Goal: Communication & Community: Answer question/provide support

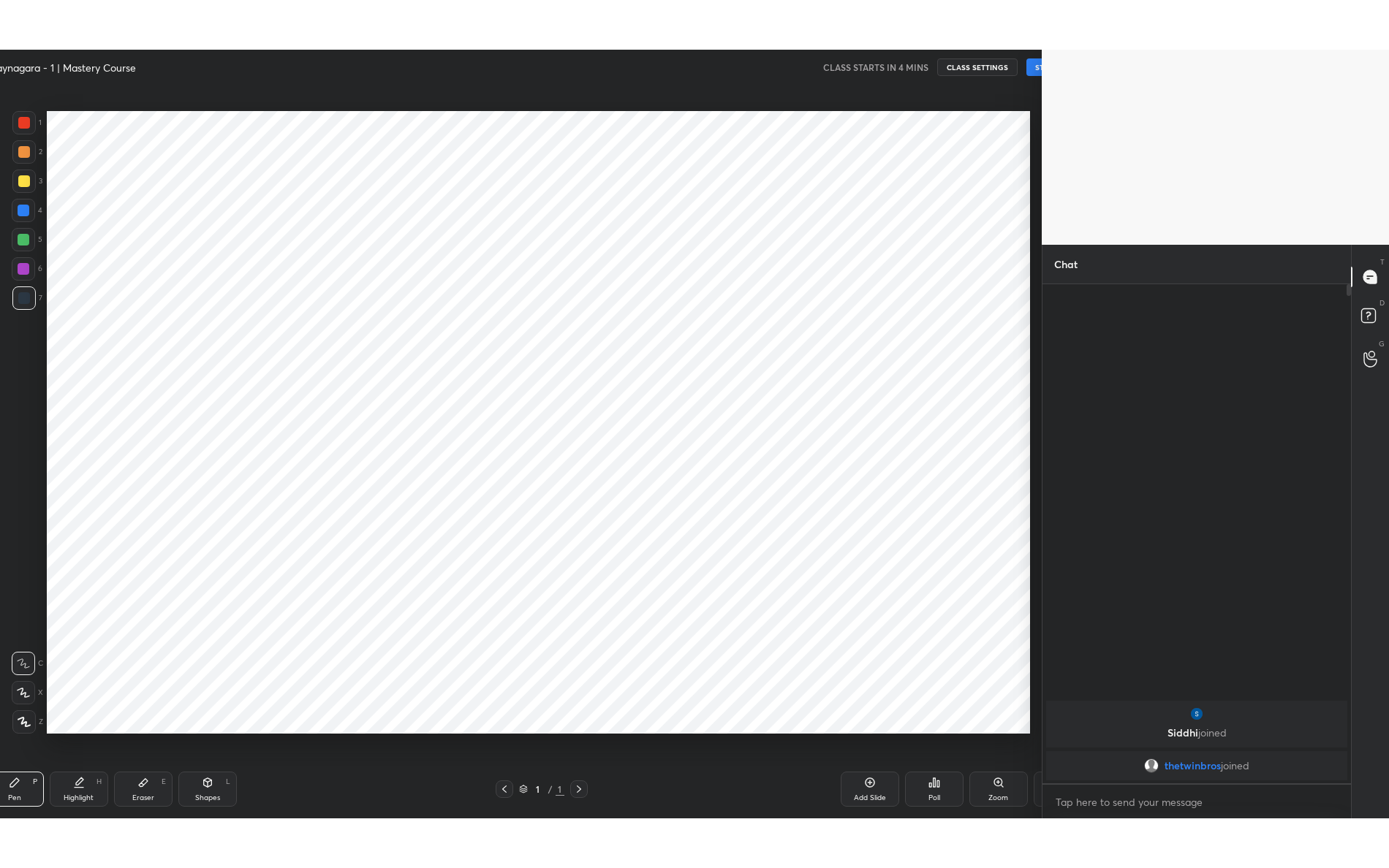
scroll to position [72411, 72124]
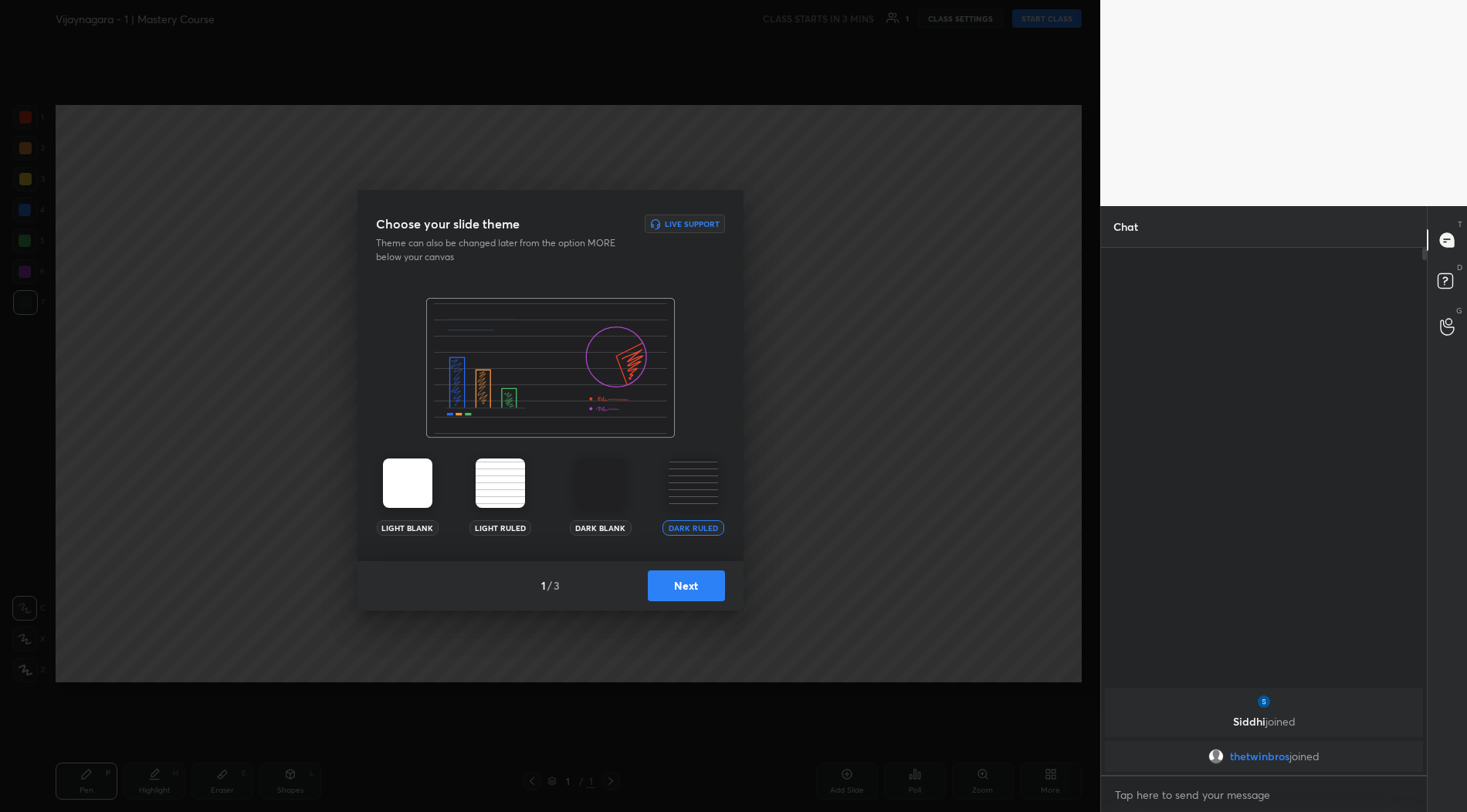
click at [704, 590] on button "Next" at bounding box center [686, 585] width 78 height 31
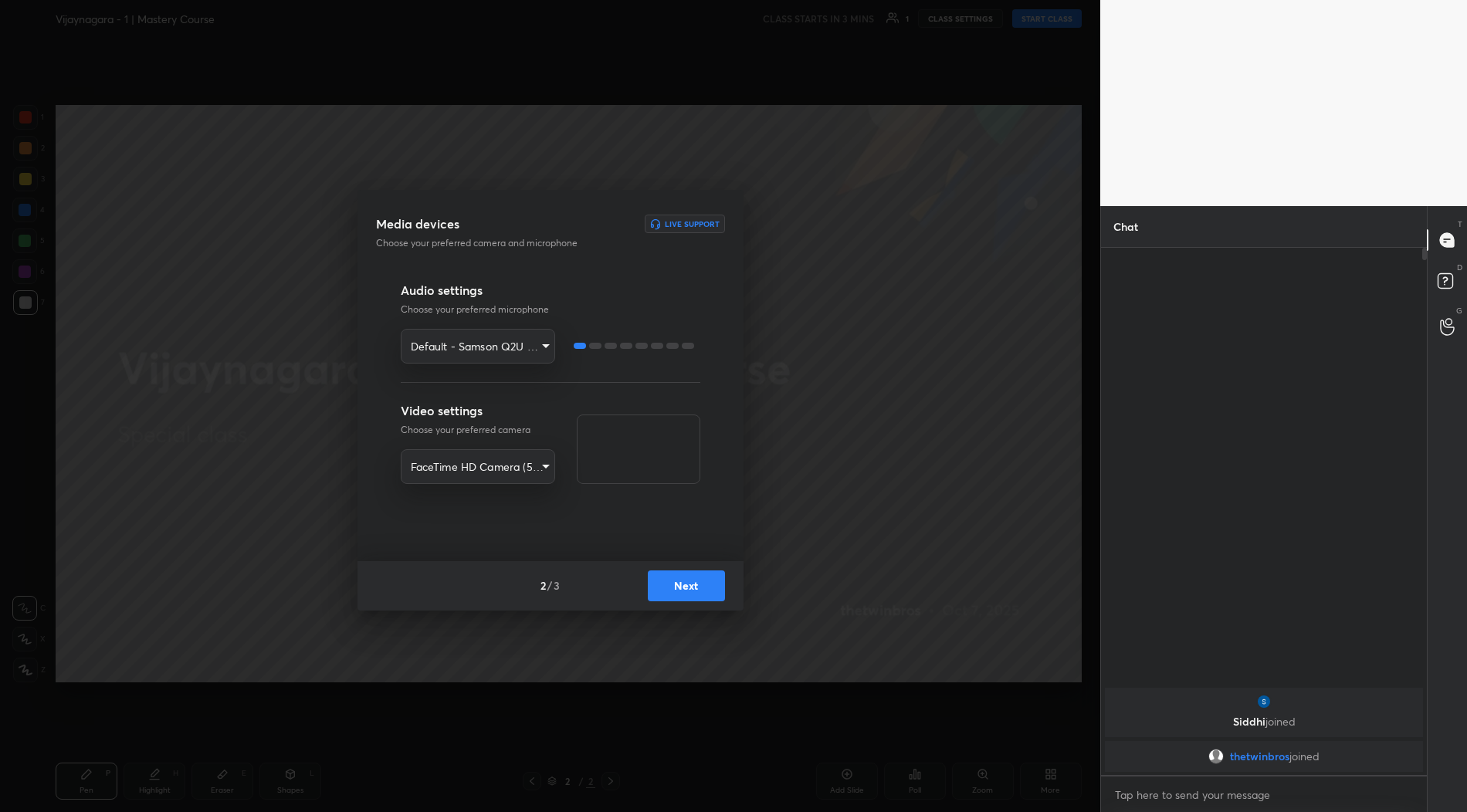
click at [702, 590] on button "Next" at bounding box center [686, 585] width 78 height 31
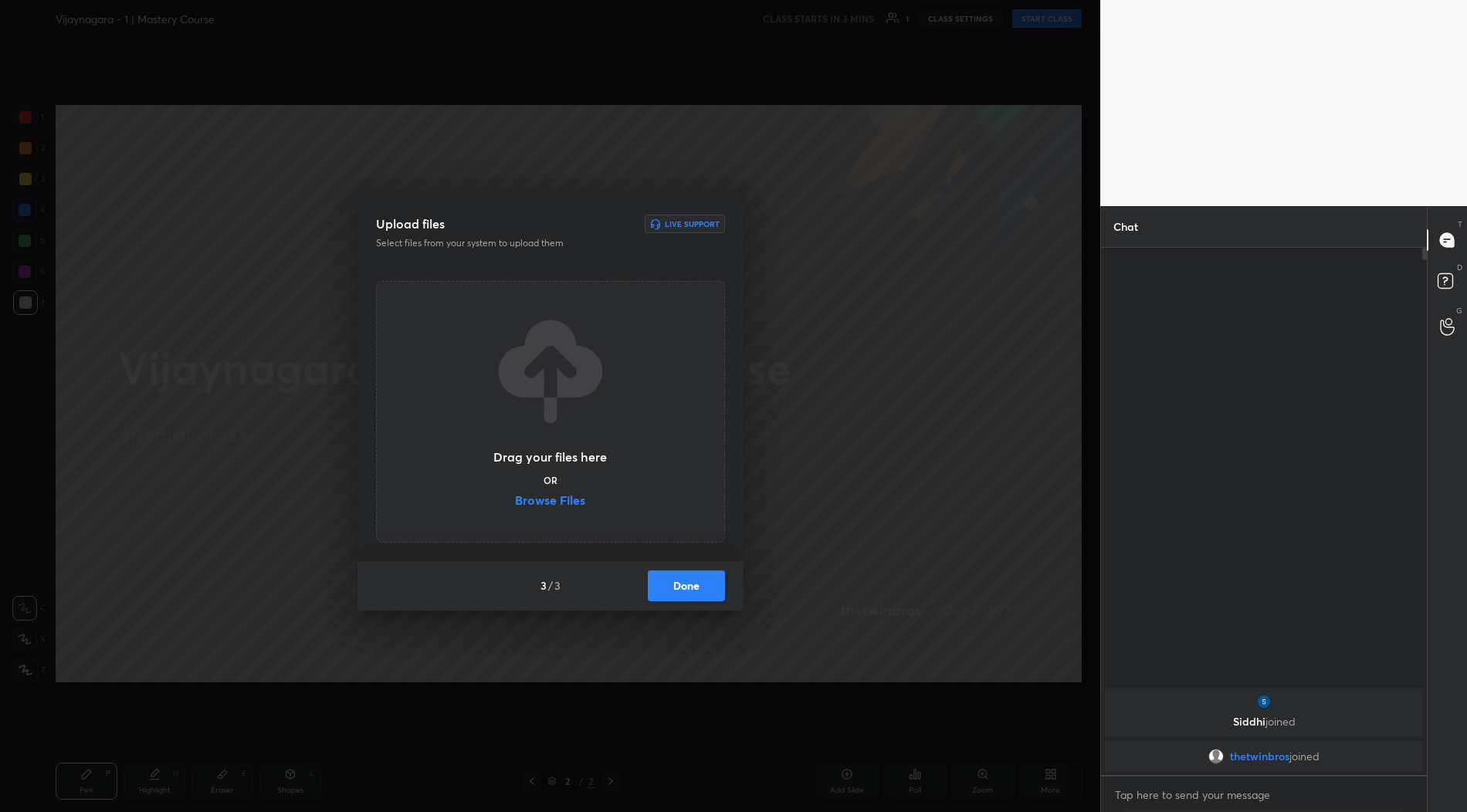
click at [551, 493] on div "Drag your files here OR Browse Files" at bounding box center [551, 412] width 116 height 197
click at [556, 501] on label "Browse Files" at bounding box center [550, 501] width 70 height 16
click at [515, 501] on input "Browse Files" at bounding box center [515, 501] width 0 height 16
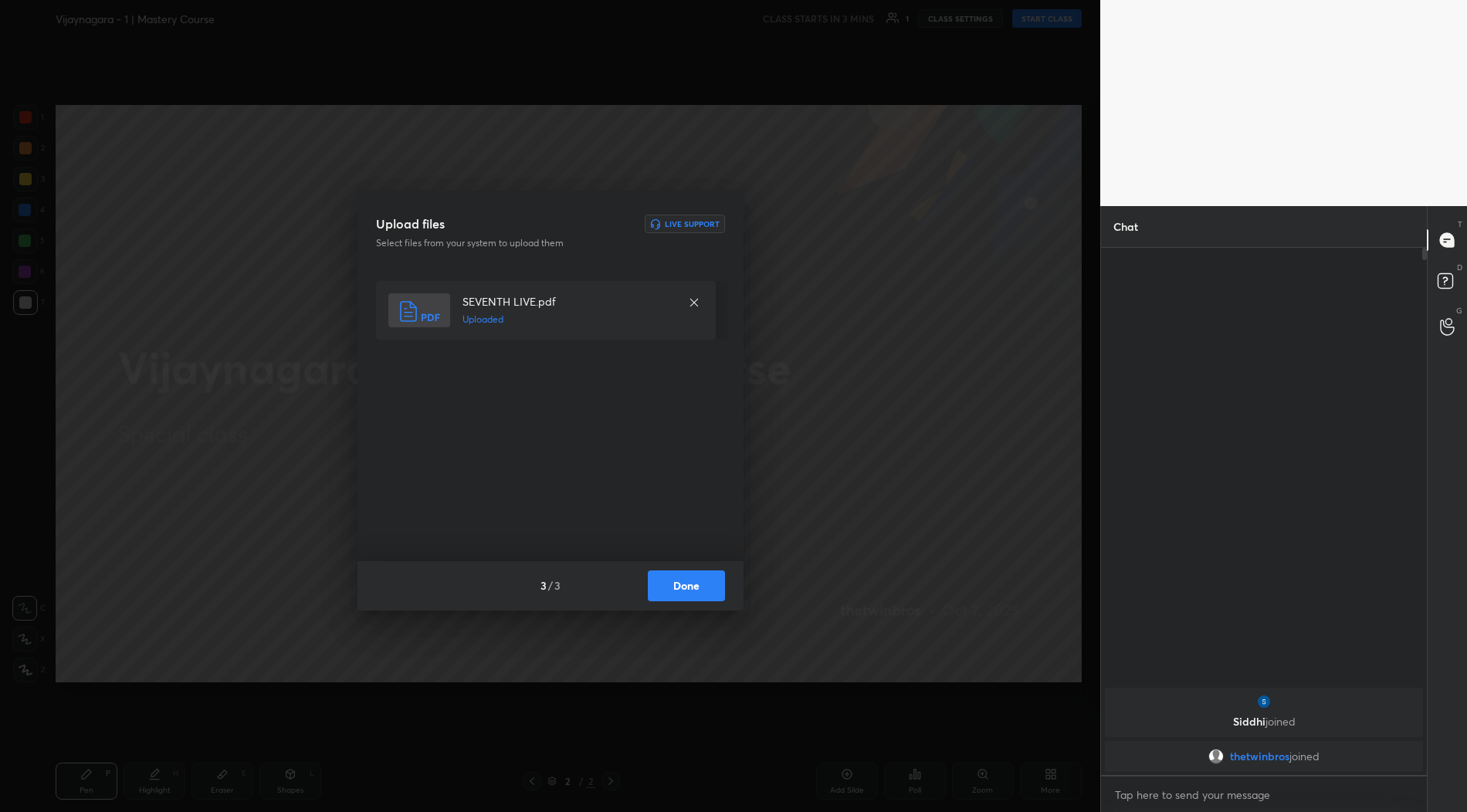
click at [705, 582] on button "Done" at bounding box center [686, 585] width 78 height 31
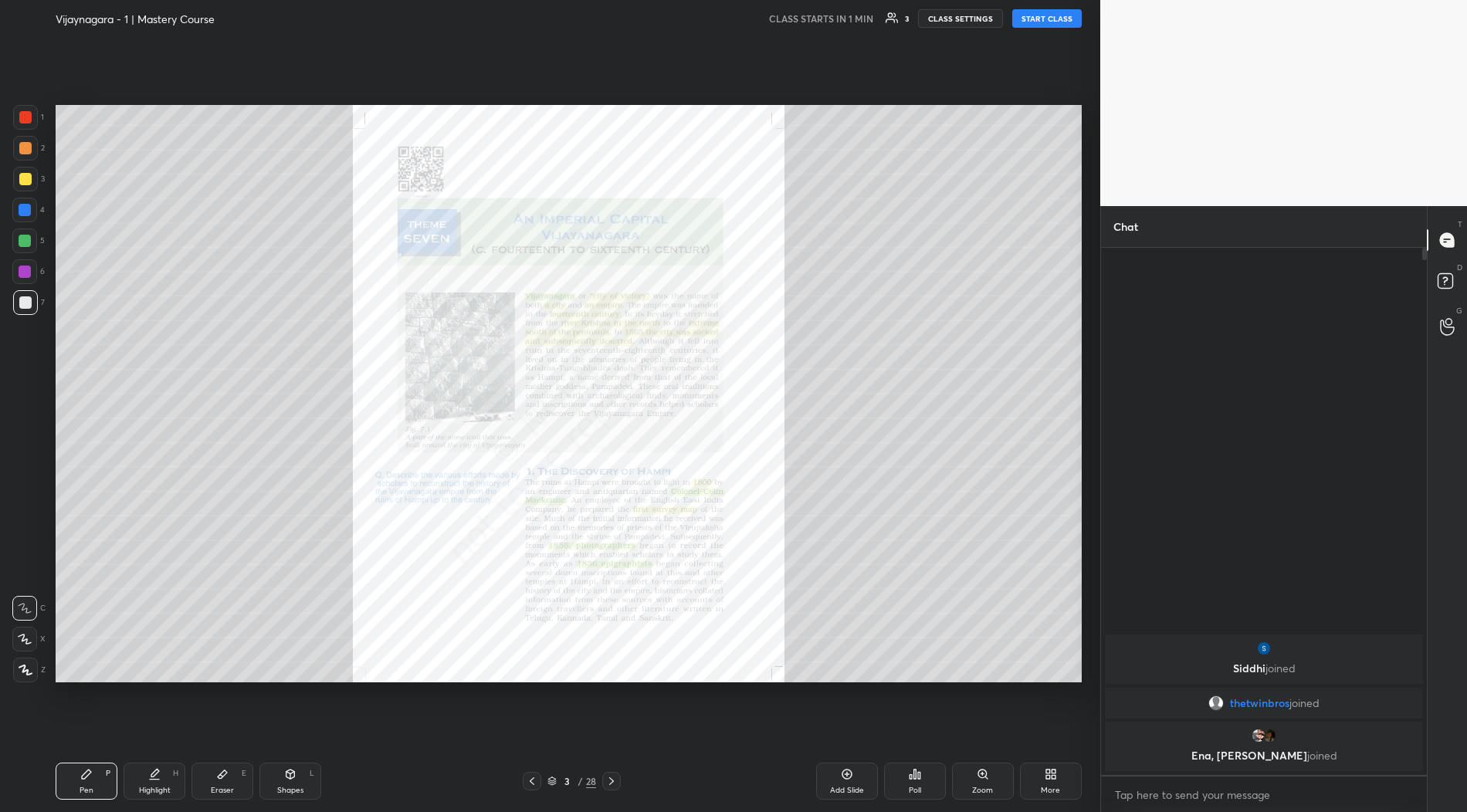
click at [1060, 784] on div "More" at bounding box center [1051, 781] width 62 height 37
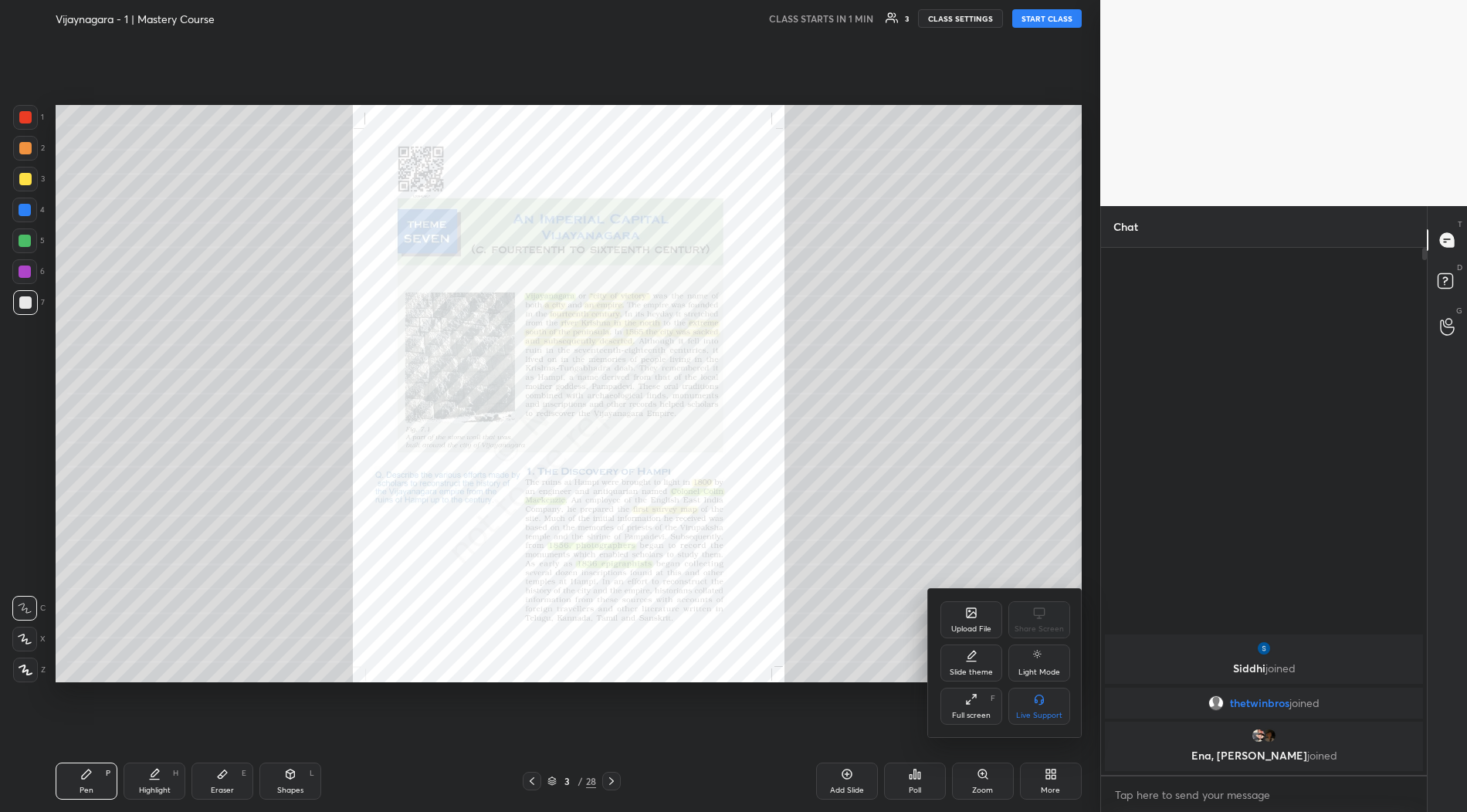
drag, startPoint x: 978, startPoint y: 707, endPoint x: 989, endPoint y: 774, distance: 67.9
click at [976, 707] on div "Full screen F" at bounding box center [971, 707] width 62 height 37
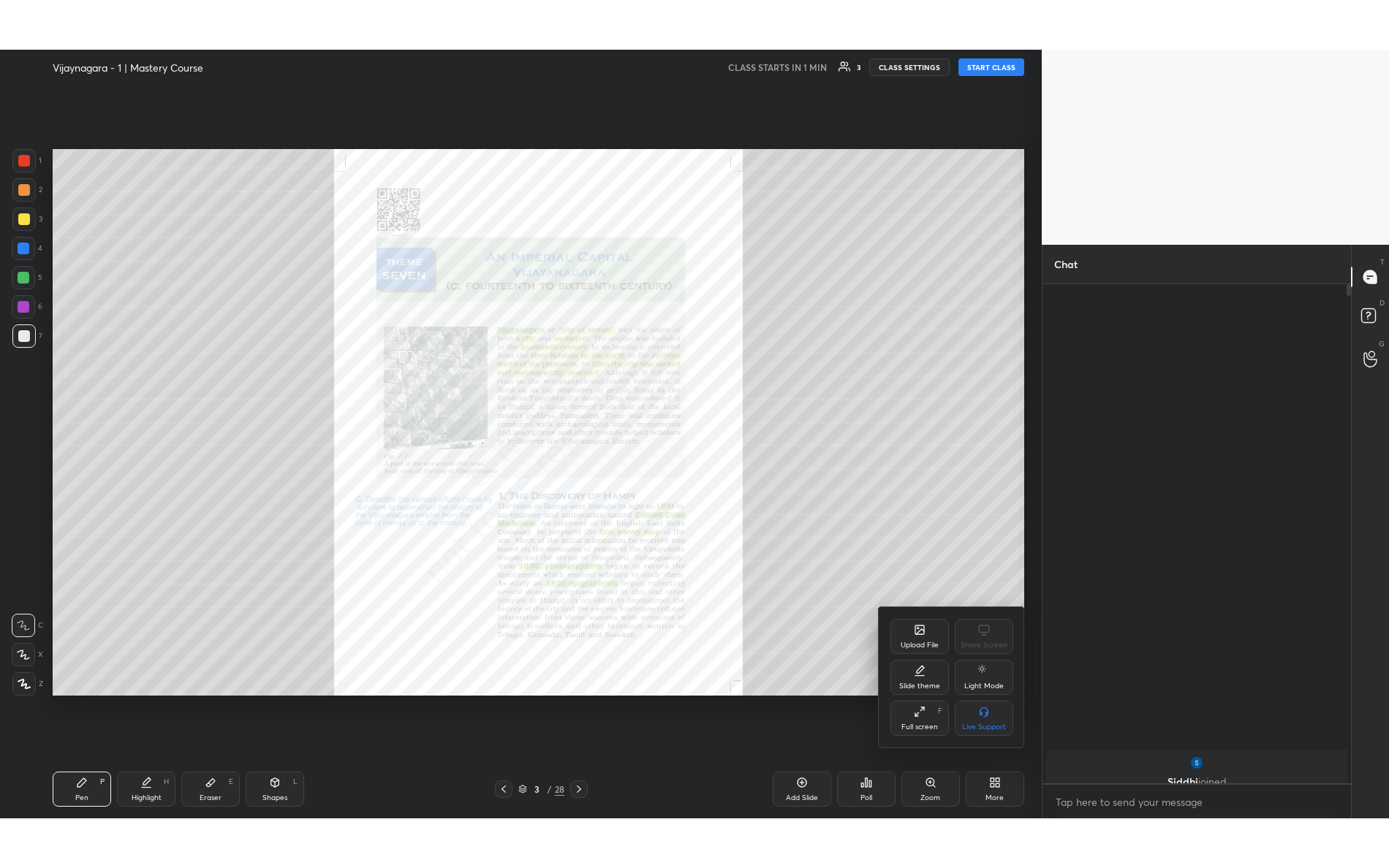
scroll to position [629, 305]
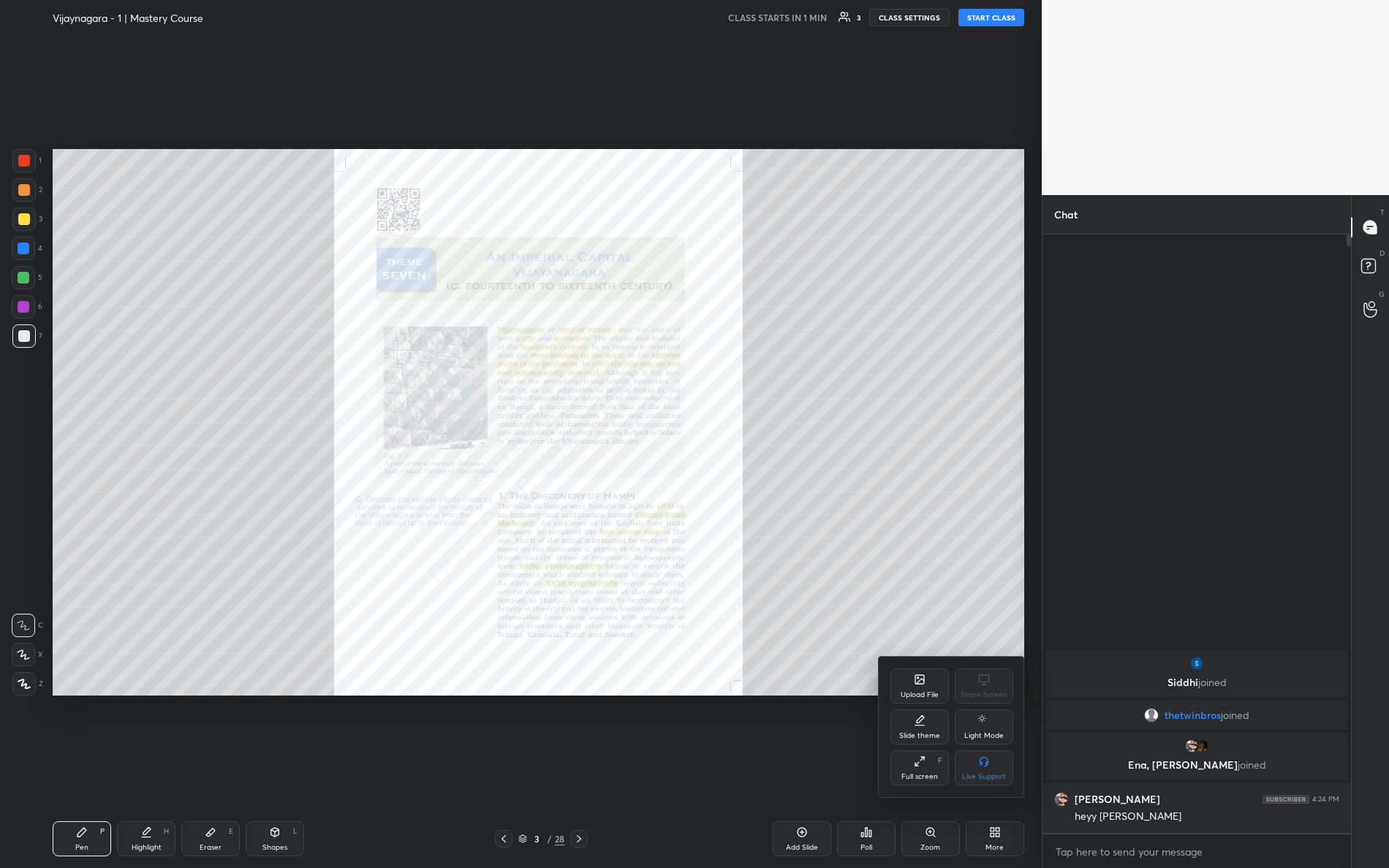
click at [995, 15] on div at bounding box center [694, 434] width 1389 height 868
click at [990, 14] on button "START CLASS" at bounding box center [991, 18] width 65 height 18
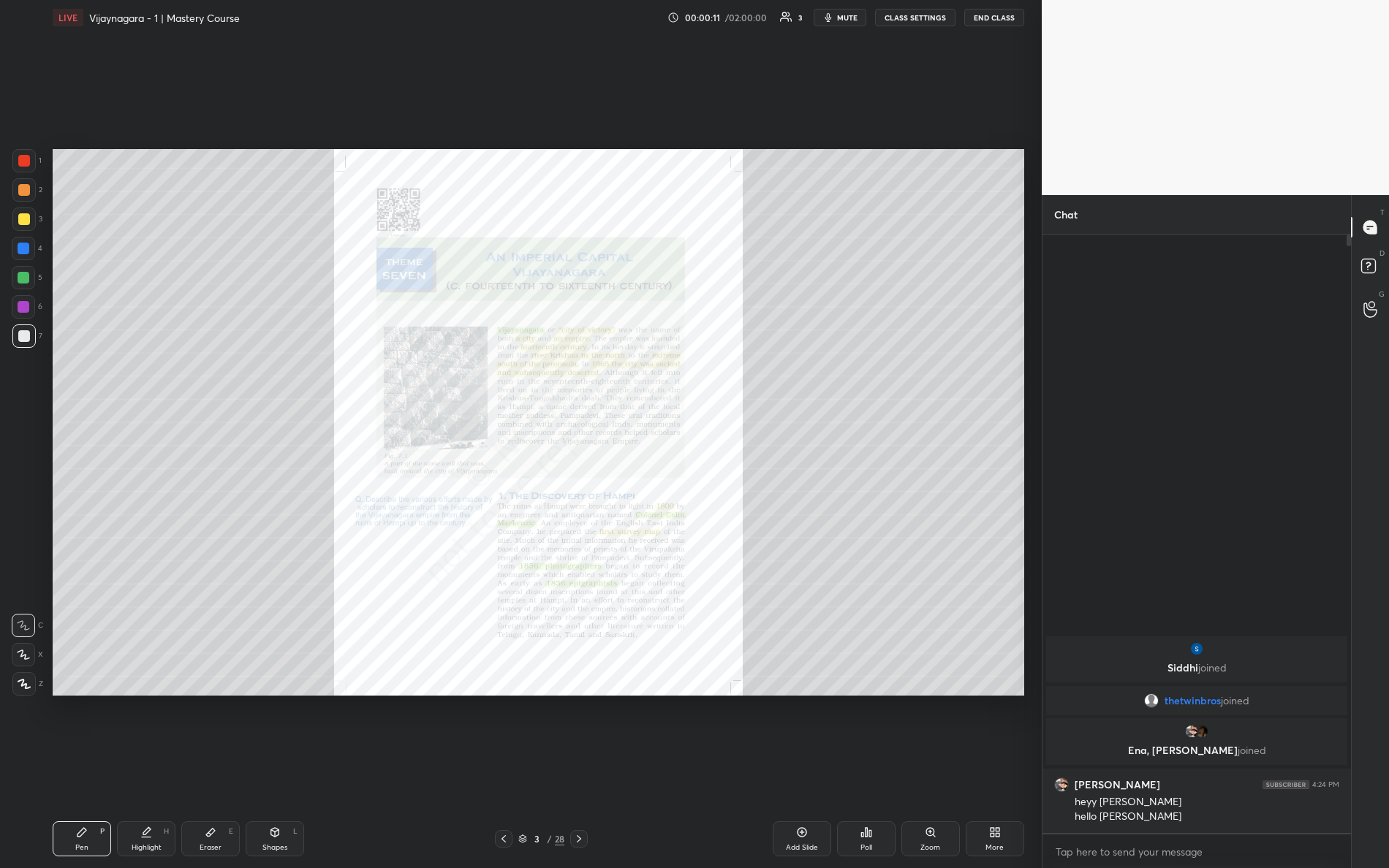
click at [927, 768] on icon at bounding box center [930, 832] width 11 height 11
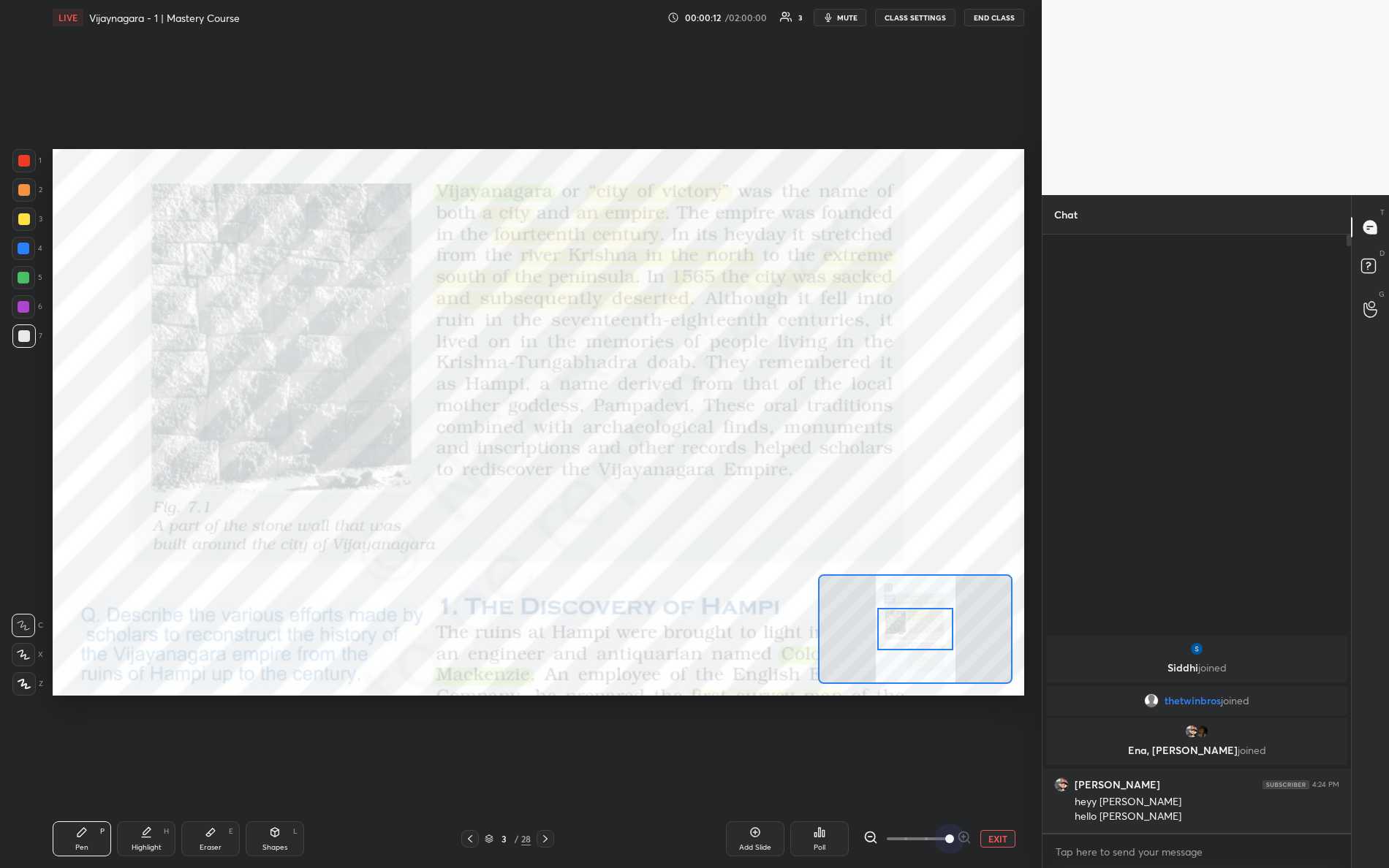
drag, startPoint x: 901, startPoint y: 838, endPoint x: 934, endPoint y: 758, distance: 86.5
click at [1009, 768] on div "Add Slide Poll EXIT" at bounding box center [809, 839] width 431 height 35
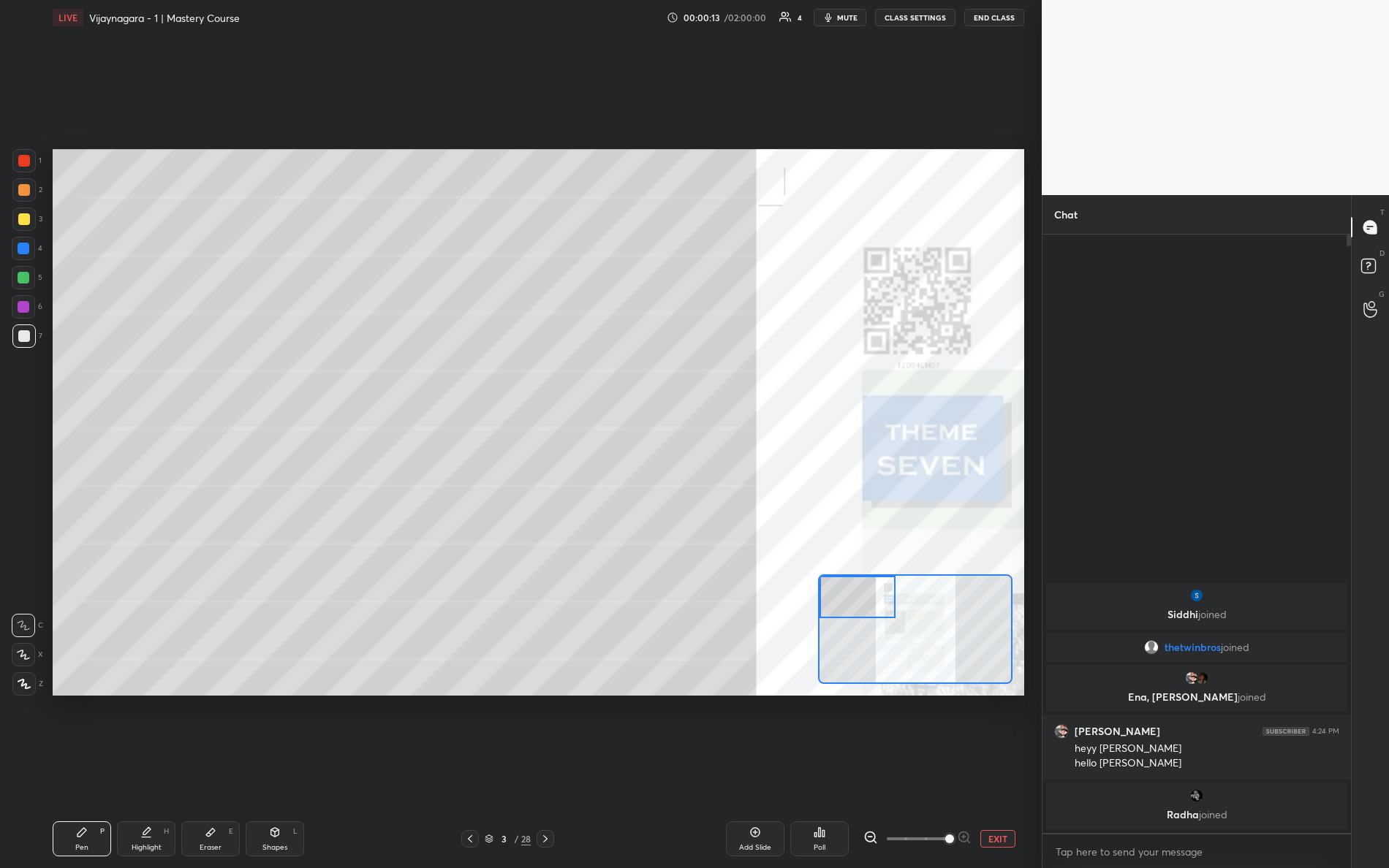
click at [709, 517] on div "Setting up your live class Poll for secs No correct answer Start poll" at bounding box center [538, 423] width 972 height 546
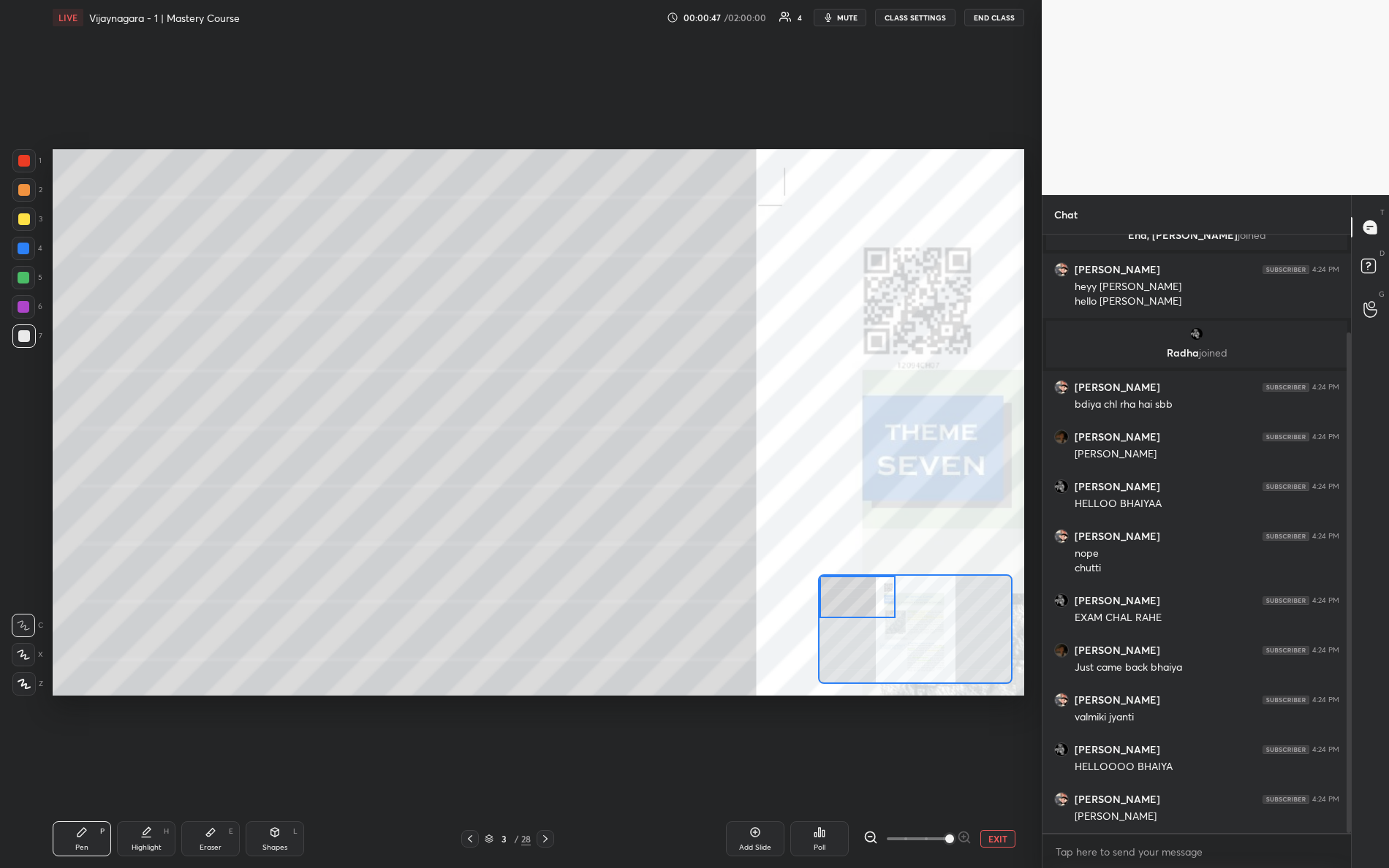
scroll to position [170, 0]
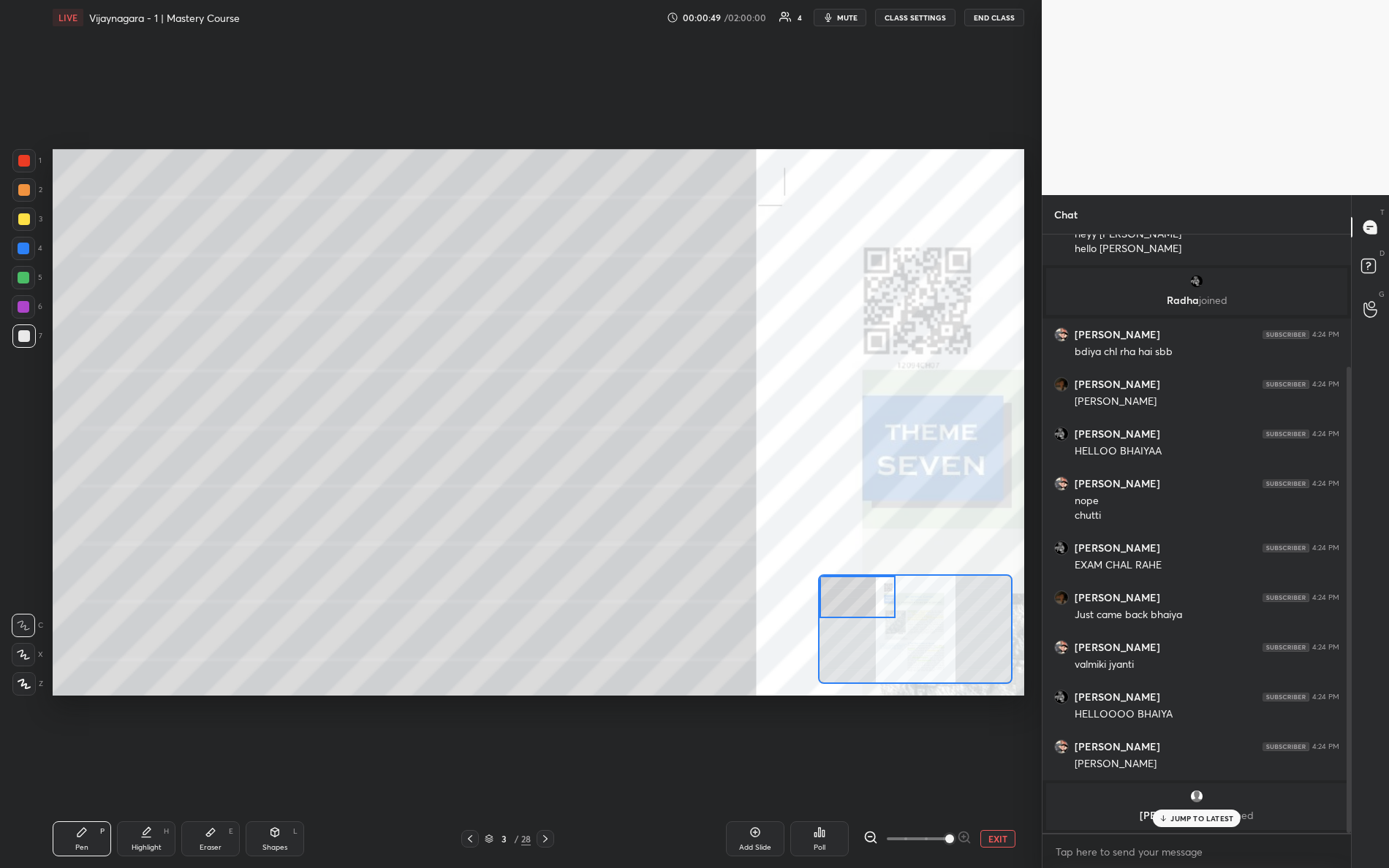
drag, startPoint x: 1199, startPoint y: 812, endPoint x: 1203, endPoint y: 822, distance: 10.8
click at [1200, 768] on div "JUMP TO LATEST" at bounding box center [1196, 819] width 88 height 18
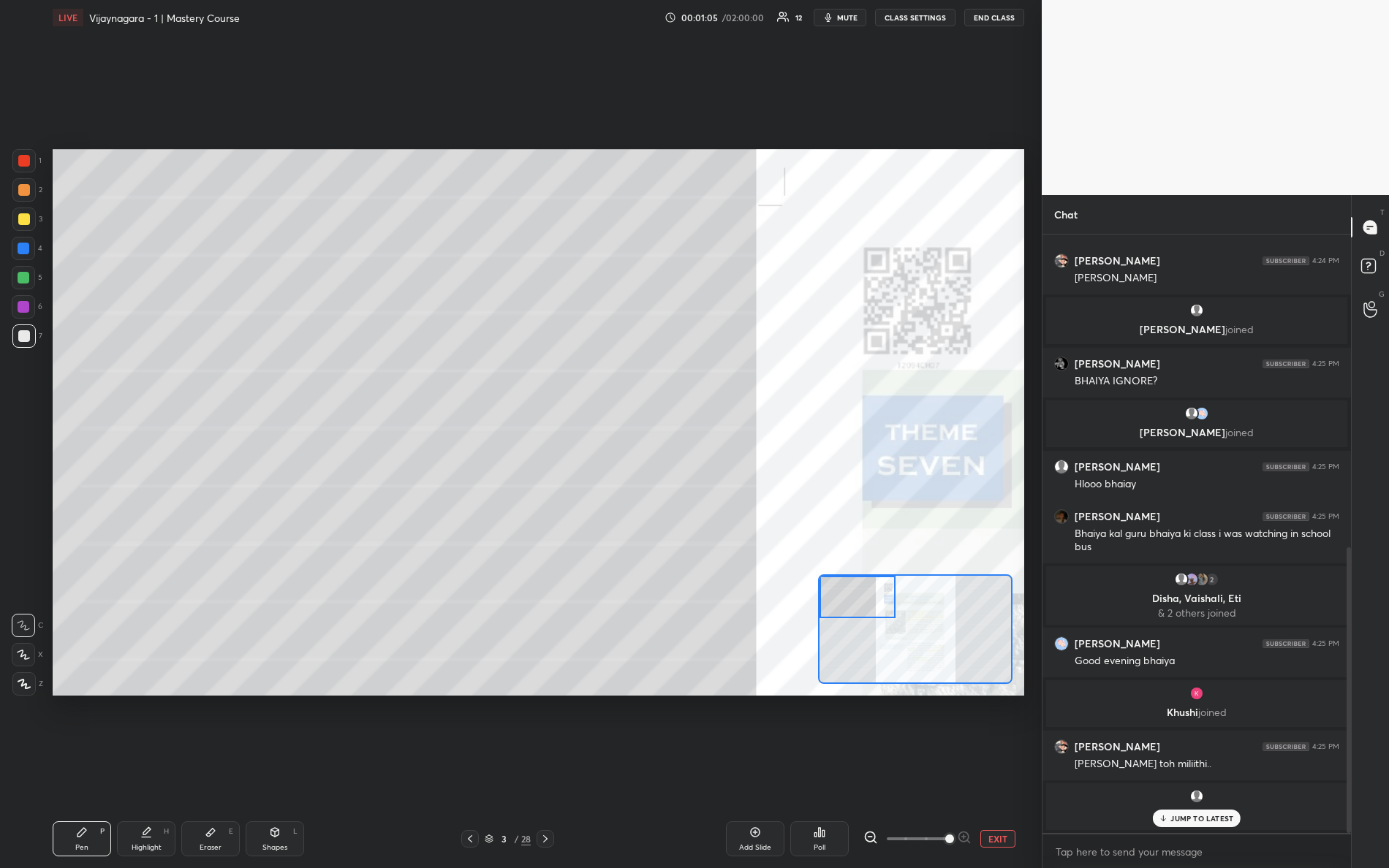
scroll to position [758, 0]
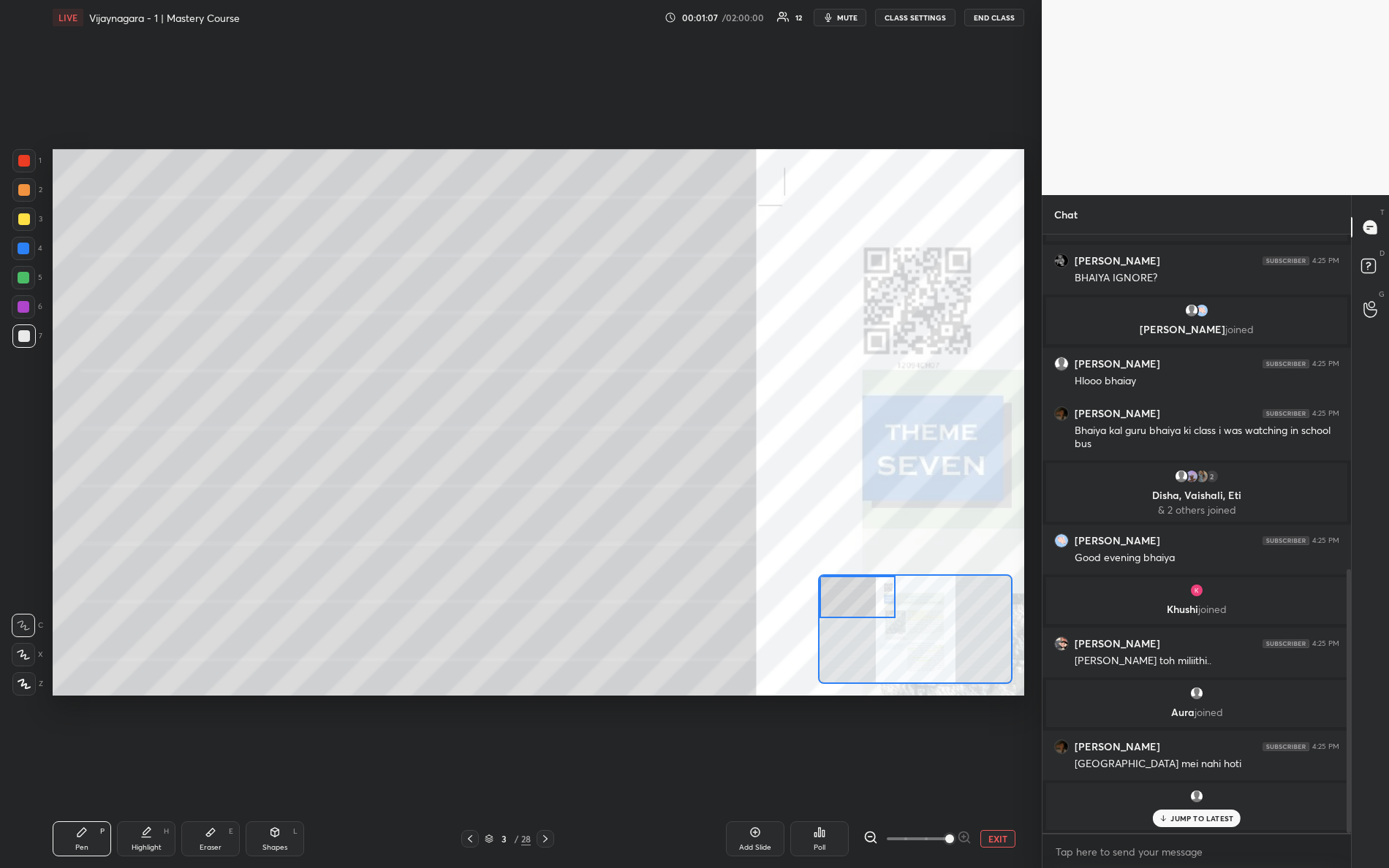
click at [1214, 768] on div "[PERSON_NAME] joined" at bounding box center [1196, 806] width 301 height 47
click at [1204, 768] on p "JUMP TO LATEST" at bounding box center [1202, 819] width 63 height 9
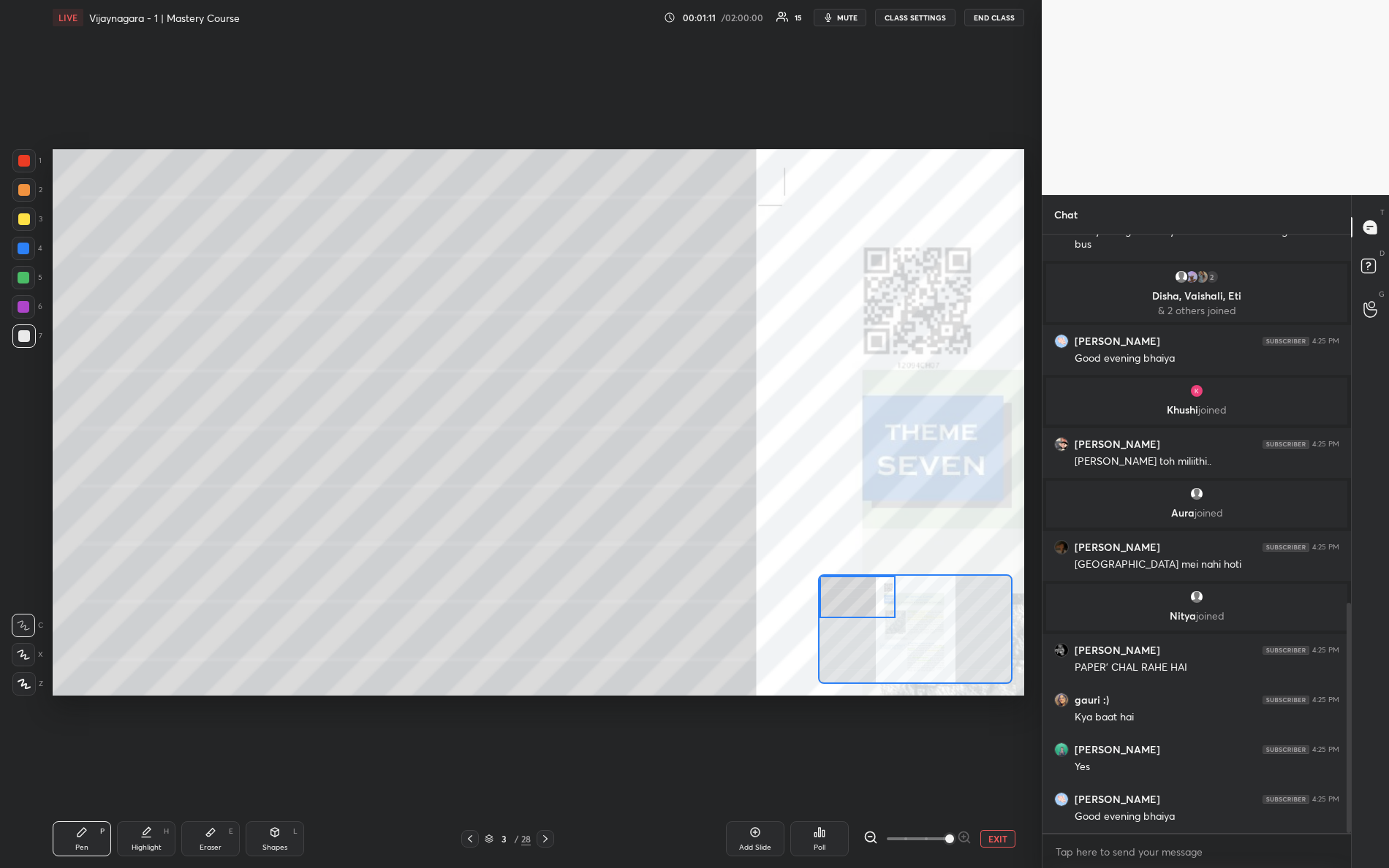
scroll to position [1007, 0]
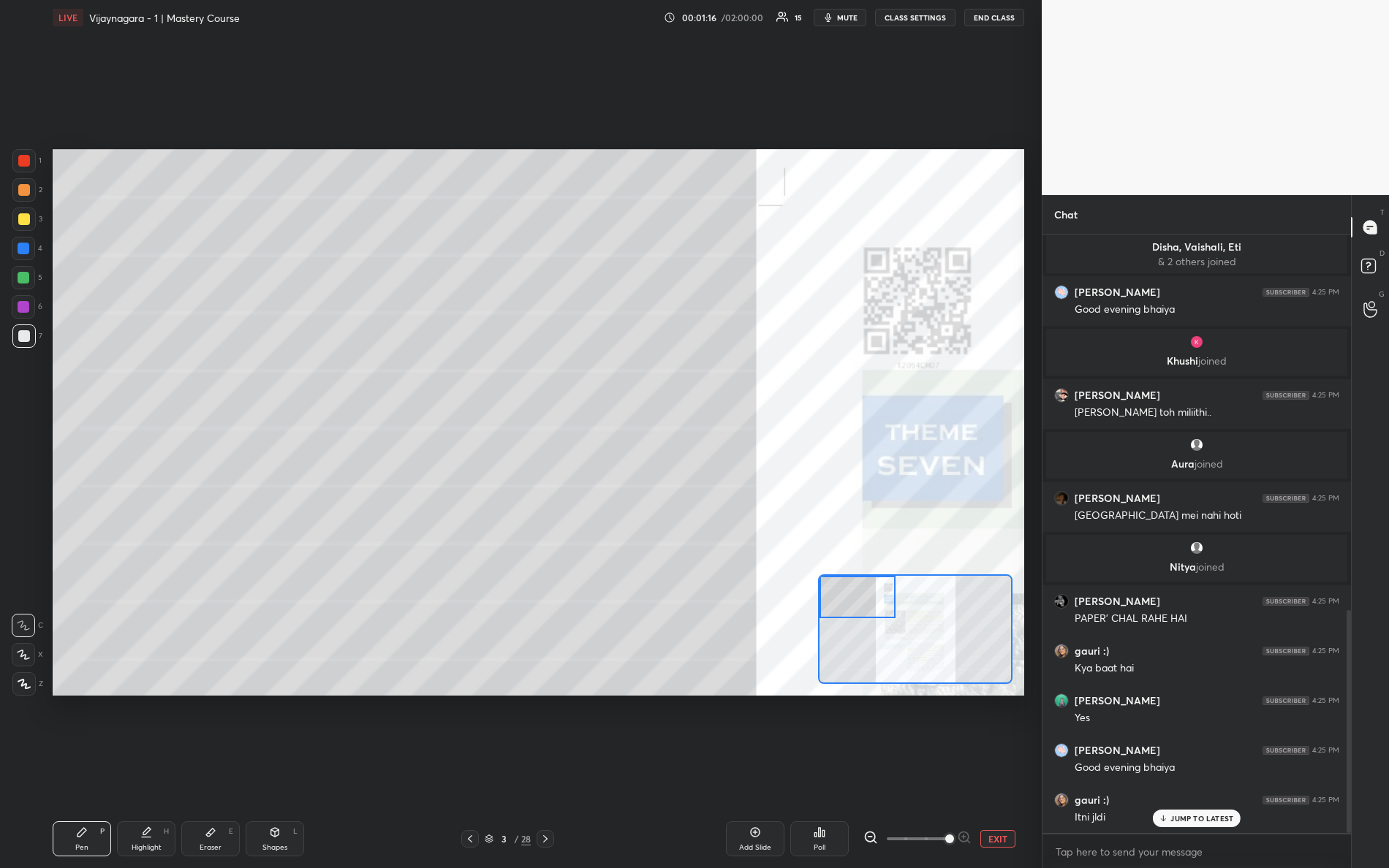
click at [594, 476] on div "Setting up your live class Poll for secs No correct answer Start poll" at bounding box center [538, 423] width 972 height 546
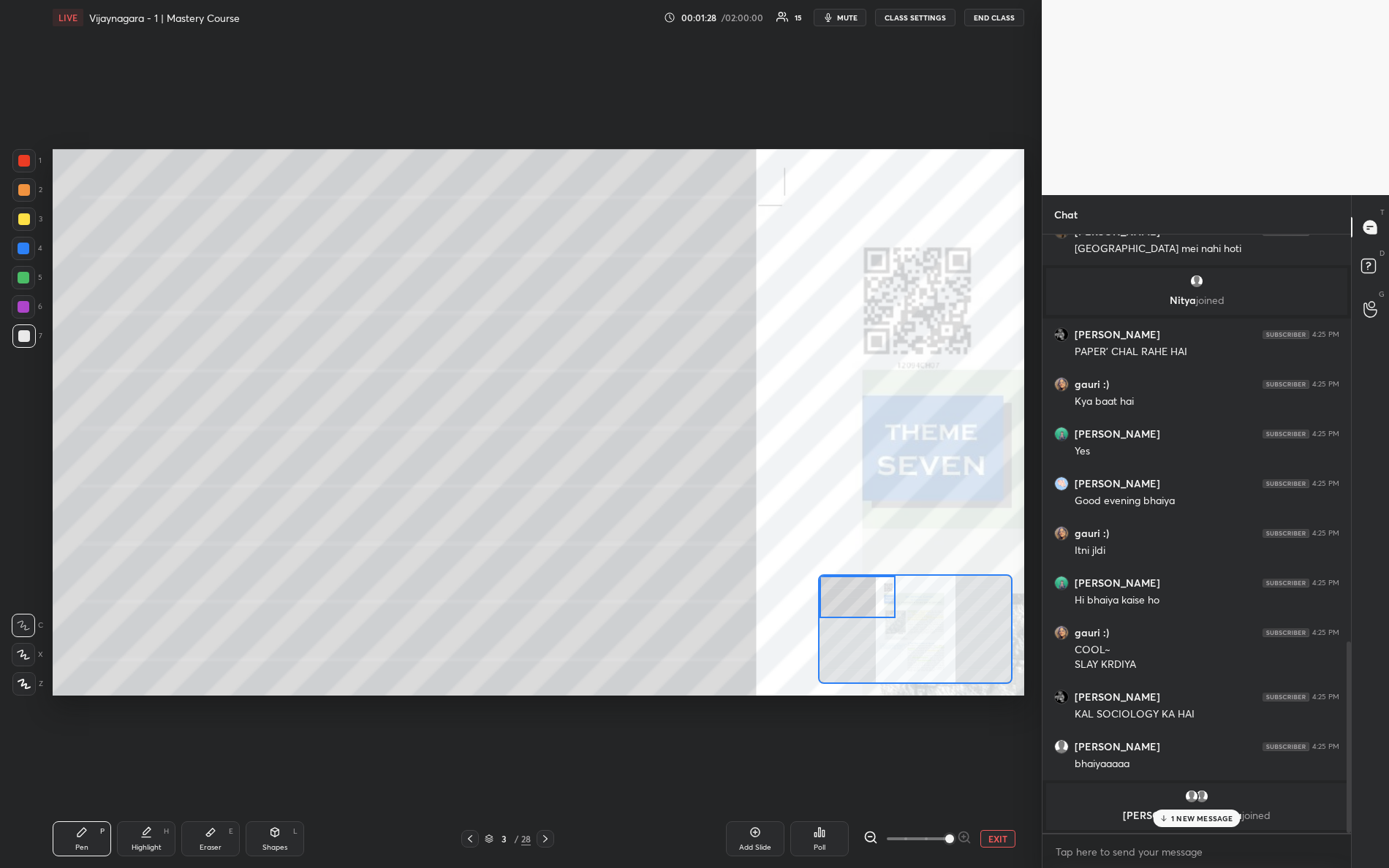
scroll to position [1170, 0]
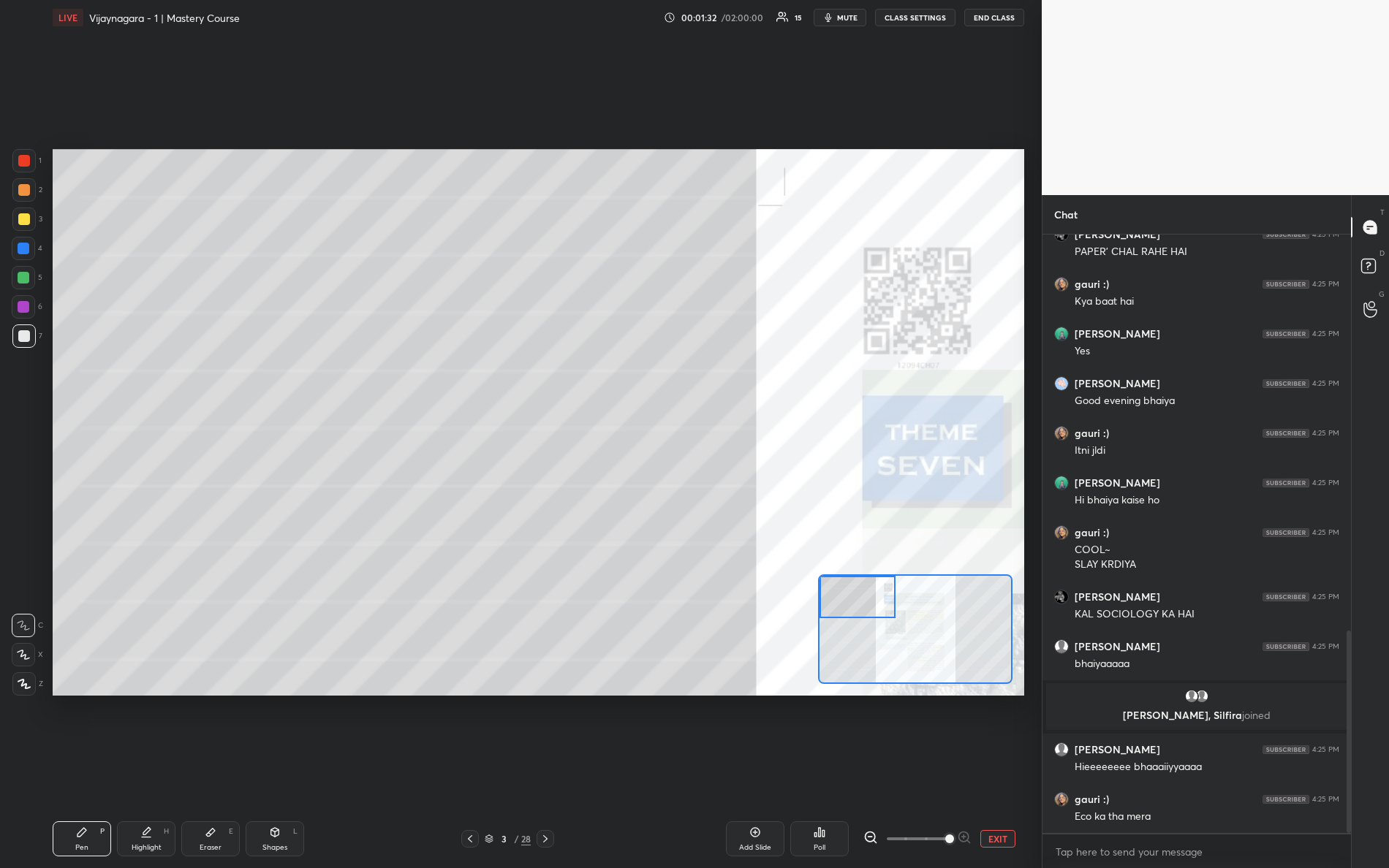
click at [730, 553] on div "Setting up your live class Poll for secs No correct answer Start poll" at bounding box center [538, 423] width 972 height 546
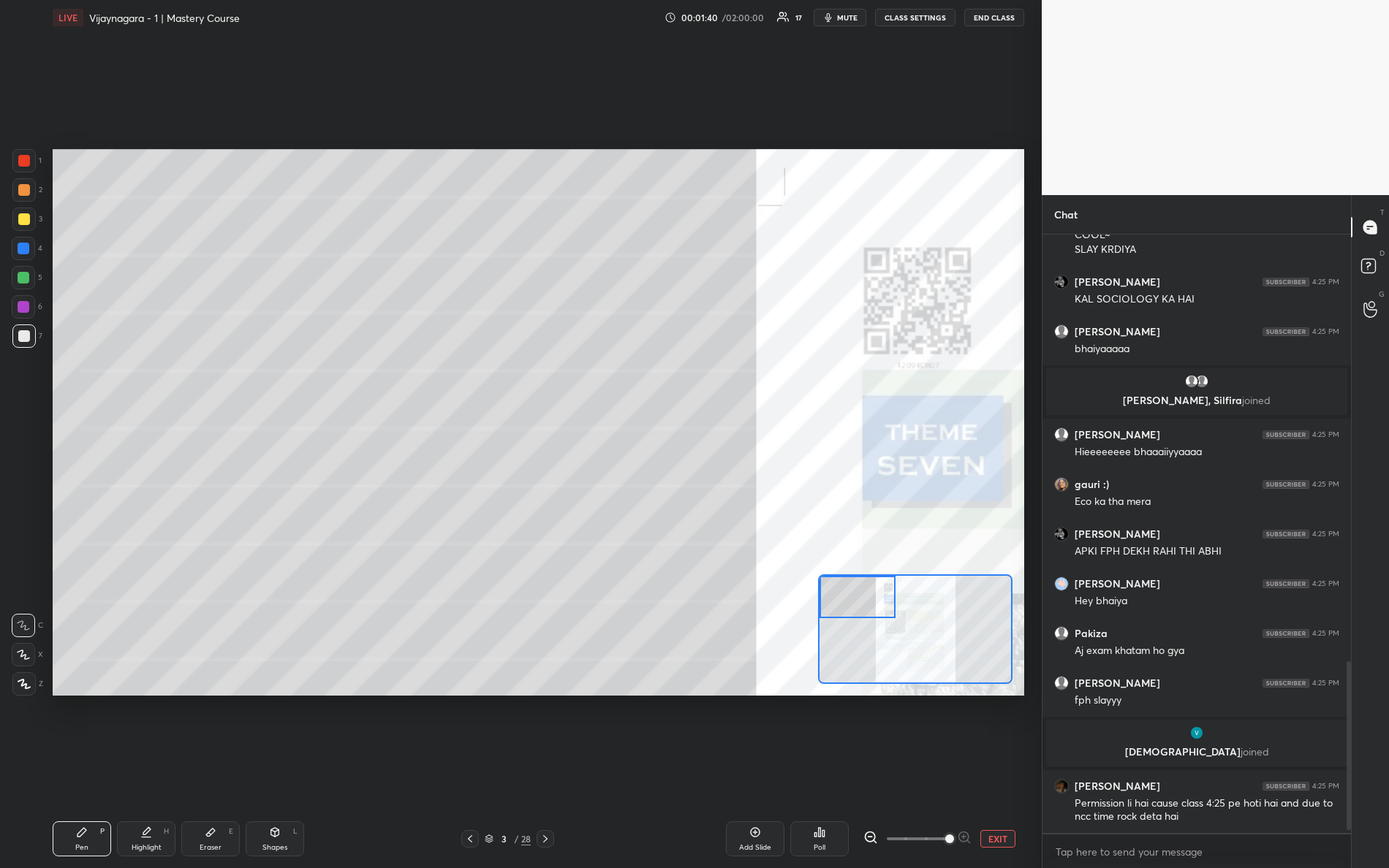
scroll to position [1534, 0]
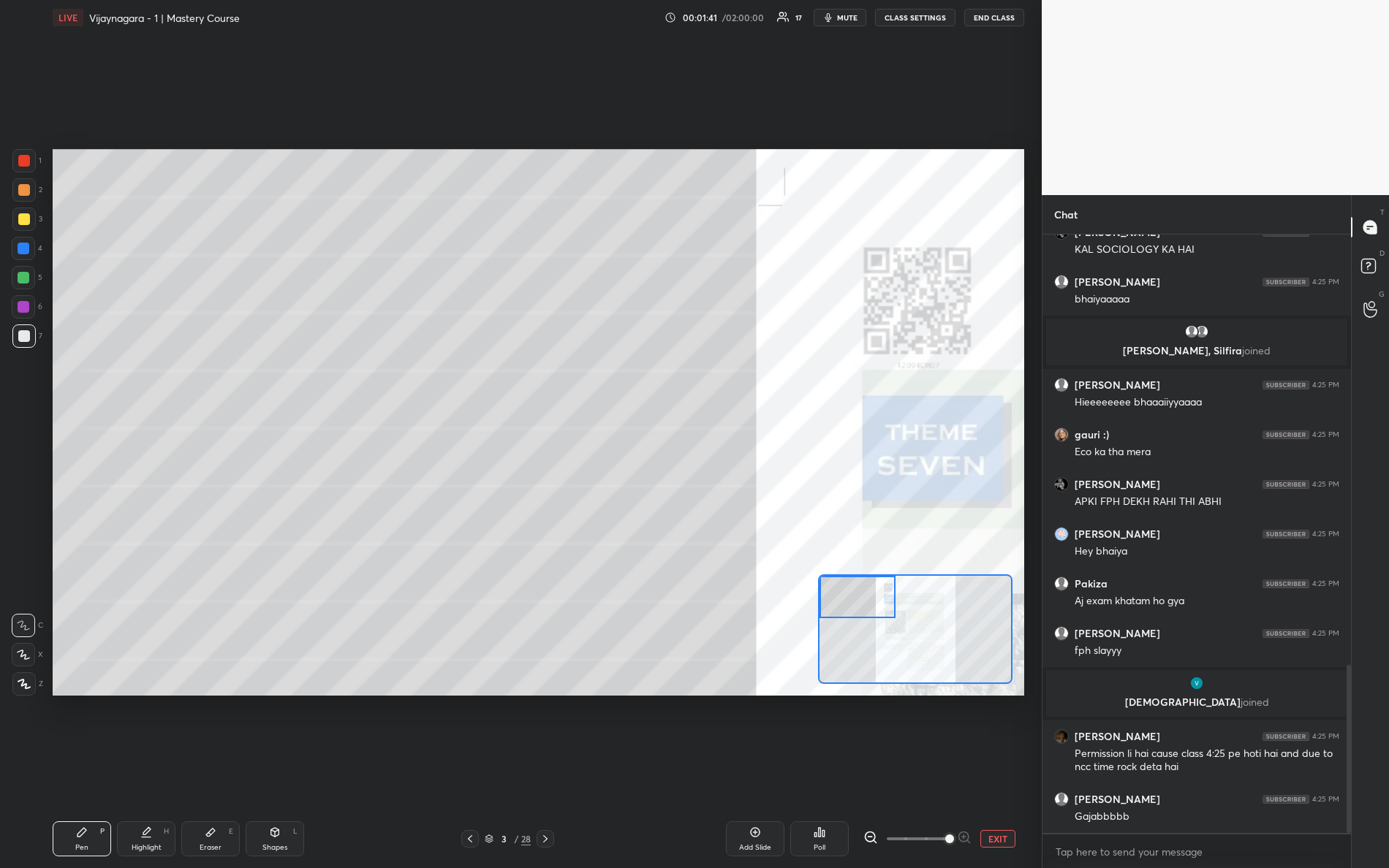
drag, startPoint x: 29, startPoint y: 166, endPoint x: 27, endPoint y: 178, distance: 12.2
click at [27, 168] on div at bounding box center [24, 161] width 23 height 23
drag, startPoint x: 34, startPoint y: 688, endPoint x: 45, endPoint y: 674, distance: 17.8
click at [34, 689] on div at bounding box center [24, 684] width 23 height 23
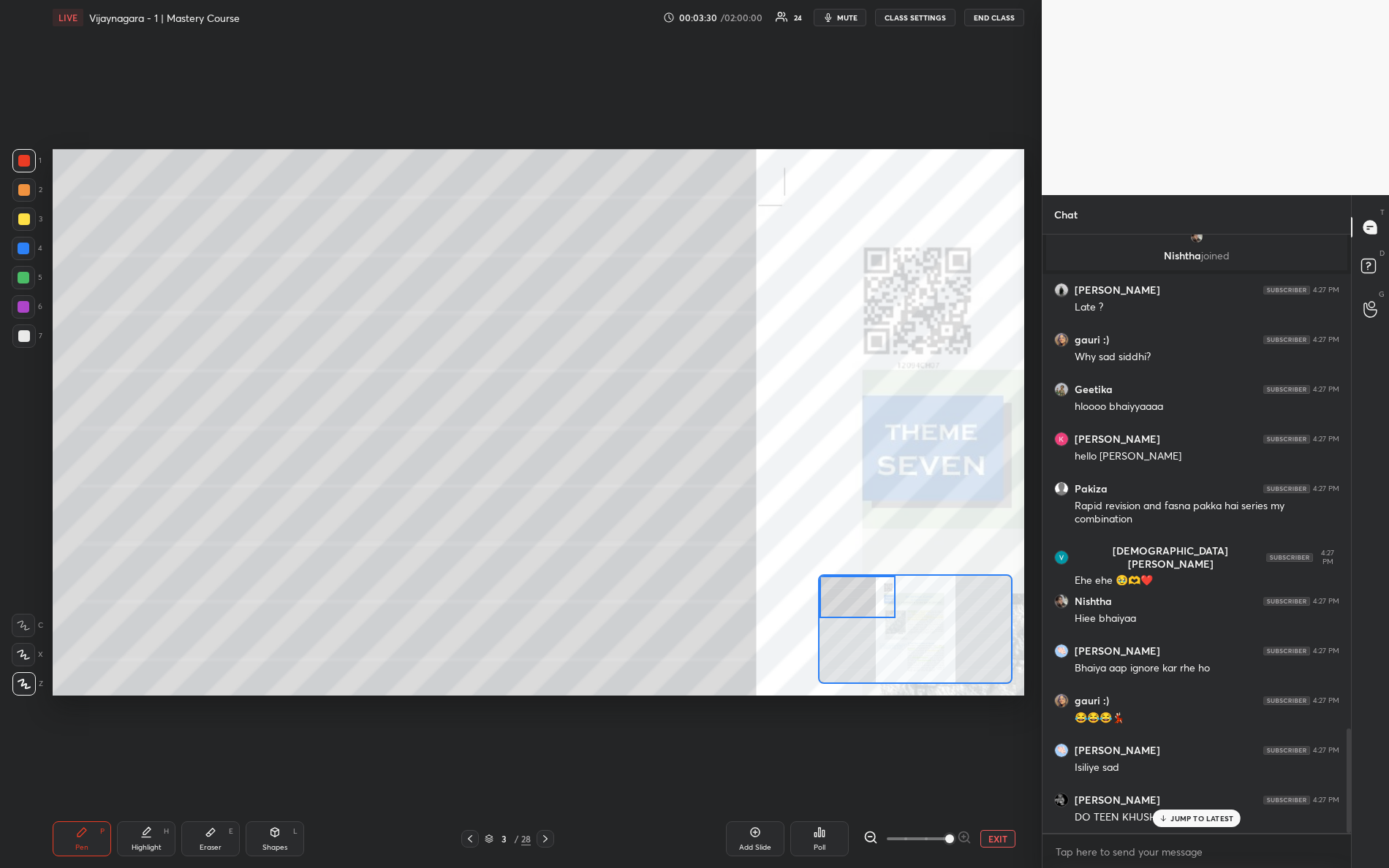
scroll to position [2884, 0]
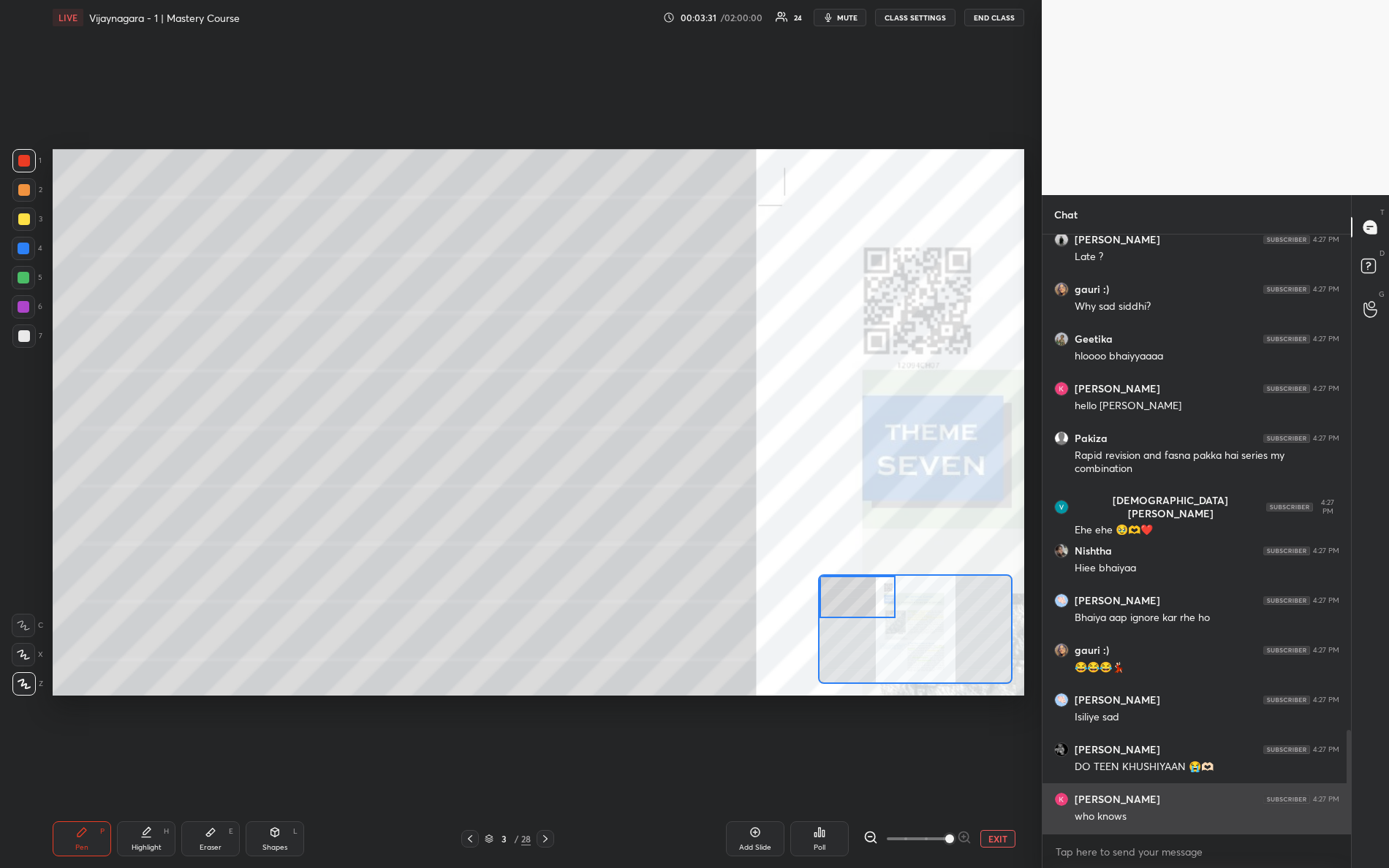
click at [1180, 768] on div "[PERSON_NAME] joined [PERSON_NAME] 4:27 PM Late ? gauri :) 4:27 PM Why sad sidd…" at bounding box center [1196, 533] width 309 height 598
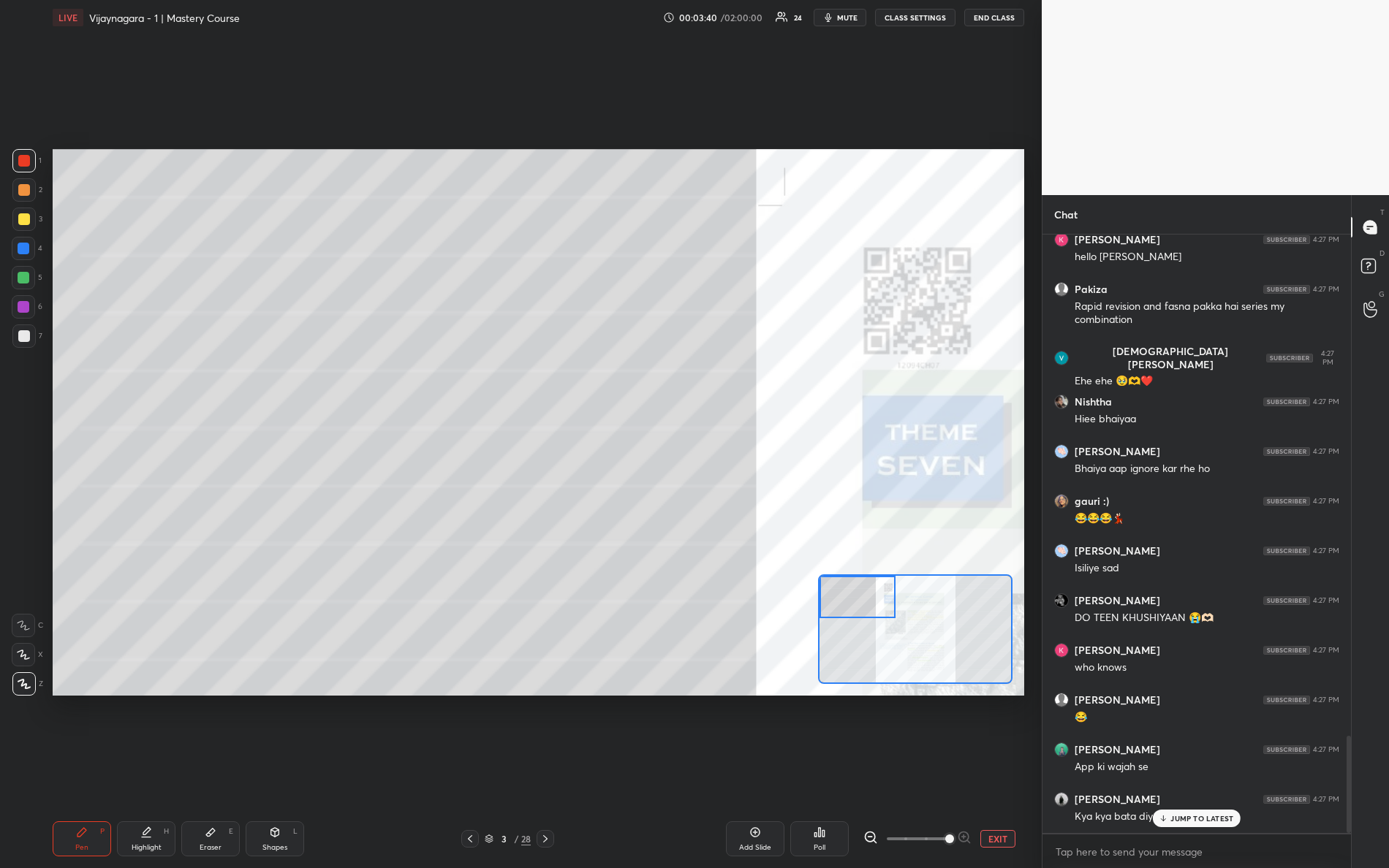
scroll to position [3082, 0]
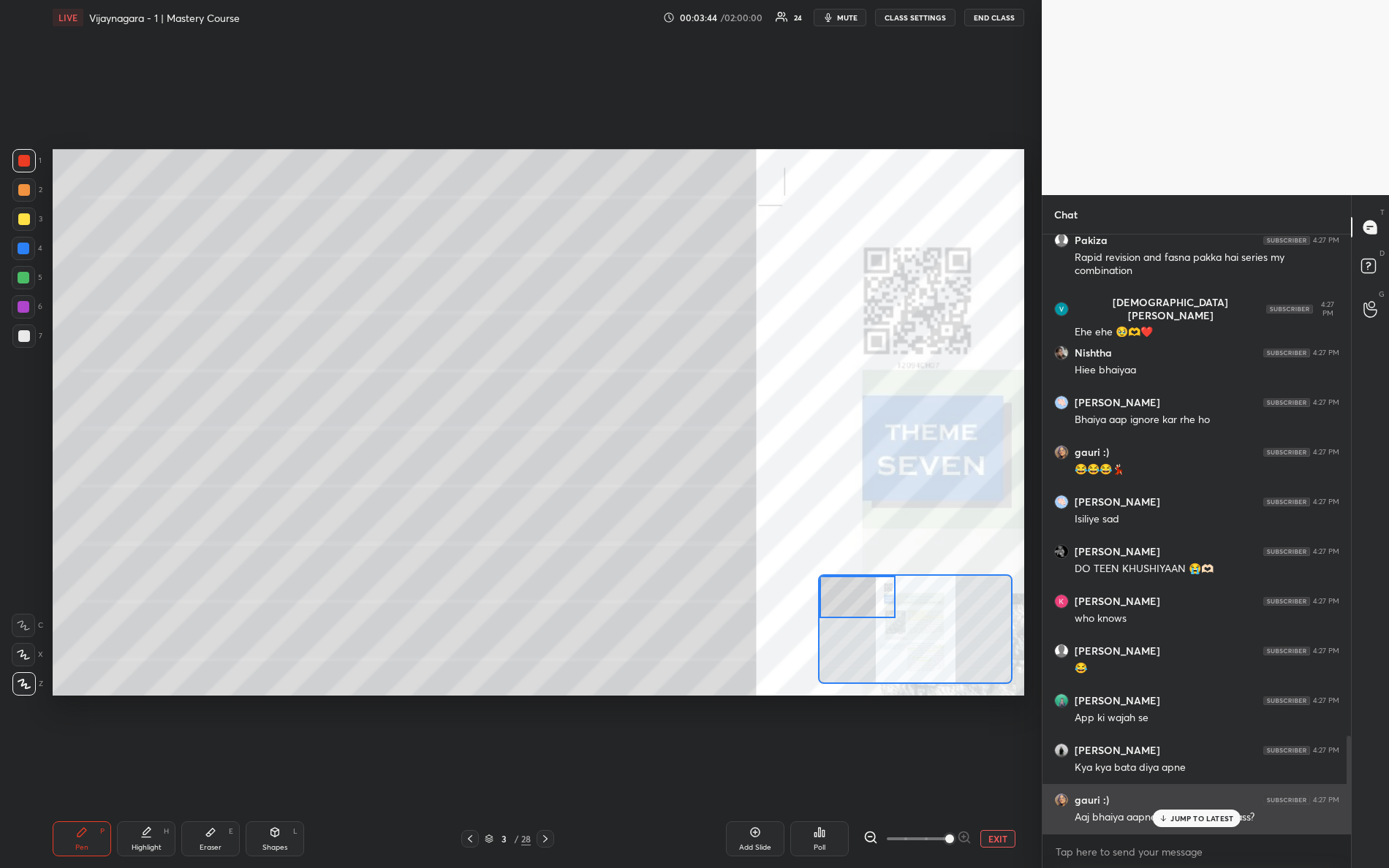
click at [1181, 768] on p "JUMP TO LATEST" at bounding box center [1202, 819] width 63 height 9
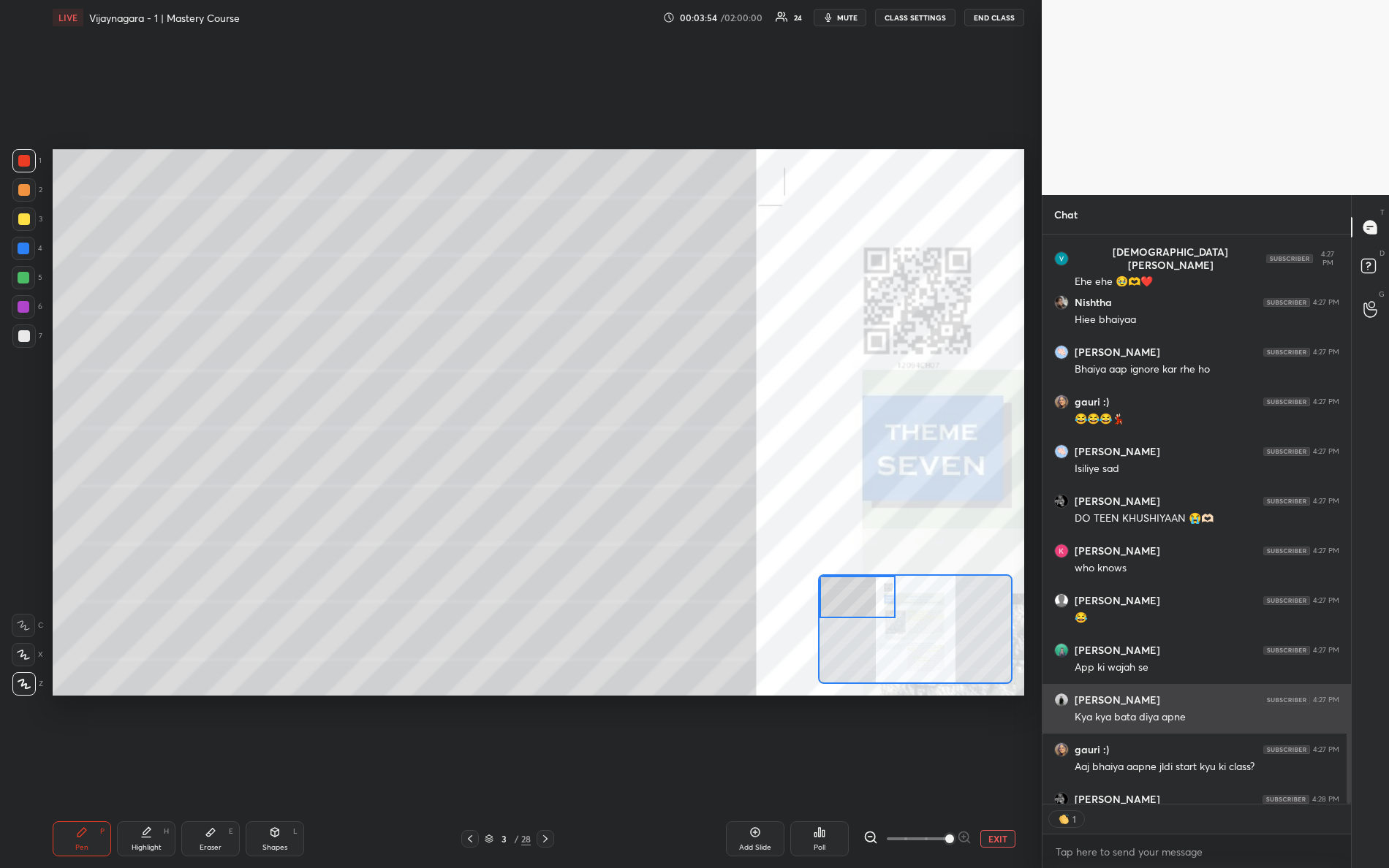
scroll to position [5, 4]
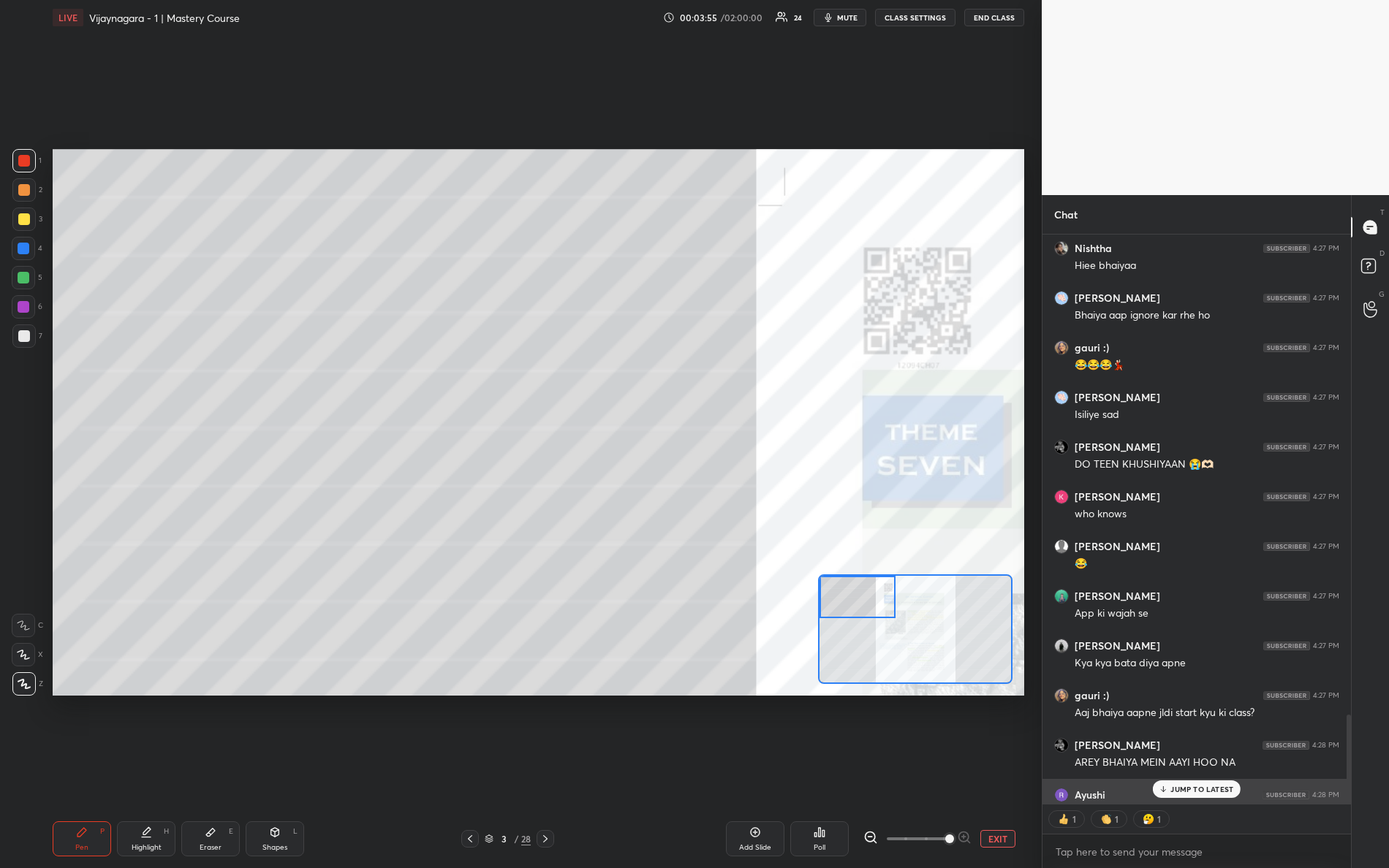
drag, startPoint x: 1204, startPoint y: 796, endPoint x: 1188, endPoint y: 802, distance: 17.1
click at [1205, 768] on div "[PERSON_NAME] joined [PERSON_NAME] 4:27 PM [PERSON_NAME] 😞😞good evening [PERSON…" at bounding box center [1196, 519] width 309 height 569
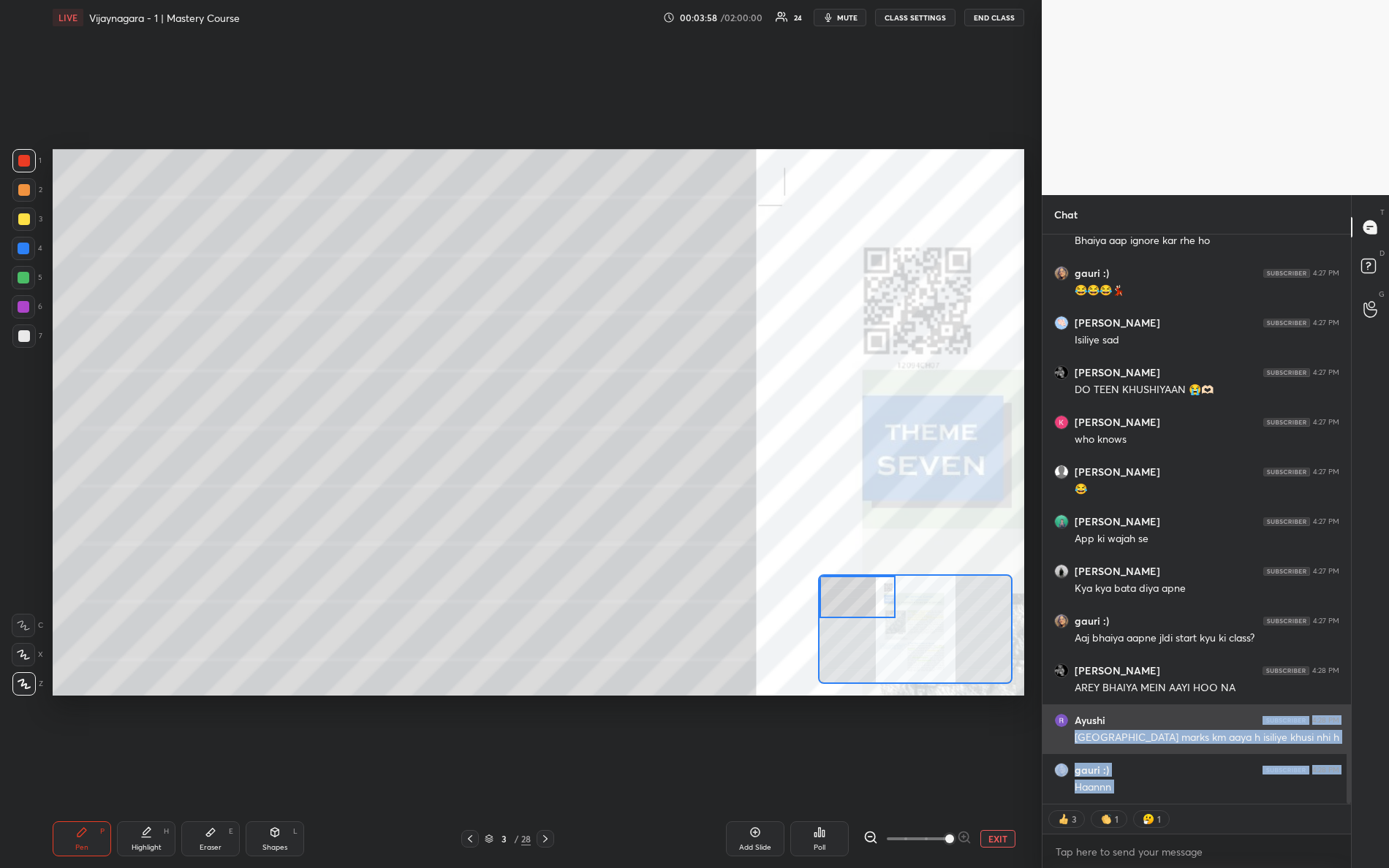
click at [1158, 737] on div "[GEOGRAPHIC_DATA] marks km aaya h isiliye khusi nhi h" at bounding box center [1206, 738] width 264 height 15
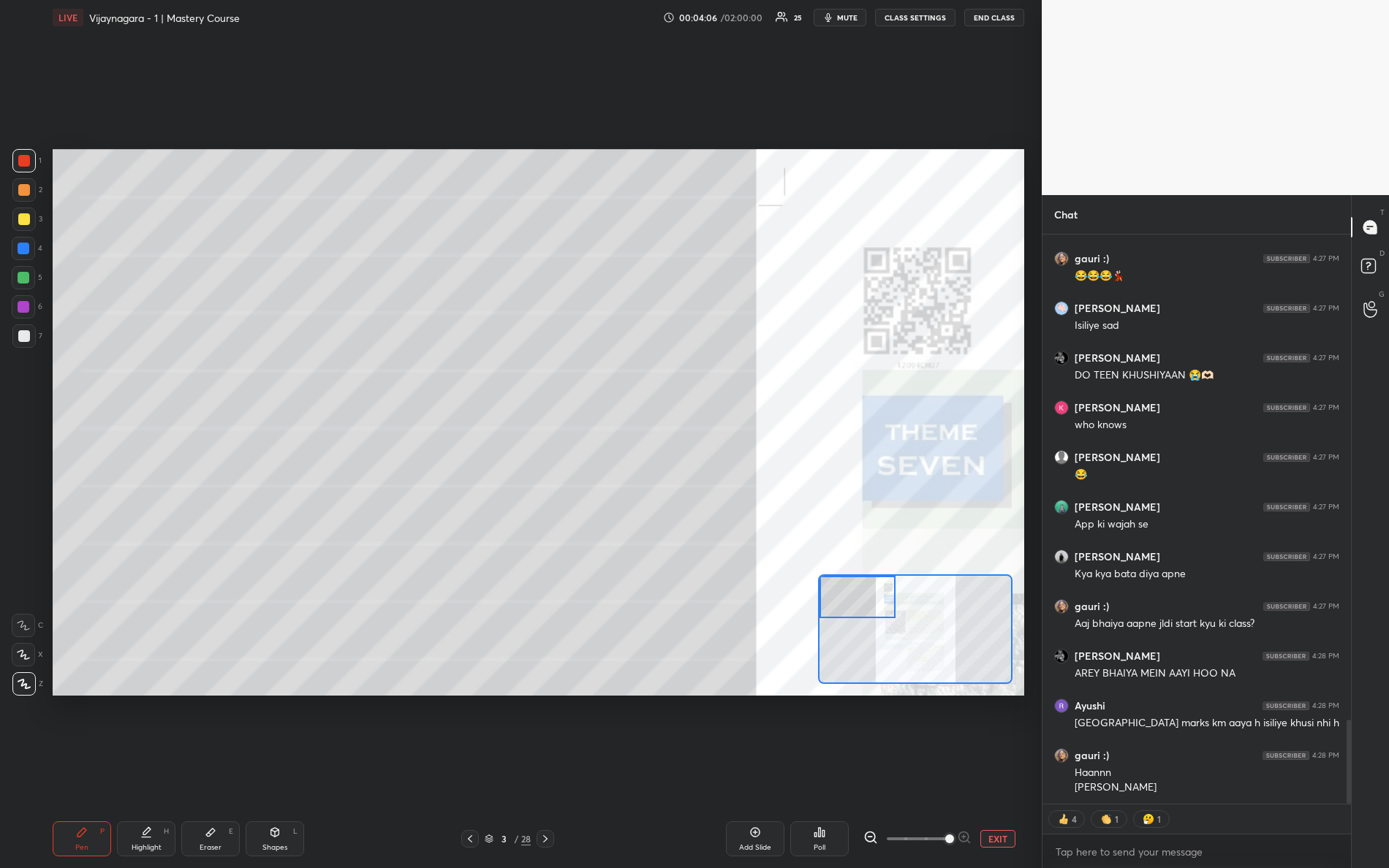
scroll to position [3329, 0]
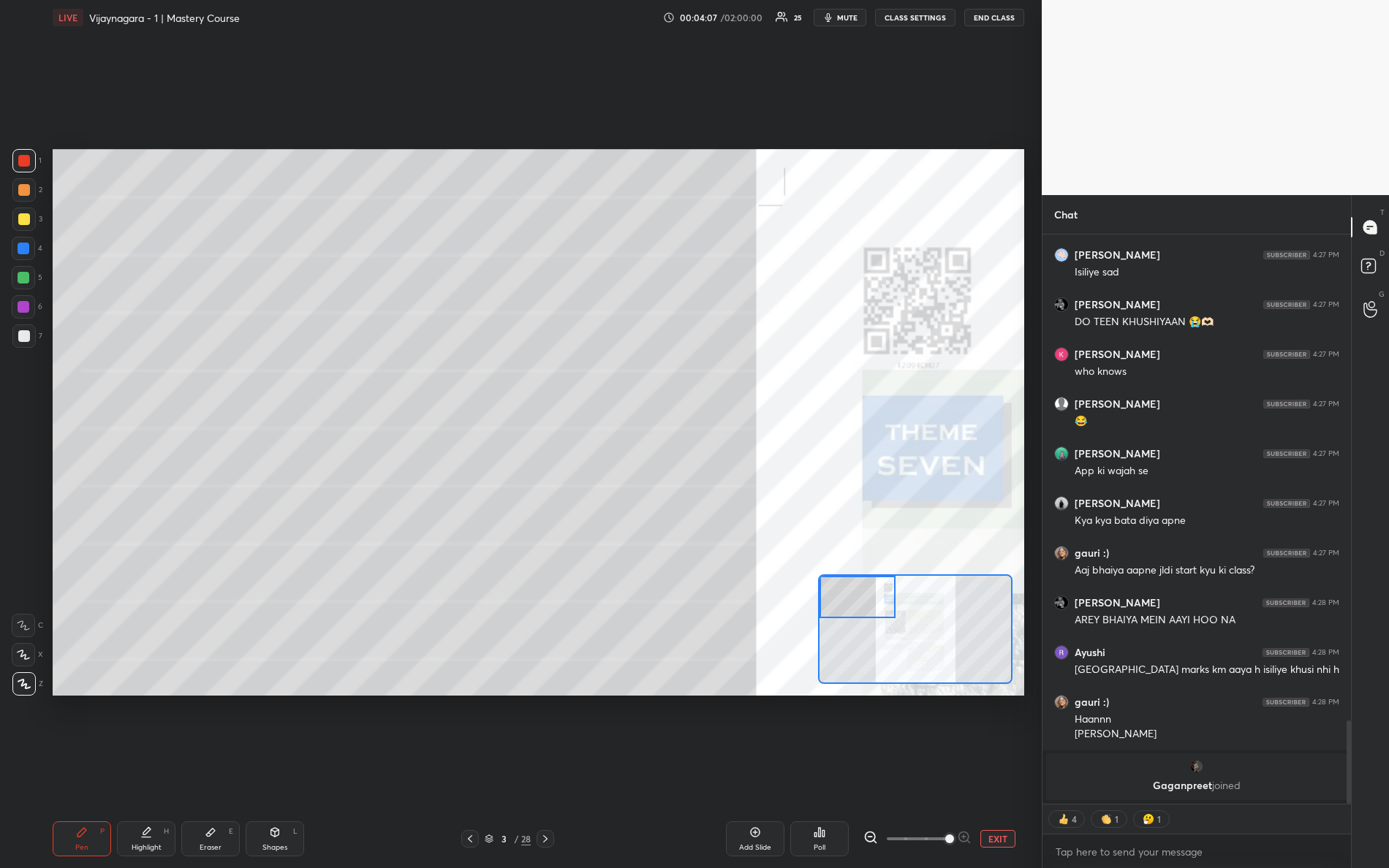
click at [707, 390] on div "Setting up your live class Poll for secs No correct answer Start poll" at bounding box center [538, 423] width 972 height 546
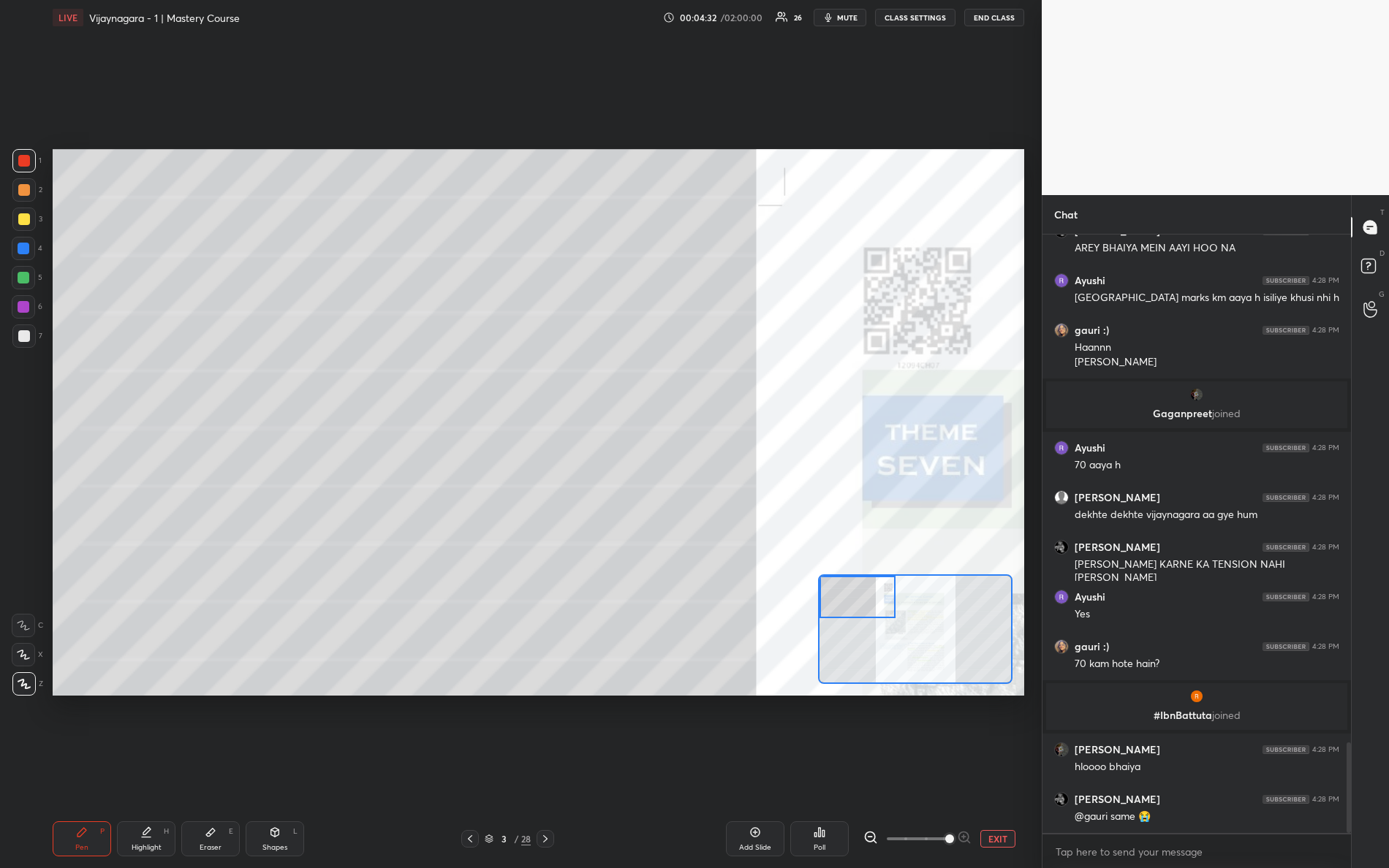
scroll to position [3409, 0]
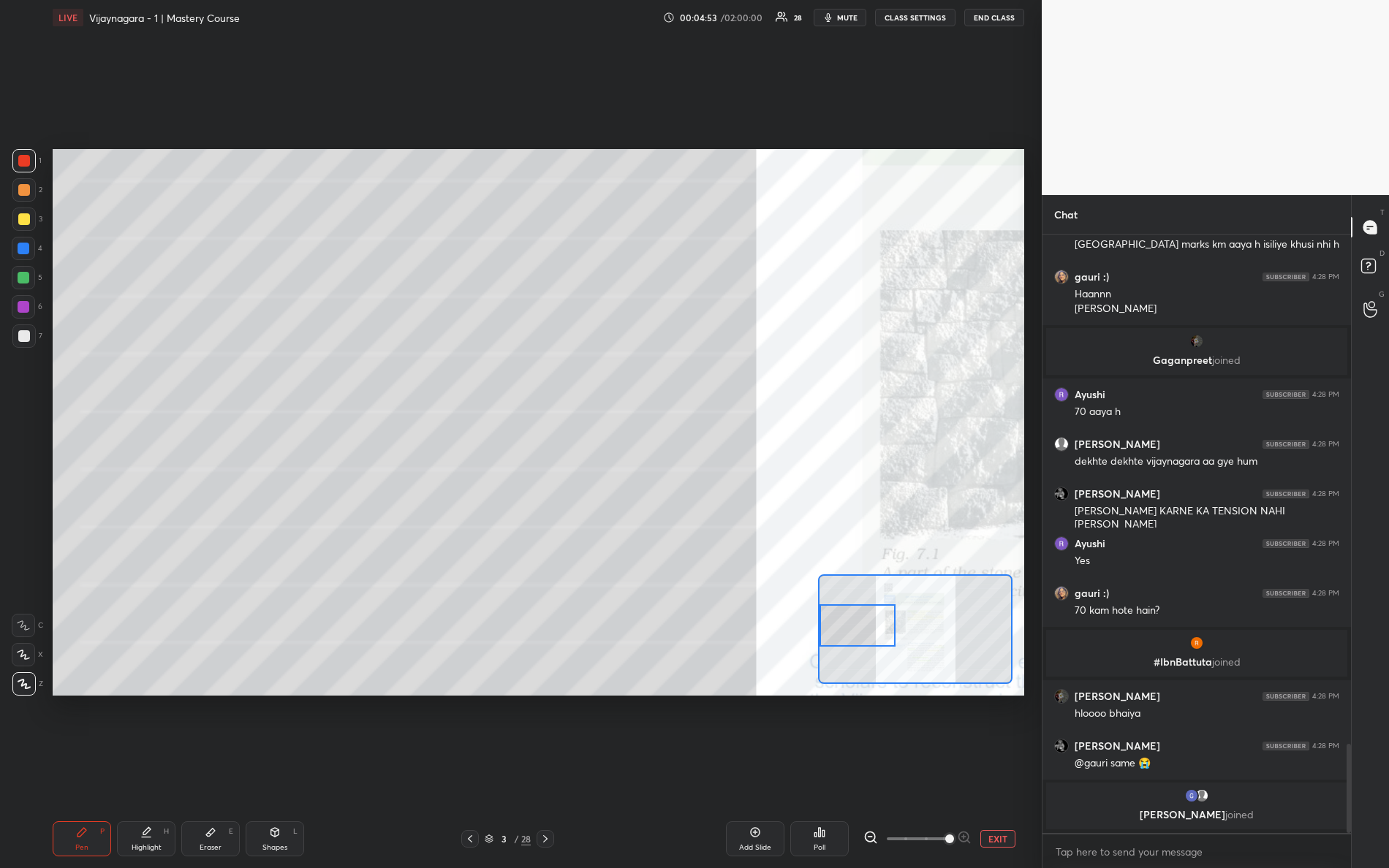
click at [802, 642] on div "Setting up your live class Poll for secs No correct answer Start poll" at bounding box center [538, 423] width 972 height 546
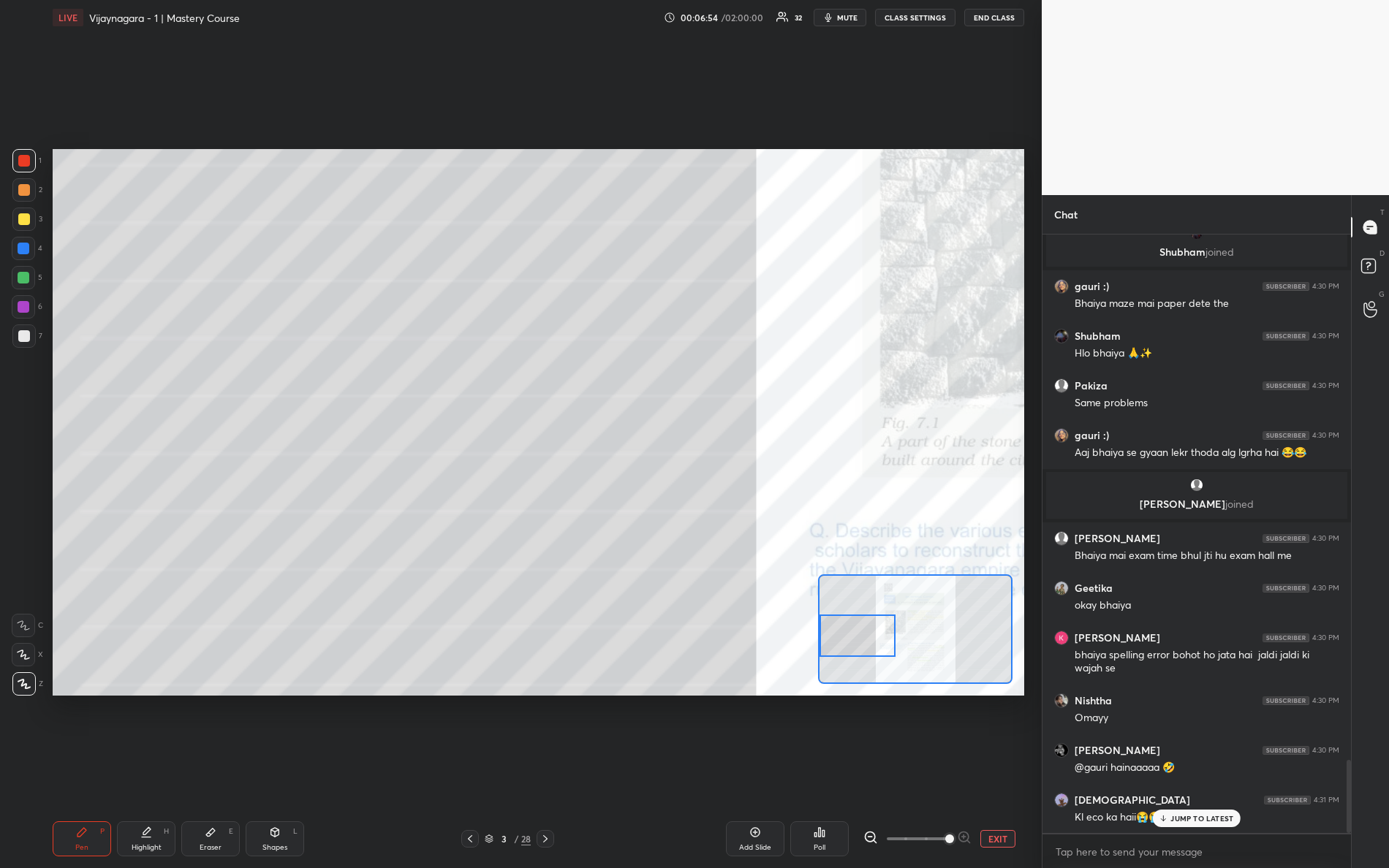
scroll to position [4336, 0]
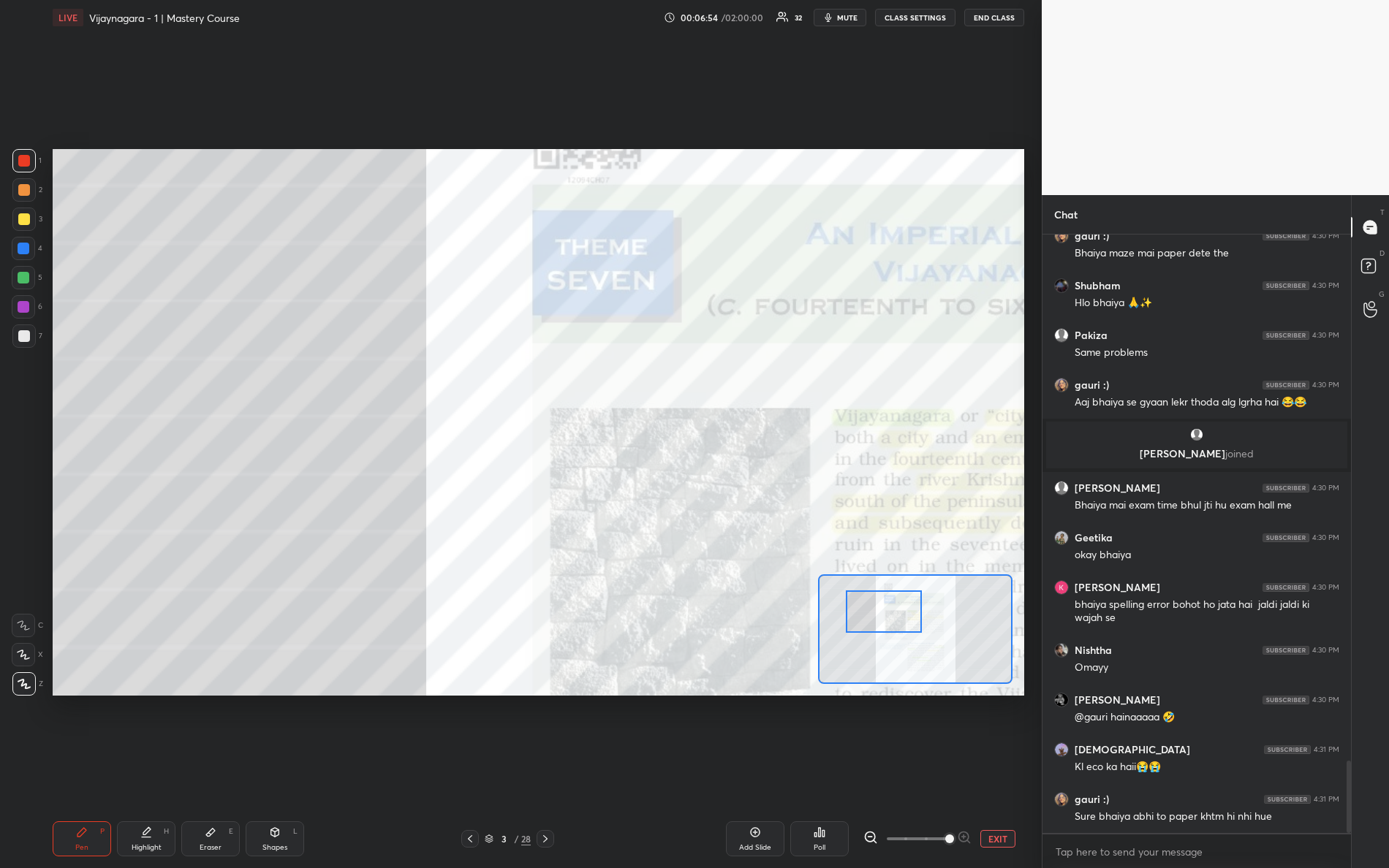
click at [971, 535] on div "Setting up your live class Poll for secs No correct answer Start poll" at bounding box center [538, 423] width 972 height 546
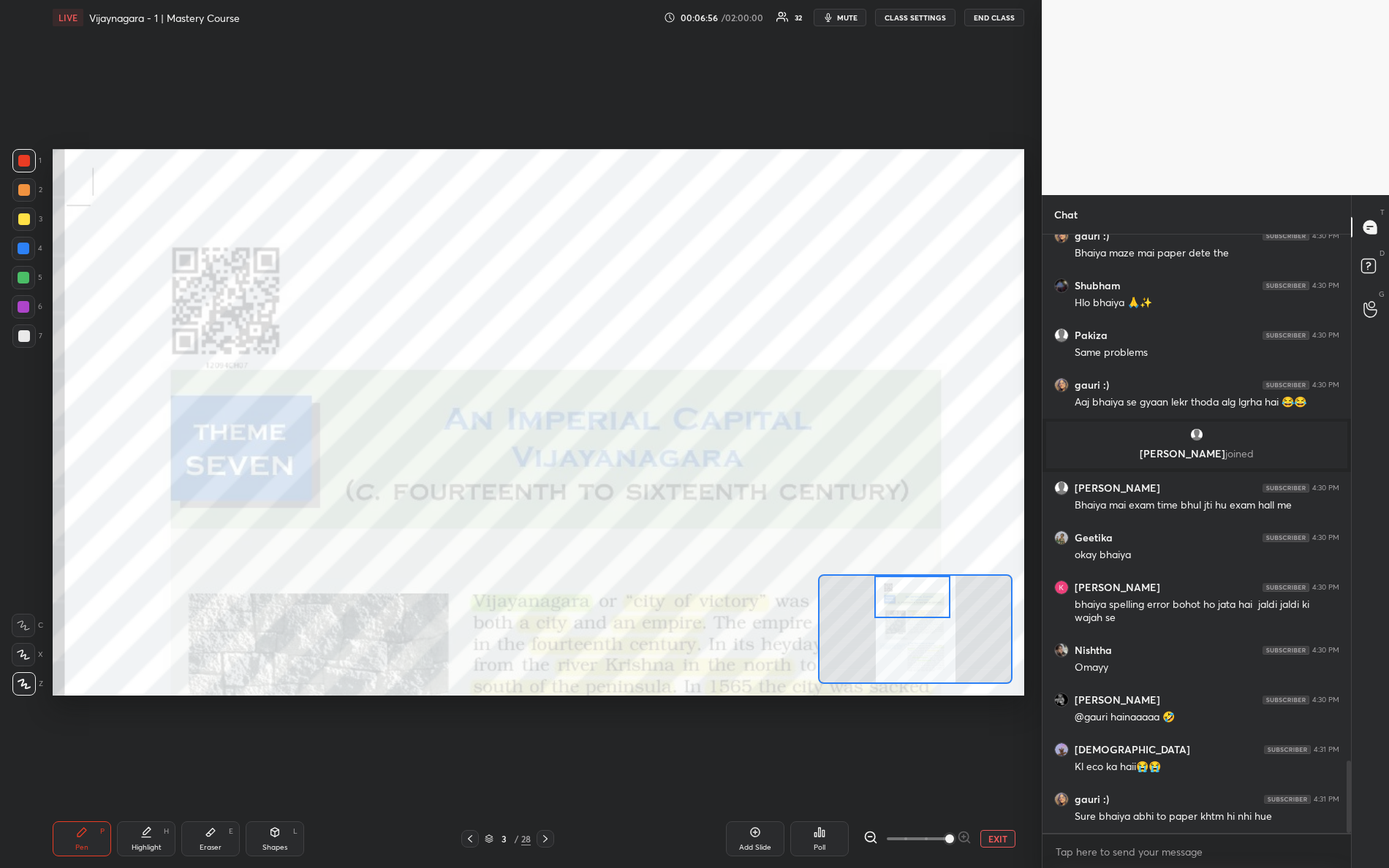
click at [927, 572] on div "Setting up your live class Poll for secs No correct answer Start poll" at bounding box center [538, 423] width 972 height 546
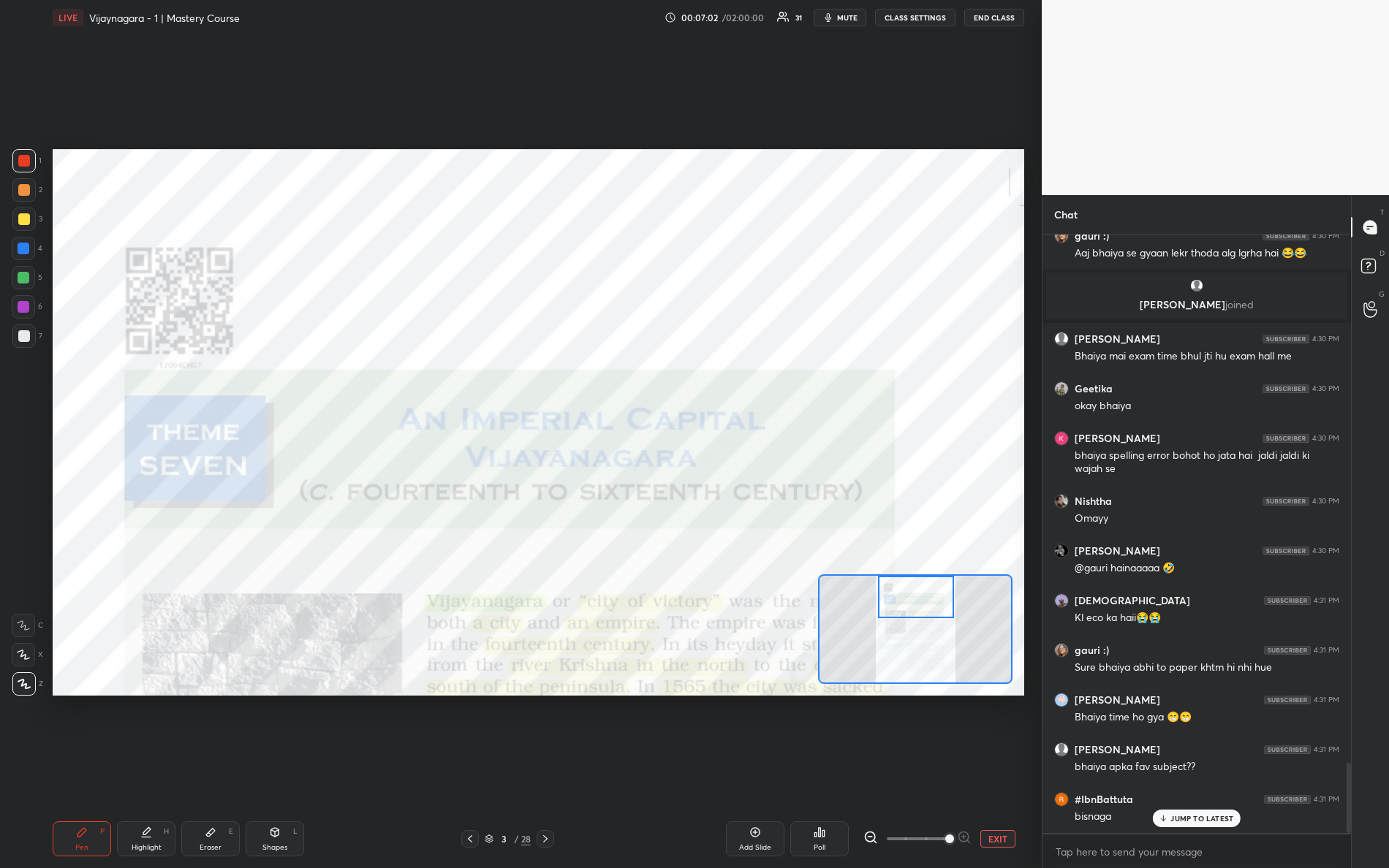
scroll to position [4534, 0]
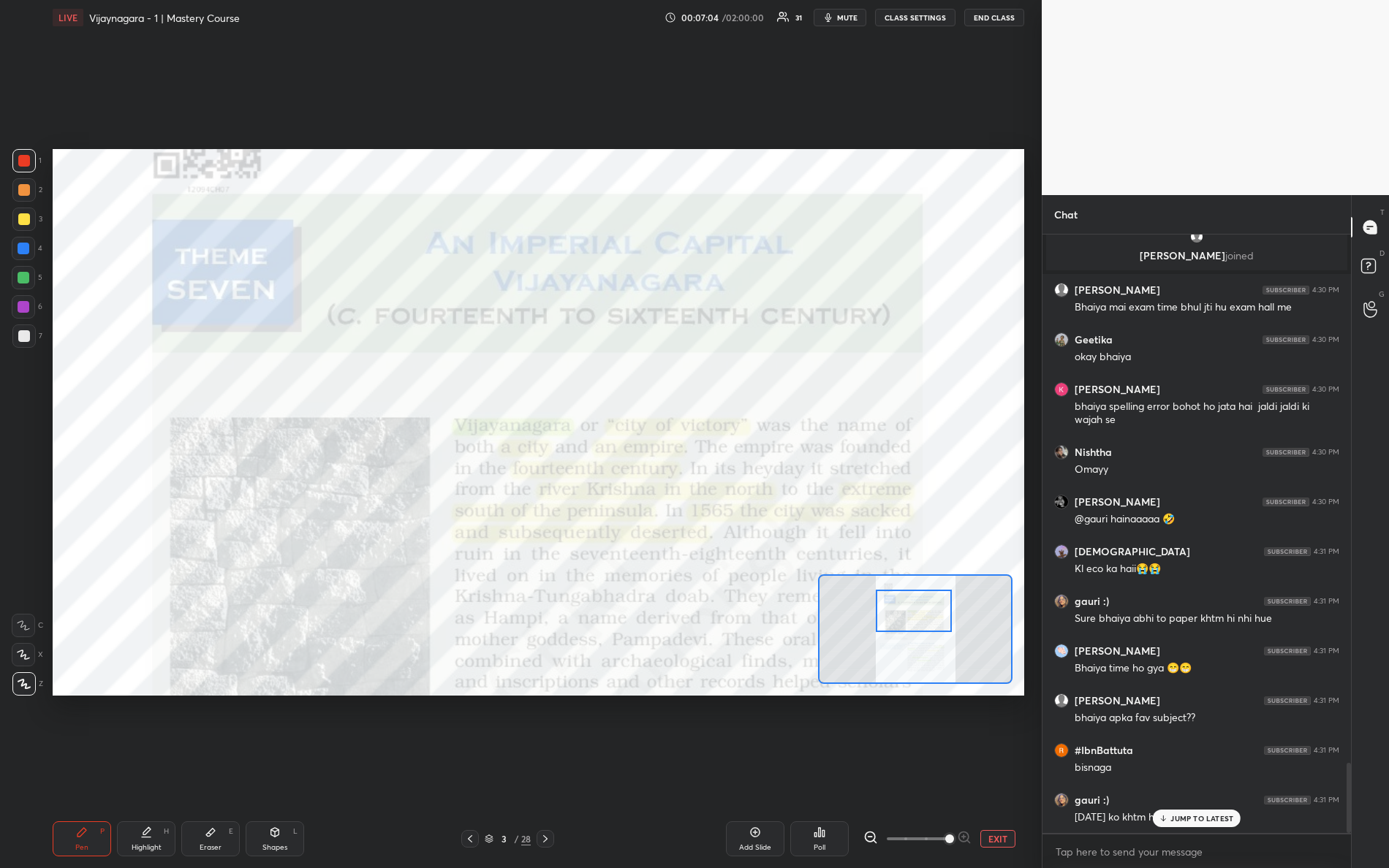
drag, startPoint x: 920, startPoint y: 593, endPoint x: 920, endPoint y: 603, distance: 10.0
click at [920, 610] on div at bounding box center [914, 611] width 77 height 42
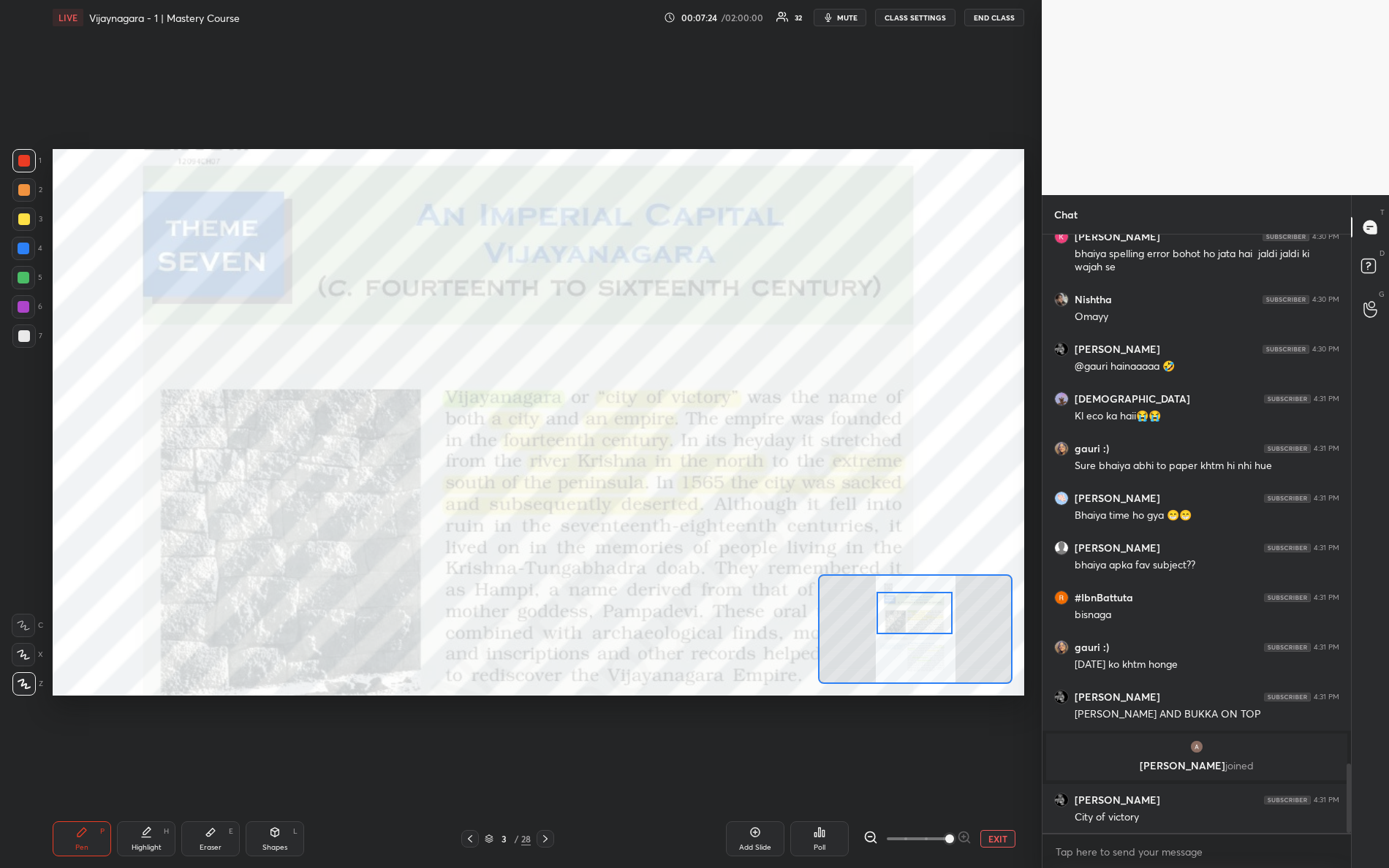
scroll to position [4555, 0]
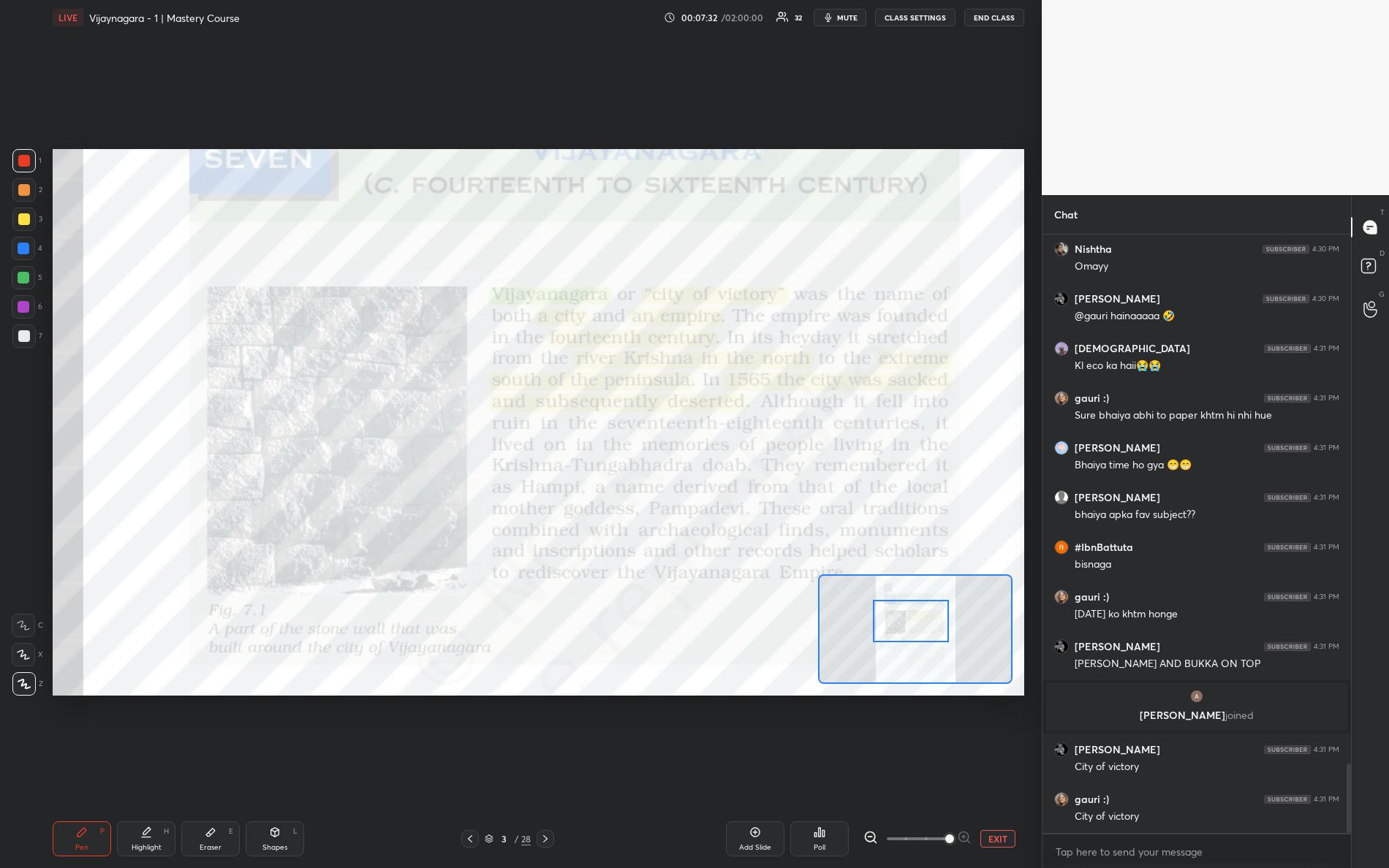
drag, startPoint x: 917, startPoint y: 615, endPoint x: 897, endPoint y: 602, distance: 23.9
click at [914, 624] on div at bounding box center [911, 621] width 77 height 42
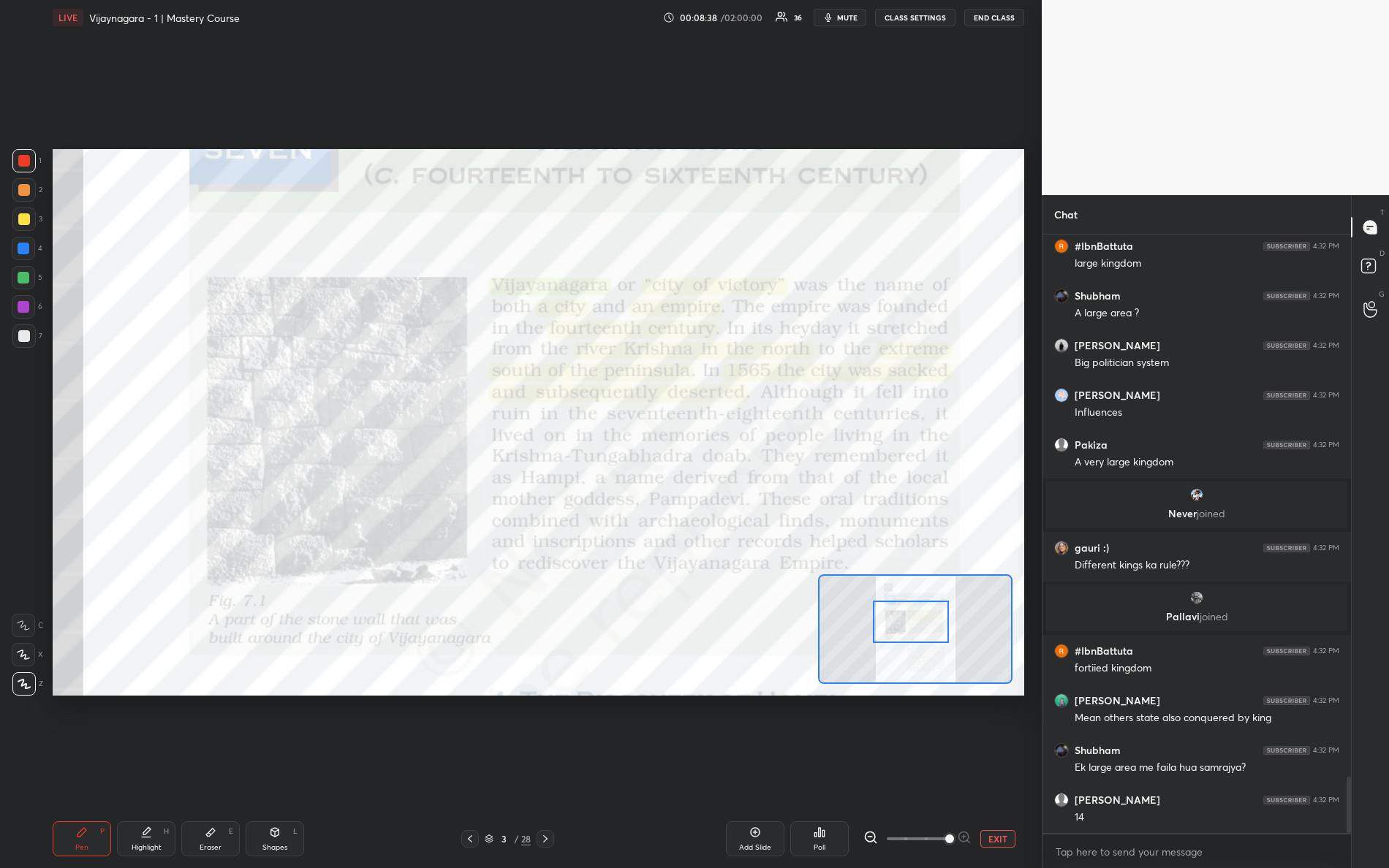
scroll to position [5790, 0]
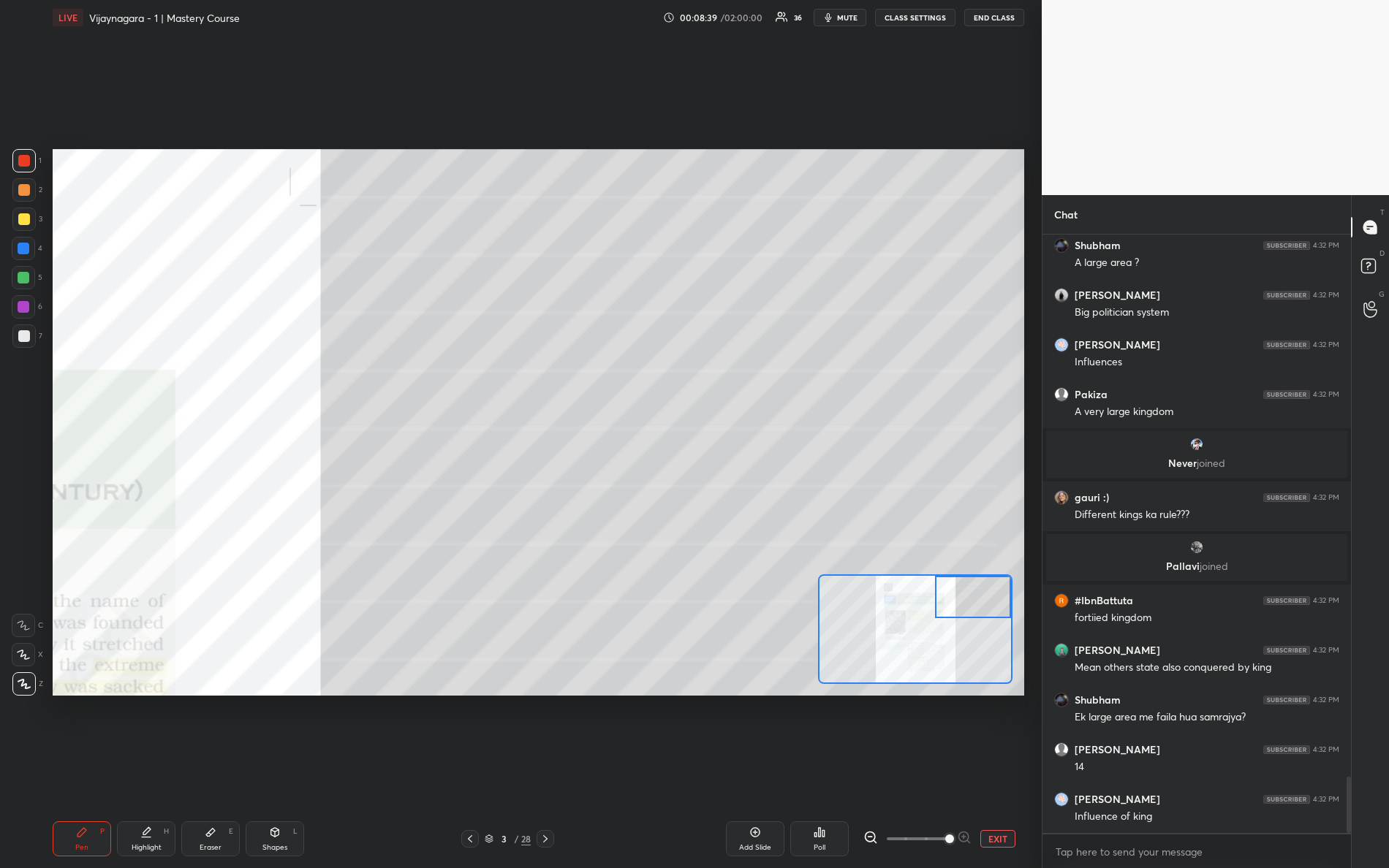
drag, startPoint x: 926, startPoint y: 636, endPoint x: 1029, endPoint y: 566, distance: 124.5
click at [1038, 572] on div "1 2 3 4 5 6 7 R O A L C X Z Erase all C X Z LIVE Vijaynagara - 1 | Mastery Cour…" at bounding box center [521, 434] width 1042 height 868
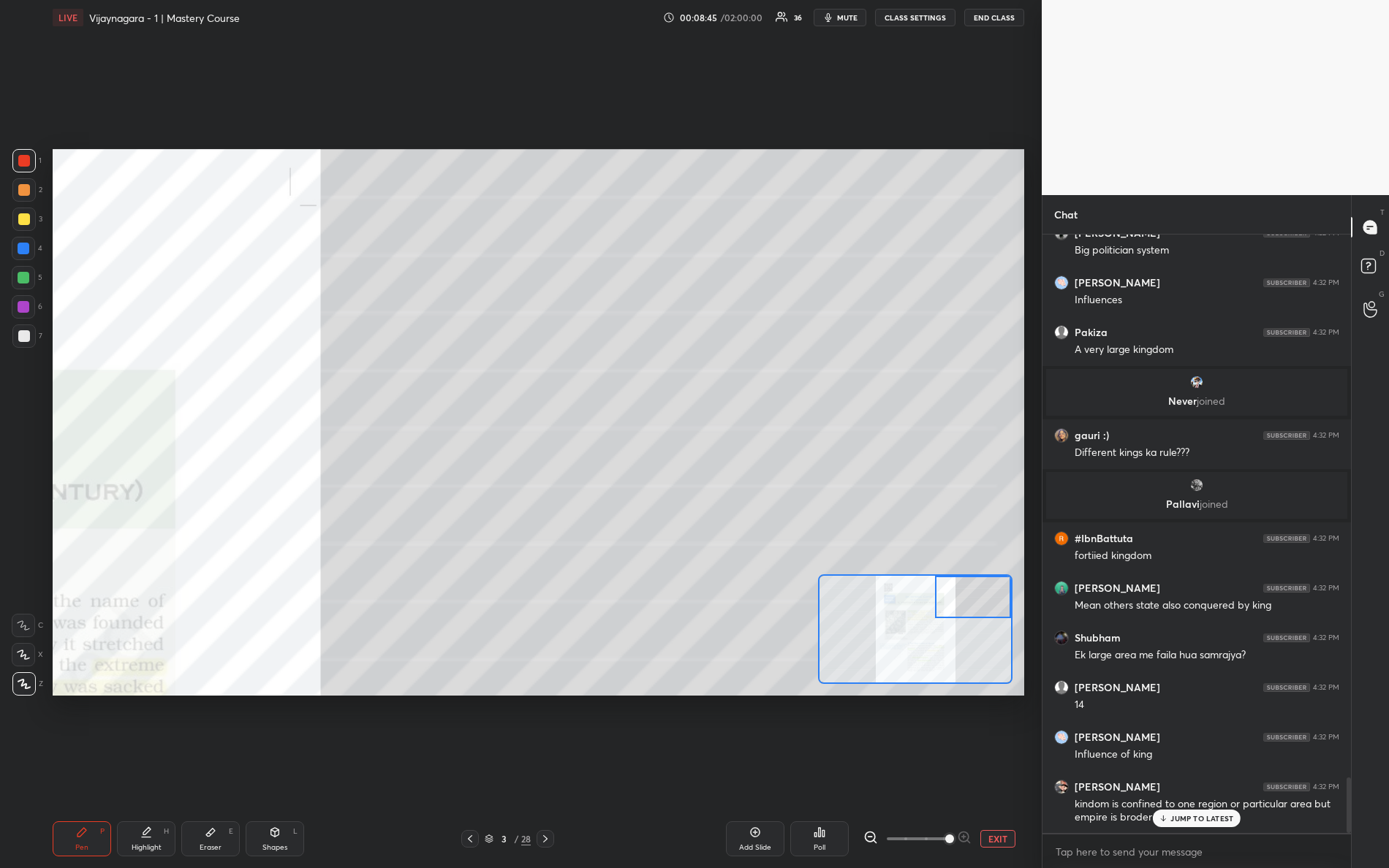
click at [876, 138] on div "Setting up your live class Poll for secs No correct answer Start poll" at bounding box center [538, 423] width 983 height 774
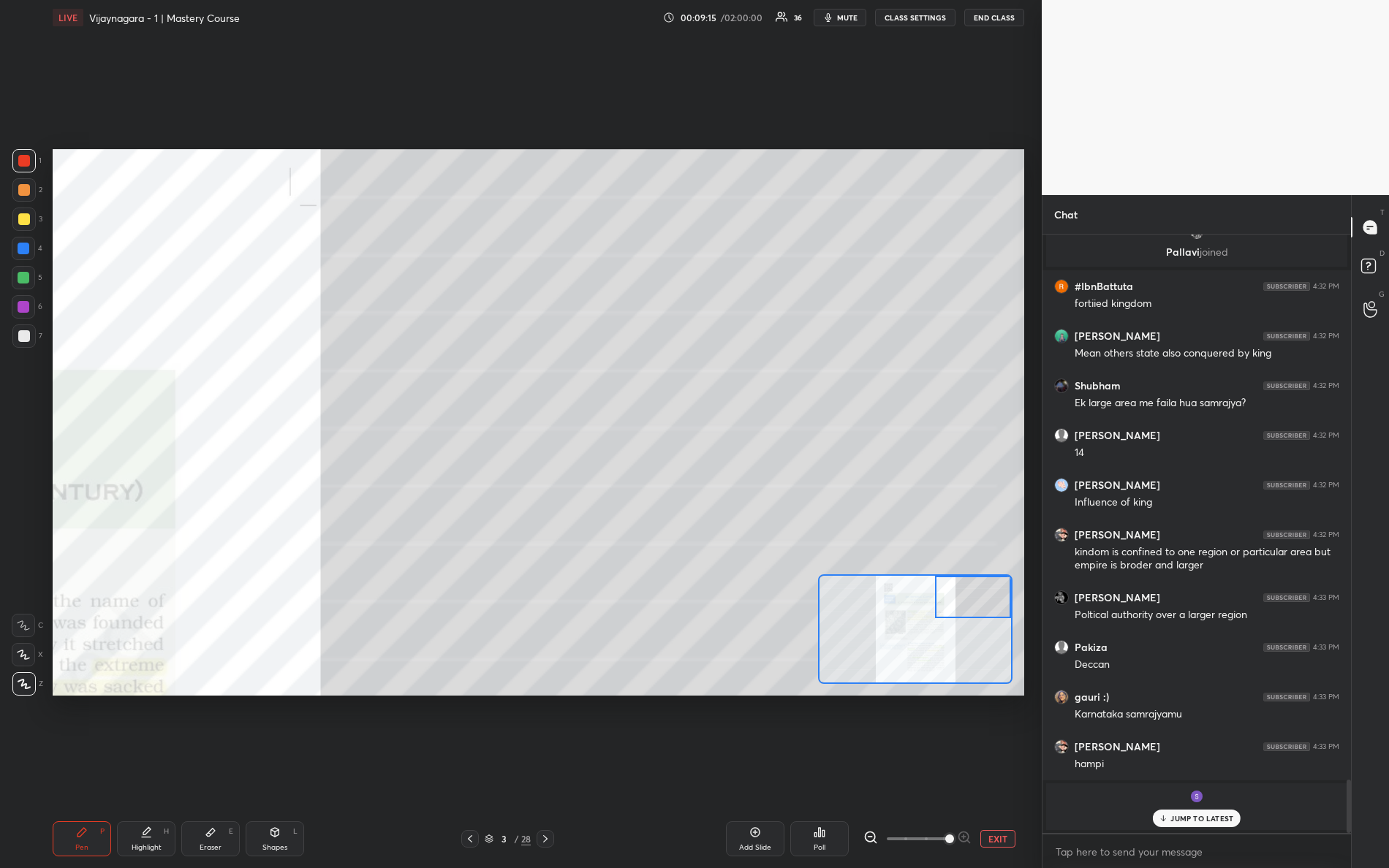
scroll to position [5870, 0]
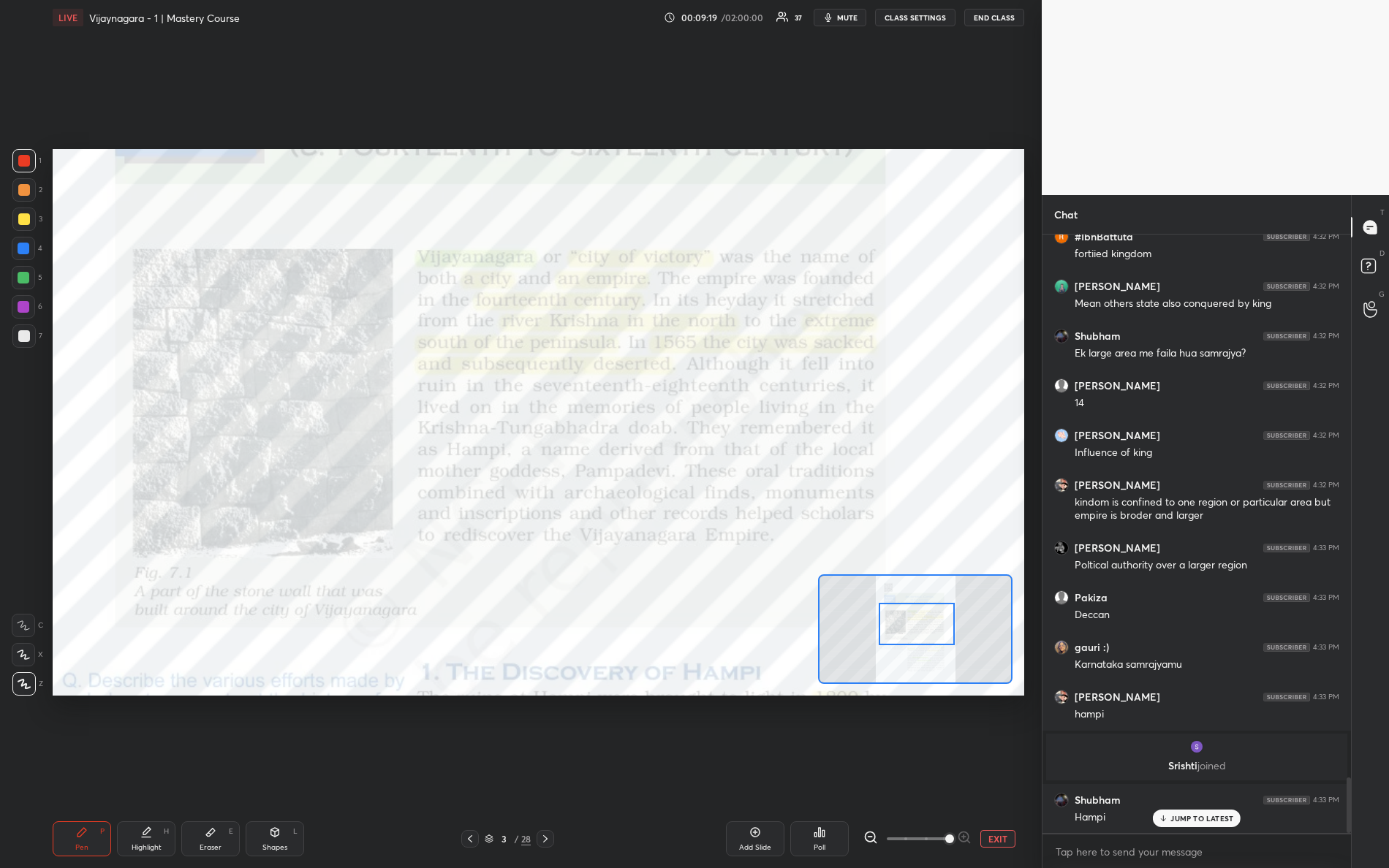
drag, startPoint x: 957, startPoint y: 604, endPoint x: 895, endPoint y: 624, distance: 65.1
click at [903, 631] on div at bounding box center [917, 624] width 77 height 42
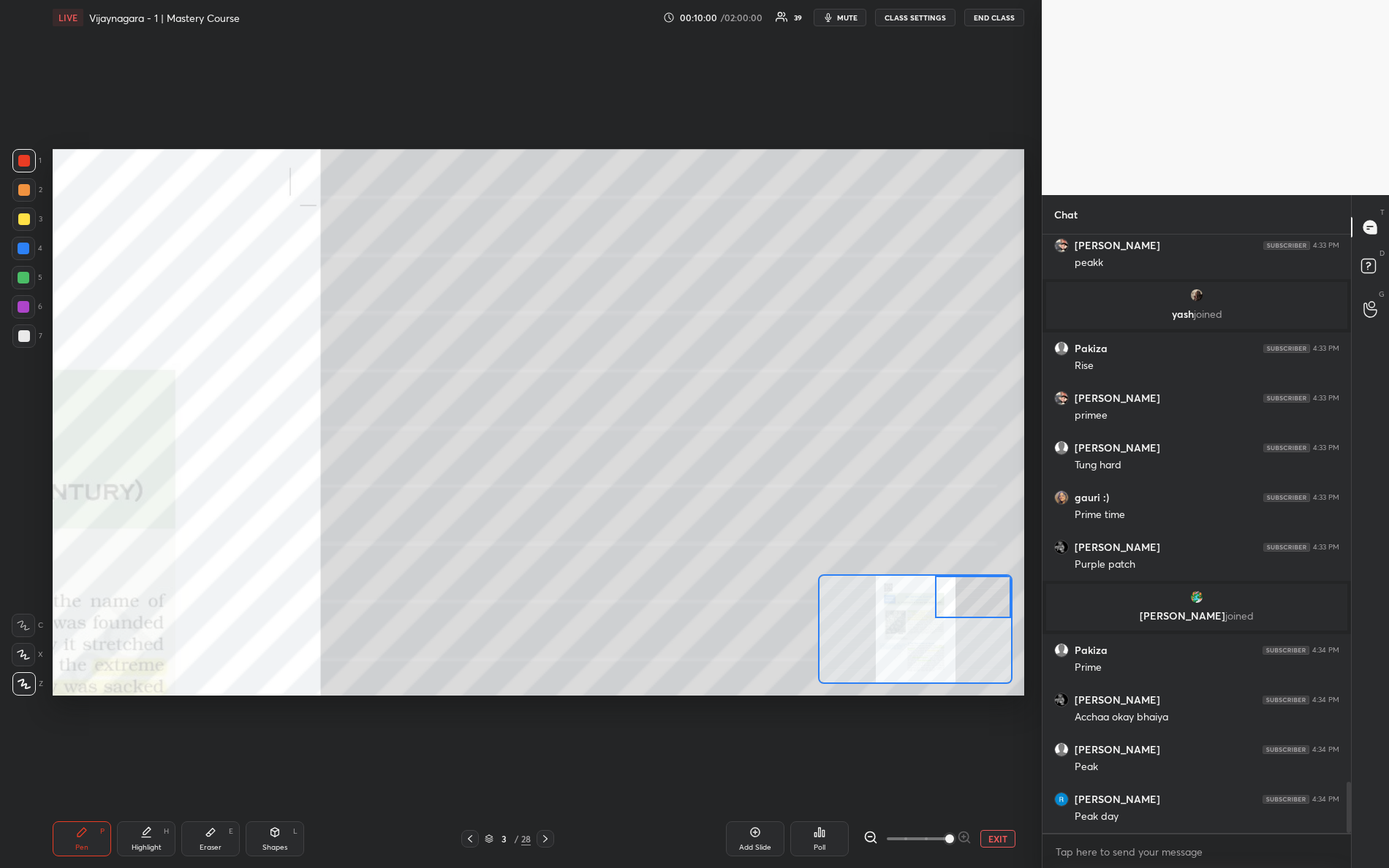
scroll to position [6414, 0]
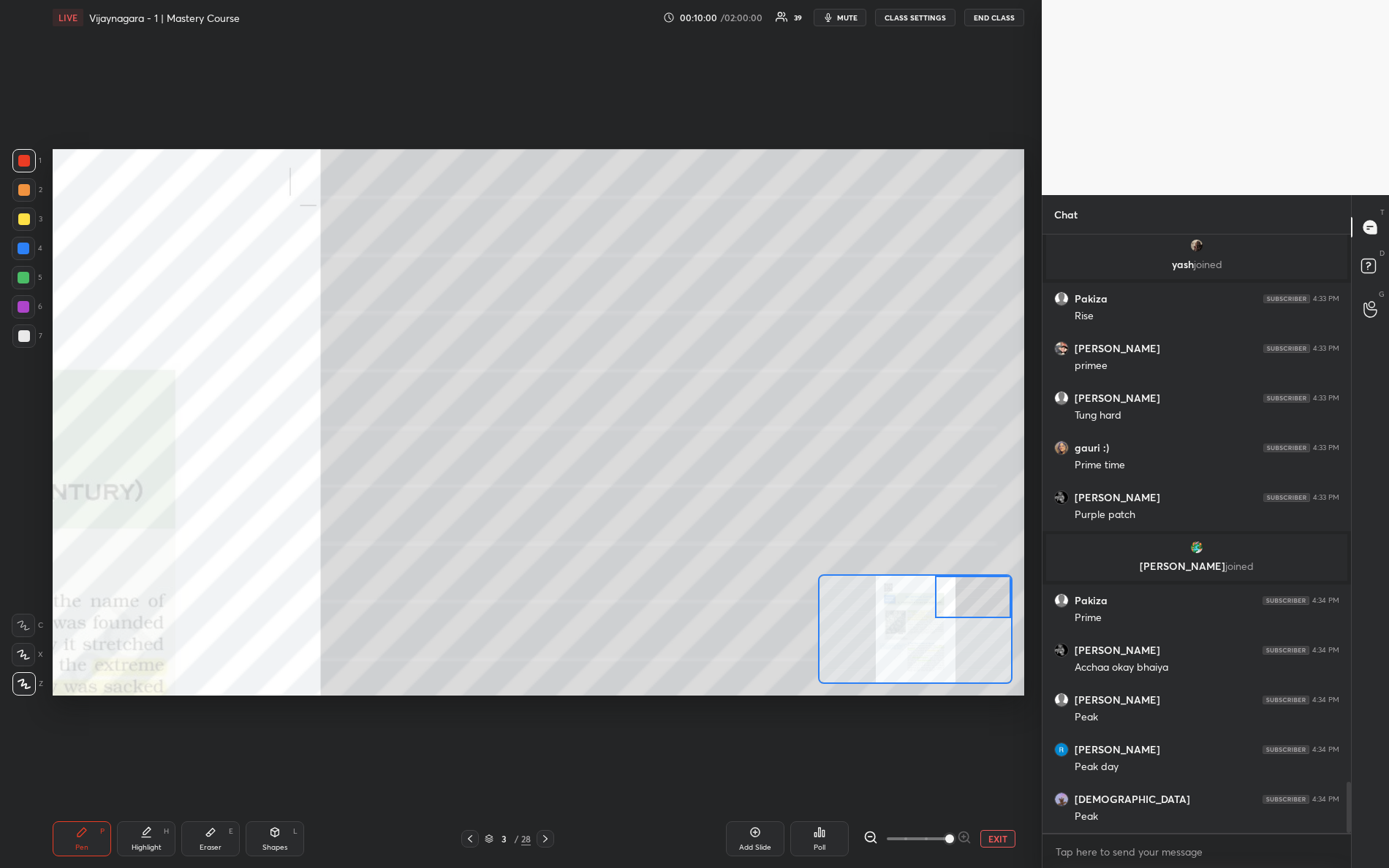
click at [1014, 590] on div "Setting up your live class Poll for secs No correct answer Start poll" at bounding box center [538, 423] width 972 height 546
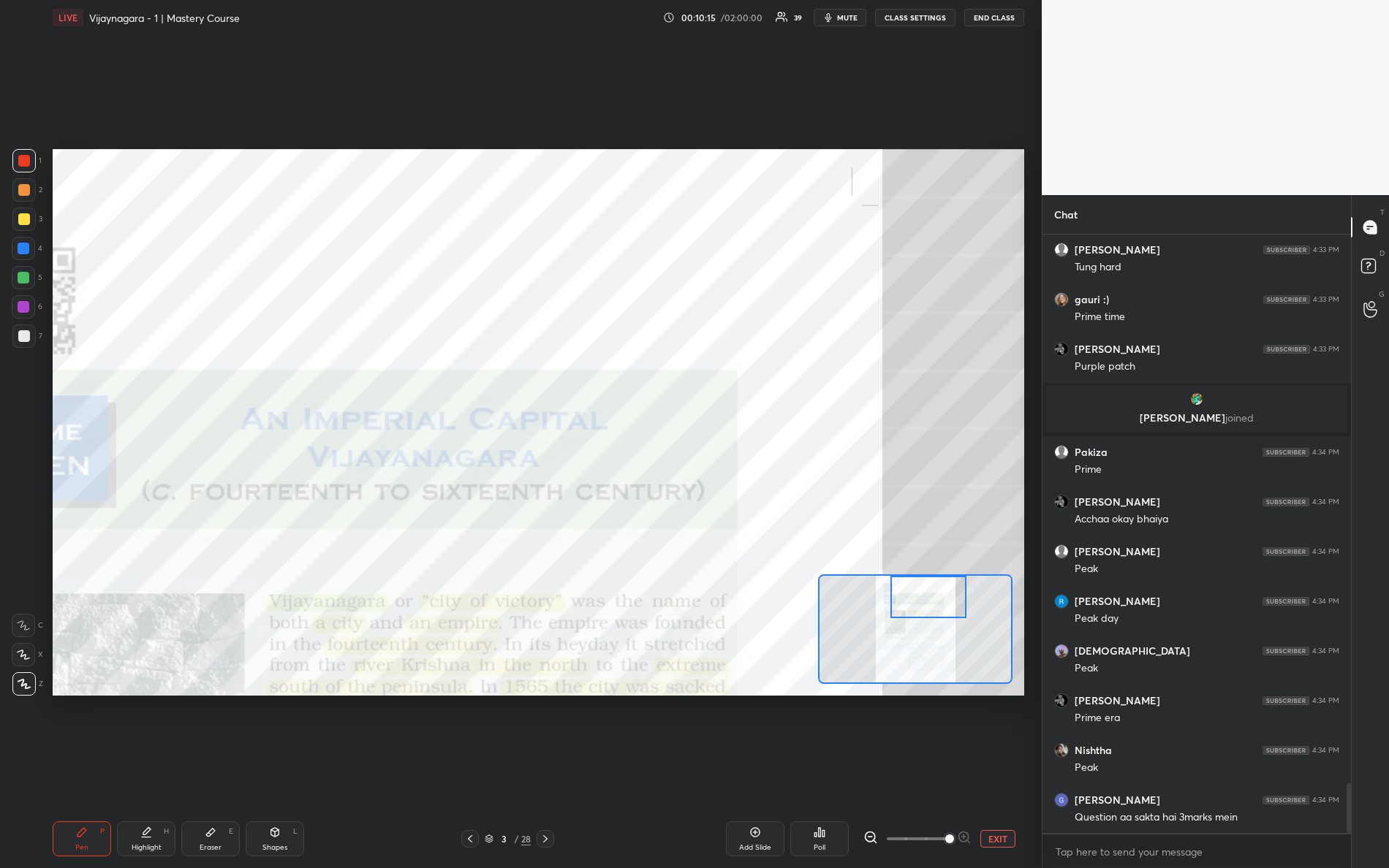
scroll to position [6616, 0]
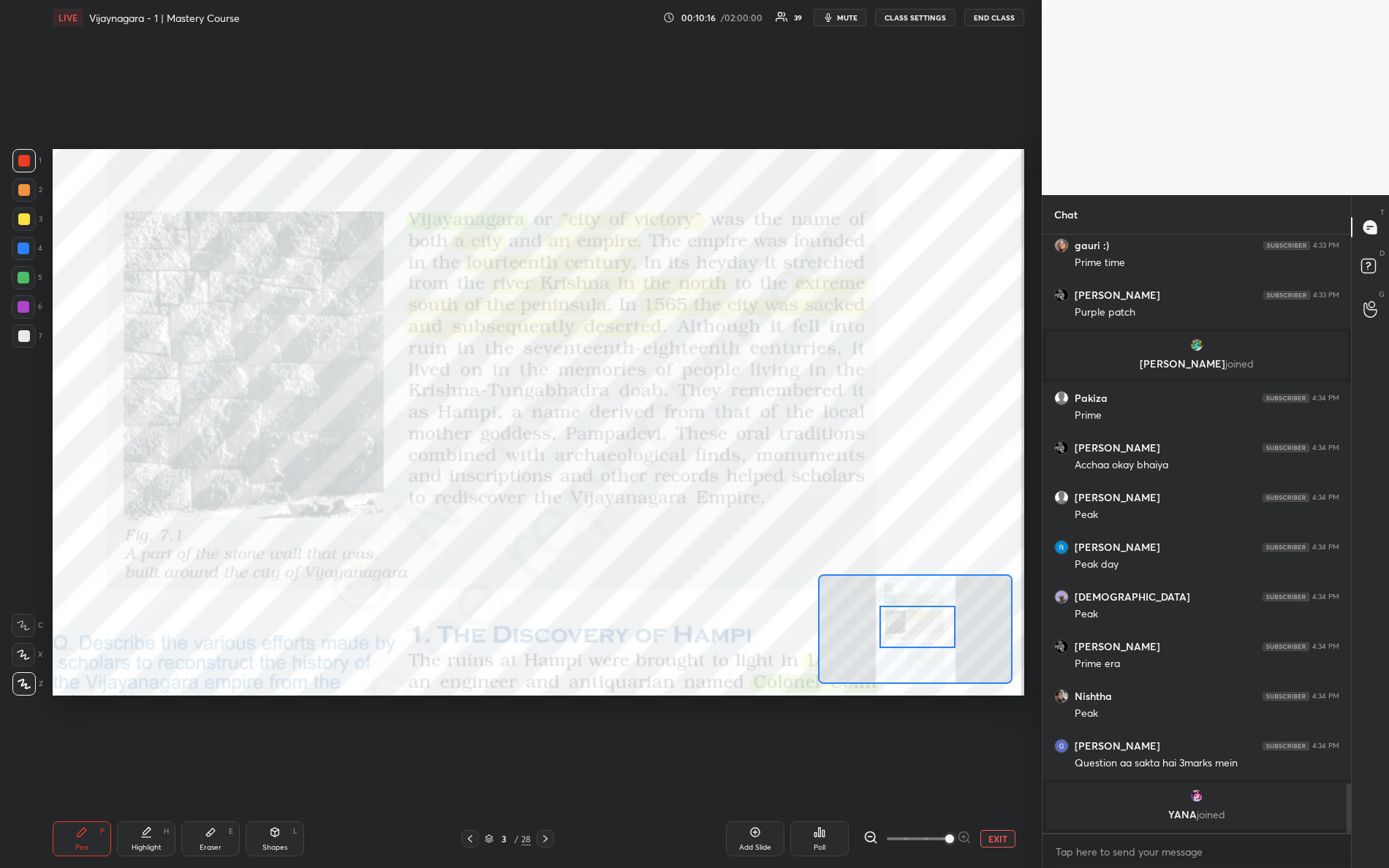
drag, startPoint x: 958, startPoint y: 589, endPoint x: 921, endPoint y: 634, distance: 58.3
click at [921, 635] on div at bounding box center [918, 627] width 77 height 42
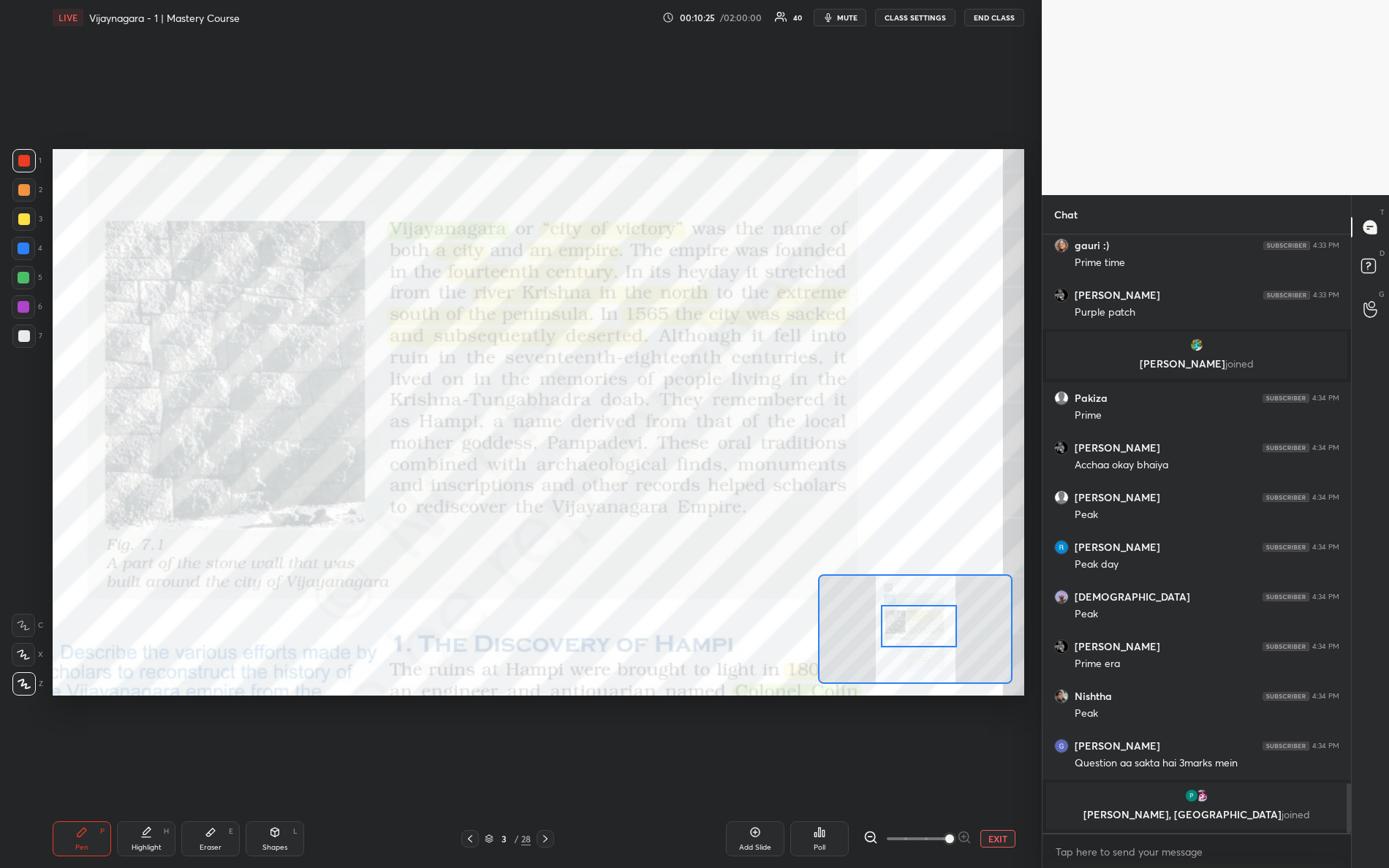
click at [950, 614] on div at bounding box center [915, 629] width 195 height 110
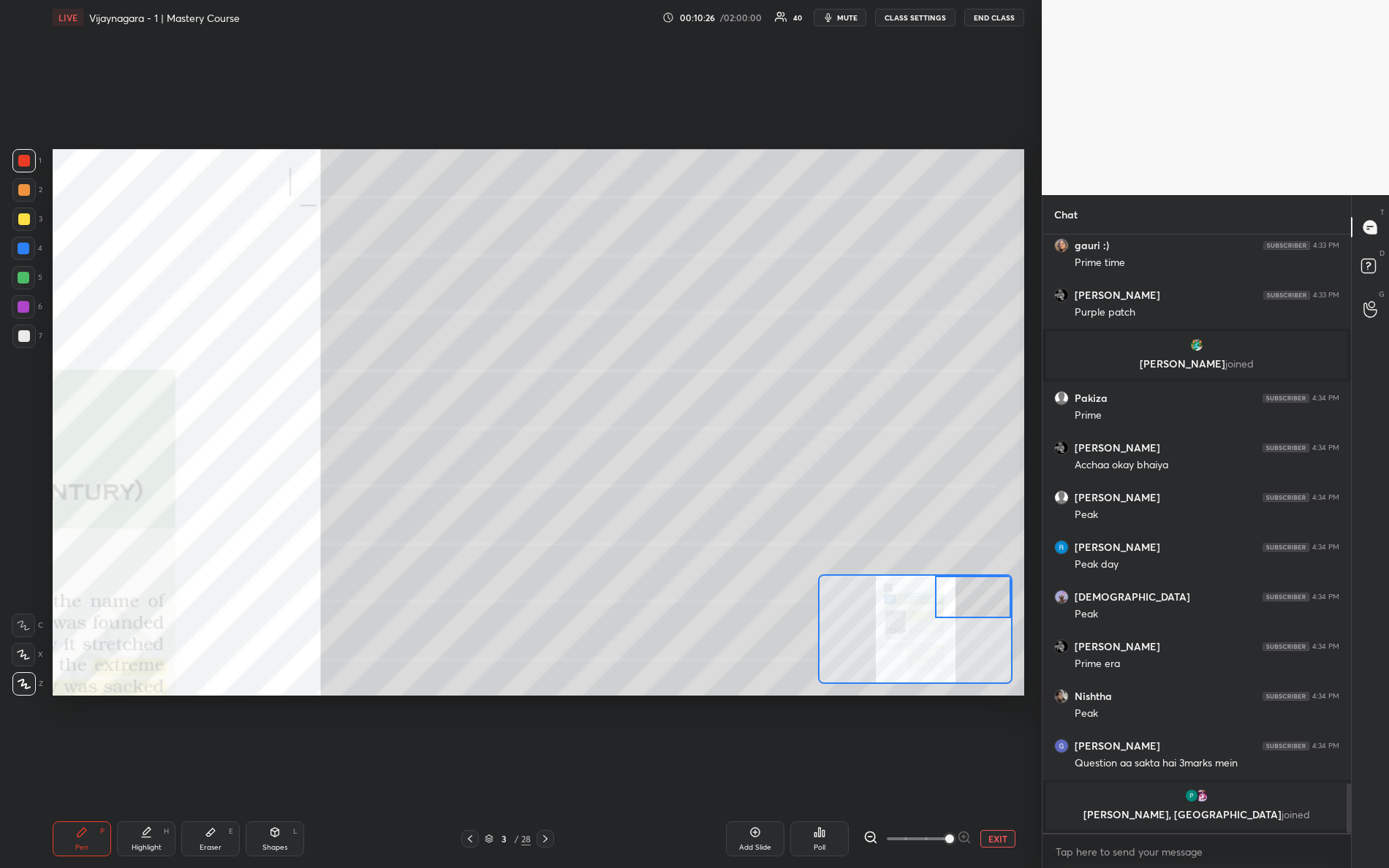
drag, startPoint x: 934, startPoint y: 616, endPoint x: 953, endPoint y: 605, distance: 22.0
click at [953, 605] on div at bounding box center [973, 598] width 77 height 42
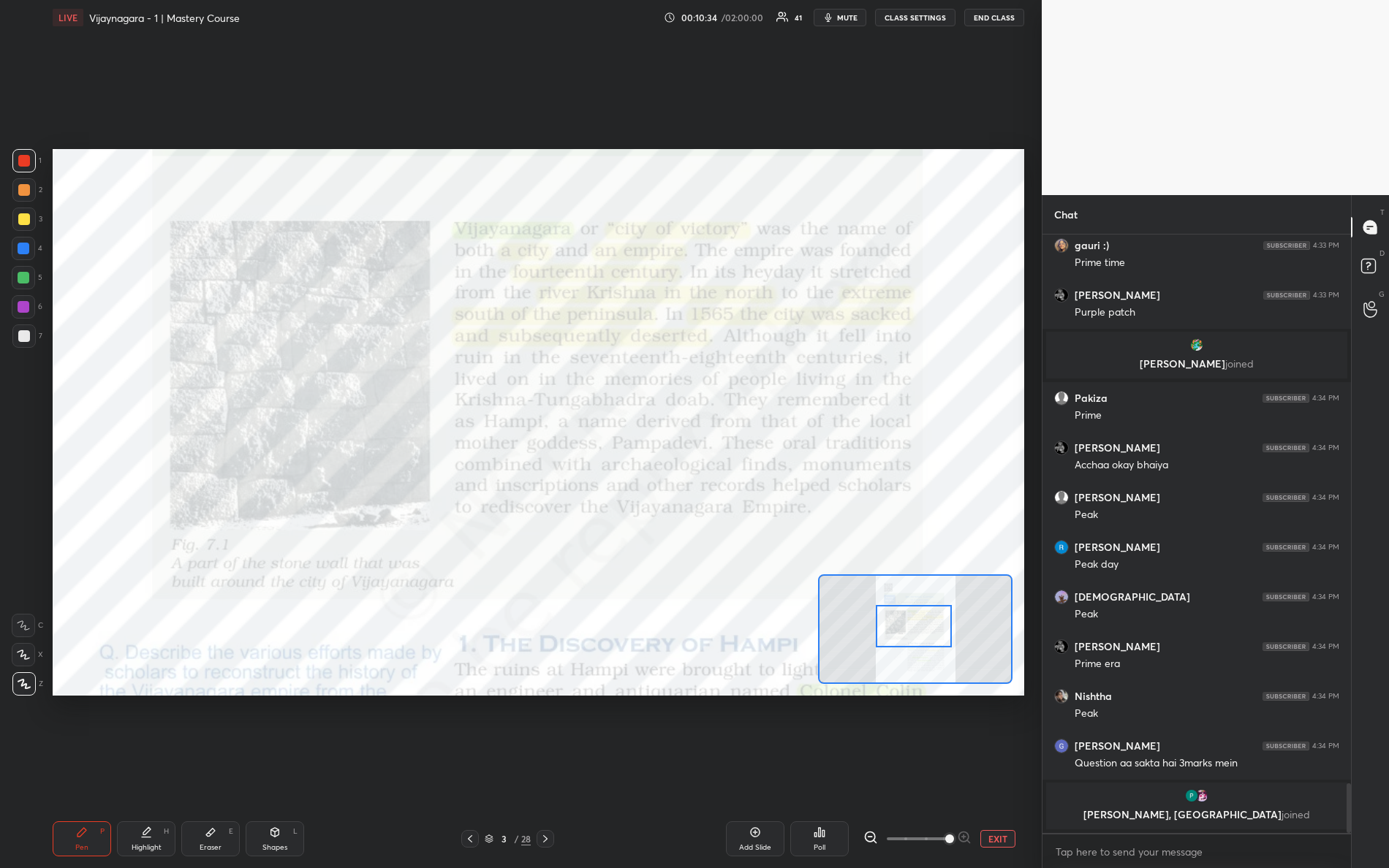
drag, startPoint x: 978, startPoint y: 607, endPoint x: 912, endPoint y: 636, distance: 72.1
click at [915, 637] on div at bounding box center [914, 627] width 77 height 42
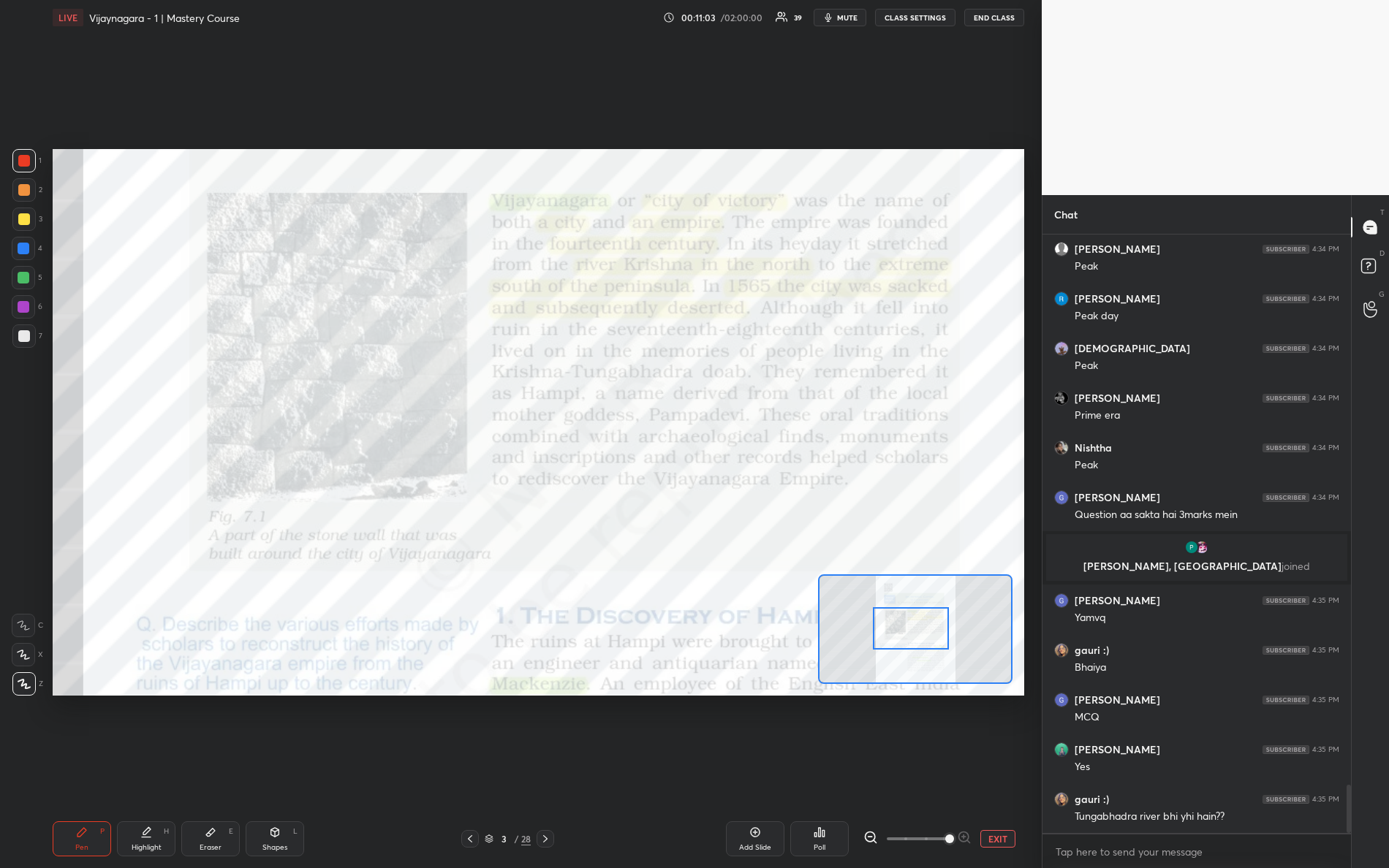
scroll to position [6914, 0]
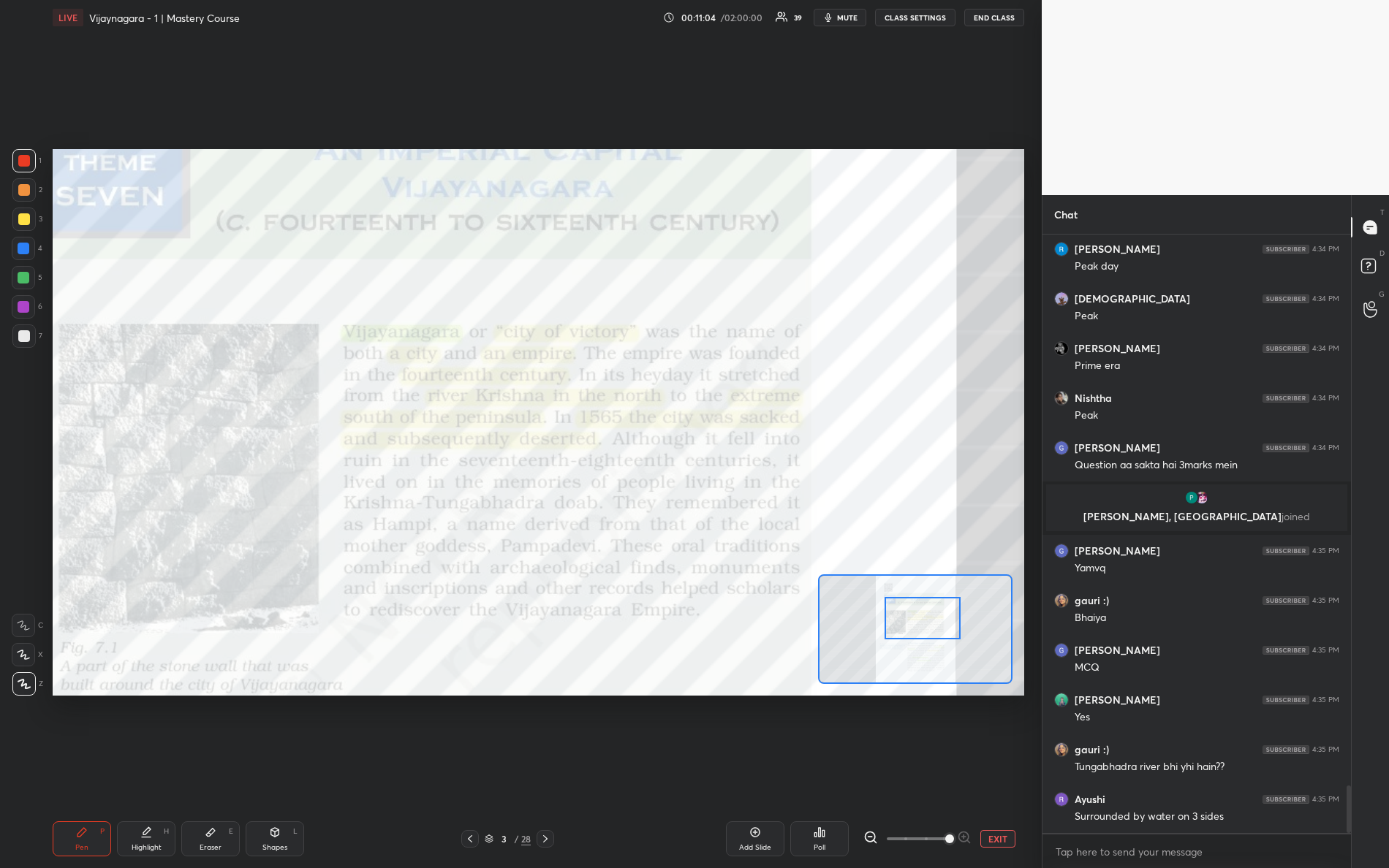
drag, startPoint x: 935, startPoint y: 637, endPoint x: 897, endPoint y: 596, distance: 55.9
click at [948, 628] on div at bounding box center [922, 619] width 77 height 42
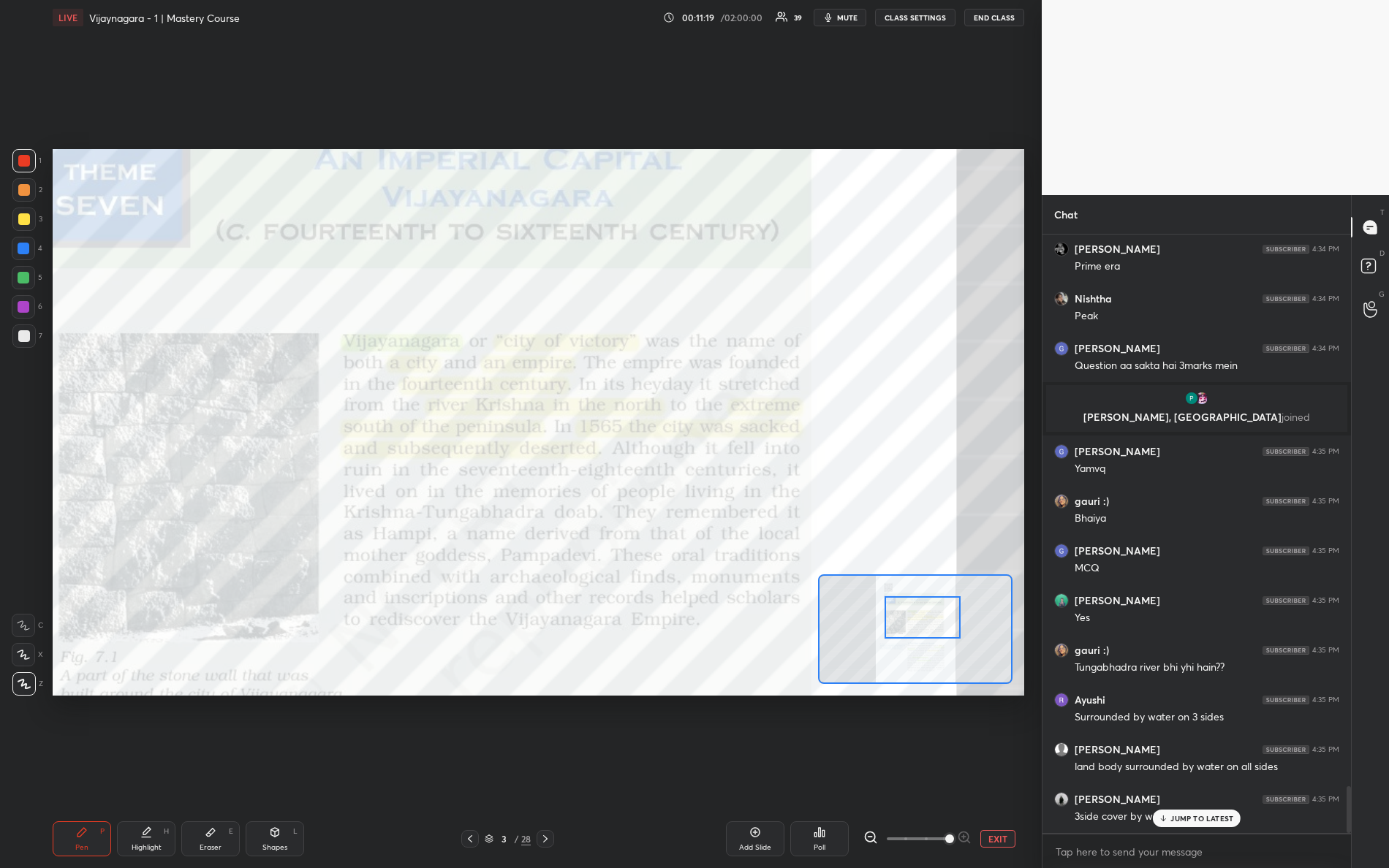
scroll to position [7062, 0]
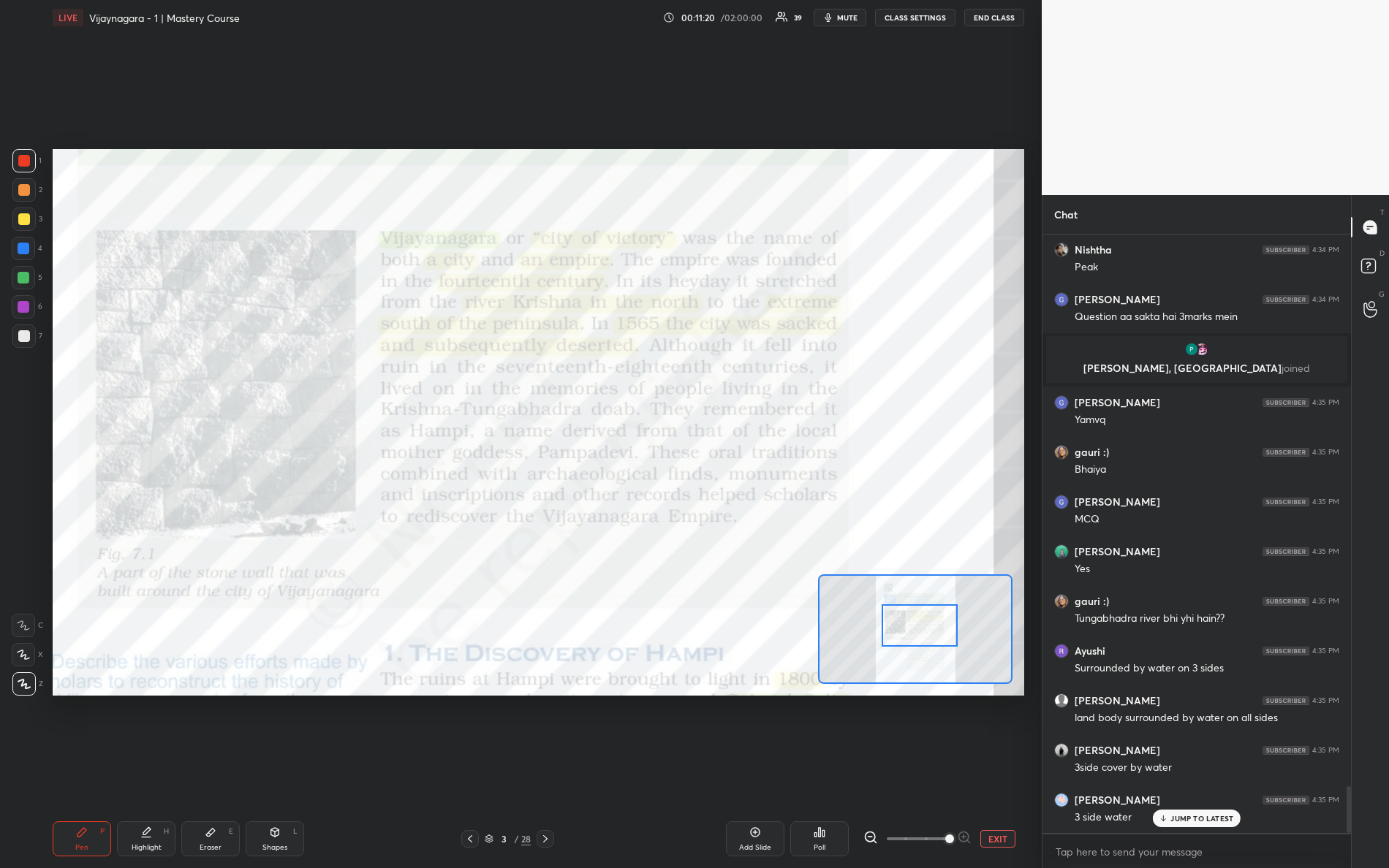
click at [911, 631] on div at bounding box center [920, 626] width 77 height 42
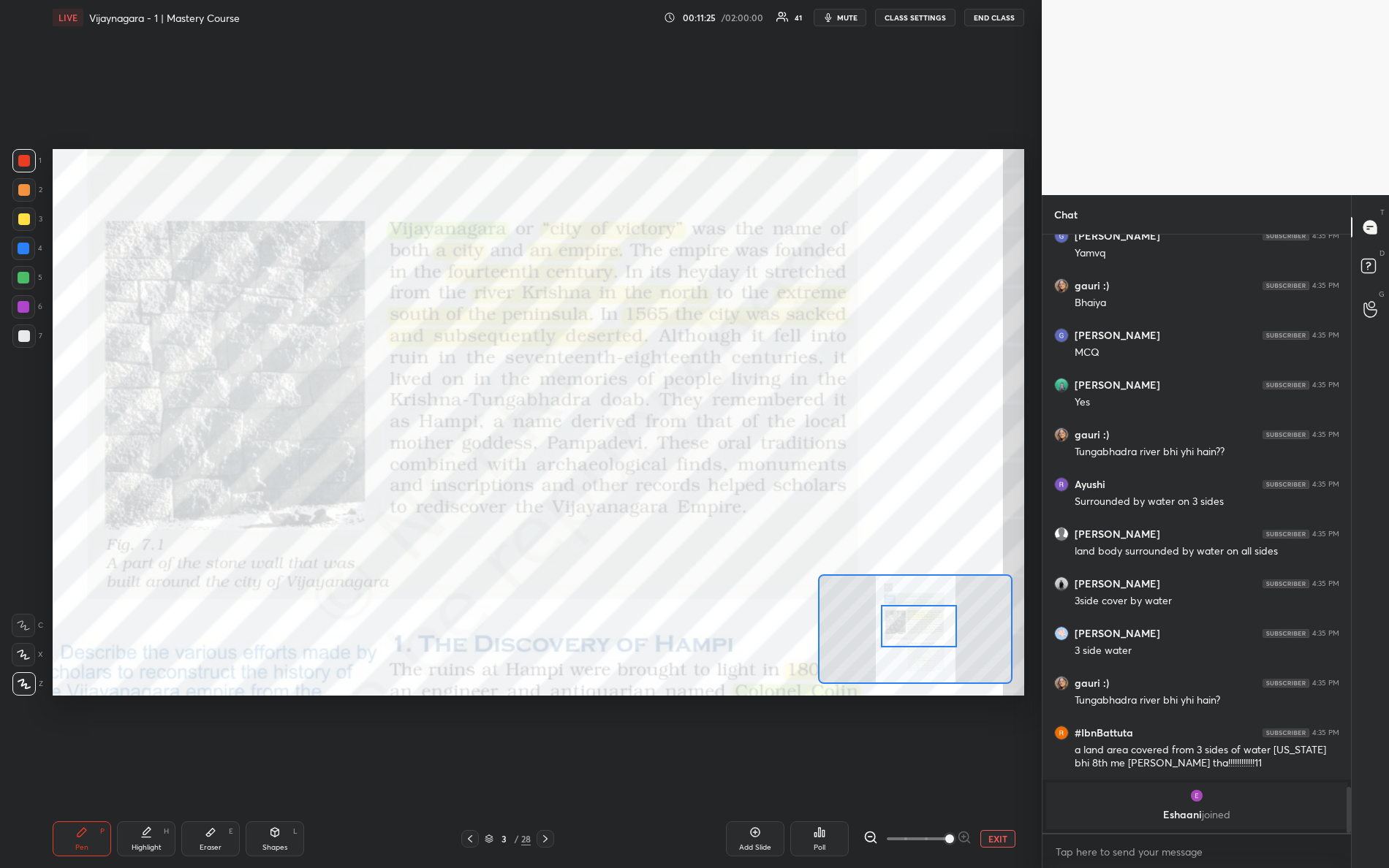
scroll to position [7278, 0]
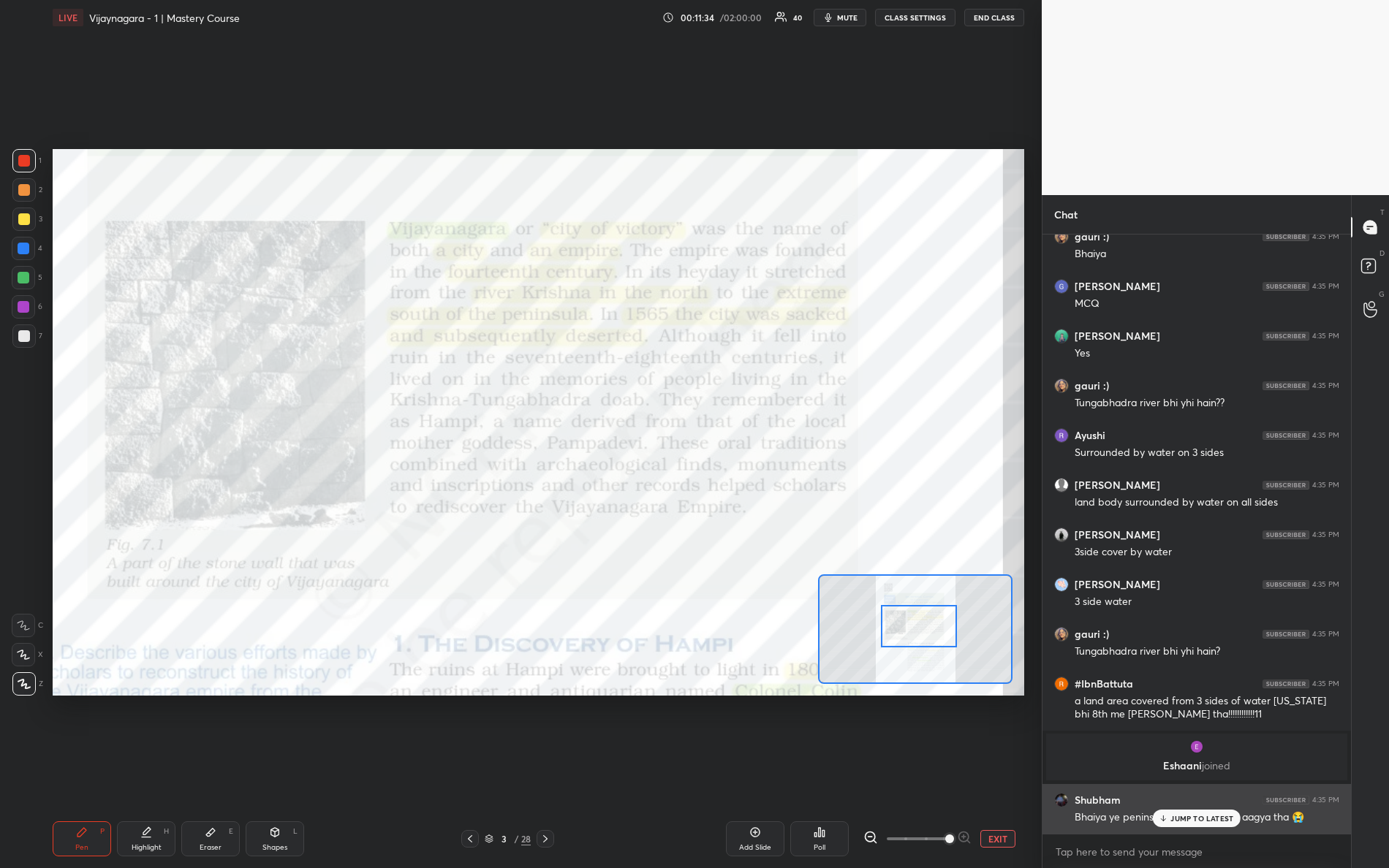
click at [1210, 768] on p "JUMP TO LATEST" at bounding box center [1202, 819] width 63 height 9
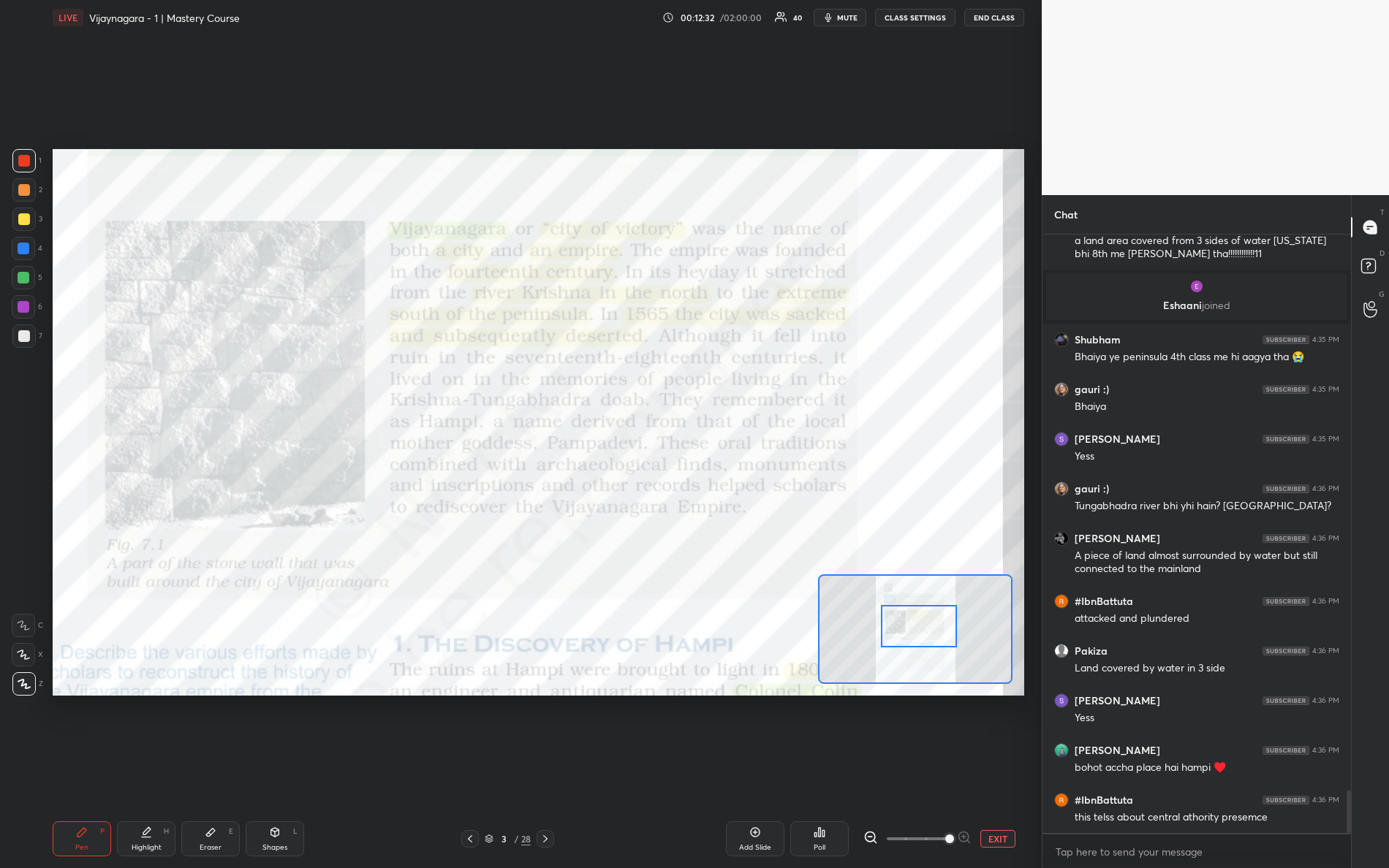
scroll to position [7789, 0]
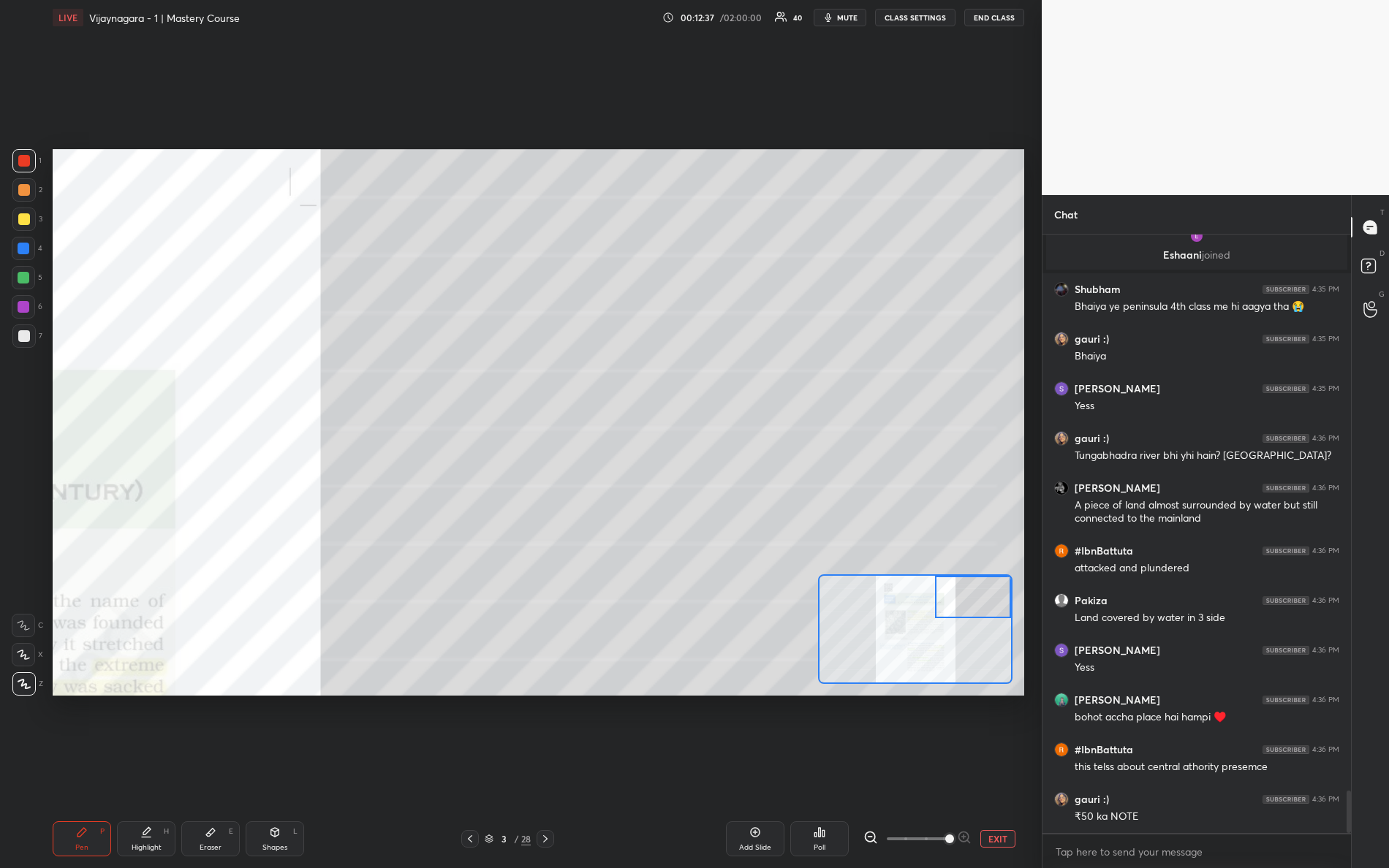
click at [1004, 572] on div "Setting up your live class Poll for secs No correct answer Start poll" at bounding box center [538, 423] width 972 height 546
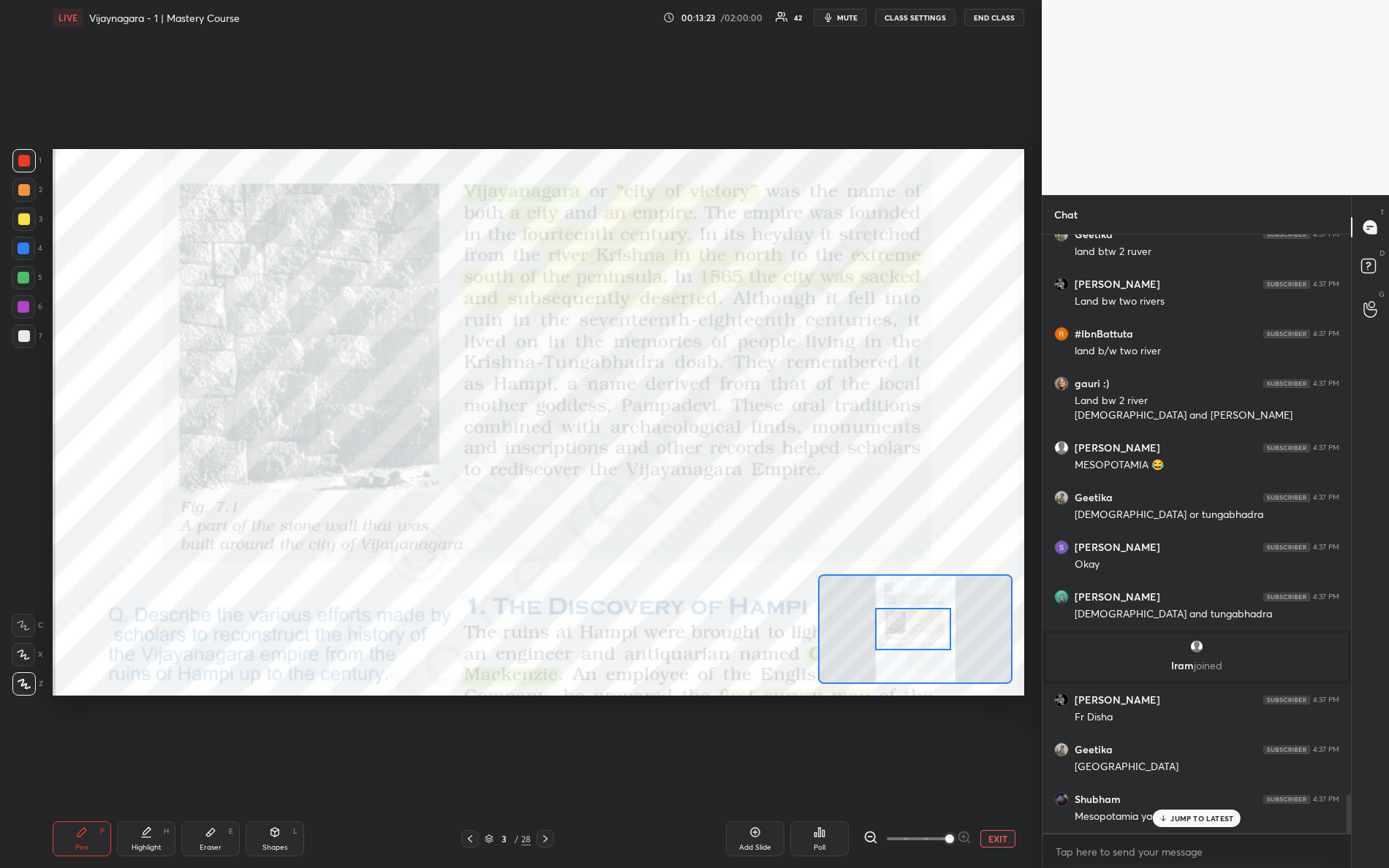
scroll to position [8652, 0]
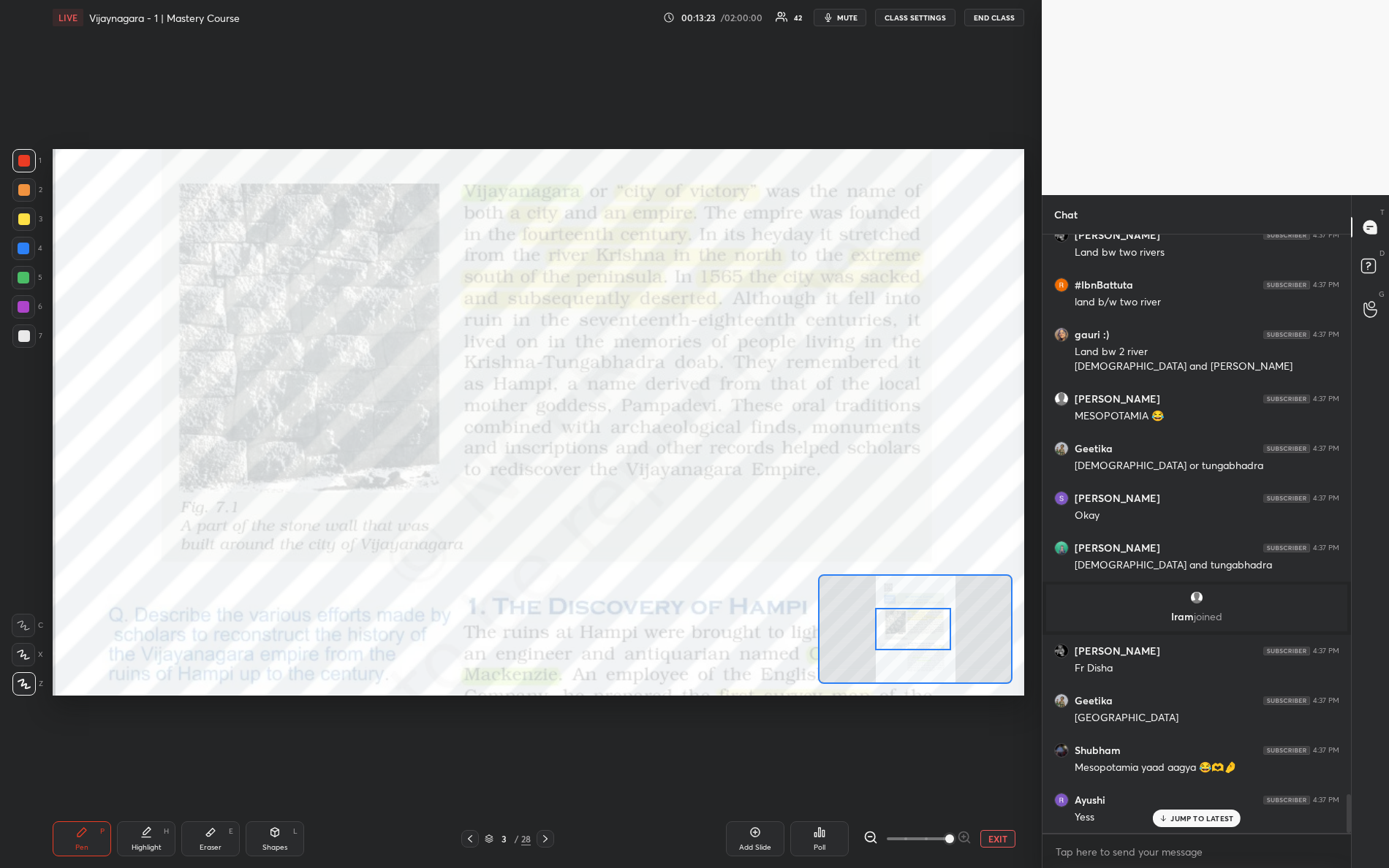
drag, startPoint x: 935, startPoint y: 600, endPoint x: 875, endPoint y: 636, distance: 70.0
click at [876, 636] on div at bounding box center [913, 629] width 77 height 42
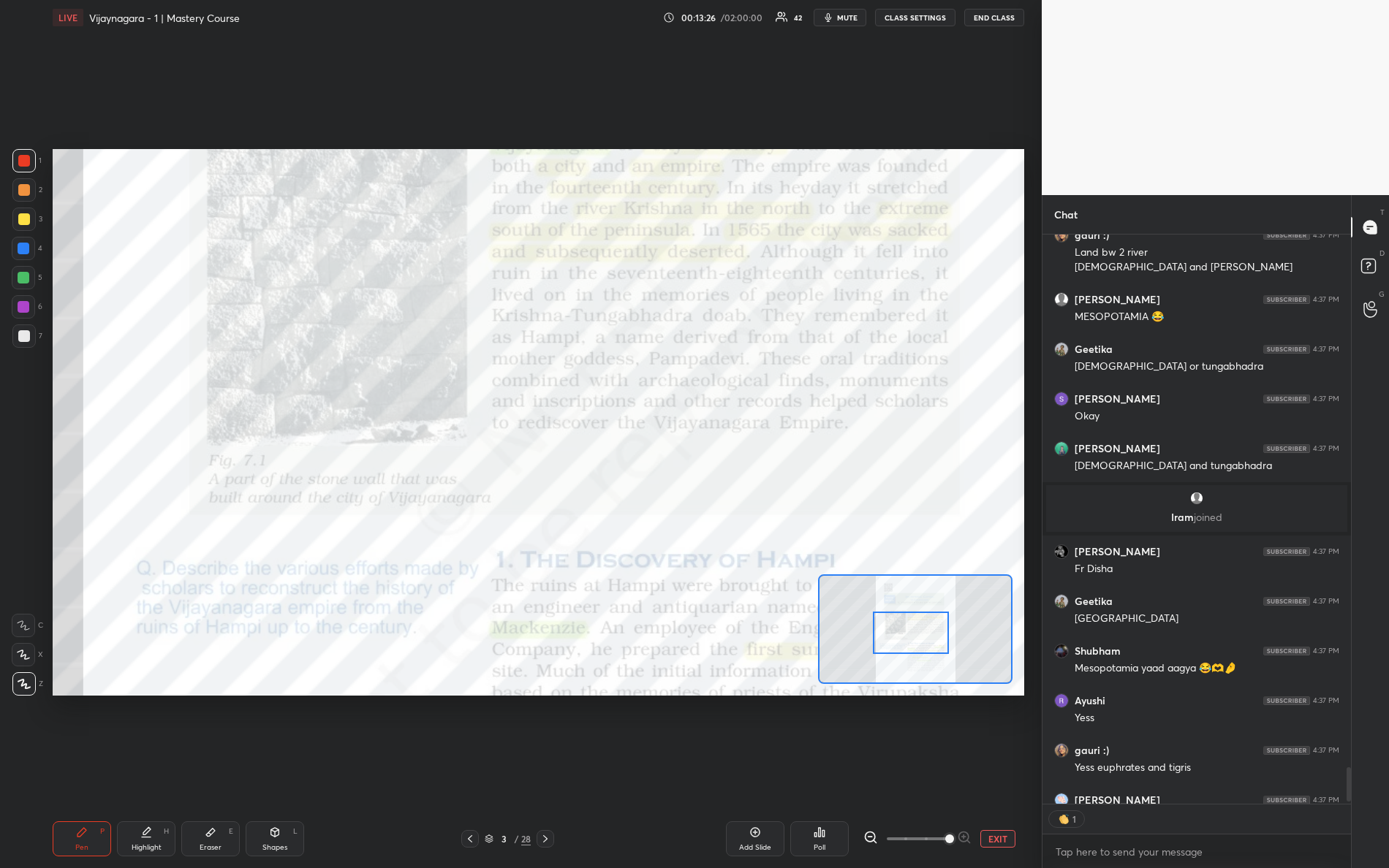
scroll to position [8830, 0]
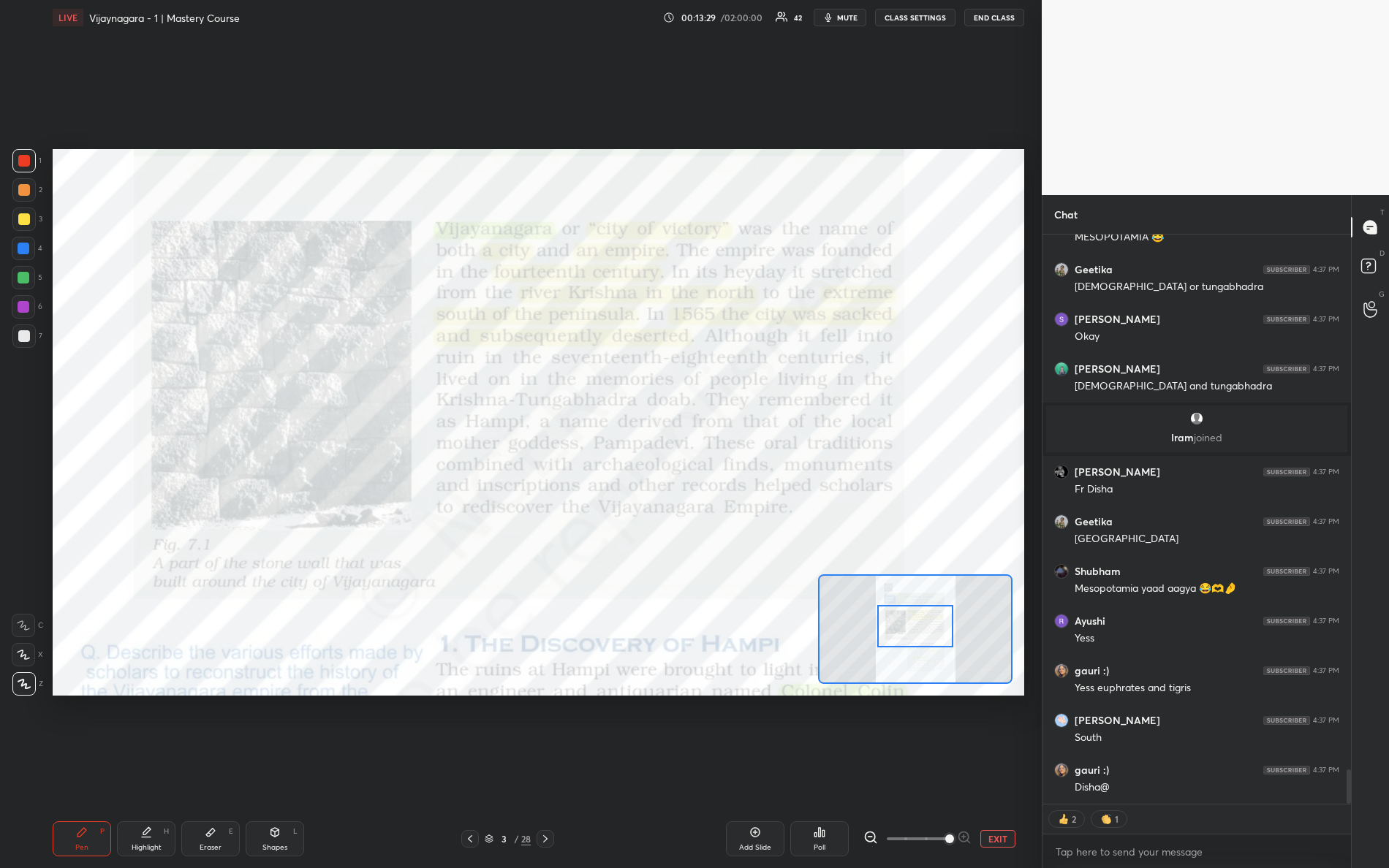
drag, startPoint x: 912, startPoint y: 633, endPoint x: 912, endPoint y: 618, distance: 15.0
click at [917, 627] on div at bounding box center [915, 627] width 77 height 42
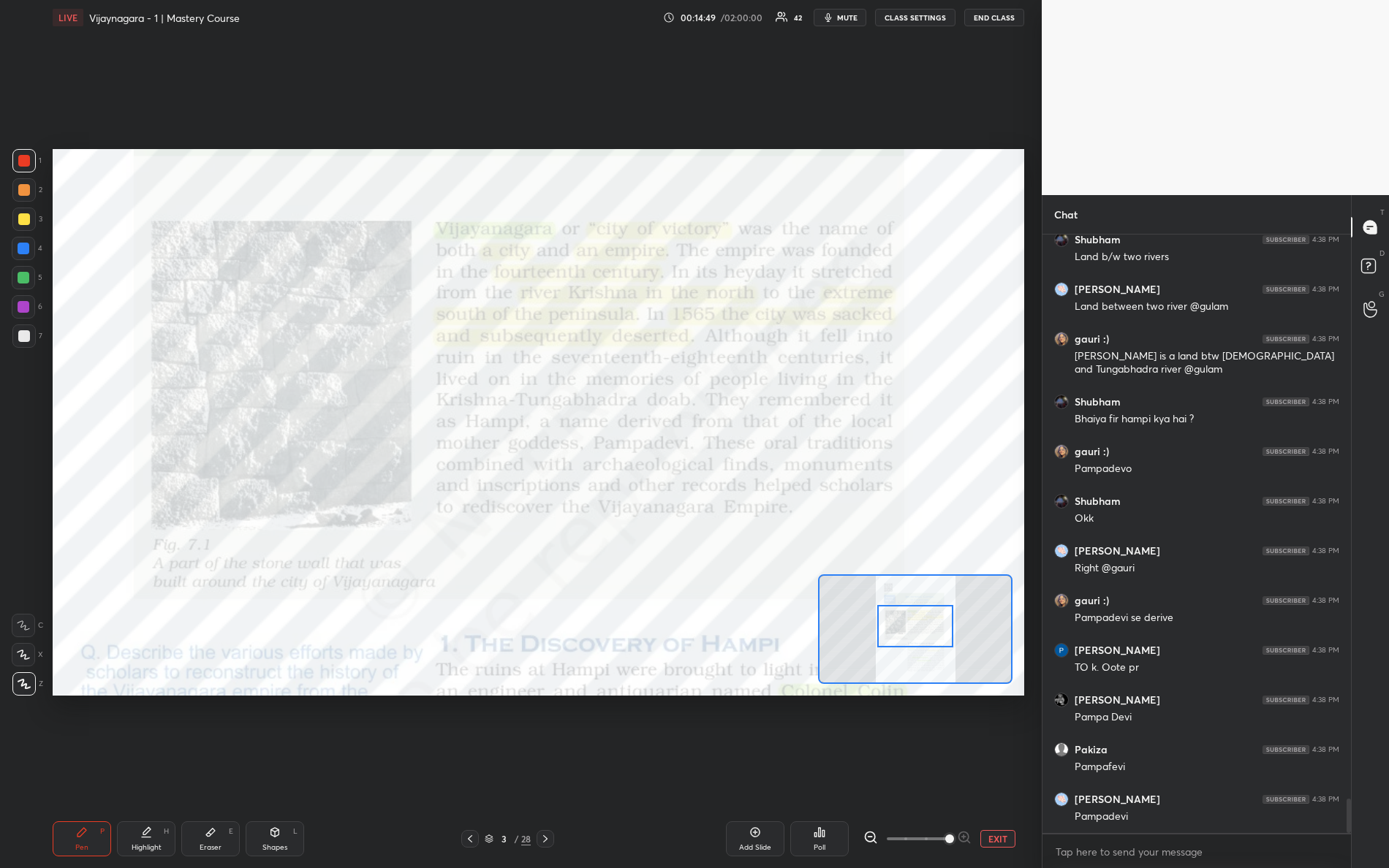
scroll to position [9823, 0]
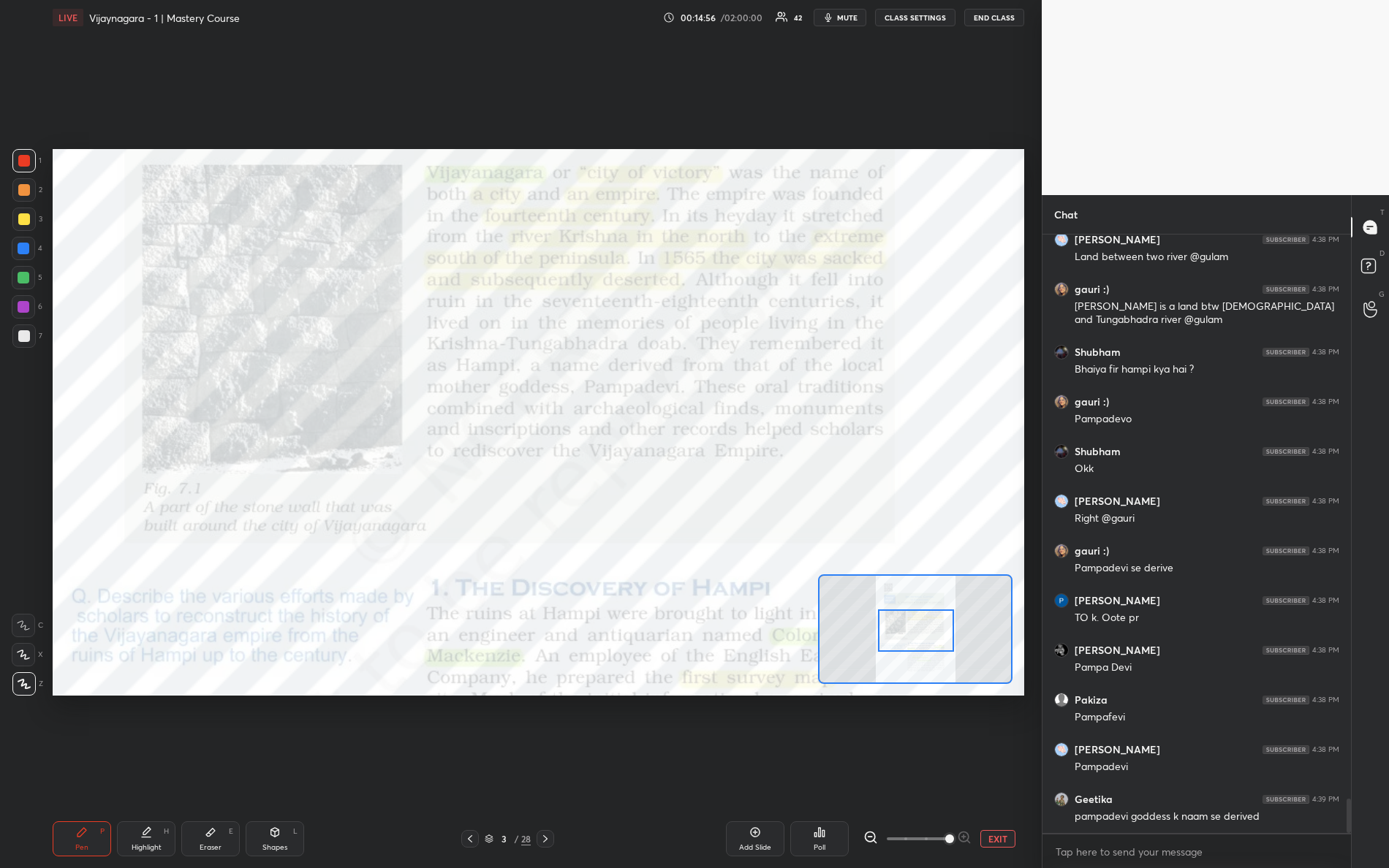
drag, startPoint x: 919, startPoint y: 627, endPoint x: 912, endPoint y: 610, distance: 18.4
click at [918, 630] on div at bounding box center [916, 631] width 77 height 42
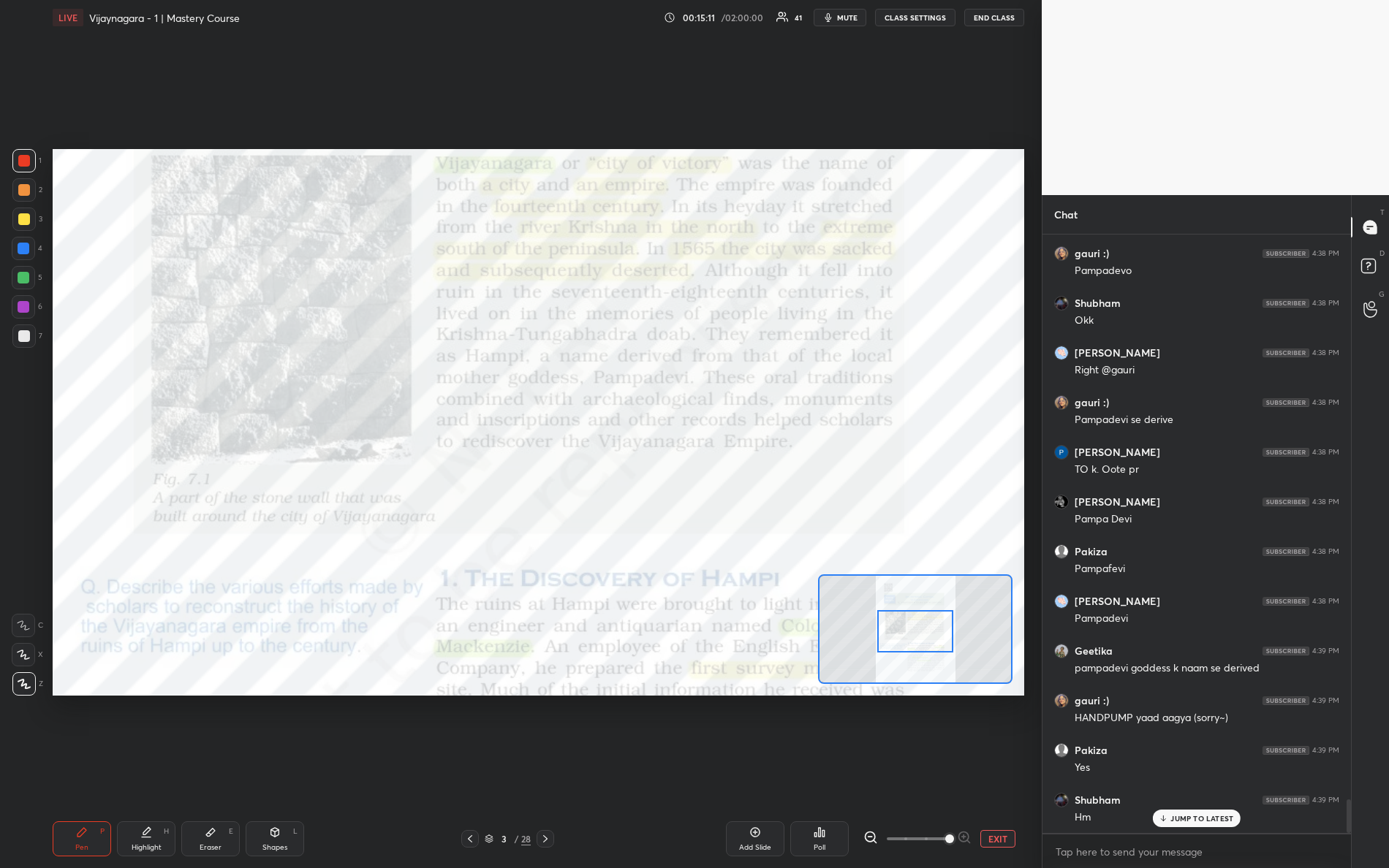
scroll to position [10022, 0]
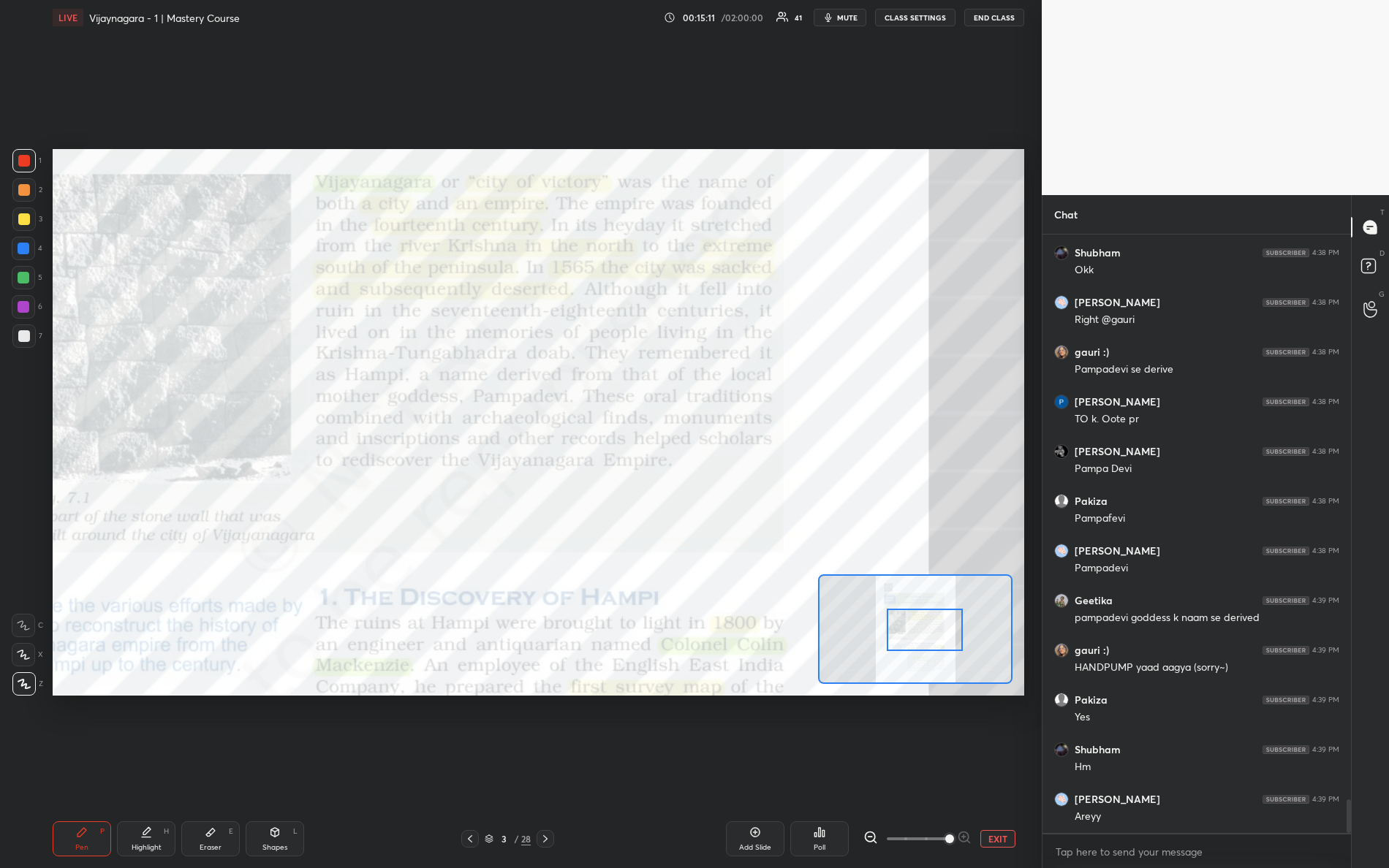
drag, startPoint x: 926, startPoint y: 625, endPoint x: 941, endPoint y: 609, distance: 21.9
click at [946, 619] on div at bounding box center [925, 630] width 77 height 42
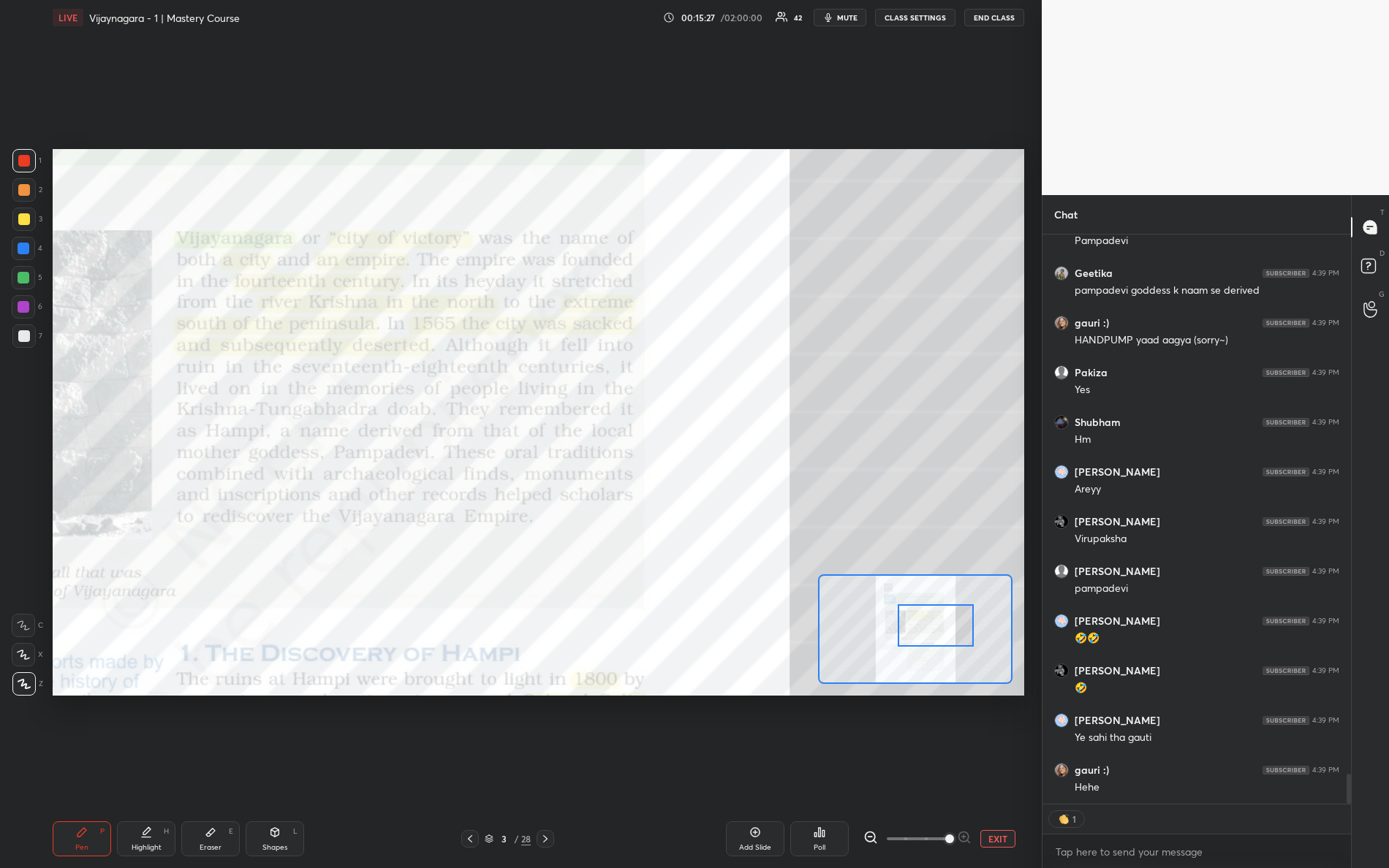
scroll to position [10398, 0]
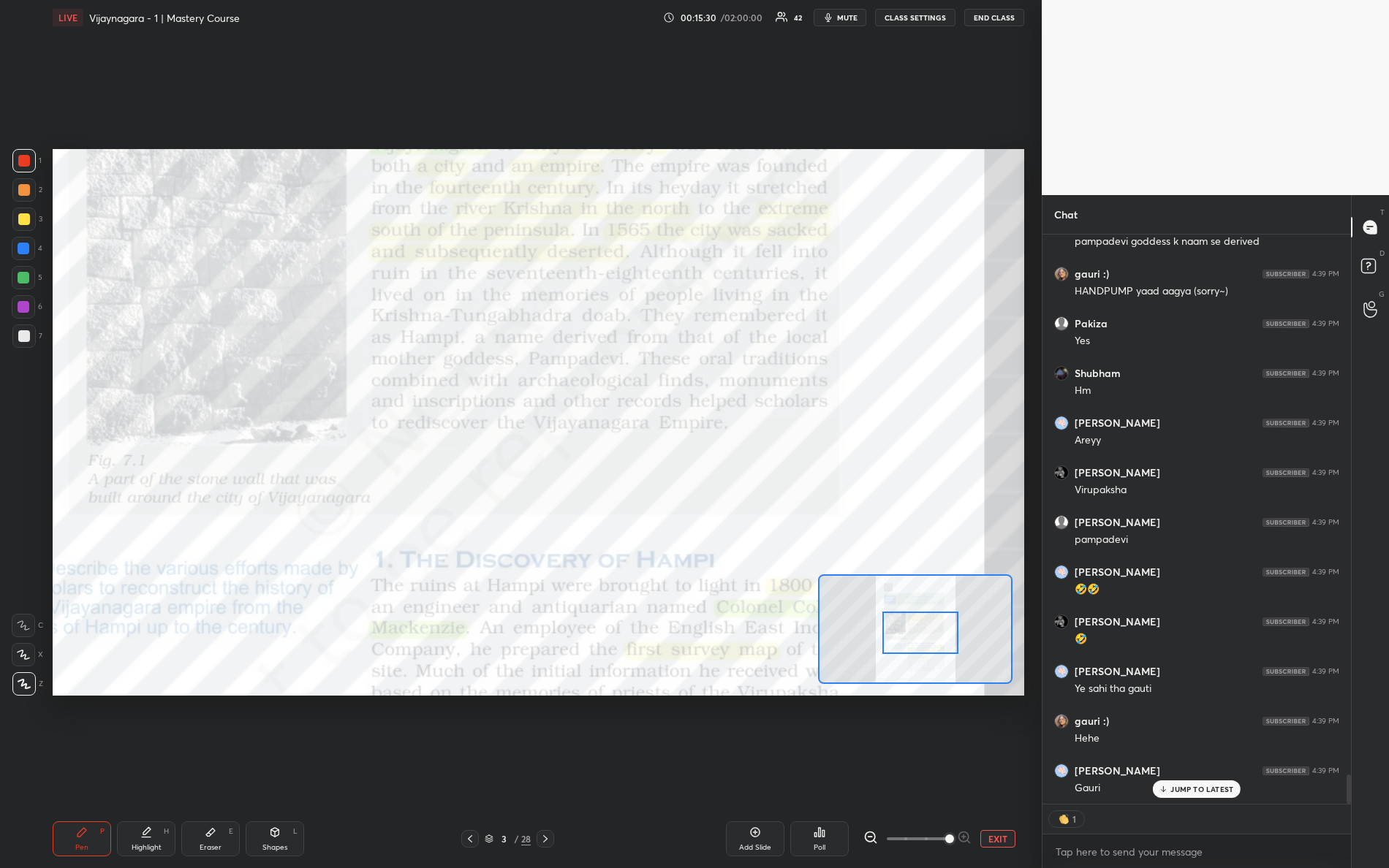
drag, startPoint x: 923, startPoint y: 636, endPoint x: 907, endPoint y: 630, distance: 17.1
click at [908, 643] on div at bounding box center [920, 633] width 77 height 42
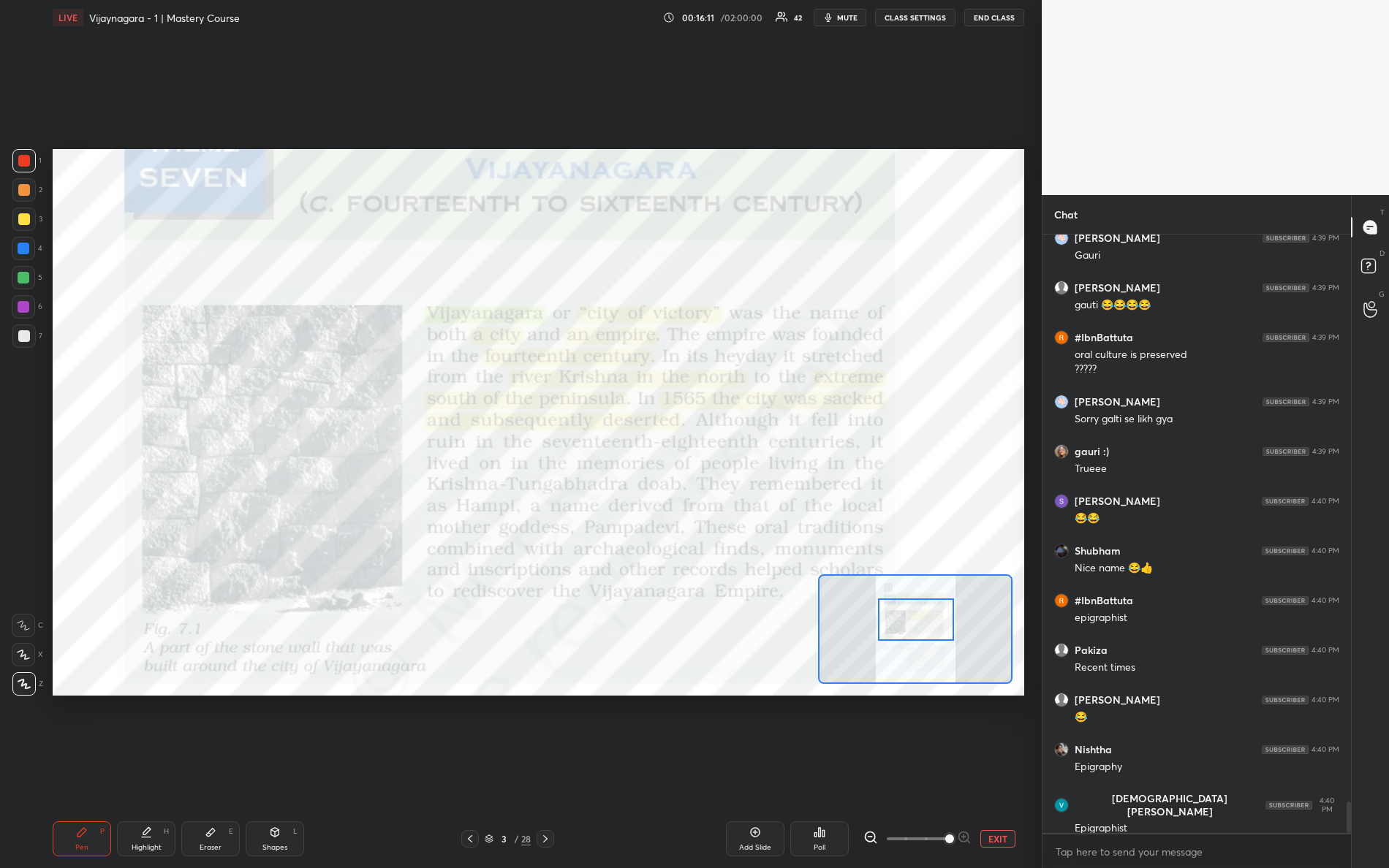
scroll to position [10994, 0]
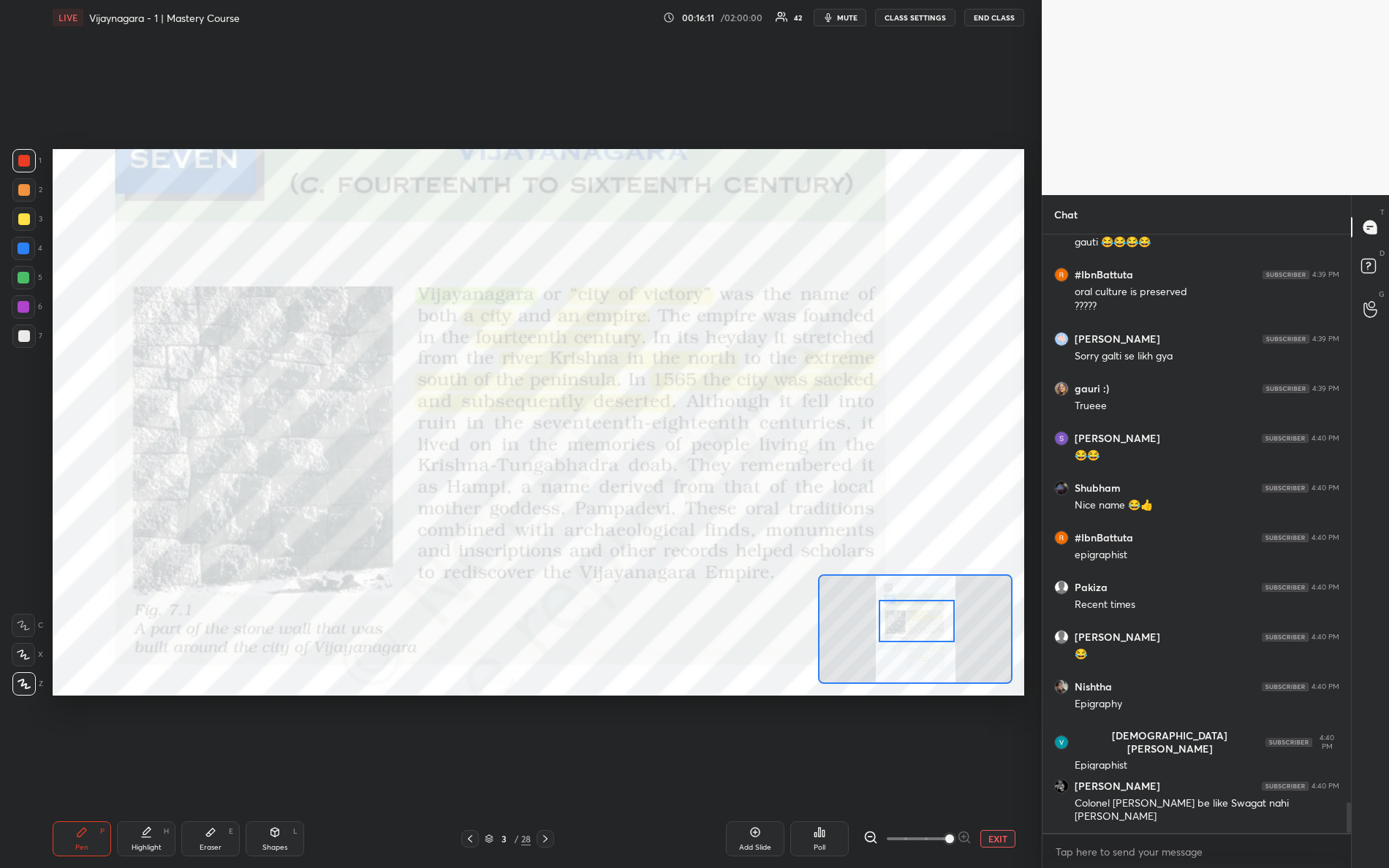
drag, startPoint x: 919, startPoint y: 631, endPoint x: 917, endPoint y: 619, distance: 12.2
click at [917, 622] on div at bounding box center [917, 621] width 77 height 42
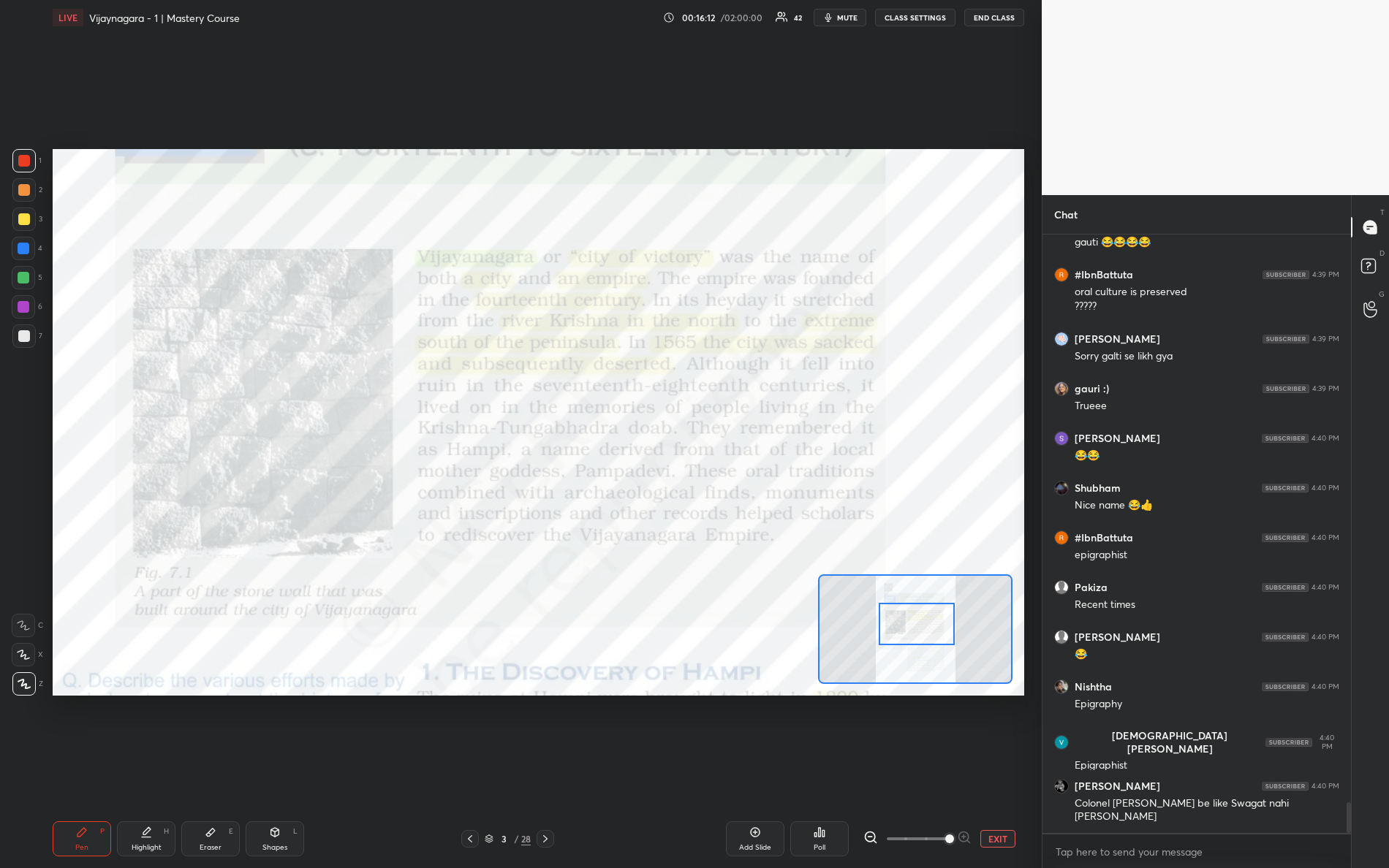
scroll to position [11044, 0]
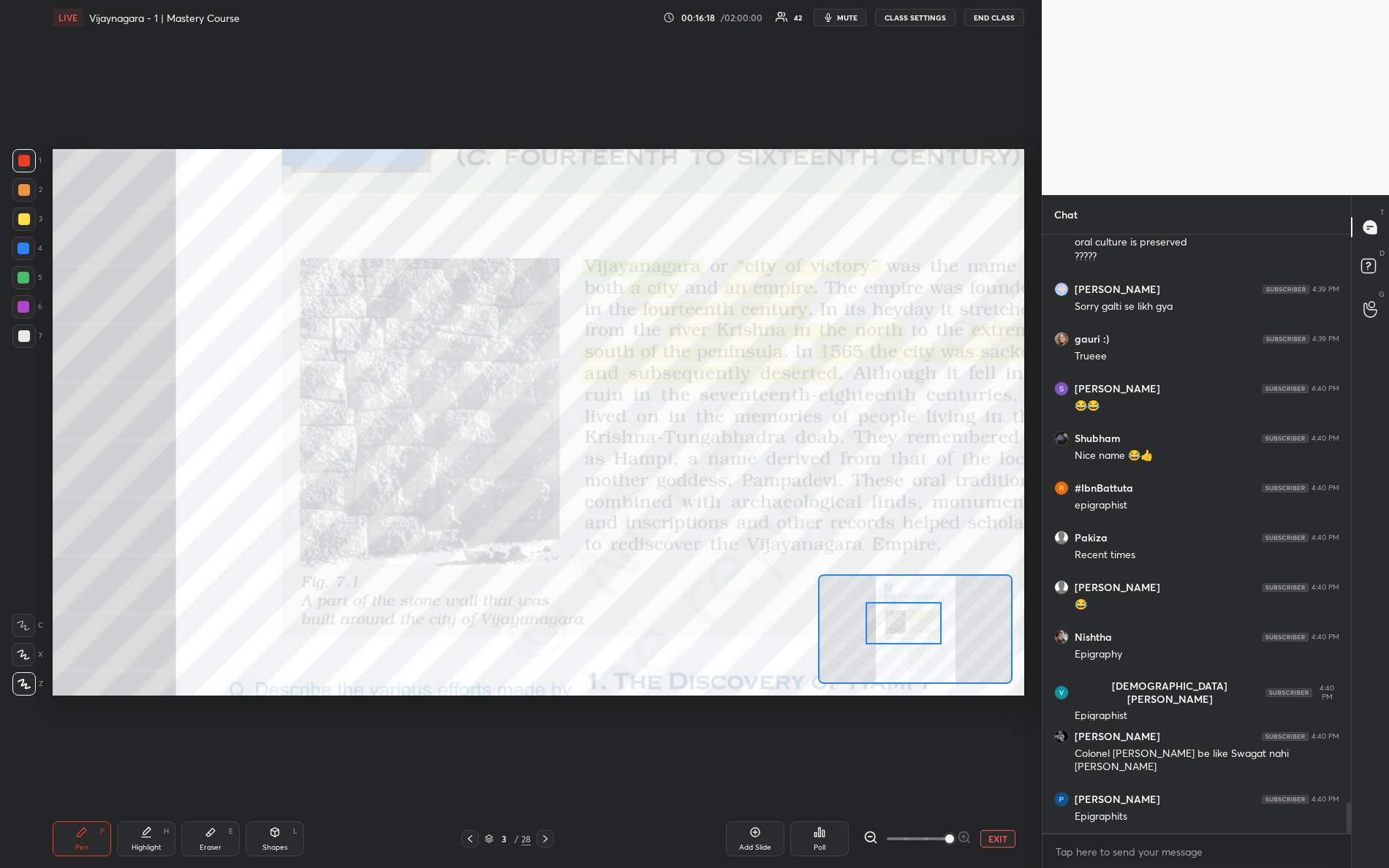
drag, startPoint x: 904, startPoint y: 628, endPoint x: 893, endPoint y: 627, distance: 11.0
click at [893, 630] on div at bounding box center [904, 623] width 77 height 42
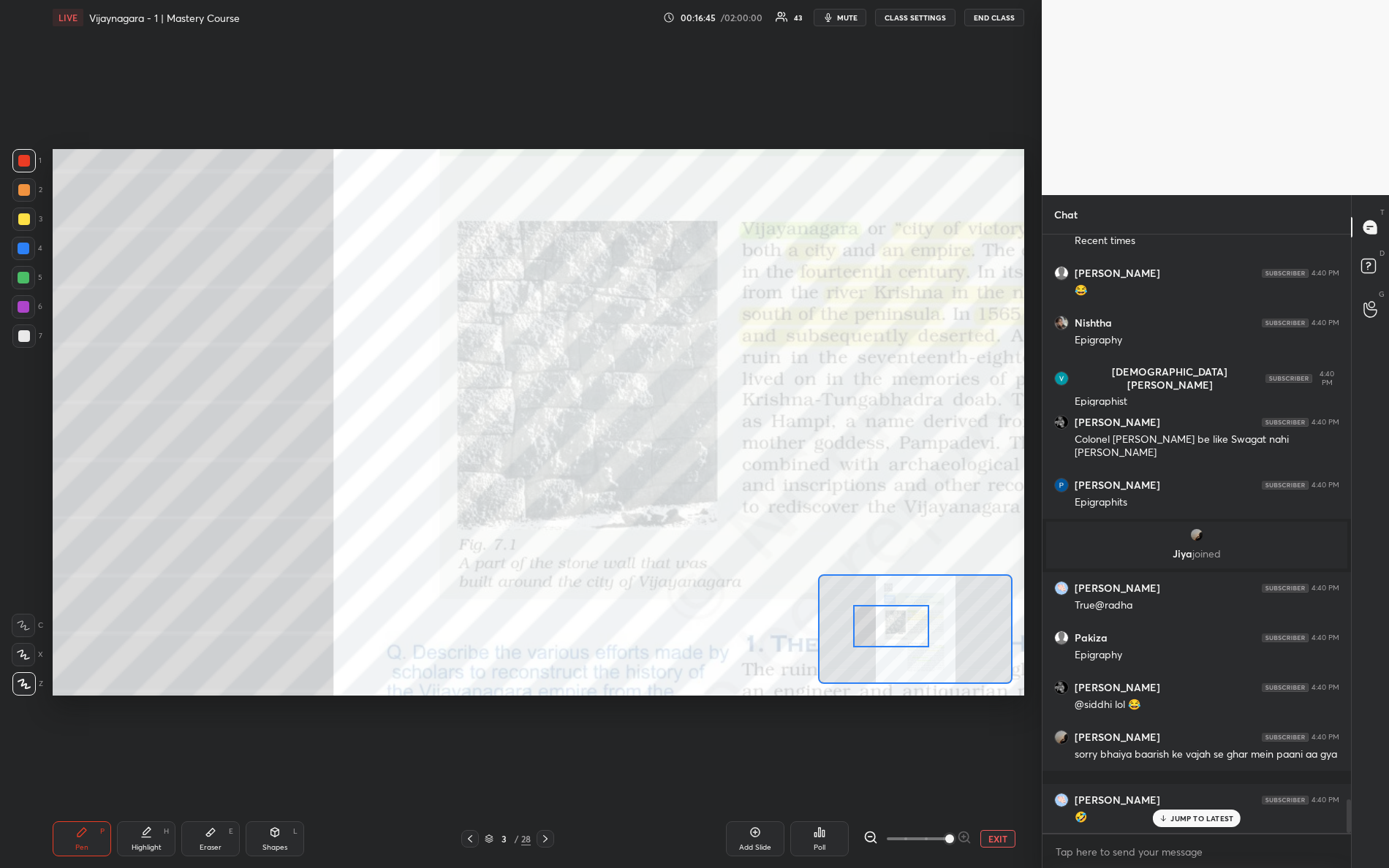
scroll to position [10010, 0]
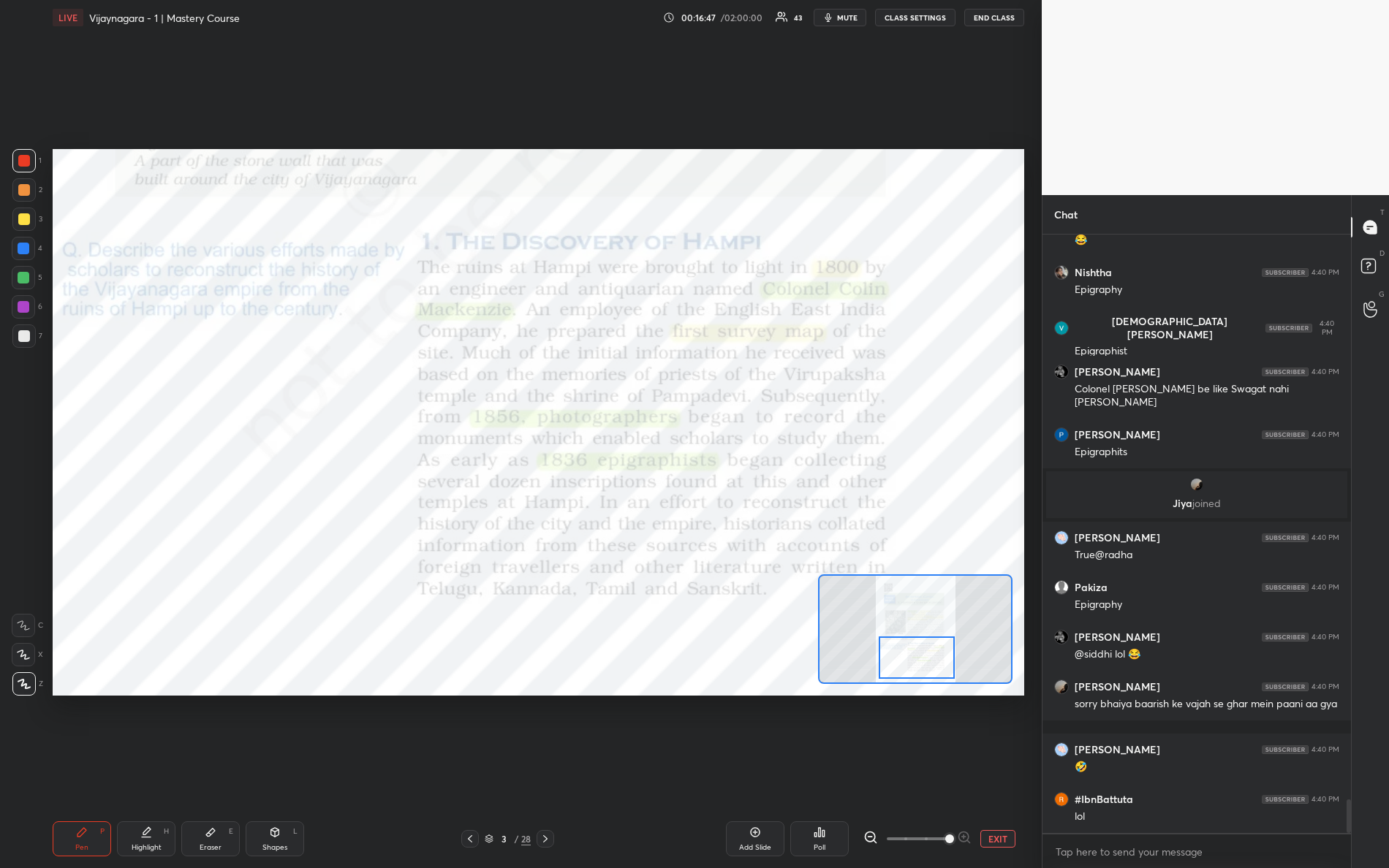
drag, startPoint x: 904, startPoint y: 625, endPoint x: 921, endPoint y: 656, distance: 35.4
click at [921, 656] on div at bounding box center [917, 658] width 77 height 42
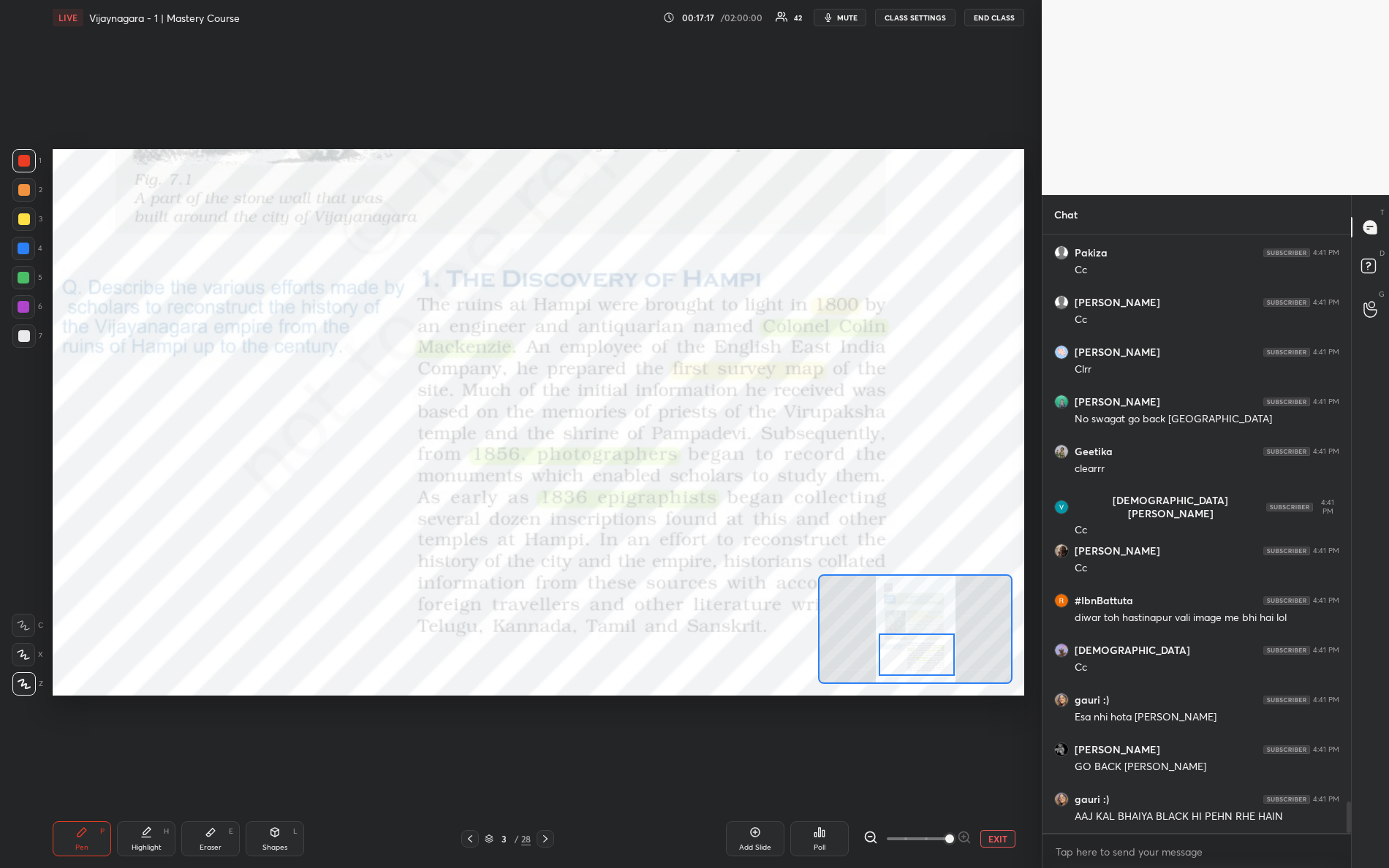
scroll to position [10883, 0]
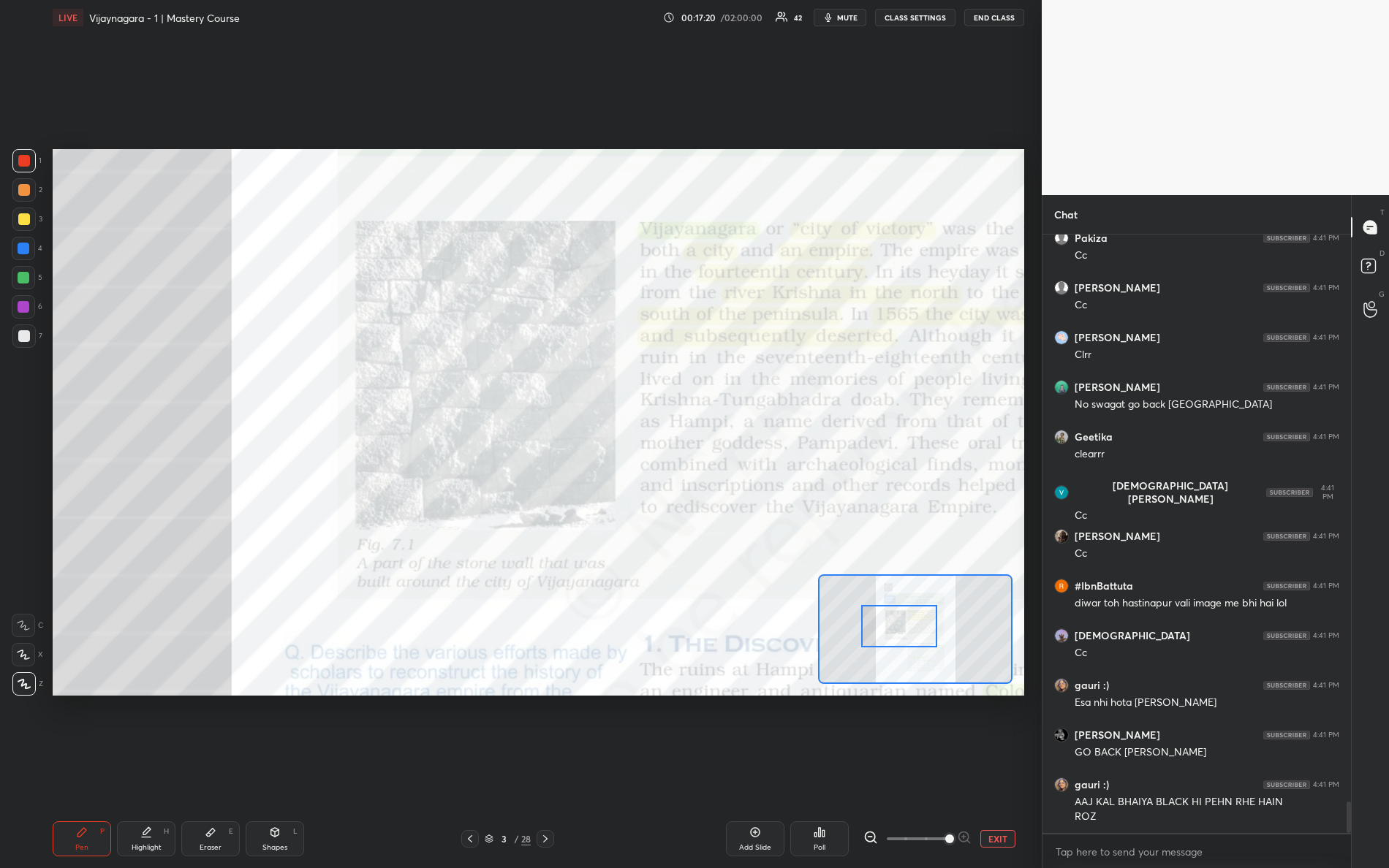
drag, startPoint x: 917, startPoint y: 652, endPoint x: 886, endPoint y: 617, distance: 46.8
click at [896, 622] on div at bounding box center [899, 627] width 77 height 42
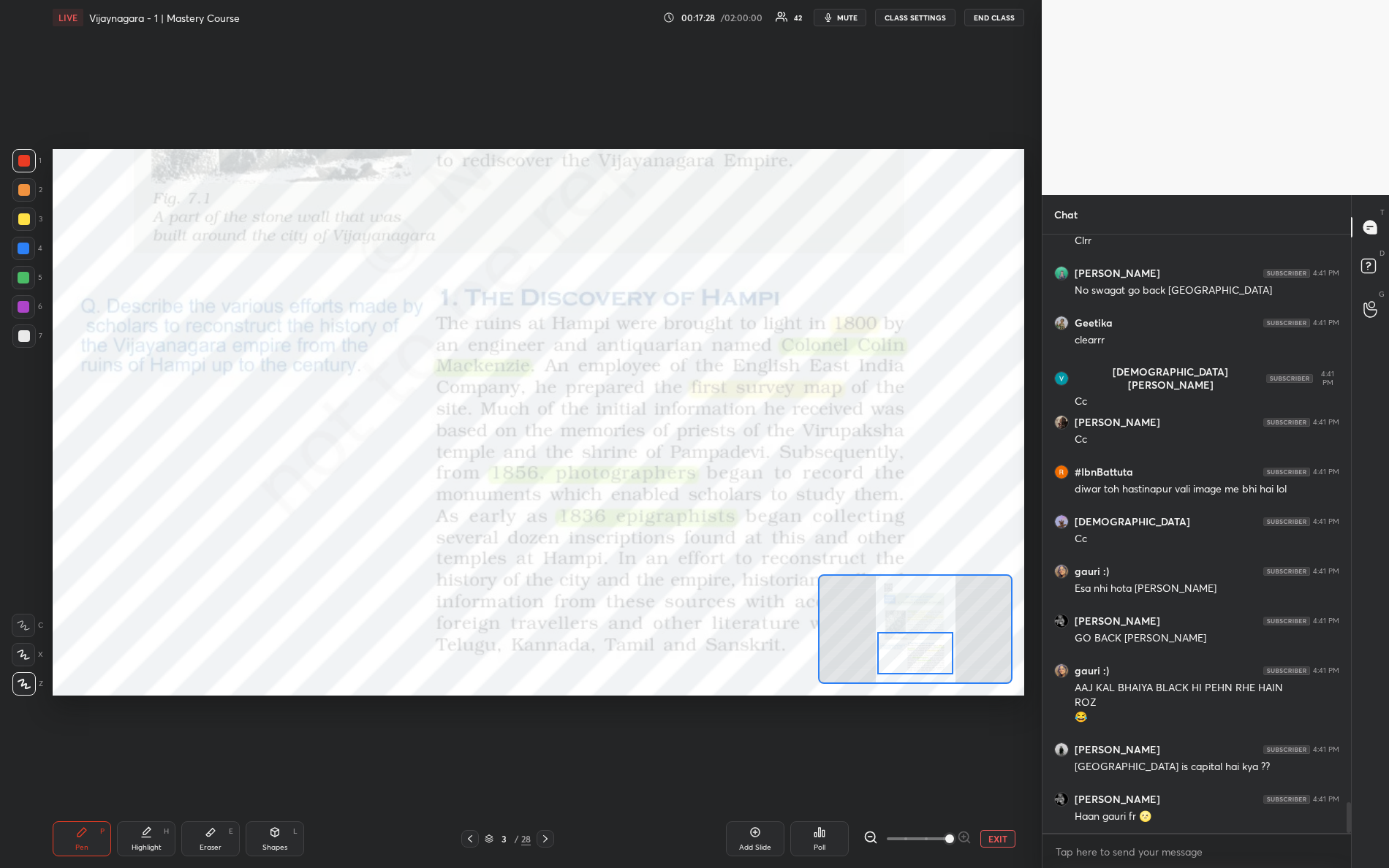
scroll to position [11045, 0]
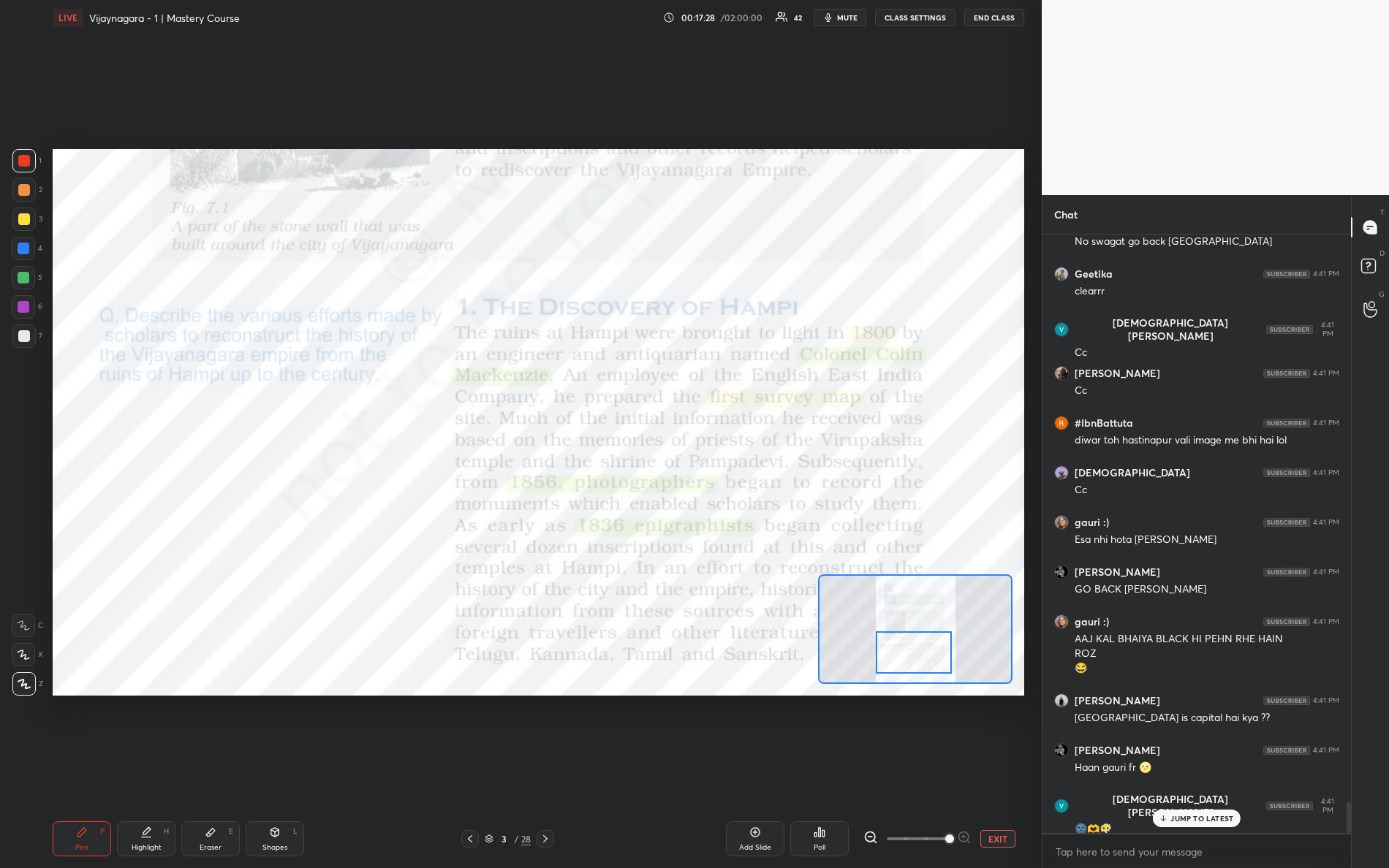
drag, startPoint x: 897, startPoint y: 628, endPoint x: 909, endPoint y: 655, distance: 29.5
click at [914, 654] on div at bounding box center [914, 652] width 77 height 42
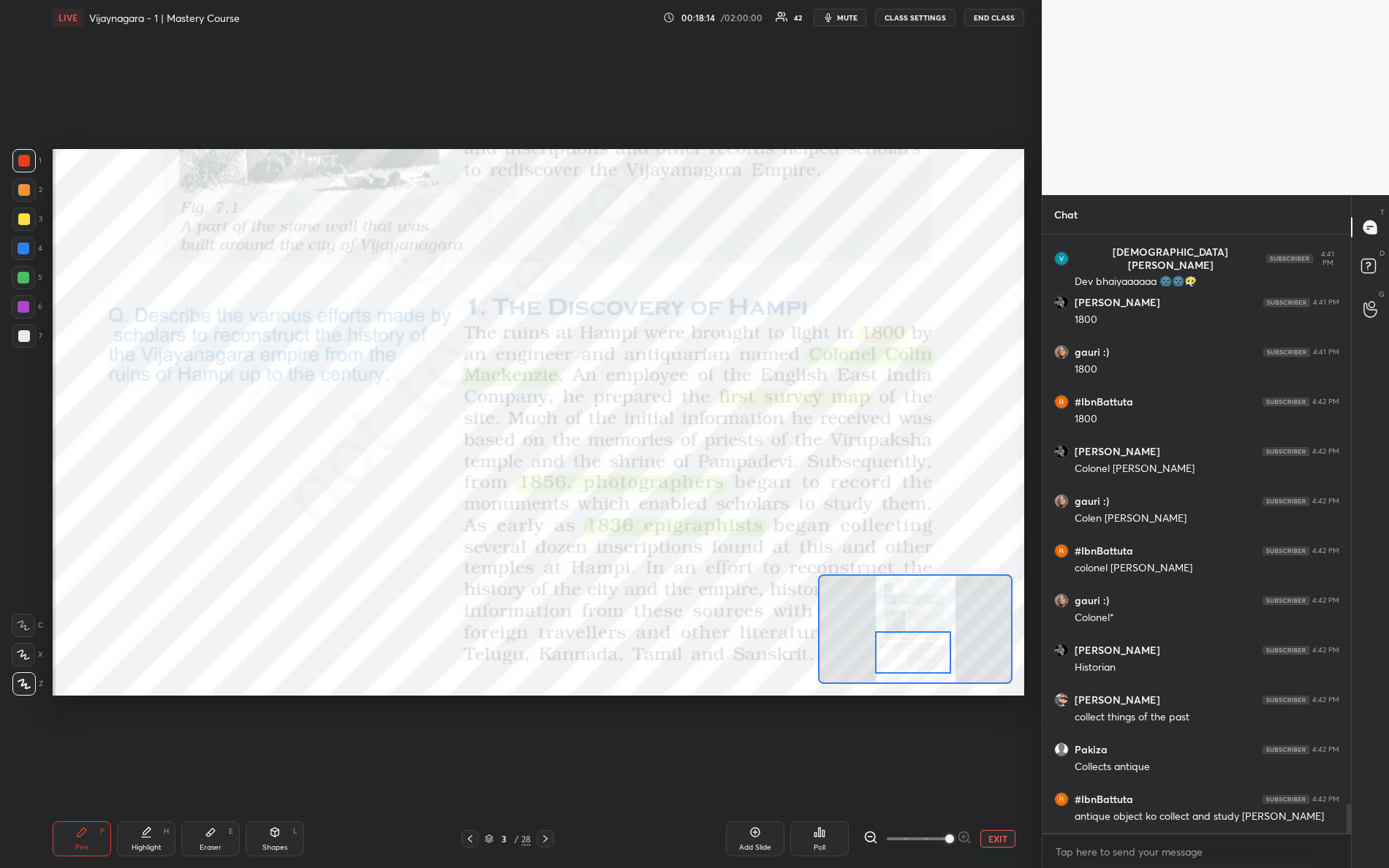
scroll to position [11791, 0]
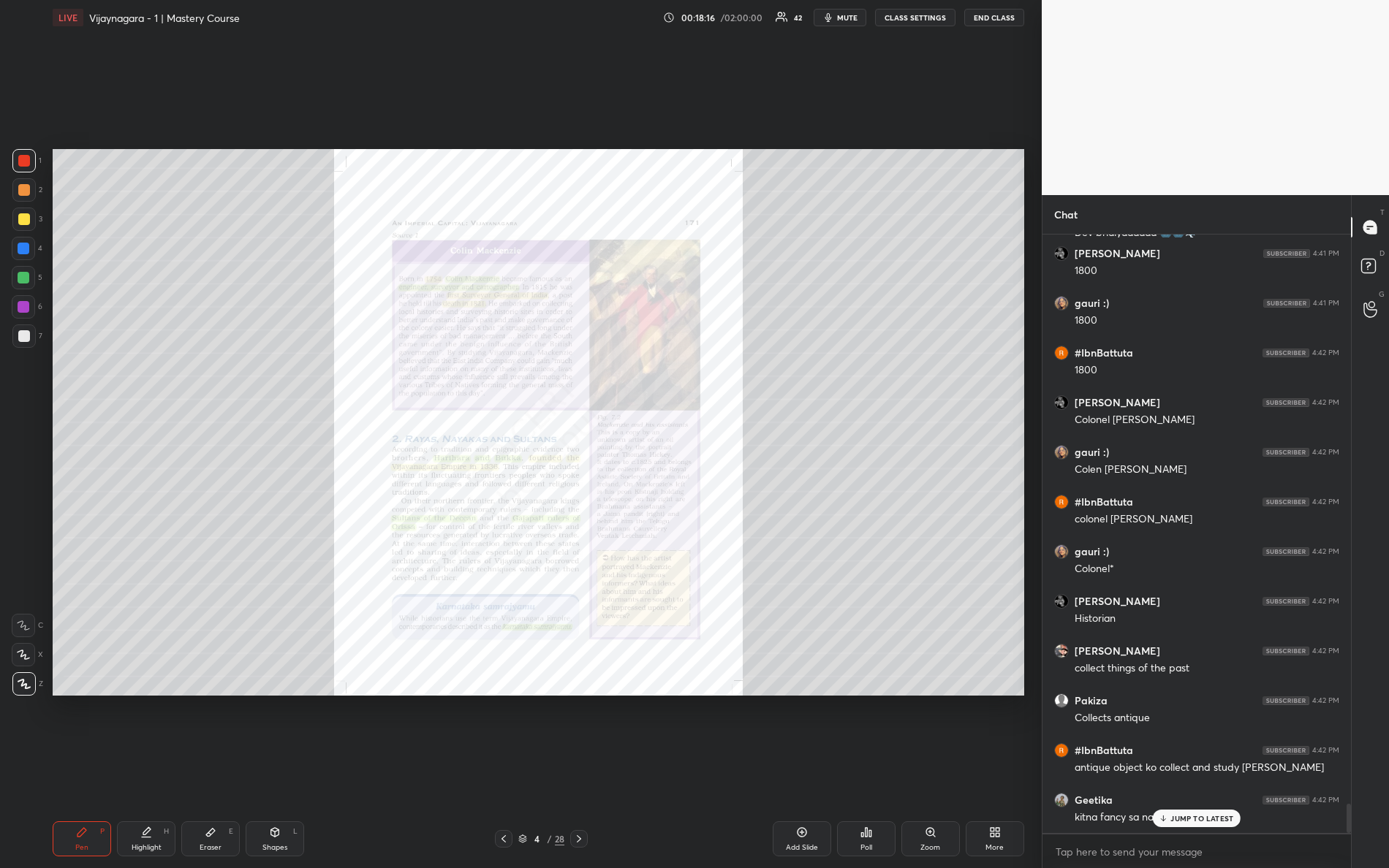
click at [943, 768] on div "Zoom" at bounding box center [931, 839] width 58 height 35
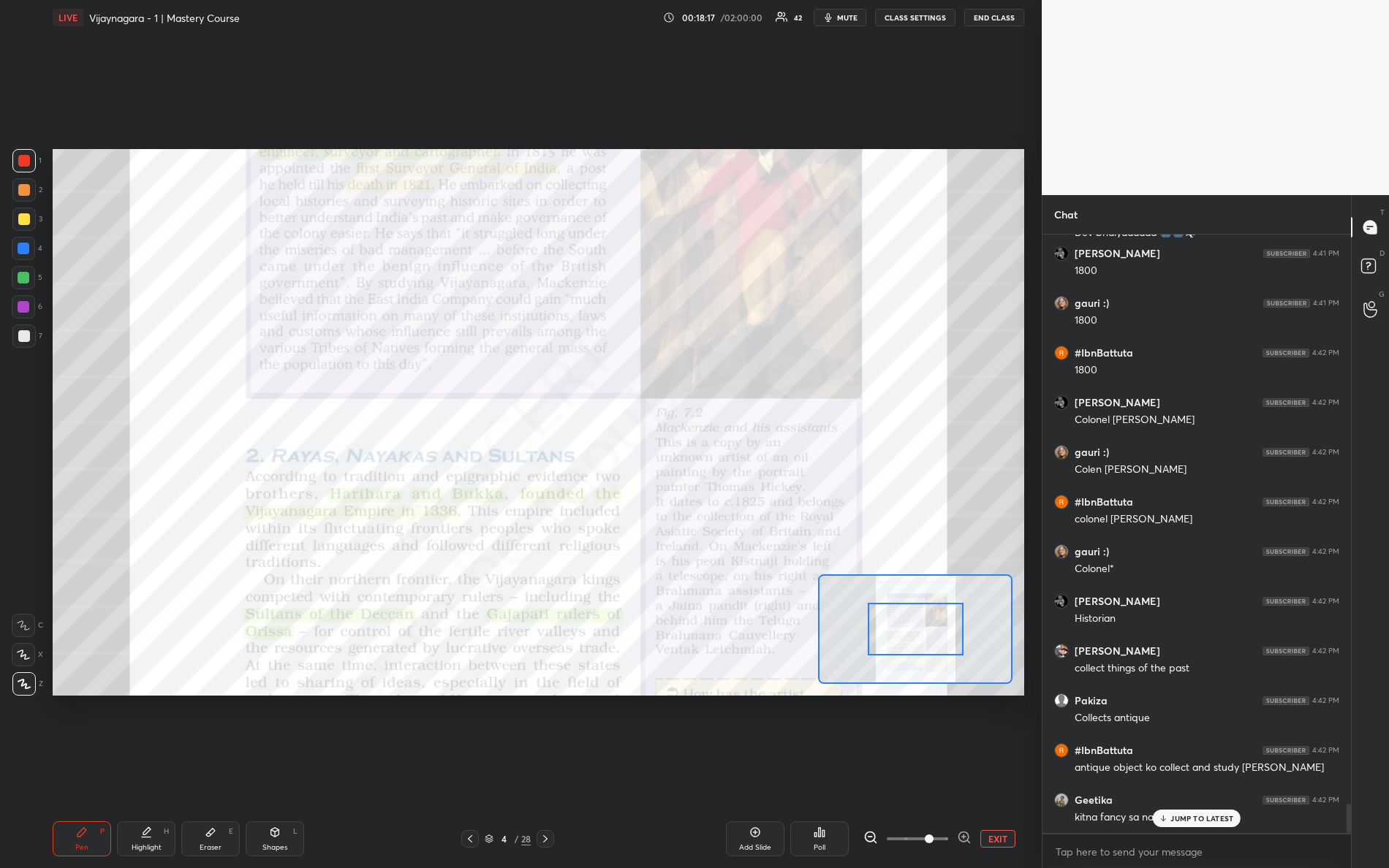
drag, startPoint x: 924, startPoint y: 835, endPoint x: 1007, endPoint y: 810, distance: 86.7
click at [1011, 768] on div "EXIT" at bounding box center [944, 839] width 161 height 18
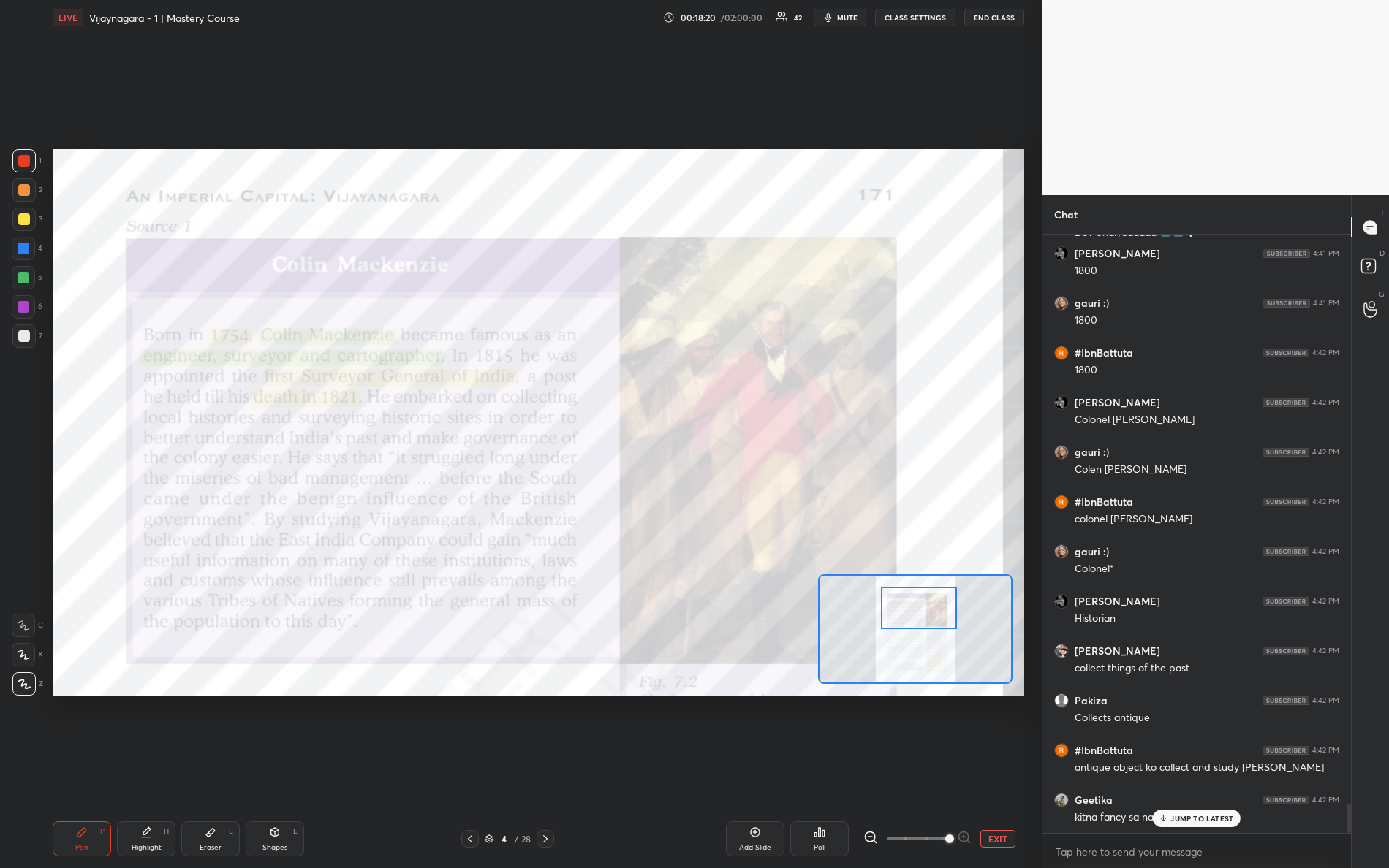
drag, startPoint x: 922, startPoint y: 619, endPoint x: 914, endPoint y: 589, distance: 31.0
click at [925, 596] on div at bounding box center [919, 608] width 77 height 42
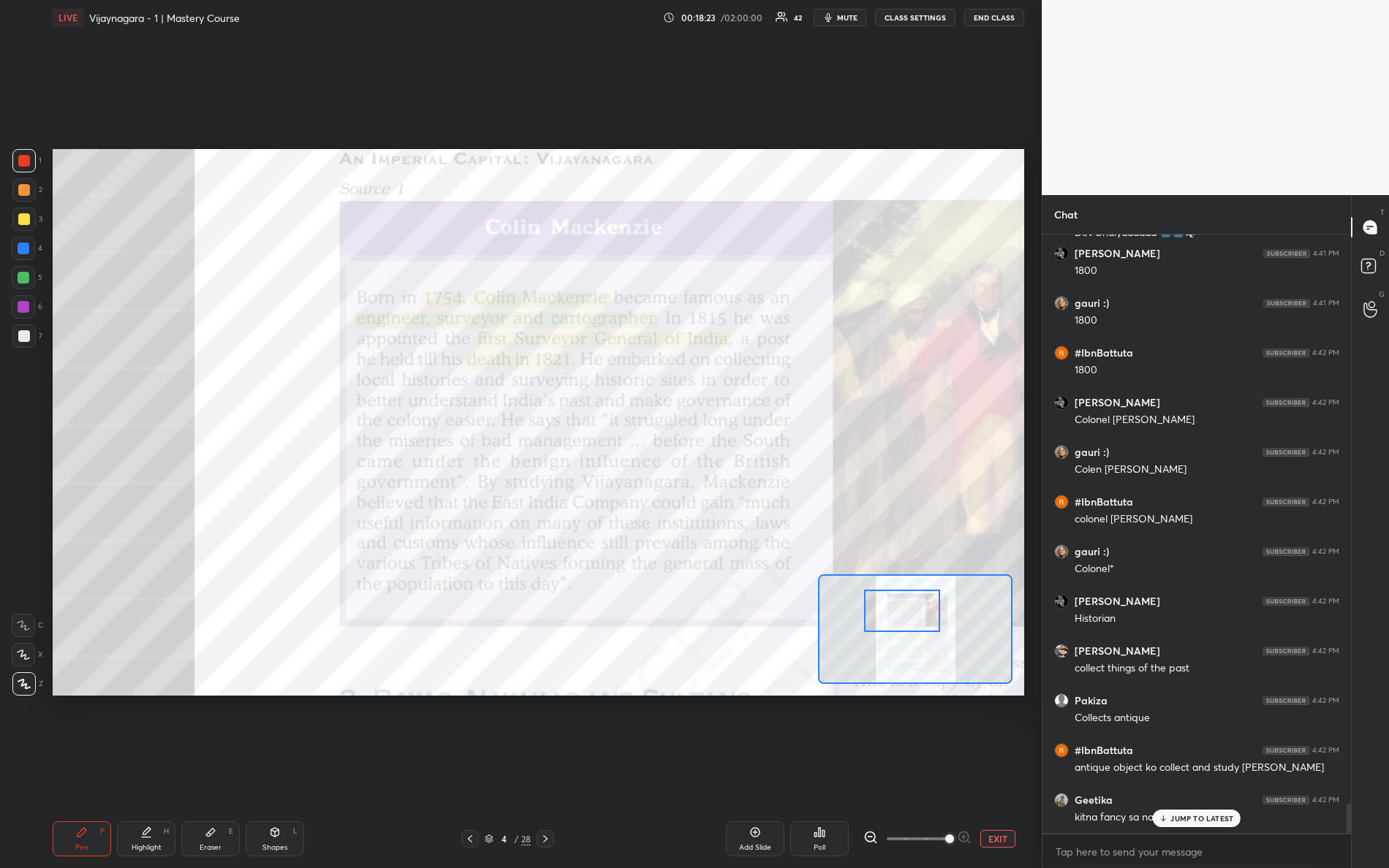
drag, startPoint x: 920, startPoint y: 616, endPoint x: 903, endPoint y: 618, distance: 17.1
click at [904, 619] on div at bounding box center [902, 611] width 77 height 42
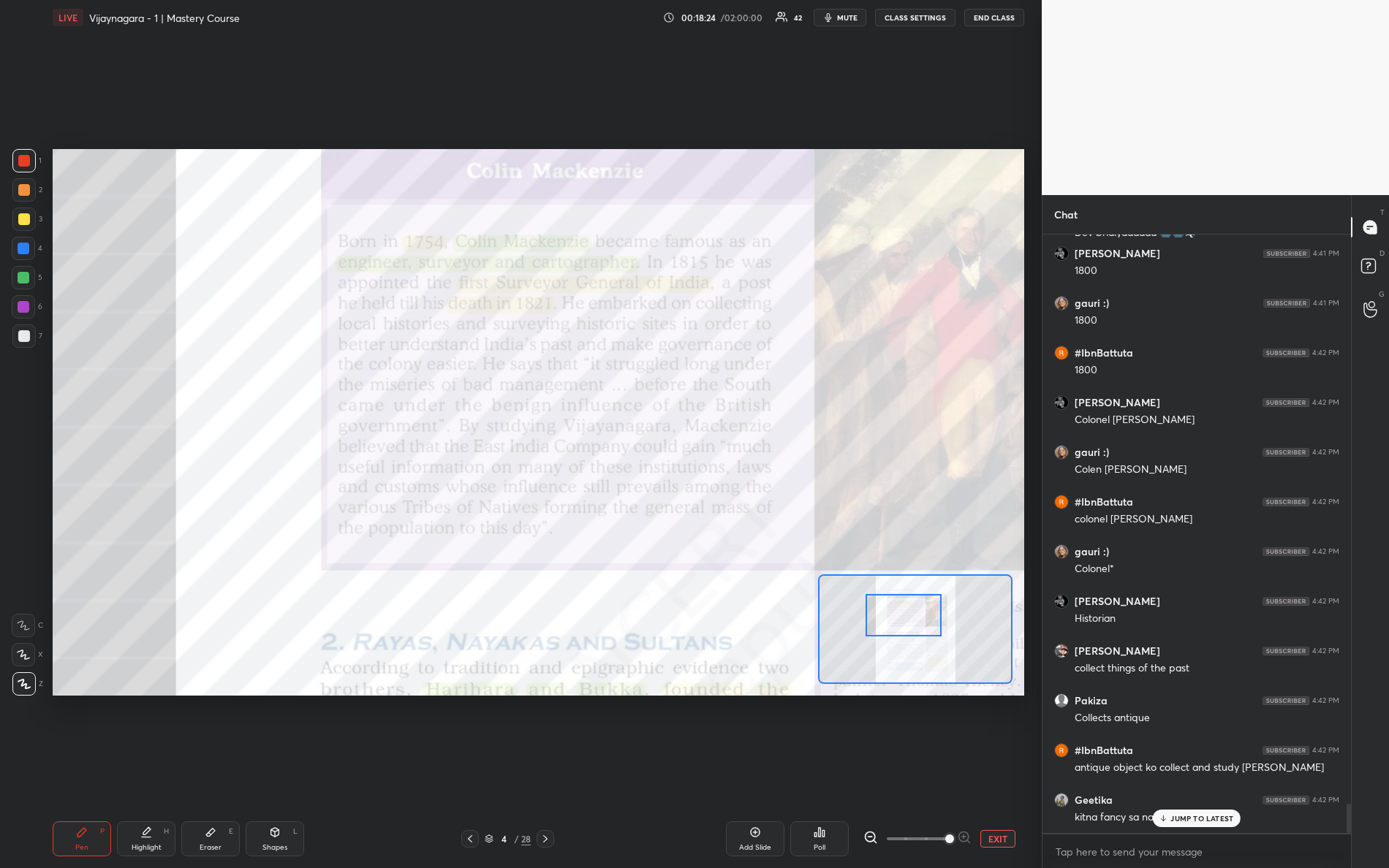
click at [912, 614] on div at bounding box center [904, 615] width 77 height 42
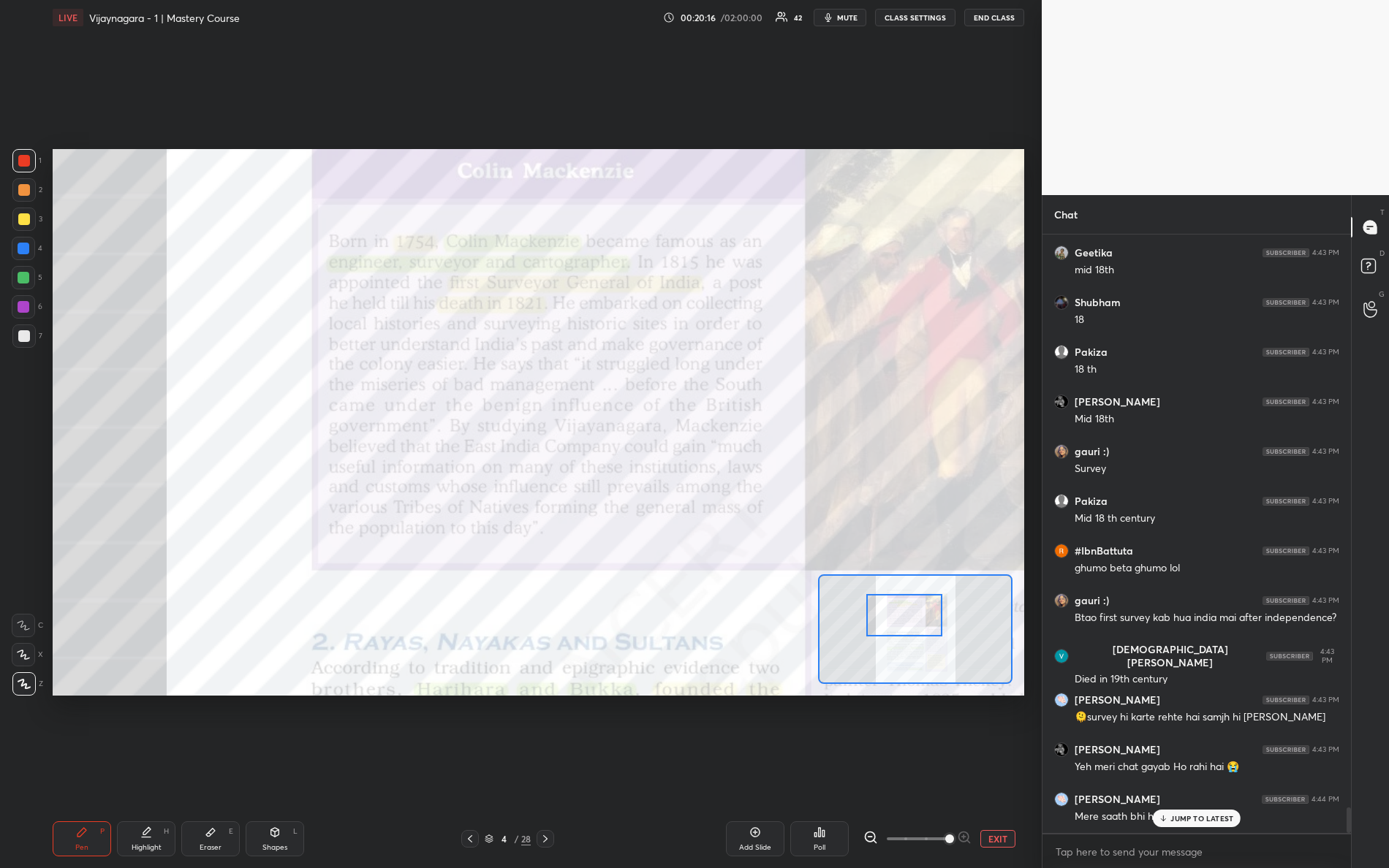
scroll to position [13497, 0]
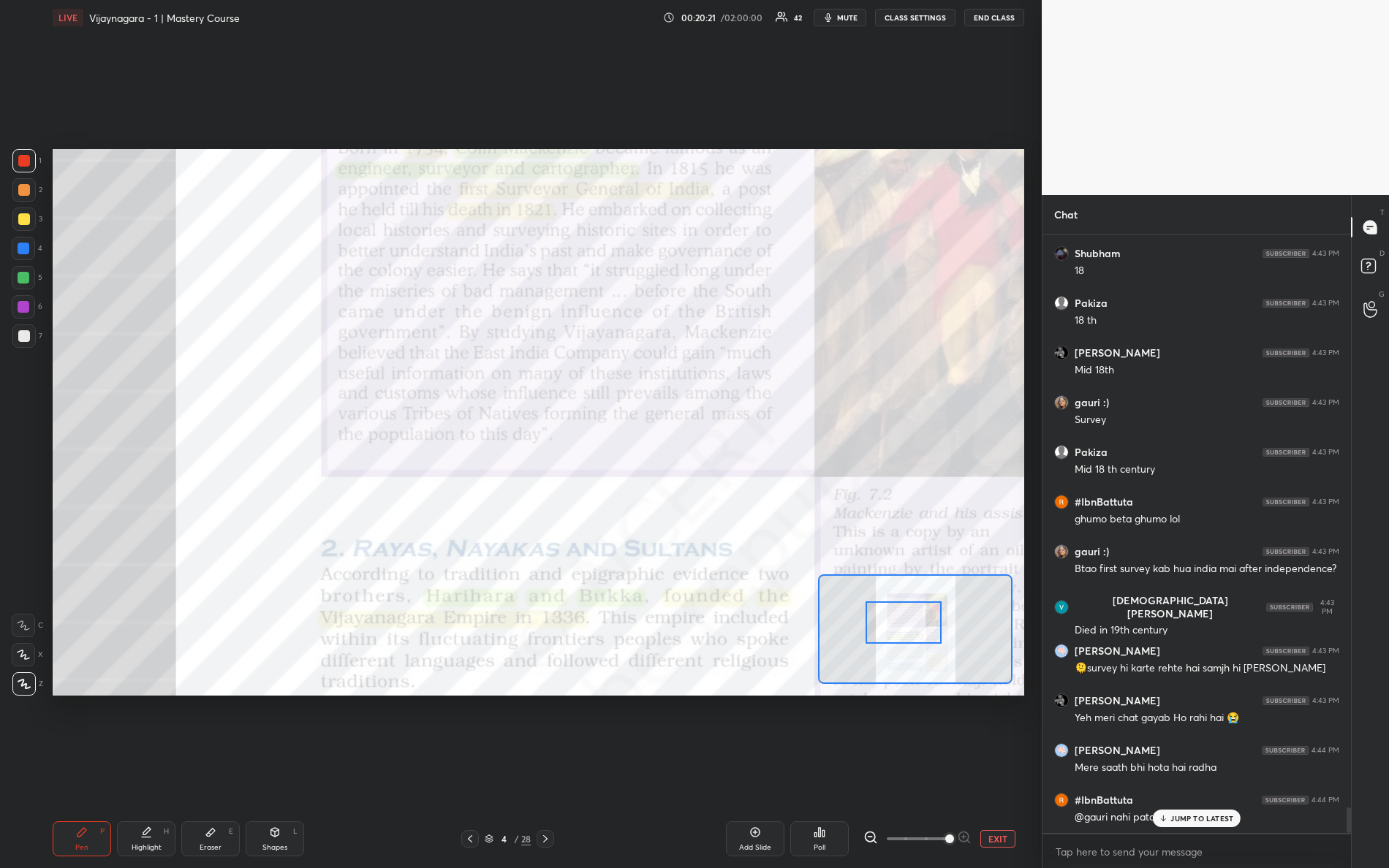
click at [910, 626] on div at bounding box center [904, 623] width 77 height 42
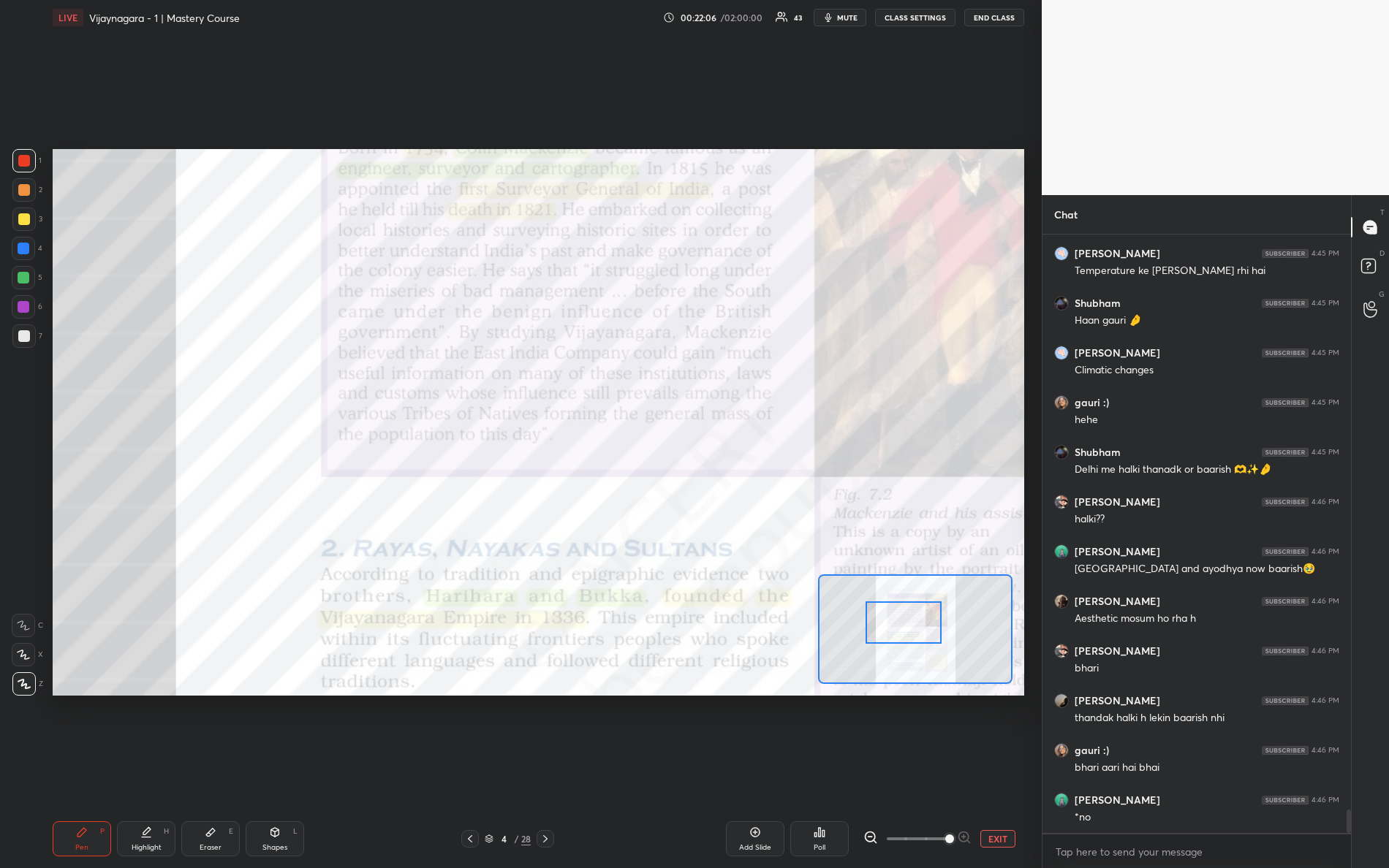
scroll to position [14658, 0]
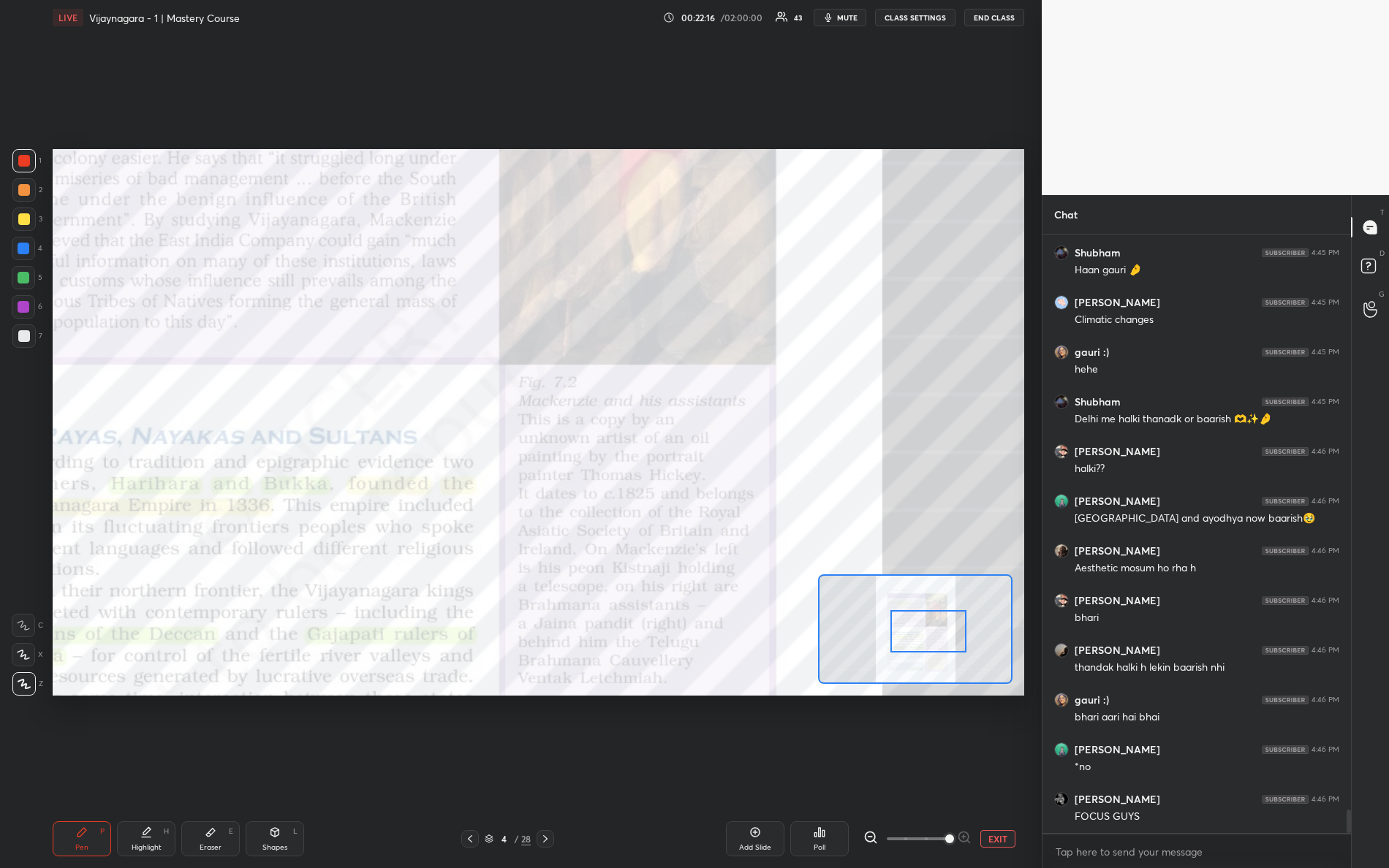
drag, startPoint x: 902, startPoint y: 620, endPoint x: 925, endPoint y: 631, distance: 25.5
click at [927, 634] on div at bounding box center [928, 631] width 77 height 42
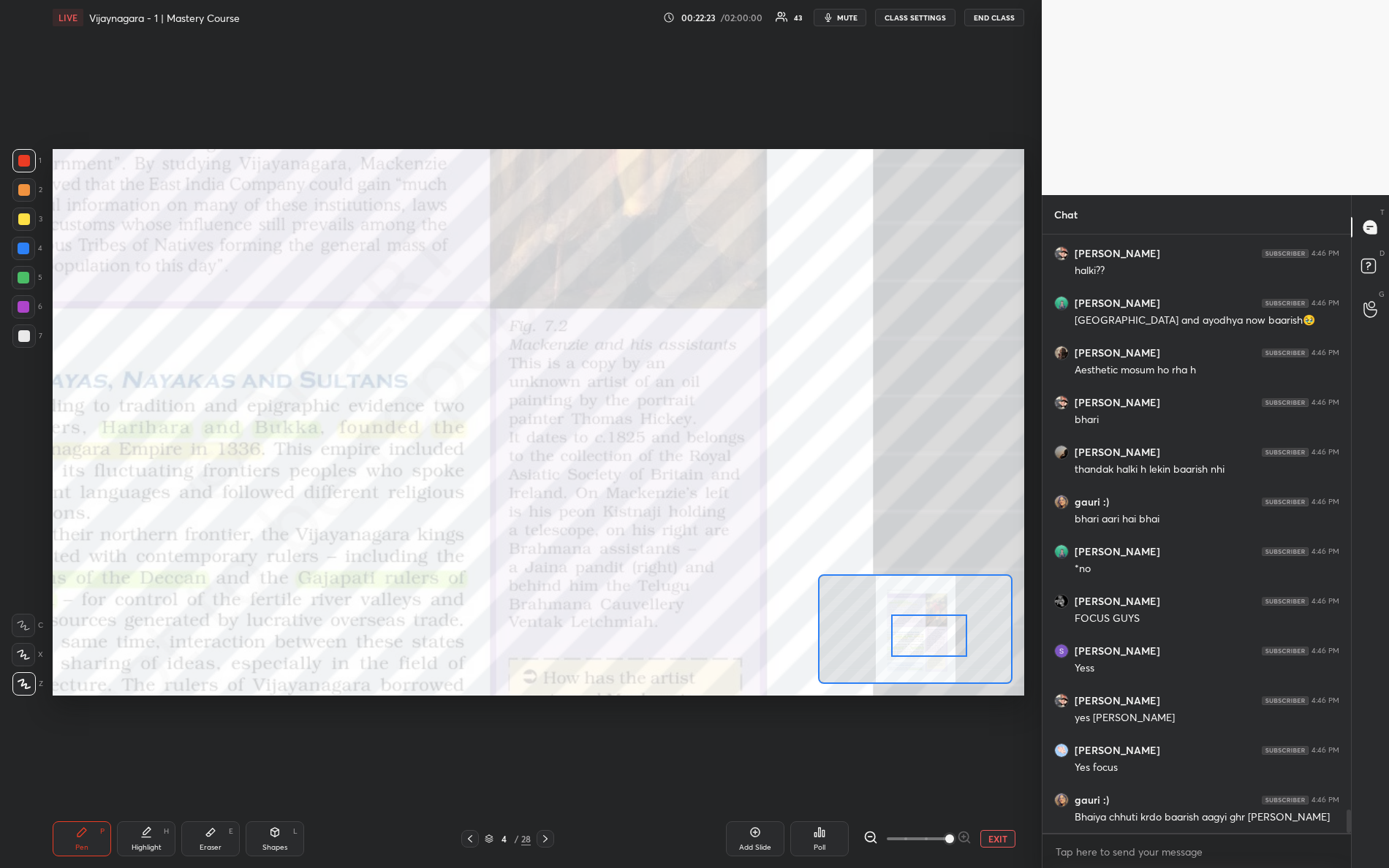
scroll to position [14907, 0]
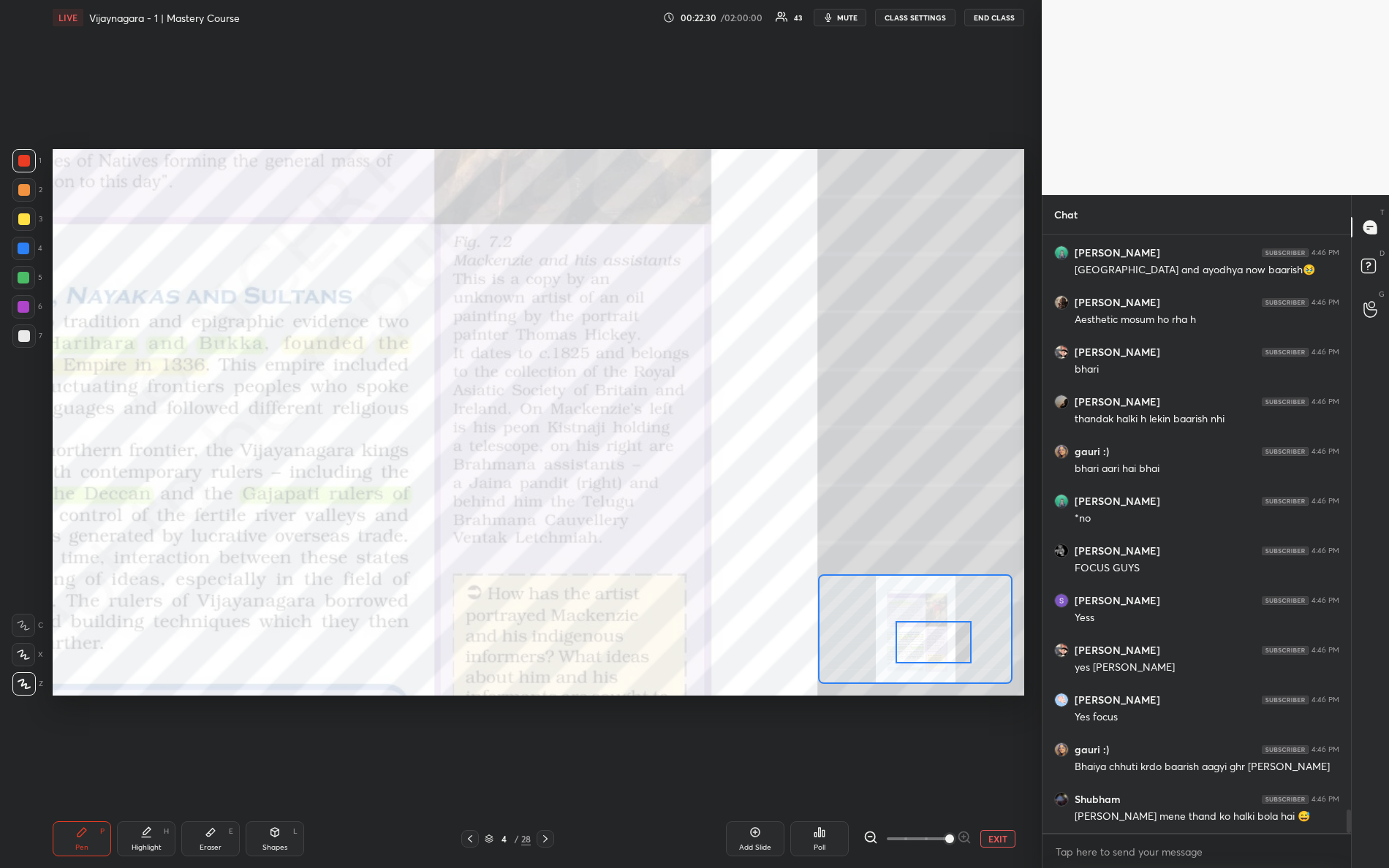
click at [936, 651] on div at bounding box center [934, 643] width 77 height 42
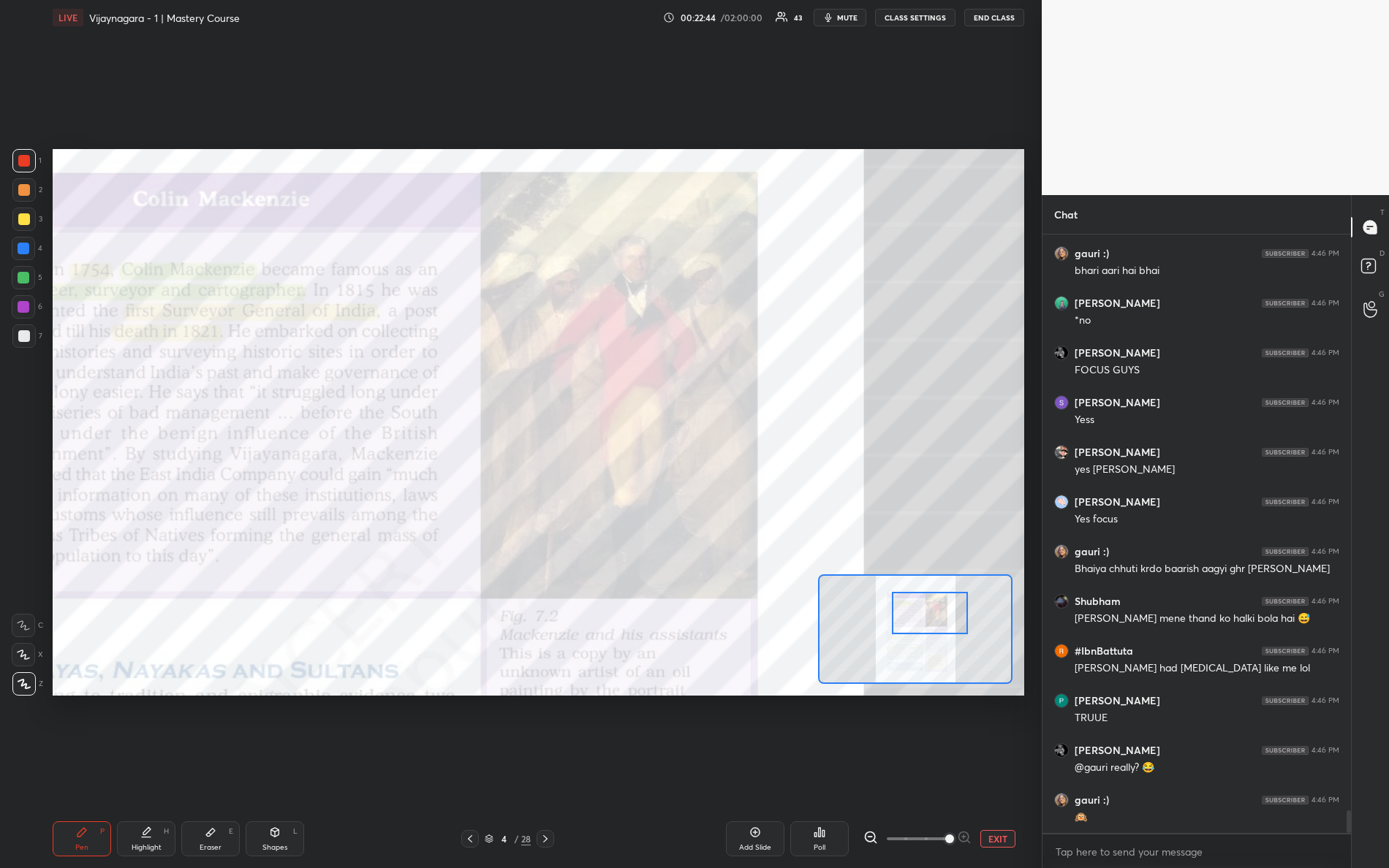
scroll to position [15156, 0]
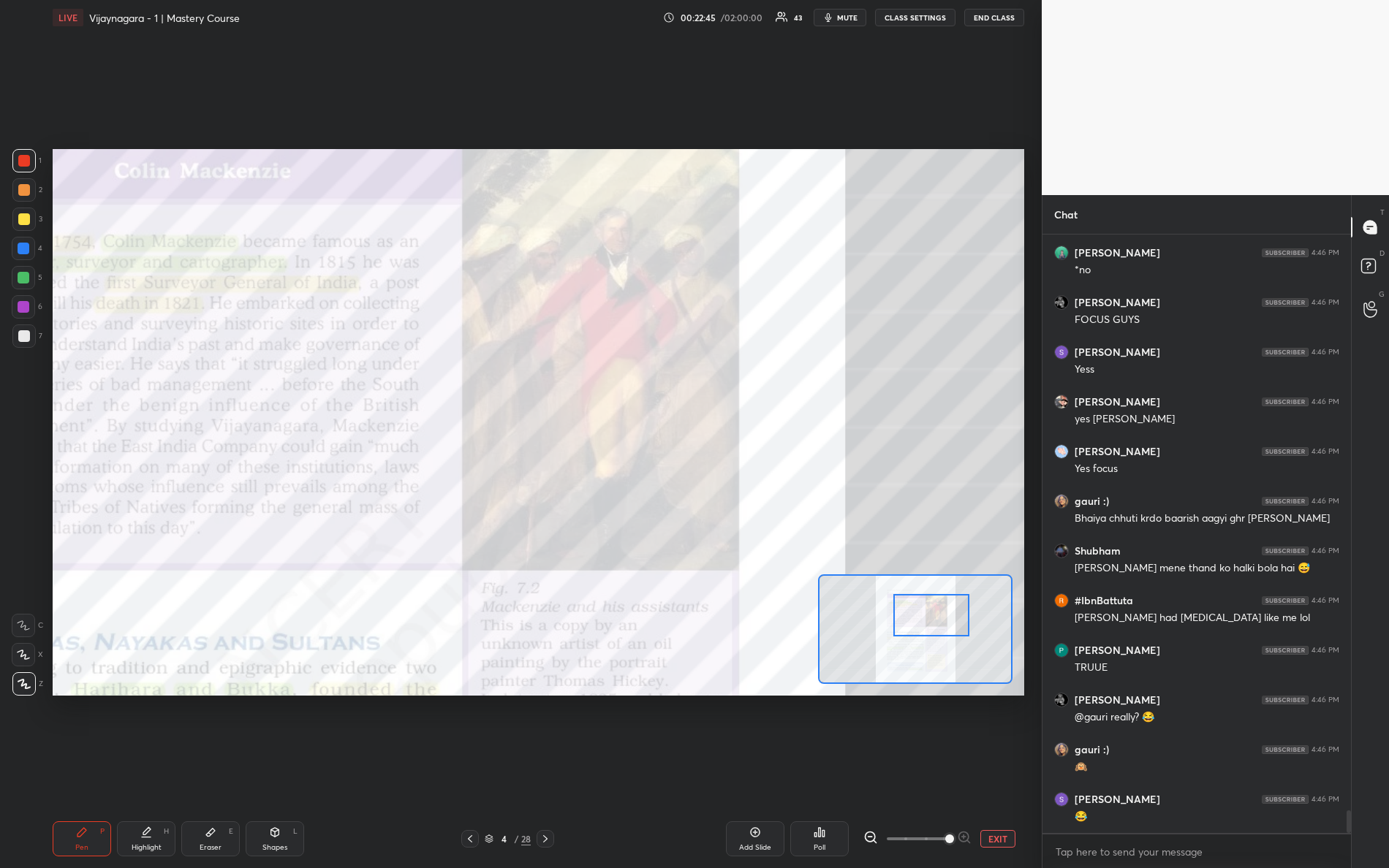
drag, startPoint x: 939, startPoint y: 617, endPoint x: 930, endPoint y: 602, distance: 17.5
click at [935, 607] on div at bounding box center [931, 615] width 77 height 42
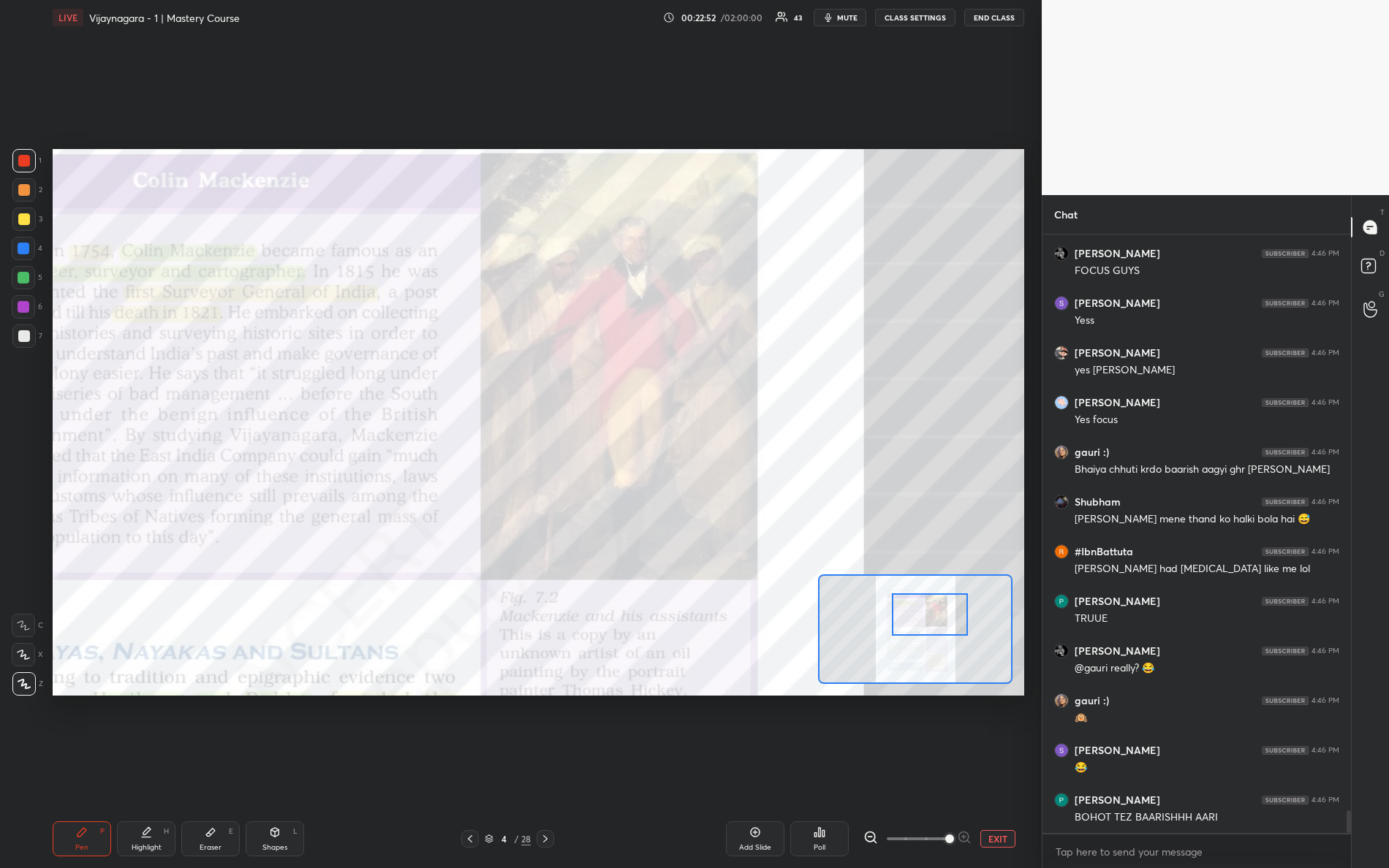
scroll to position [15255, 0]
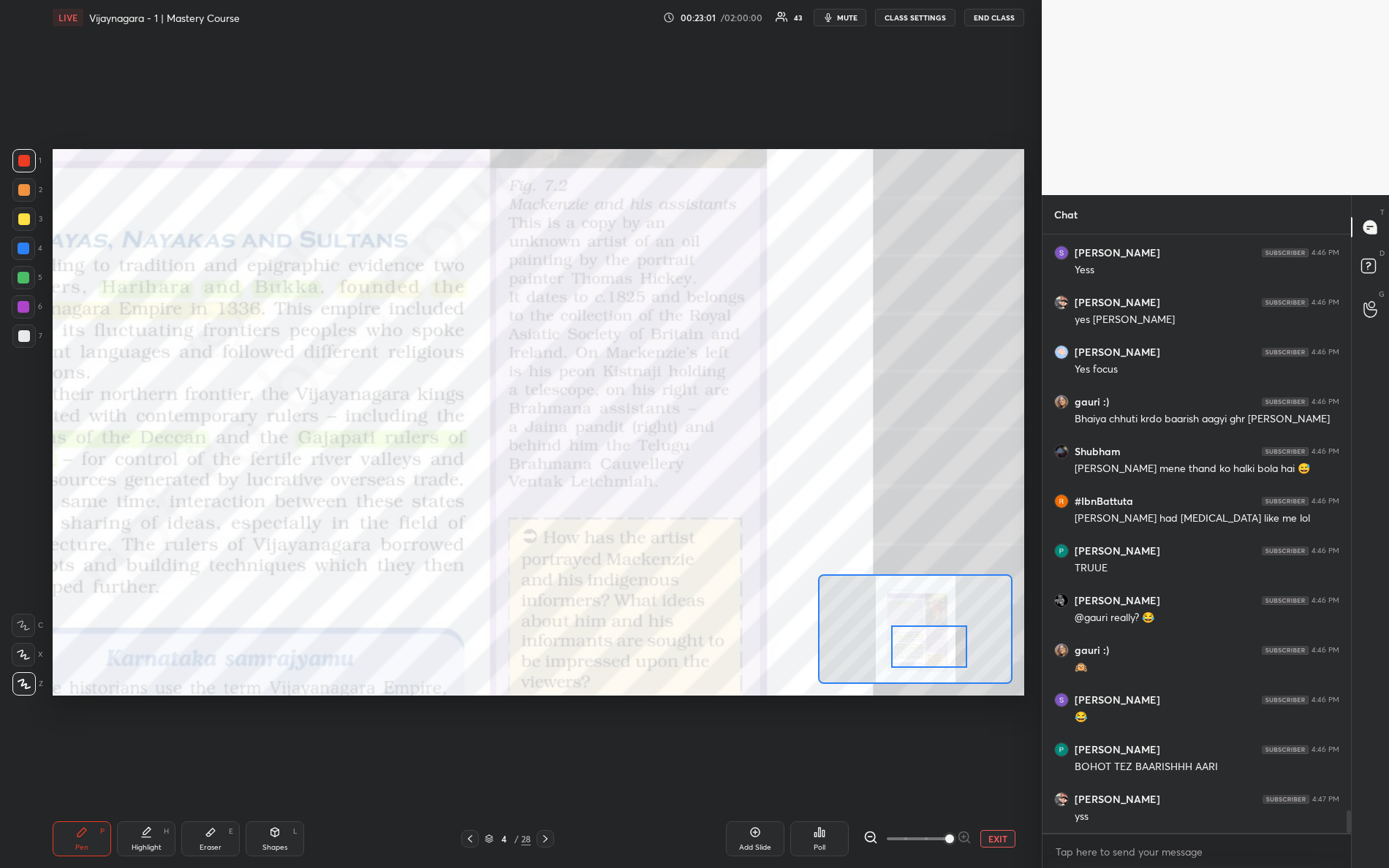
drag, startPoint x: 920, startPoint y: 627, endPoint x: 920, endPoint y: 658, distance: 31.0
click at [920, 658] on div at bounding box center [929, 647] width 77 height 42
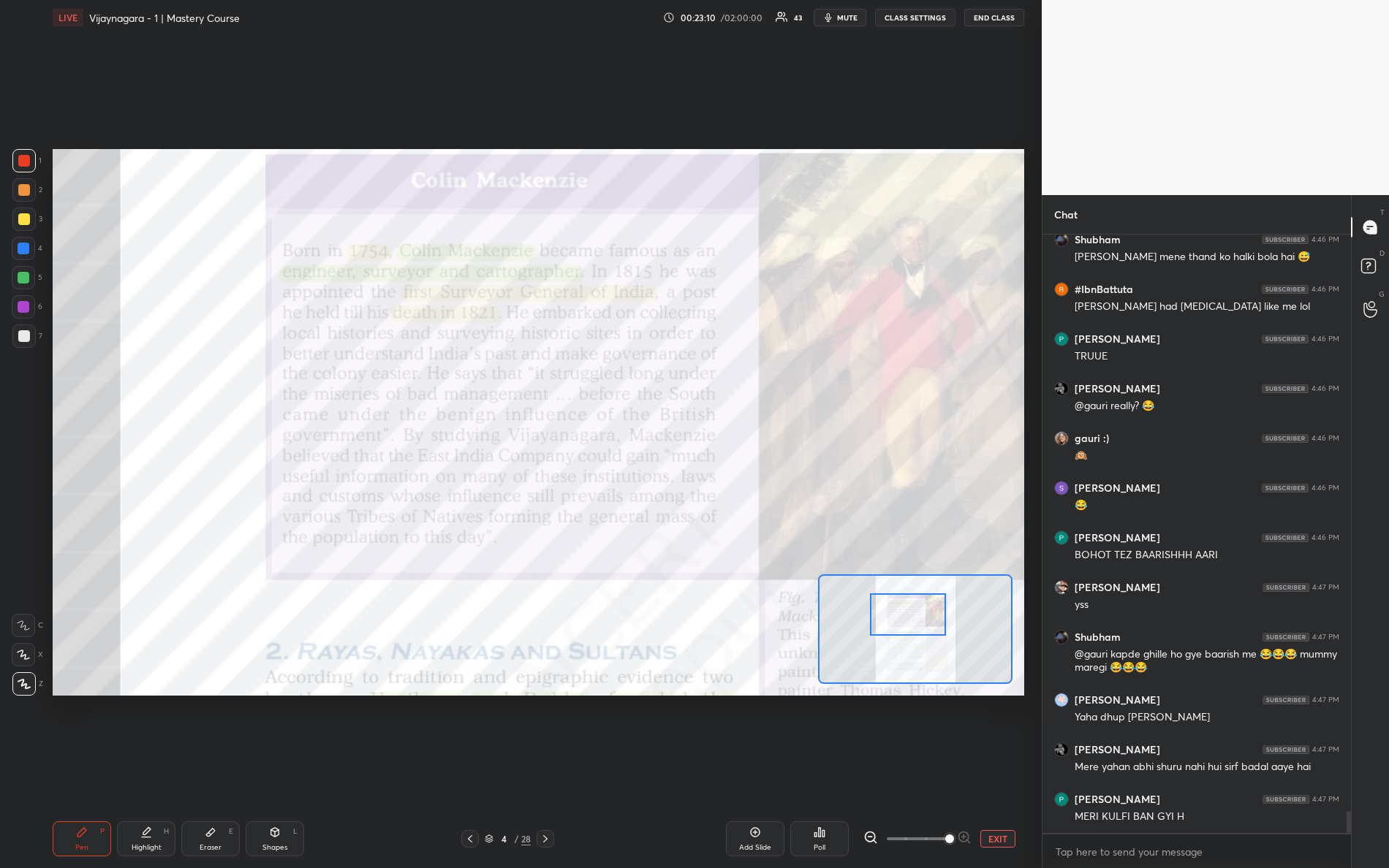
scroll to position [15516, 0]
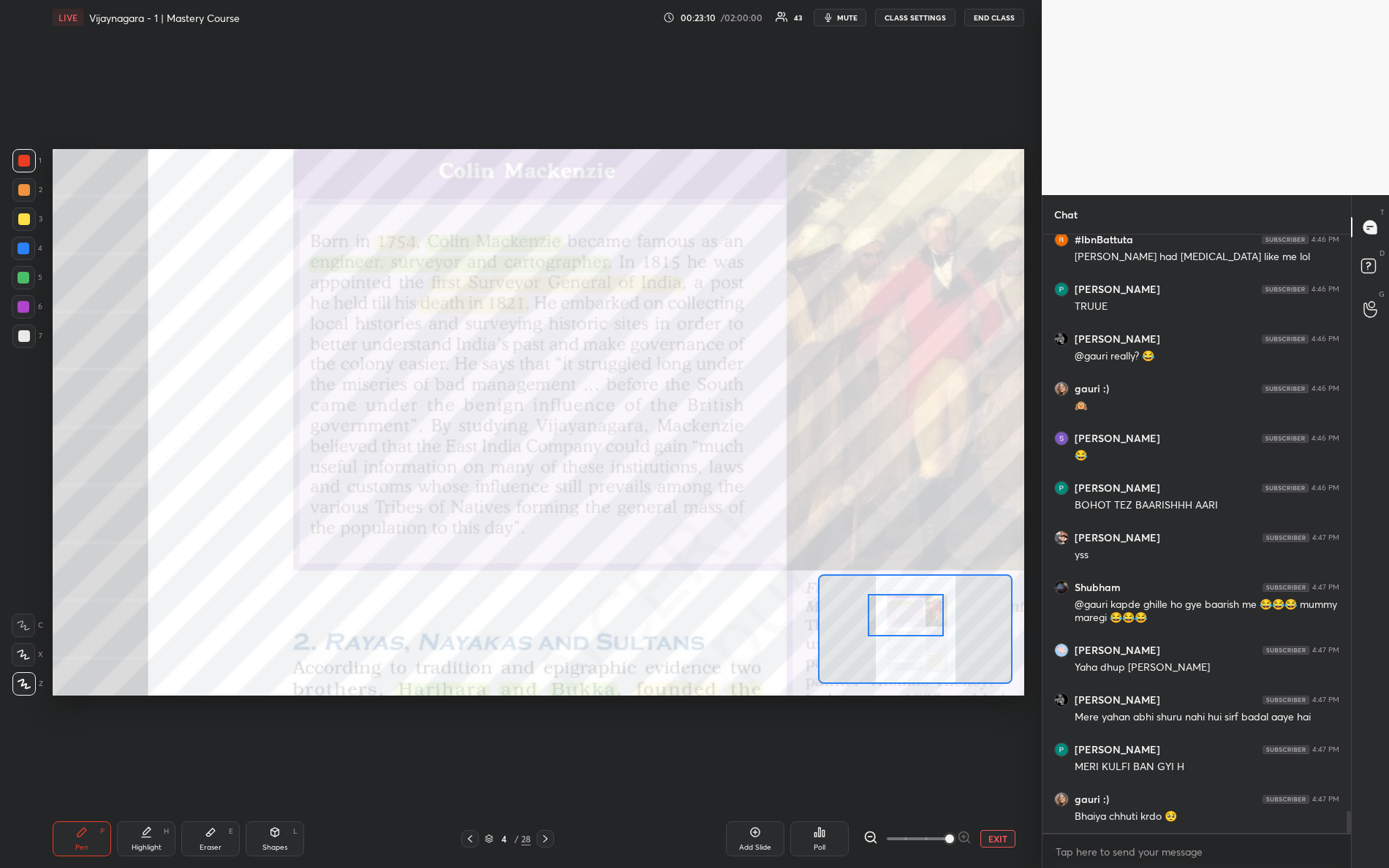
drag, startPoint x: 927, startPoint y: 645, endPoint x: 902, endPoint y: 631, distance: 28.7
click at [903, 631] on div at bounding box center [905, 615] width 77 height 42
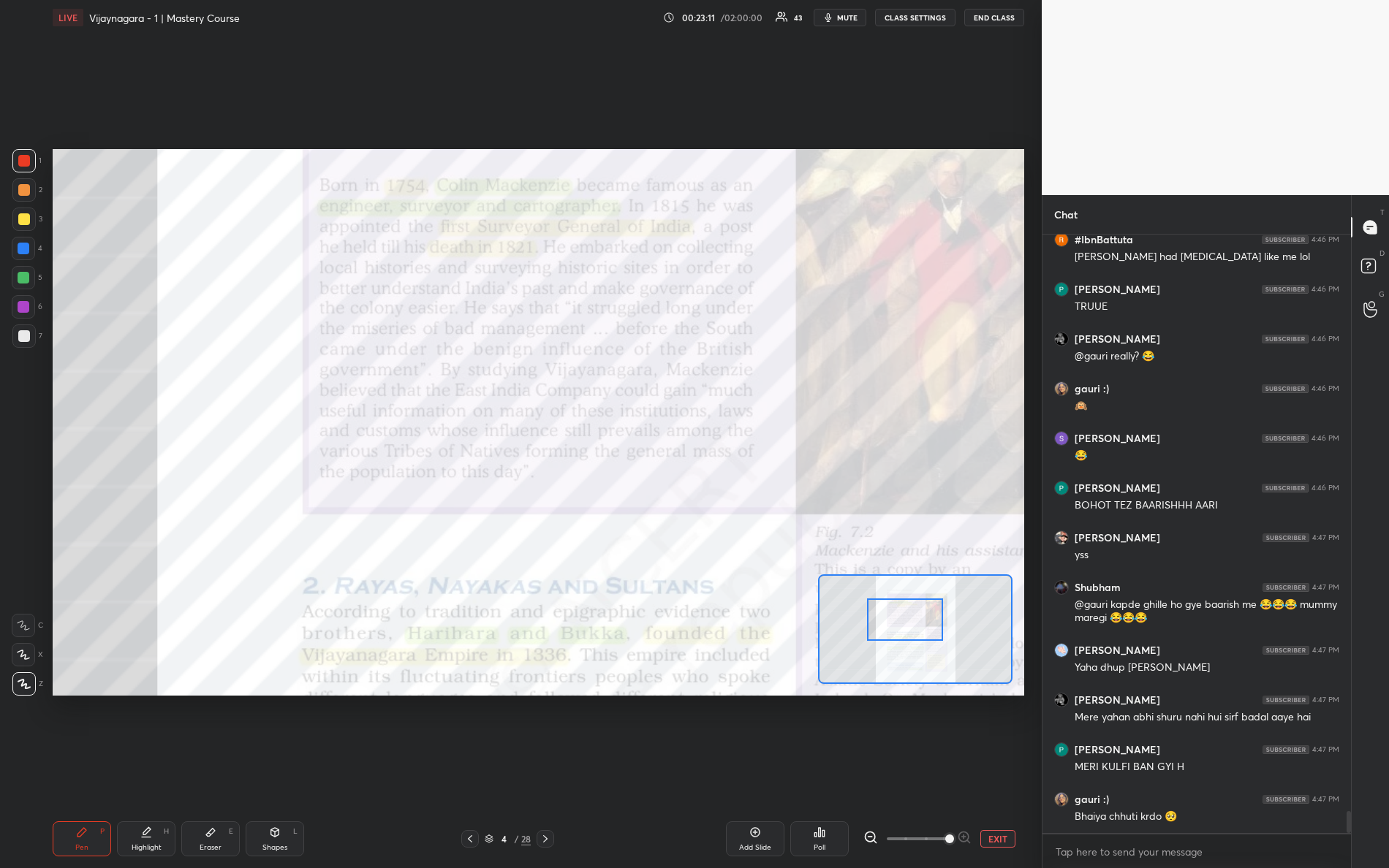
scroll to position [15566, 0]
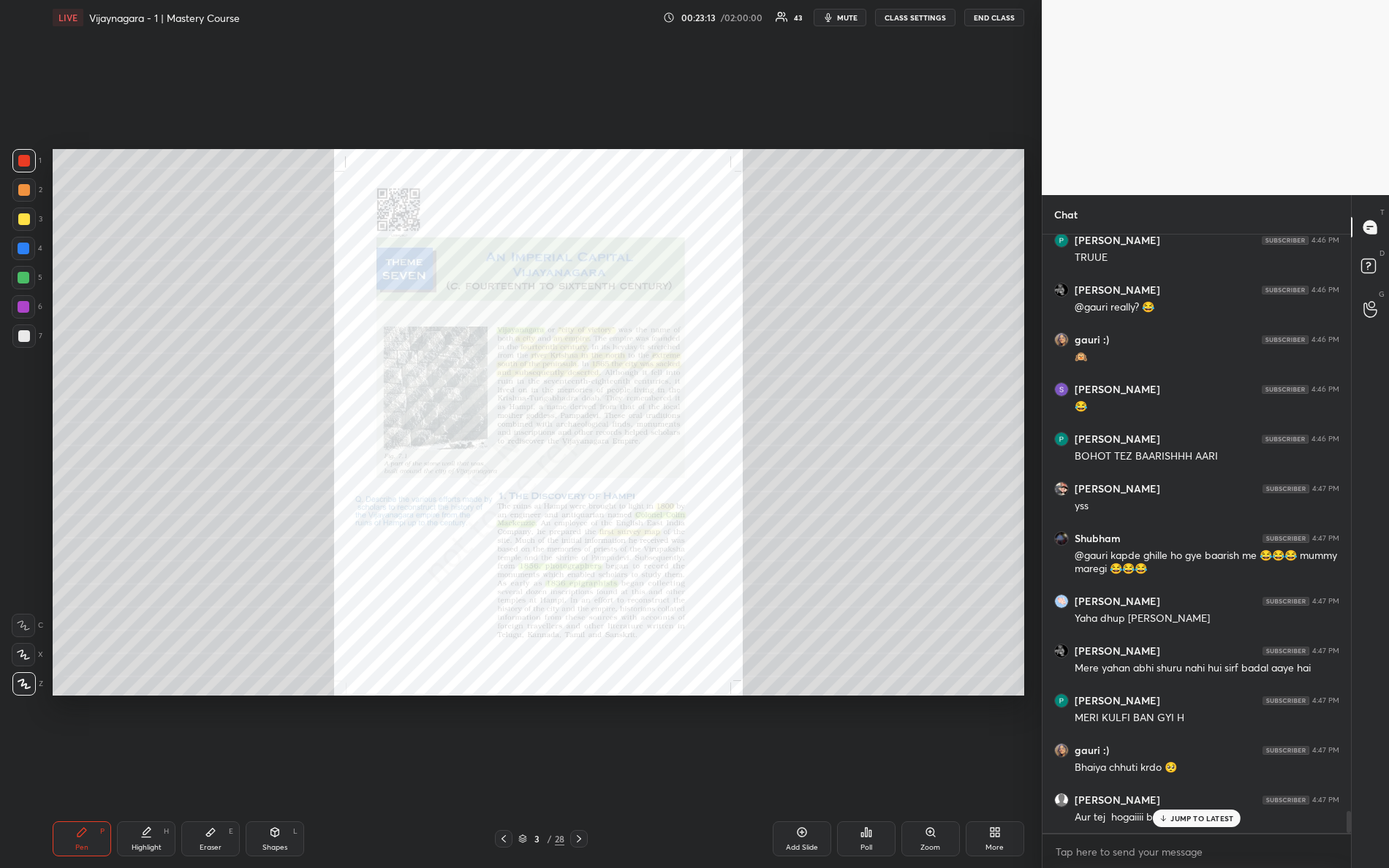
click at [936, 768] on div "Zoom" at bounding box center [931, 839] width 58 height 35
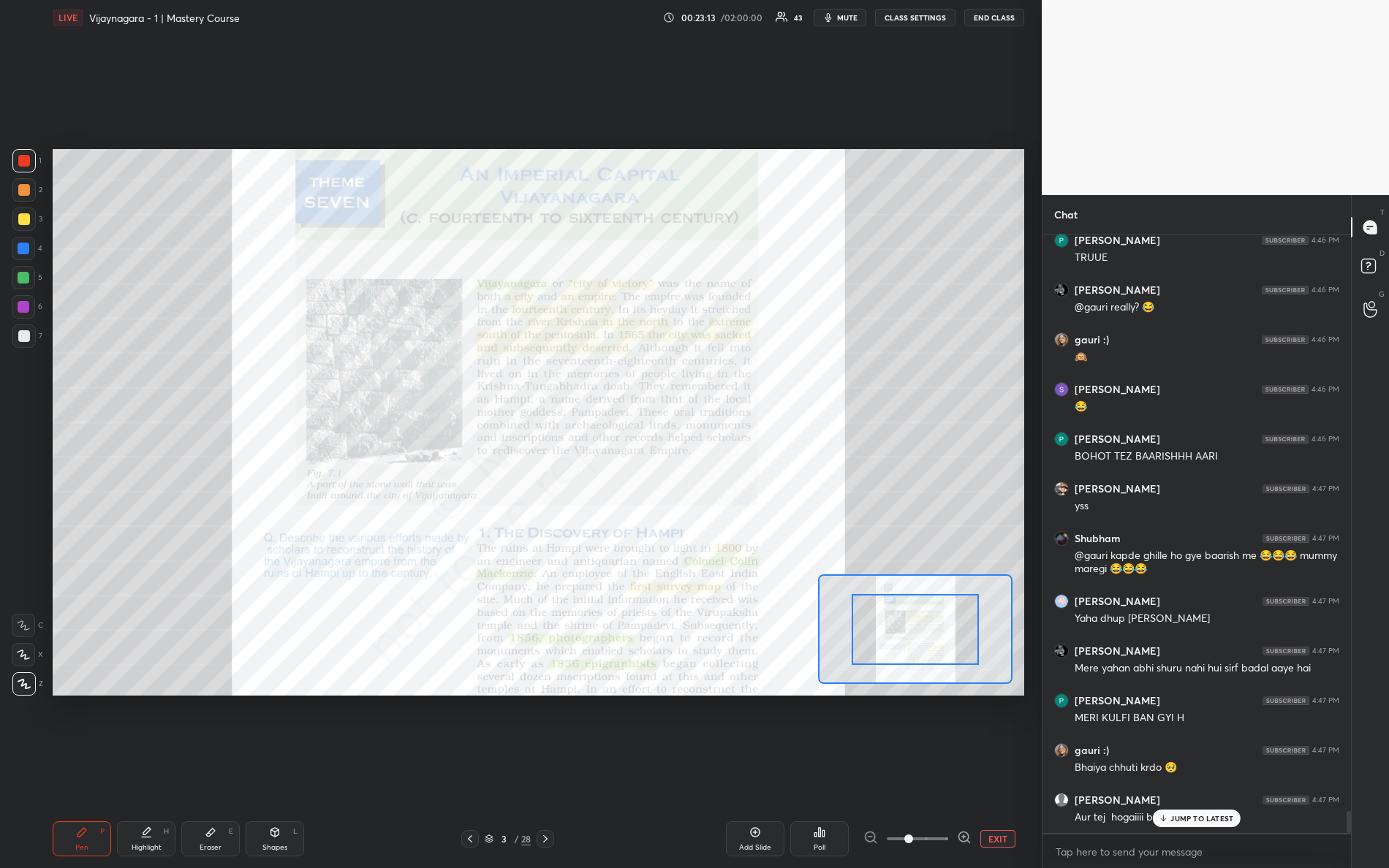
drag, startPoint x: 908, startPoint y: 829, endPoint x: 979, endPoint y: 809, distance: 73.8
click at [986, 768] on div "EXIT" at bounding box center [944, 839] width 161 height 18
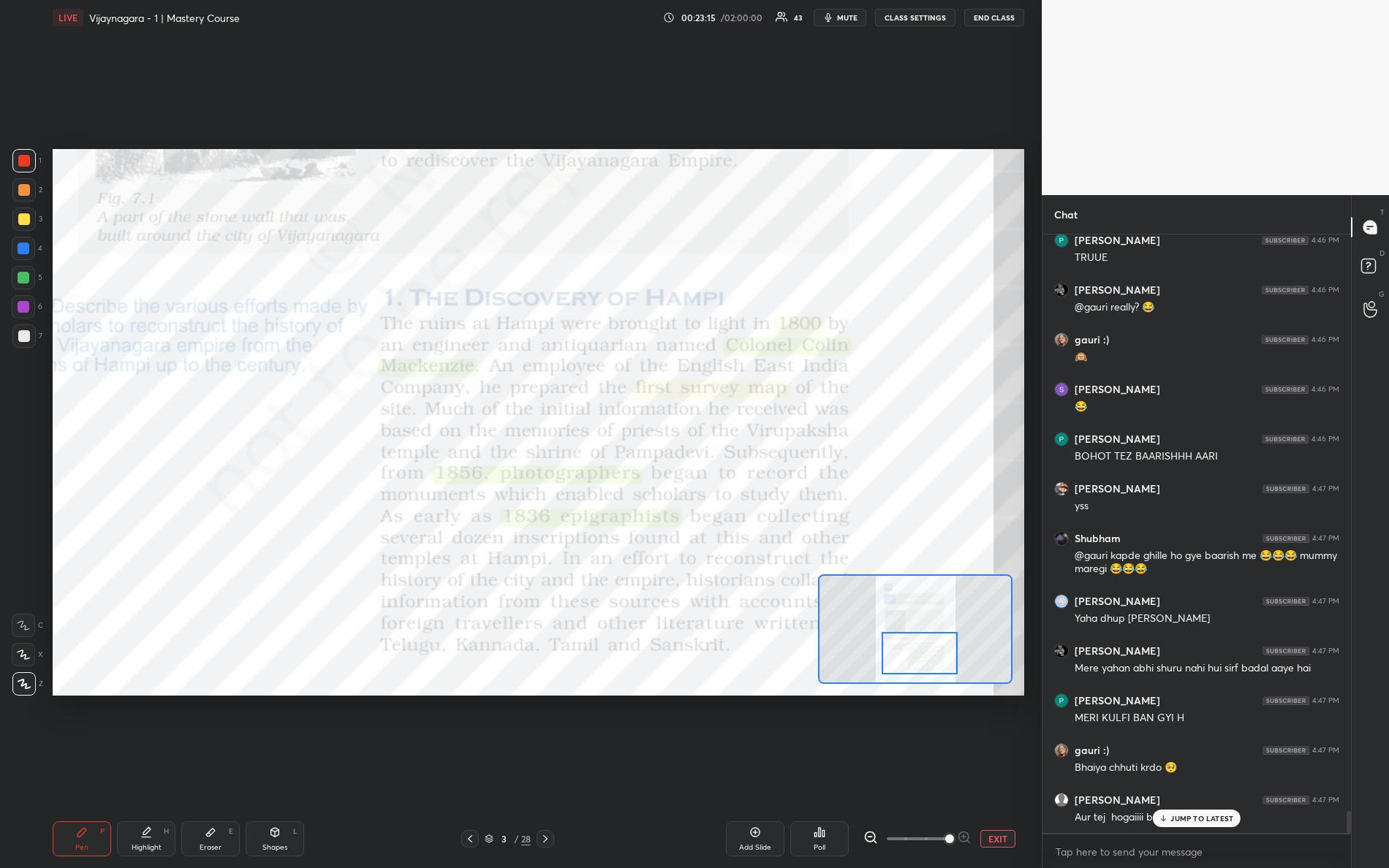
drag, startPoint x: 896, startPoint y: 623, endPoint x: 900, endPoint y: 647, distance: 24.3
click at [898, 645] on div at bounding box center [920, 653] width 77 height 42
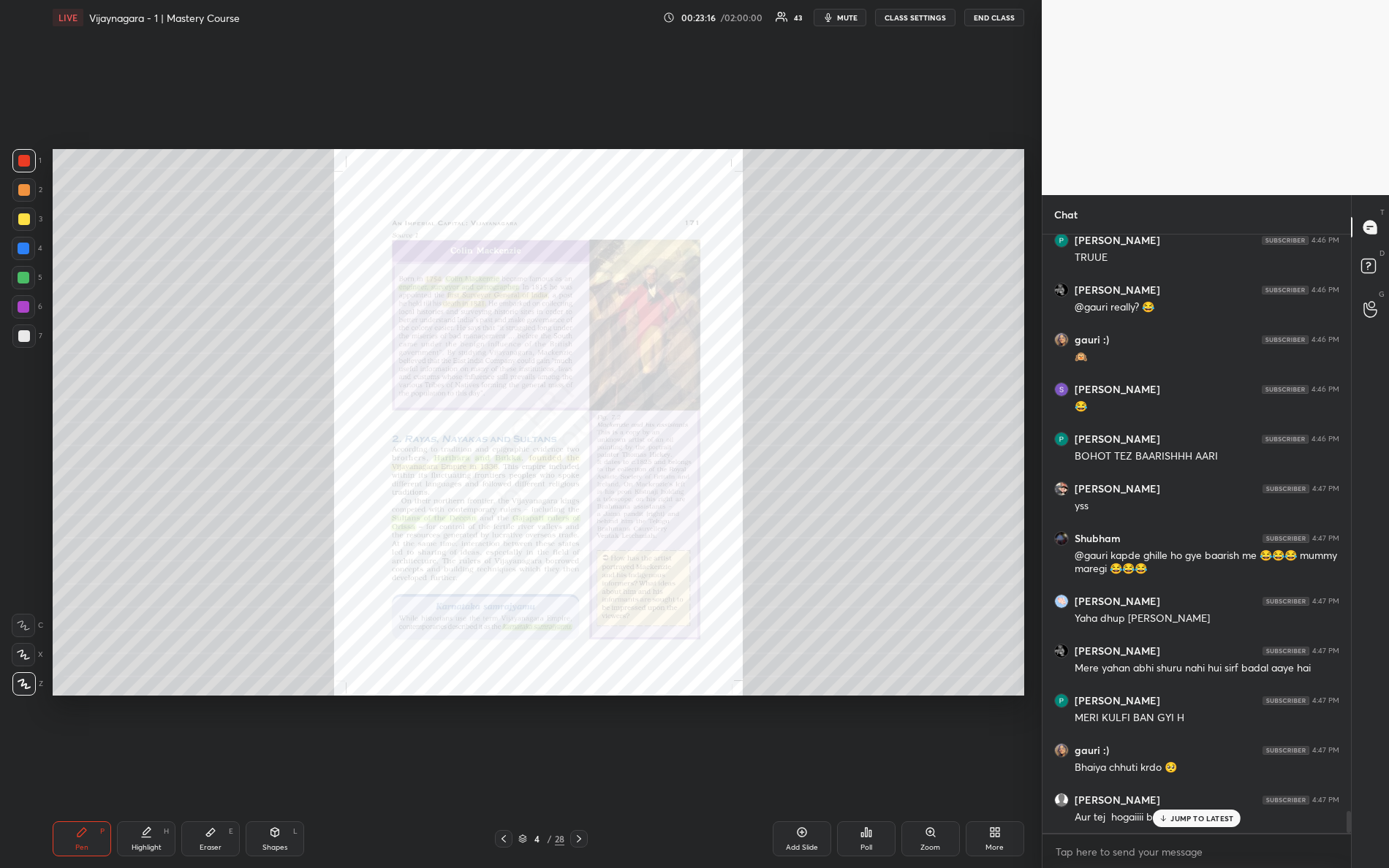
scroll to position [15616, 0]
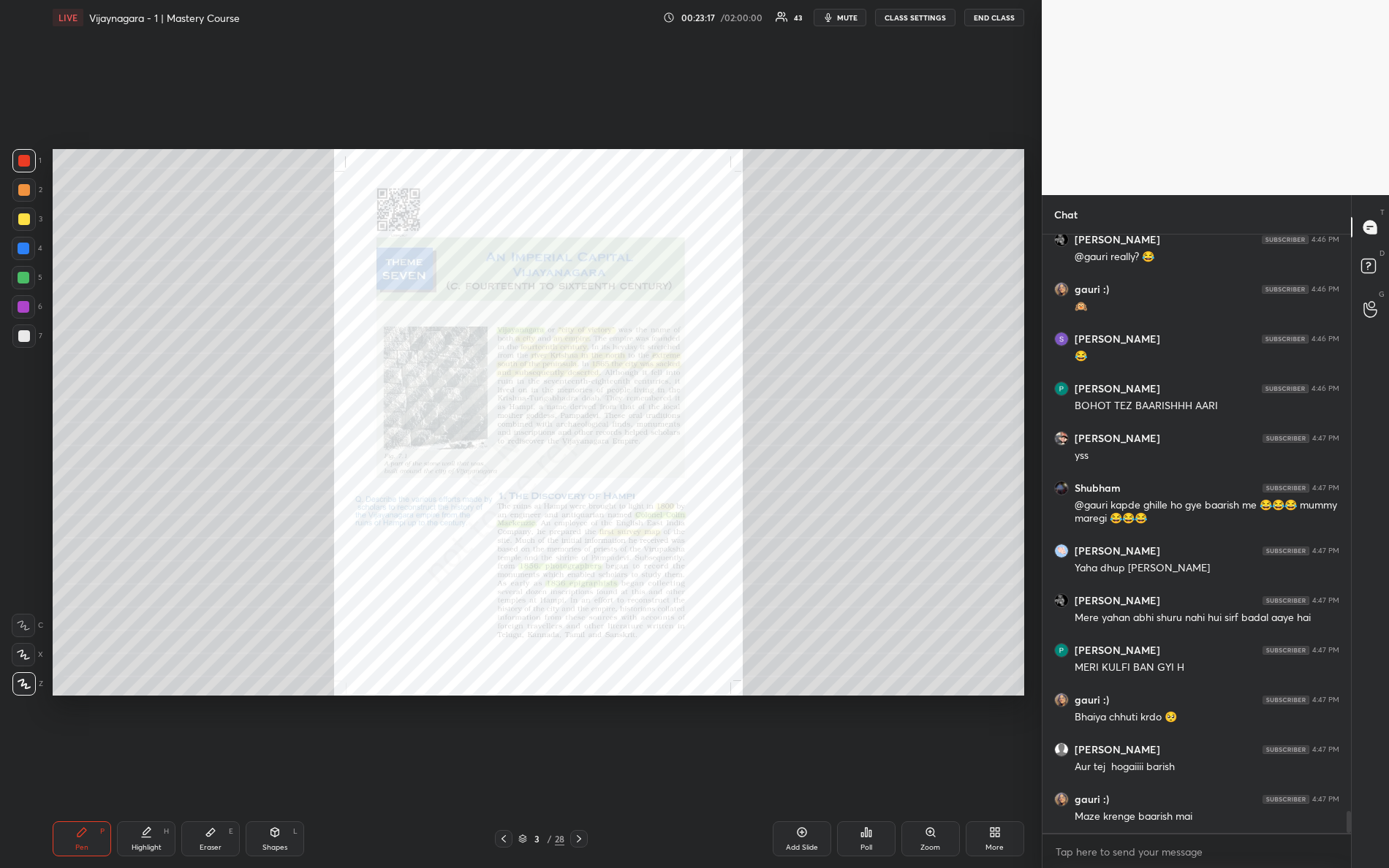
click at [933, 768] on icon at bounding box center [930, 832] width 11 height 11
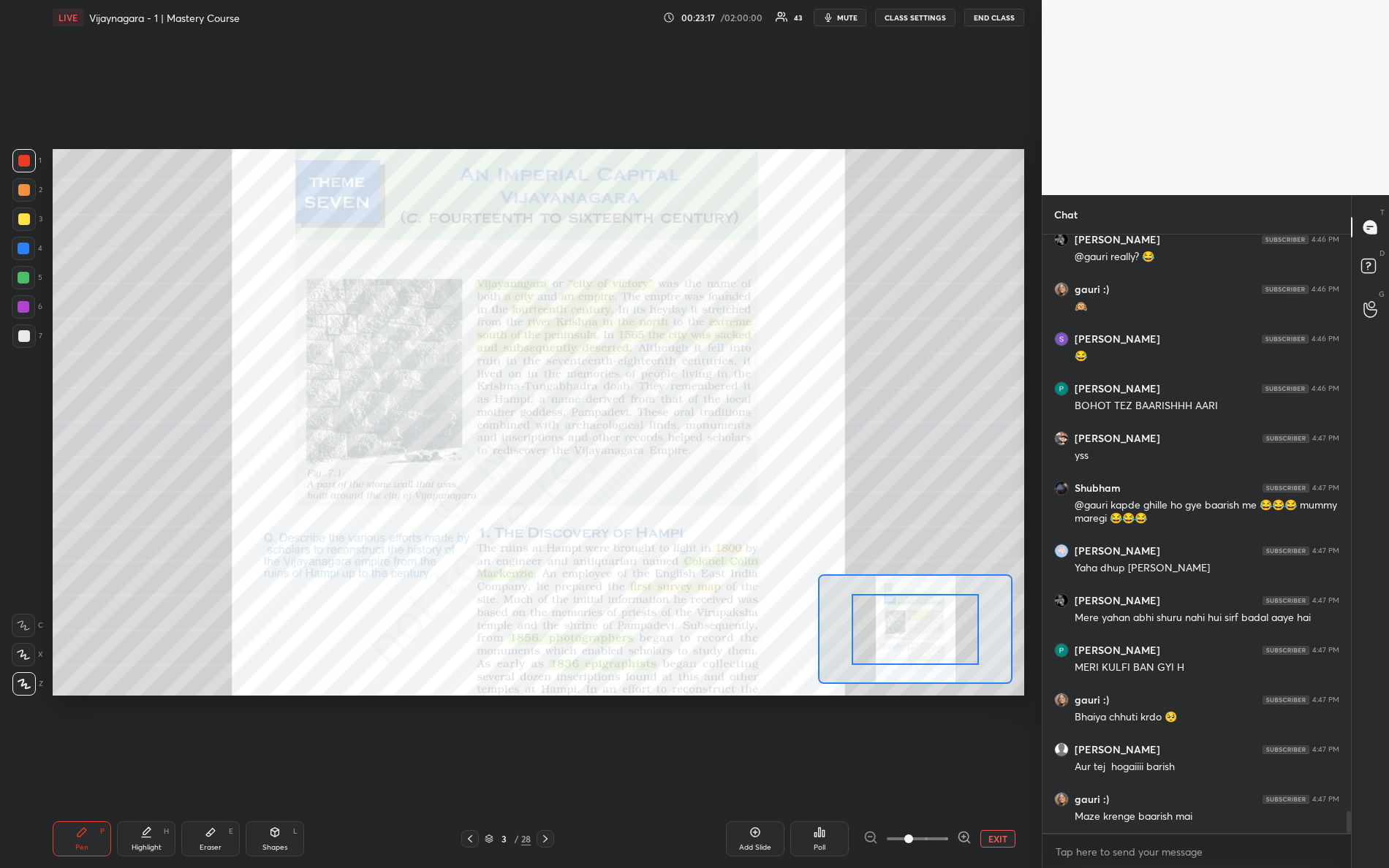
drag, startPoint x: 905, startPoint y: 837, endPoint x: 998, endPoint y: 851, distance: 94.0
click at [997, 768] on div "Add Slide Poll EXIT" at bounding box center [809, 839] width 431 height 35
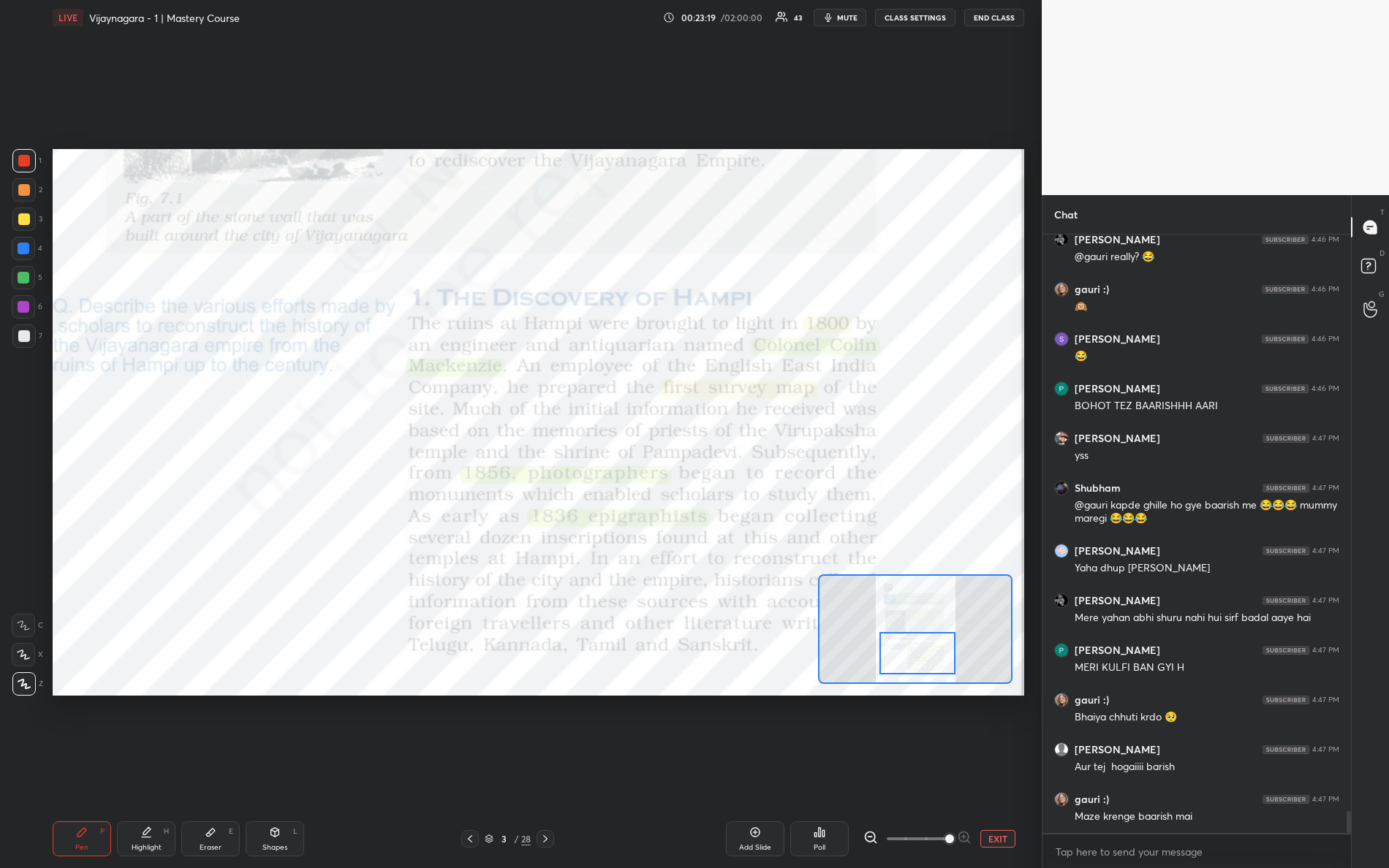
drag, startPoint x: 917, startPoint y: 625, endPoint x: 916, endPoint y: 648, distance: 23.0
click at [918, 648] on div at bounding box center [918, 653] width 77 height 42
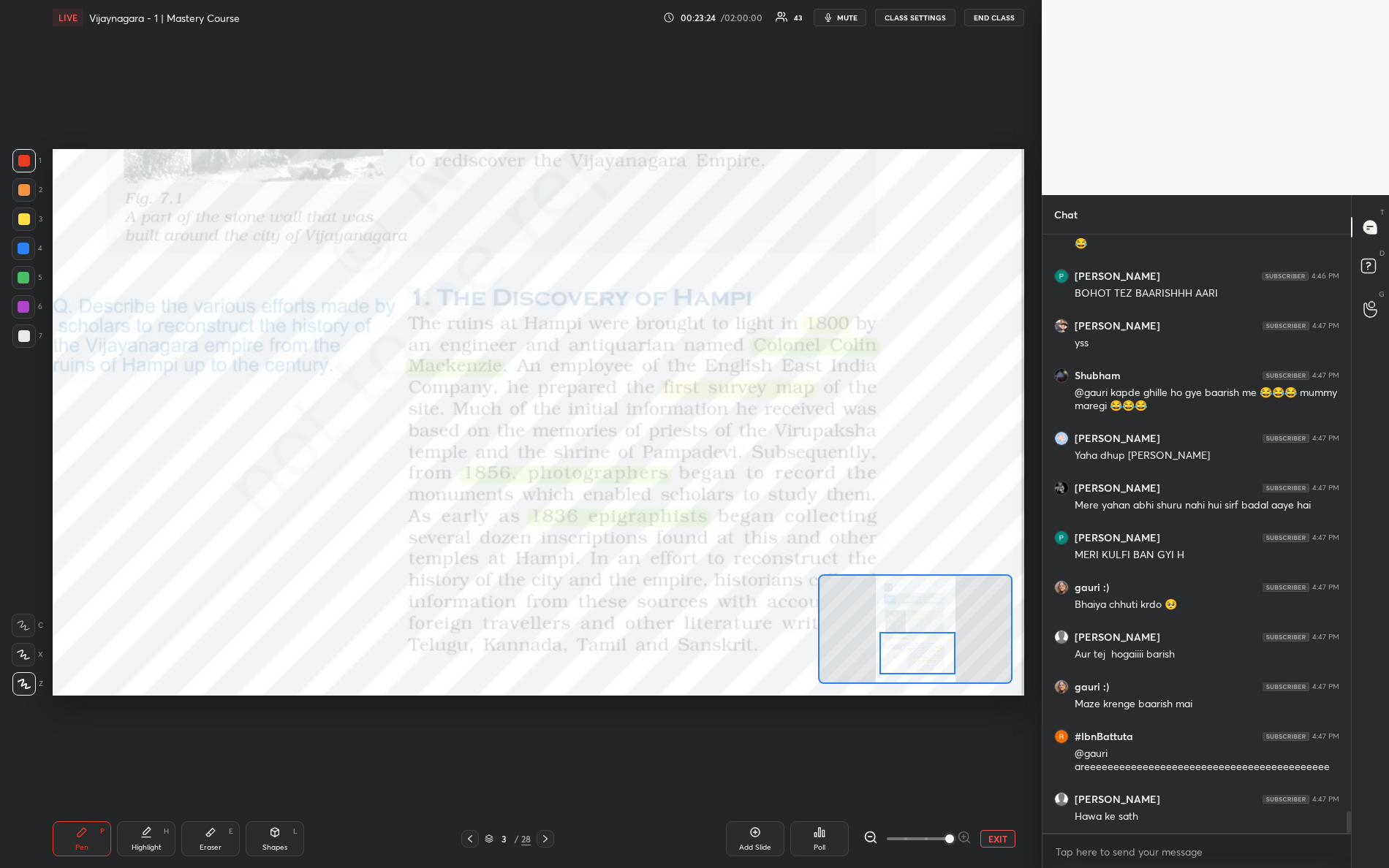
scroll to position [15777, 0]
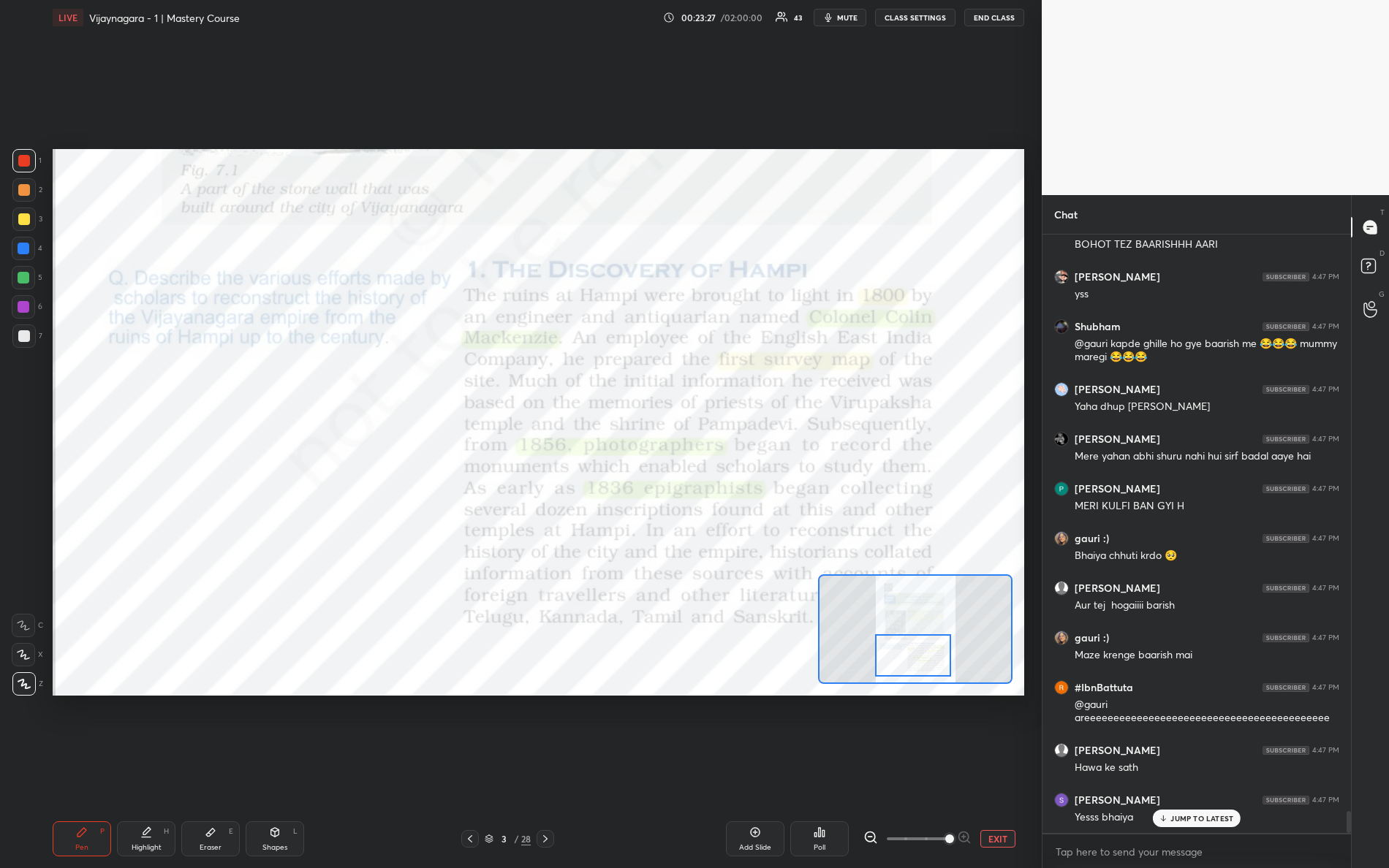
drag, startPoint x: 911, startPoint y: 660, endPoint x: 900, endPoint y: 653, distance: 13.0
click at [906, 663] on div at bounding box center [913, 656] width 77 height 42
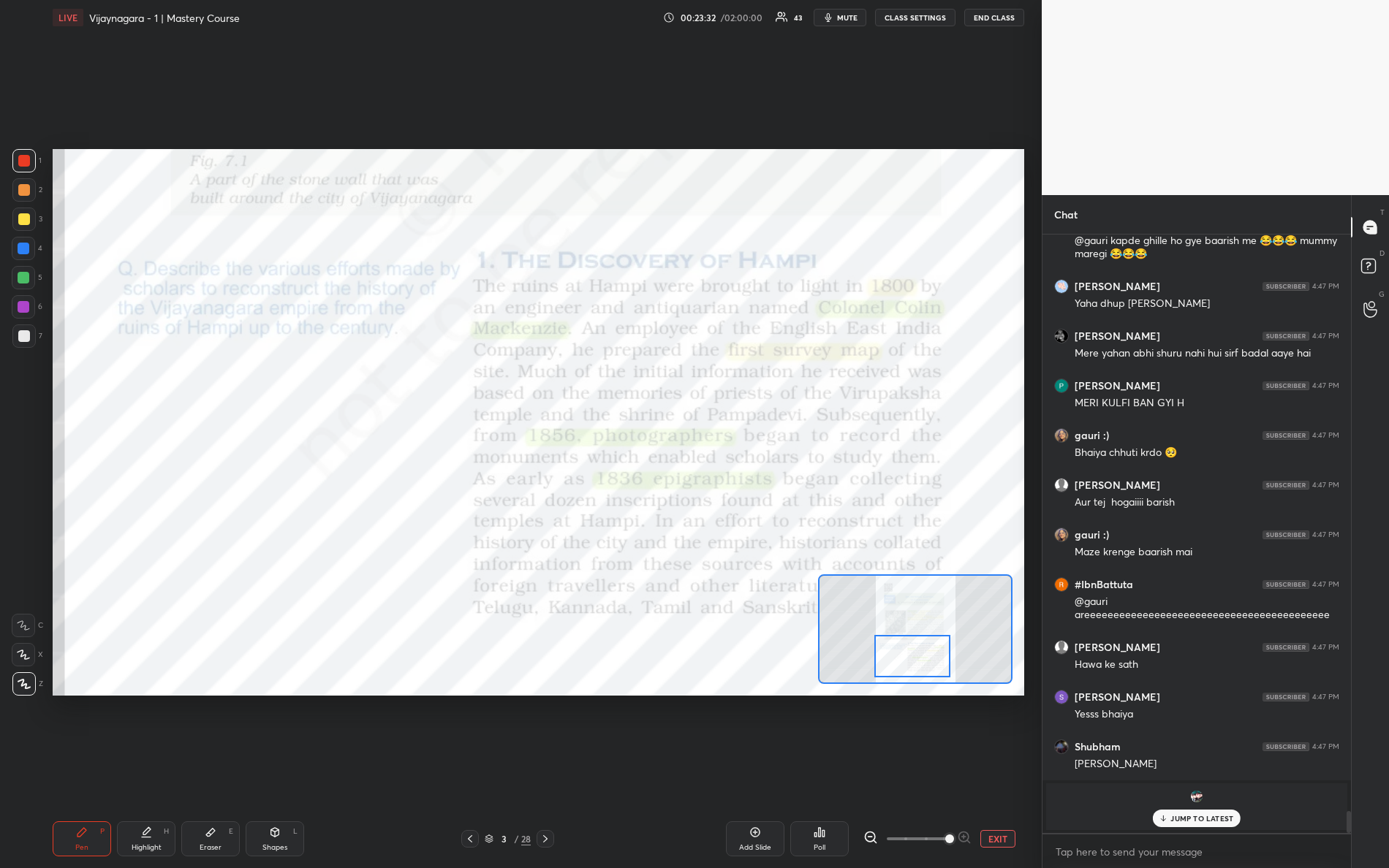
scroll to position [14205, 0]
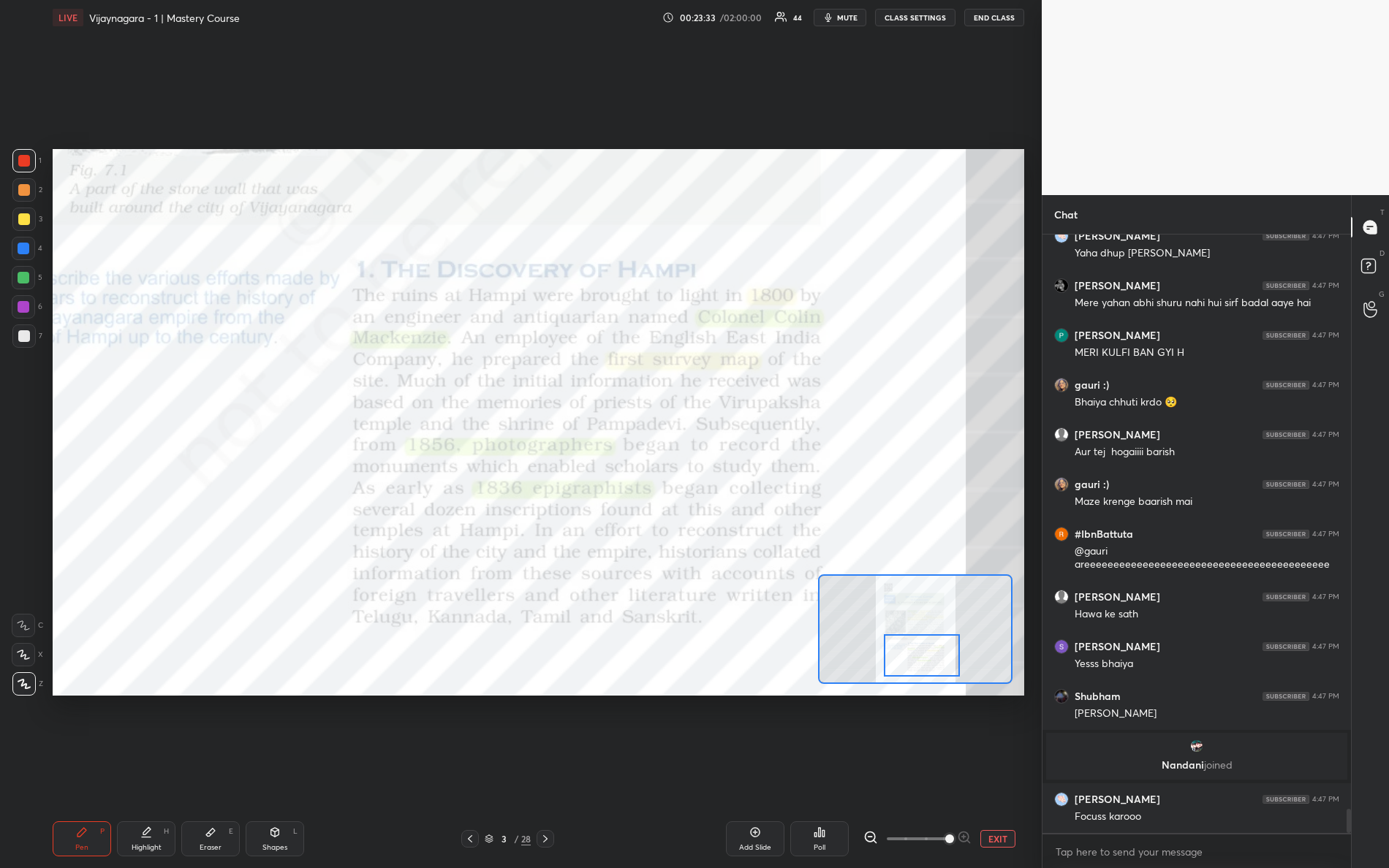
drag, startPoint x: 935, startPoint y: 662, endPoint x: 943, endPoint y: 660, distance: 8.2
click at [943, 660] on div at bounding box center [922, 656] width 77 height 42
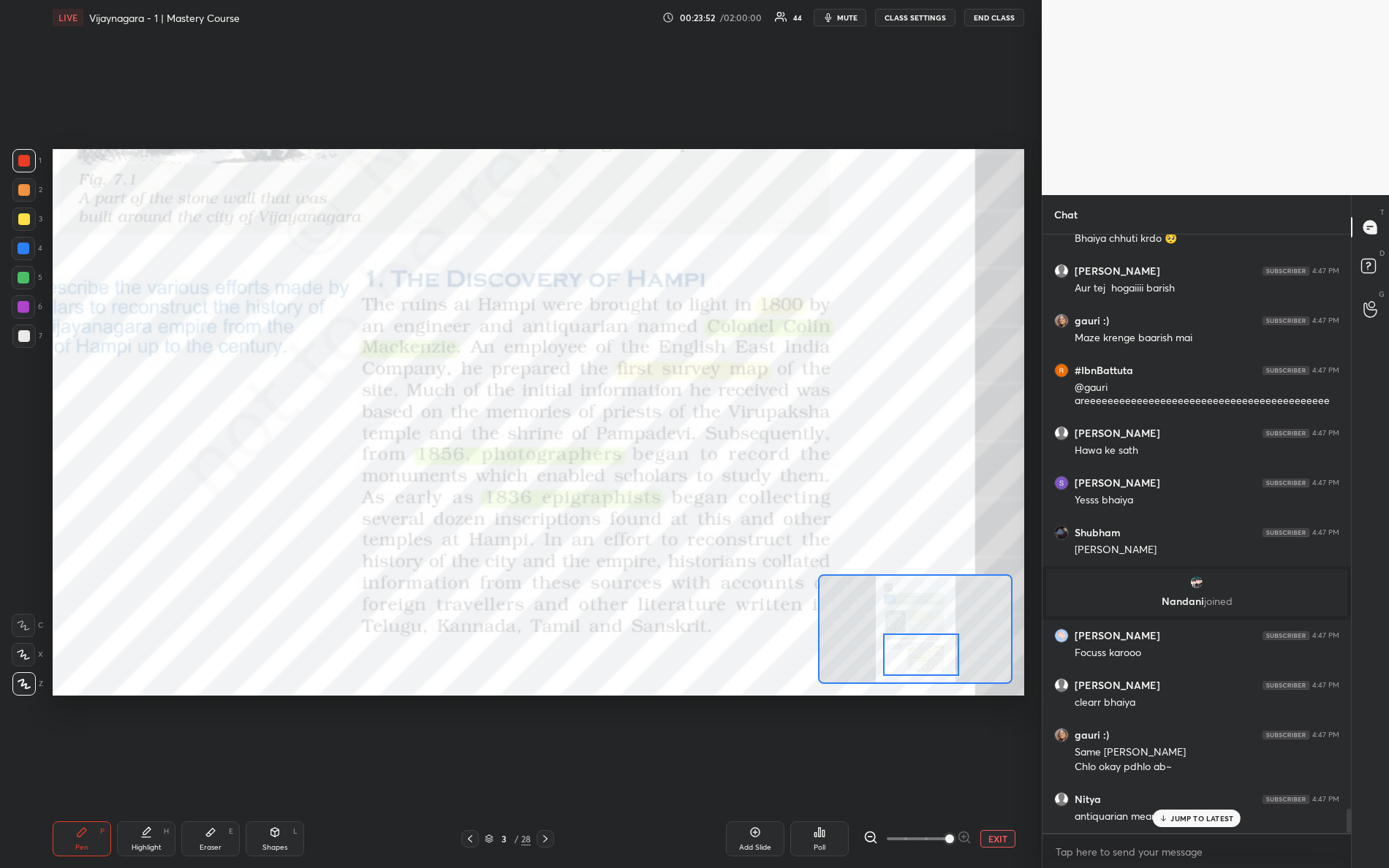
scroll to position [14422, 0]
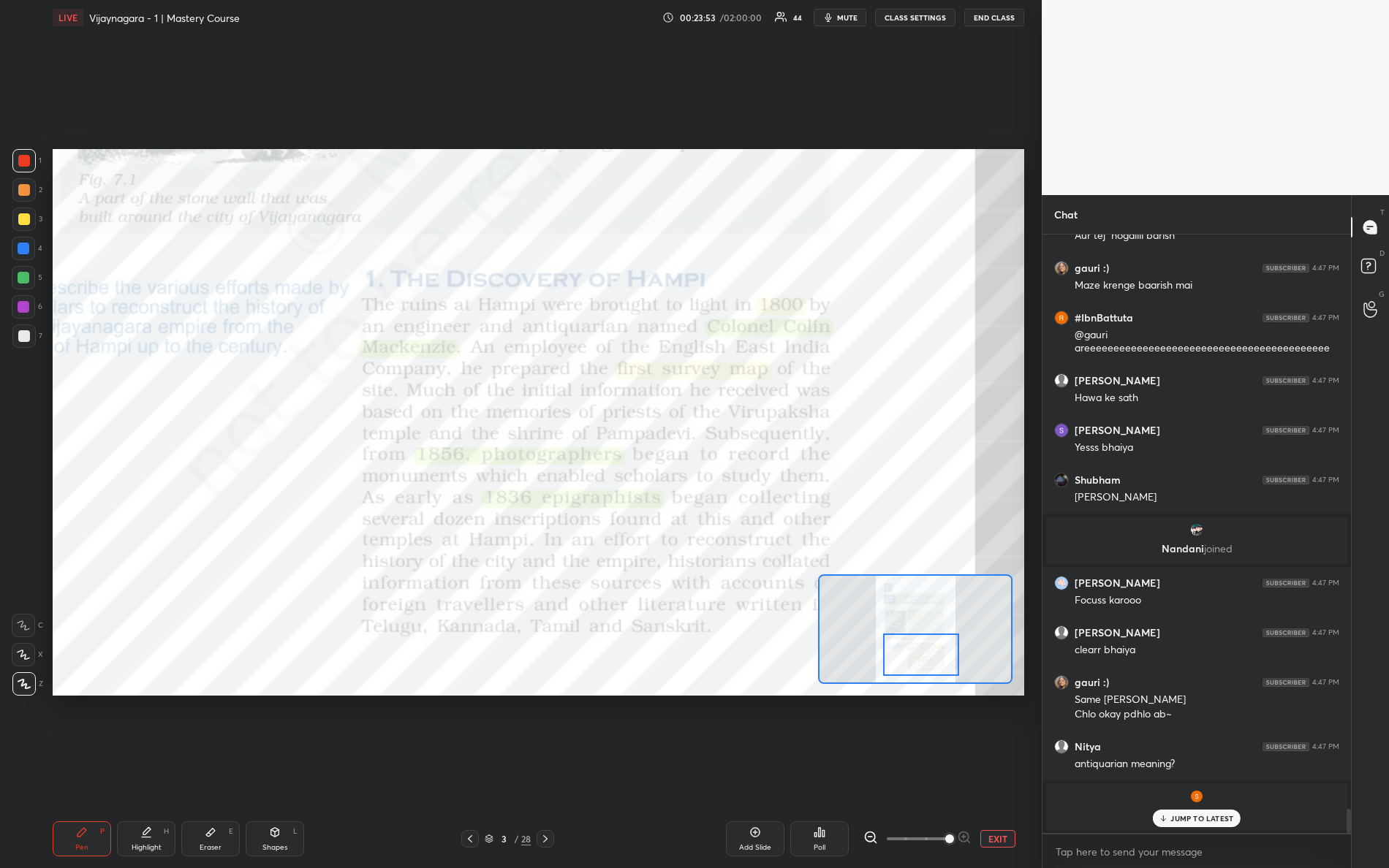
click at [840, 17] on button "mute" at bounding box center [840, 18] width 53 height 18
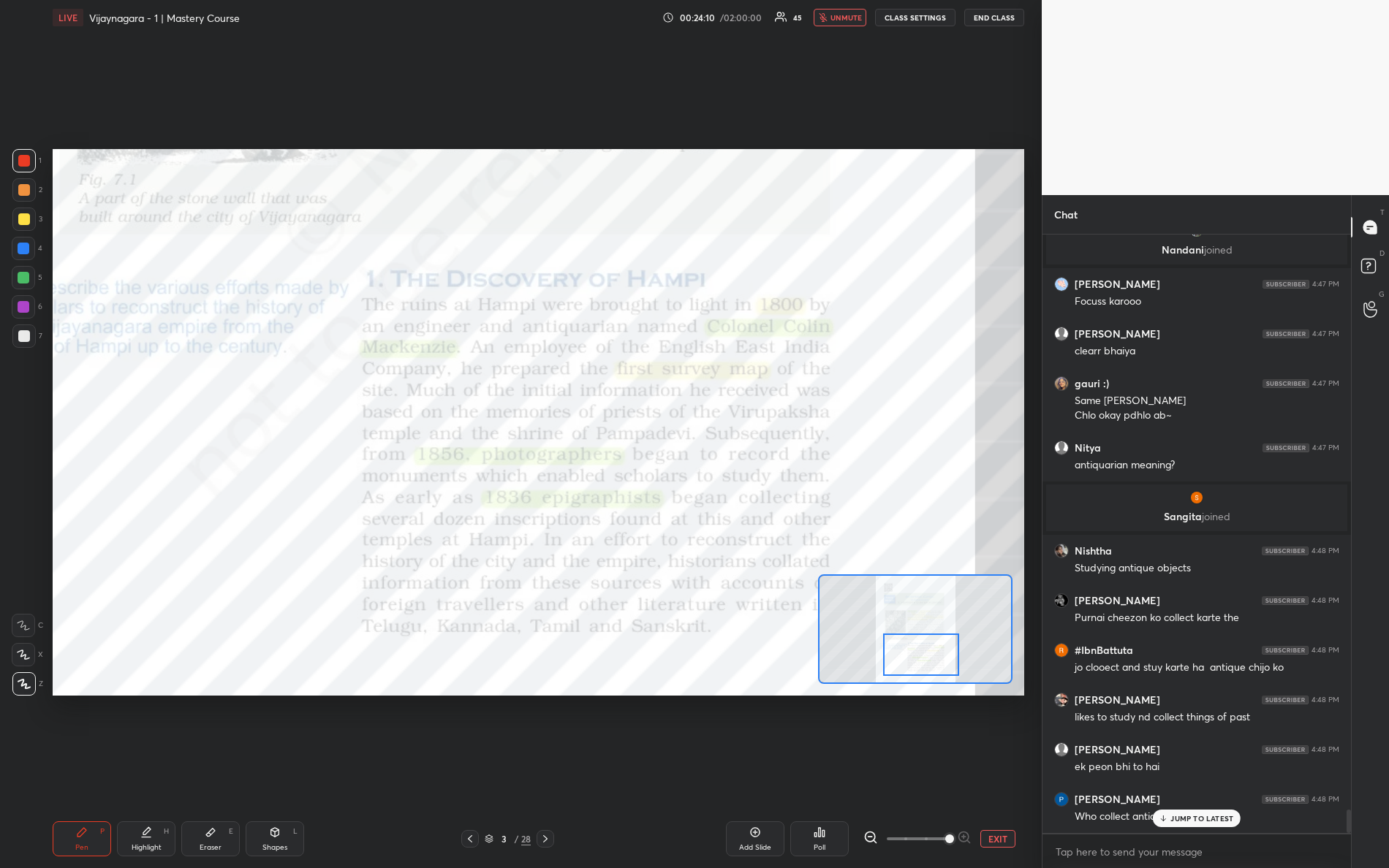
scroll to position [14704, 0]
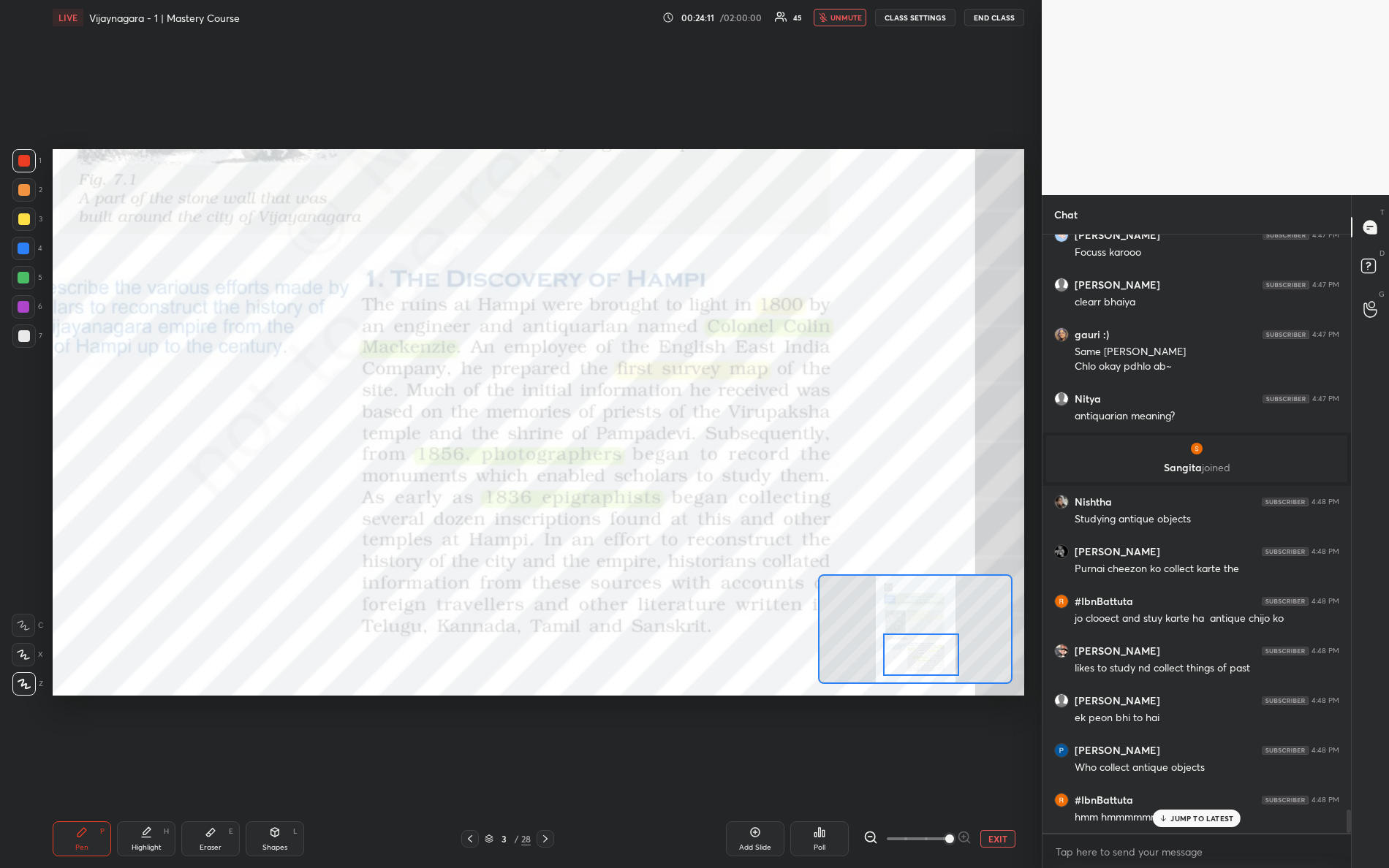
click at [851, 14] on span "unmute" at bounding box center [846, 18] width 32 height 11
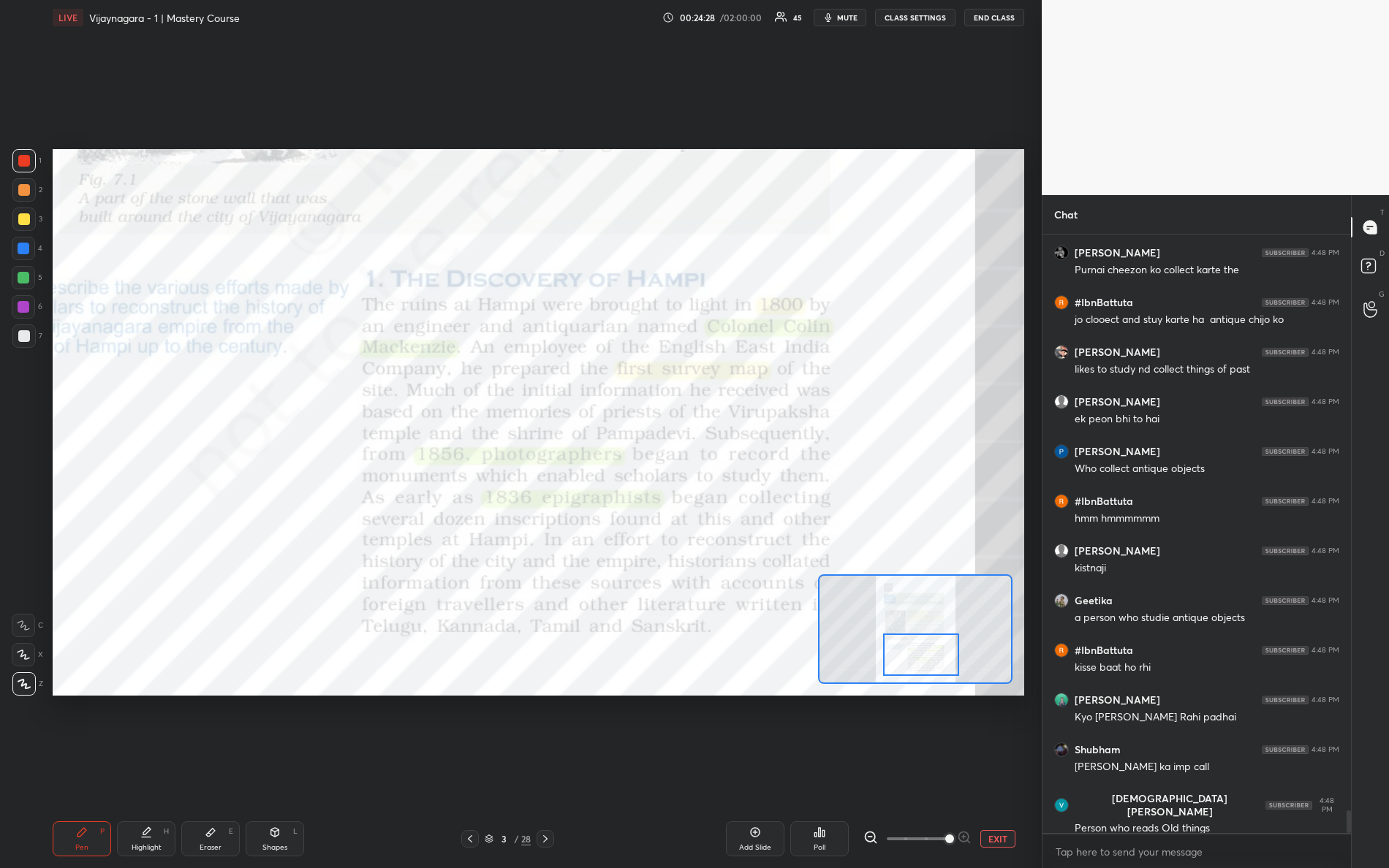
scroll to position [15052, 0]
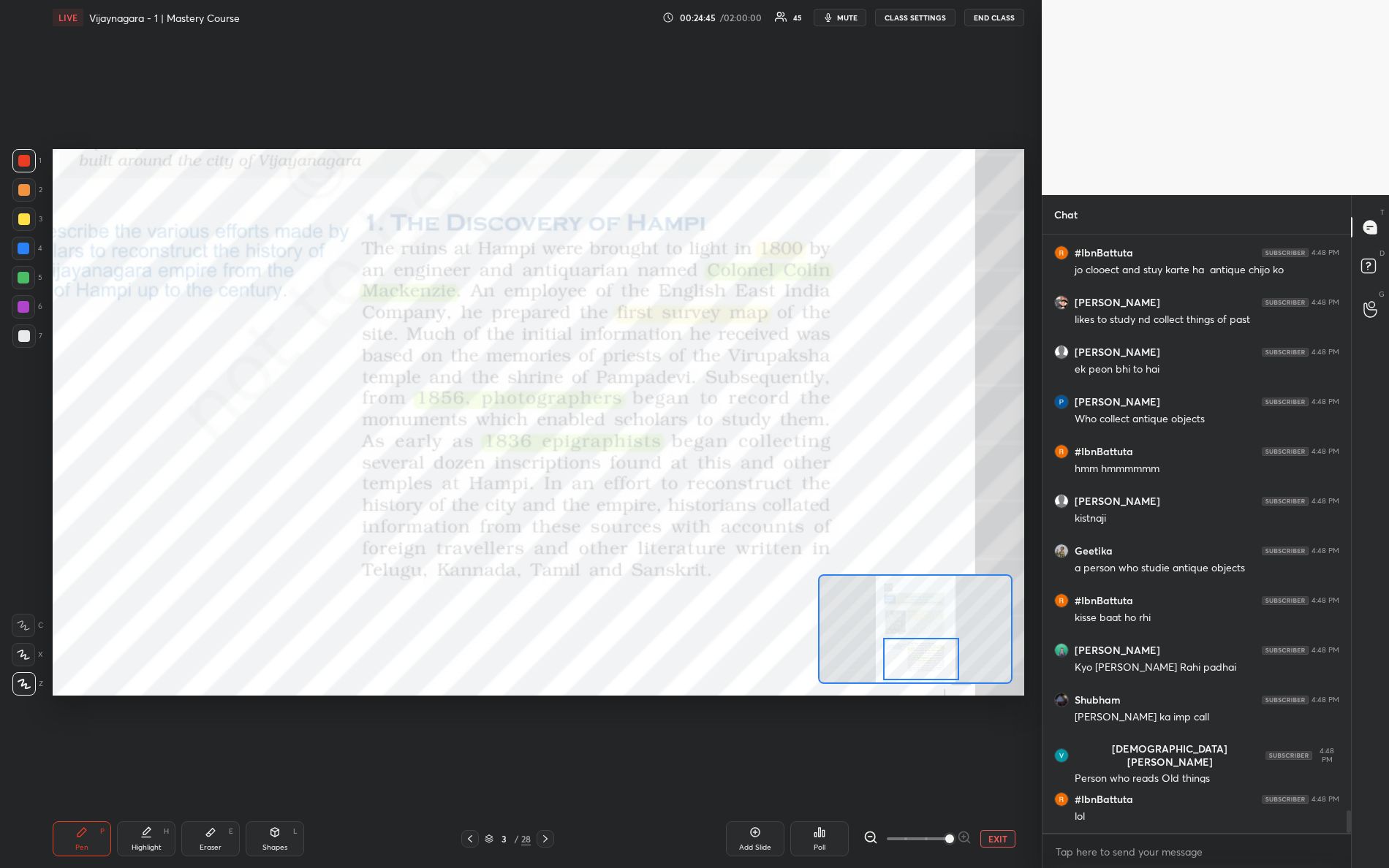
drag, startPoint x: 916, startPoint y: 652, endPoint x: 910, endPoint y: 643, distance: 10.8
click at [914, 656] on div at bounding box center [921, 659] width 77 height 42
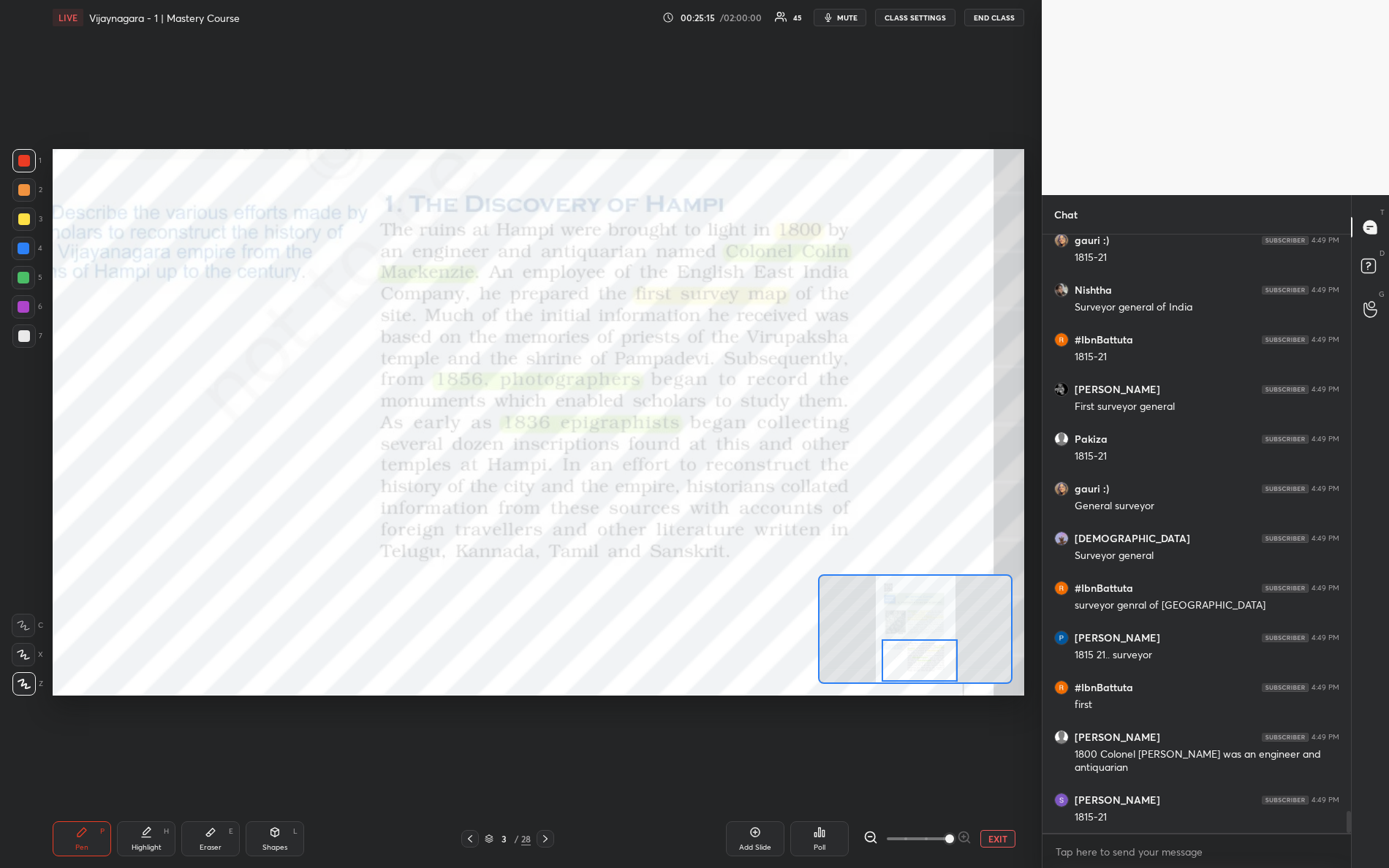
scroll to position [15861, 0]
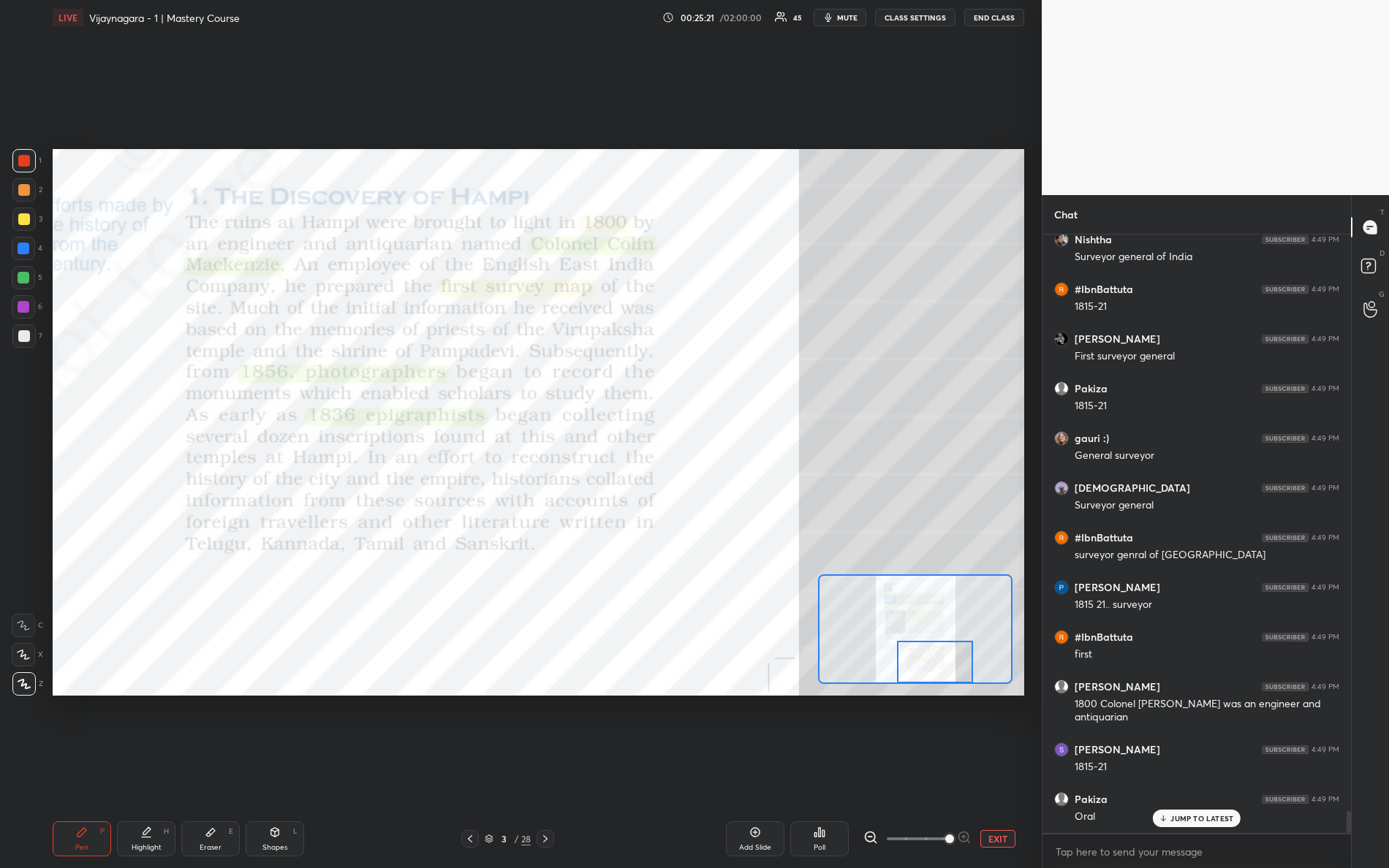
drag, startPoint x: 936, startPoint y: 678, endPoint x: 943, endPoint y: 681, distance: 7.6
click at [943, 681] on div at bounding box center [935, 662] width 77 height 42
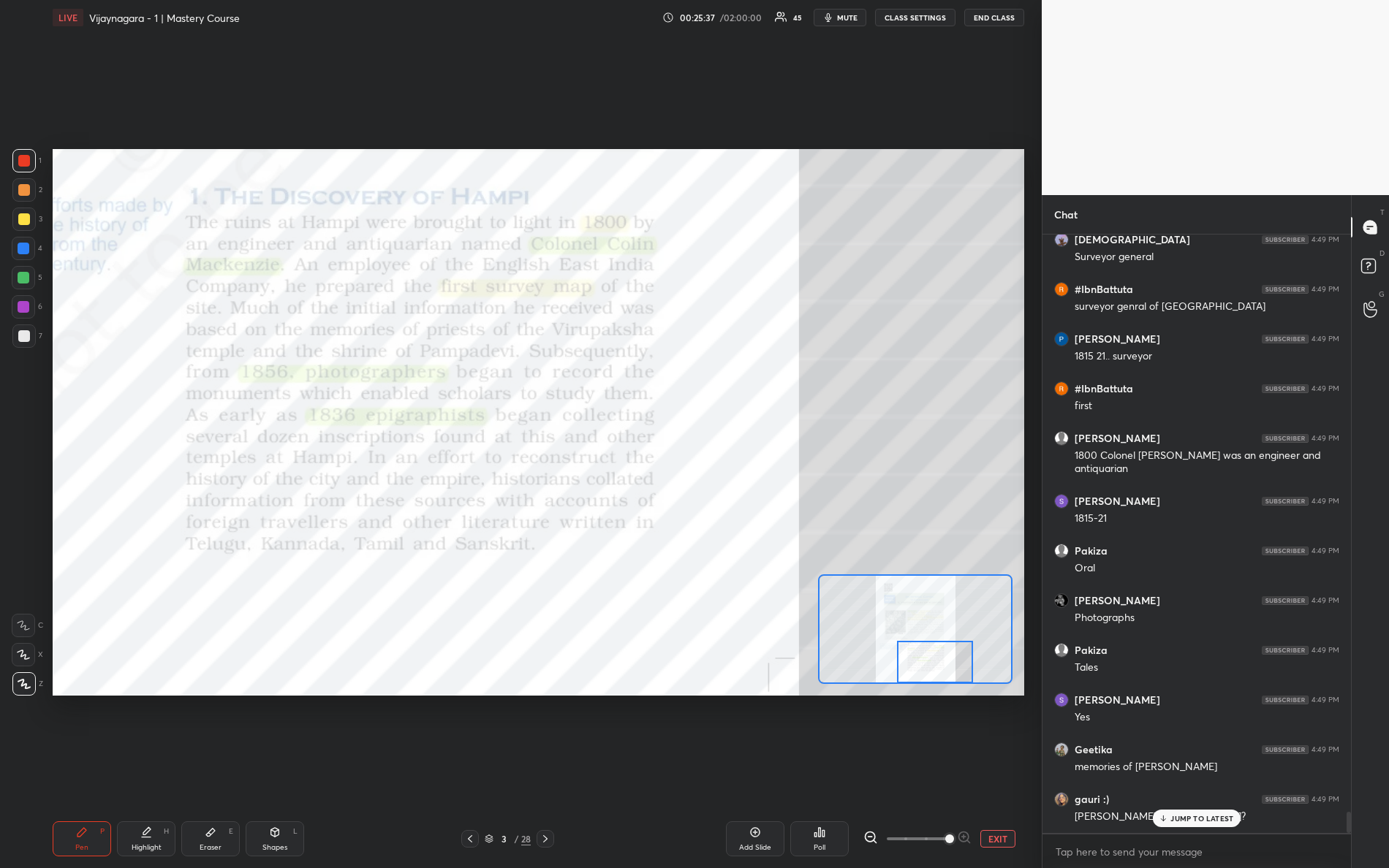
scroll to position [16158, 0]
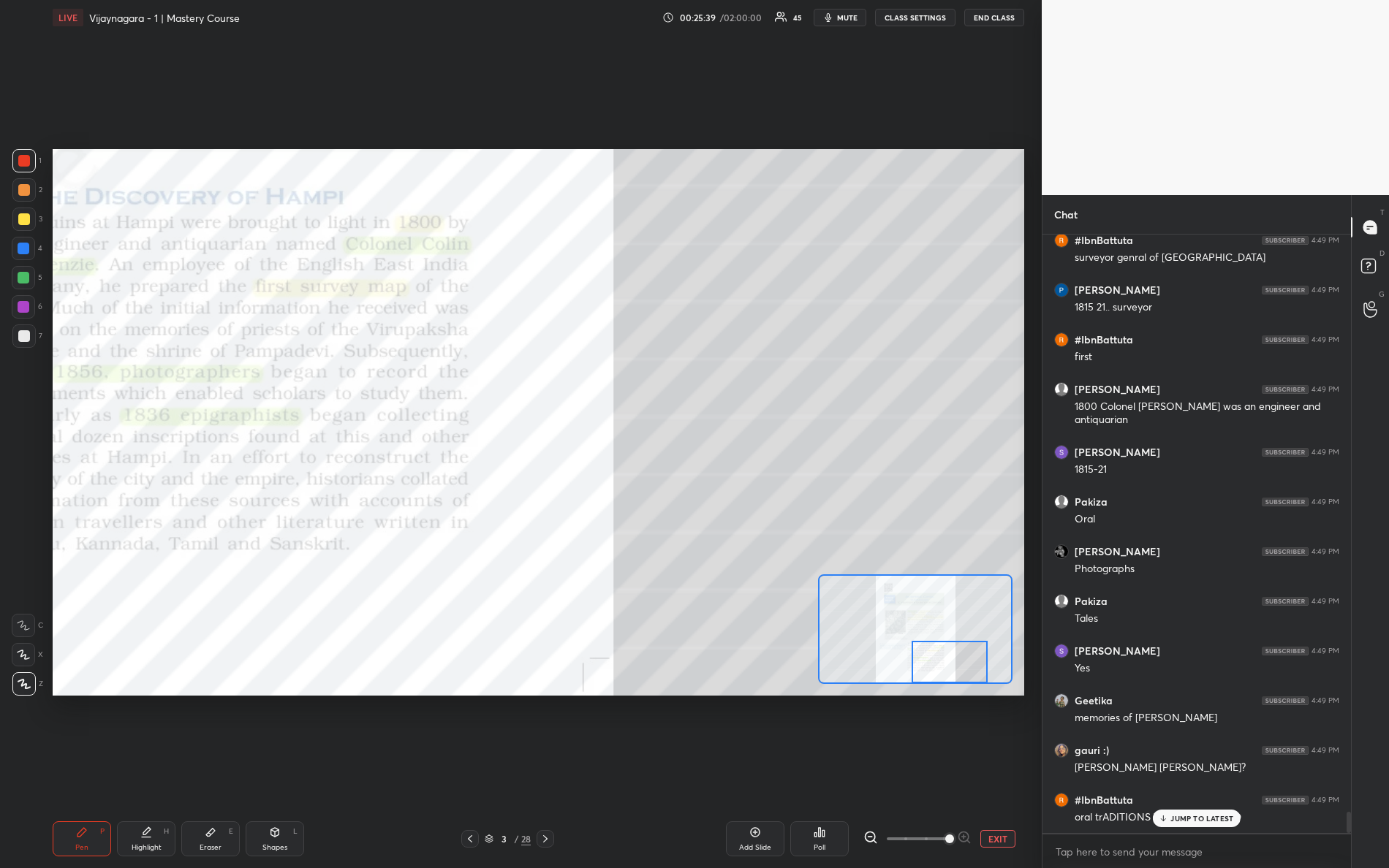
drag, startPoint x: 950, startPoint y: 658, endPoint x: 967, endPoint y: 668, distance: 19.7
click at [968, 668] on div at bounding box center [950, 662] width 77 height 42
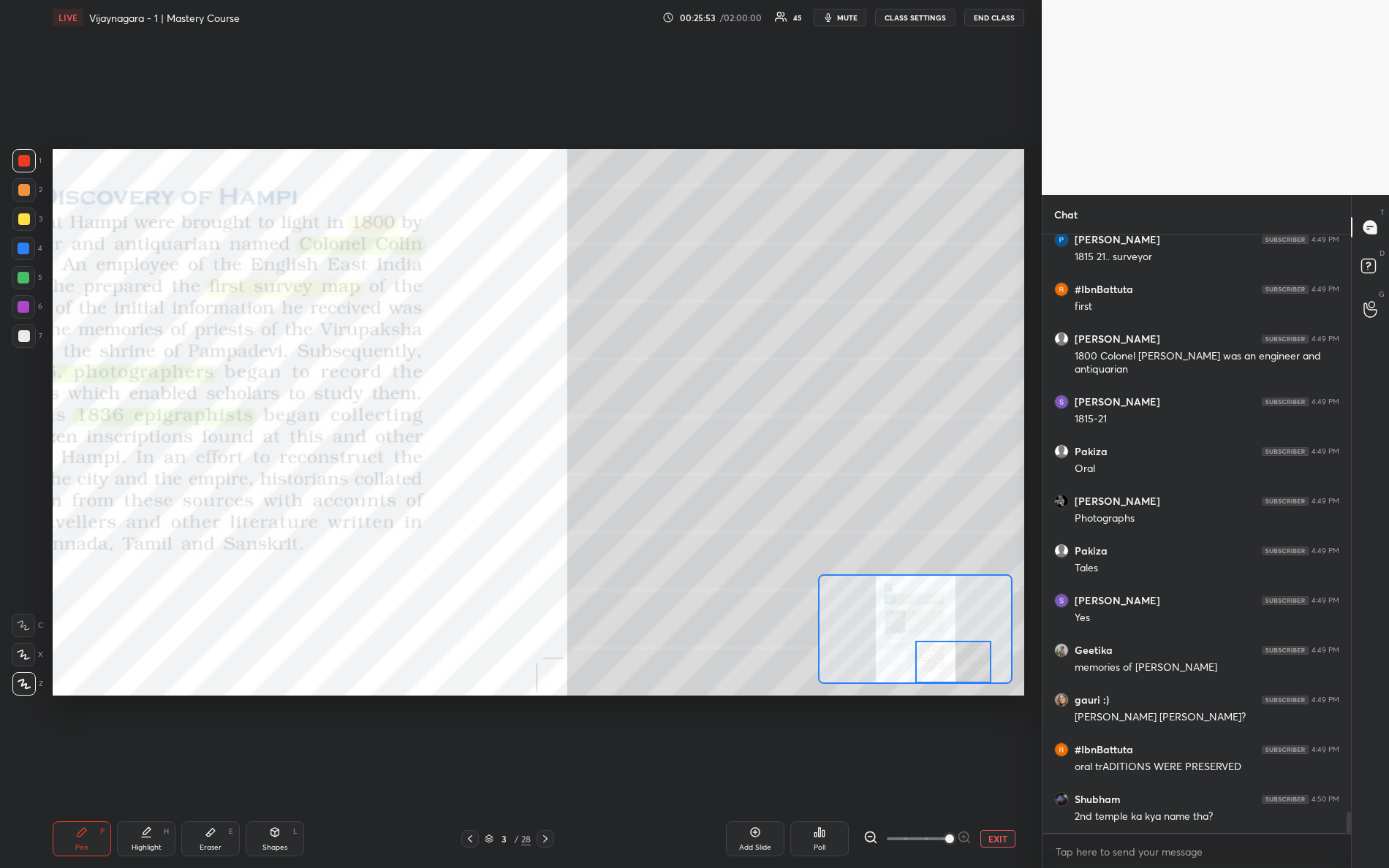
scroll to position [16258, 0]
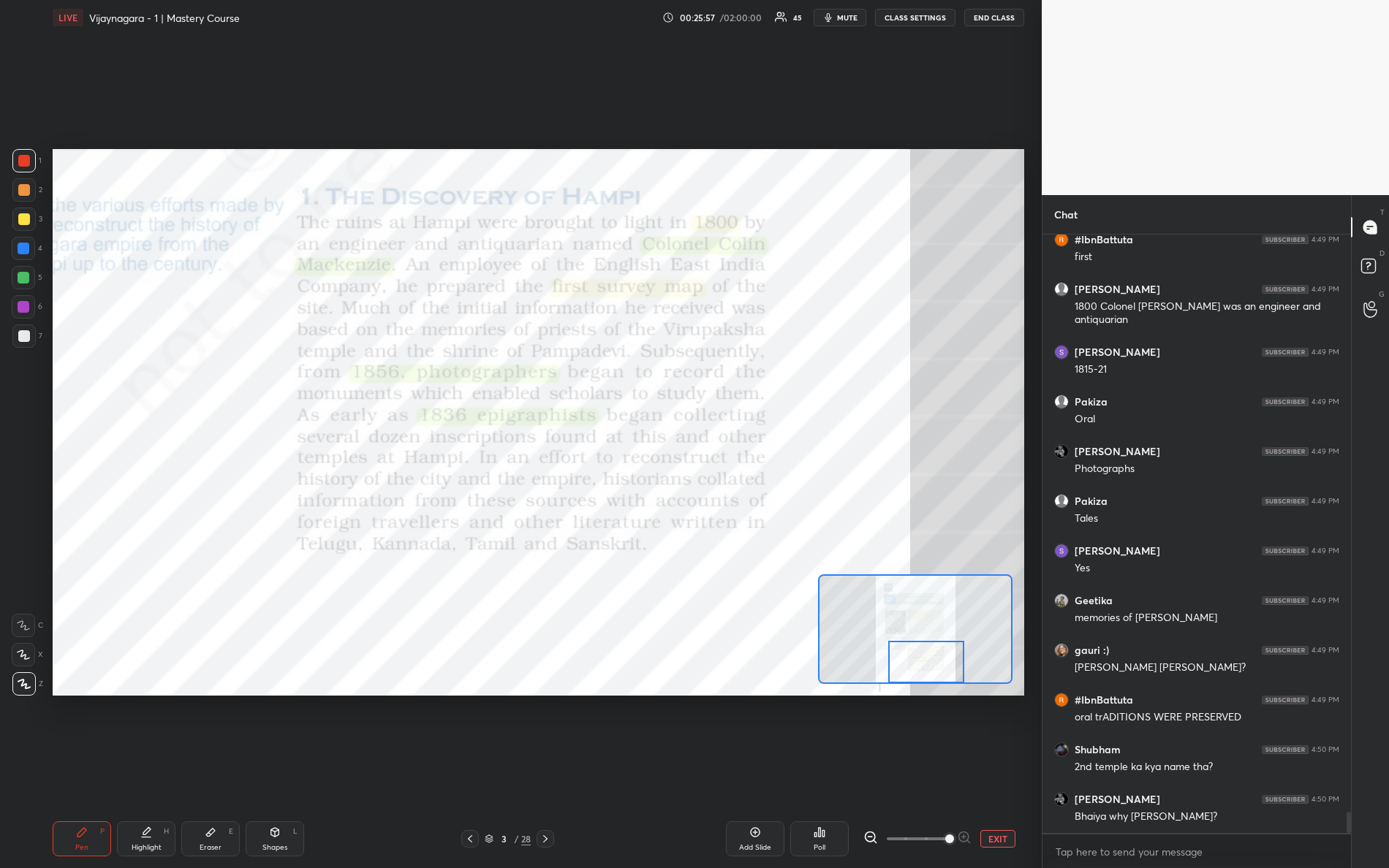
drag, startPoint x: 951, startPoint y: 657, endPoint x: 925, endPoint y: 671, distance: 29.5
click at [923, 677] on div at bounding box center [927, 662] width 77 height 42
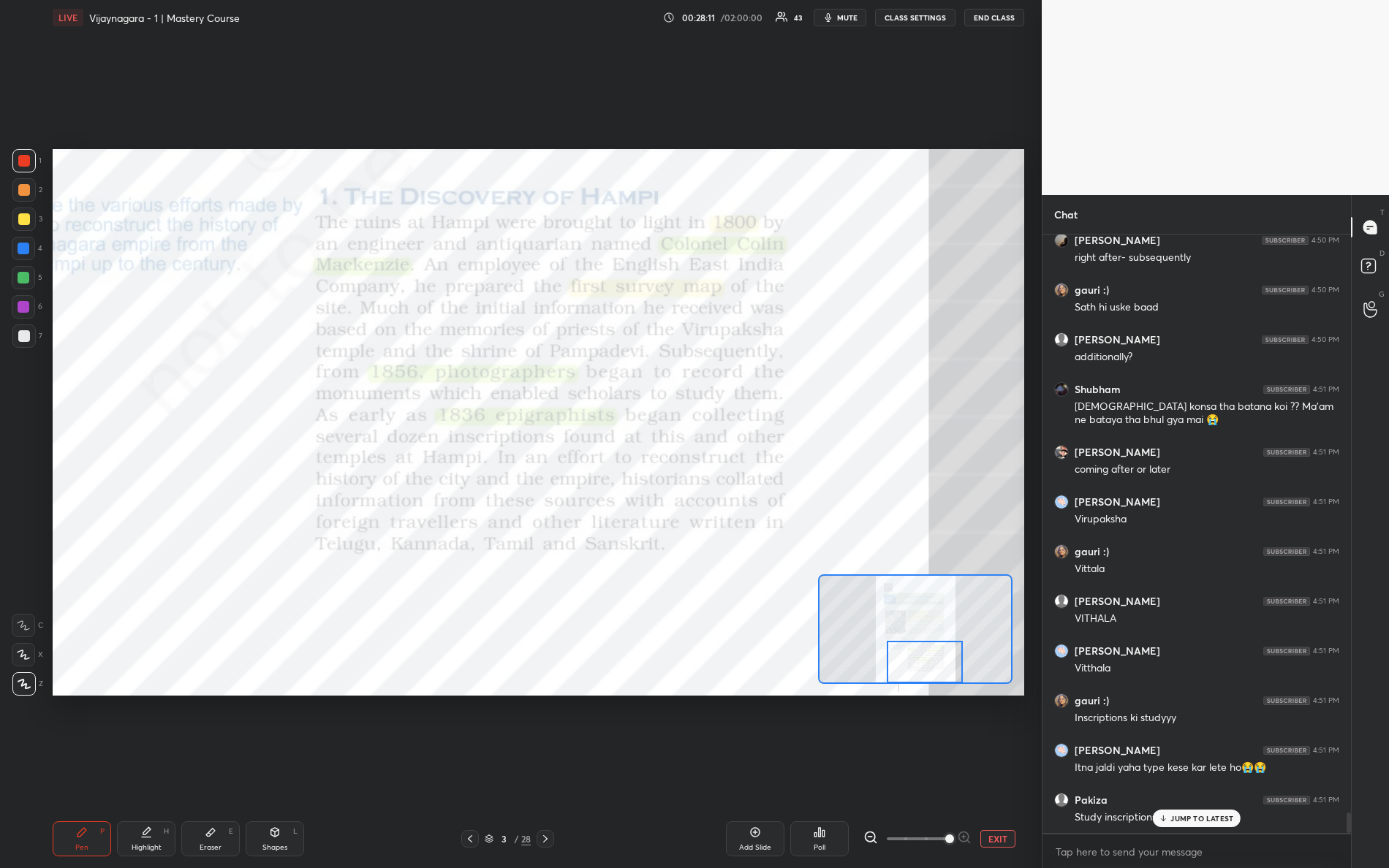
scroll to position [17279, 0]
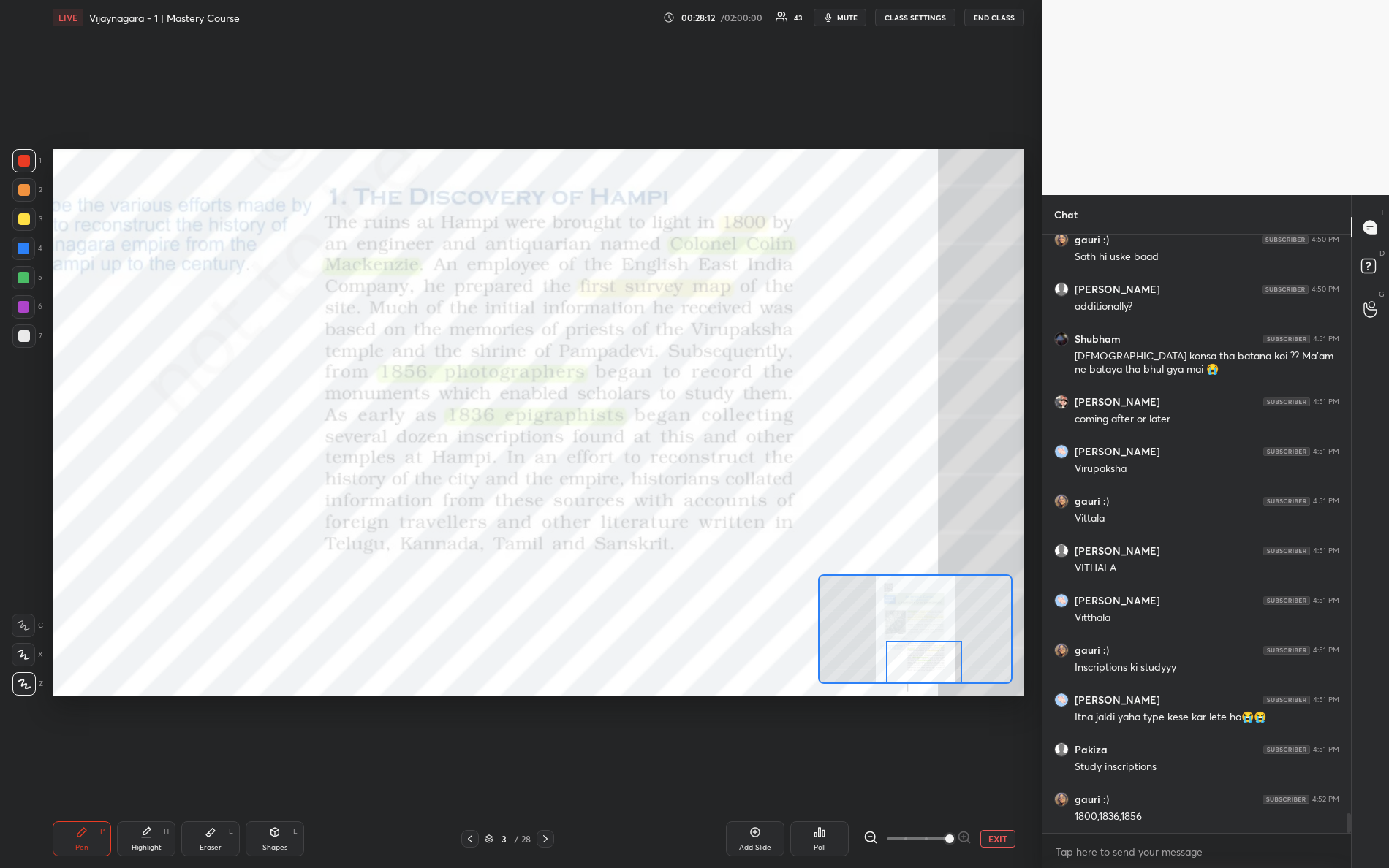
drag, startPoint x: 914, startPoint y: 655, endPoint x: 910, endPoint y: 666, distance: 11.7
click at [913, 671] on div at bounding box center [924, 662] width 77 height 42
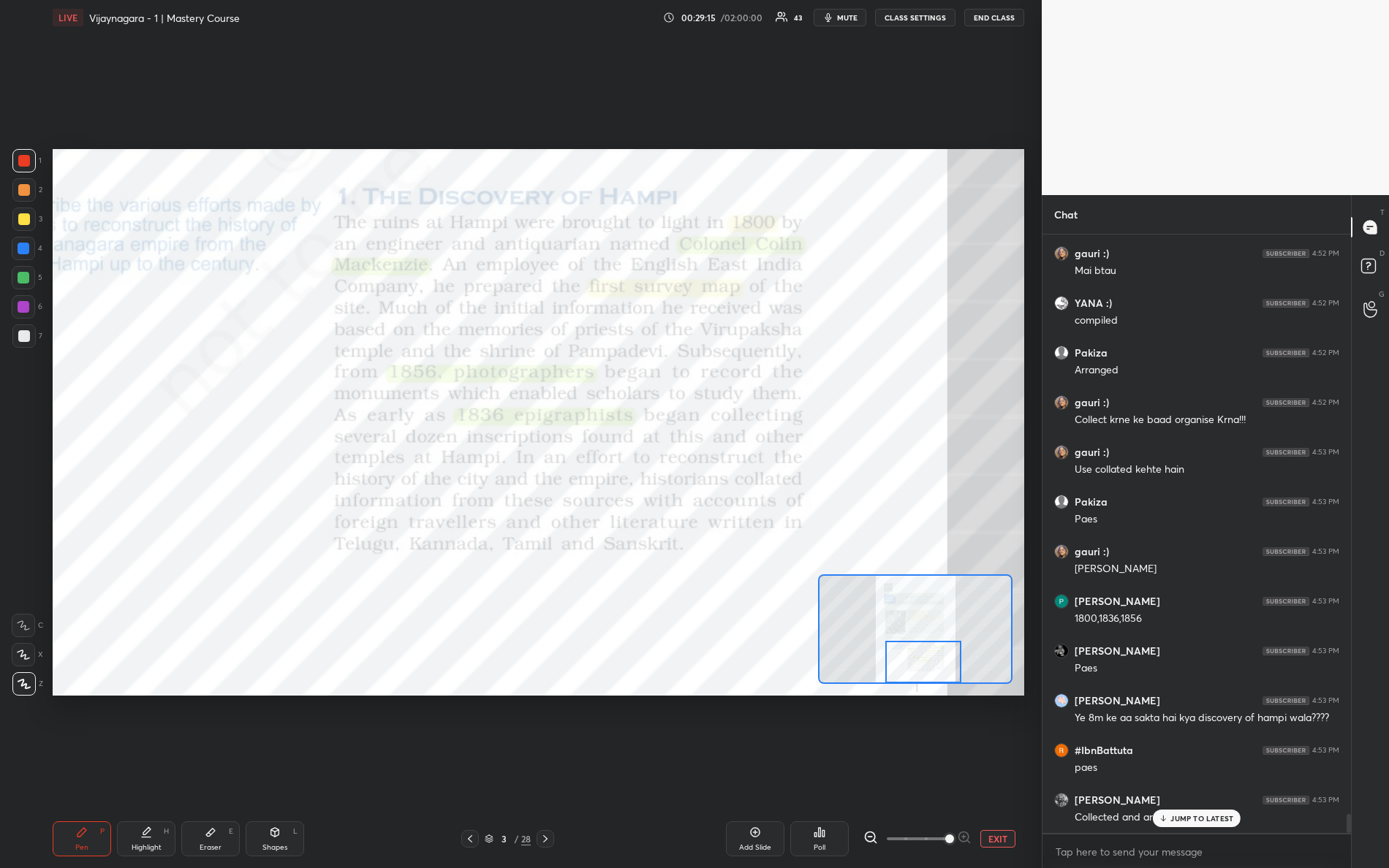
scroll to position [18124, 0]
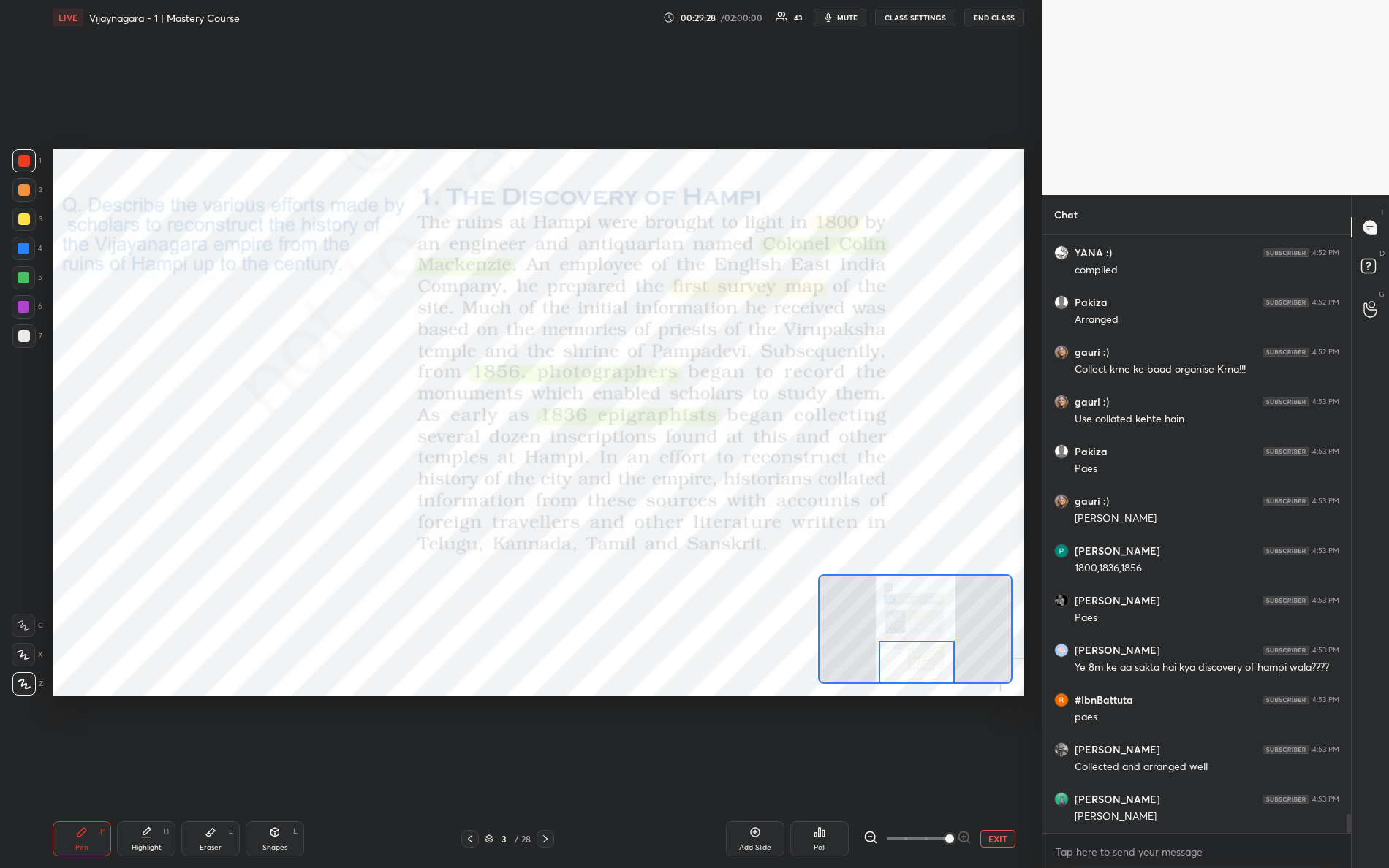
drag, startPoint x: 920, startPoint y: 668, endPoint x: 905, endPoint y: 698, distance: 33.5
click at [911, 697] on div "Setting up your live class Poll for secs No correct answer Start poll" at bounding box center [538, 423] width 983 height 774
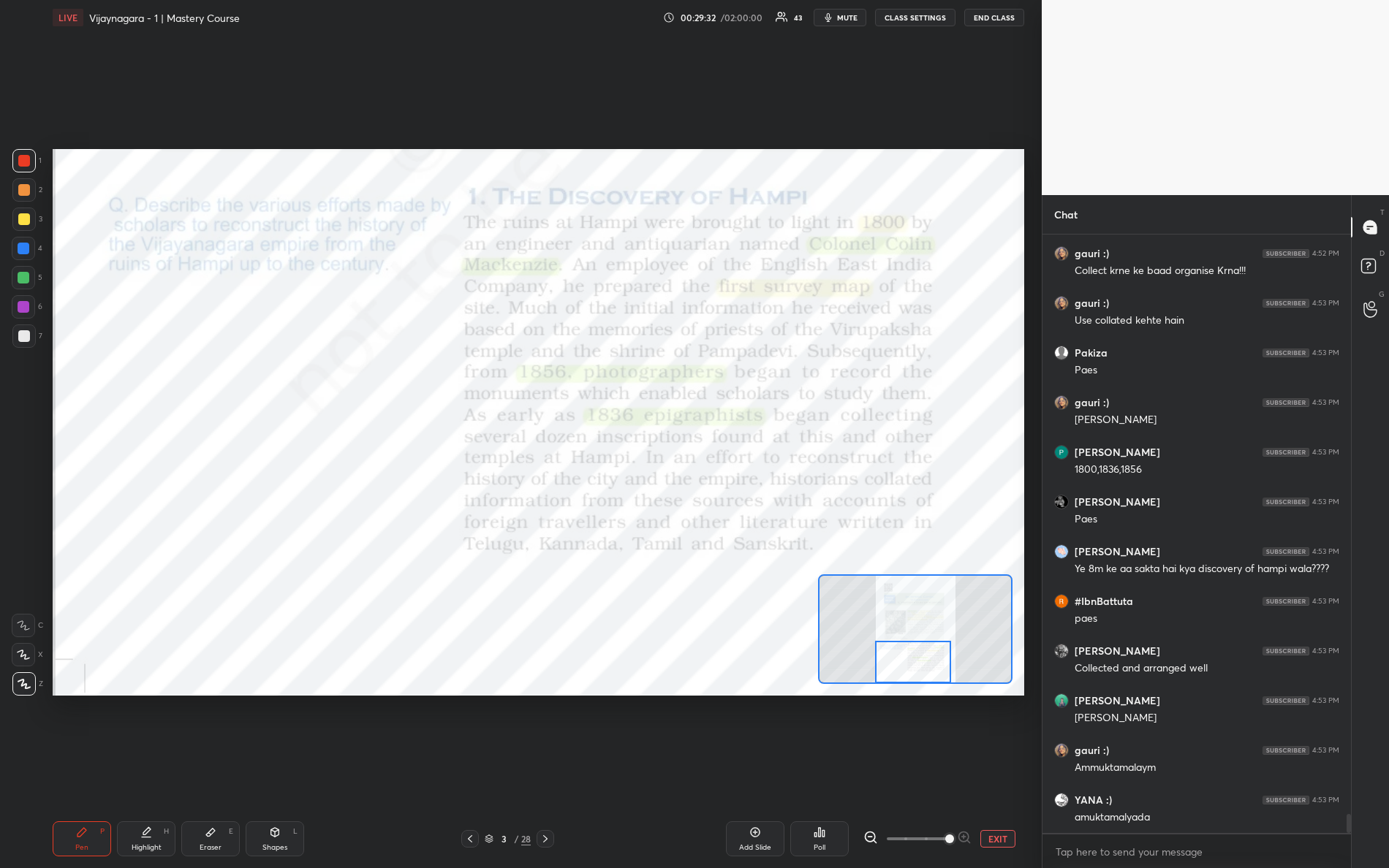
scroll to position [18272, 0]
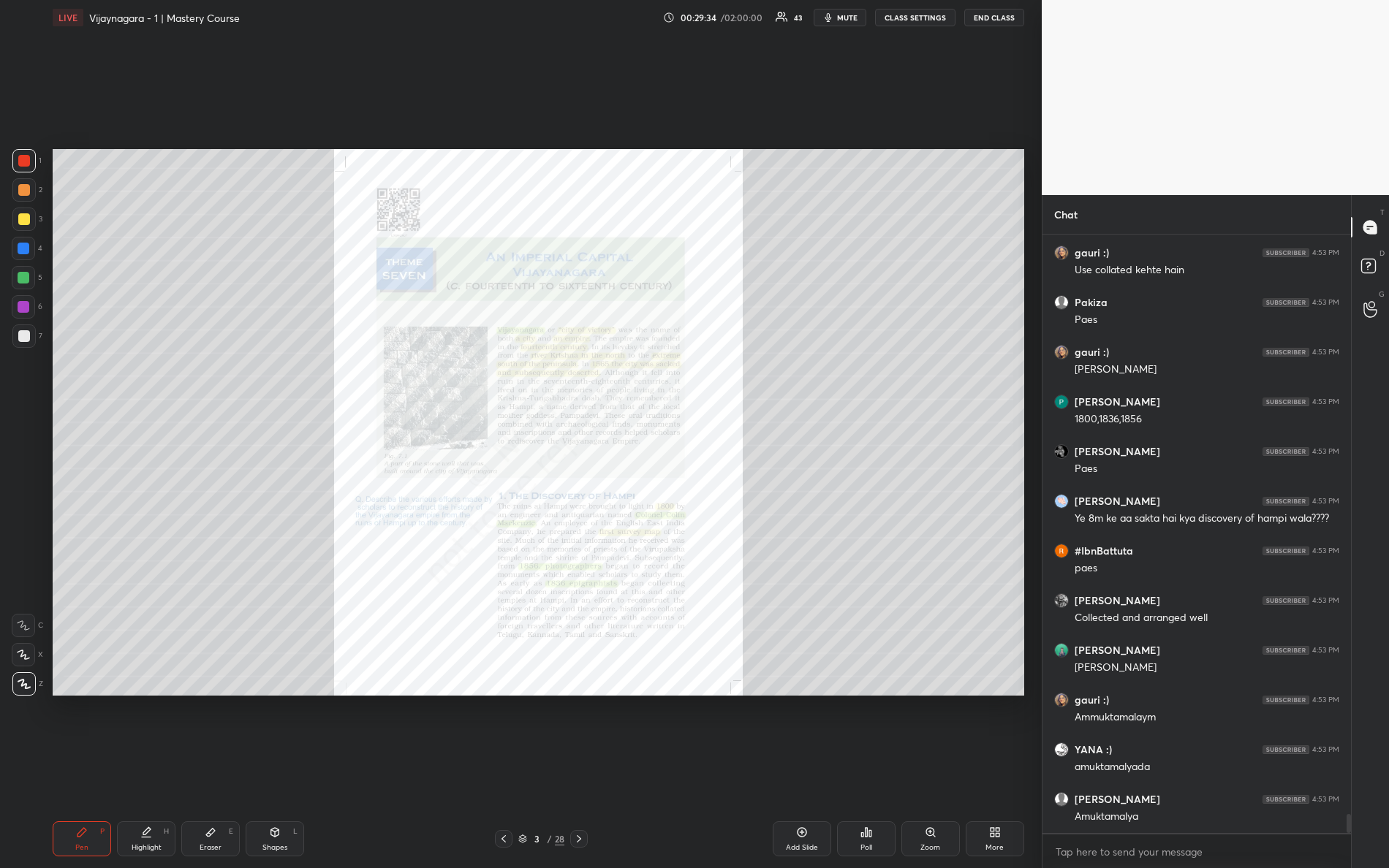
drag, startPoint x: 930, startPoint y: 841, endPoint x: 923, endPoint y: 850, distance: 11.4
click at [929, 768] on div "Zoom" at bounding box center [931, 839] width 58 height 35
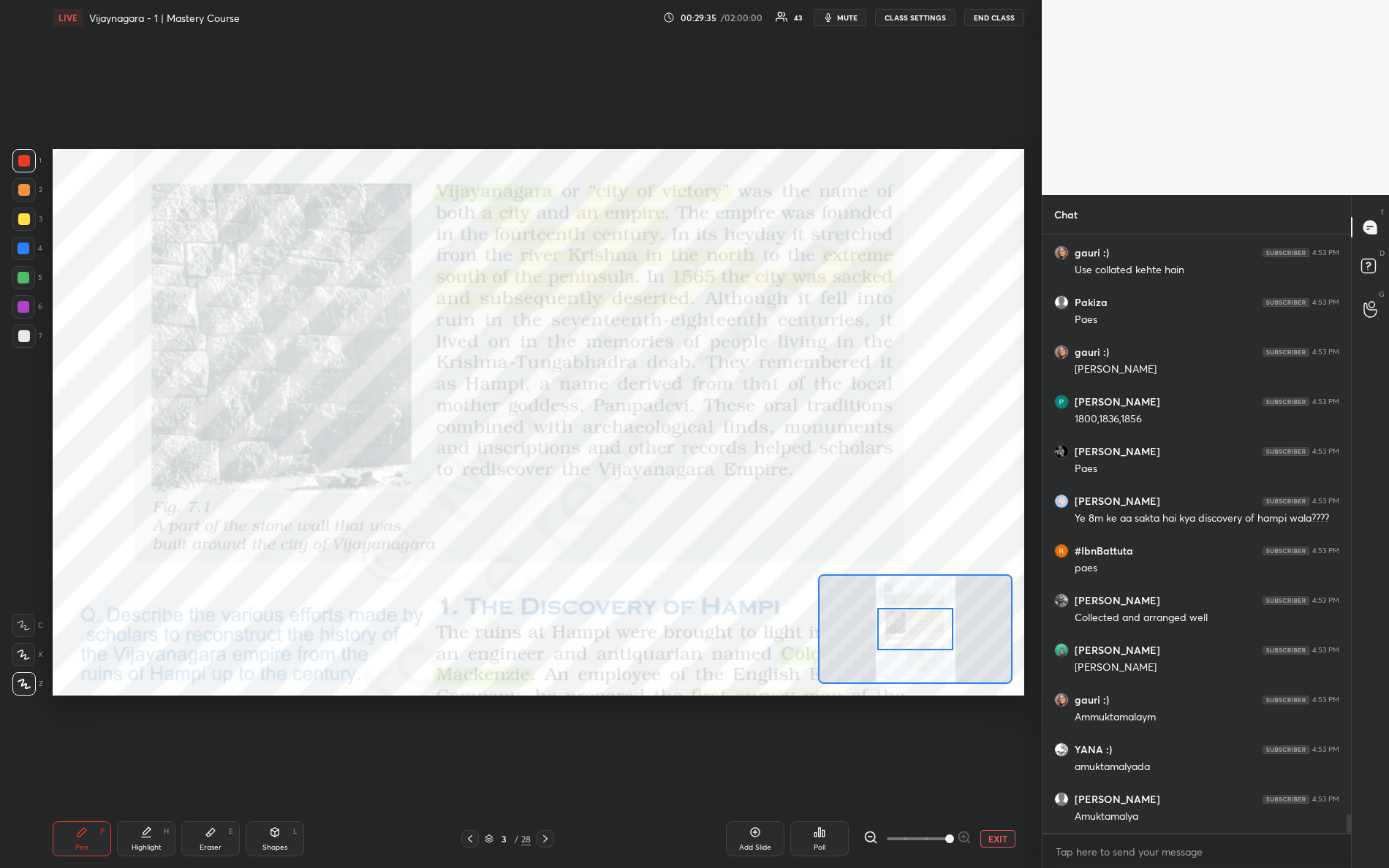
drag, startPoint x: 904, startPoint y: 846, endPoint x: 1022, endPoint y: 834, distance: 118.6
click at [1021, 768] on div "EXIT" at bounding box center [944, 839] width 161 height 18
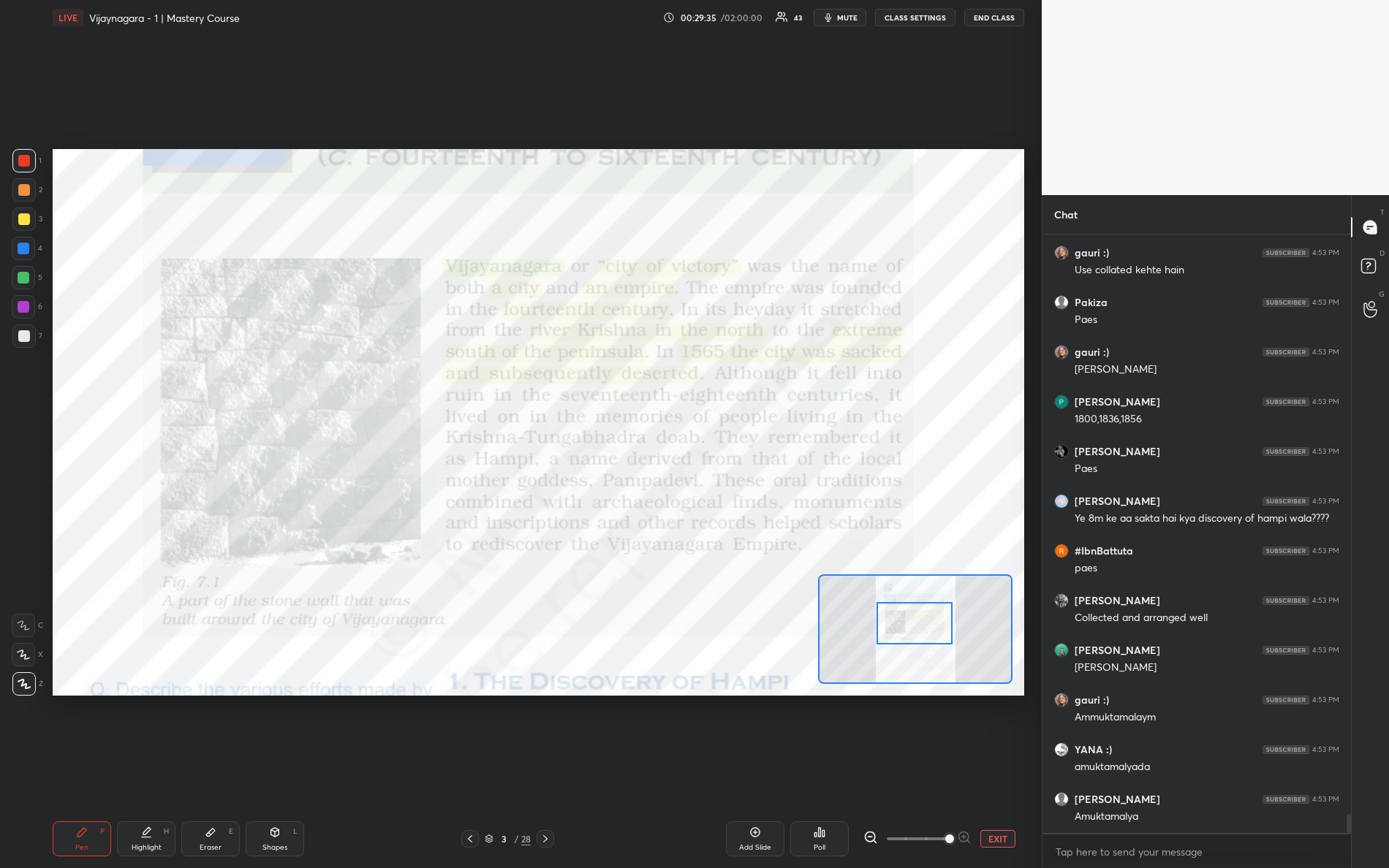
scroll to position [18322, 0]
click at [630, 467] on div "Setting up your live class Poll for secs No correct answer Start poll" at bounding box center [538, 423] width 972 height 546
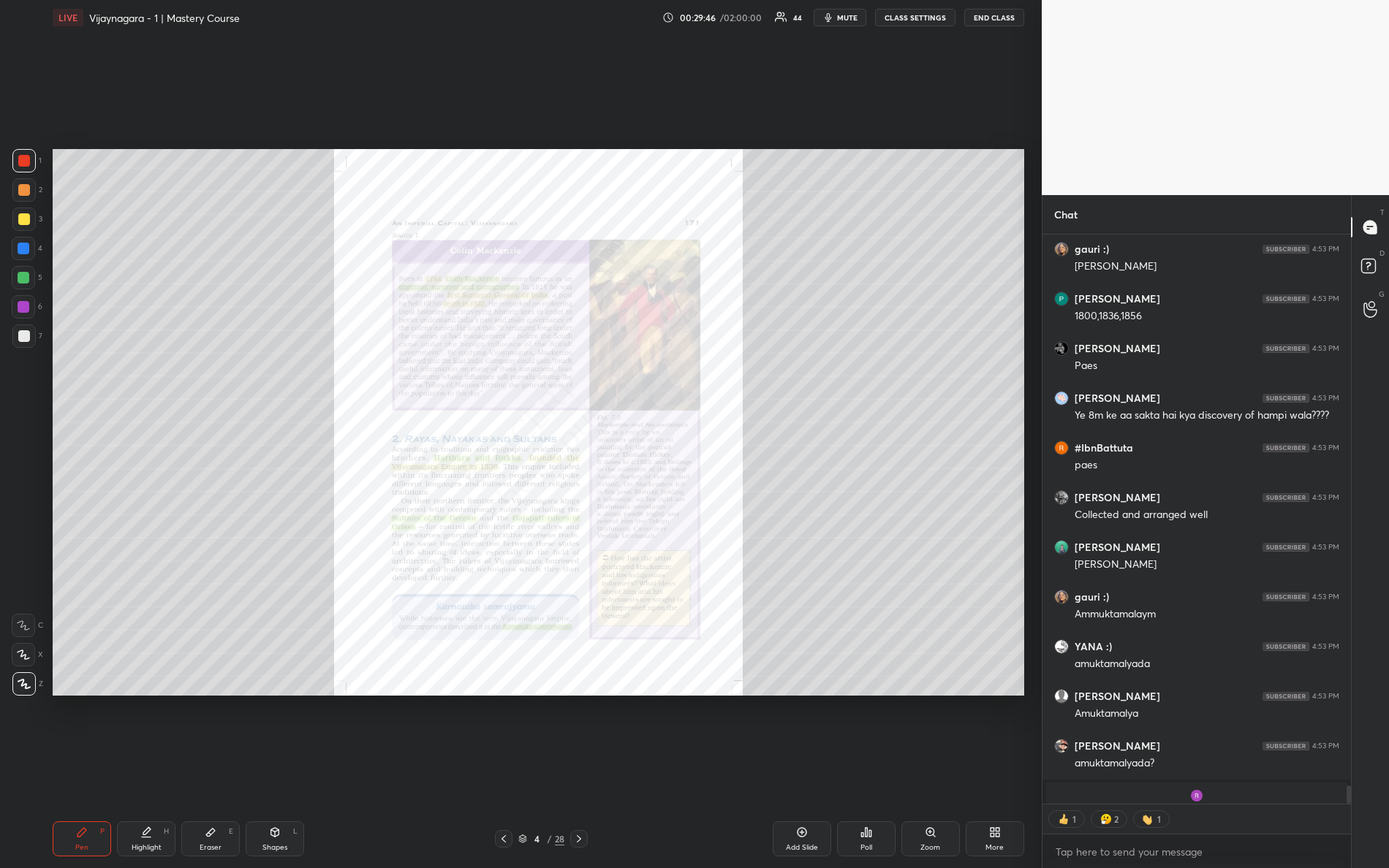
scroll to position [18454, 0]
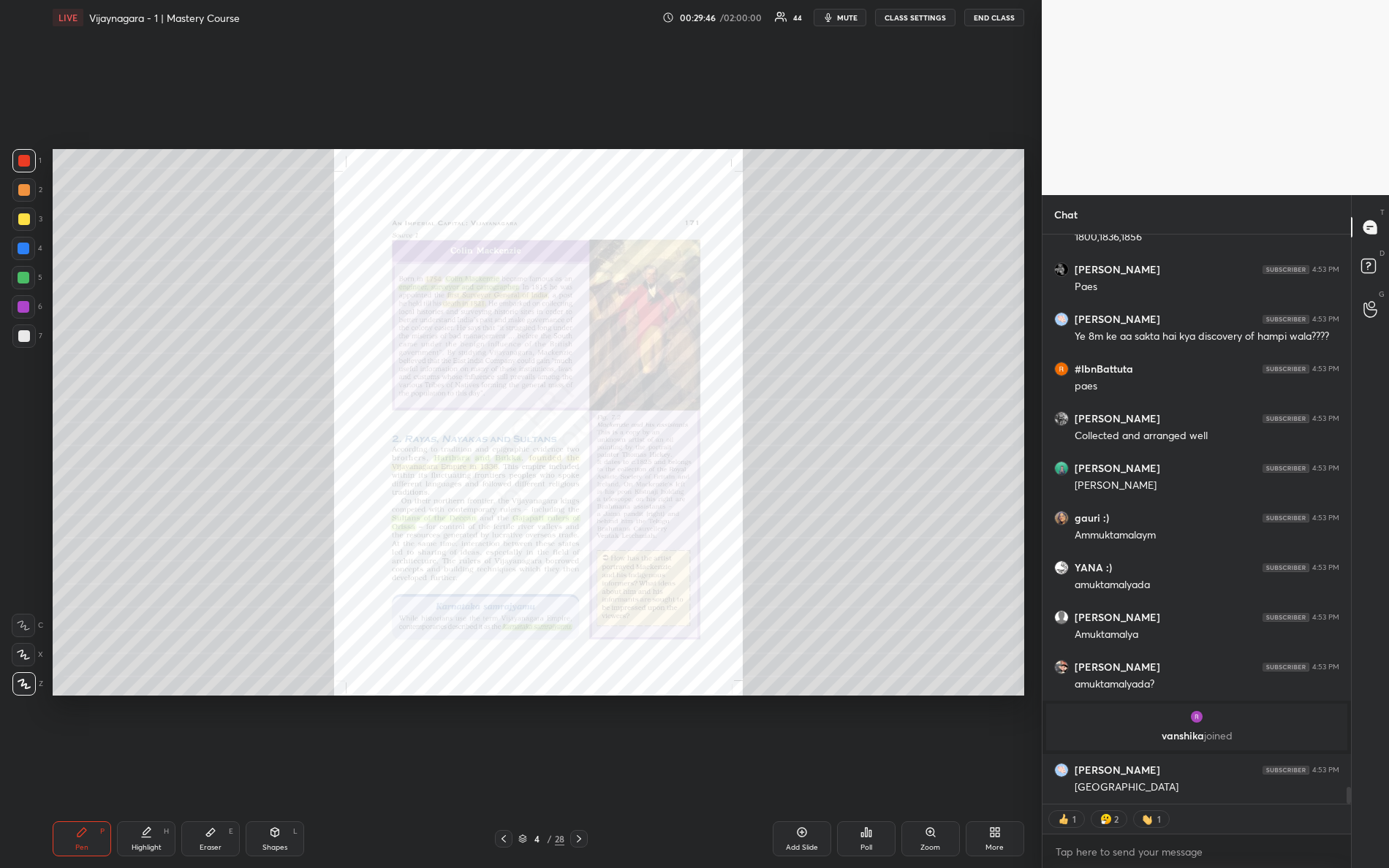
click at [943, 768] on div "Zoom" at bounding box center [931, 839] width 58 height 35
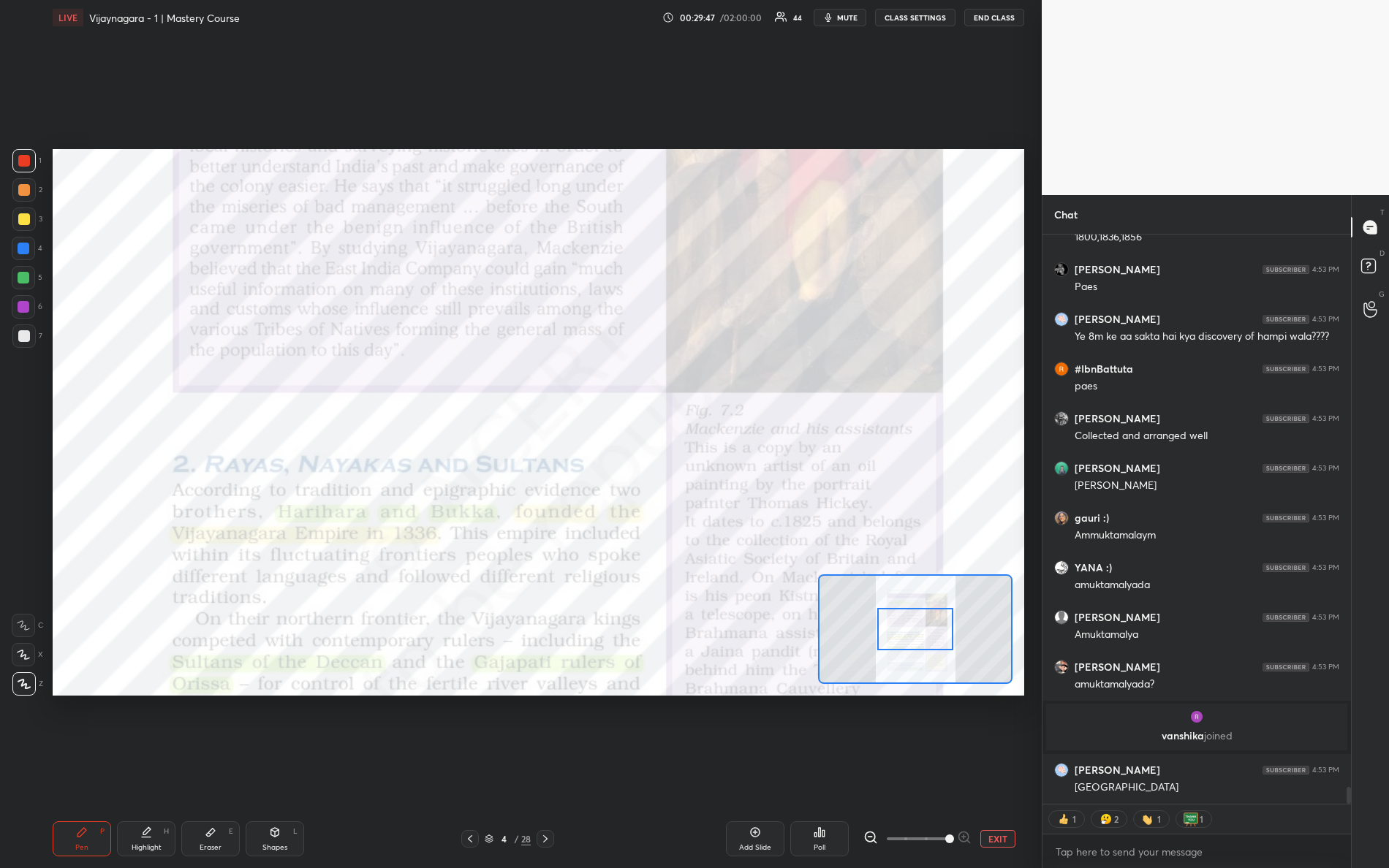
drag, startPoint x: 937, startPoint y: 839, endPoint x: 994, endPoint y: 819, distance: 60.4
click at [1009, 768] on div "EXIT" at bounding box center [944, 839] width 161 height 18
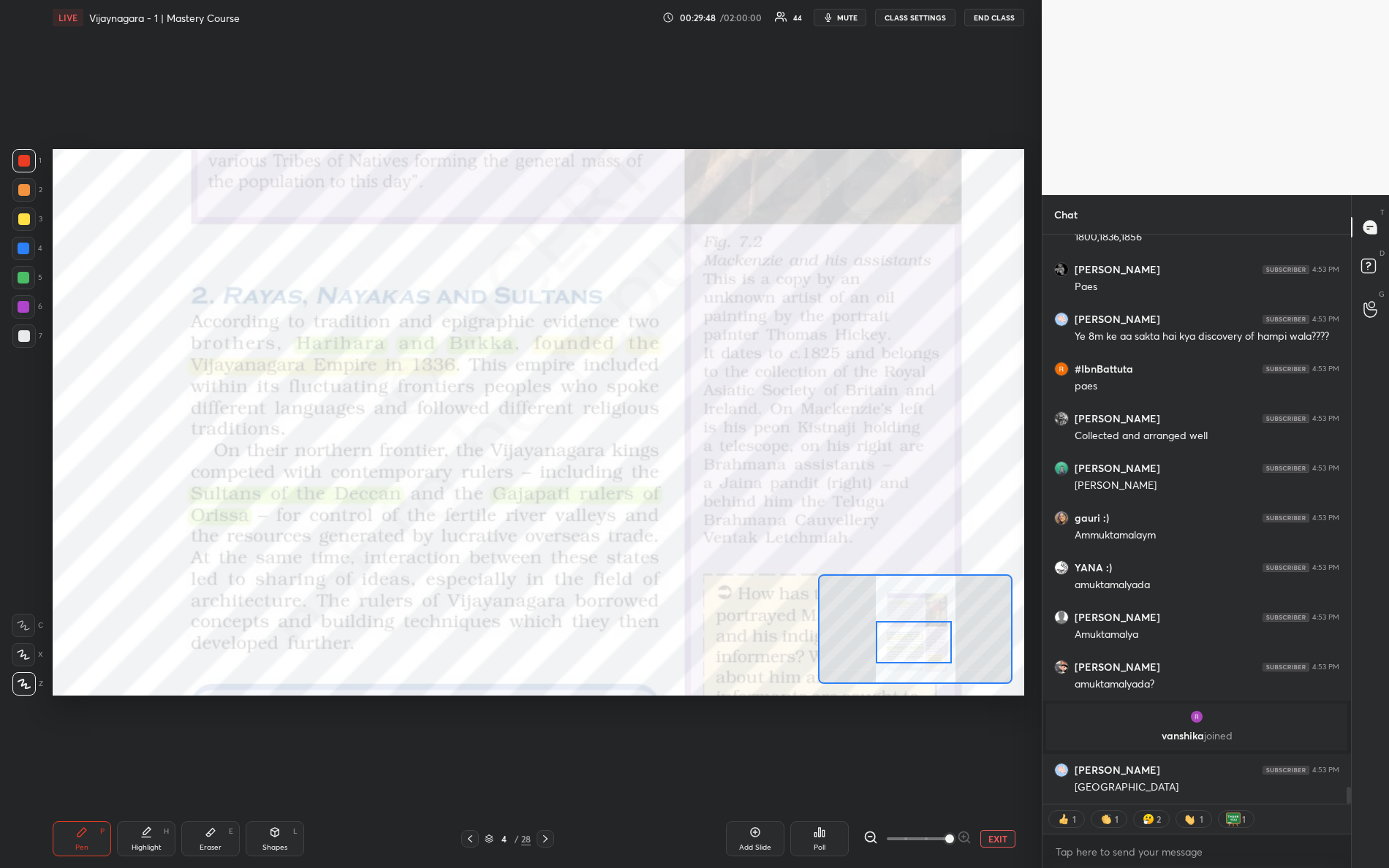
drag, startPoint x: 913, startPoint y: 620, endPoint x: 903, endPoint y: 631, distance: 14.9
click at [910, 634] on div at bounding box center [914, 643] width 77 height 42
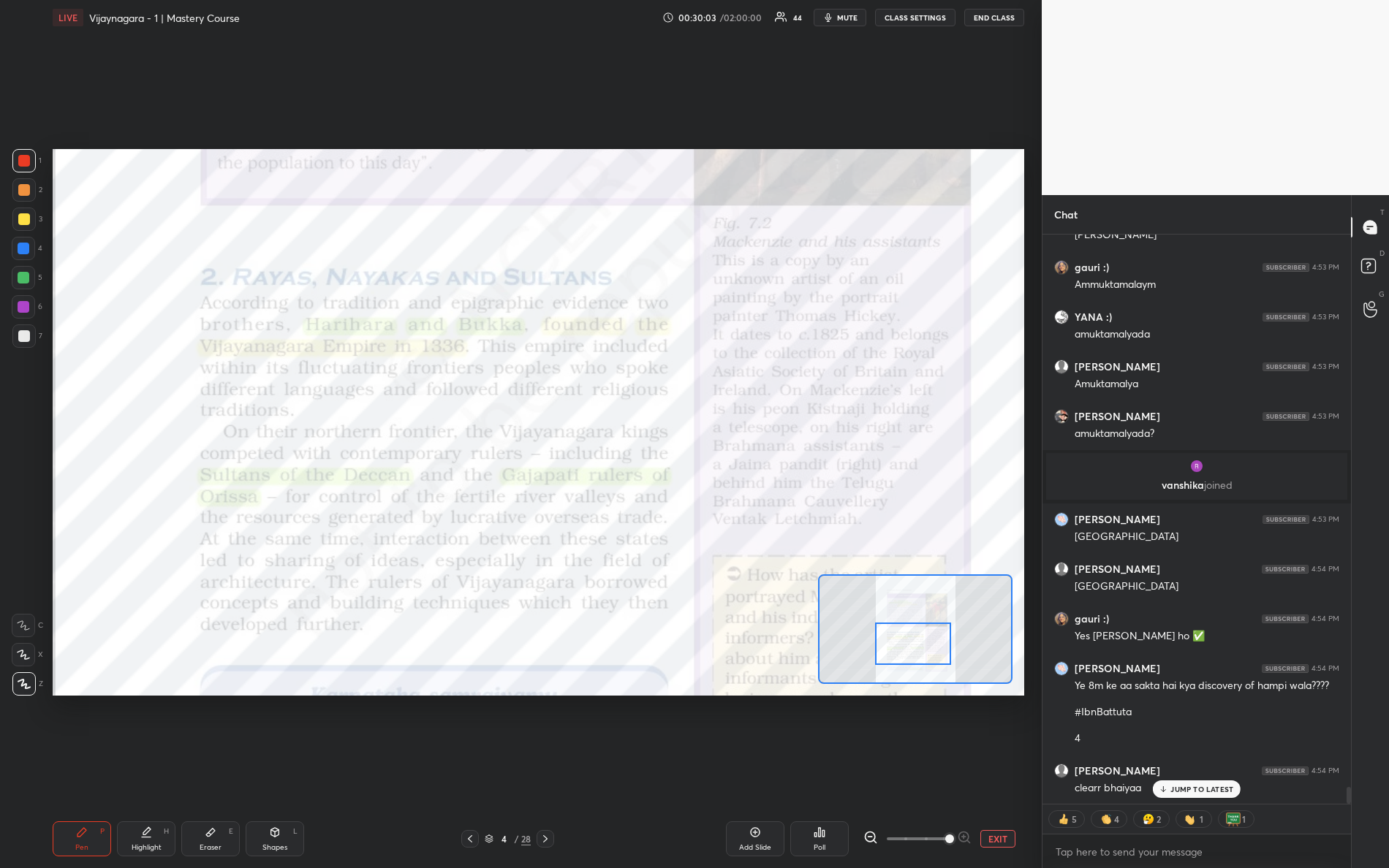
scroll to position [18756, 0]
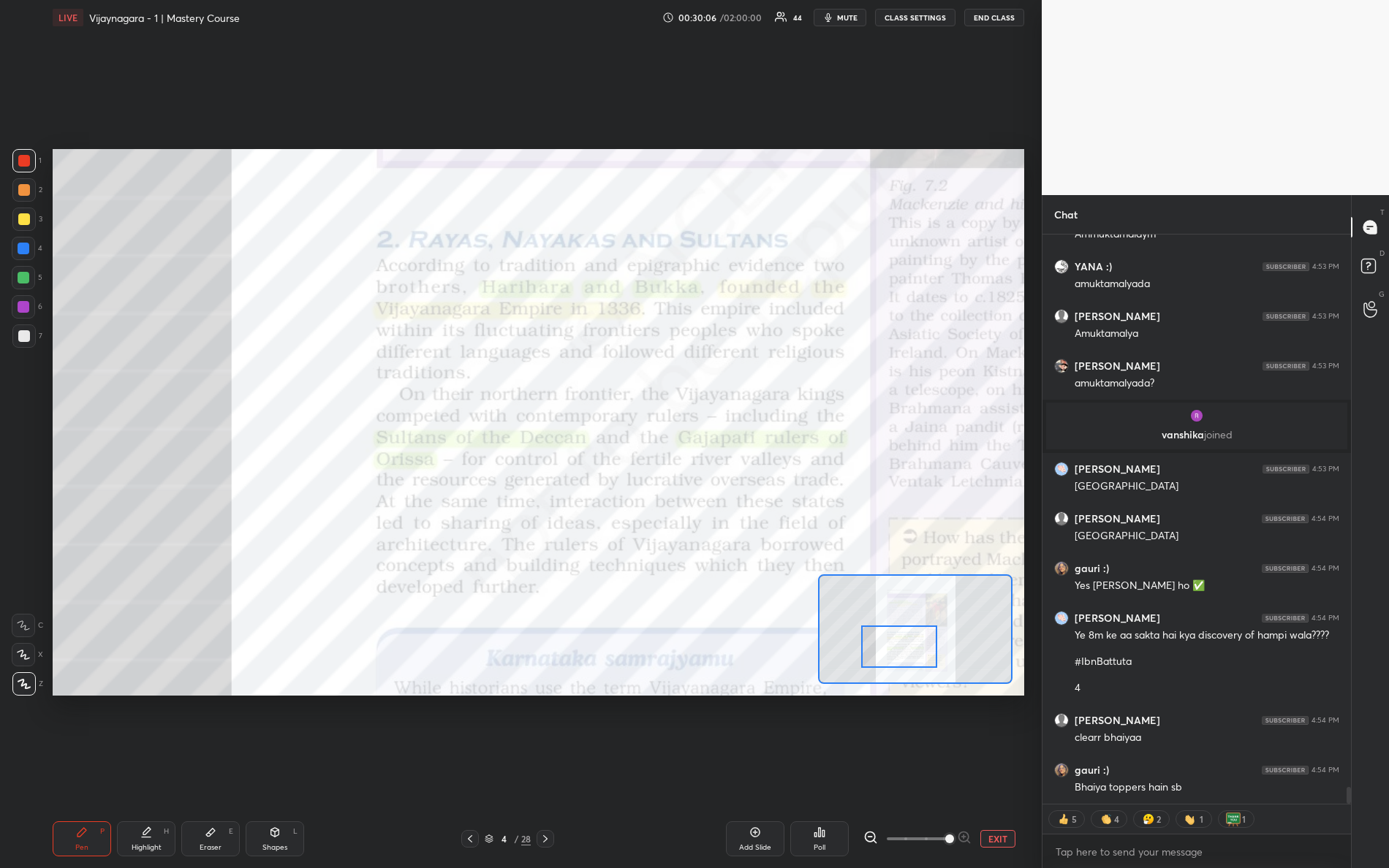
drag, startPoint x: 897, startPoint y: 647, endPoint x: 888, endPoint y: 650, distance: 9.5
click at [888, 650] on div at bounding box center [899, 647] width 77 height 42
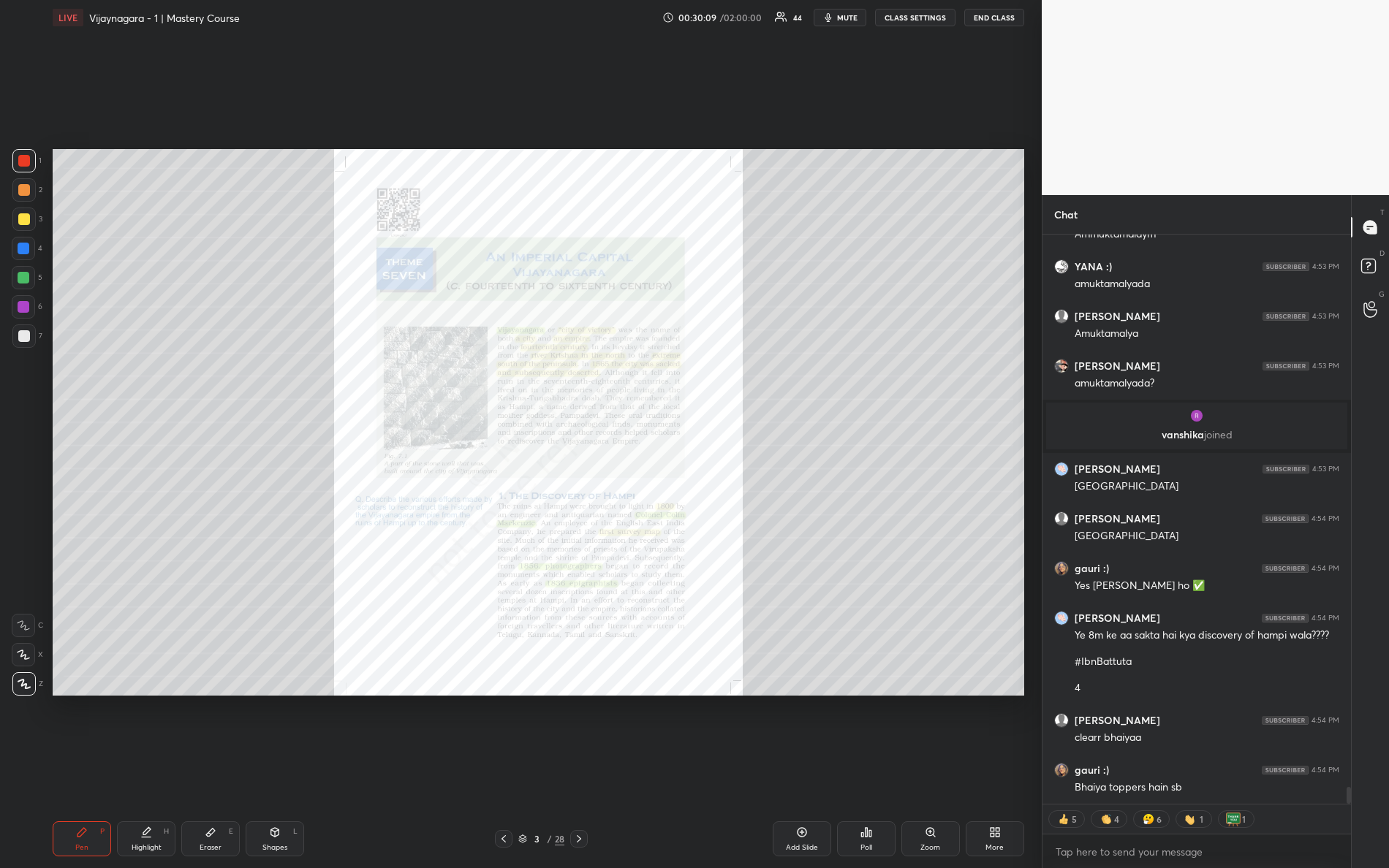
click at [933, 768] on div "Zoom" at bounding box center [930, 848] width 19 height 7
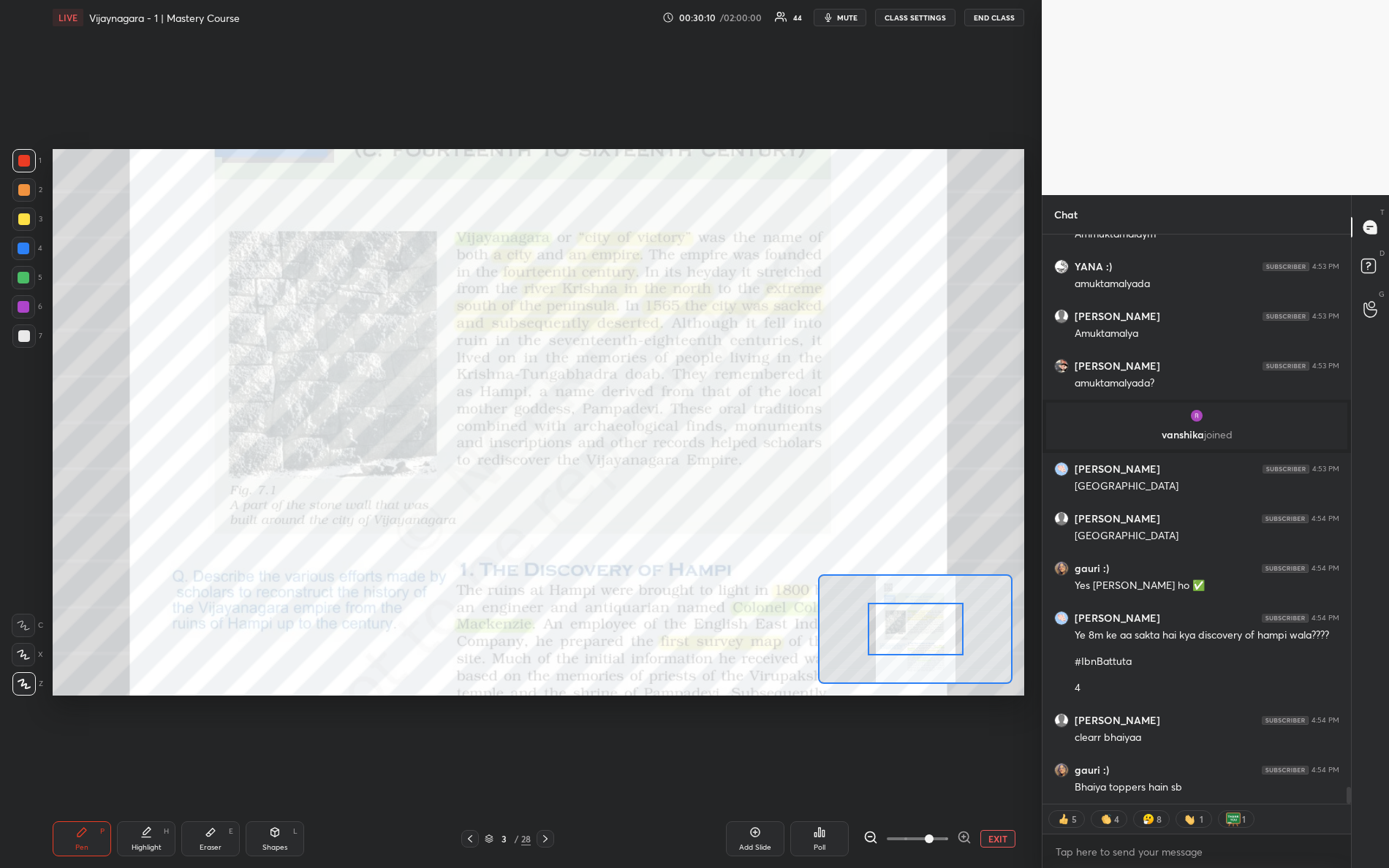
drag, startPoint x: 920, startPoint y: 841, endPoint x: 956, endPoint y: 780, distance: 70.8
click at [978, 768] on div "EXIT" at bounding box center [944, 839] width 161 height 18
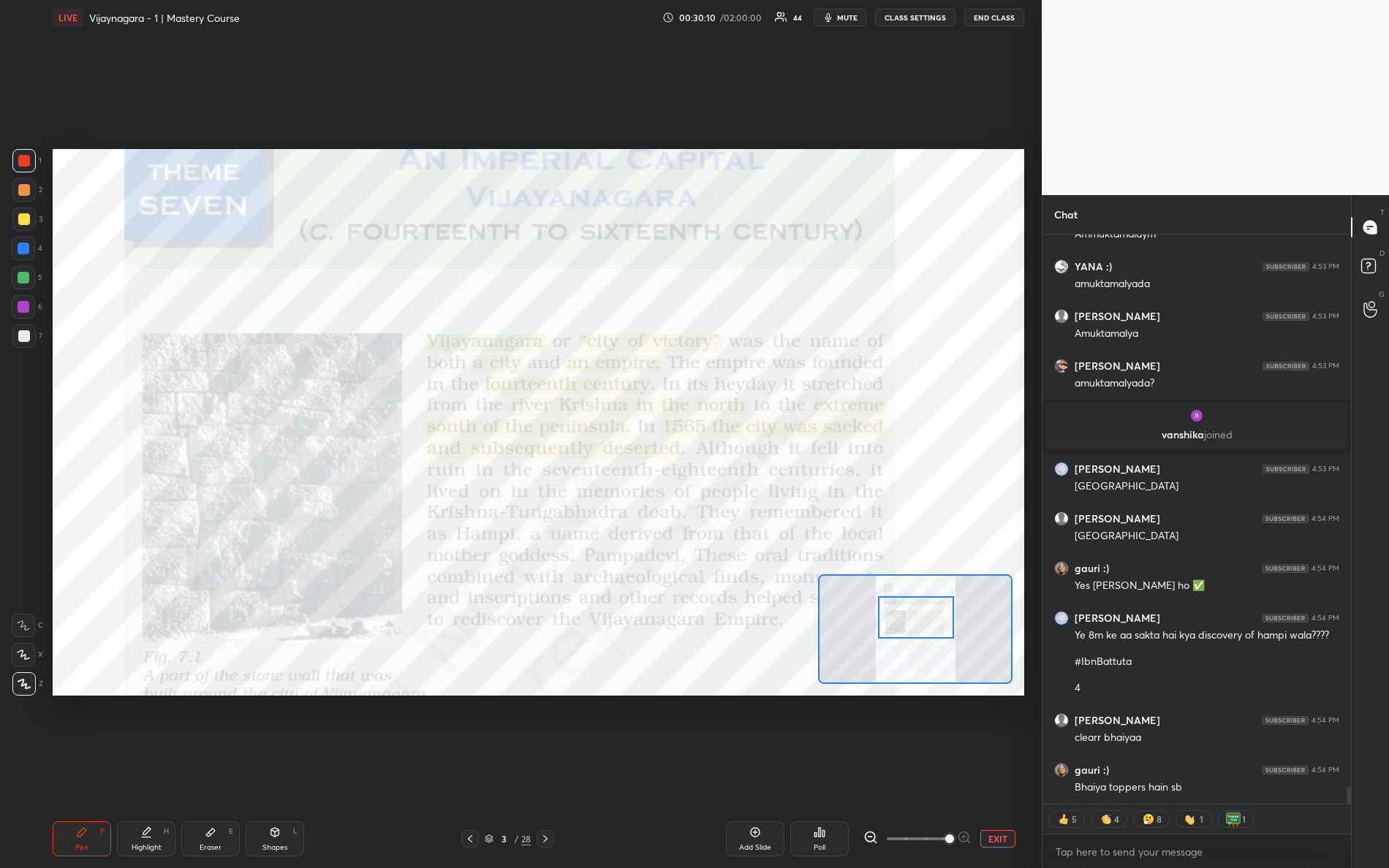
drag, startPoint x: 937, startPoint y: 624, endPoint x: 940, endPoint y: 617, distance: 7.6
click at [940, 617] on div at bounding box center [916, 618] width 77 height 42
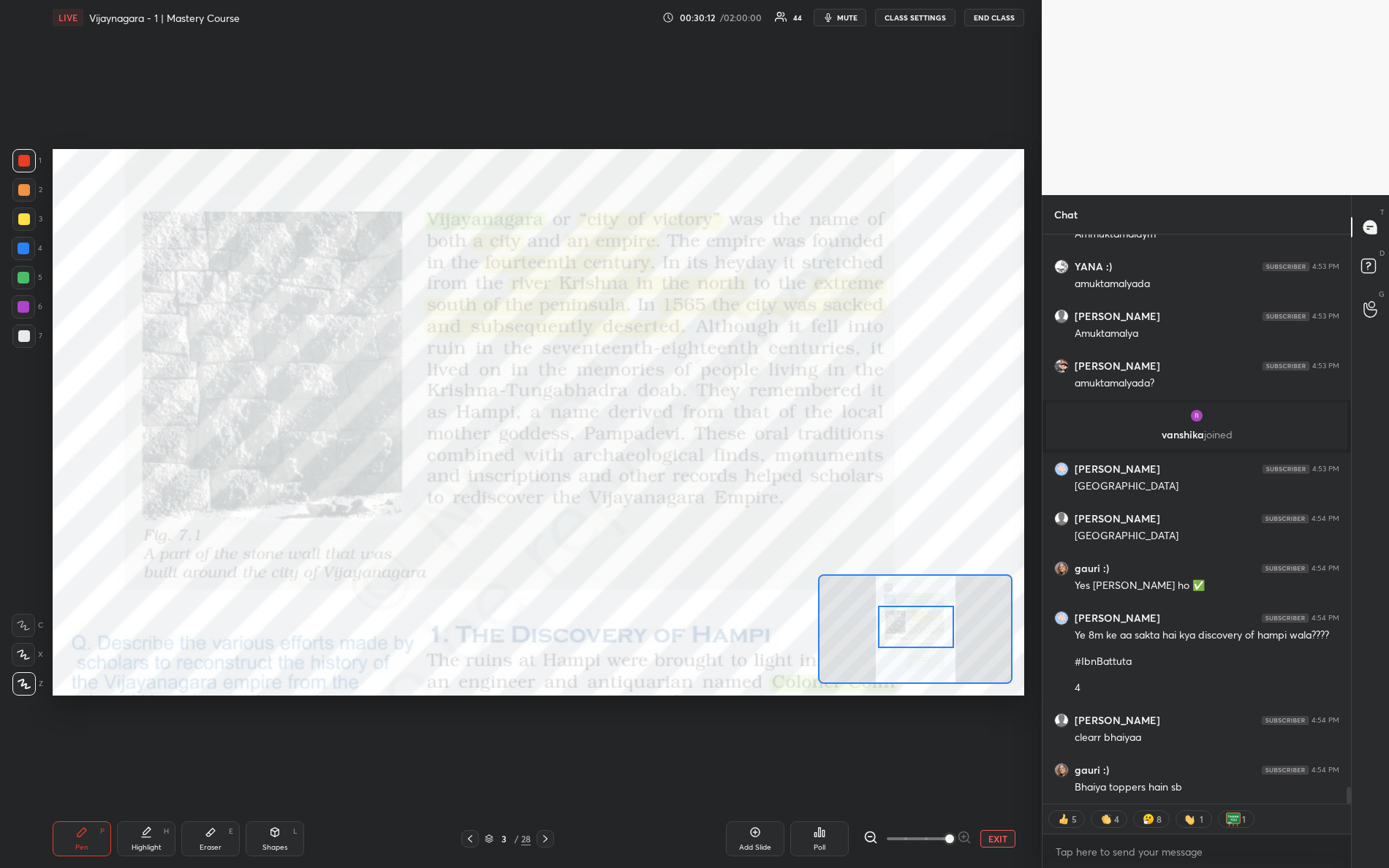
drag, startPoint x: 916, startPoint y: 619, endPoint x: 904, endPoint y: 666, distance: 48.5
click at [905, 648] on div at bounding box center [916, 627] width 77 height 42
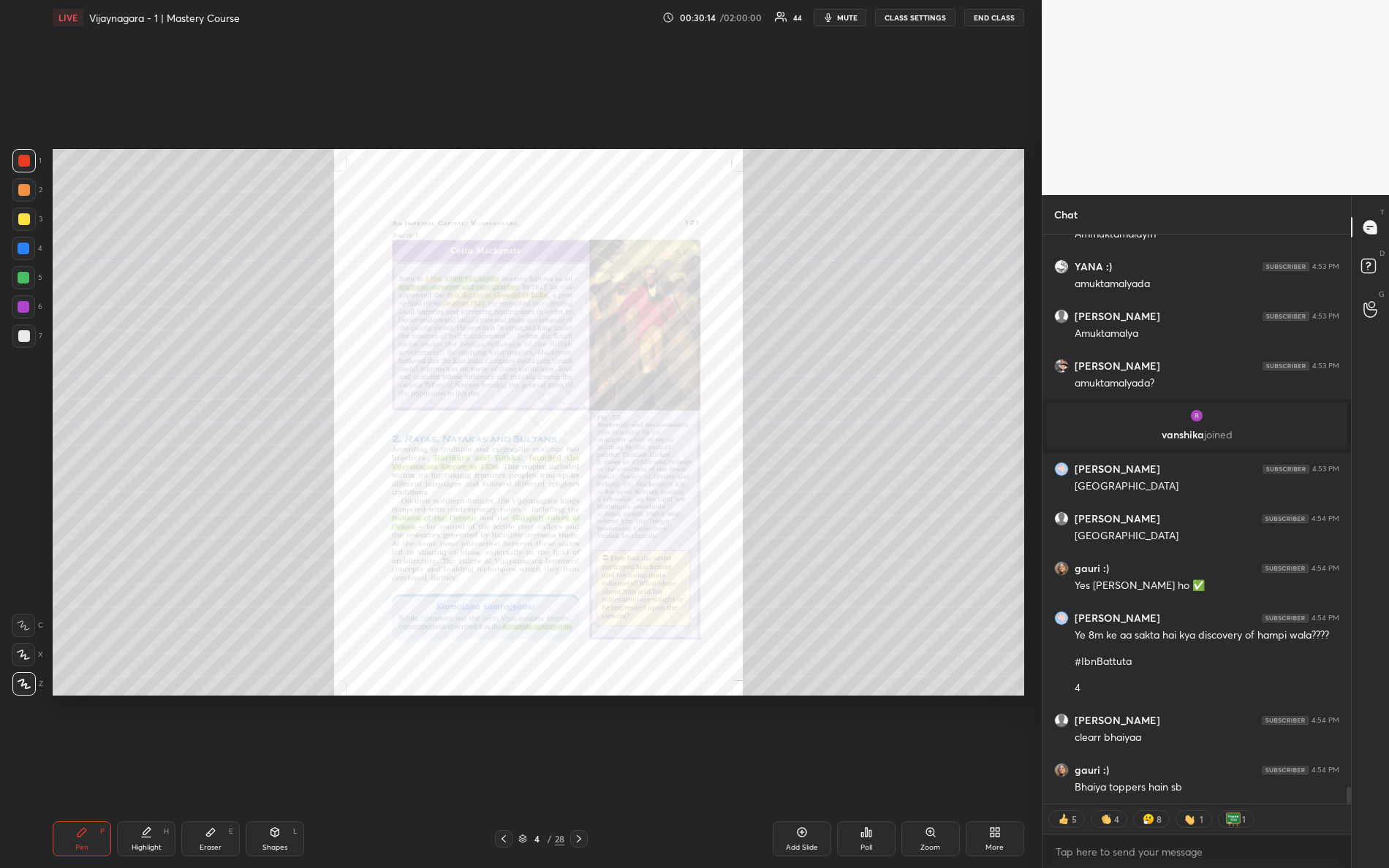
click at [924, 768] on div "Zoom" at bounding box center [931, 839] width 58 height 35
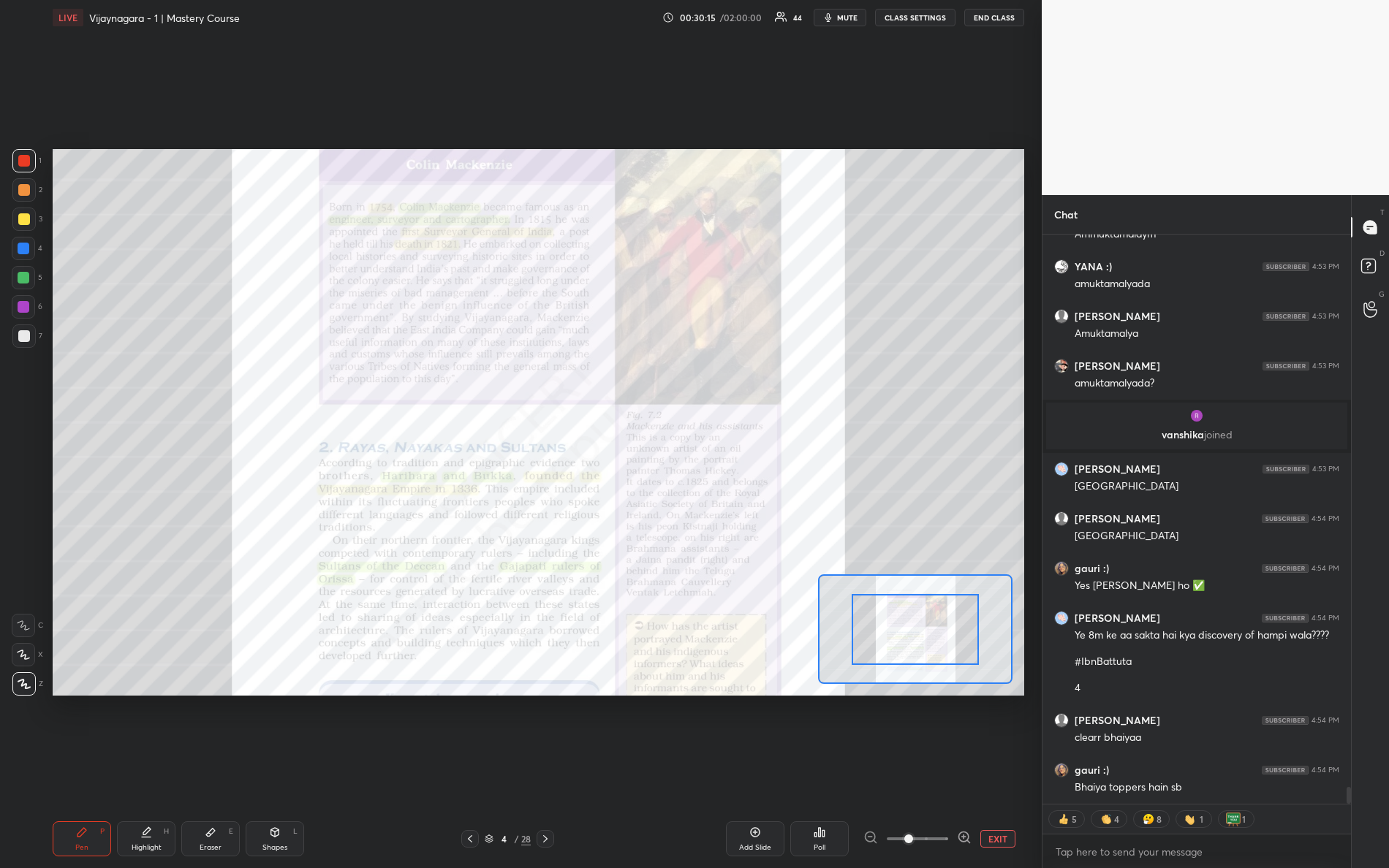
drag, startPoint x: 896, startPoint y: 837, endPoint x: 1002, endPoint y: 834, distance: 106.0
click at [1002, 768] on div "EXIT" at bounding box center [944, 839] width 161 height 18
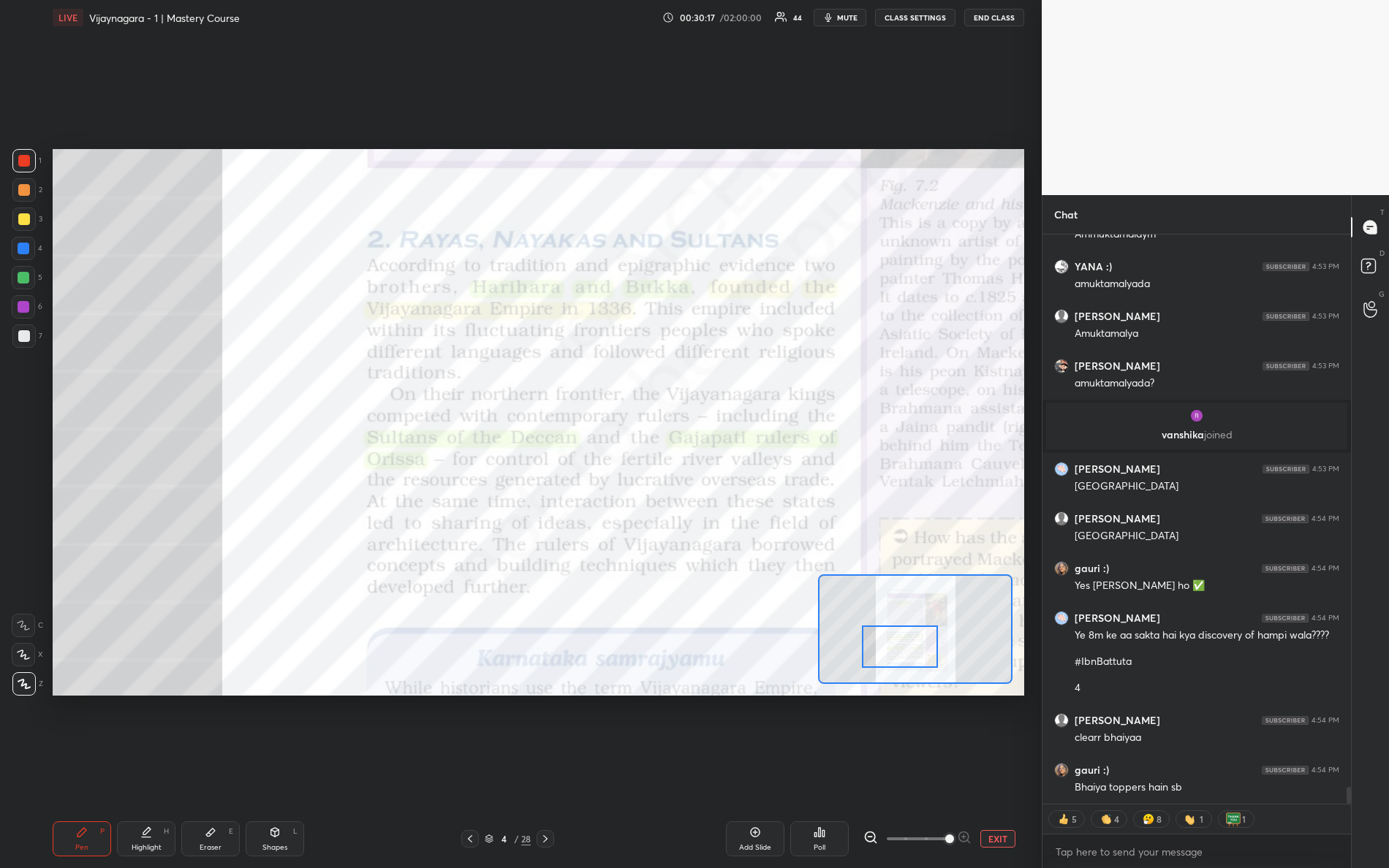
drag, startPoint x: 902, startPoint y: 623, endPoint x: 880, endPoint y: 629, distance: 22.8
click at [886, 643] on div at bounding box center [900, 647] width 77 height 42
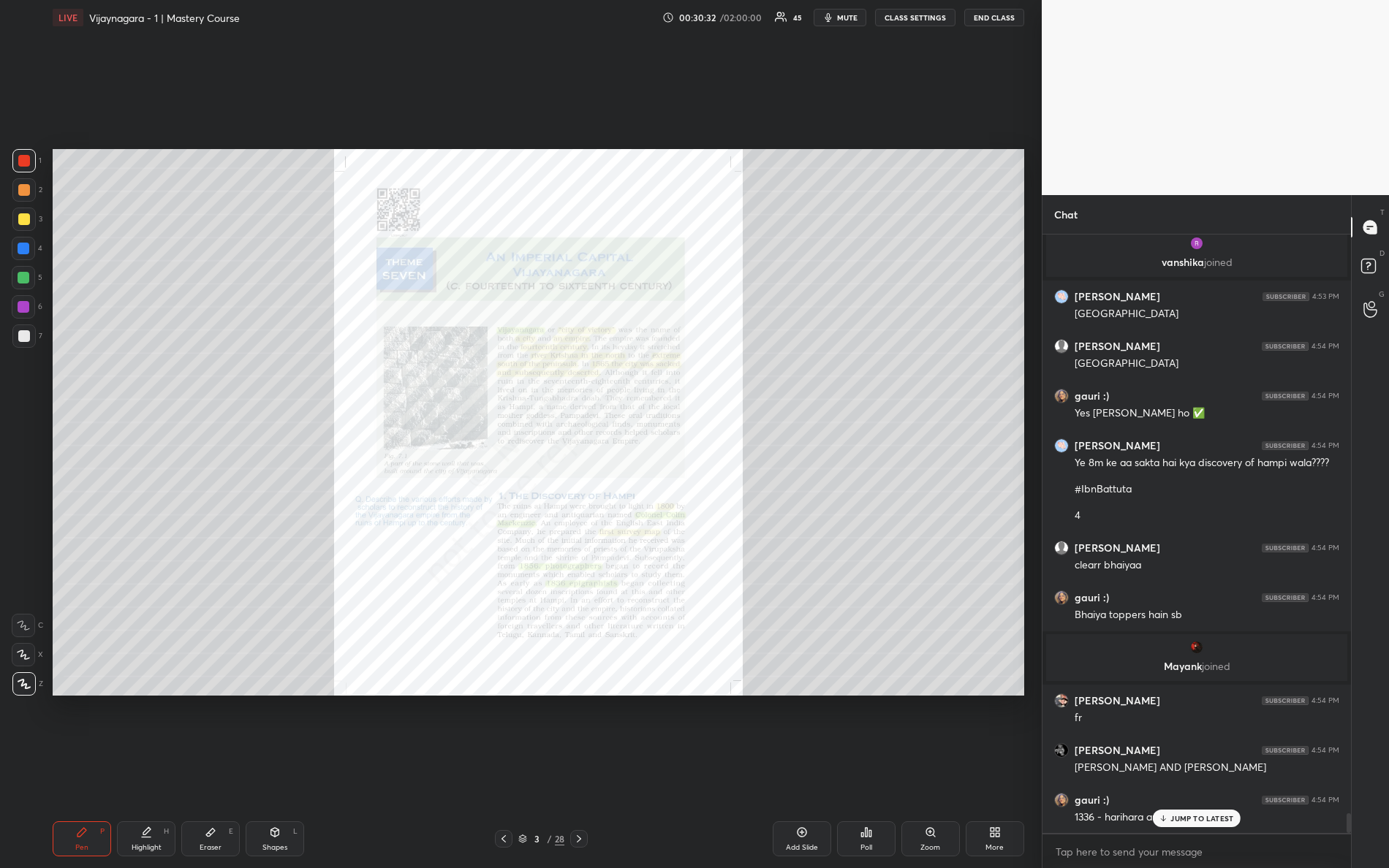
scroll to position [17746, 0]
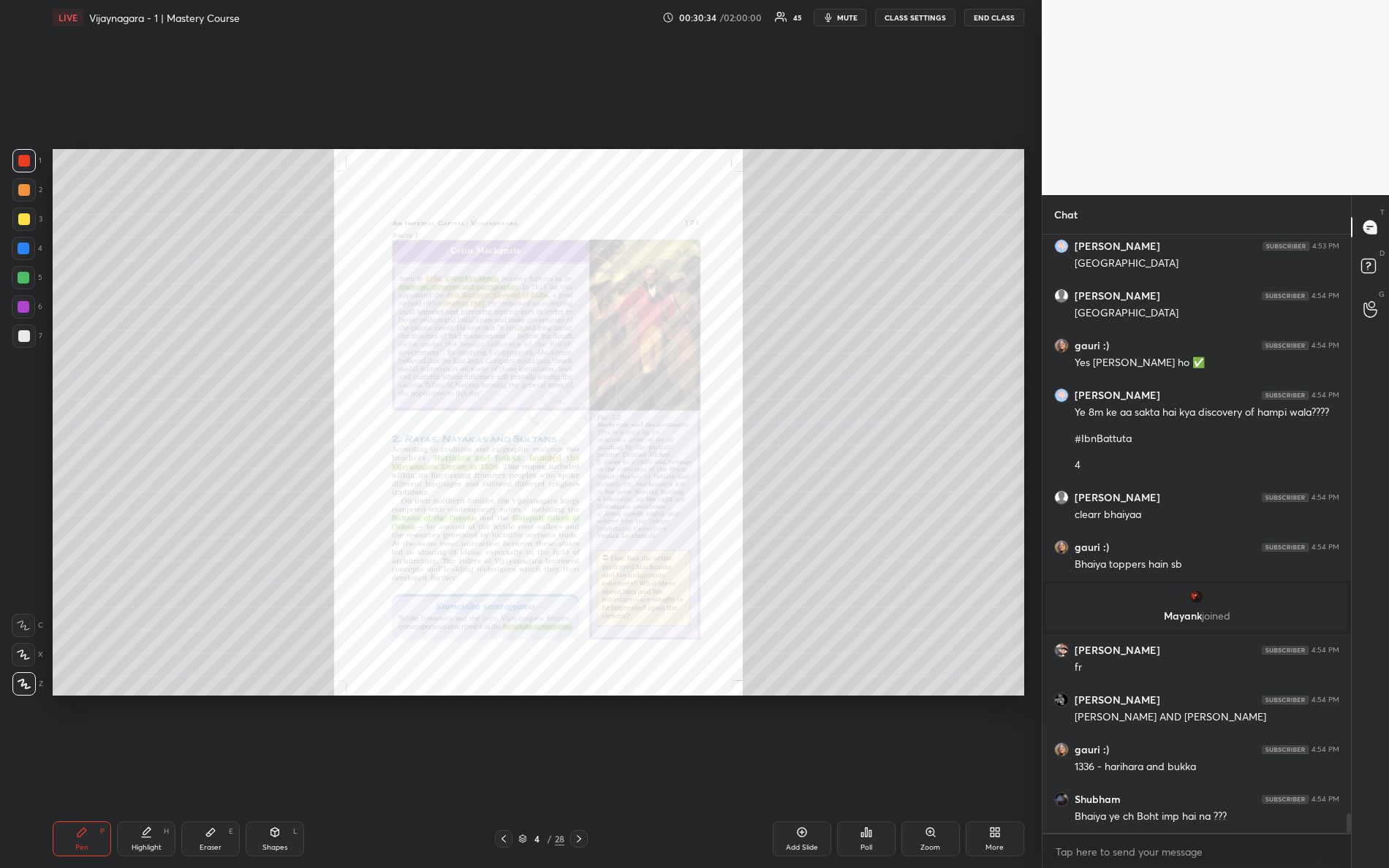
click at [925, 768] on div "Zoom" at bounding box center [930, 848] width 19 height 7
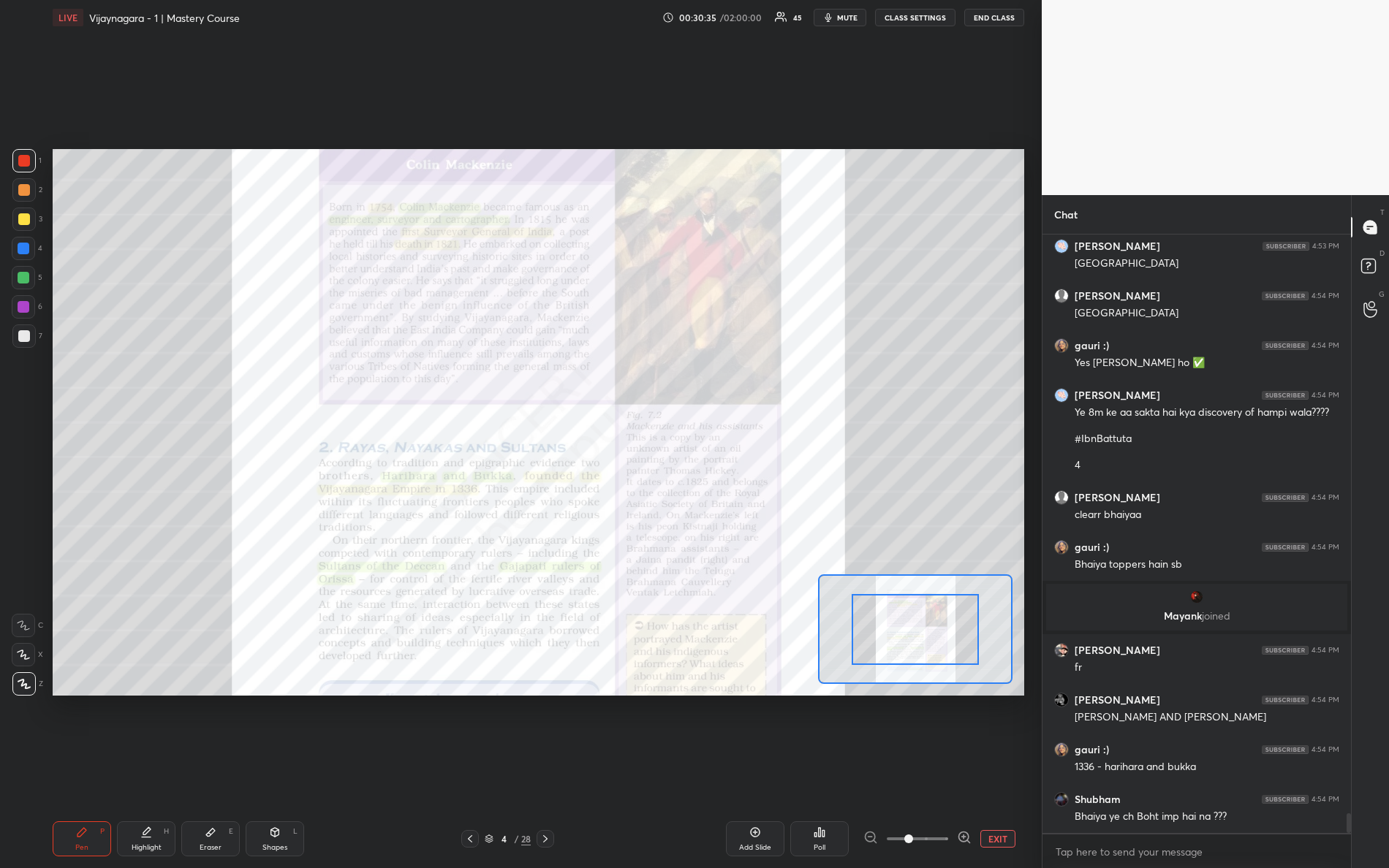
drag, startPoint x: 914, startPoint y: 839, endPoint x: 996, endPoint y: 822, distance: 83.7
click at [996, 768] on div "EXIT" at bounding box center [944, 839] width 161 height 18
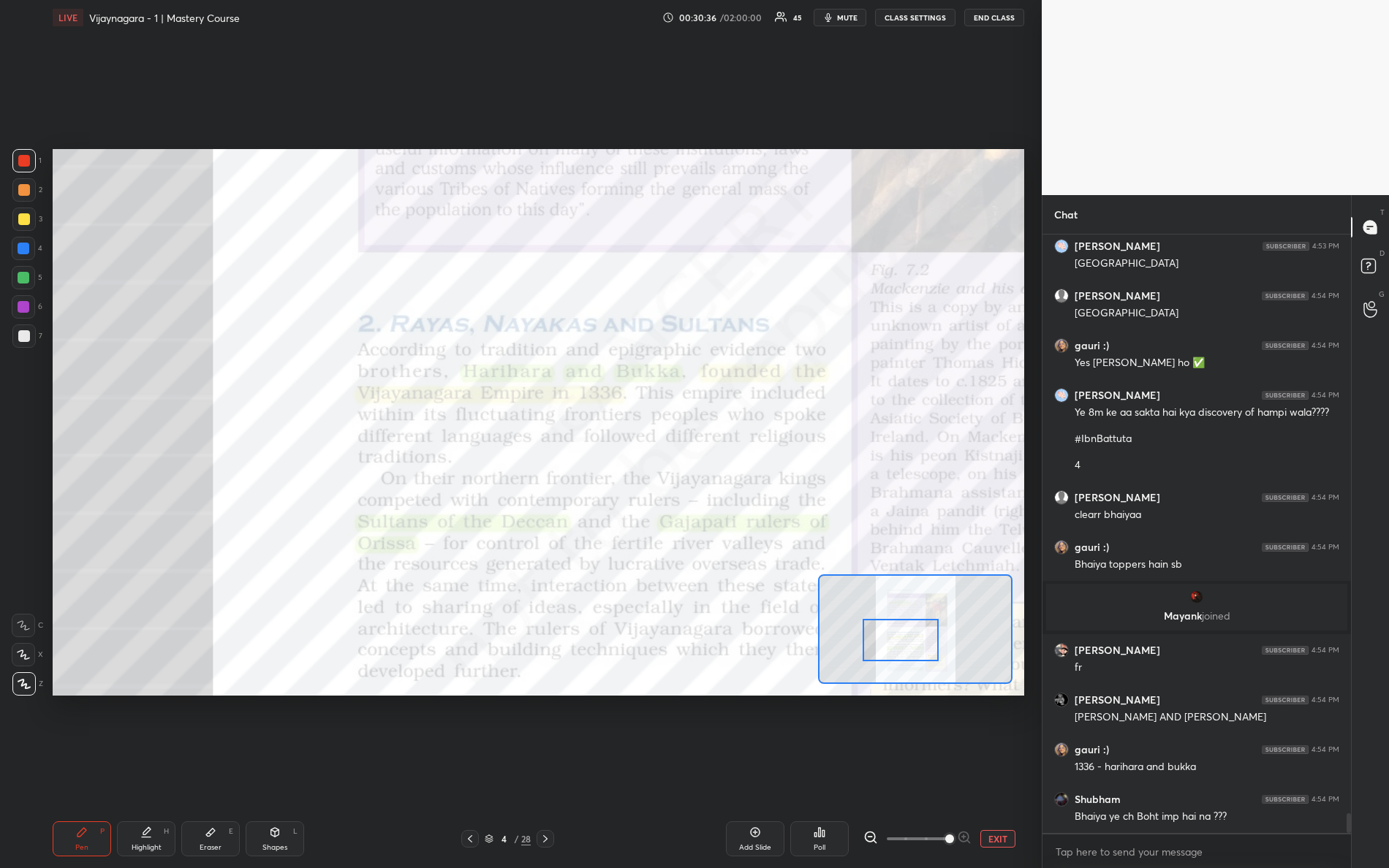
drag, startPoint x: 926, startPoint y: 614, endPoint x: 910, endPoint y: 625, distance: 19.4
click at [910, 625] on div at bounding box center [901, 640] width 77 height 42
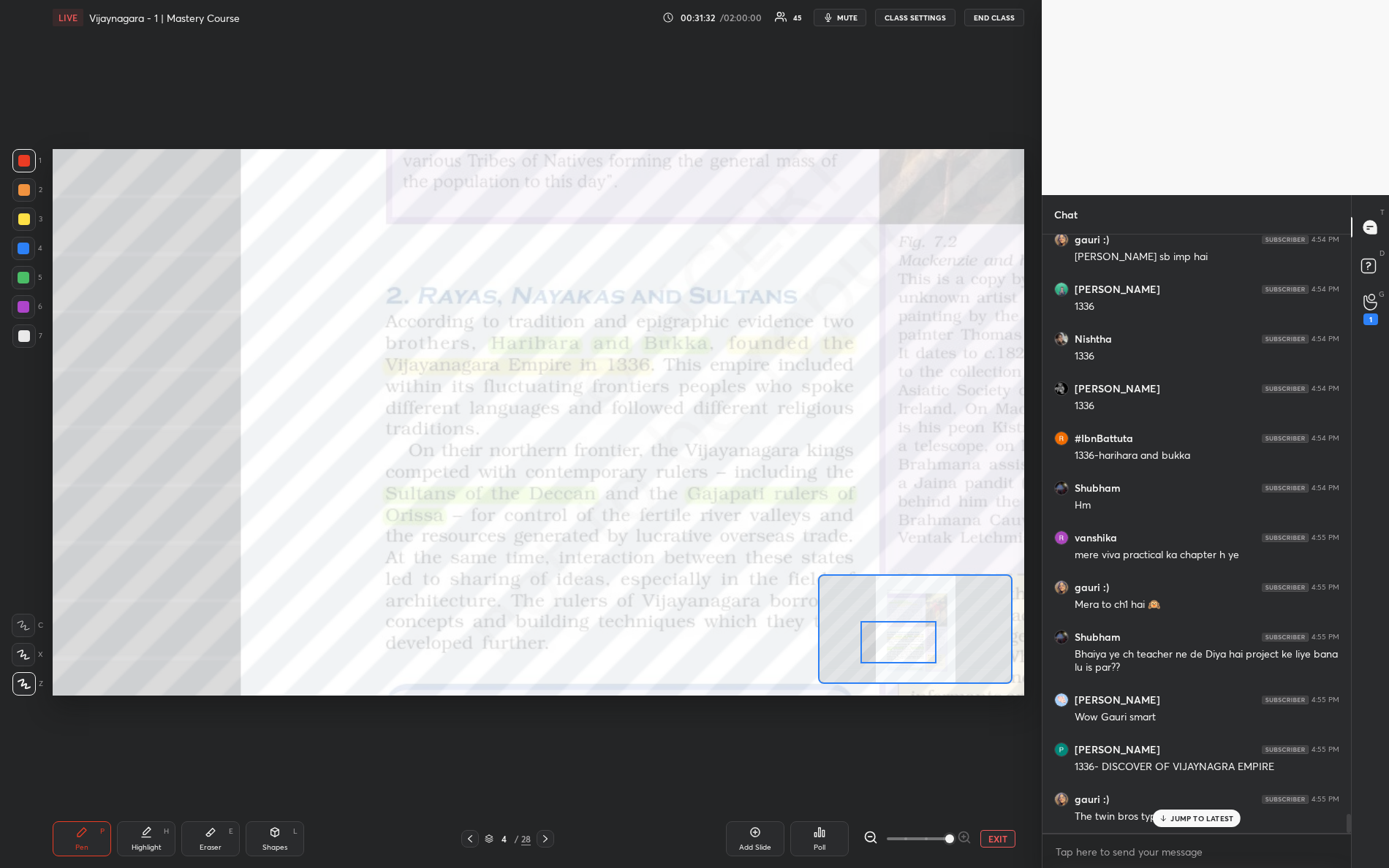
scroll to position [18405, 0]
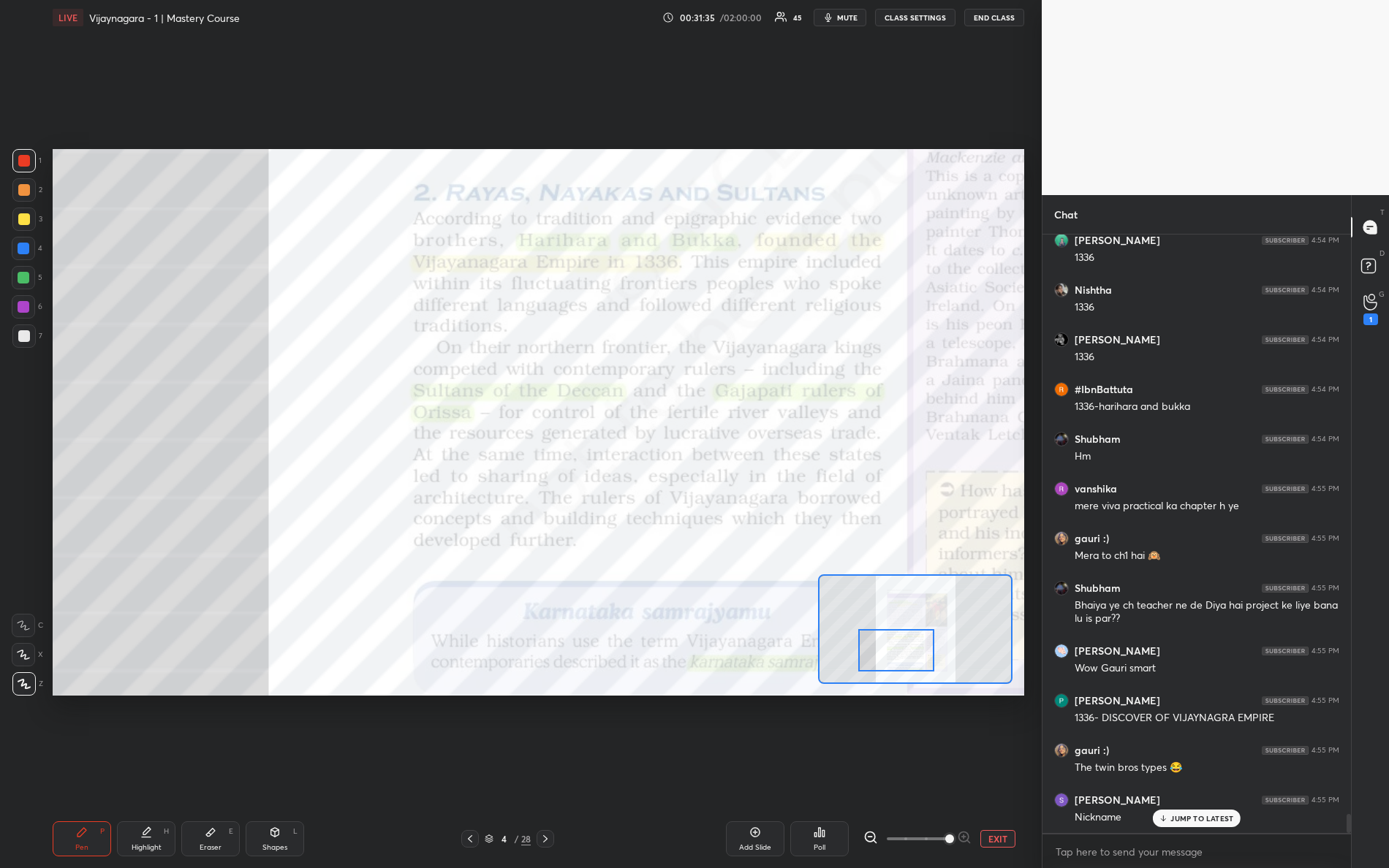
click at [901, 650] on div at bounding box center [897, 651] width 77 height 42
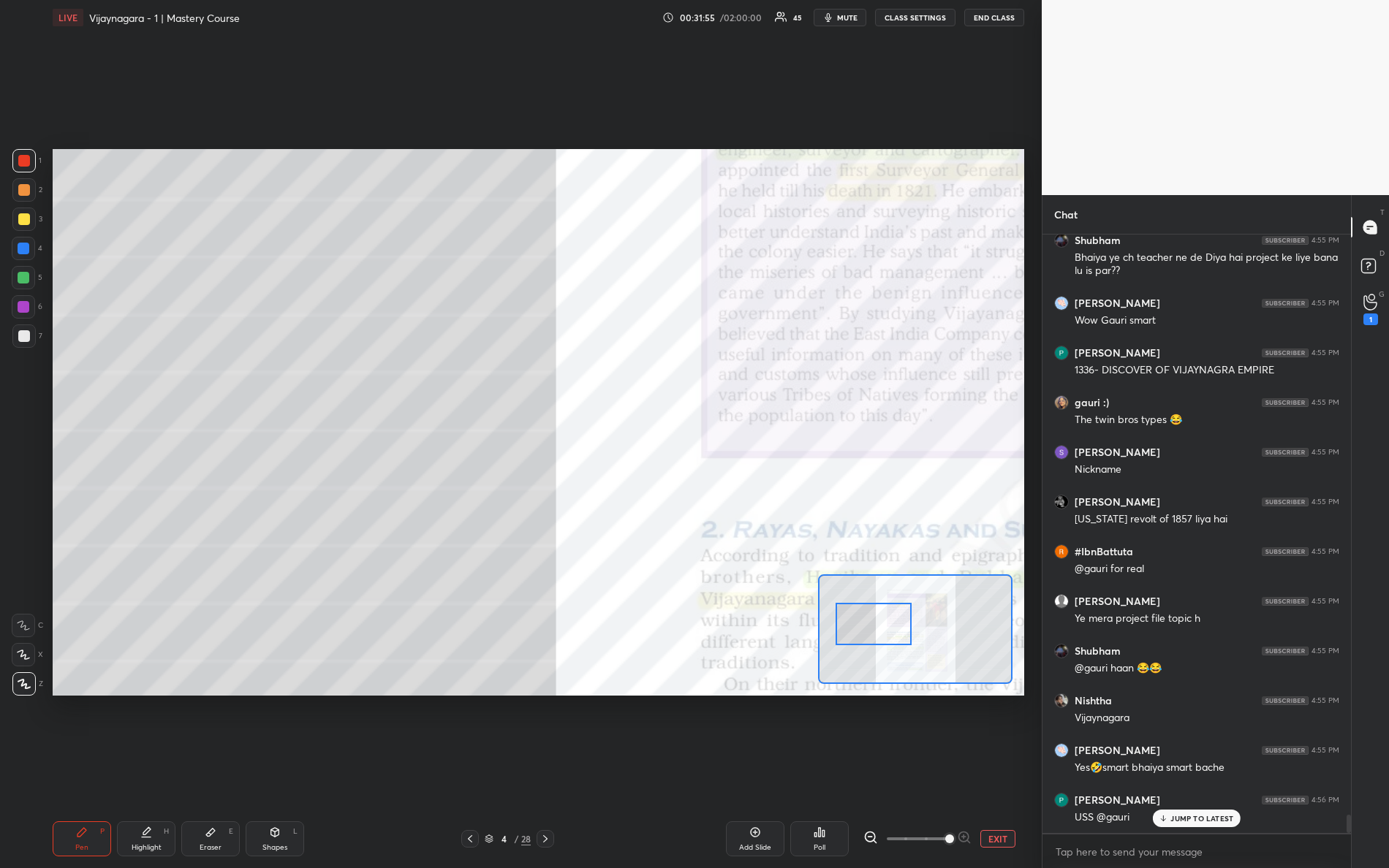
scroll to position [18803, 0]
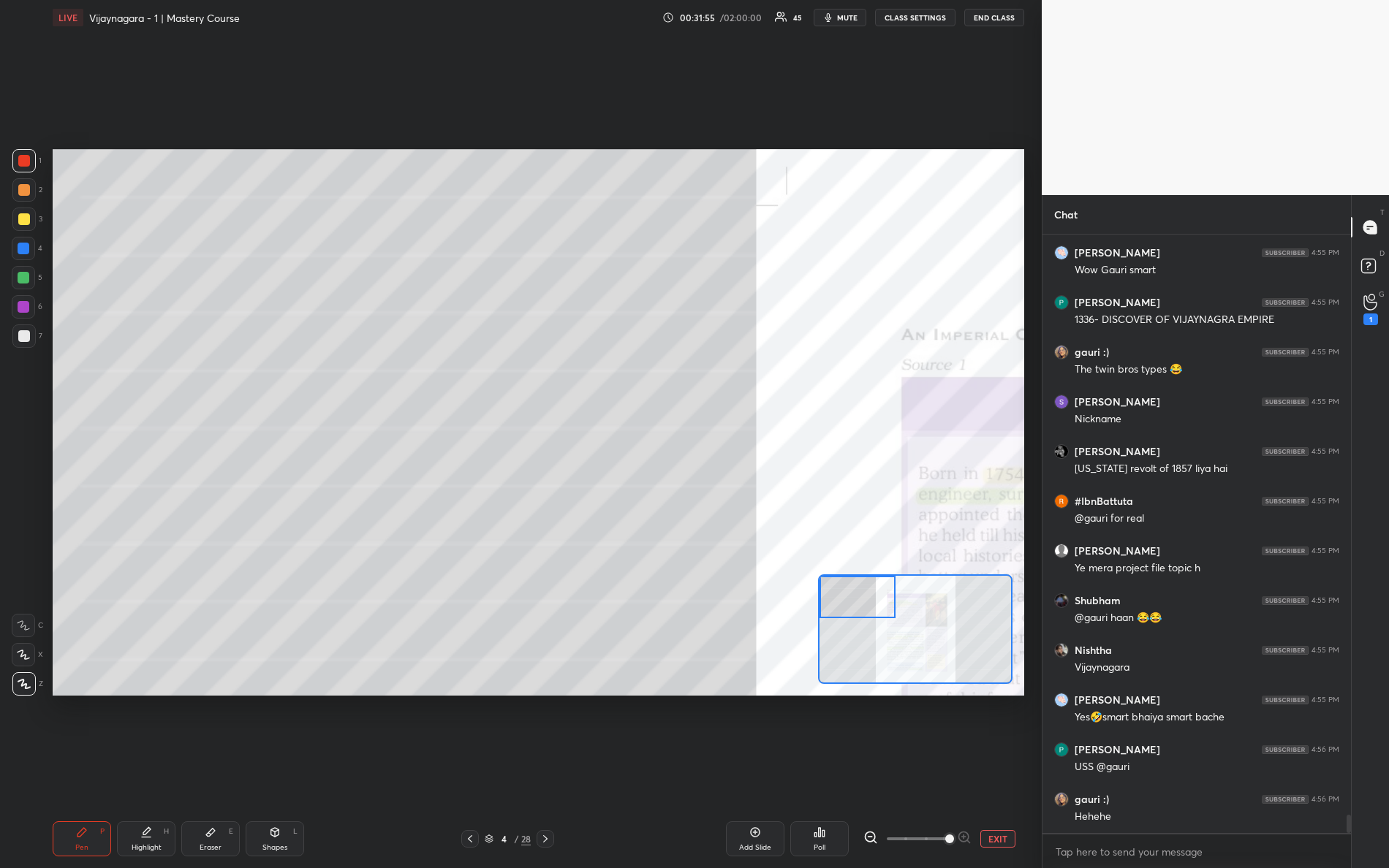
click at [739, 557] on div "Setting up your live class Poll for secs No correct answer Start poll" at bounding box center [538, 423] width 972 height 546
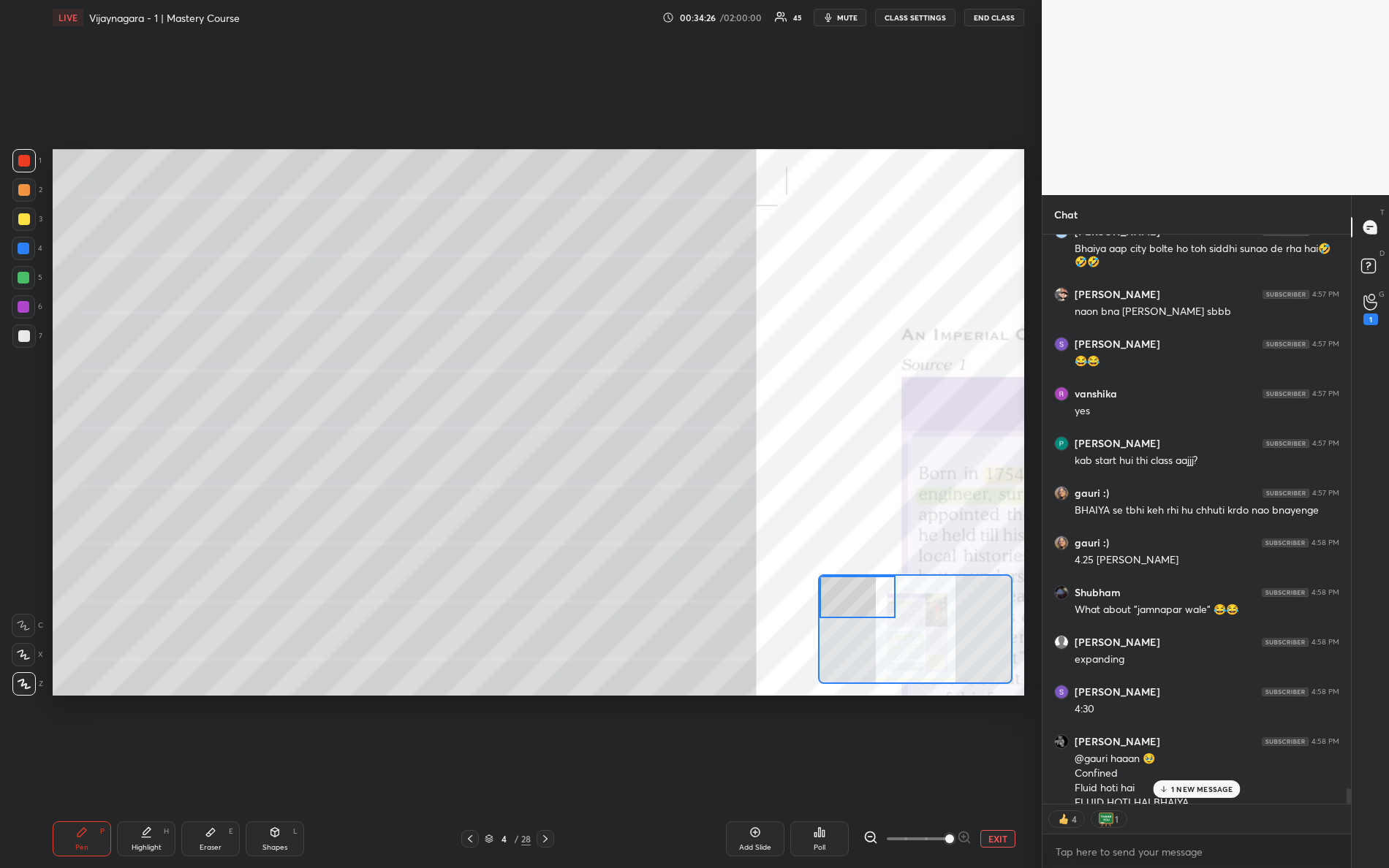
scroll to position [20507, 0]
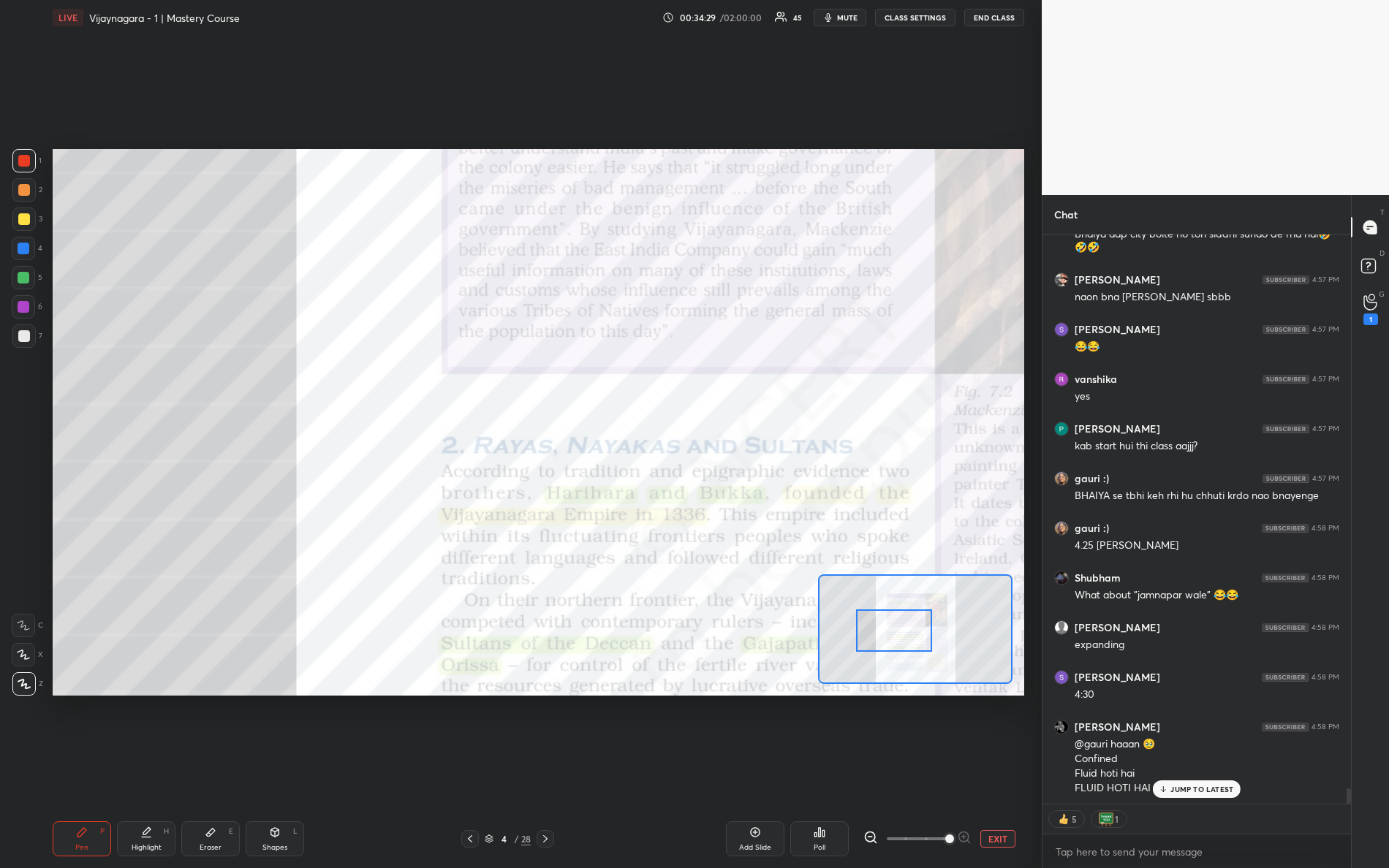
drag, startPoint x: 862, startPoint y: 597, endPoint x: 884, endPoint y: 631, distance: 40.5
click at [897, 633] on div at bounding box center [894, 631] width 77 height 42
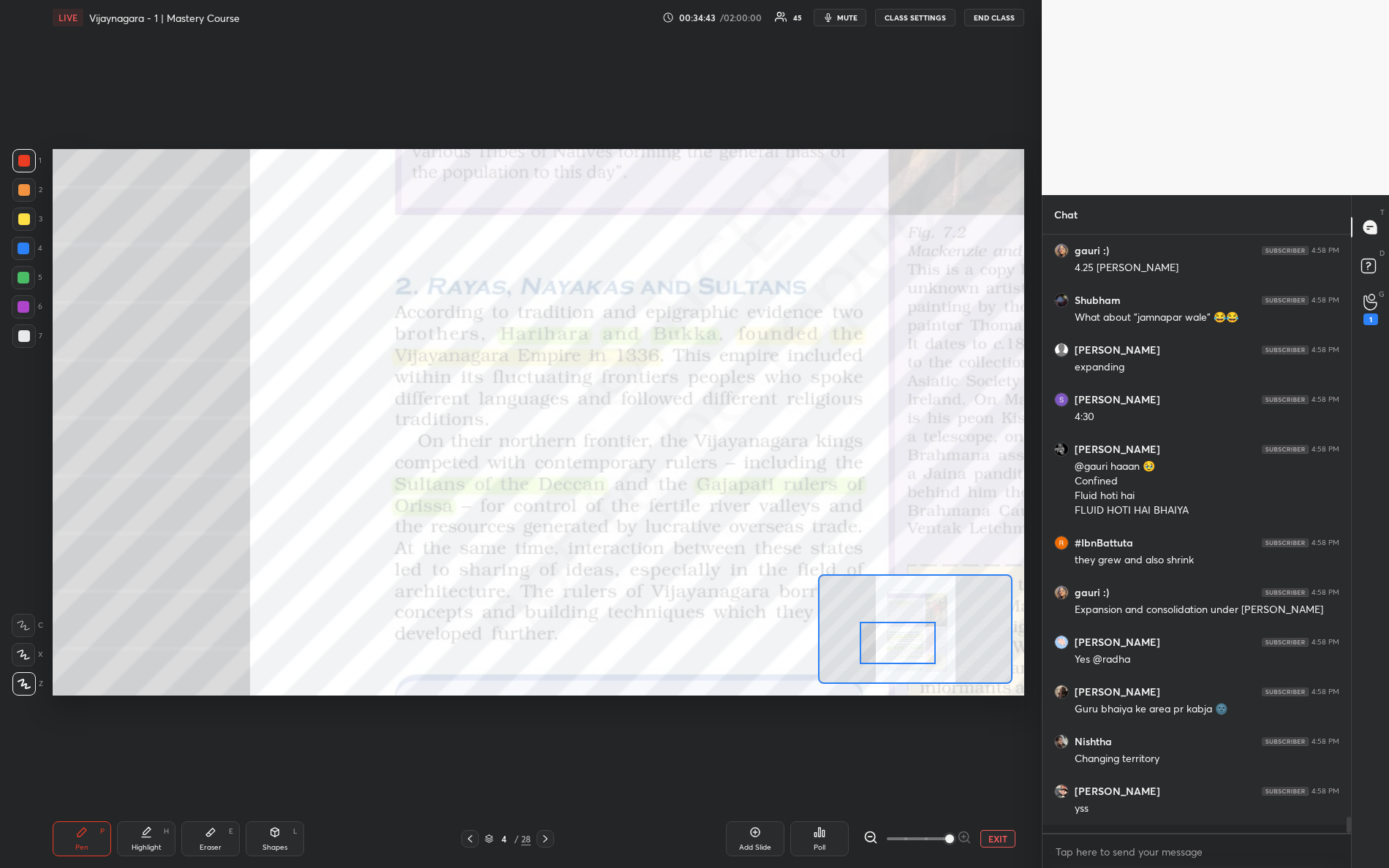
scroll to position [20776, 0]
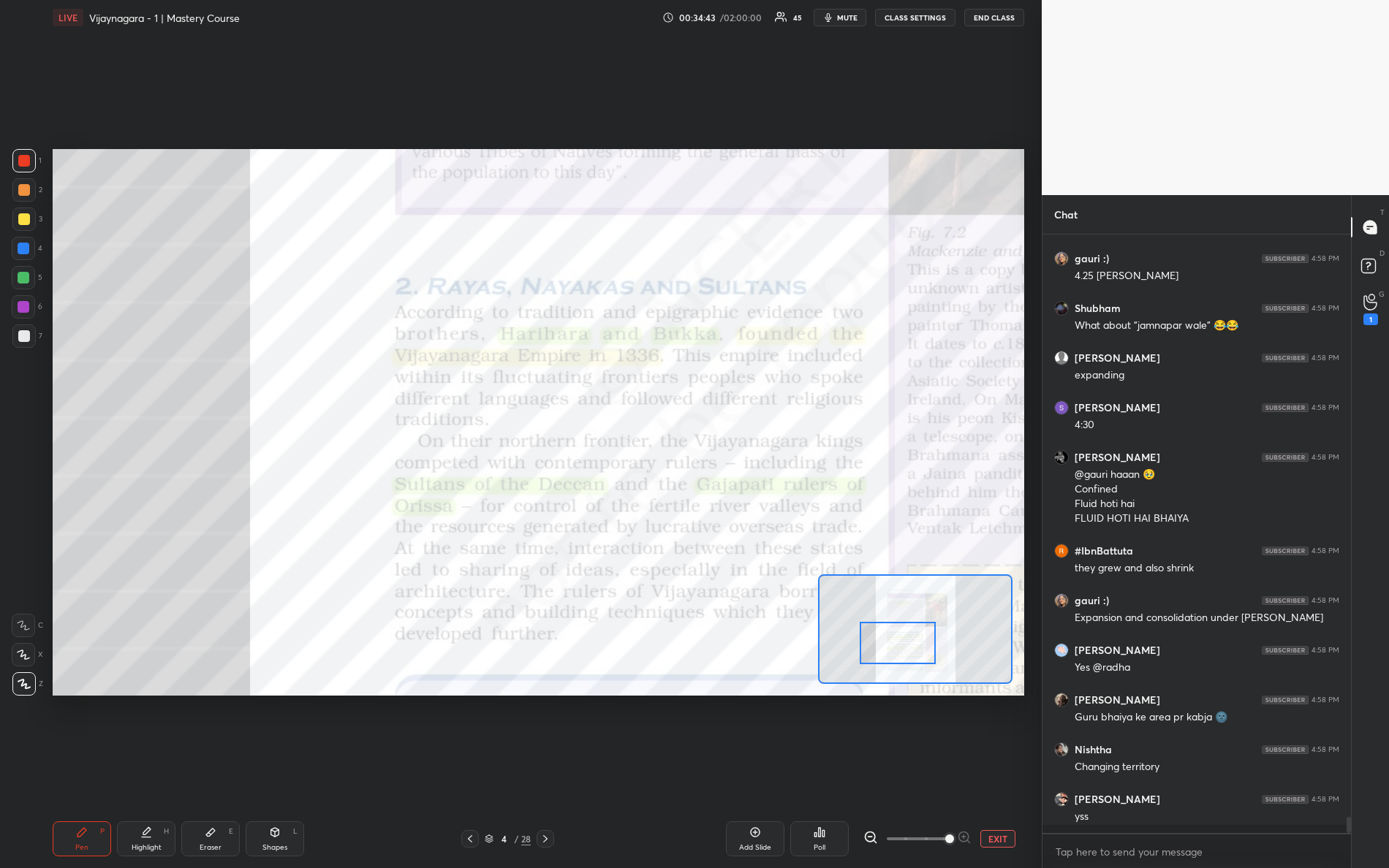
drag, startPoint x: 889, startPoint y: 628, endPoint x: 893, endPoint y: 638, distance: 10.8
click at [893, 638] on div at bounding box center [897, 643] width 77 height 42
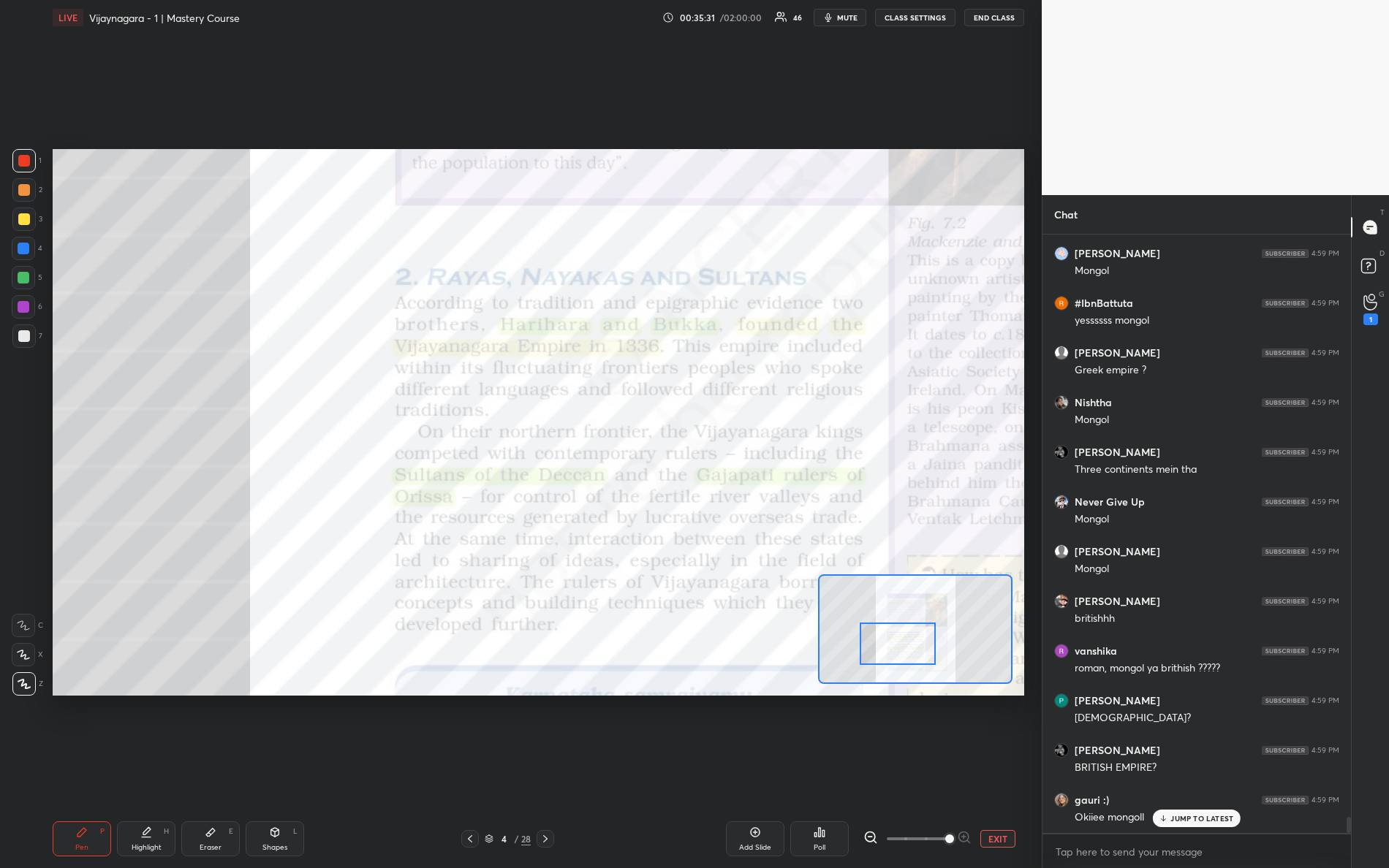
scroll to position [0, 0]
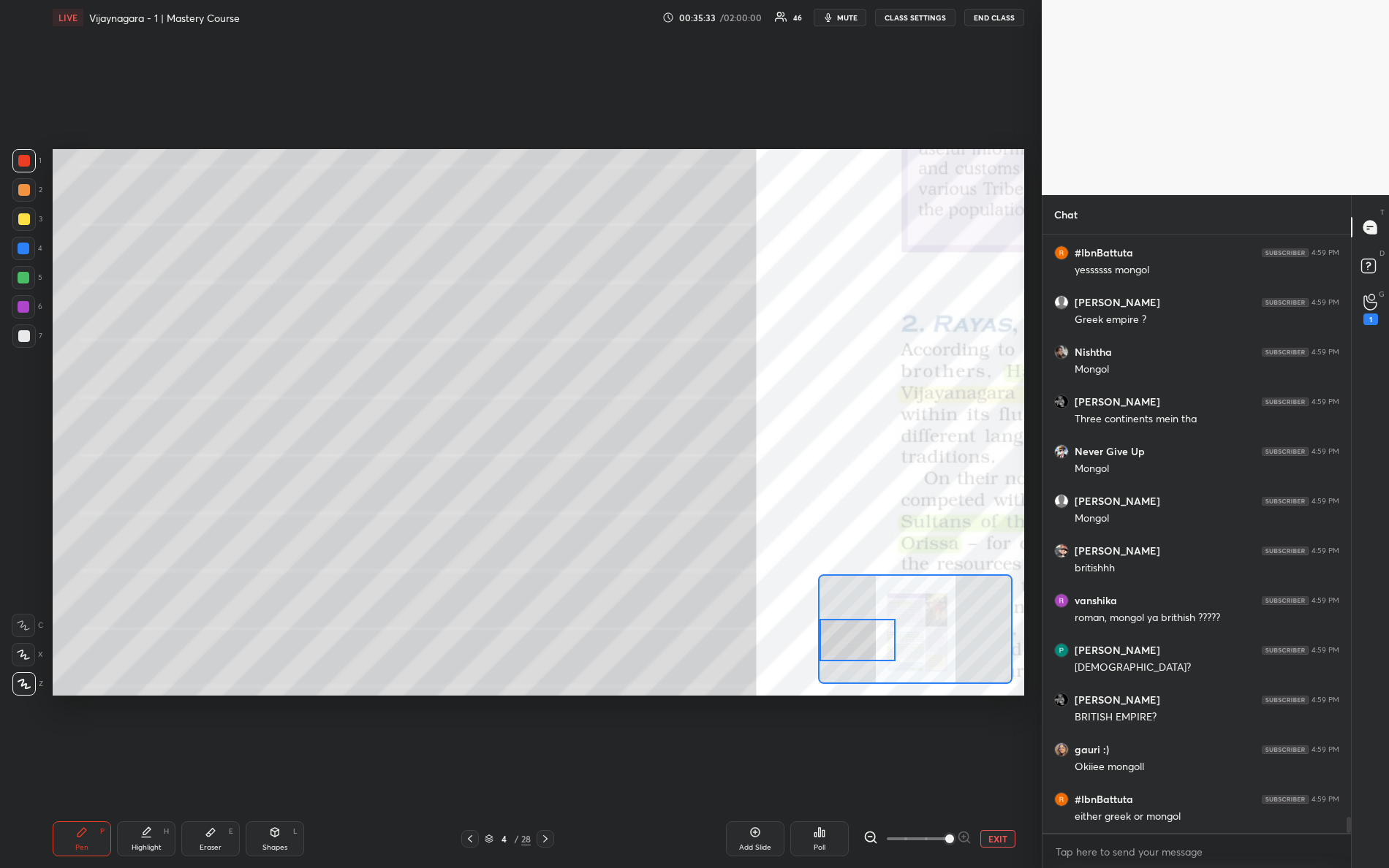
click at [767, 637] on div "Setting up your live class Poll for secs No correct answer Start poll" at bounding box center [538, 423] width 972 height 546
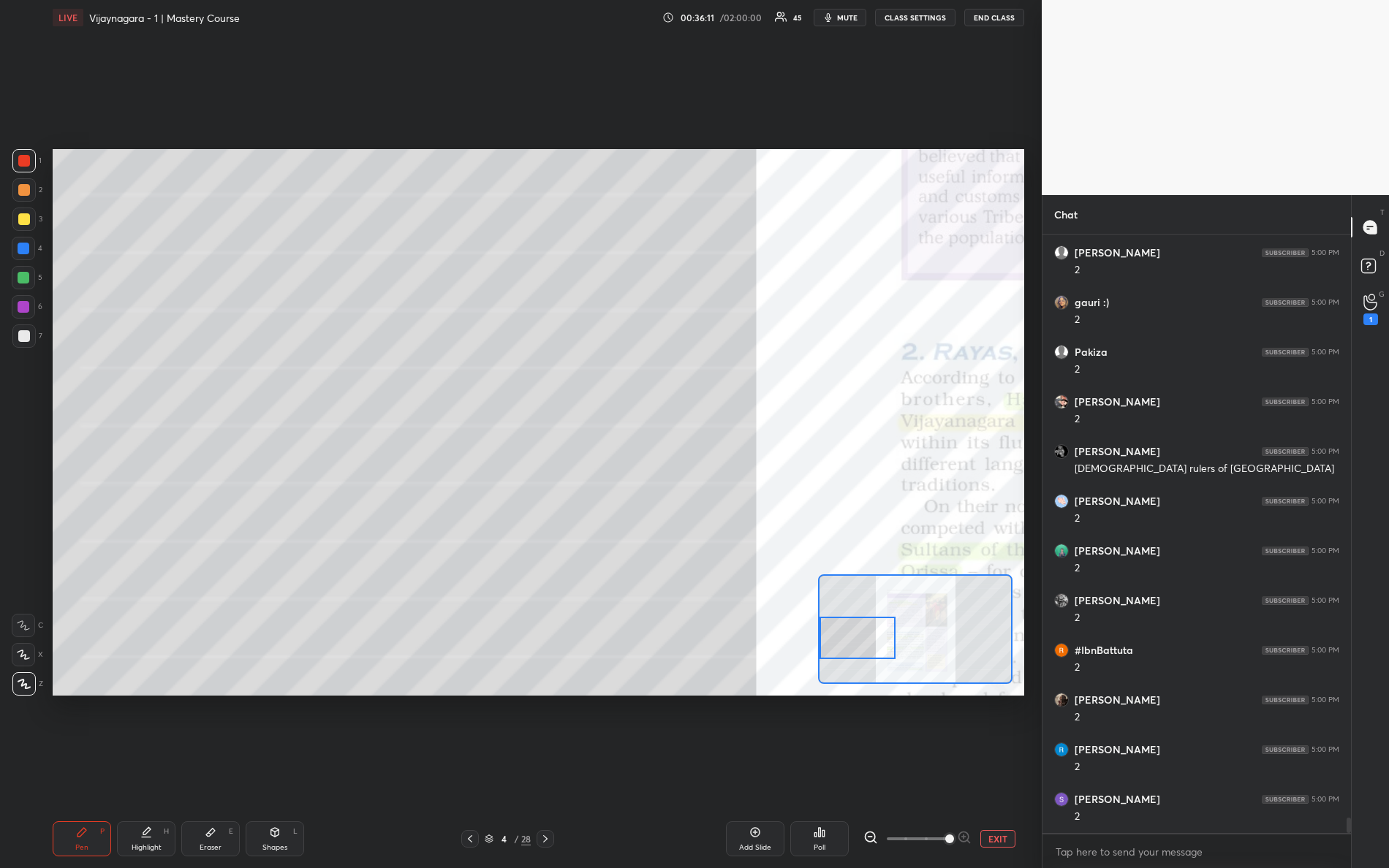
scroll to position [22513, 0]
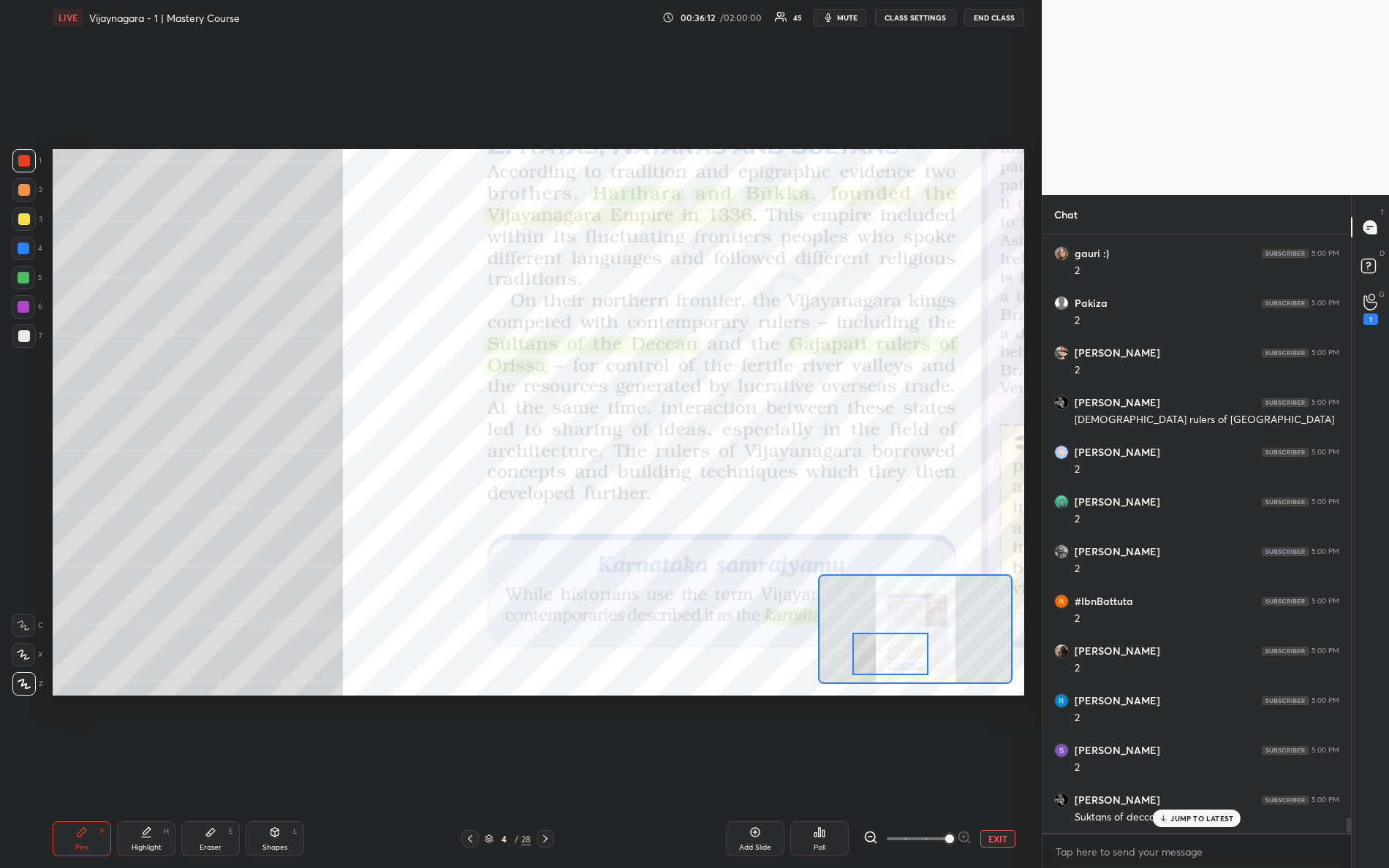
drag, startPoint x: 859, startPoint y: 643, endPoint x: 891, endPoint y: 656, distance: 34.5
click at [897, 661] on div at bounding box center [890, 654] width 77 height 42
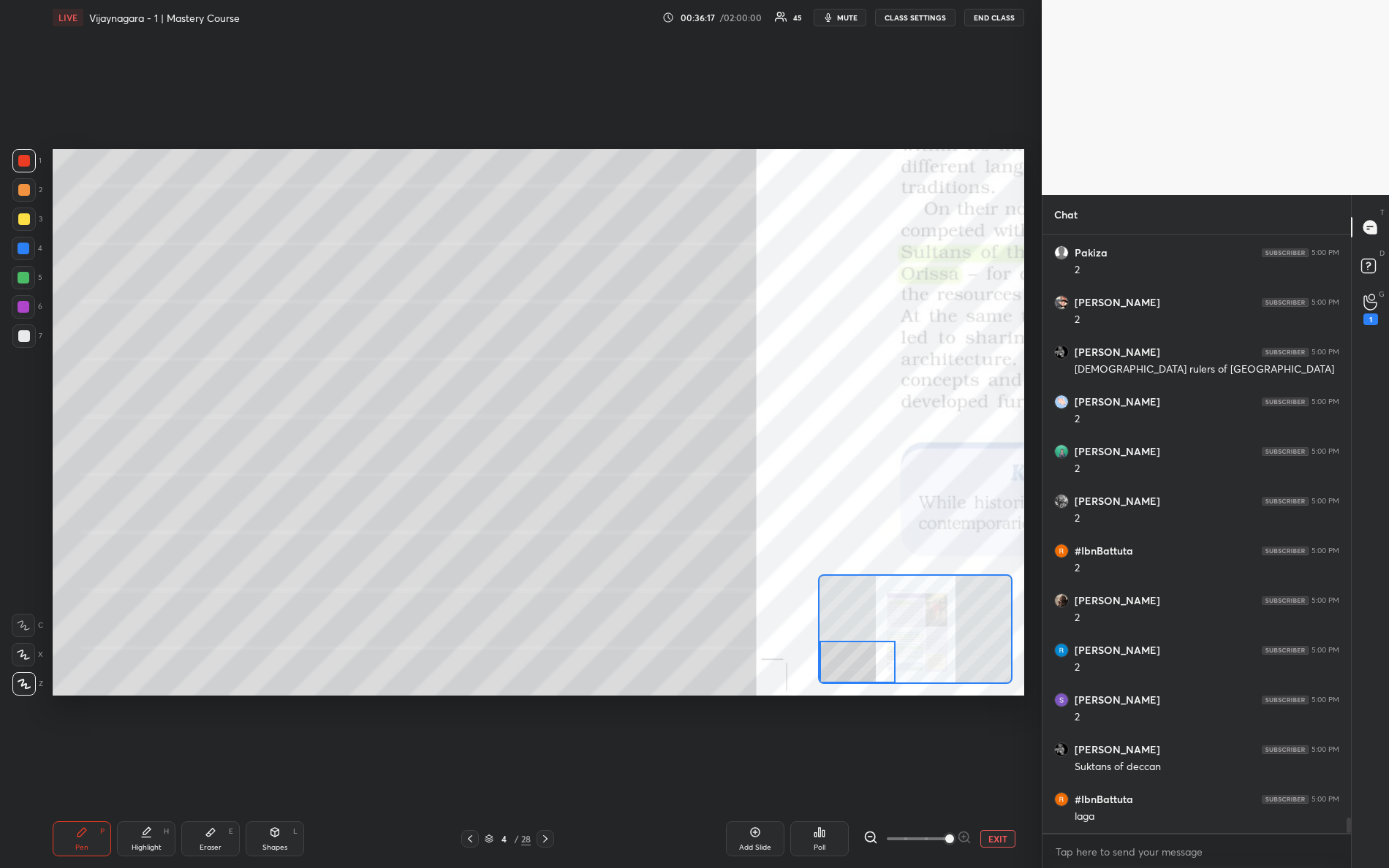
scroll to position [22613, 0]
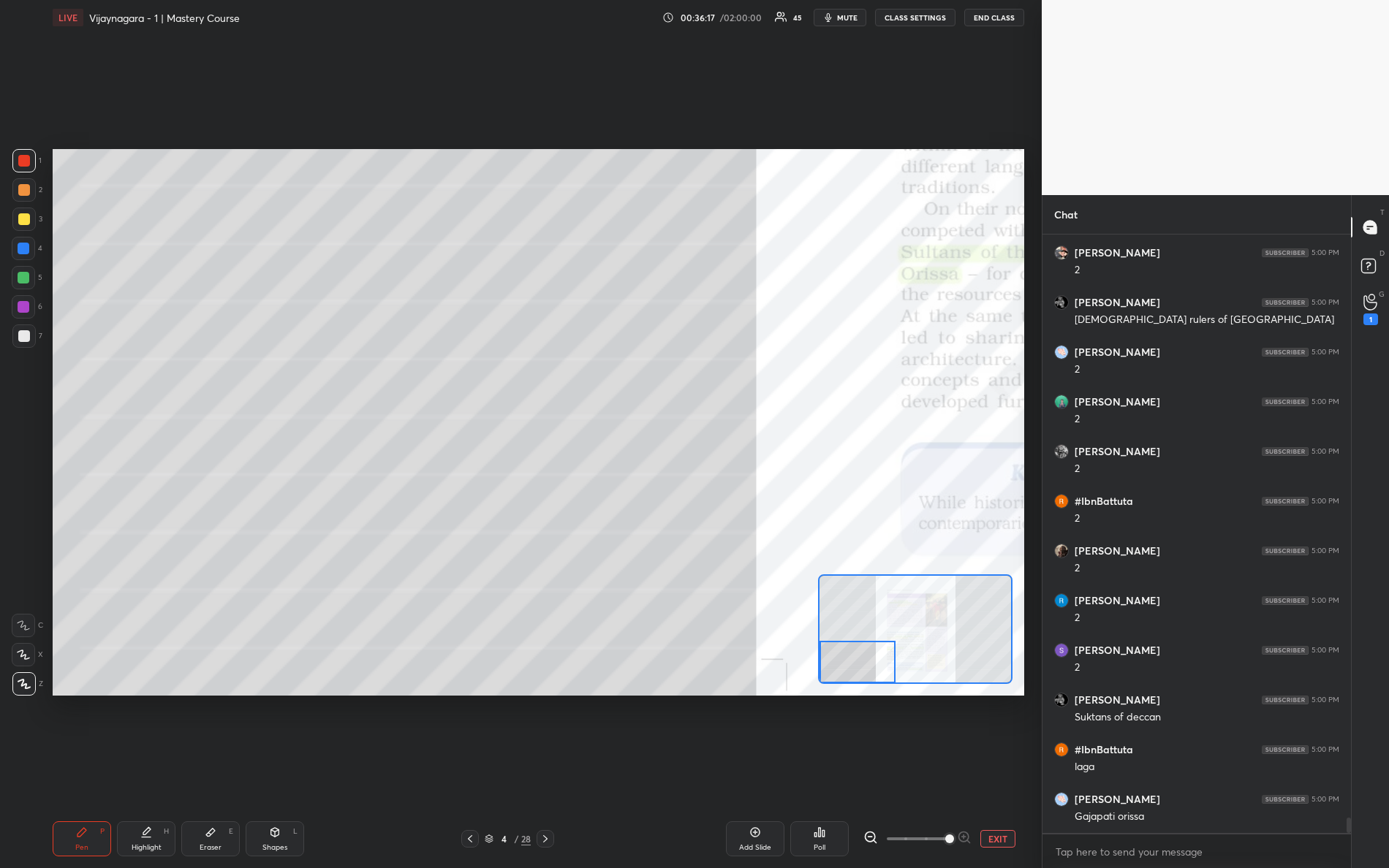
drag, startPoint x: 904, startPoint y: 654, endPoint x: 736, endPoint y: 697, distance: 173.4
click at [740, 698] on div "Setting up your live class Poll for secs No correct answer Start poll" at bounding box center [538, 423] width 983 height 774
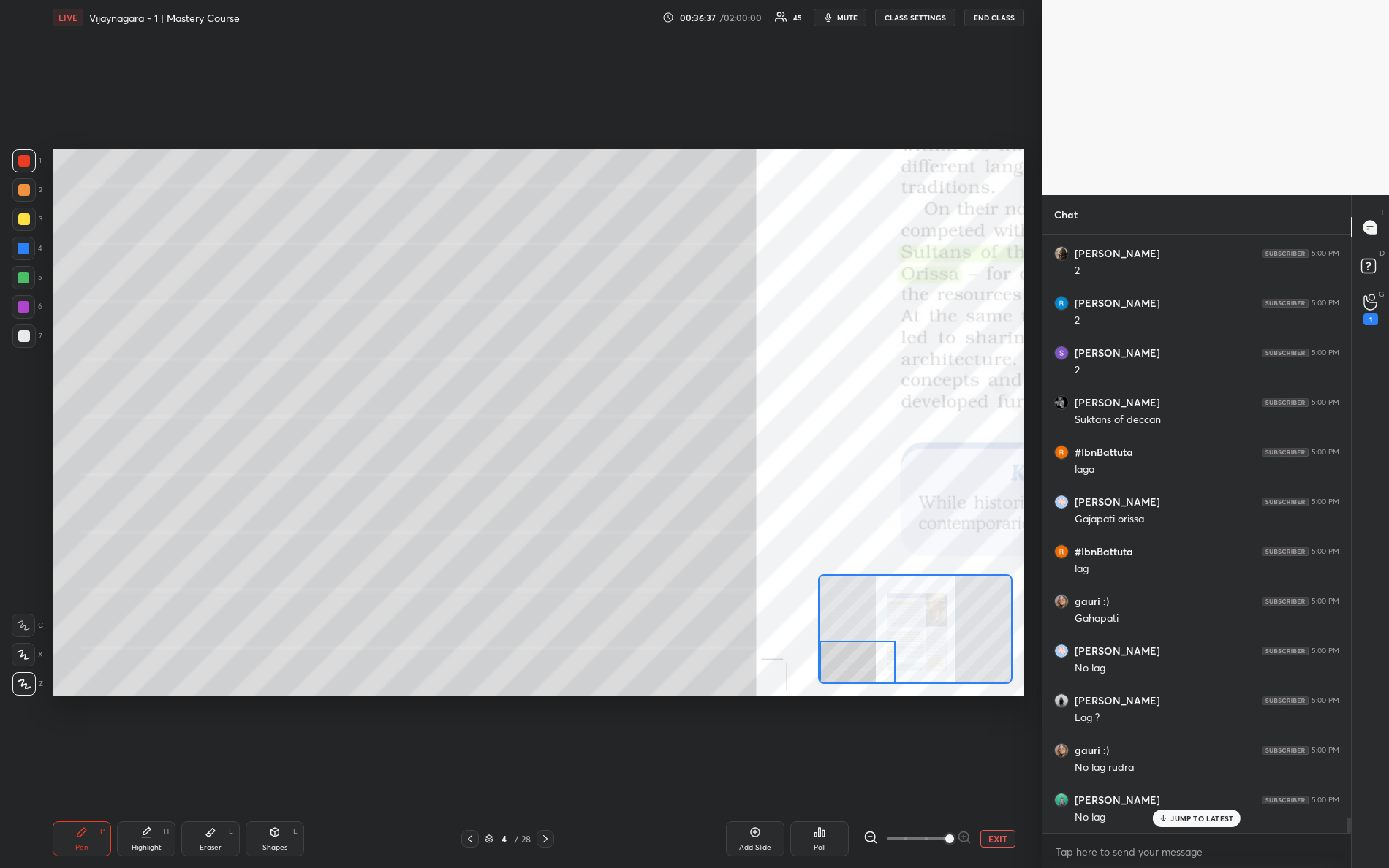
scroll to position [22961, 0]
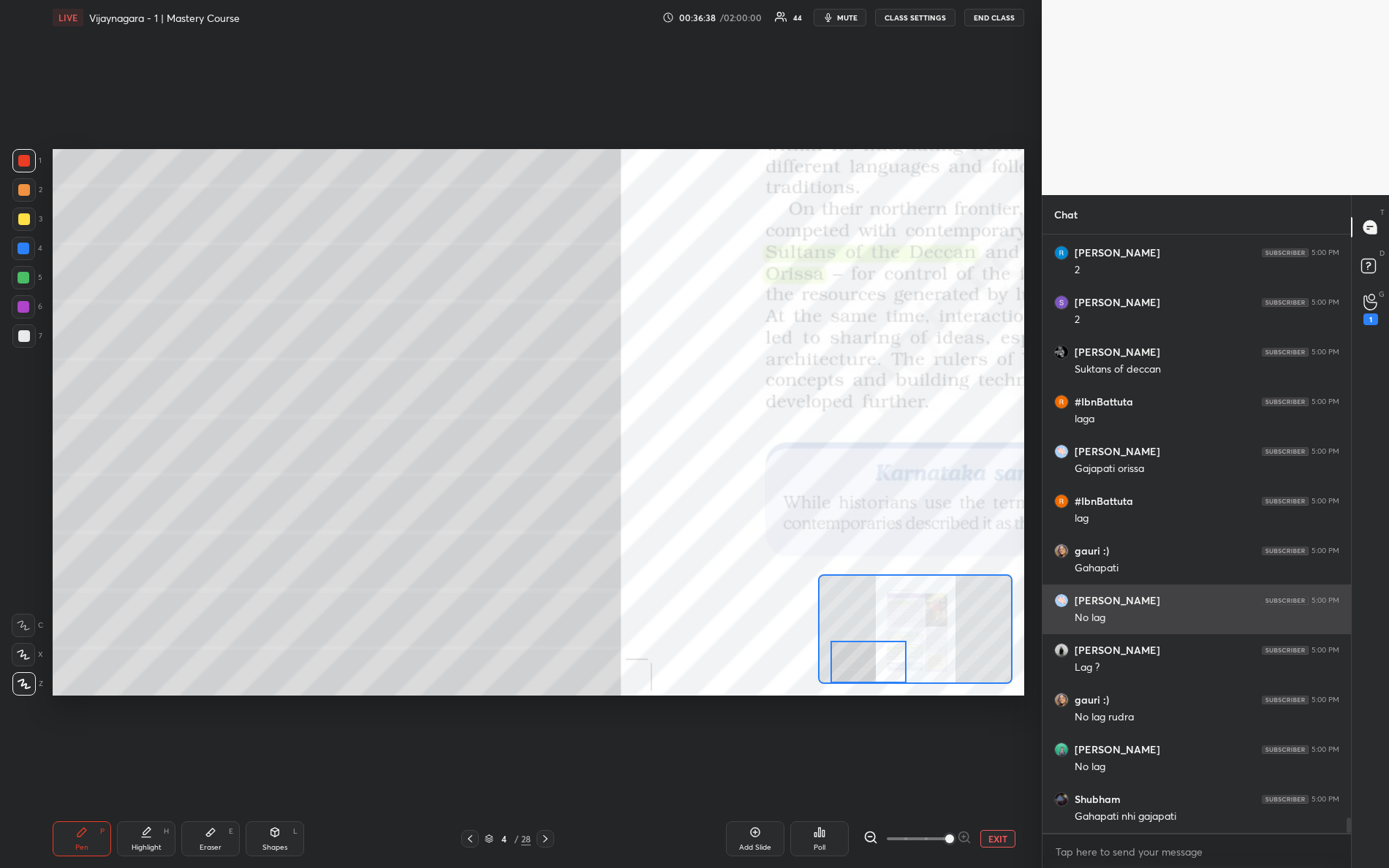
drag, startPoint x: 866, startPoint y: 671, endPoint x: 1061, endPoint y: 610, distance: 204.3
click at [1074, 635] on div "1 2 3 4 5 6 7 R O A L C X Z Erase all C X Z LIVE Vijaynagara - 1 | Mastery Cour…" at bounding box center [694, 434] width 1389 height 868
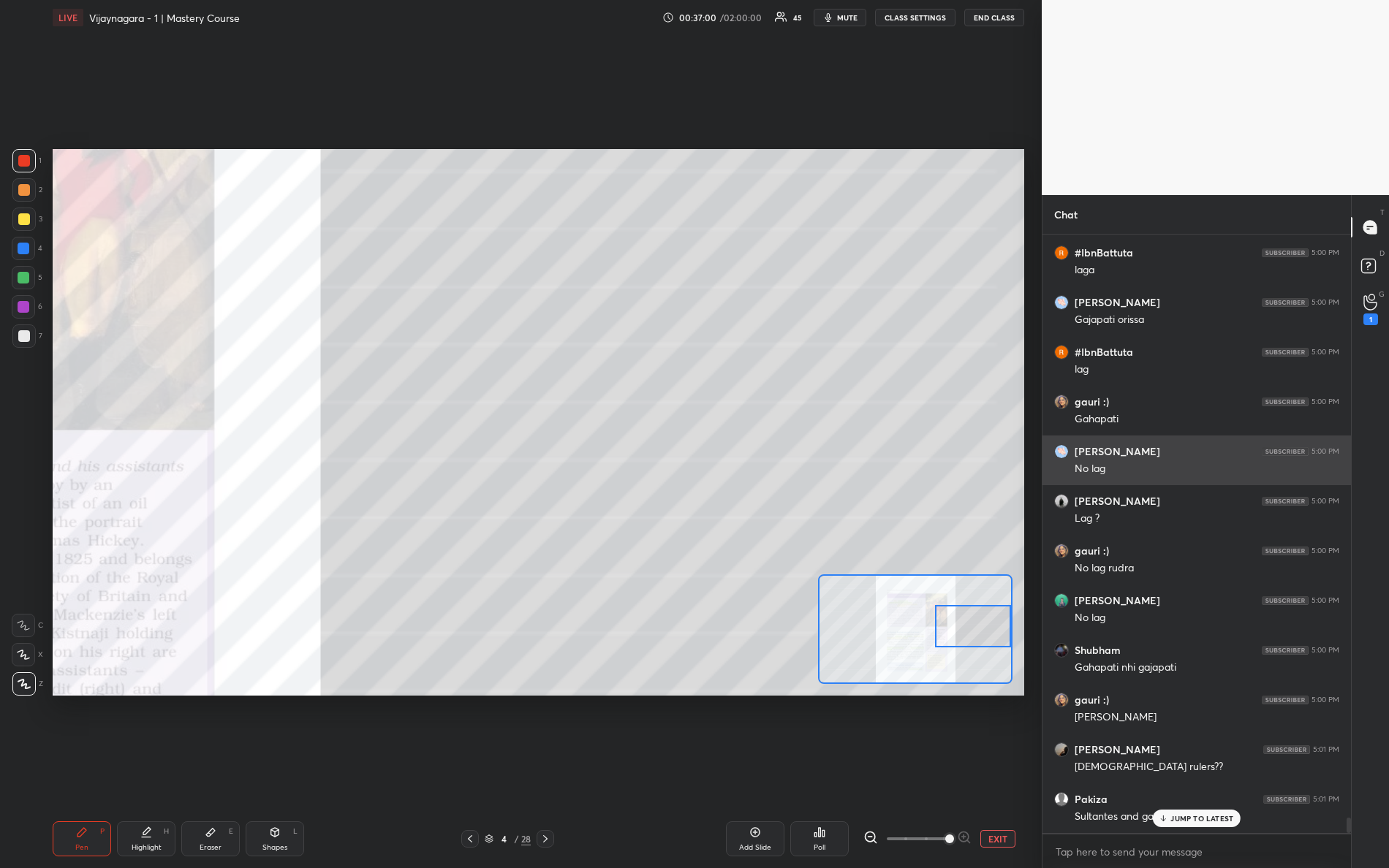
scroll to position [23159, 0]
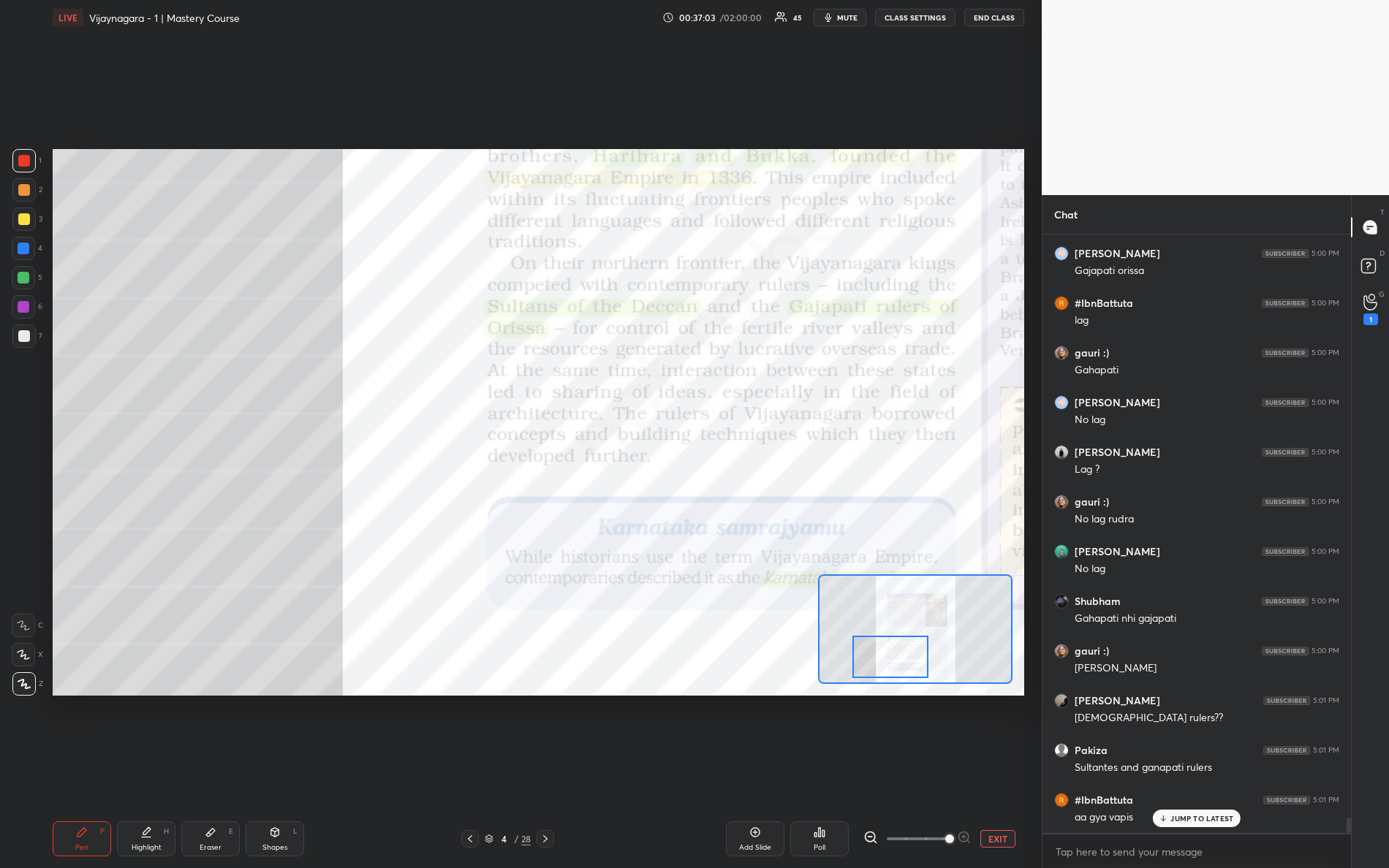
drag, startPoint x: 957, startPoint y: 625, endPoint x: 865, endPoint y: 652, distance: 95.9
click at [876, 657] on div at bounding box center [890, 657] width 77 height 42
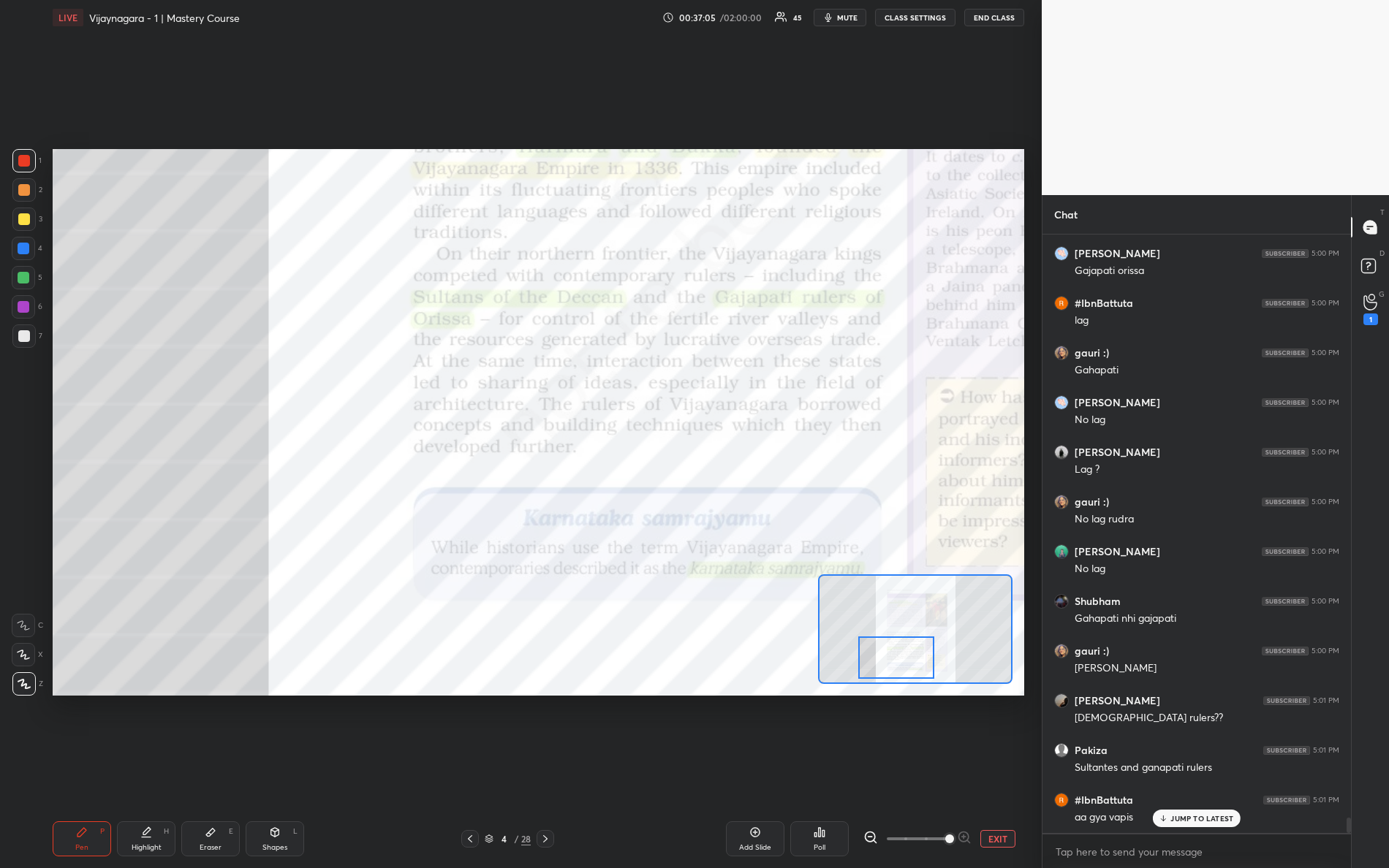
click at [901, 659] on div at bounding box center [897, 658] width 77 height 42
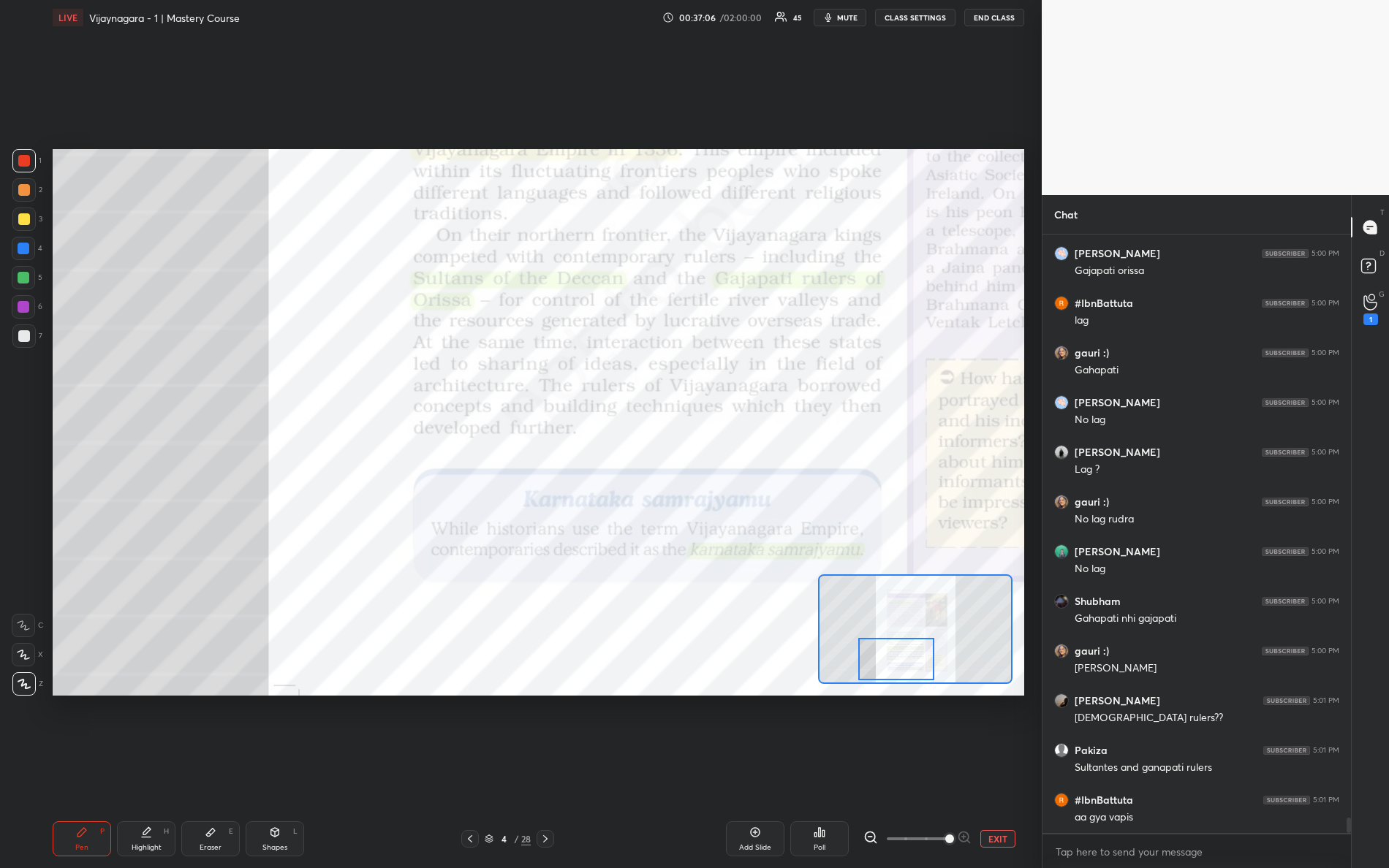
scroll to position [23210, 0]
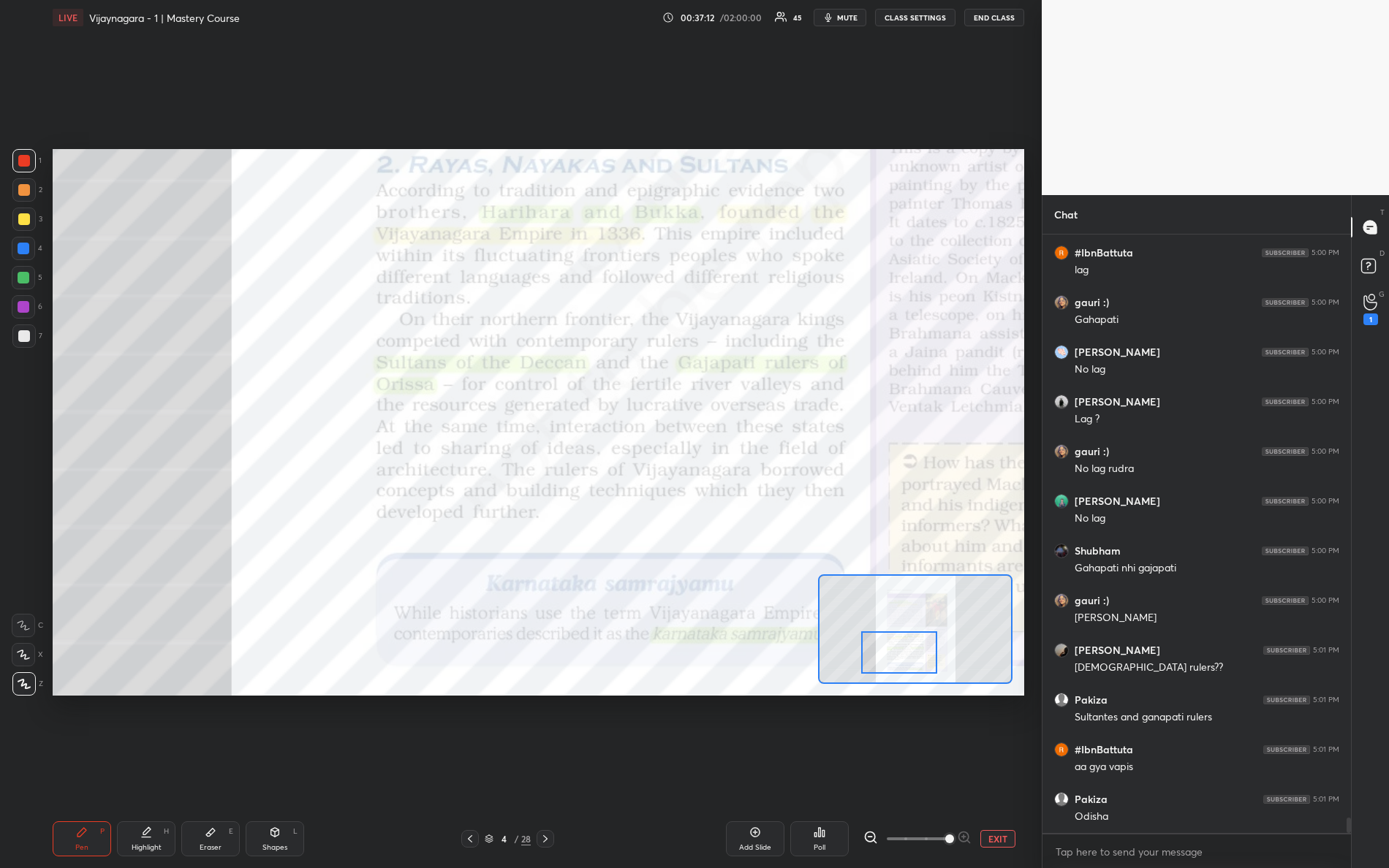
drag, startPoint x: 902, startPoint y: 669, endPoint x: 880, endPoint y: 670, distance: 22.0
click at [905, 663] on div at bounding box center [899, 652] width 77 height 42
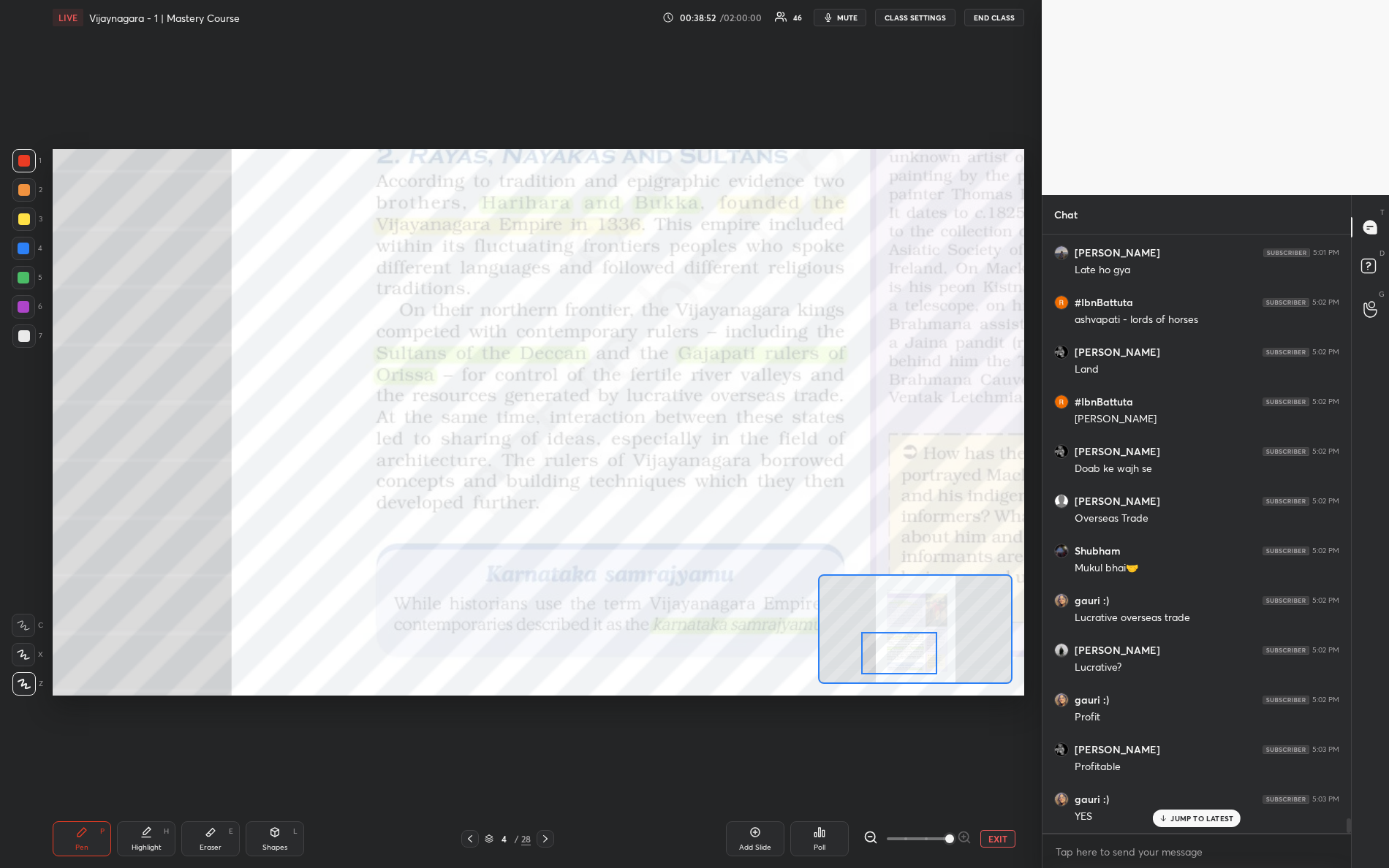
scroll to position [24156, 0]
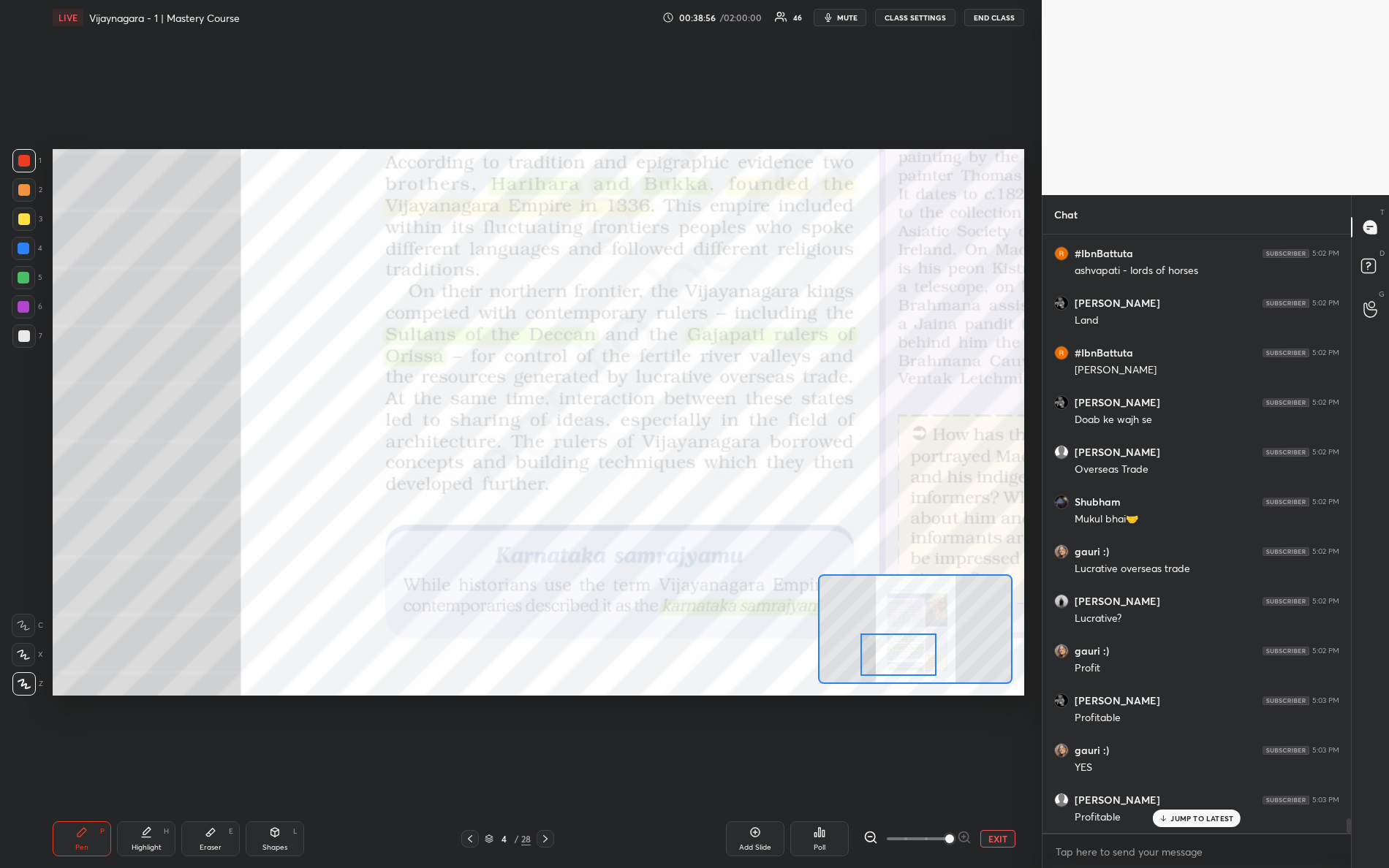
click at [904, 655] on div at bounding box center [898, 655] width 77 height 42
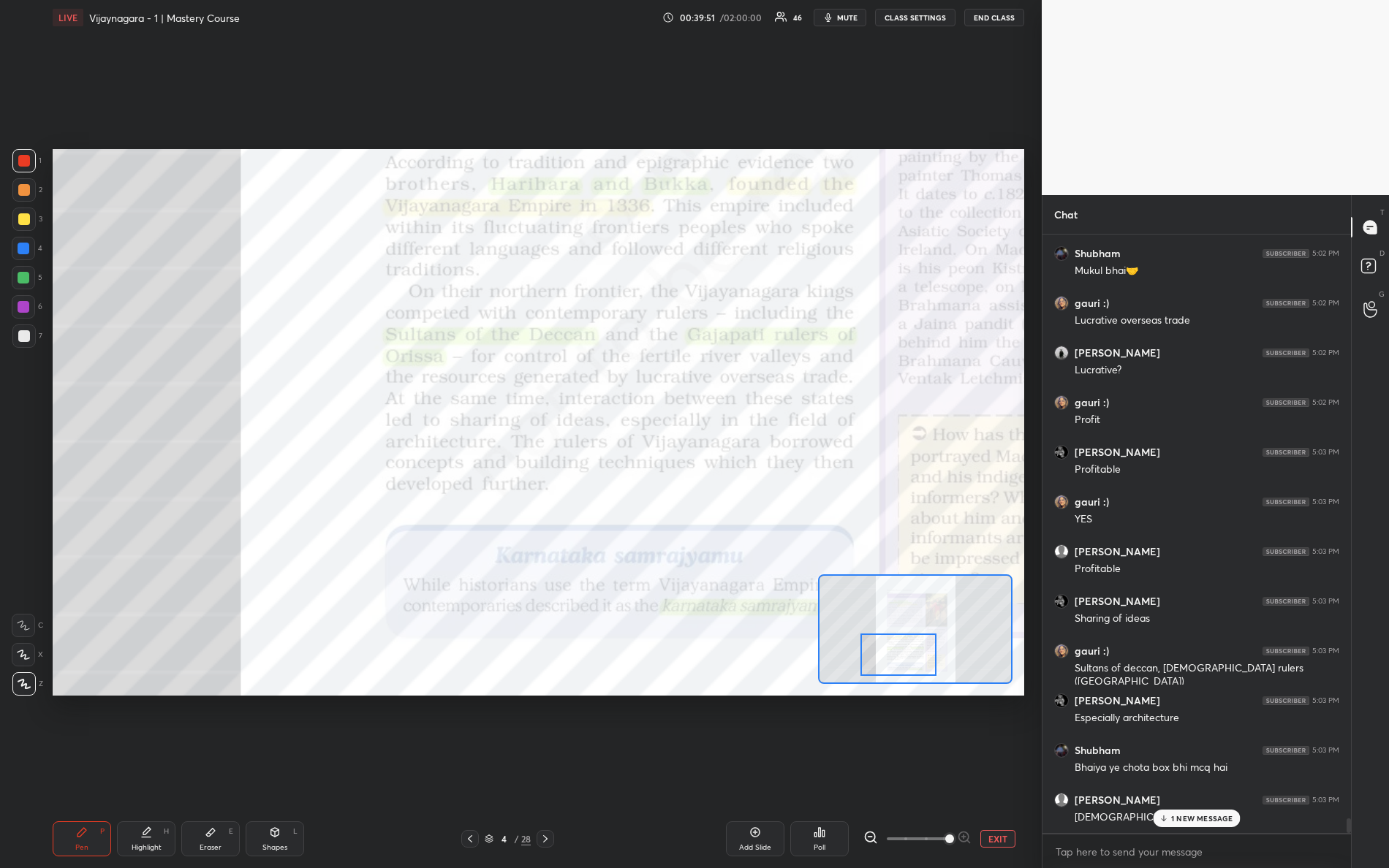
scroll to position [24455, 0]
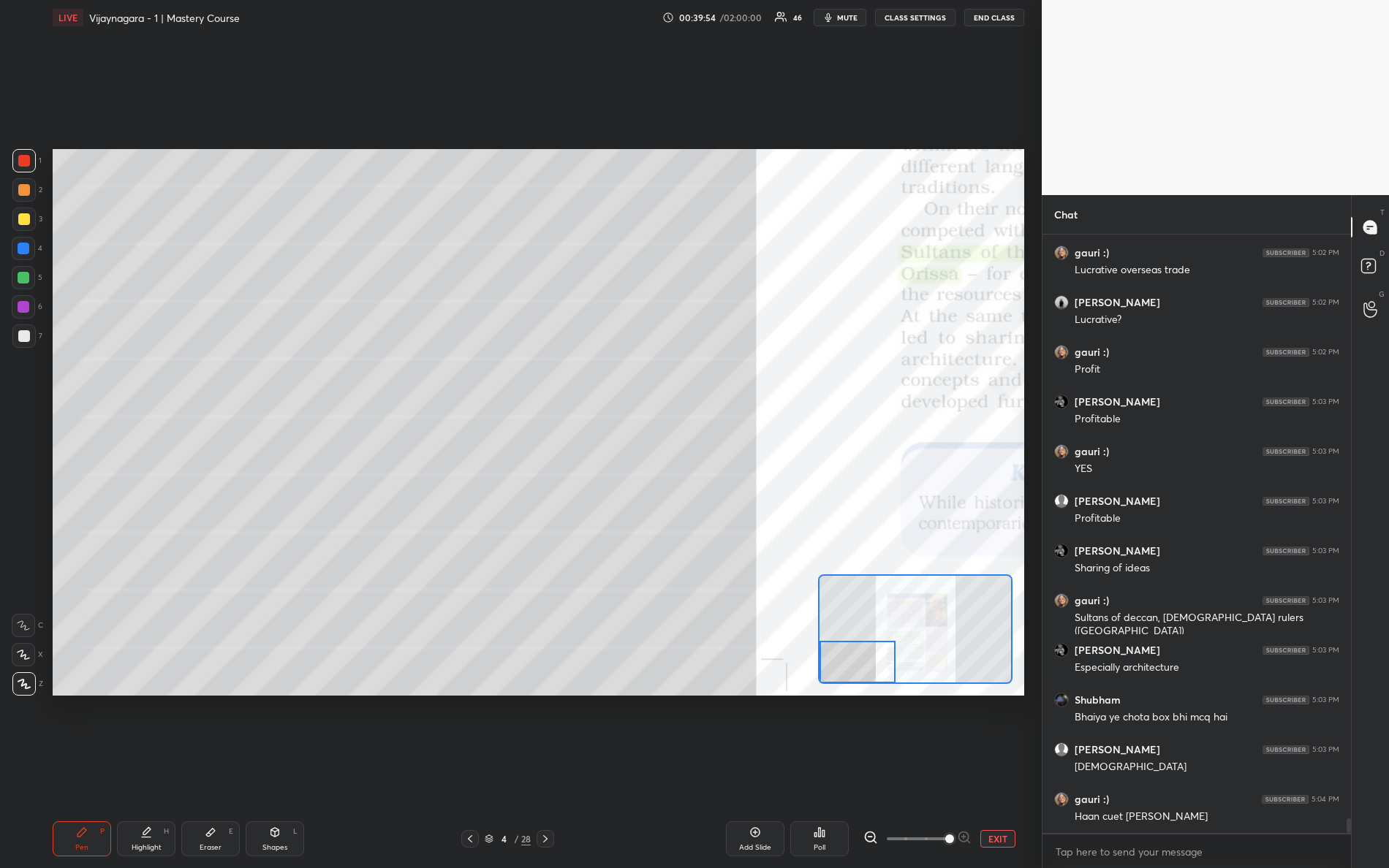
click at [824, 686] on div "Setting up your live class Poll for secs No correct answer Start poll" at bounding box center [538, 423] width 972 height 546
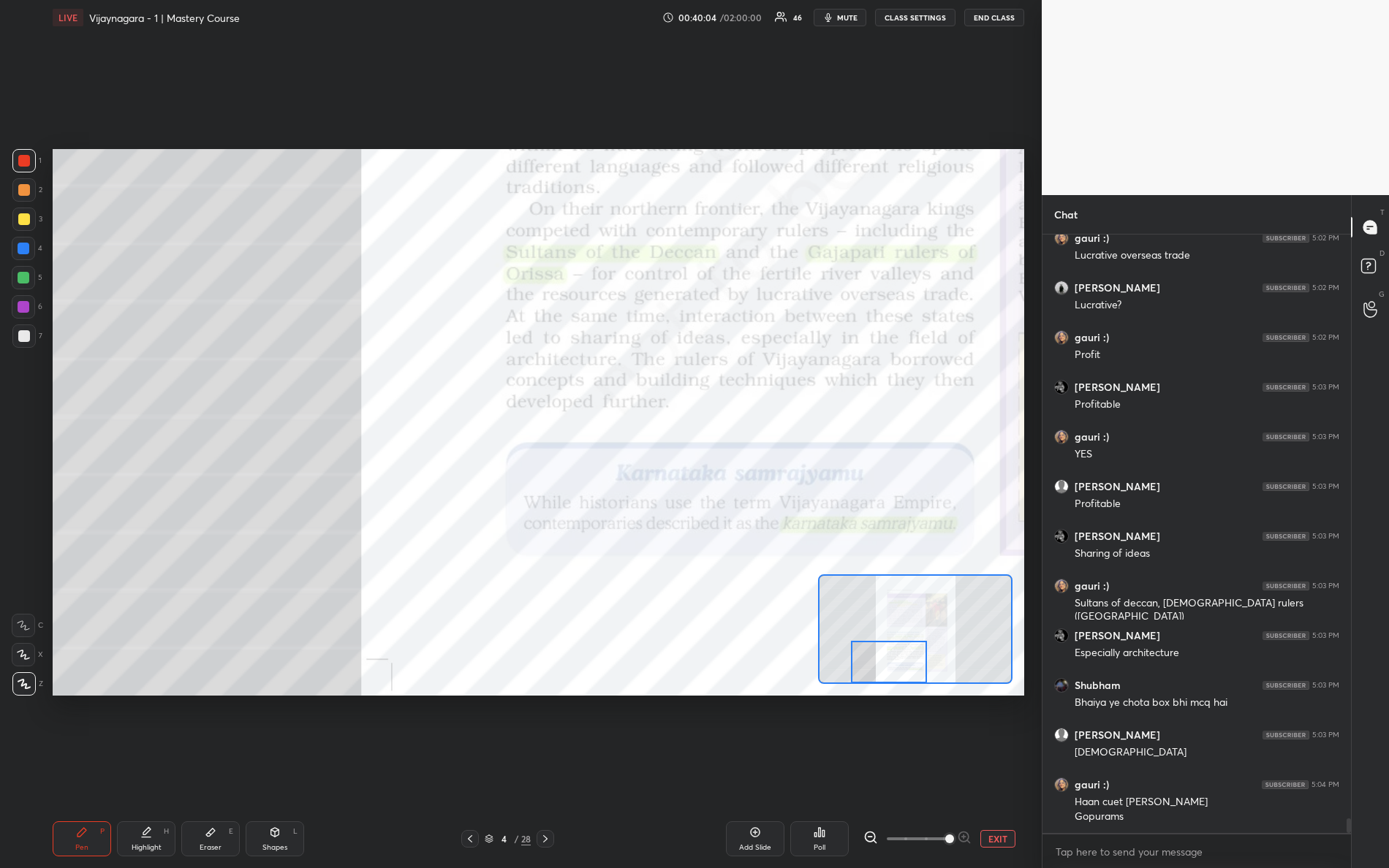
drag, startPoint x: 860, startPoint y: 669, endPoint x: 900, endPoint y: 698, distance: 49.4
click at [902, 698] on div "Setting up your live class Poll for secs No correct answer Start poll" at bounding box center [538, 423] width 983 height 774
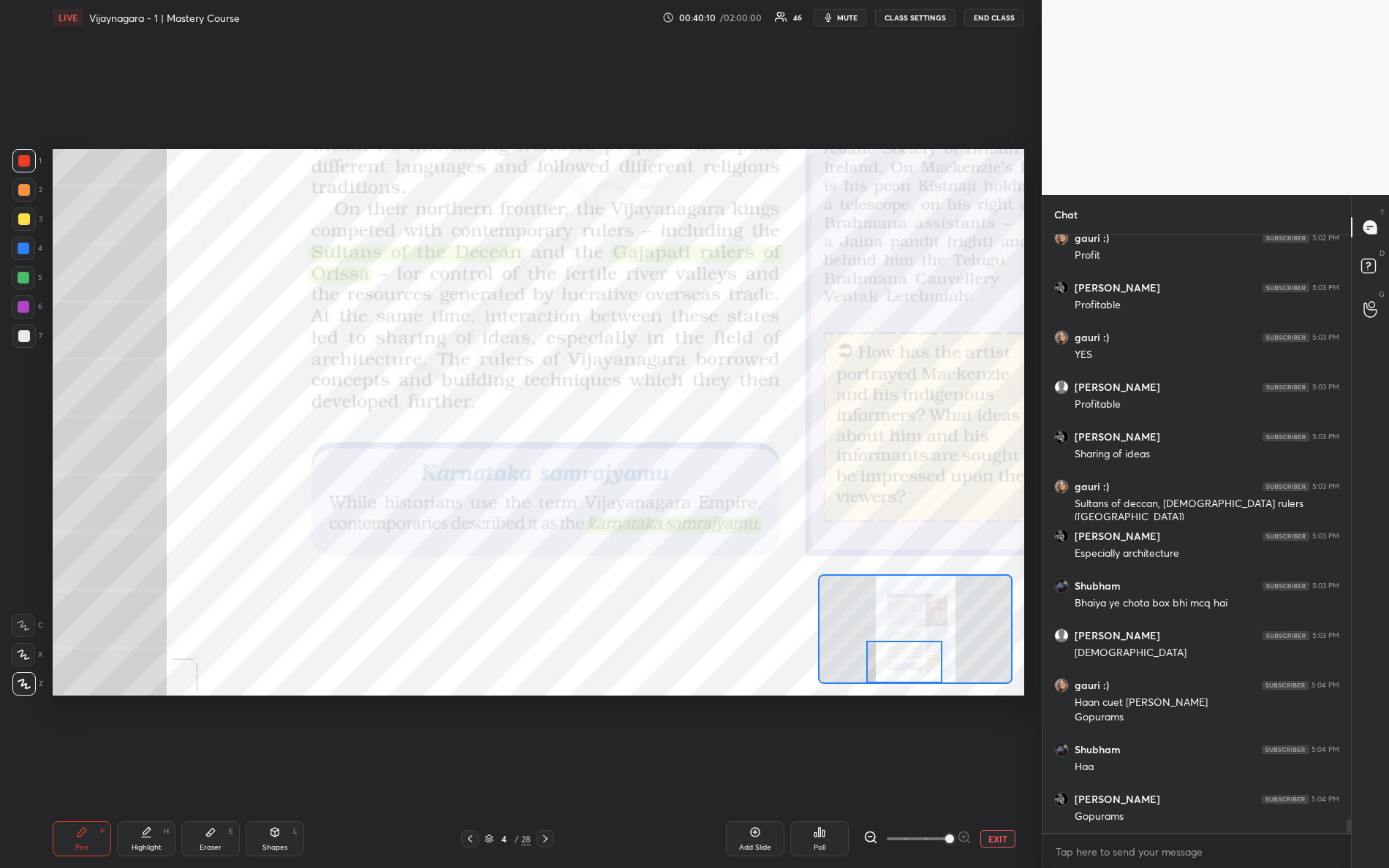
scroll to position [24620, 0]
drag, startPoint x: 900, startPoint y: 658, endPoint x: 901, endPoint y: 681, distance: 23.0
click at [902, 680] on div at bounding box center [904, 662] width 77 height 42
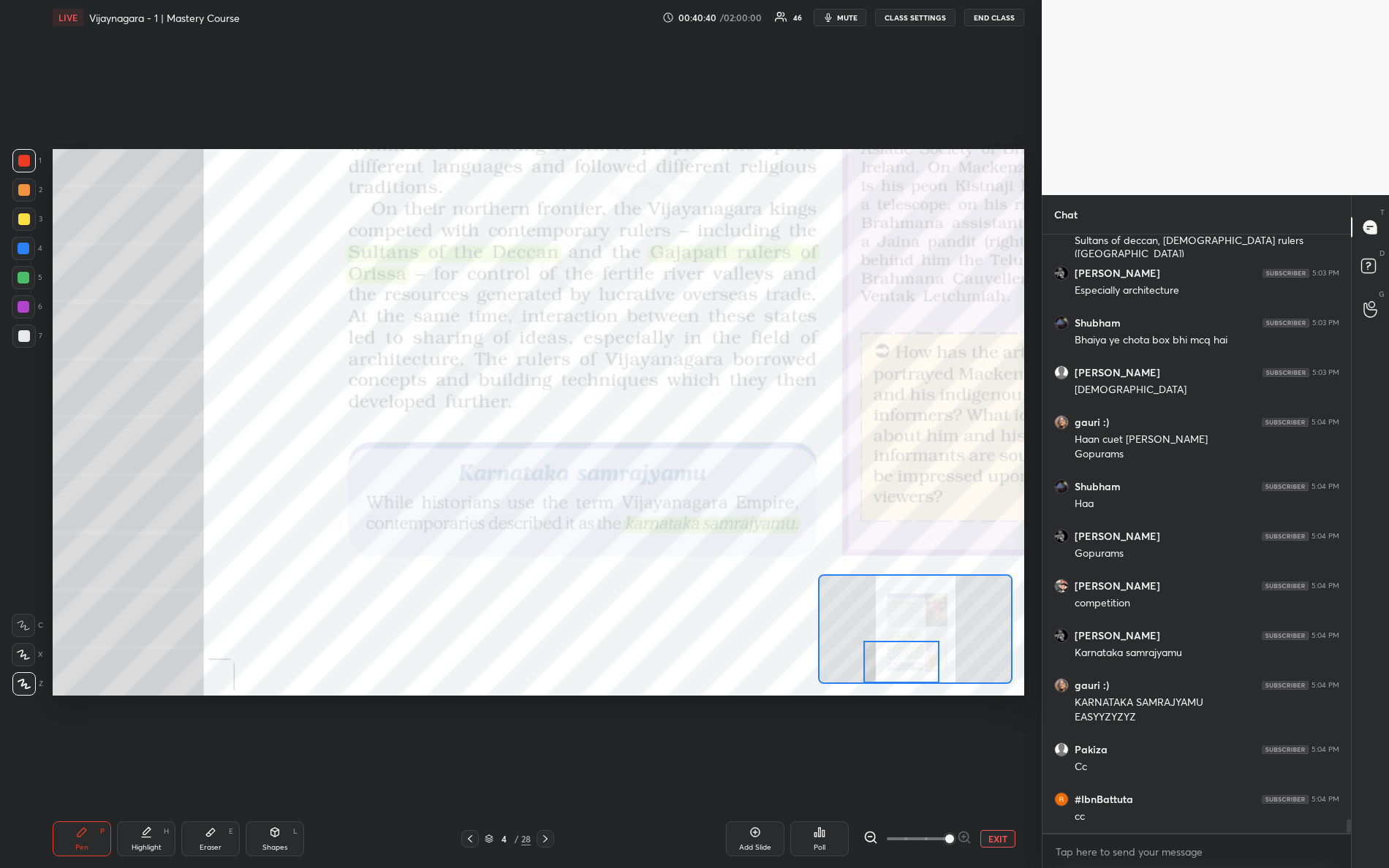
scroll to position [24882, 0]
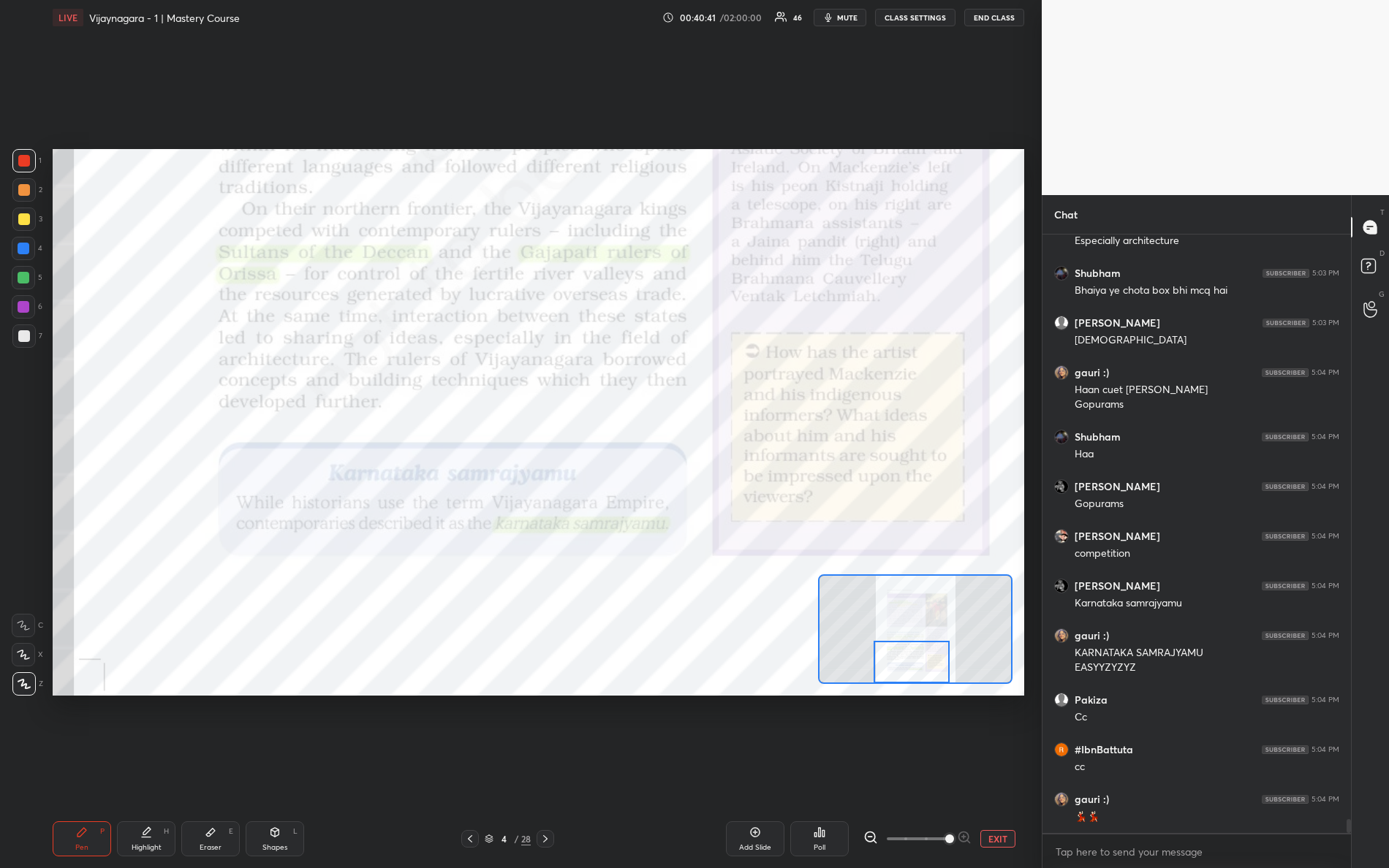
drag, startPoint x: 907, startPoint y: 662, endPoint x: 917, endPoint y: 676, distance: 17.2
click at [917, 676] on div at bounding box center [912, 662] width 77 height 42
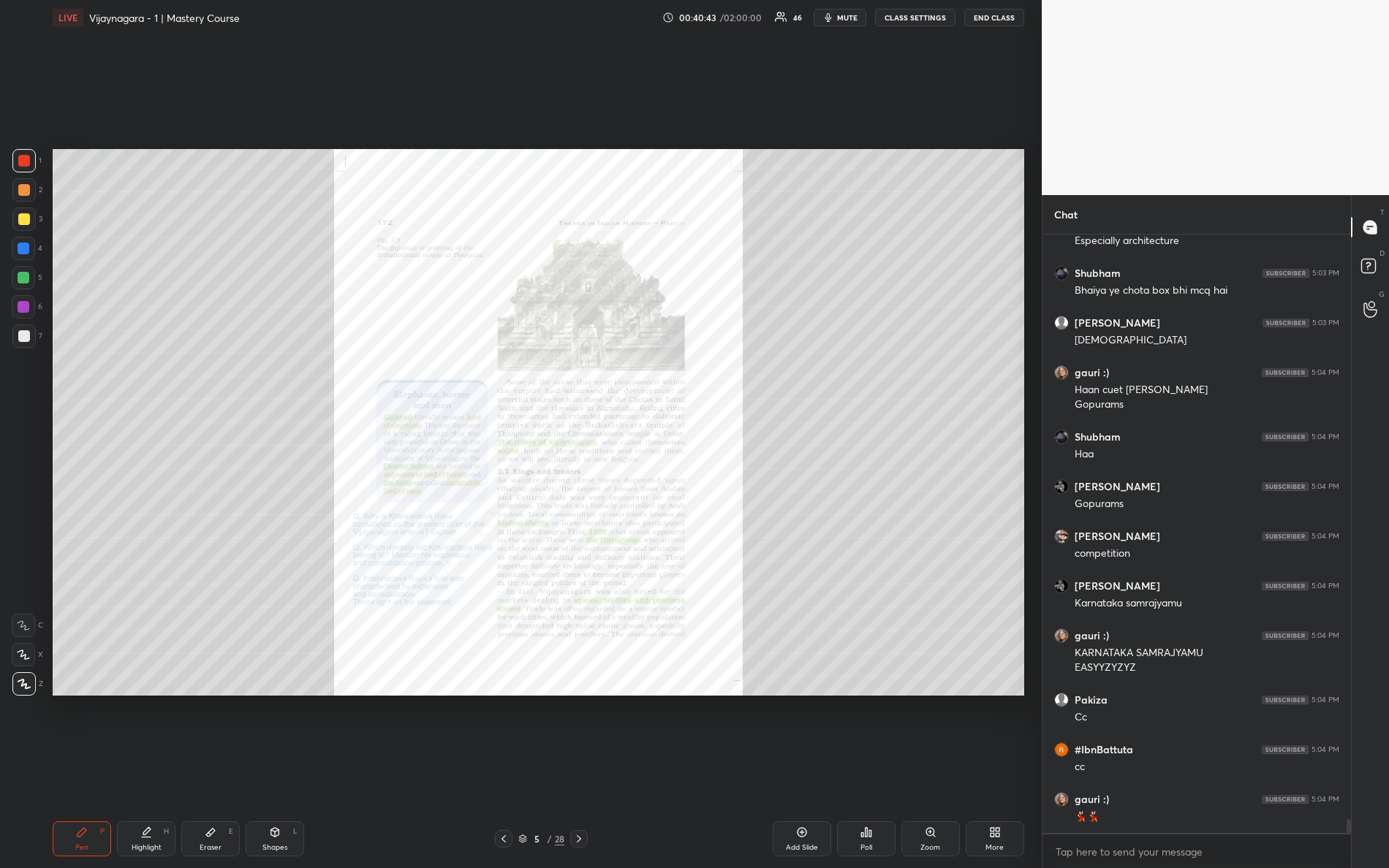
click at [925, 768] on div "Zoom" at bounding box center [930, 848] width 19 height 7
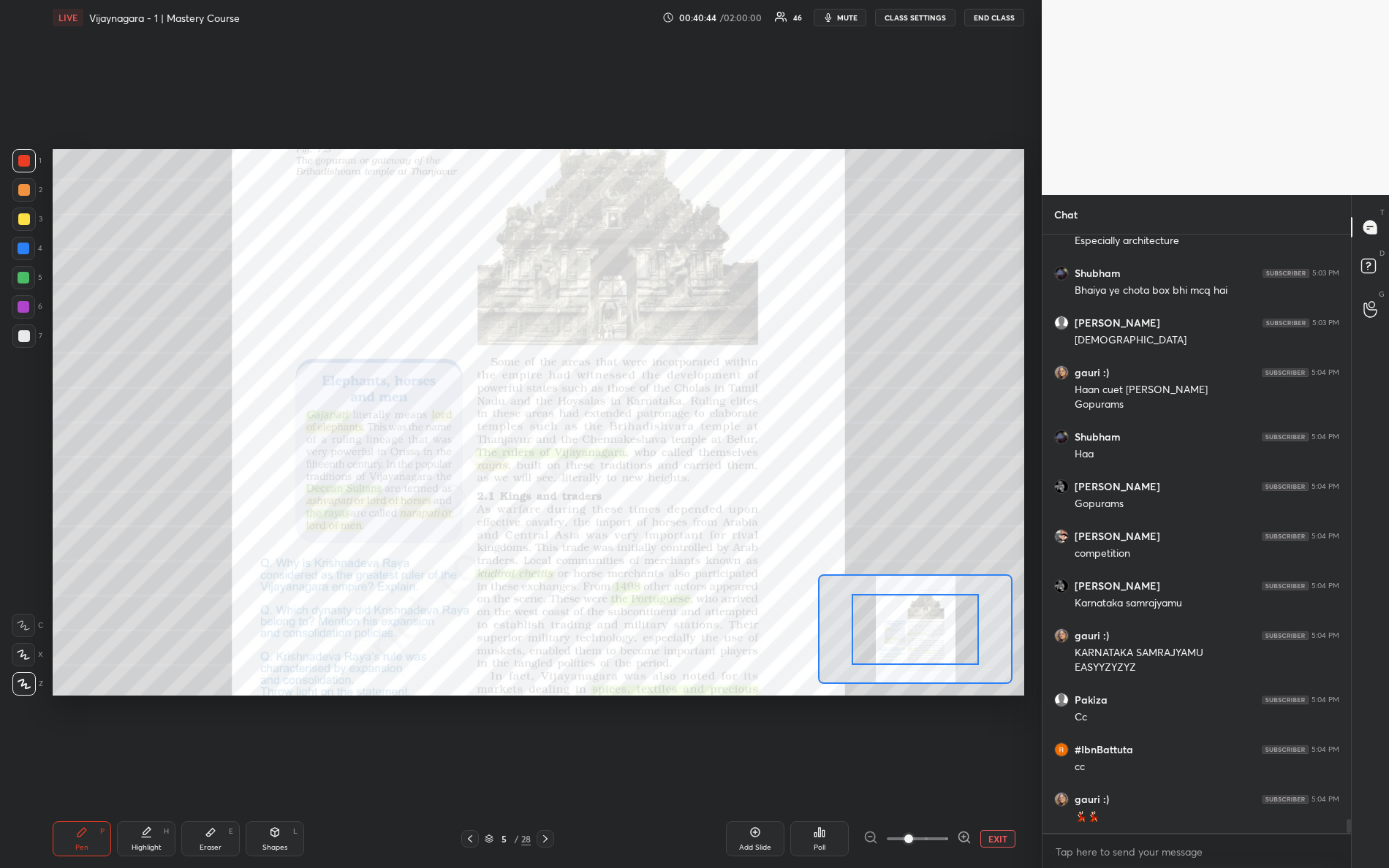
drag, startPoint x: 965, startPoint y: 845, endPoint x: 986, endPoint y: 846, distance: 21.0
click at [985, 768] on div "EXIT" at bounding box center [944, 839] width 161 height 18
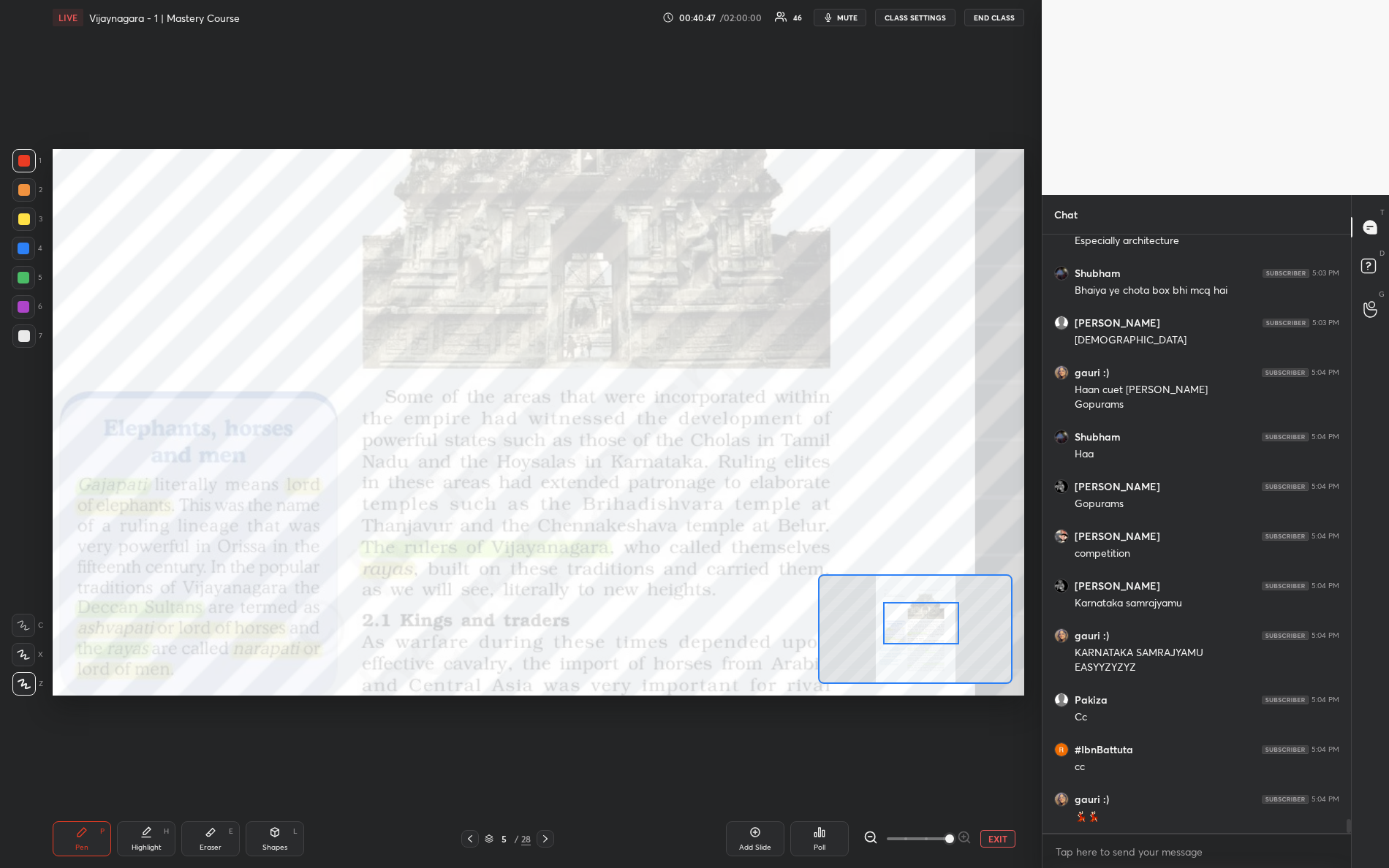
scroll to position [24945, 0]
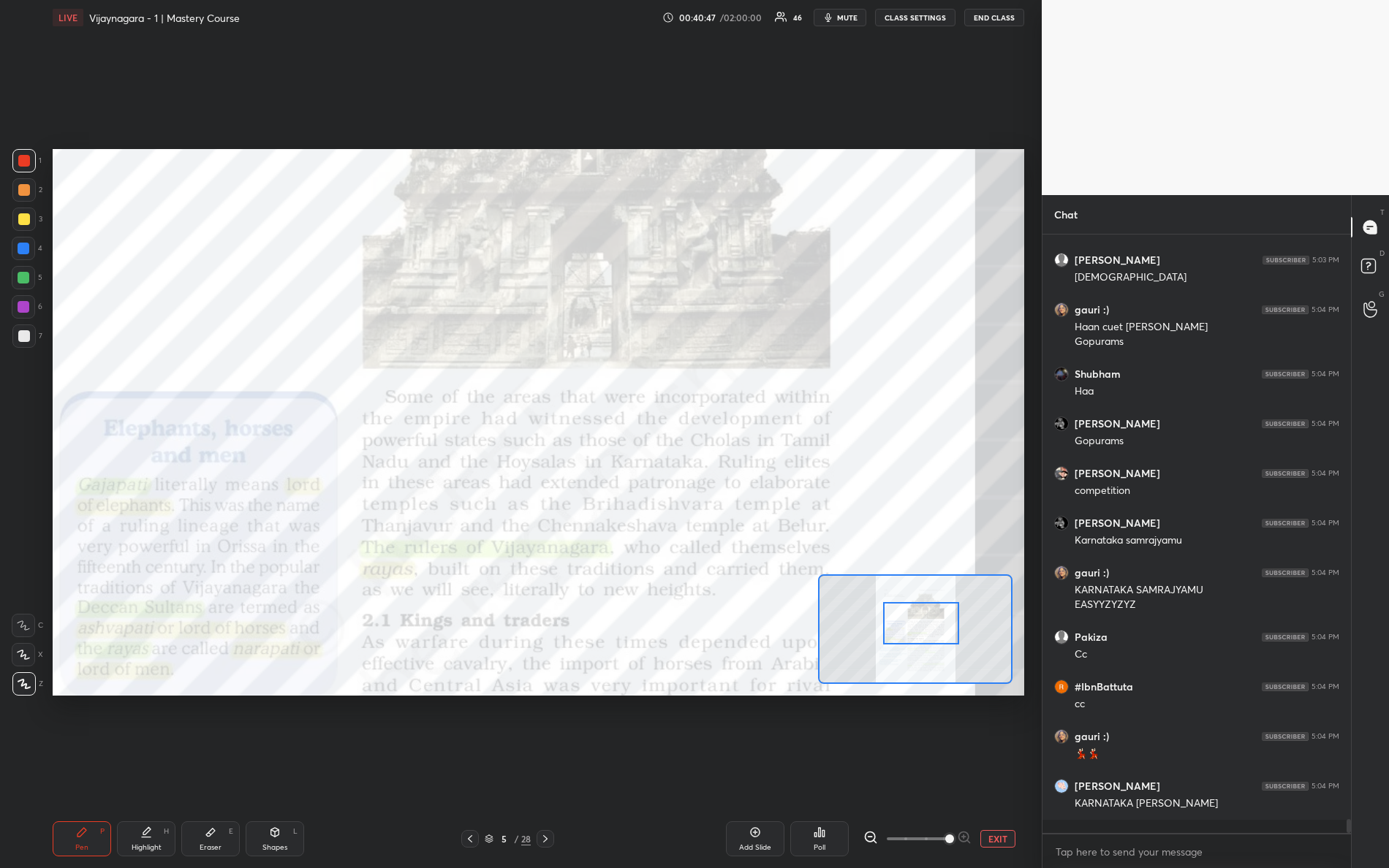
drag, startPoint x: 928, startPoint y: 639, endPoint x: 927, endPoint y: 628, distance: 11.0
click at [934, 632] on div at bounding box center [921, 623] width 77 height 42
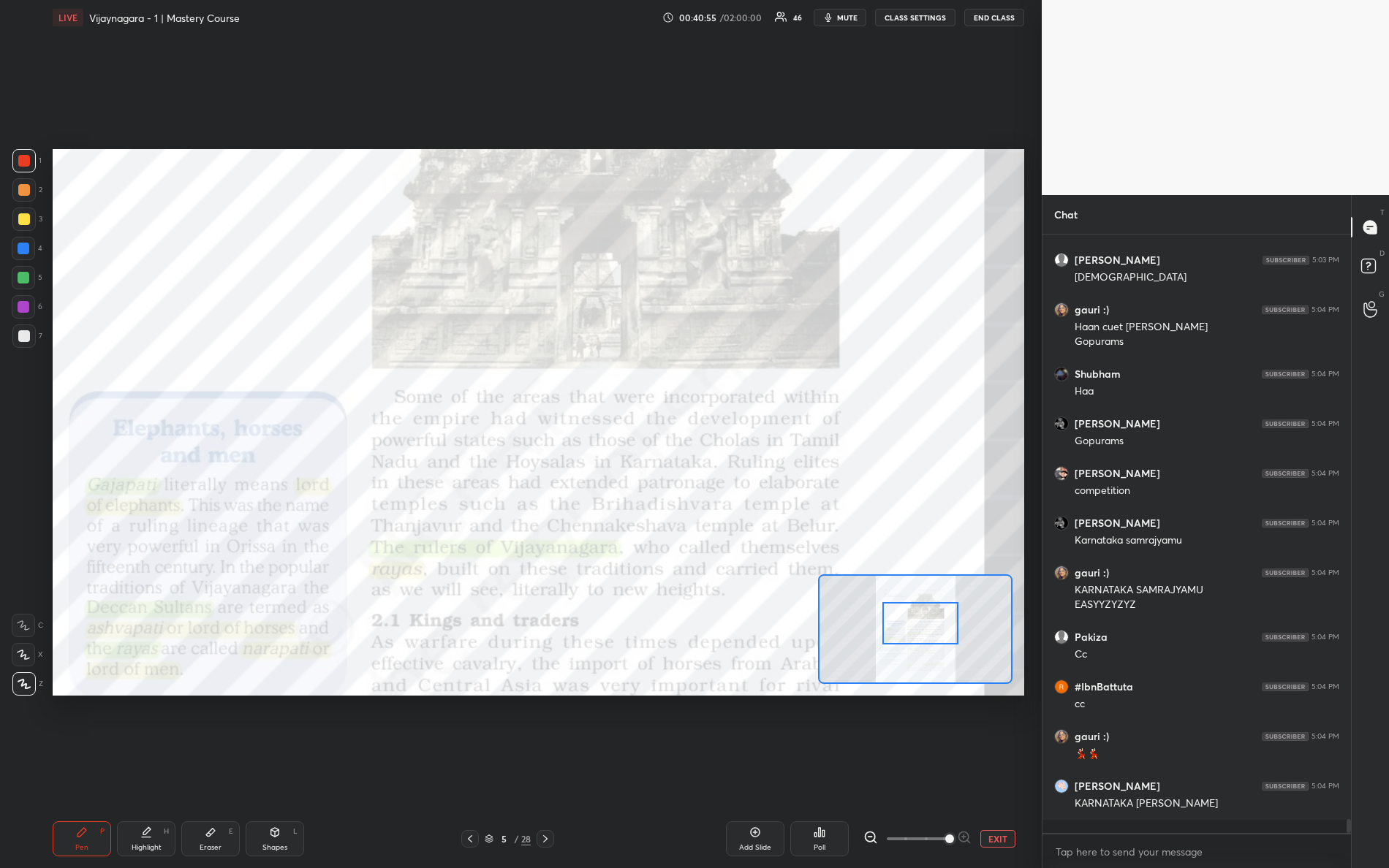
scroll to position [24994, 0]
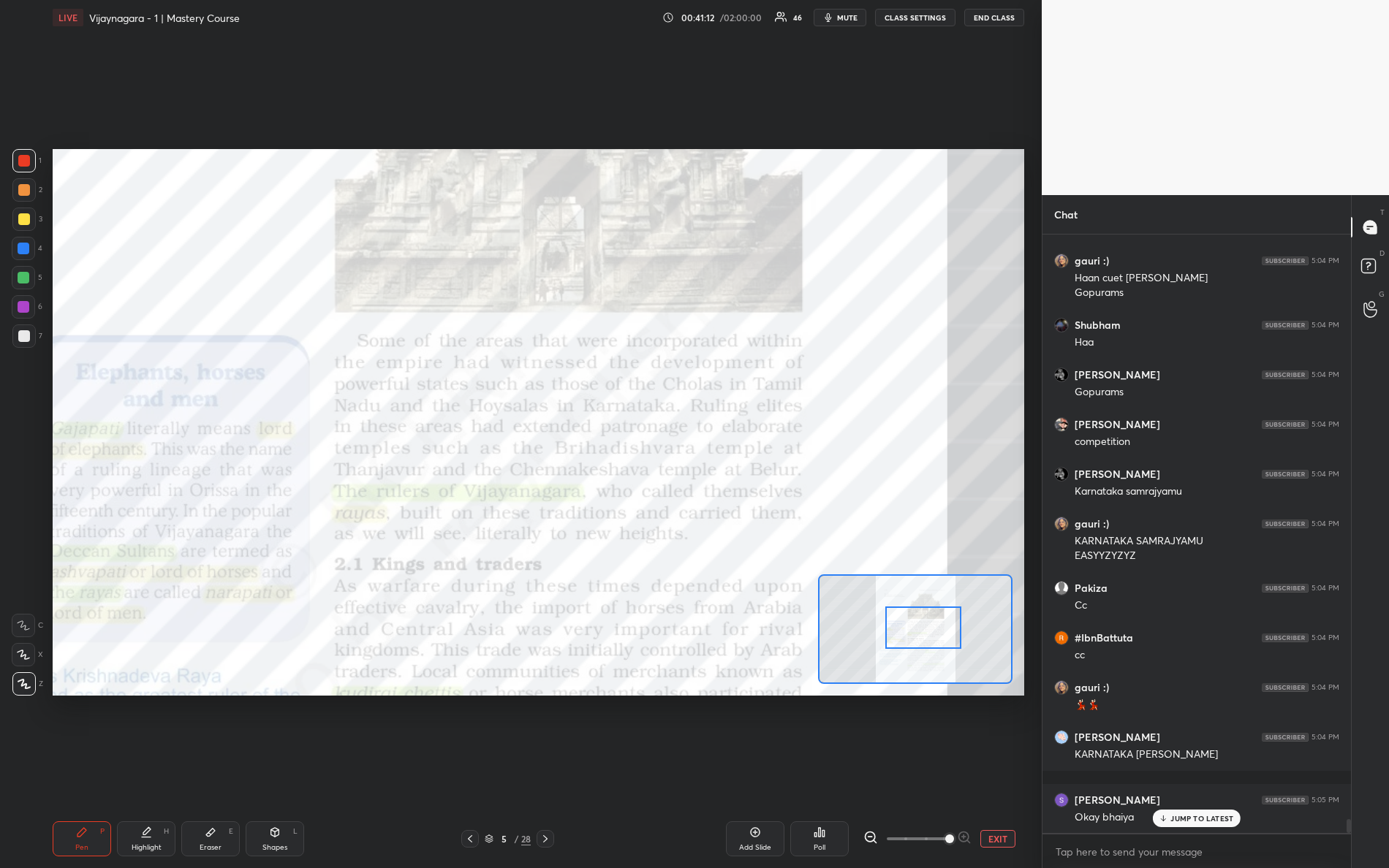
click at [910, 640] on div at bounding box center [923, 628] width 77 height 42
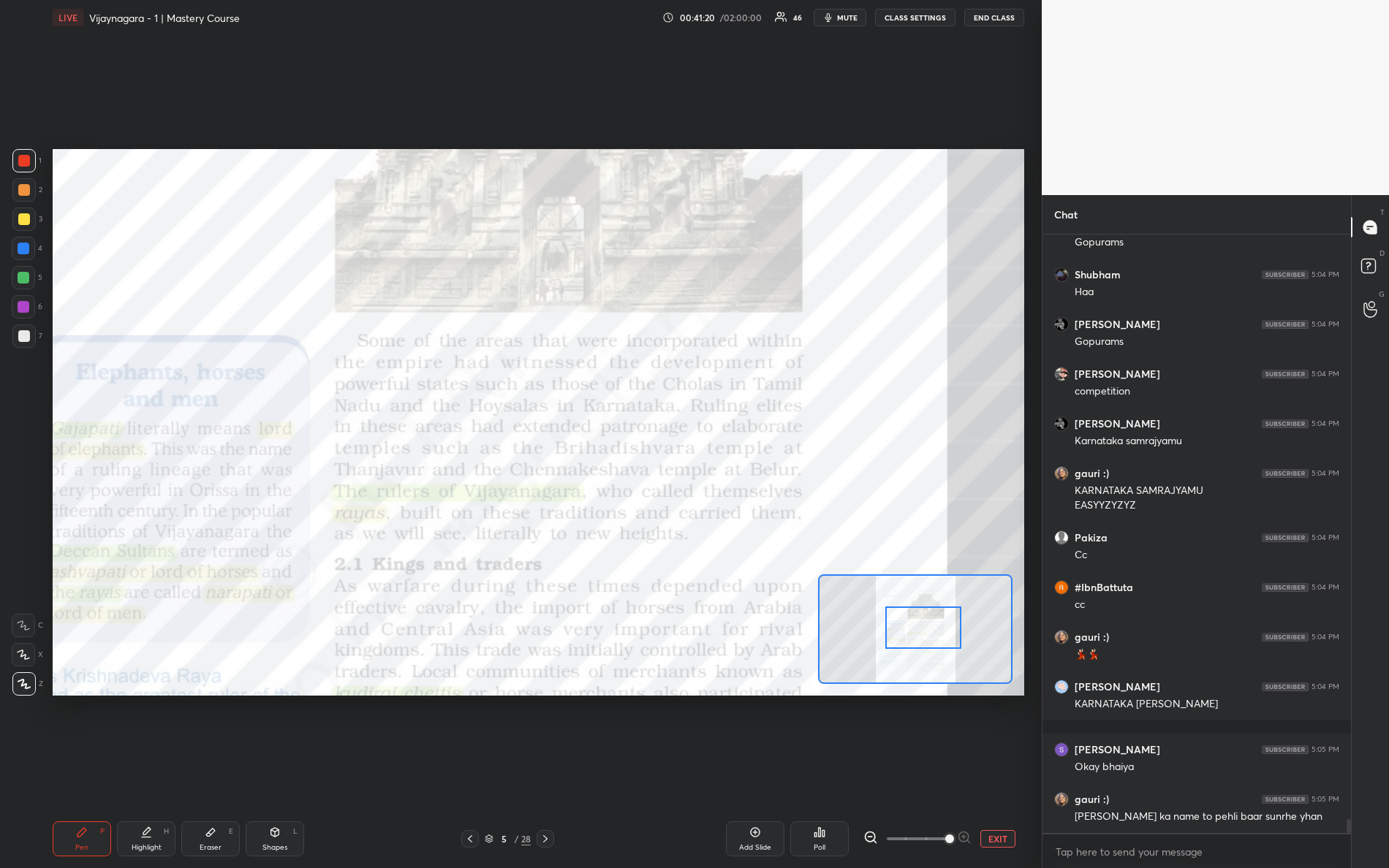
scroll to position [25059, 0]
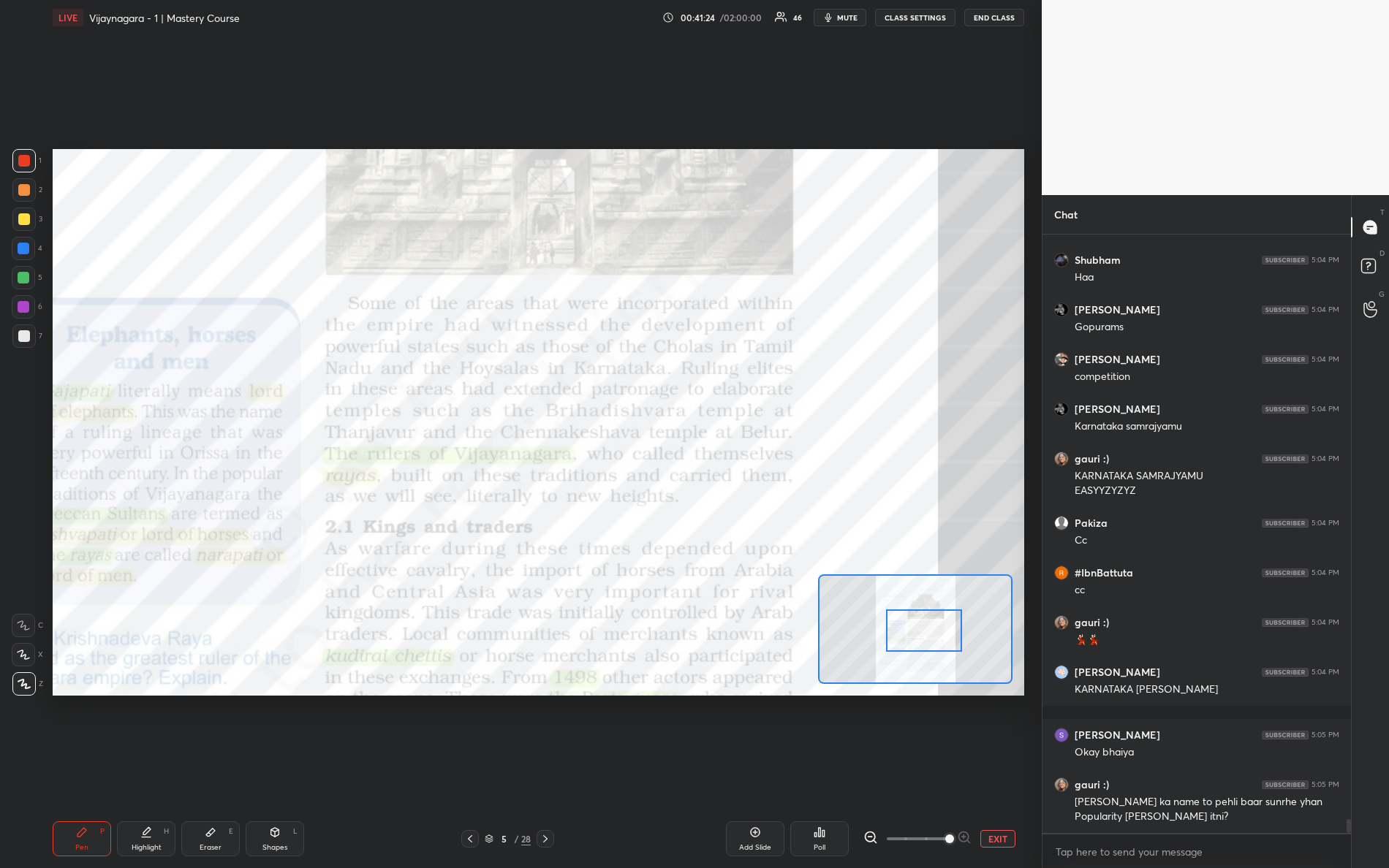
click at [905, 641] on div at bounding box center [924, 631] width 77 height 42
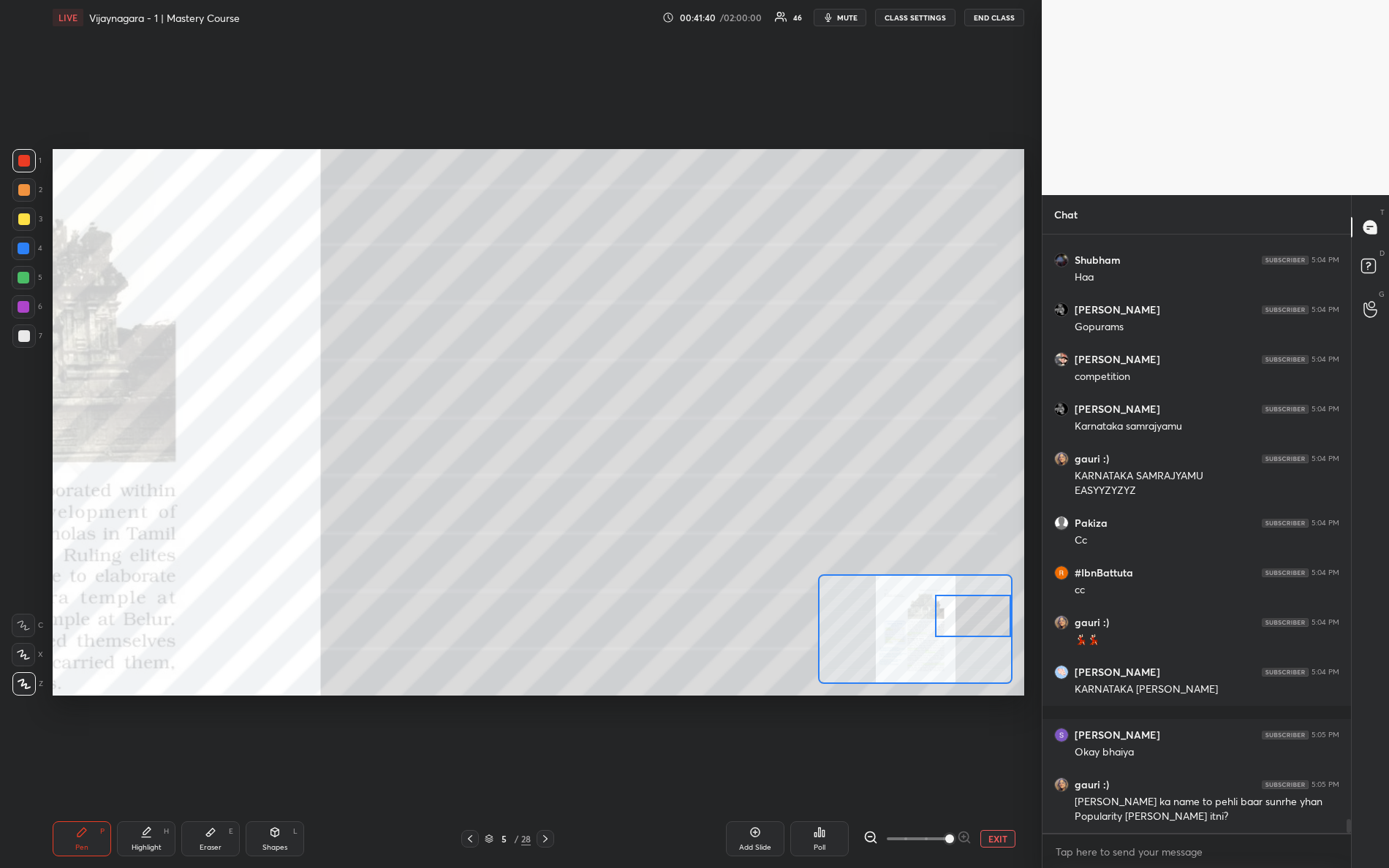
drag, startPoint x: 940, startPoint y: 624, endPoint x: 1026, endPoint y: 612, distance: 86.8
click at [1027, 613] on div "Setting up your live class Poll for secs No correct answer Start poll" at bounding box center [538, 423] width 983 height 774
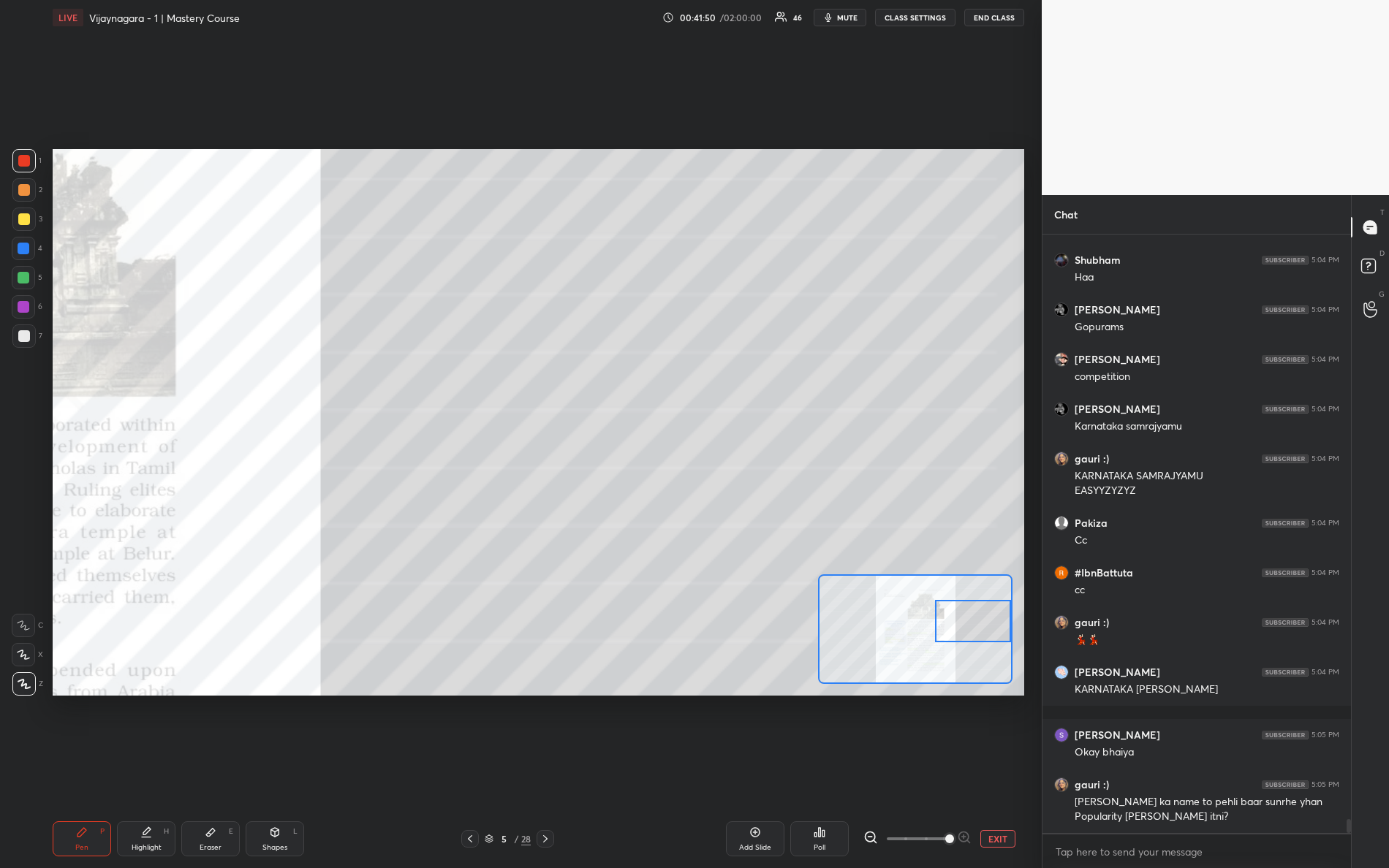
scroll to position [25122, 0]
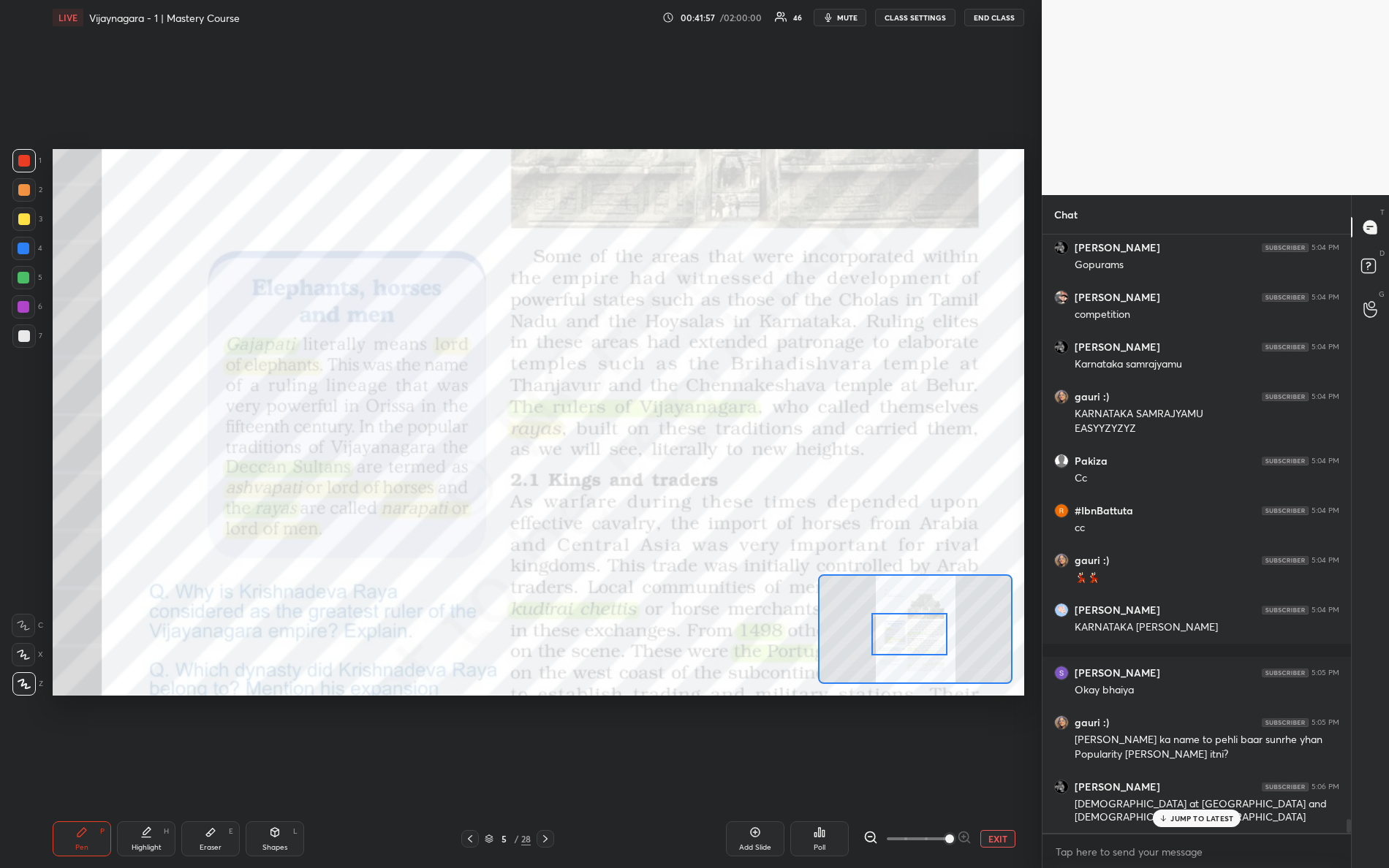
drag, startPoint x: 962, startPoint y: 615, endPoint x: 890, endPoint y: 622, distance: 72.3
click at [897, 628] on div at bounding box center [910, 635] width 77 height 42
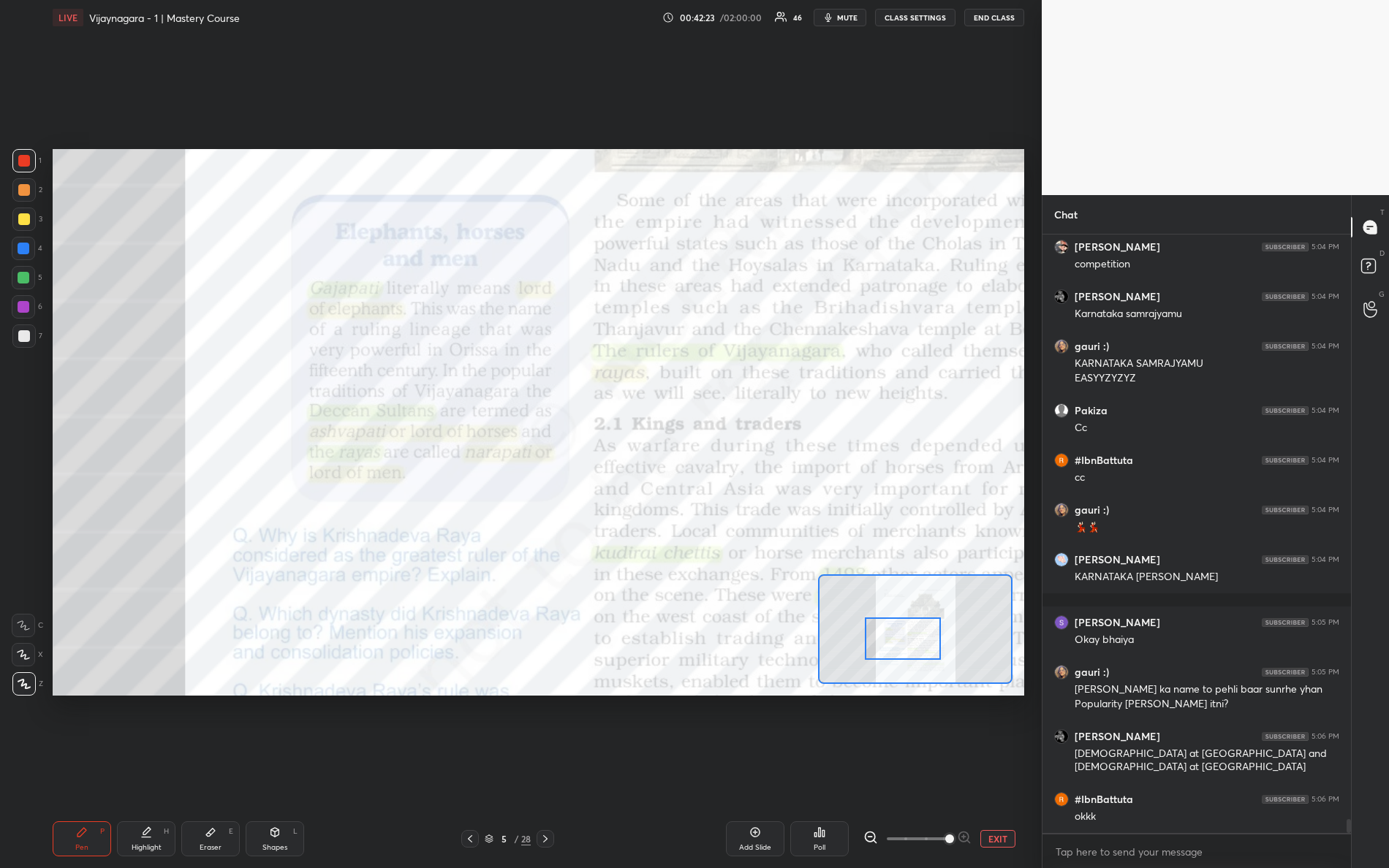
click at [894, 639] on div at bounding box center [903, 639] width 77 height 42
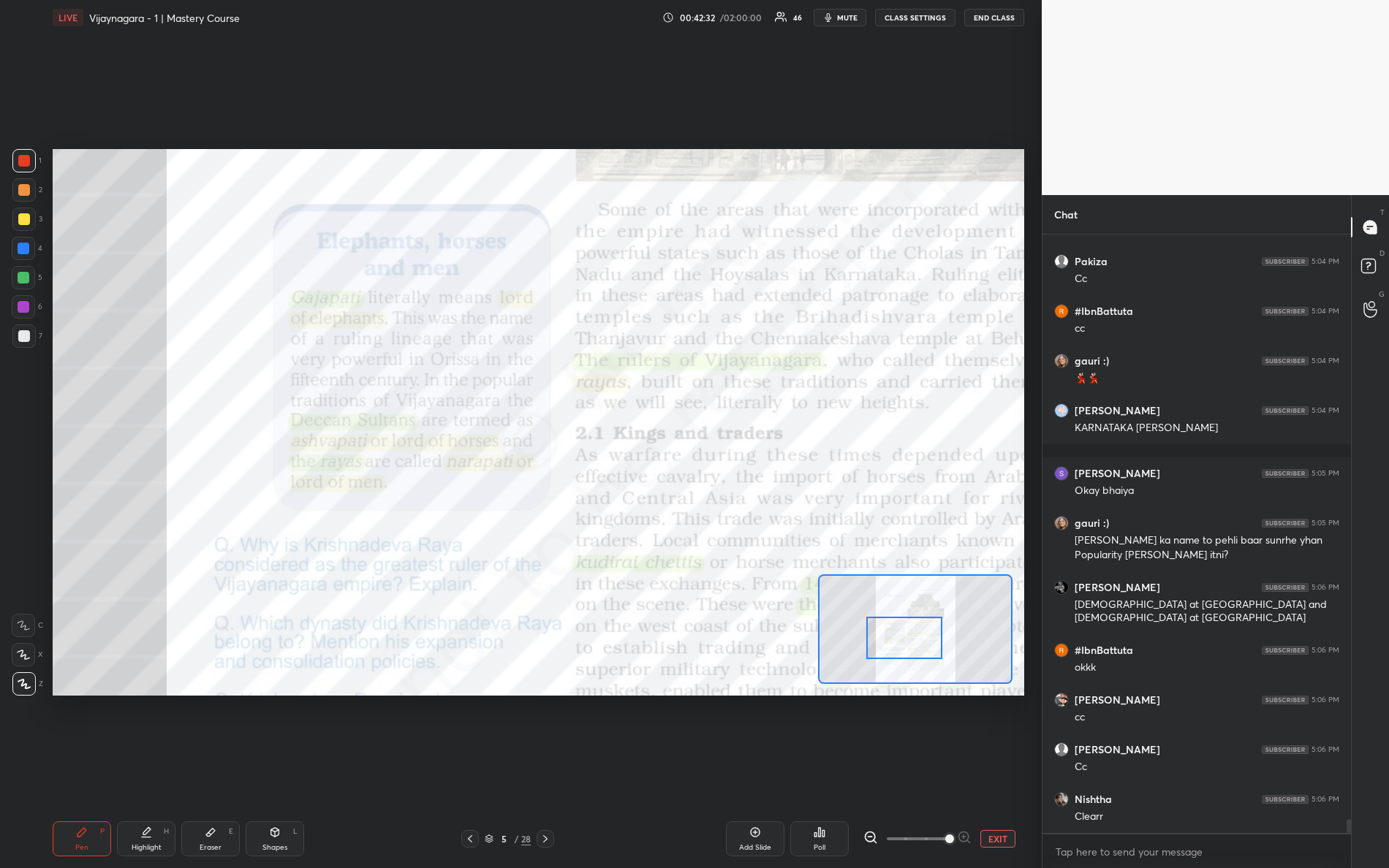
scroll to position [25370, 0]
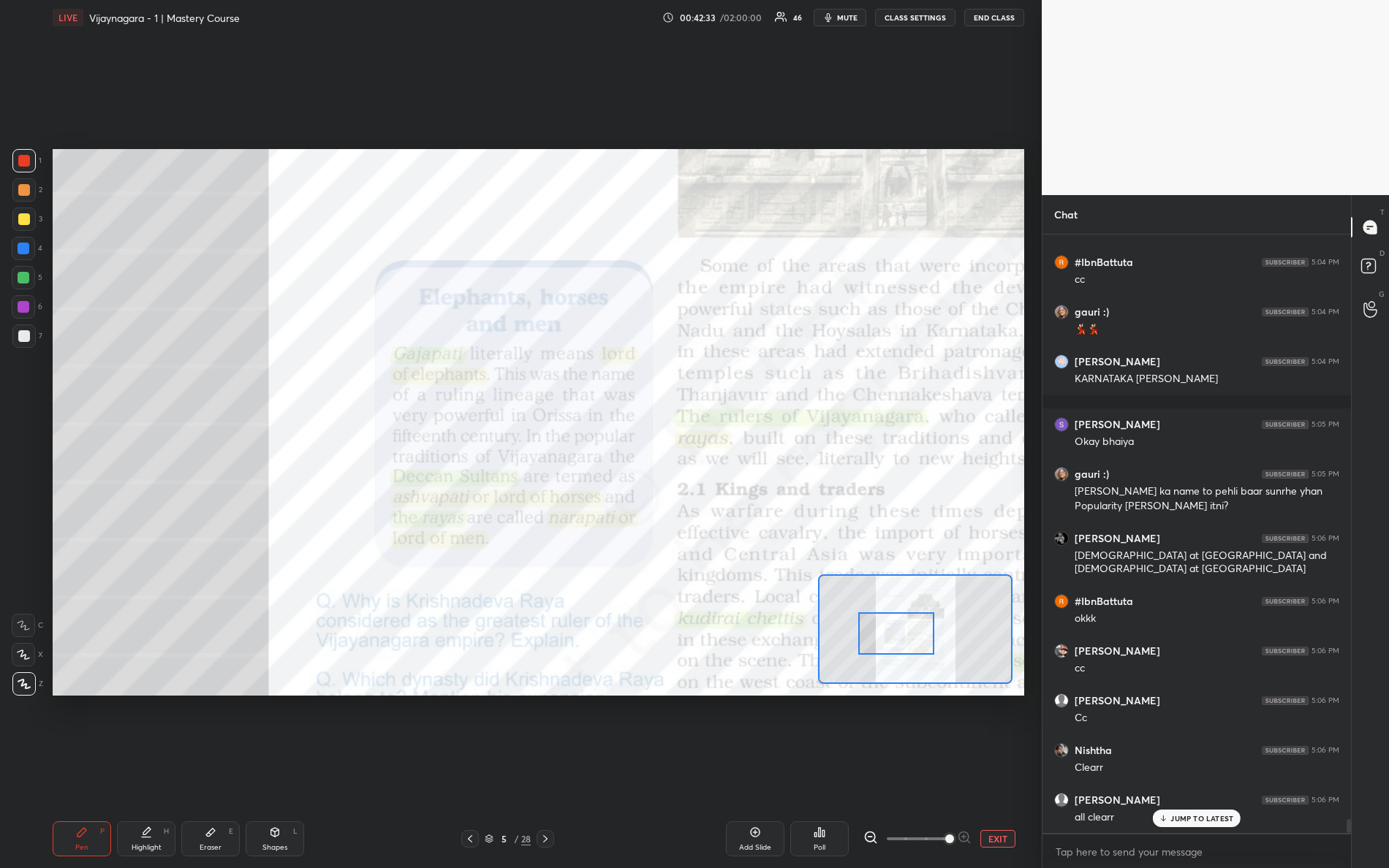
drag, startPoint x: 906, startPoint y: 636, endPoint x: 893, endPoint y: 634, distance: 13.2
click at [896, 635] on div at bounding box center [897, 634] width 77 height 42
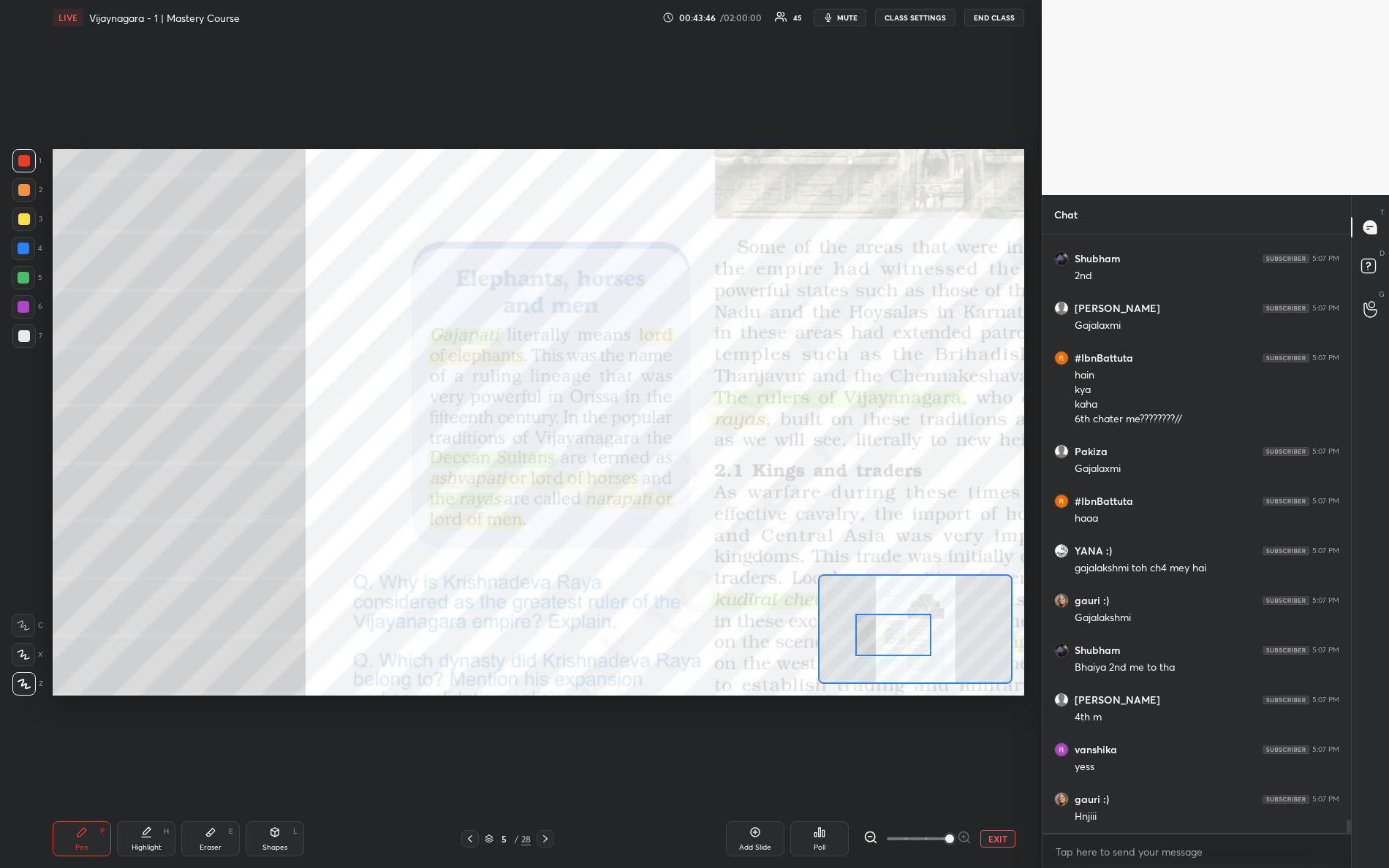
scroll to position [26885, 0]
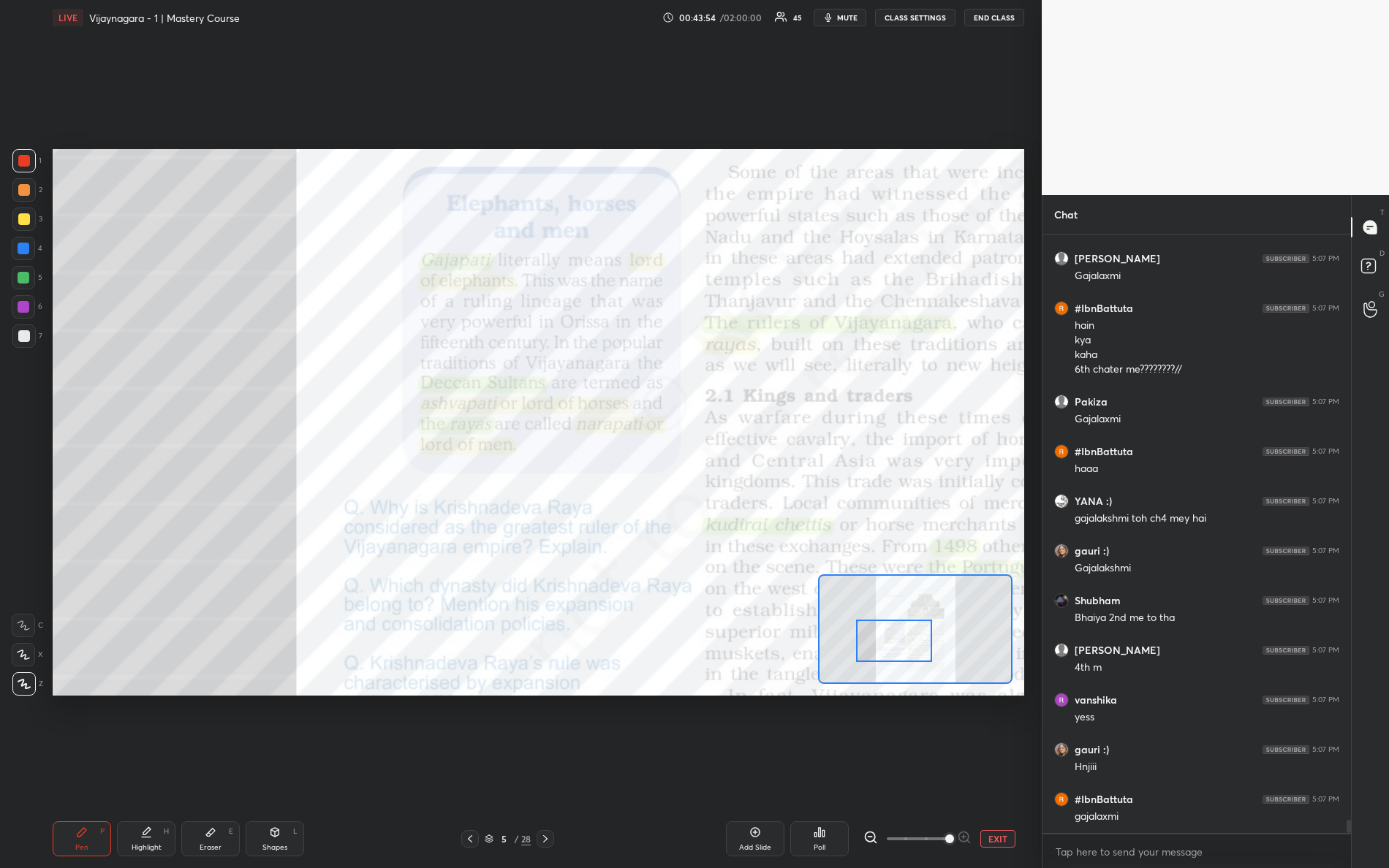
drag, startPoint x: 904, startPoint y: 638, endPoint x: 902, endPoint y: 646, distance: 8.2
click at [904, 648] on div at bounding box center [894, 641] width 77 height 42
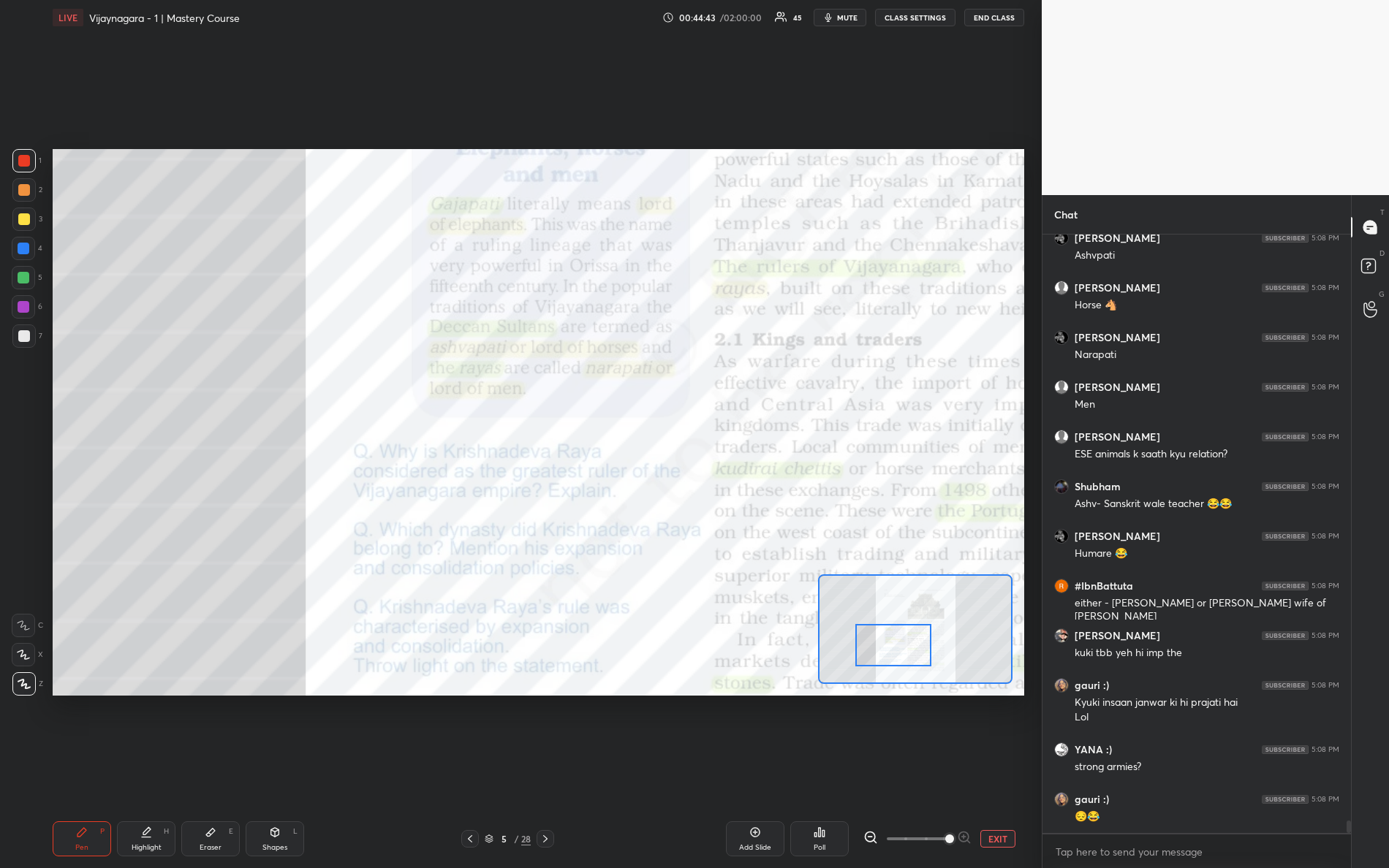
scroll to position [27545, 0]
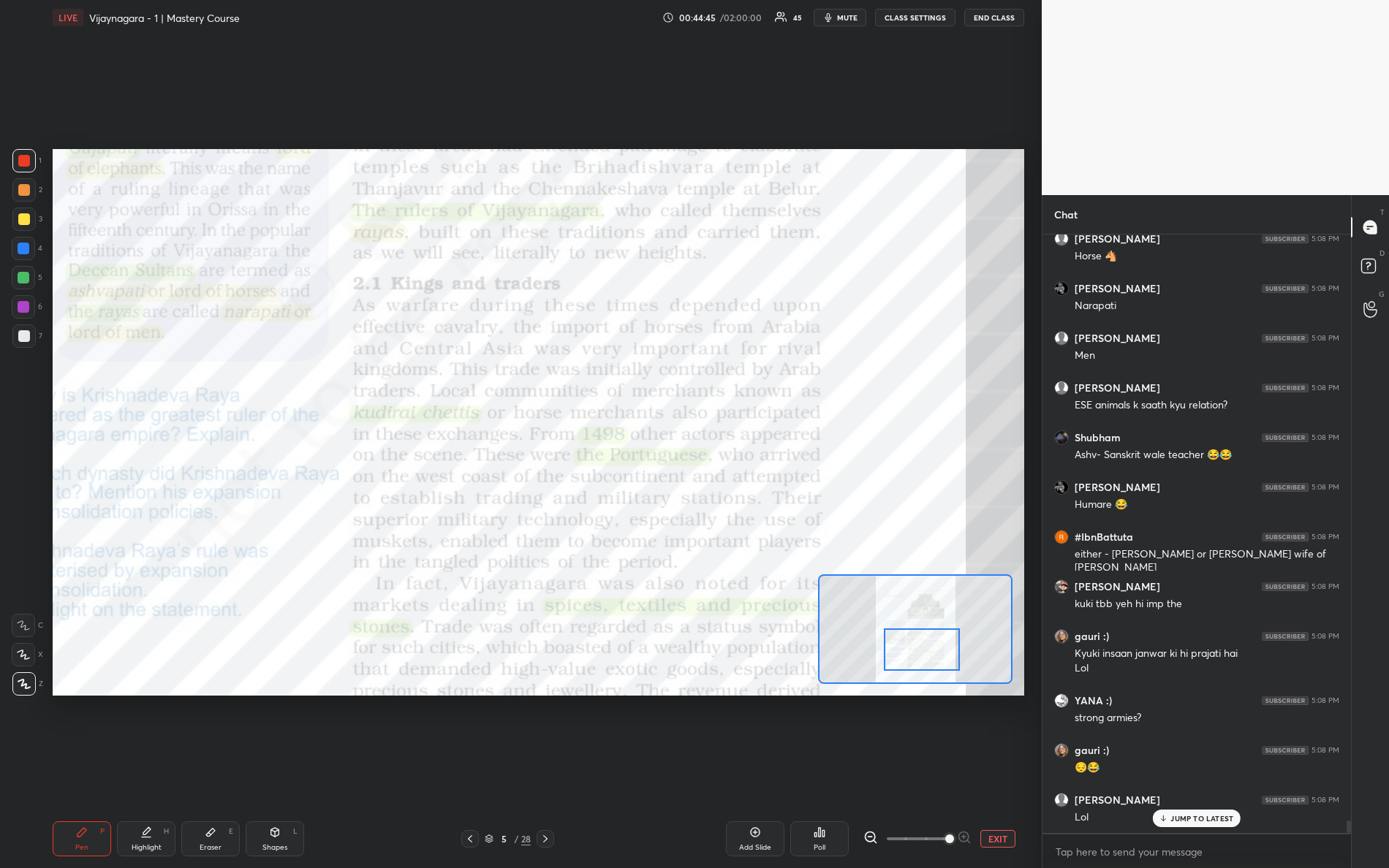
drag, startPoint x: 912, startPoint y: 643, endPoint x: 930, endPoint y: 641, distance: 18.1
click at [935, 648] on div at bounding box center [922, 650] width 77 height 42
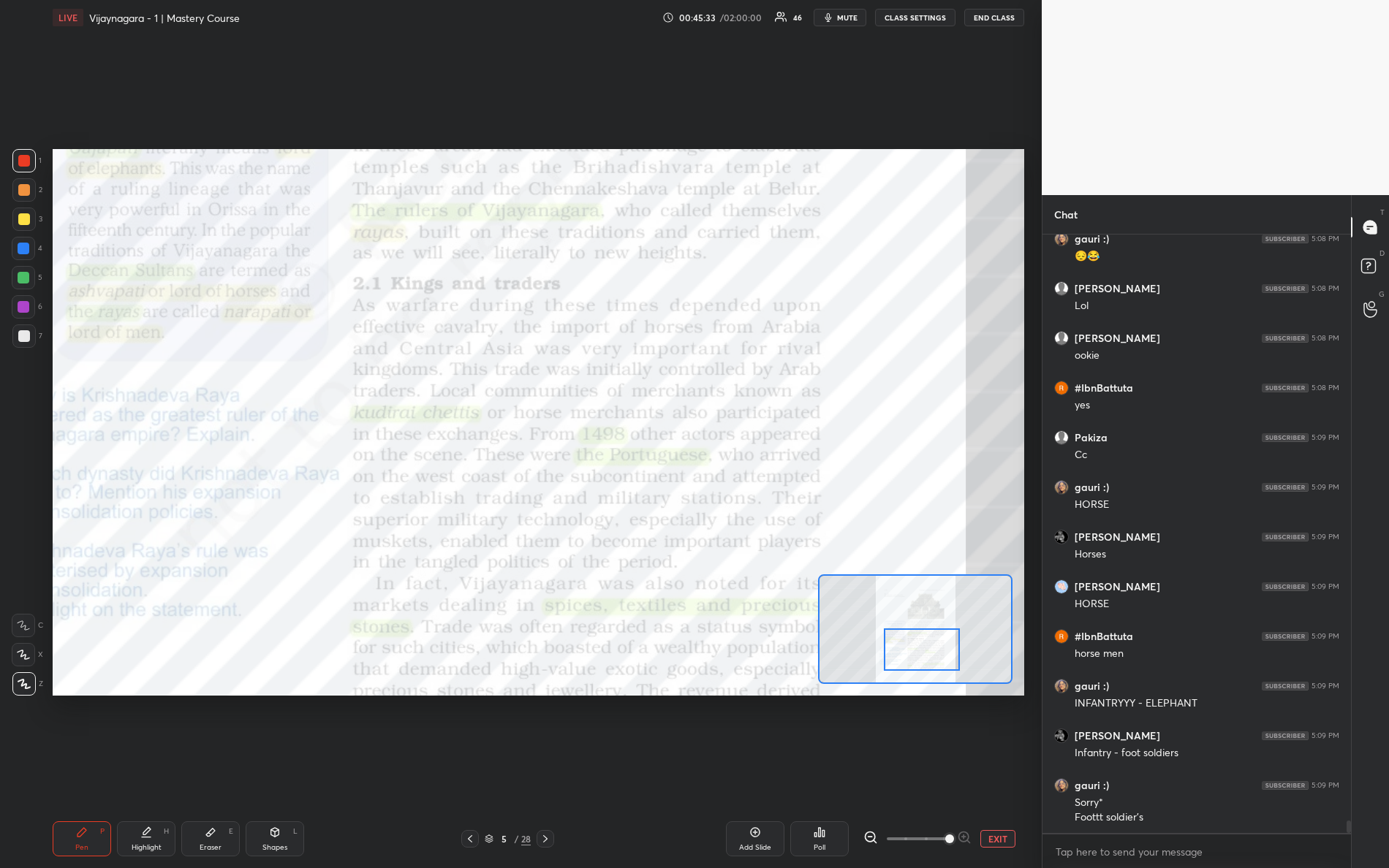
scroll to position [28107, 0]
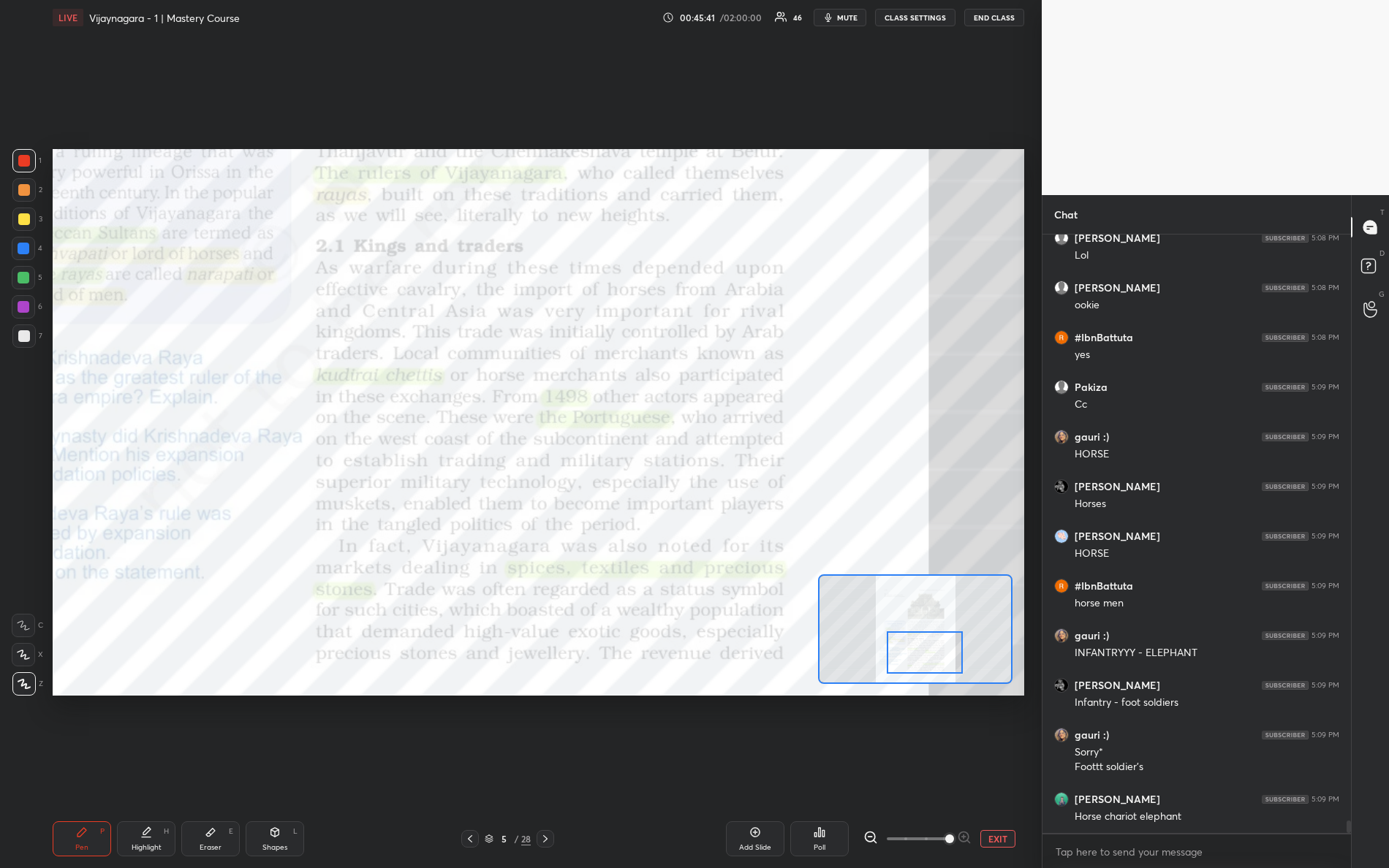
click at [920, 656] on div at bounding box center [925, 652] width 77 height 42
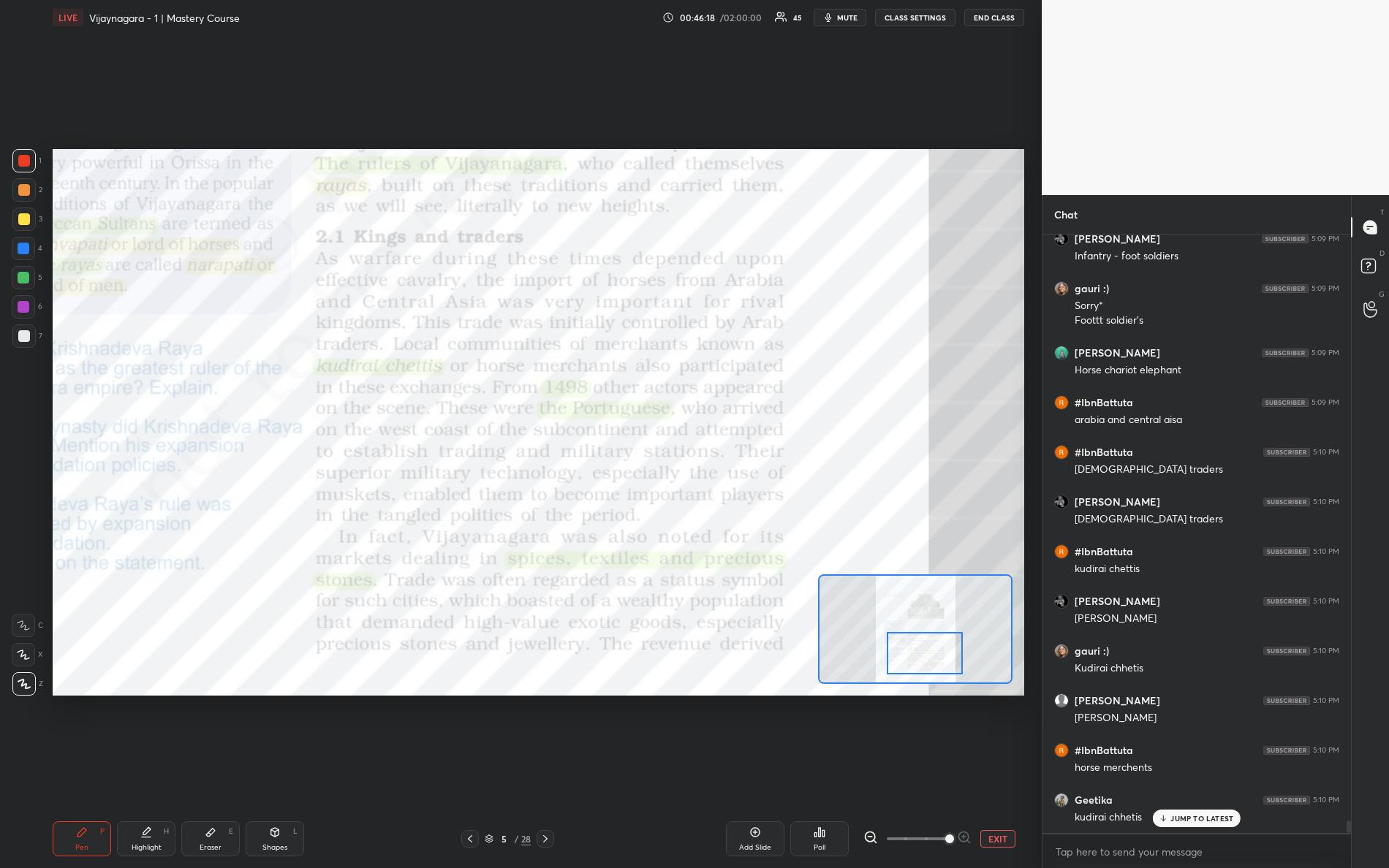
scroll to position [28604, 0]
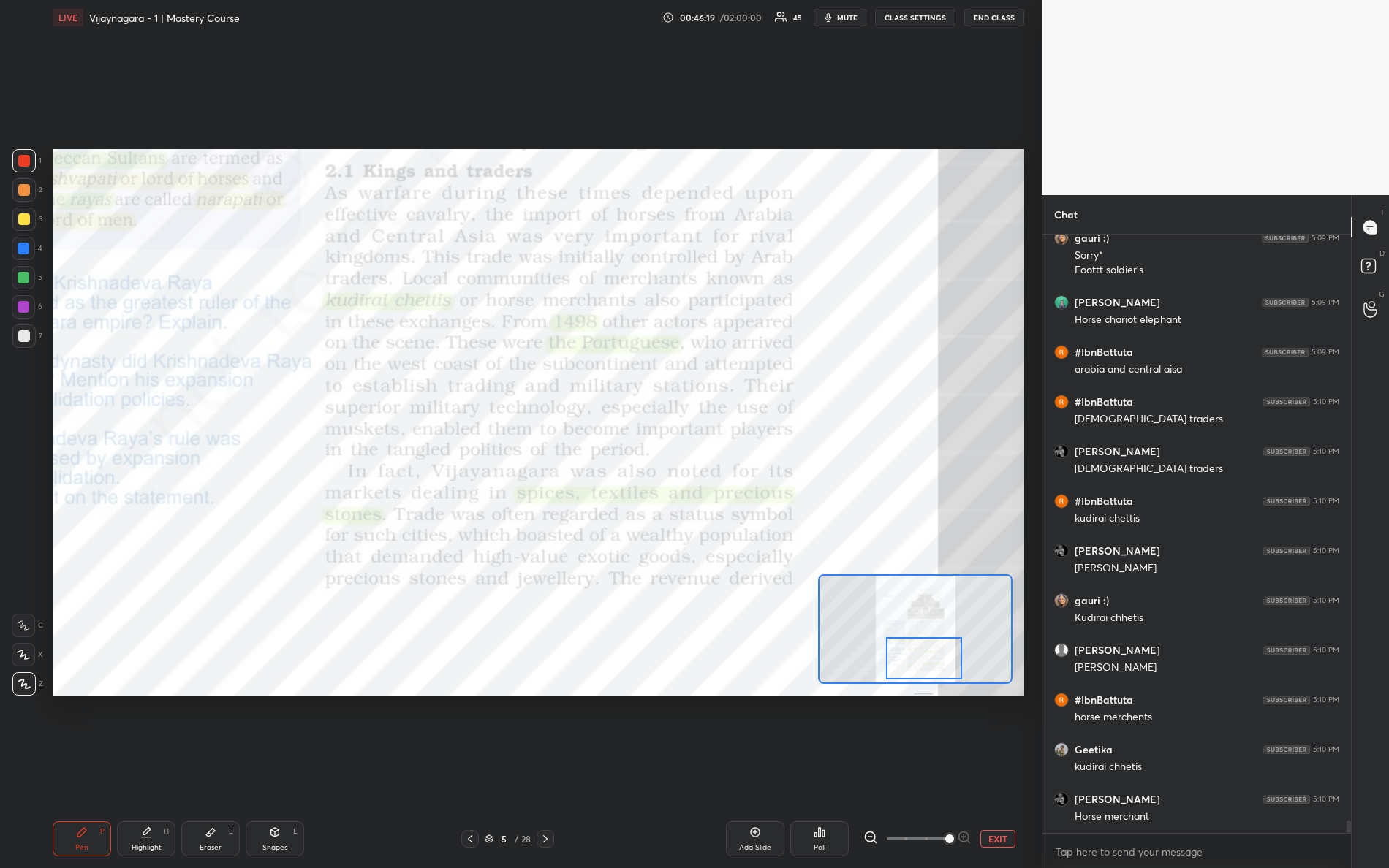
click at [932, 651] on div at bounding box center [924, 659] width 77 height 42
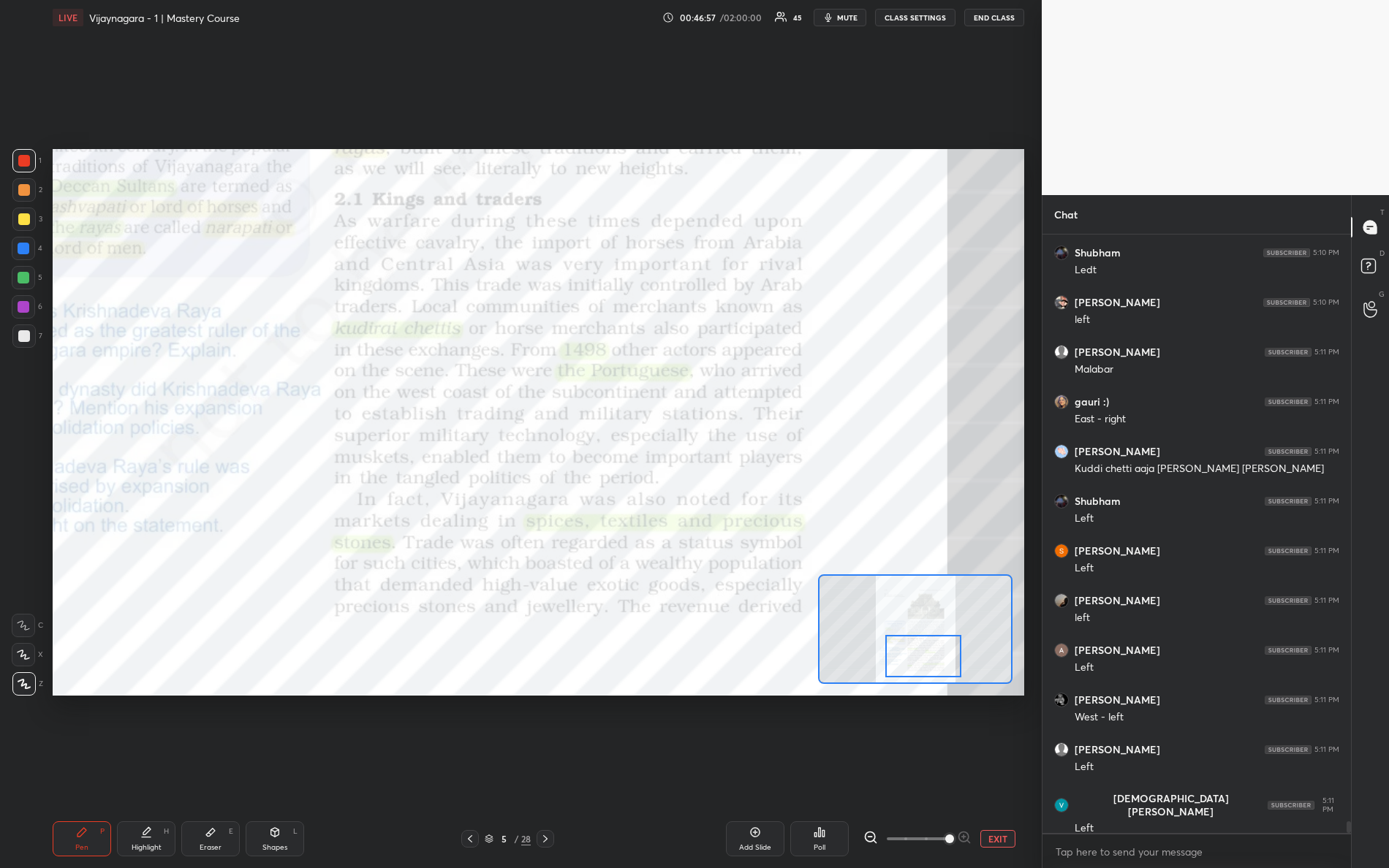
scroll to position [29945, 0]
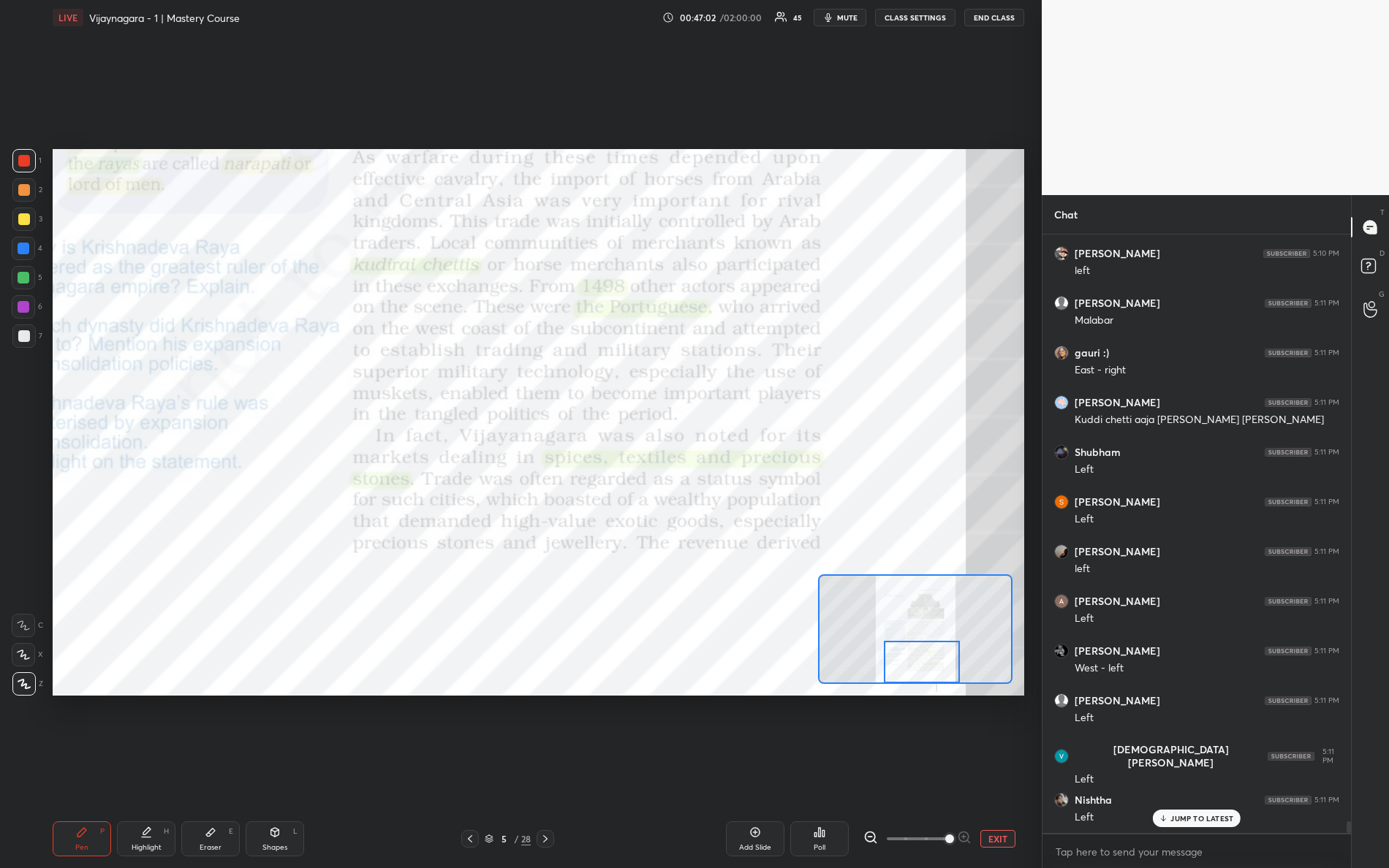
drag, startPoint x: 922, startPoint y: 666, endPoint x: 916, endPoint y: 681, distance: 16.2
click at [920, 680] on div at bounding box center [922, 662] width 77 height 42
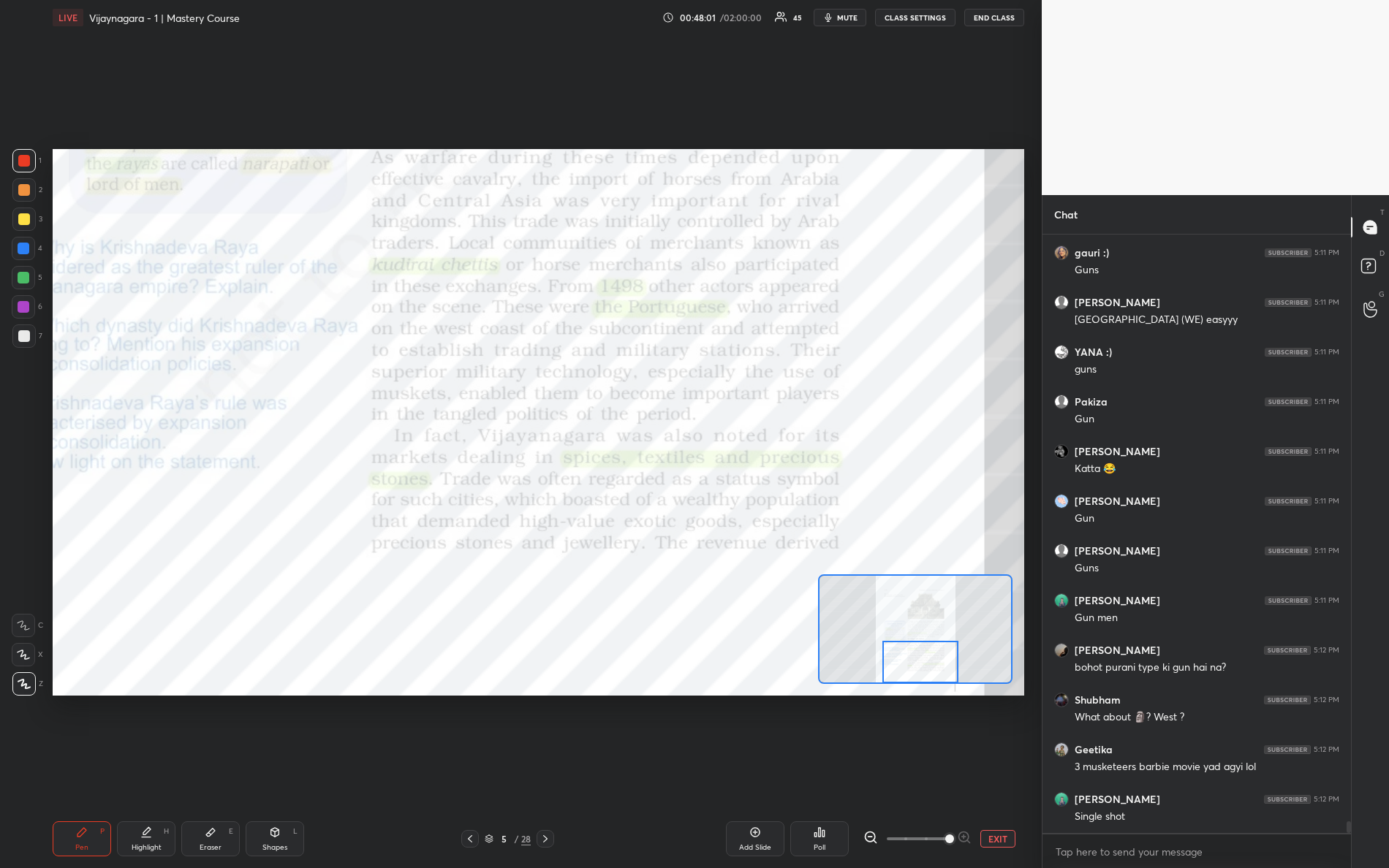
scroll to position [30868, 0]
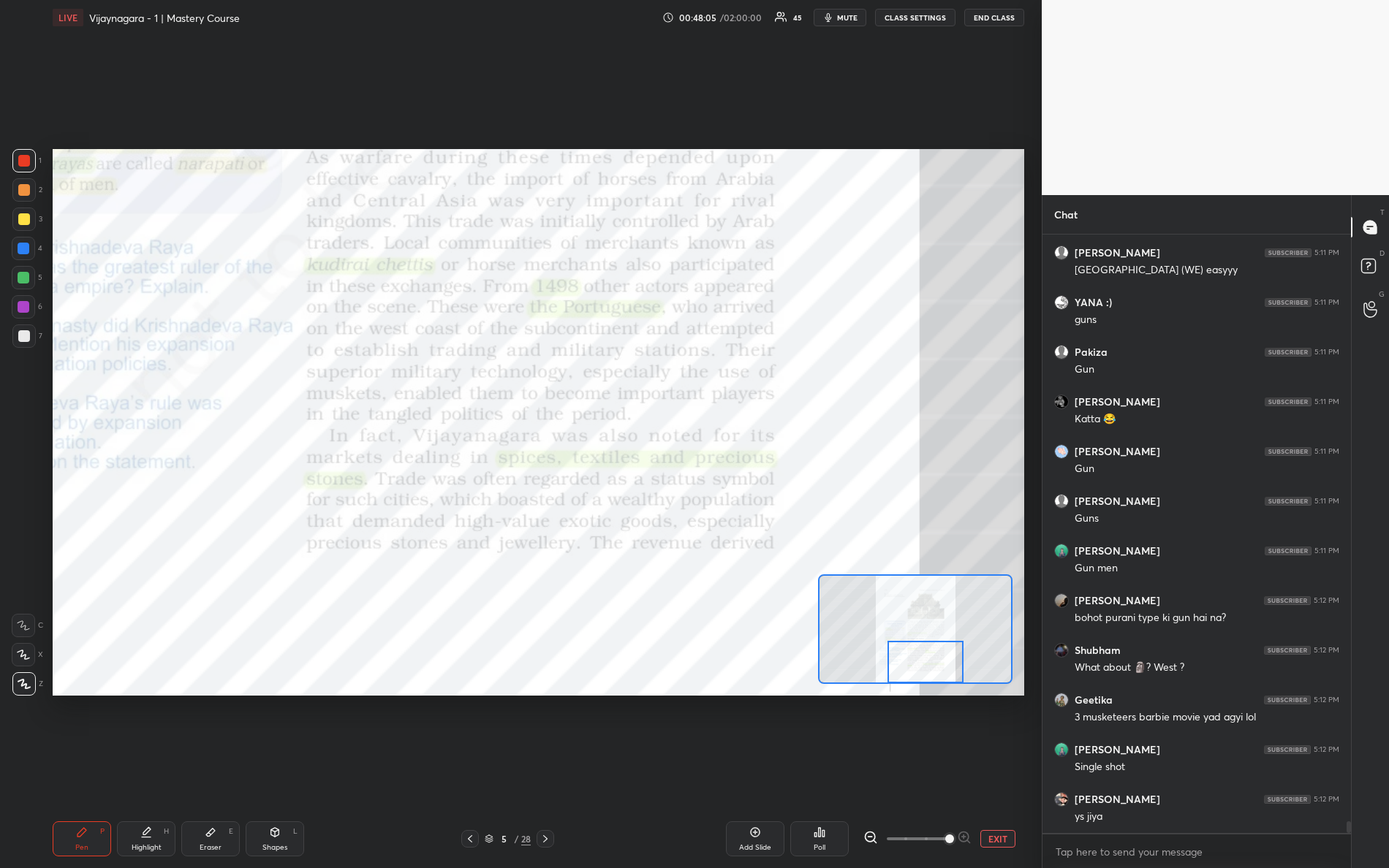
drag, startPoint x: 935, startPoint y: 666, endPoint x: 929, endPoint y: 676, distance: 11.7
click at [936, 678] on div at bounding box center [926, 662] width 77 height 42
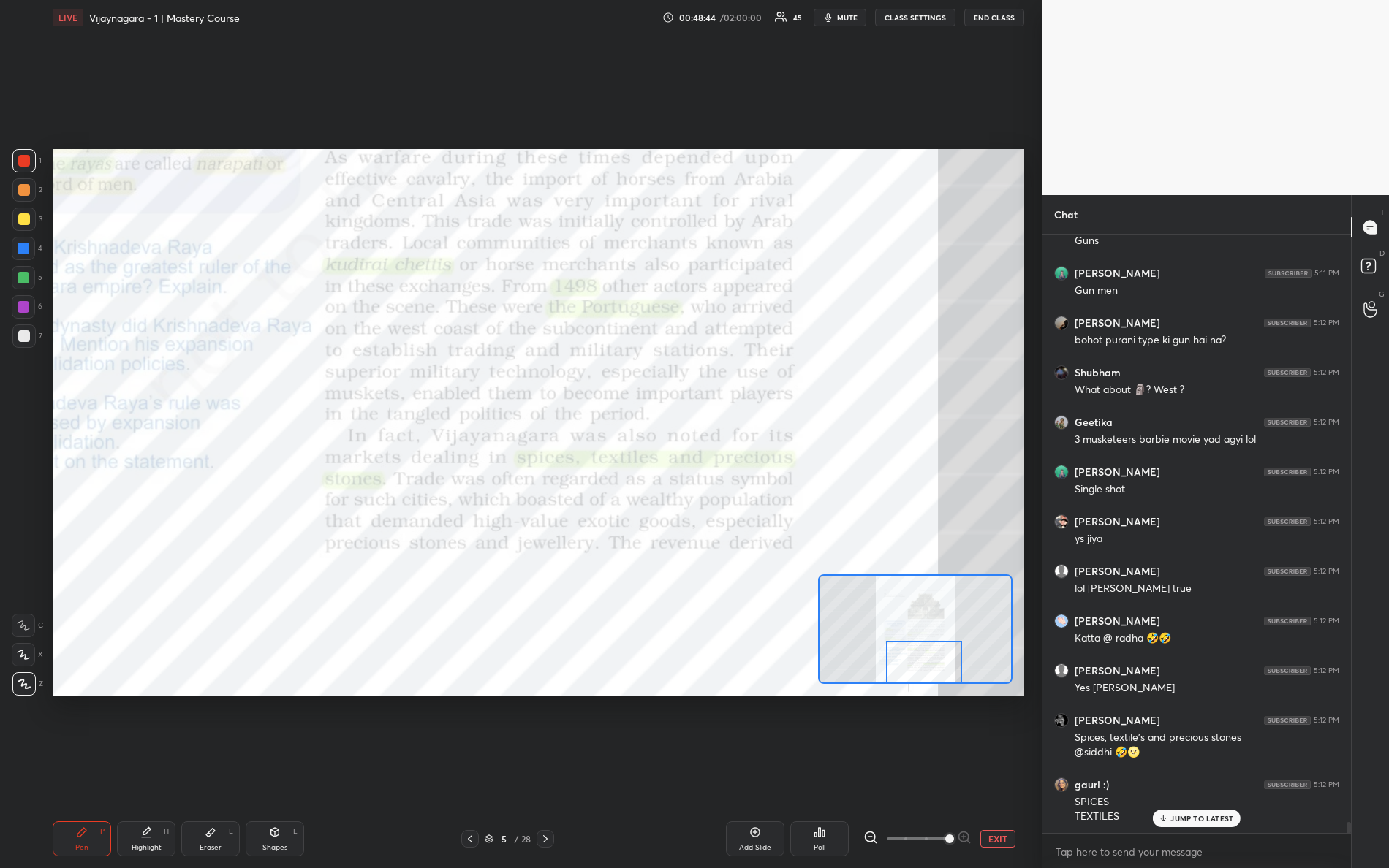
scroll to position [31195, 0]
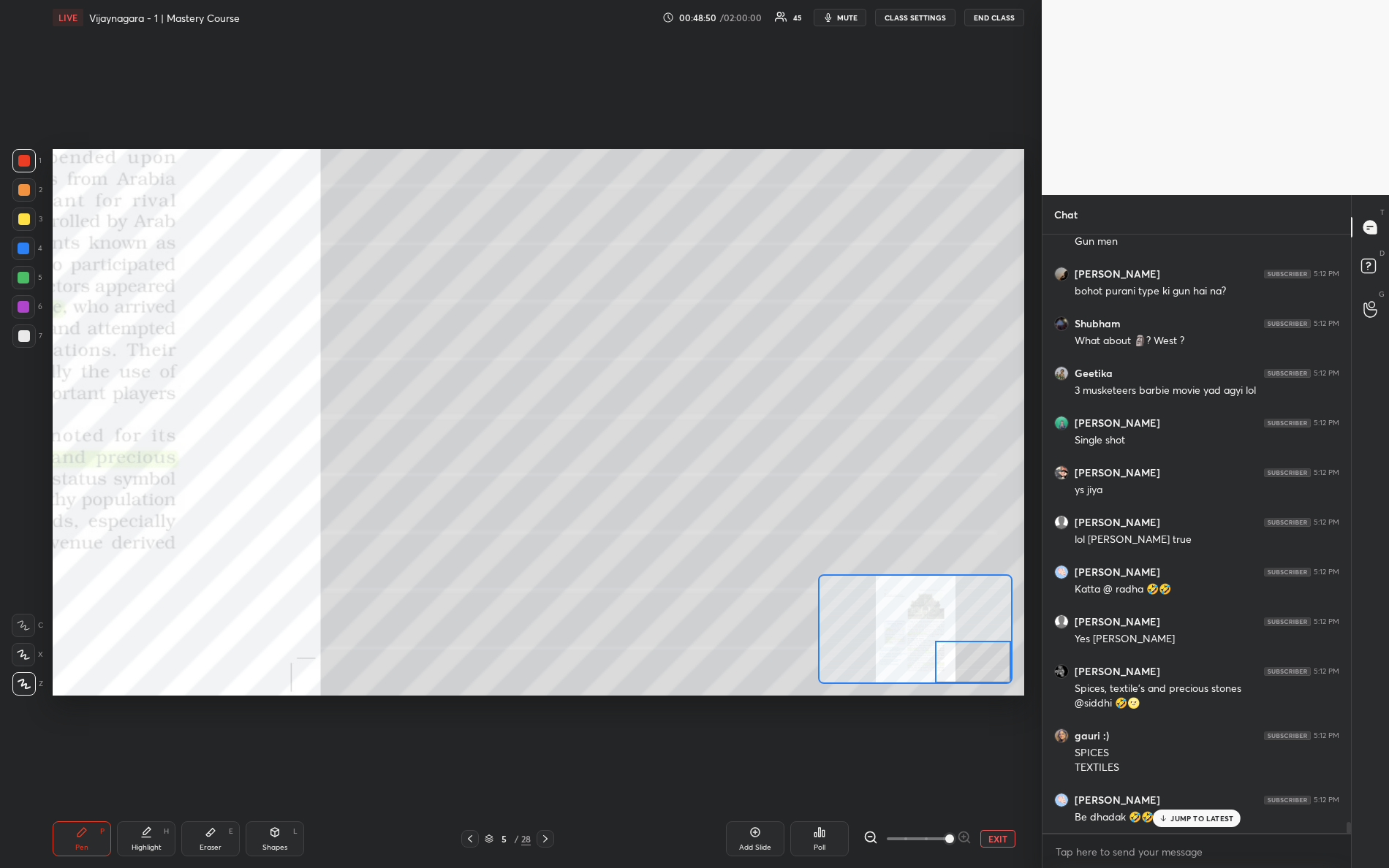
click at [1024, 688] on div "Setting up your live class Poll for secs No correct answer Start poll" at bounding box center [538, 423] width 972 height 546
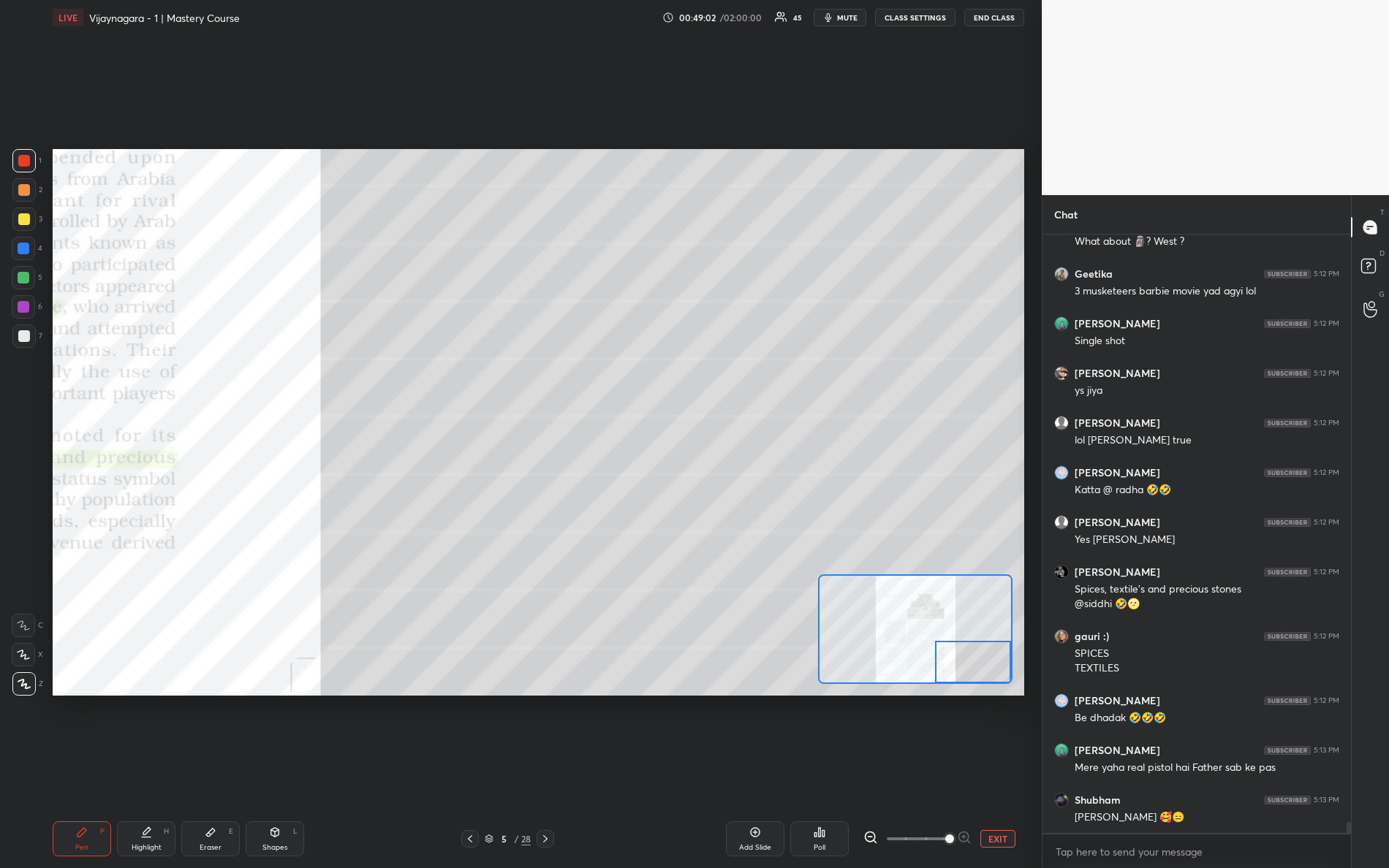
scroll to position [31344, 0]
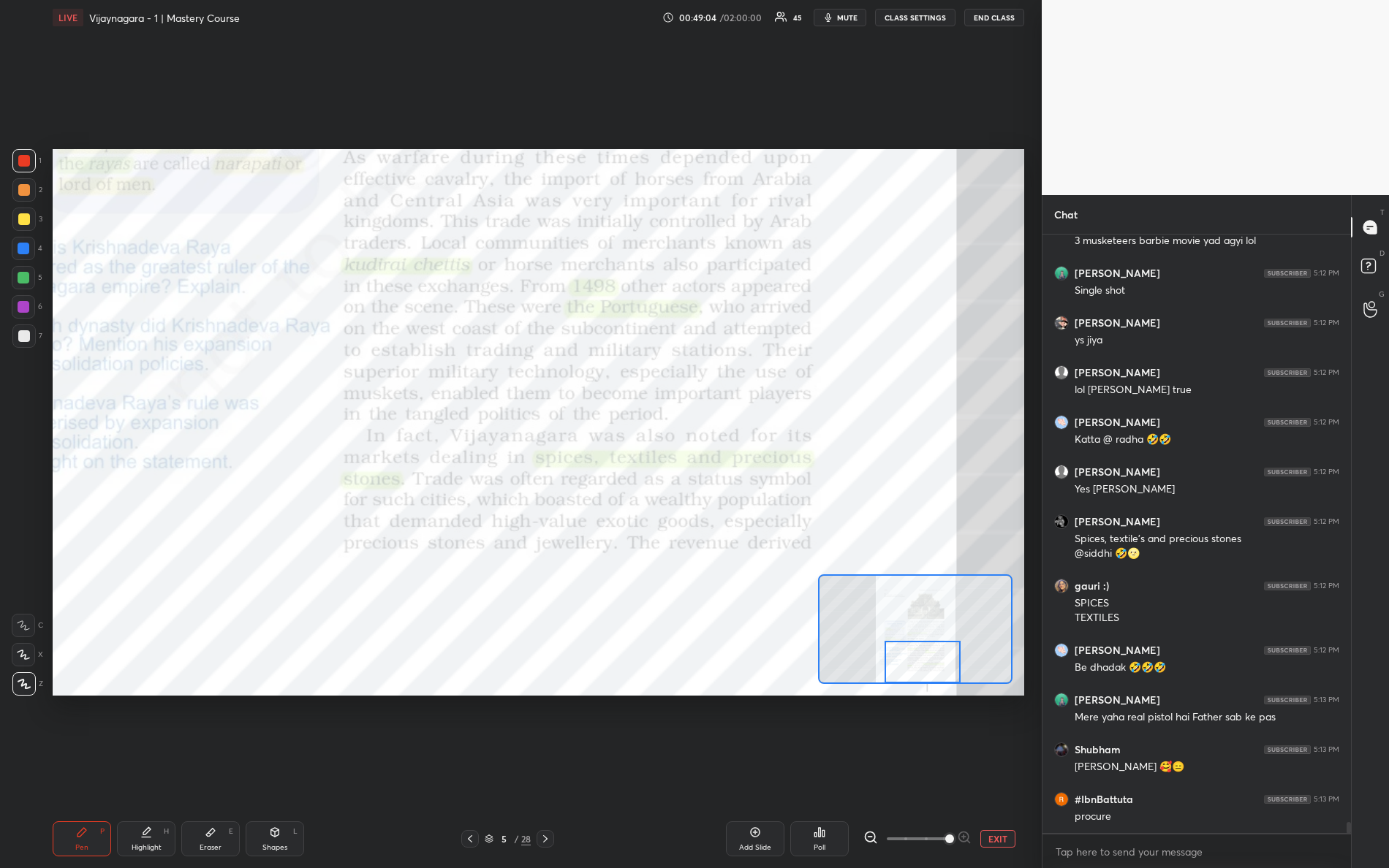
click at [910, 691] on div "Setting up your live class Poll for secs No correct answer Start poll" at bounding box center [538, 423] width 972 height 546
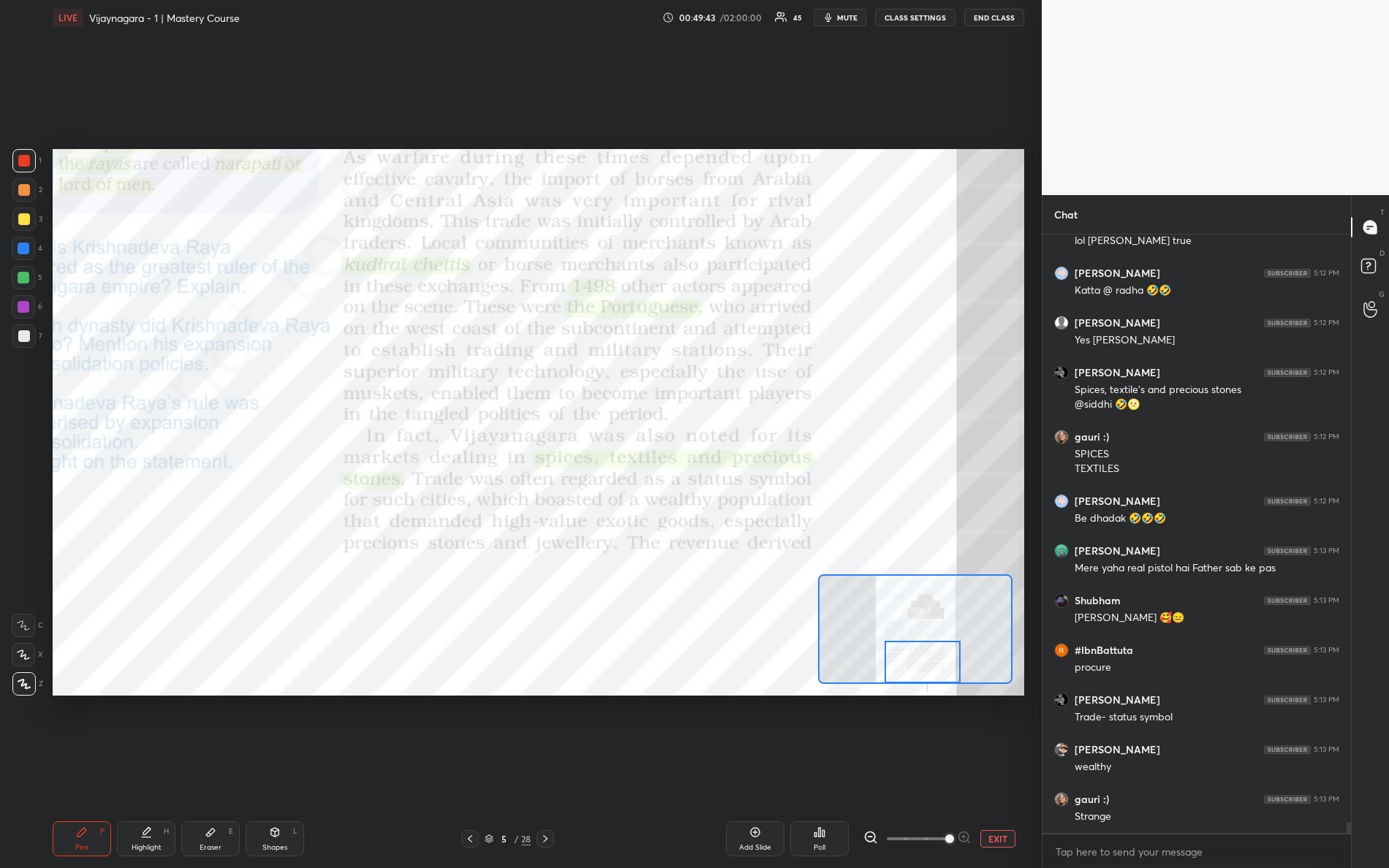
scroll to position [31542, 0]
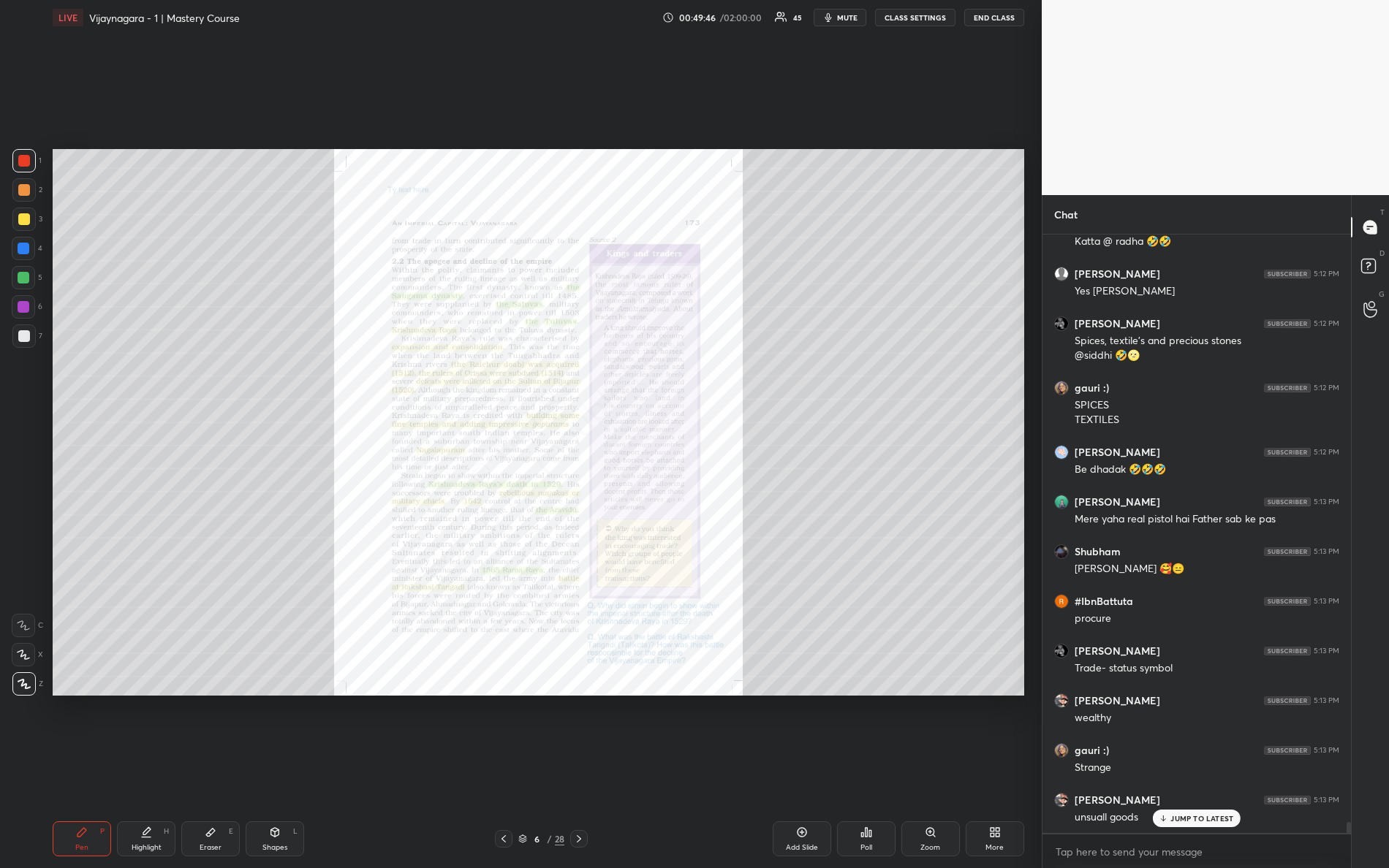
click at [931, 768] on icon at bounding box center [930, 832] width 11 height 11
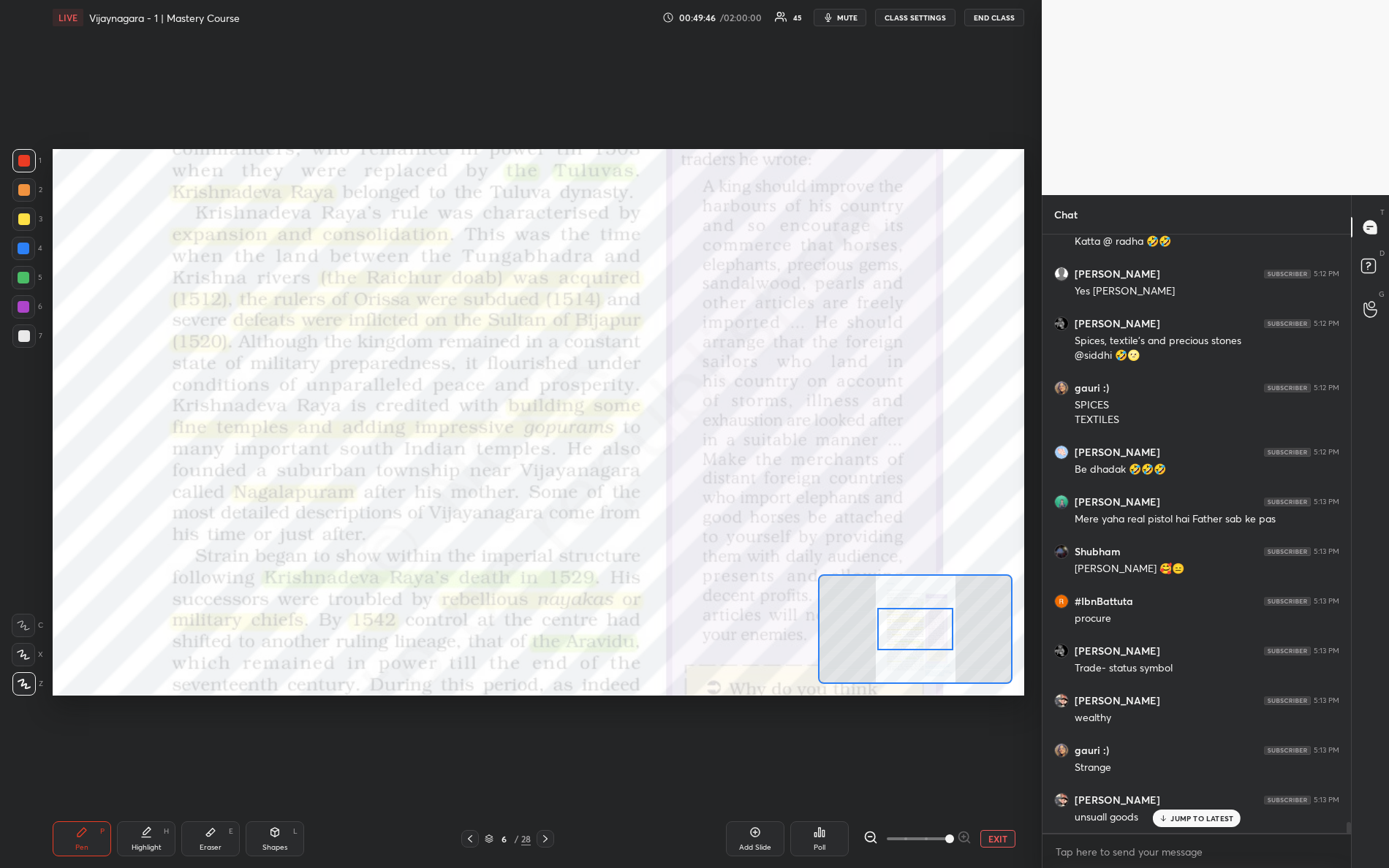
drag, startPoint x: 915, startPoint y: 850, endPoint x: 999, endPoint y: 852, distance: 84.0
click at [999, 768] on div "Pen P Highlight H Eraser E Shapes L 6 / 28 Add Slide Poll EXIT" at bounding box center [538, 839] width 972 height 58
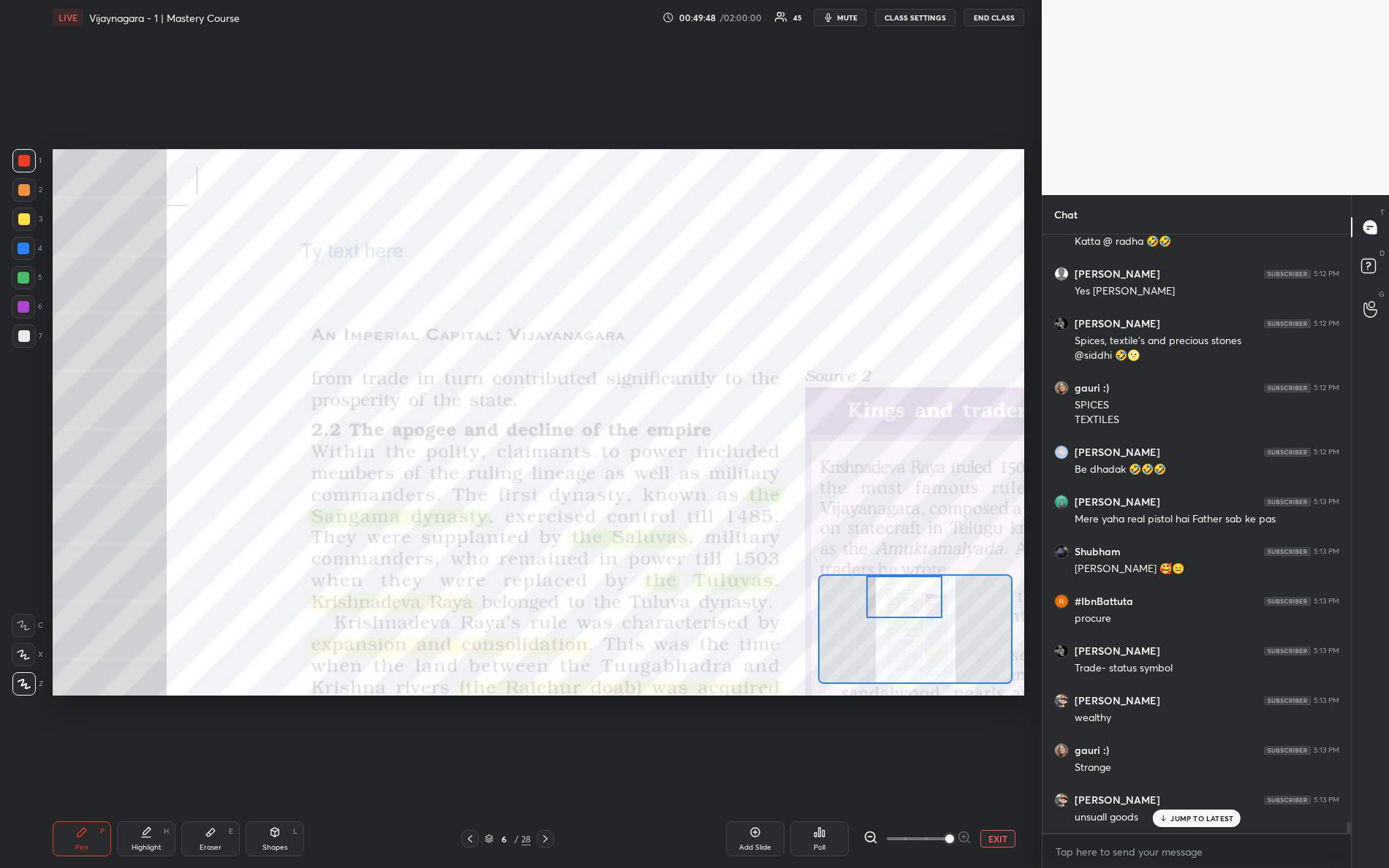
click at [893, 567] on div "Setting up your live class Poll for secs No correct answer Start poll" at bounding box center [538, 423] width 972 height 546
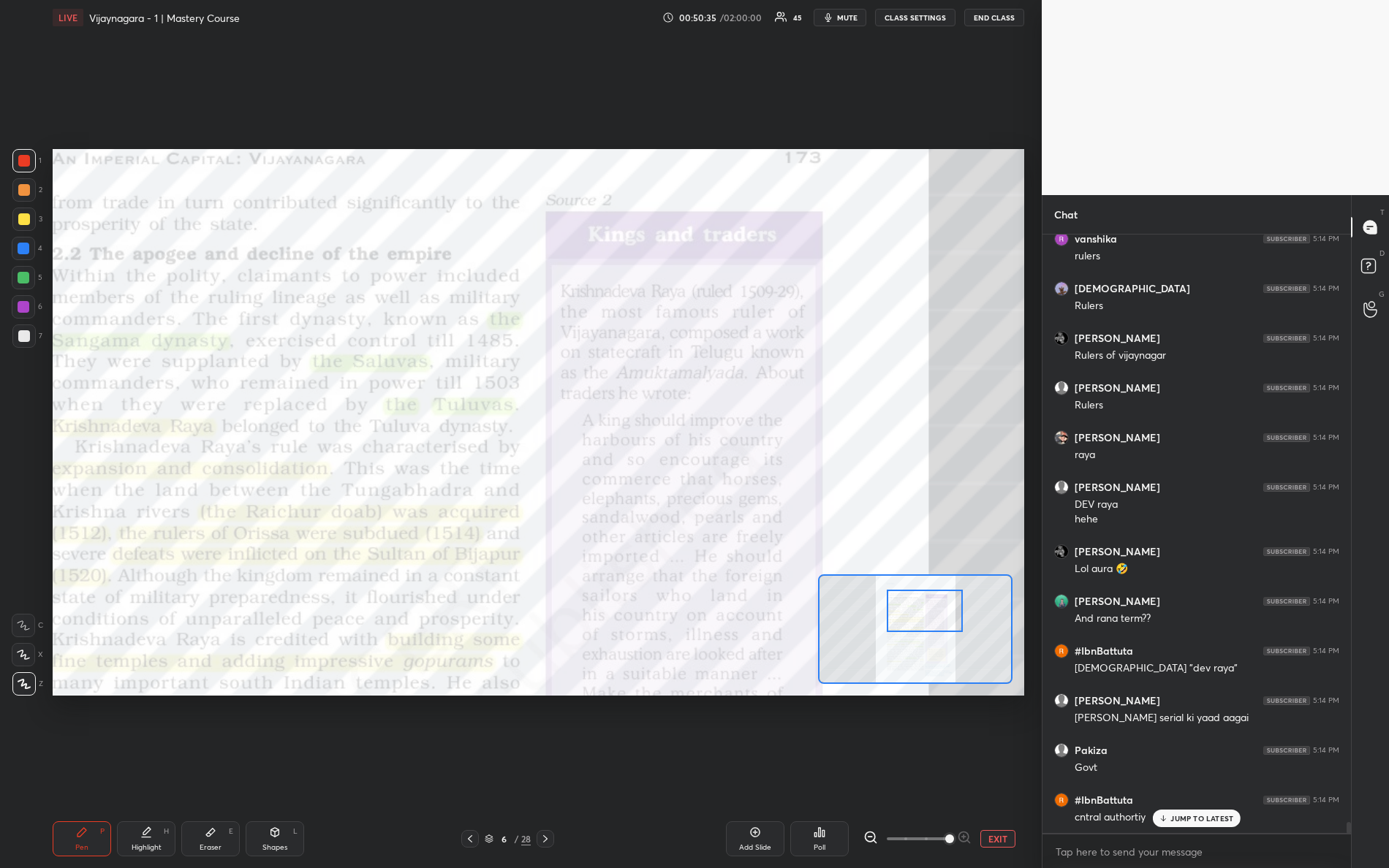
scroll to position [32552, 0]
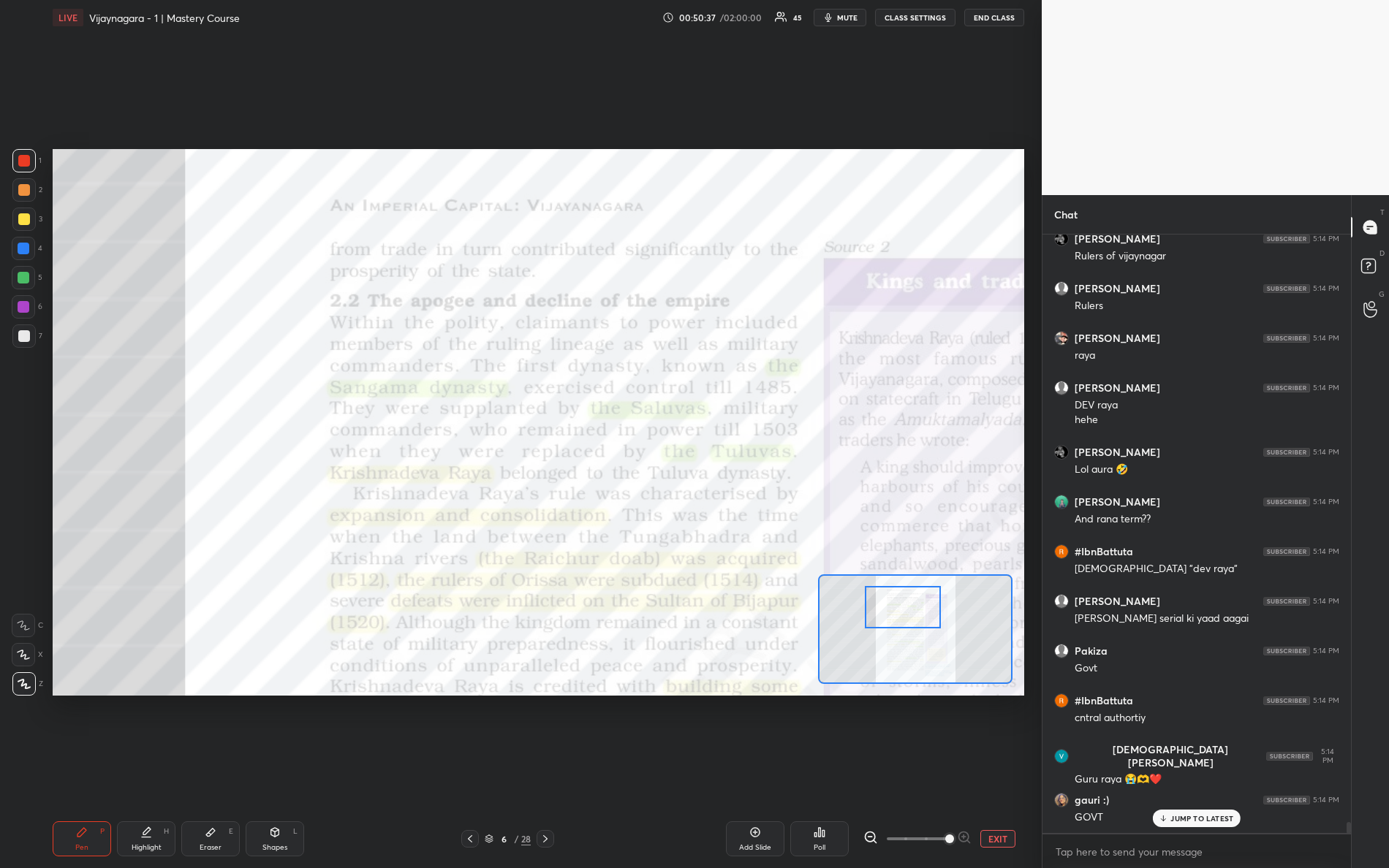
click at [914, 604] on div at bounding box center [903, 607] width 77 height 42
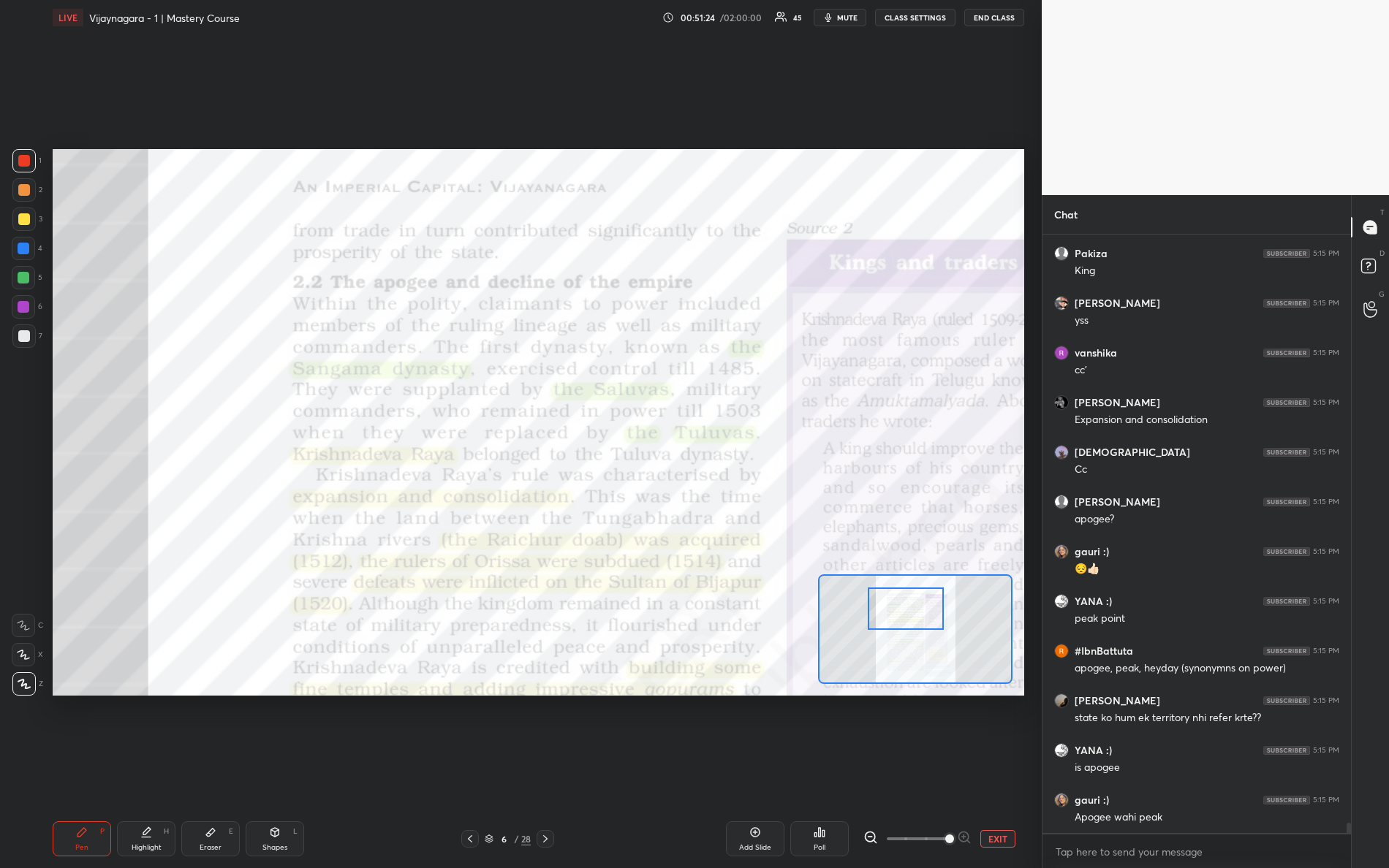
scroll to position [33596, 0]
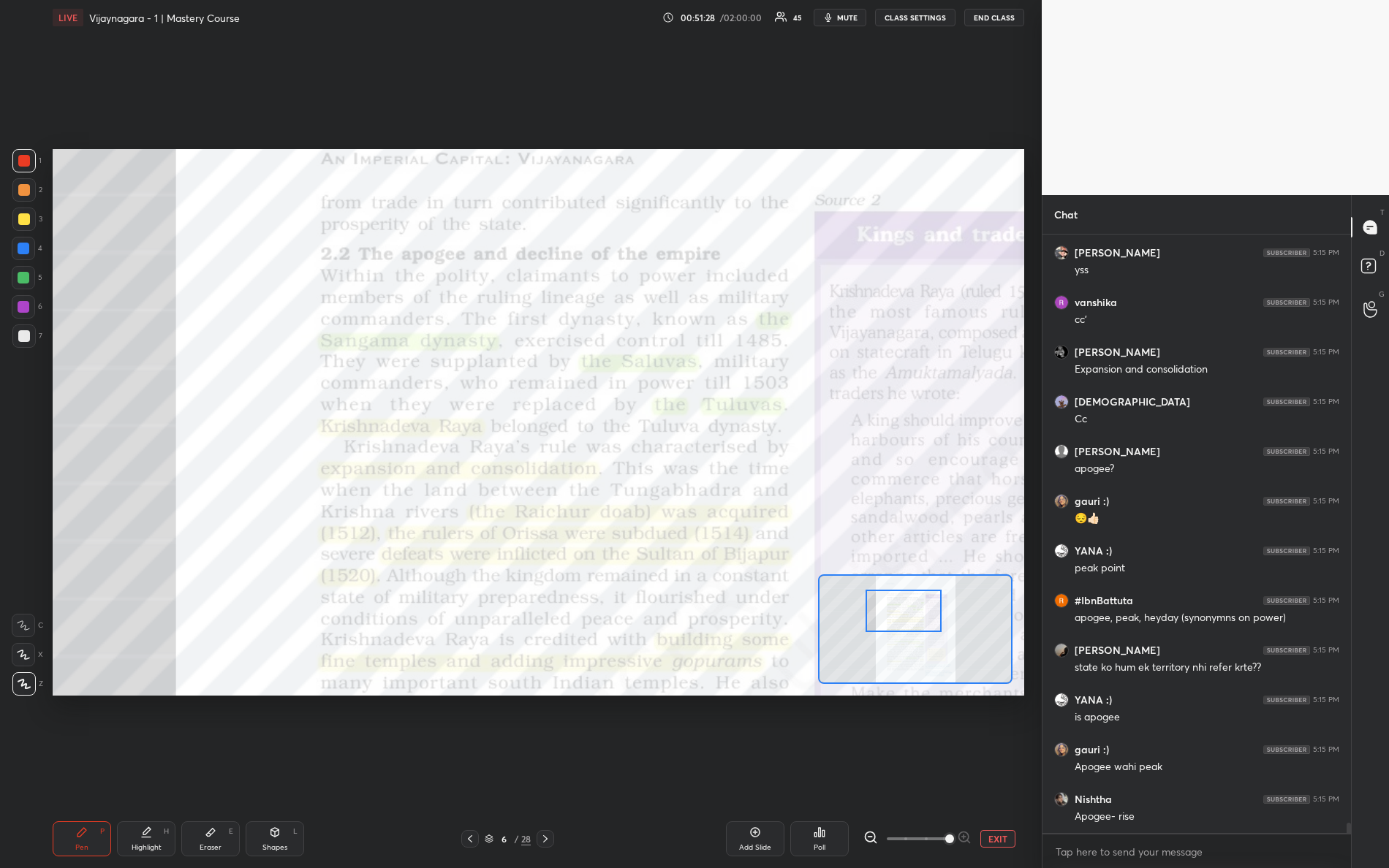
drag, startPoint x: 907, startPoint y: 604, endPoint x: 897, endPoint y: 602, distance: 10.2
click at [904, 610] on div at bounding box center [904, 611] width 77 height 42
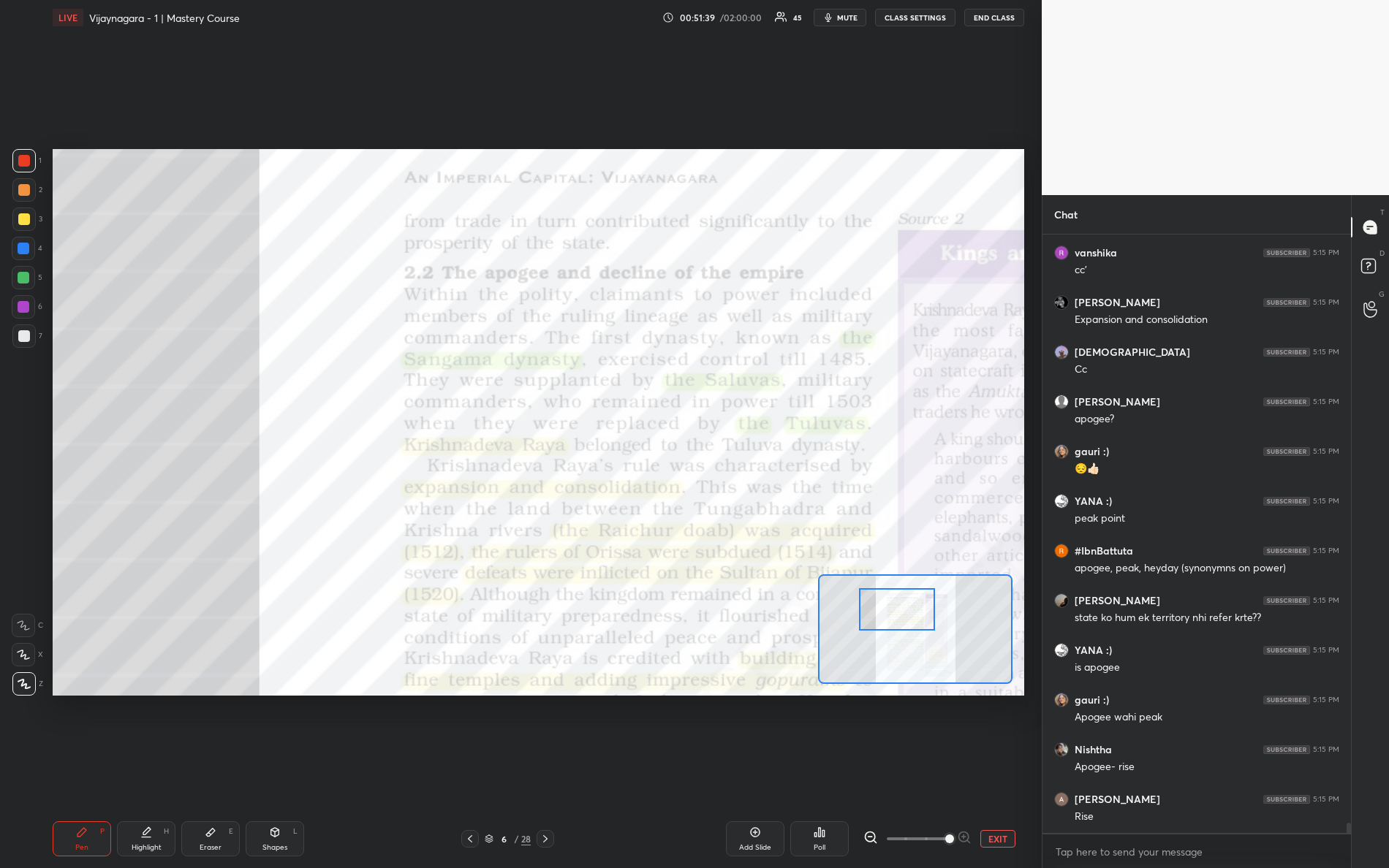
click at [912, 604] on div at bounding box center [897, 610] width 77 height 42
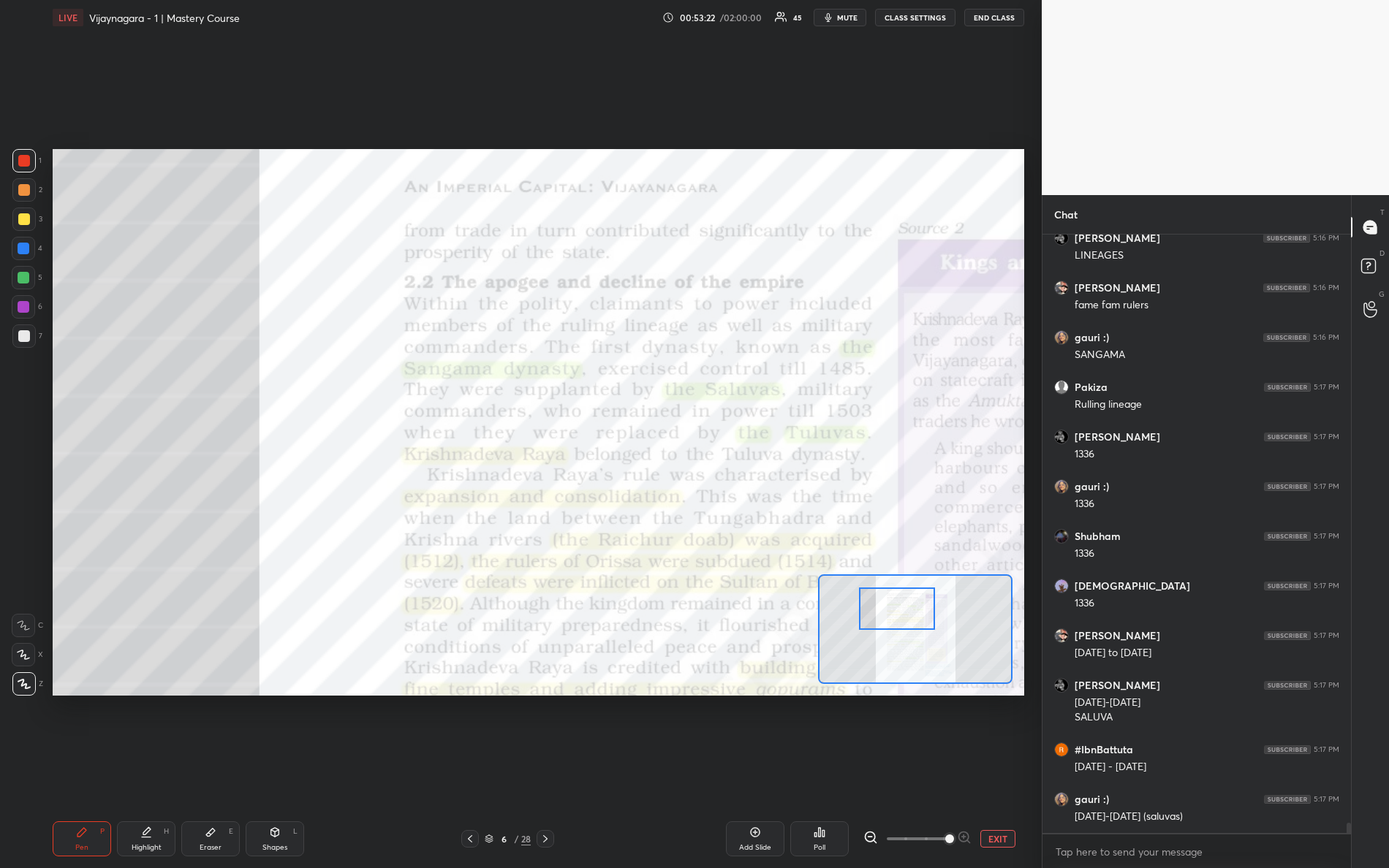
scroll to position [34903, 0]
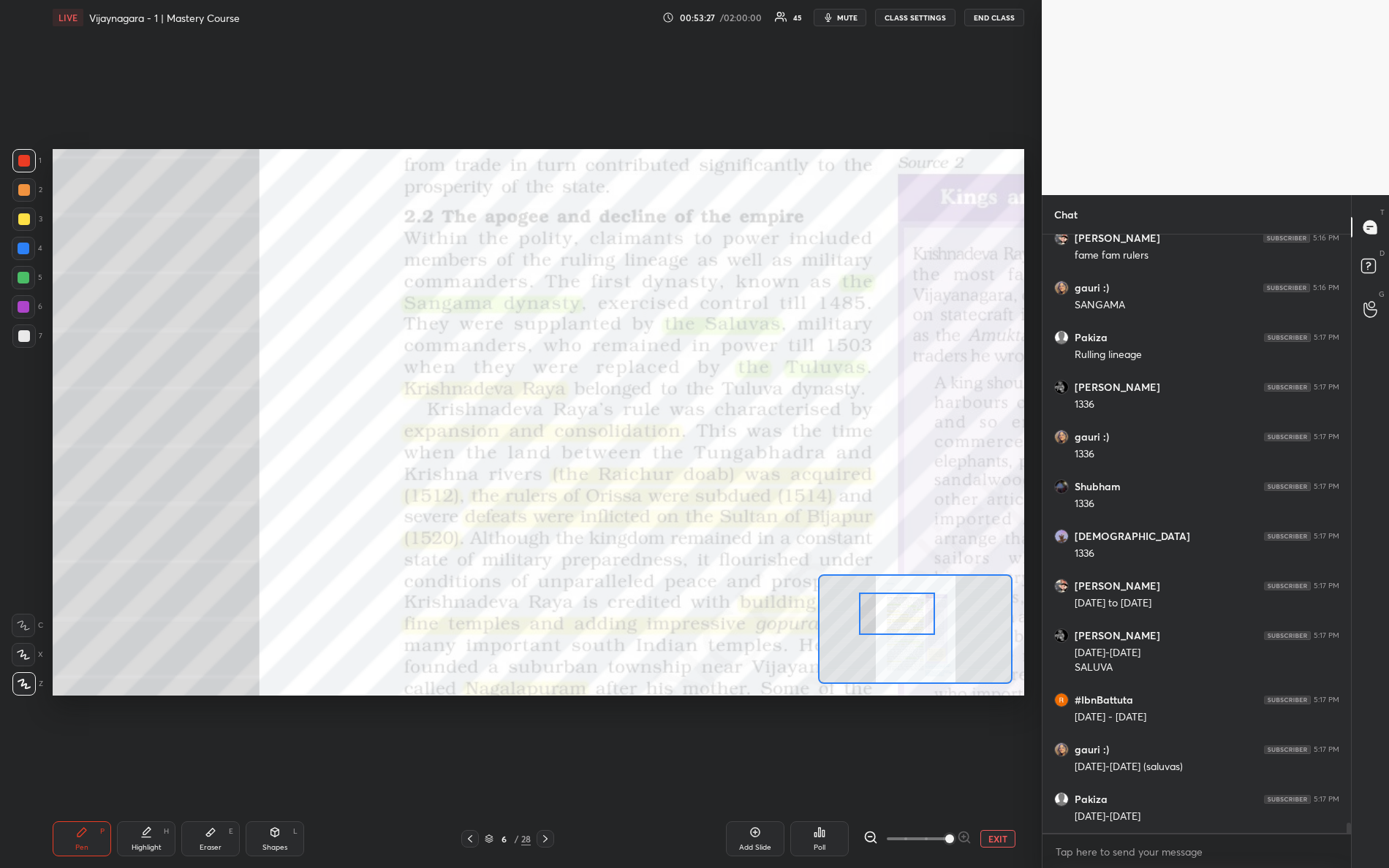
click at [912, 624] on div at bounding box center [897, 614] width 77 height 42
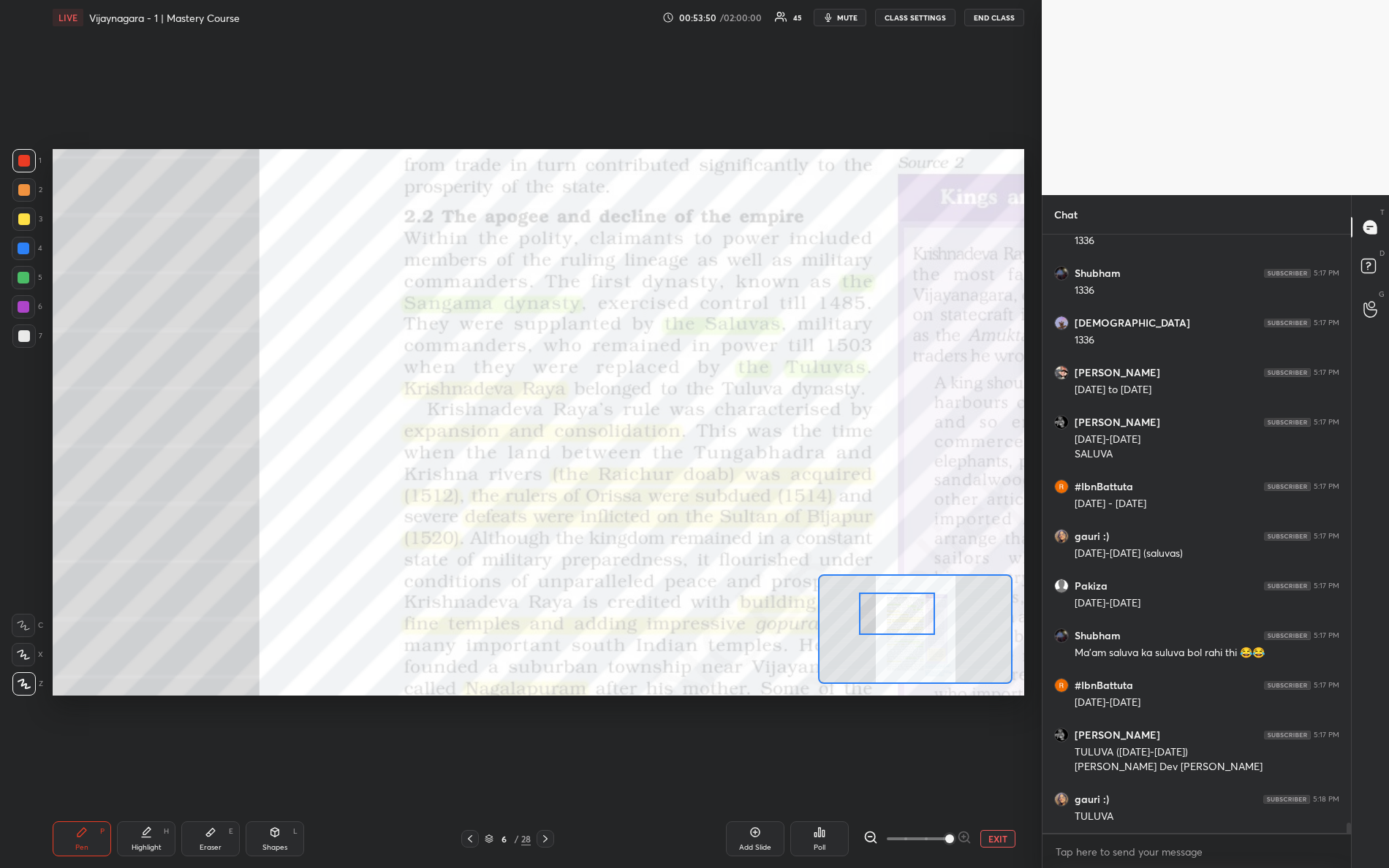
scroll to position [35165, 0]
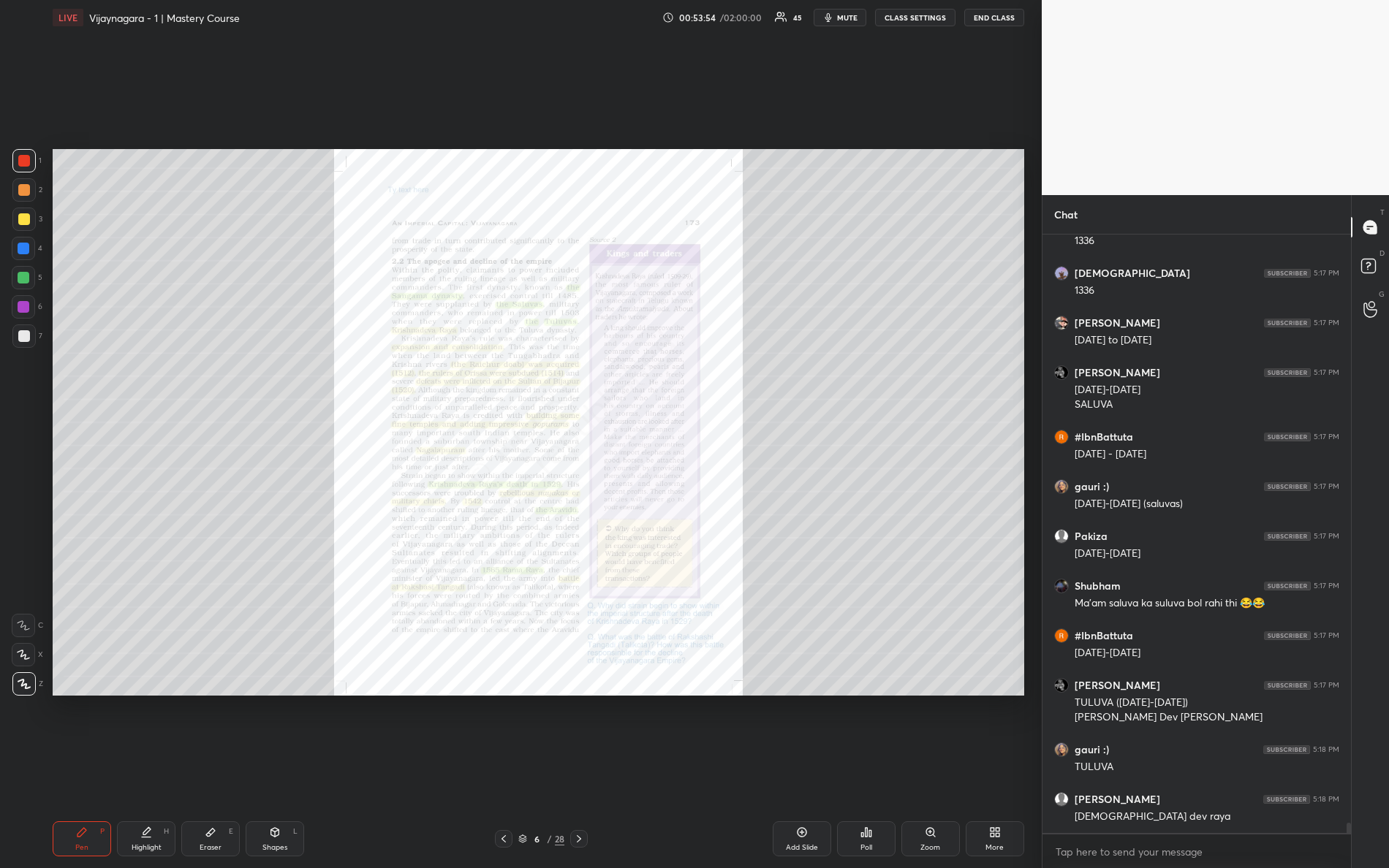
click at [922, 768] on div "Zoom" at bounding box center [931, 839] width 58 height 35
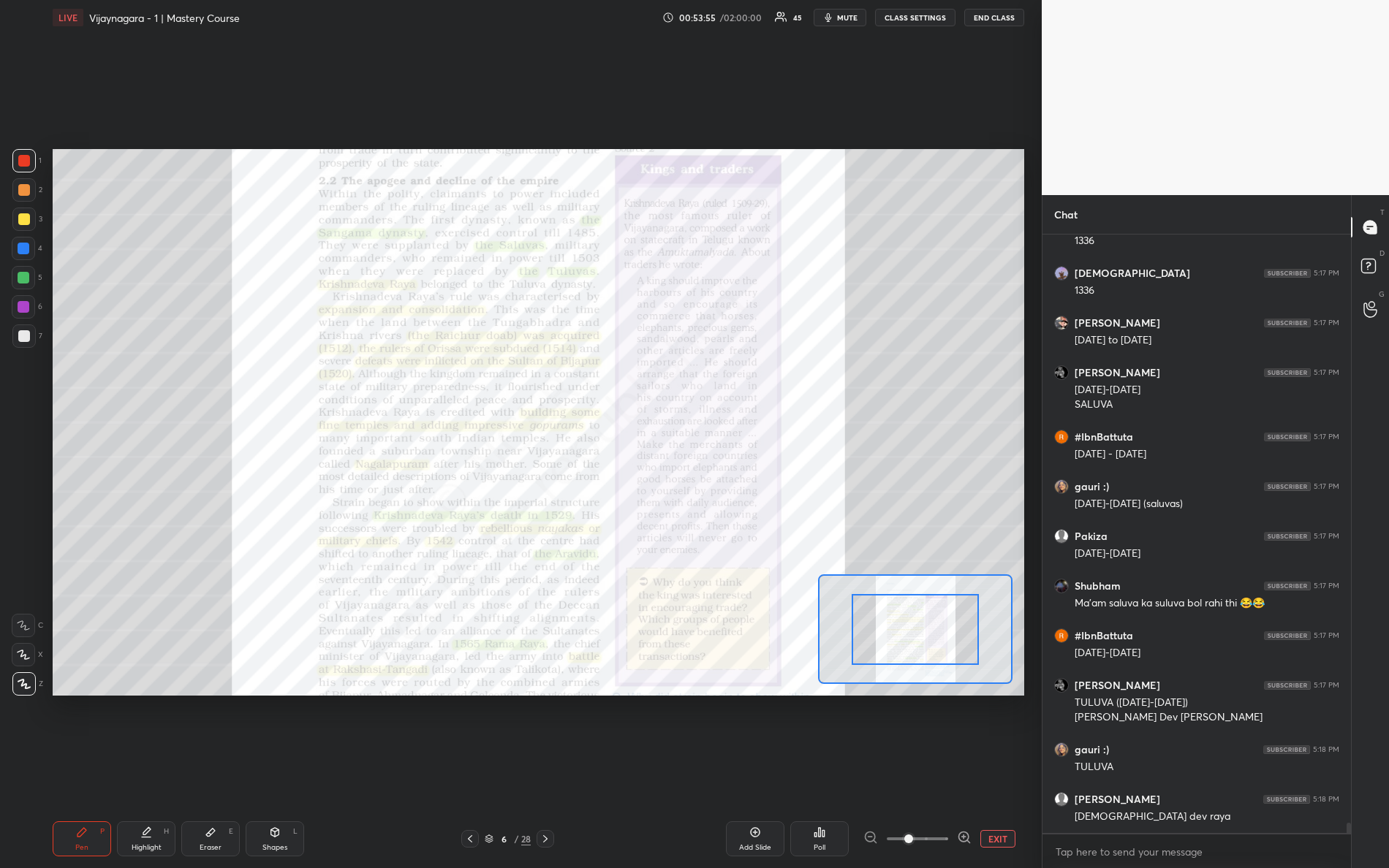
drag, startPoint x: 952, startPoint y: 834, endPoint x: 1018, endPoint y: 815, distance: 68.7
click at [1018, 768] on div "Add Slide Poll EXIT" at bounding box center [809, 839] width 431 height 35
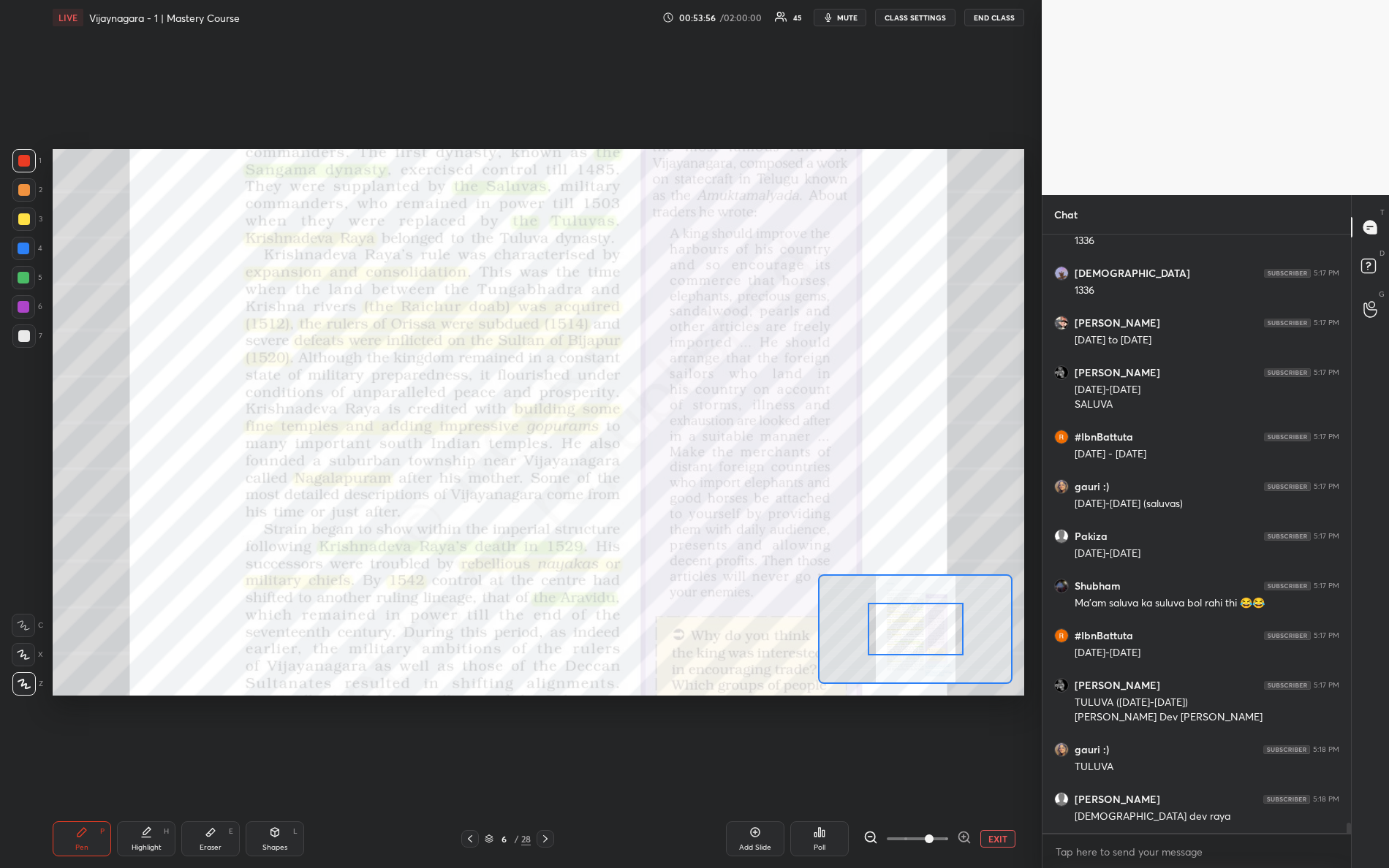
drag, startPoint x: 934, startPoint y: 847, endPoint x: 938, endPoint y: 705, distance: 142.1
click at [934, 768] on span at bounding box center [929, 839] width 9 height 9
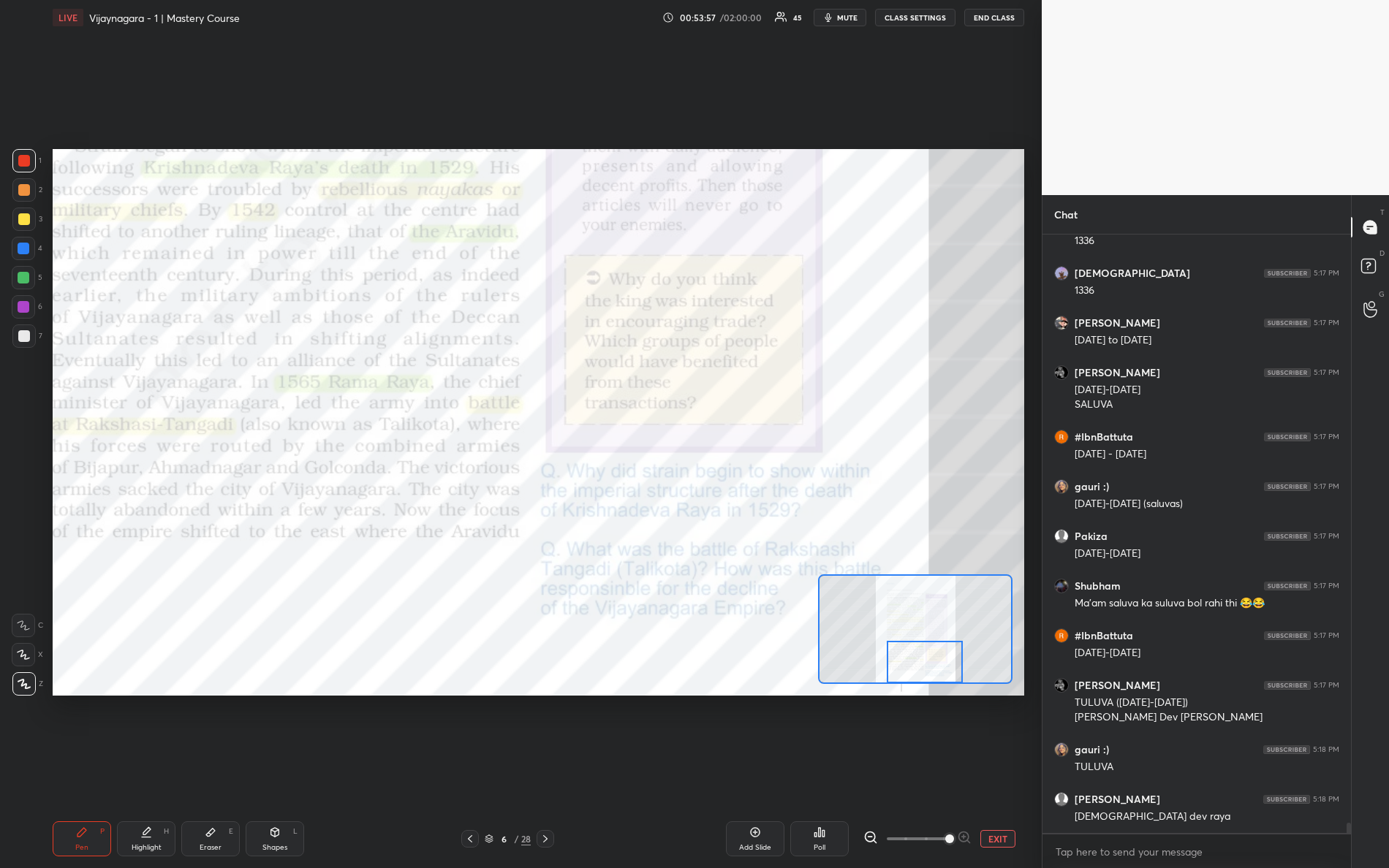
drag, startPoint x: 934, startPoint y: 669, endPoint x: 943, endPoint y: 725, distance: 56.7
click at [943, 725] on div "Setting up your live class Poll for secs No correct answer Start poll" at bounding box center [538, 423] width 983 height 774
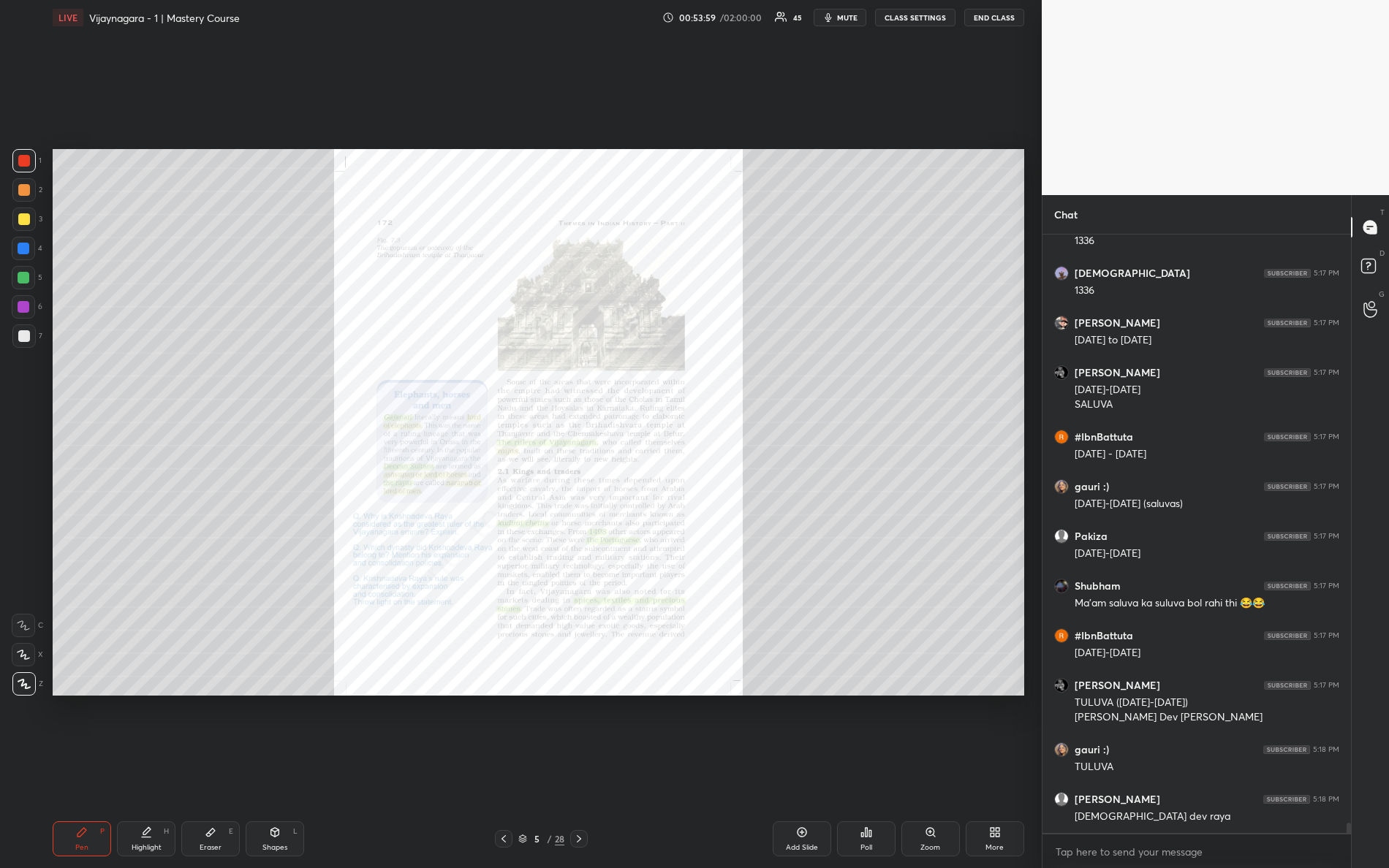
click at [933, 768] on div "Zoom" at bounding box center [930, 848] width 19 height 7
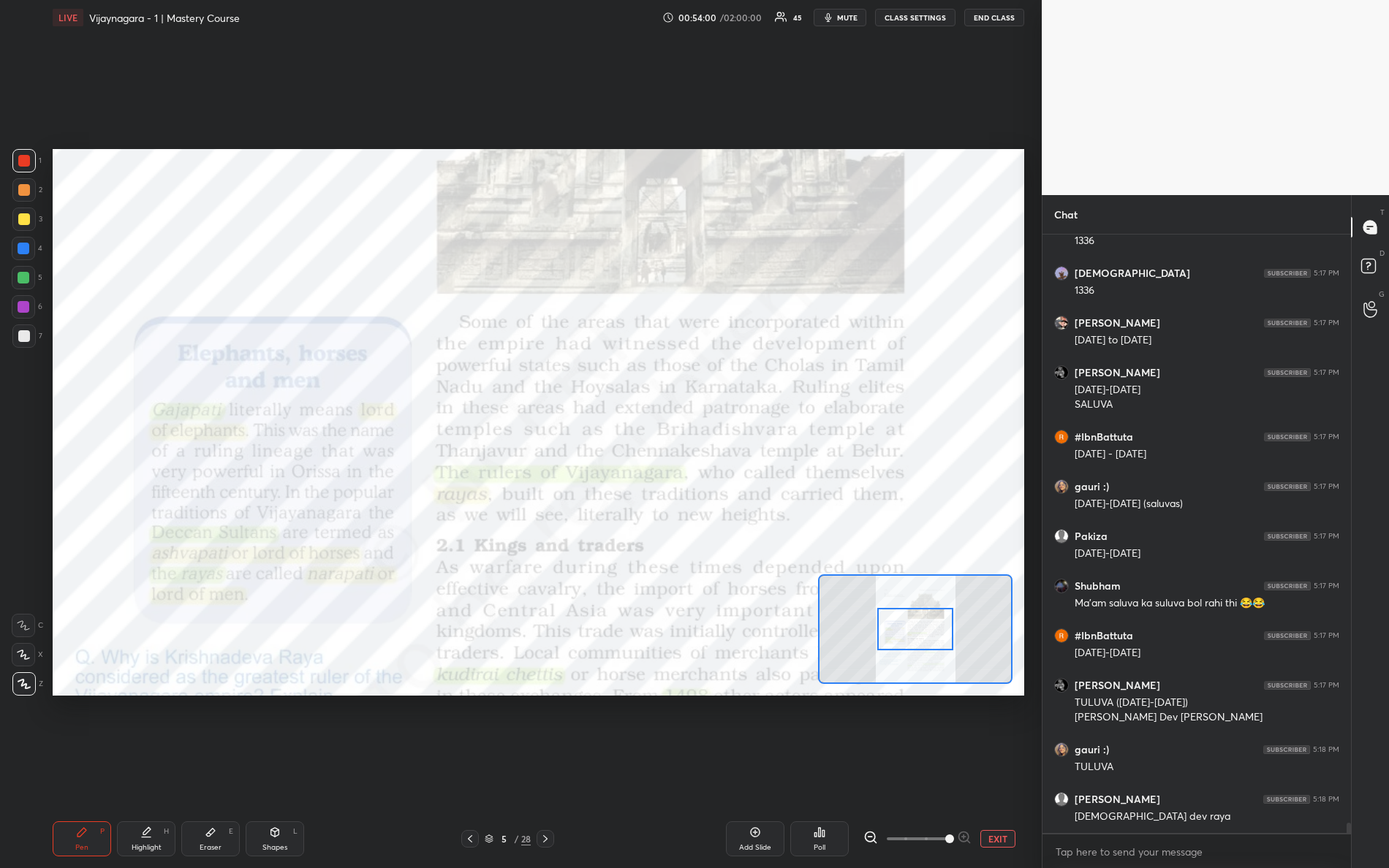
drag, startPoint x: 962, startPoint y: 849, endPoint x: 981, endPoint y: 711, distance: 139.3
click at [1007, 768] on div "EXIT" at bounding box center [944, 839] width 161 height 18
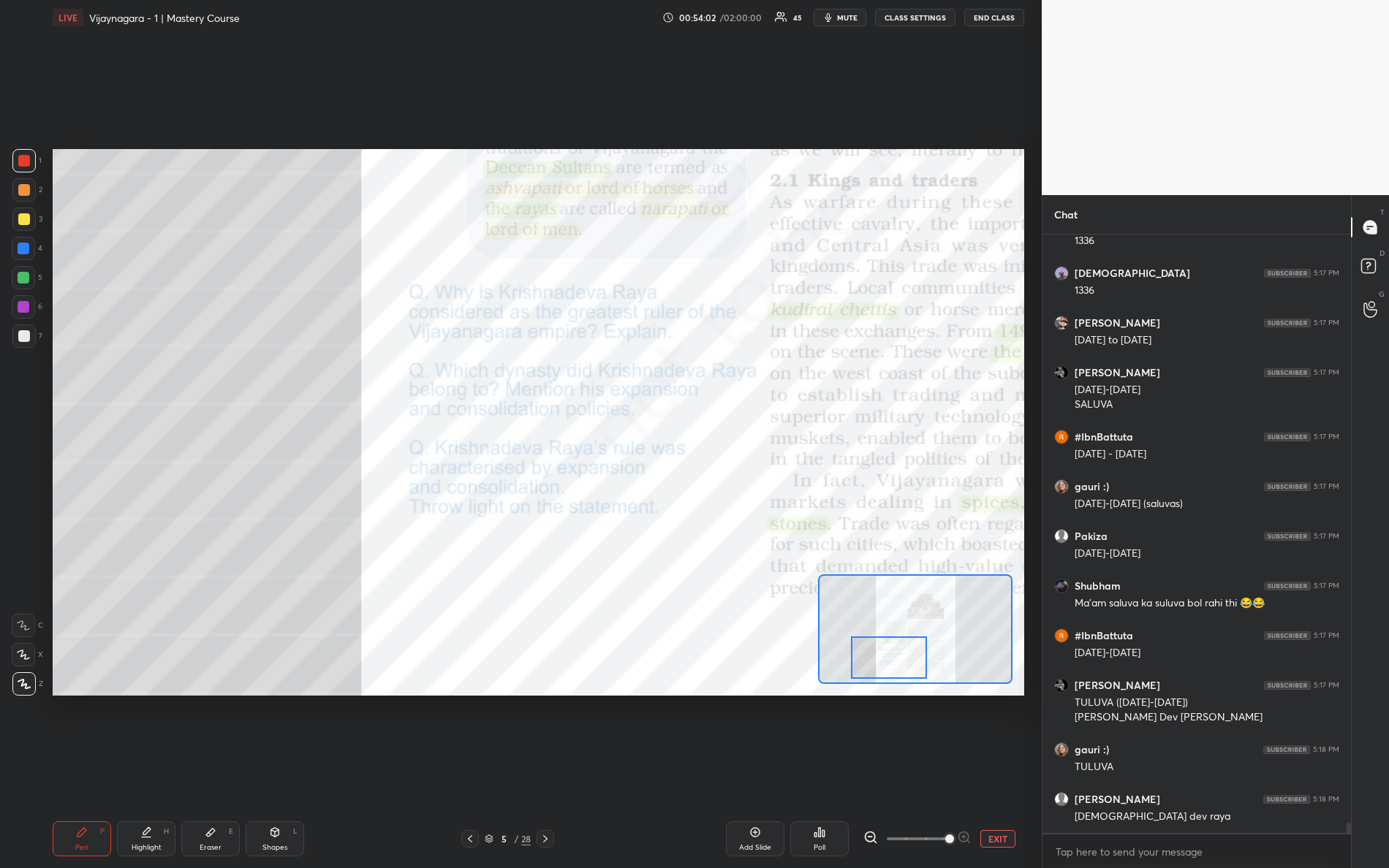
drag, startPoint x: 900, startPoint y: 647, endPoint x: 867, endPoint y: 647, distance: 33.0
click at [874, 676] on div at bounding box center [889, 658] width 77 height 42
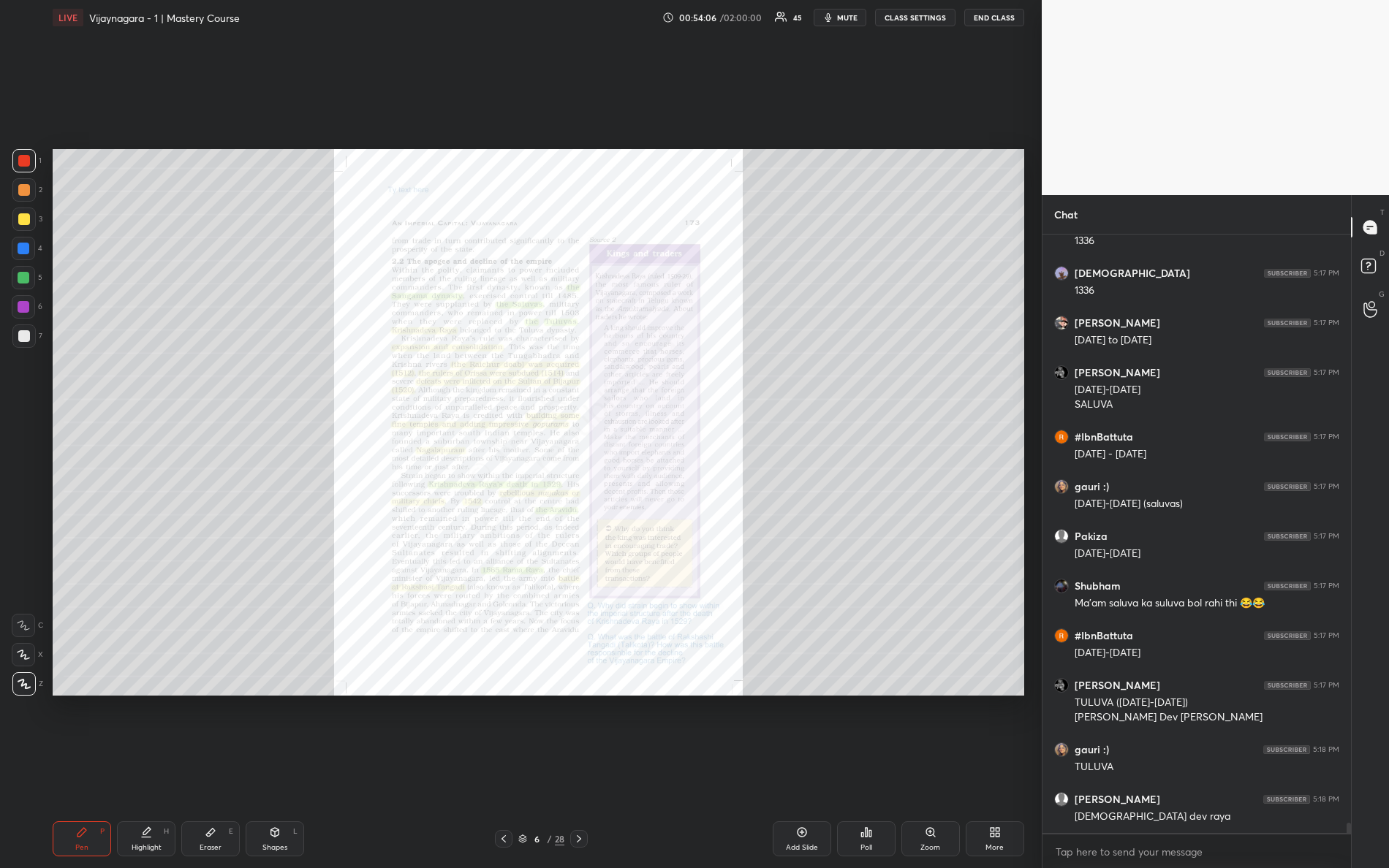
scroll to position [35215, 0]
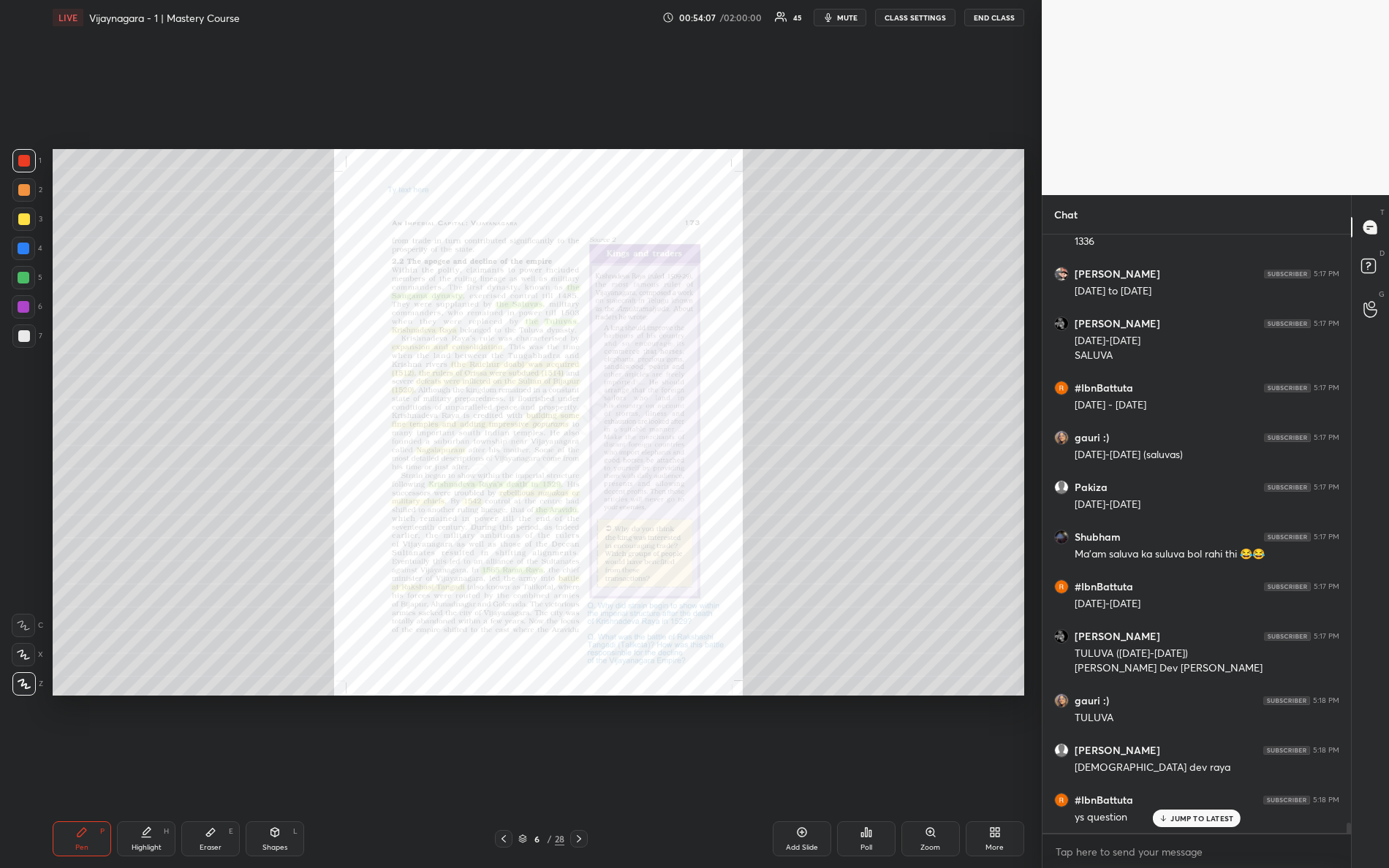
click at [940, 768] on div "Zoom" at bounding box center [931, 839] width 58 height 35
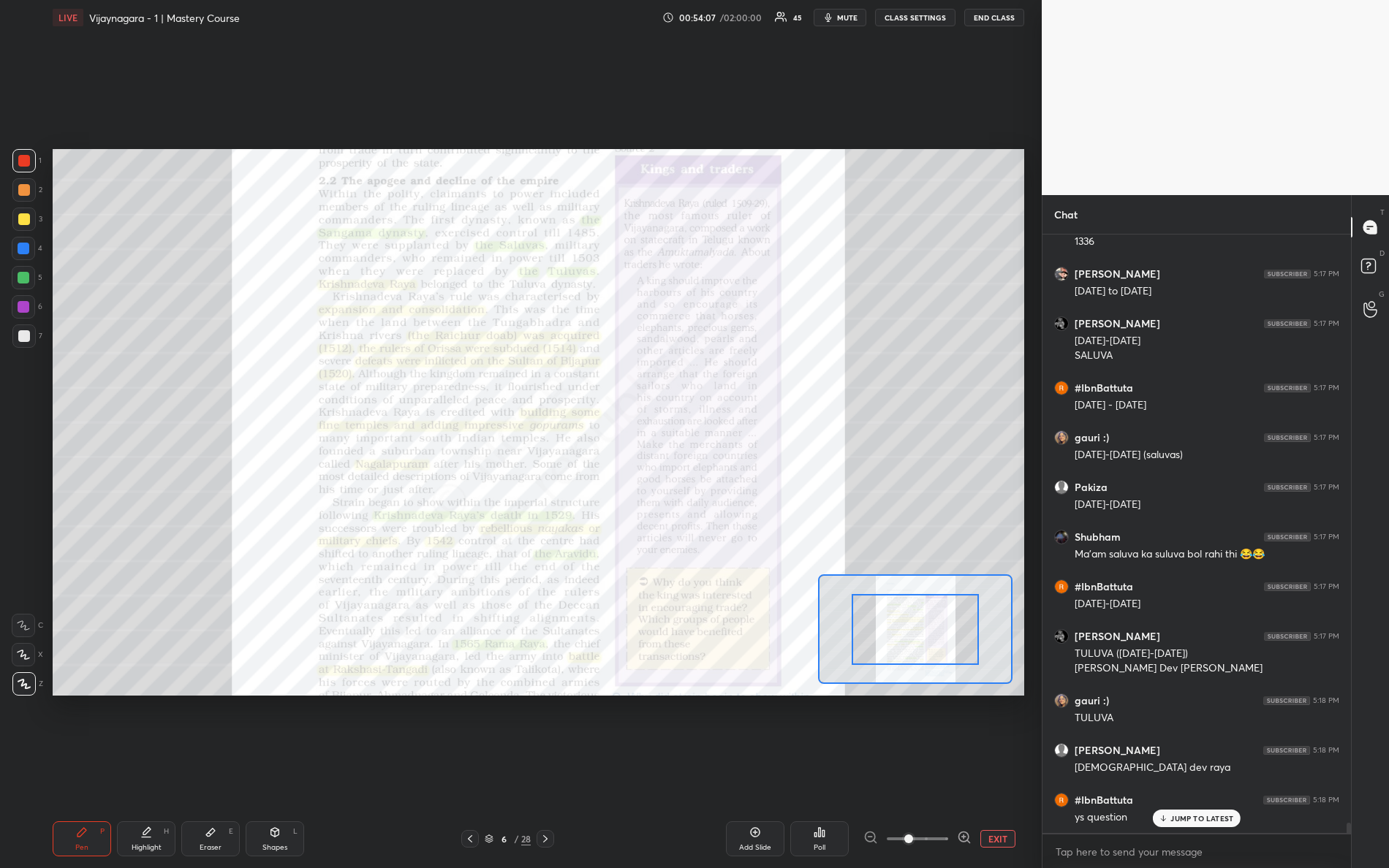
drag, startPoint x: 985, startPoint y: 841, endPoint x: 1003, endPoint y: 831, distance: 20.6
click at [995, 768] on div "EXIT" at bounding box center [944, 839] width 161 height 18
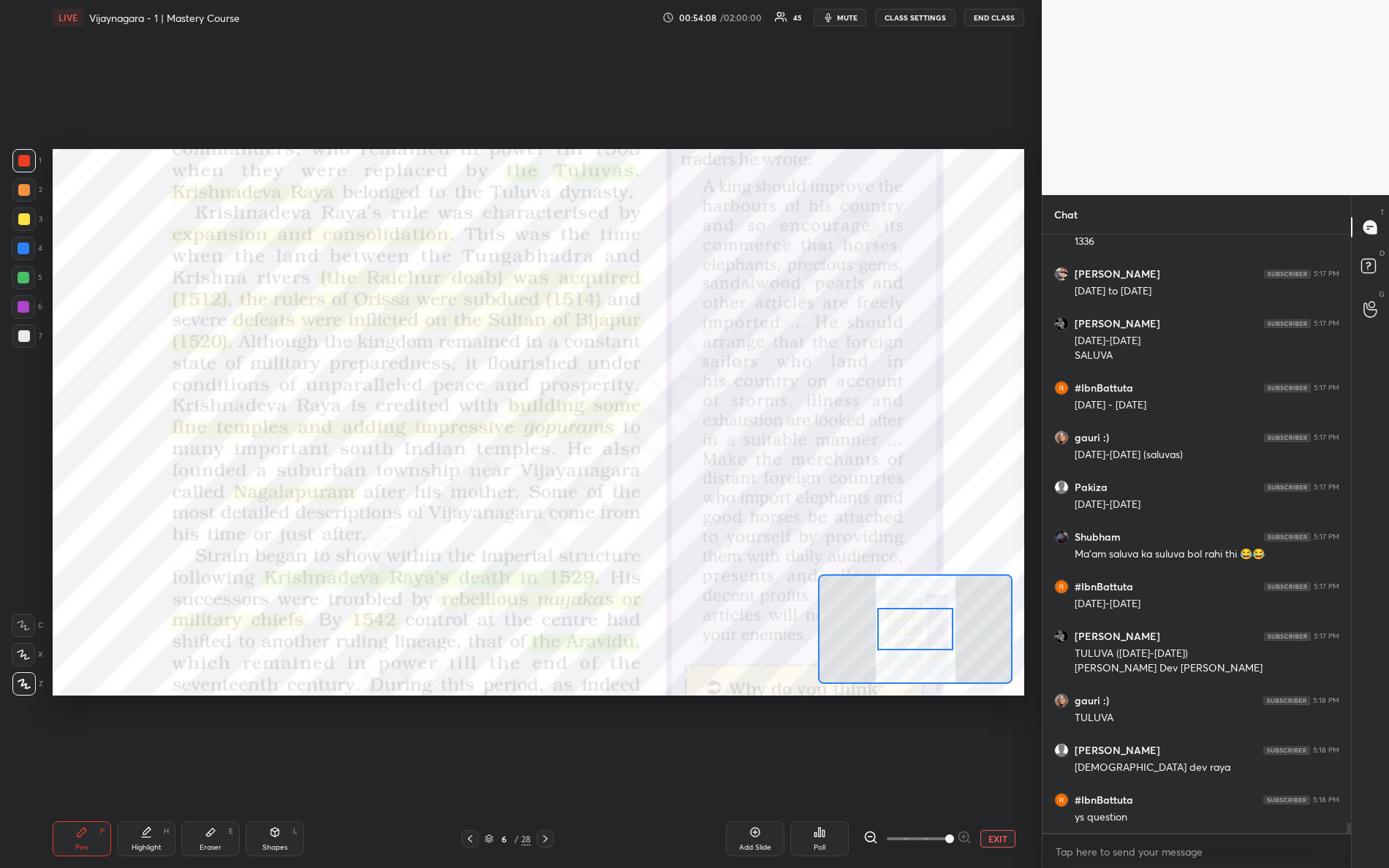
scroll to position [35265, 0]
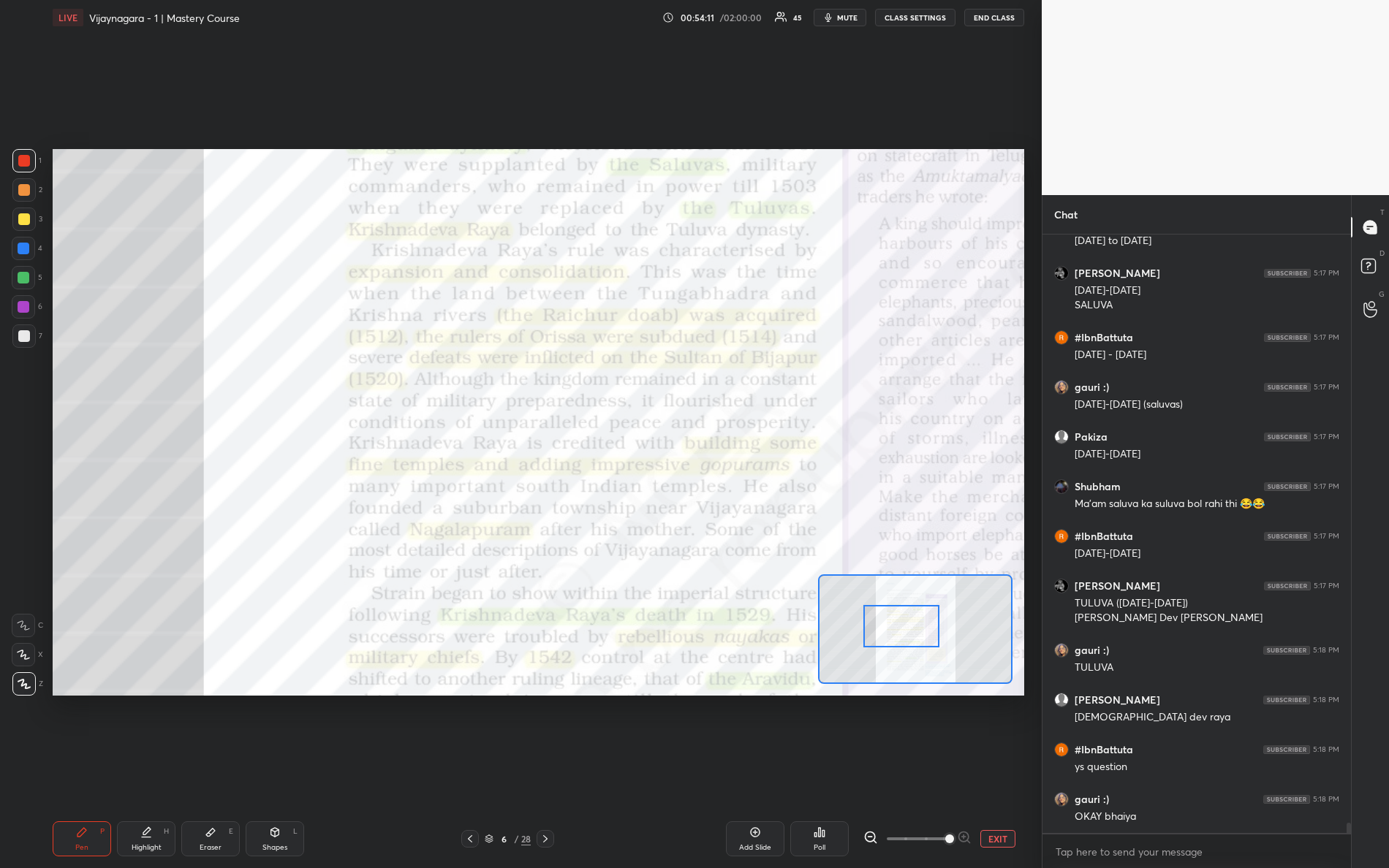
drag, startPoint x: 926, startPoint y: 640, endPoint x: 912, endPoint y: 629, distance: 17.8
click at [914, 631] on div at bounding box center [902, 627] width 77 height 42
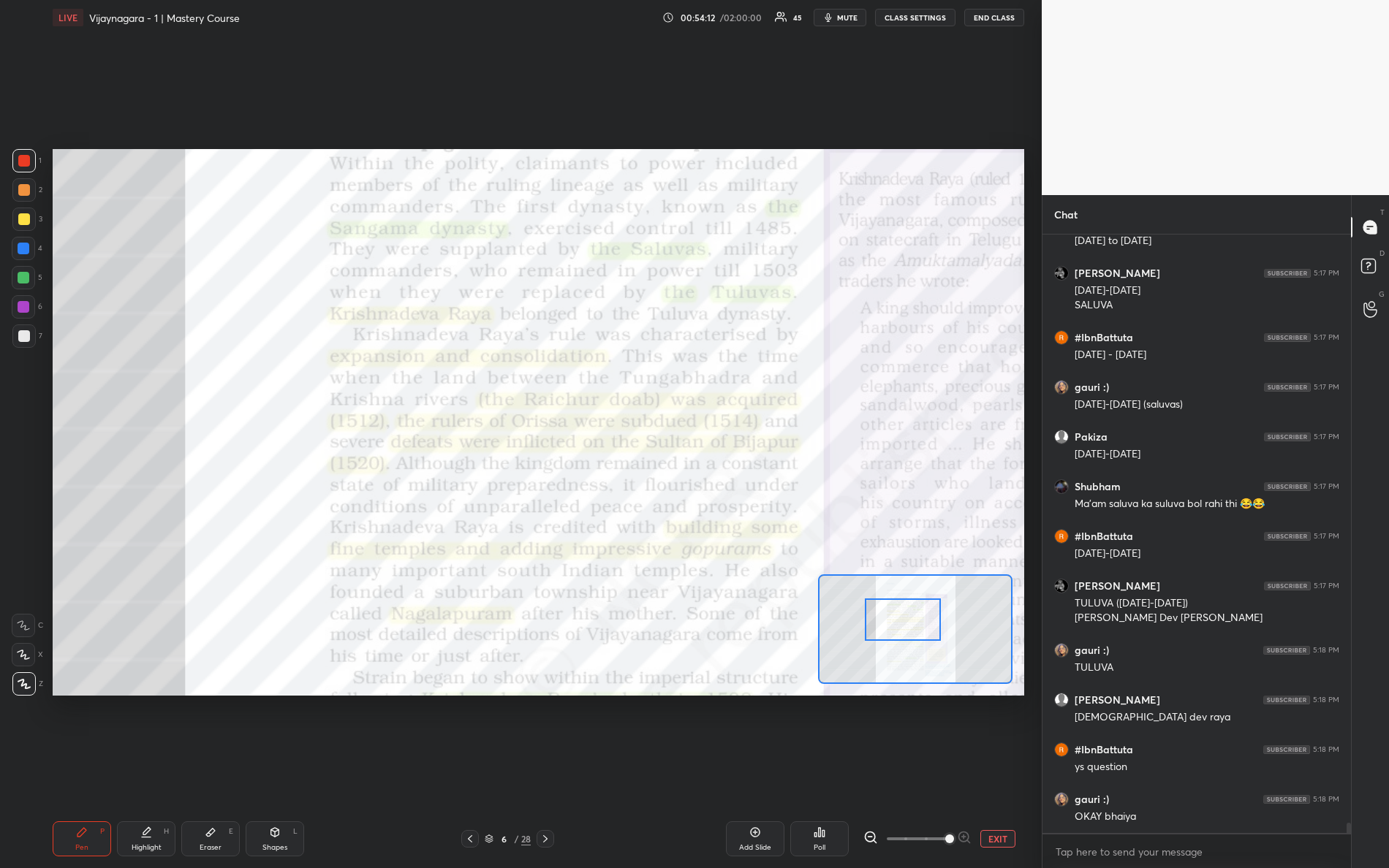
scroll to position [35314, 0]
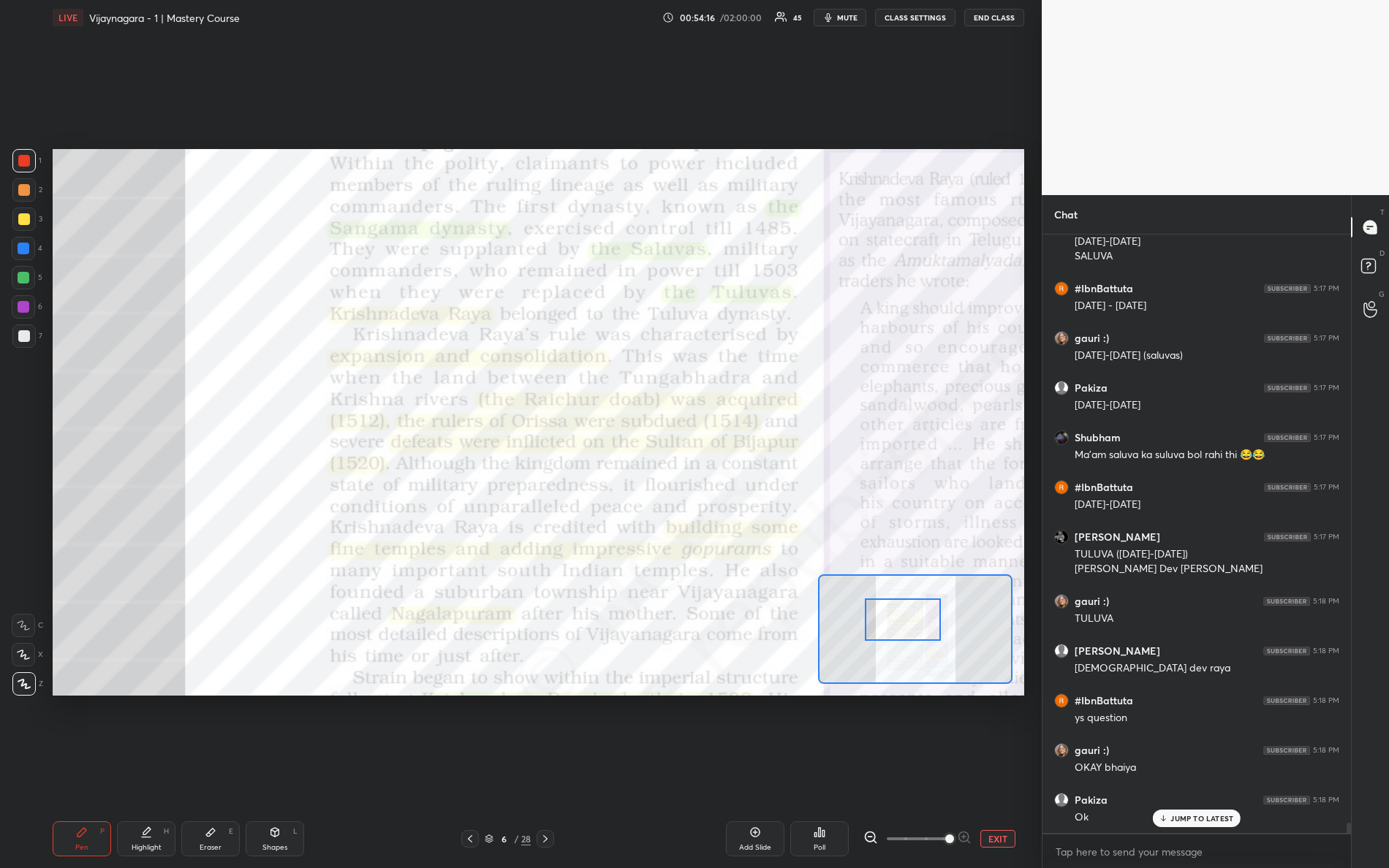
click at [824, 584] on div "Setting up your live class Poll for secs No correct answer Start poll" at bounding box center [538, 423] width 972 height 546
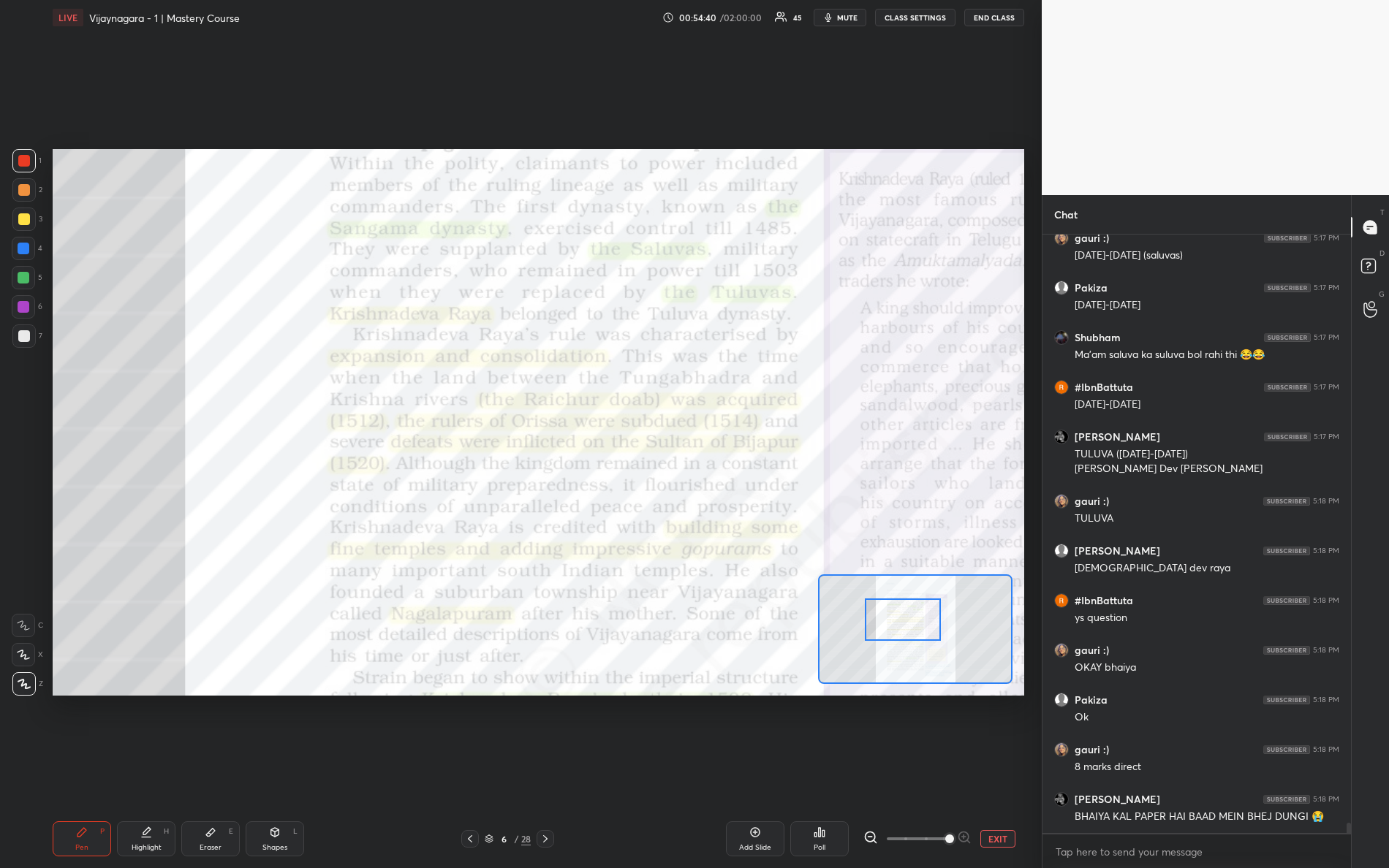
scroll to position [35477, 0]
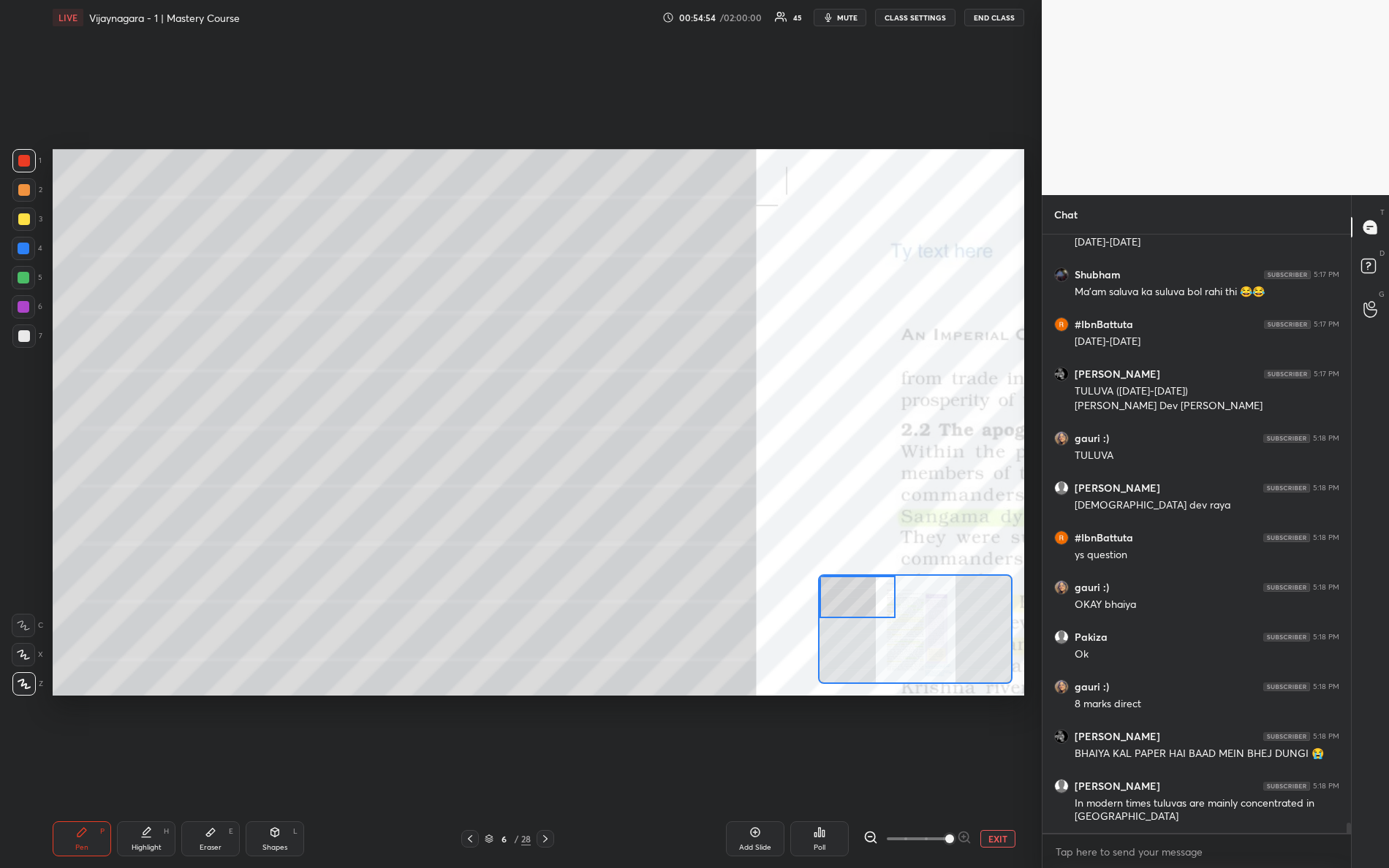
click at [659, 468] on div "Setting up your live class Poll for secs No correct answer Start poll" at bounding box center [538, 423] width 972 height 546
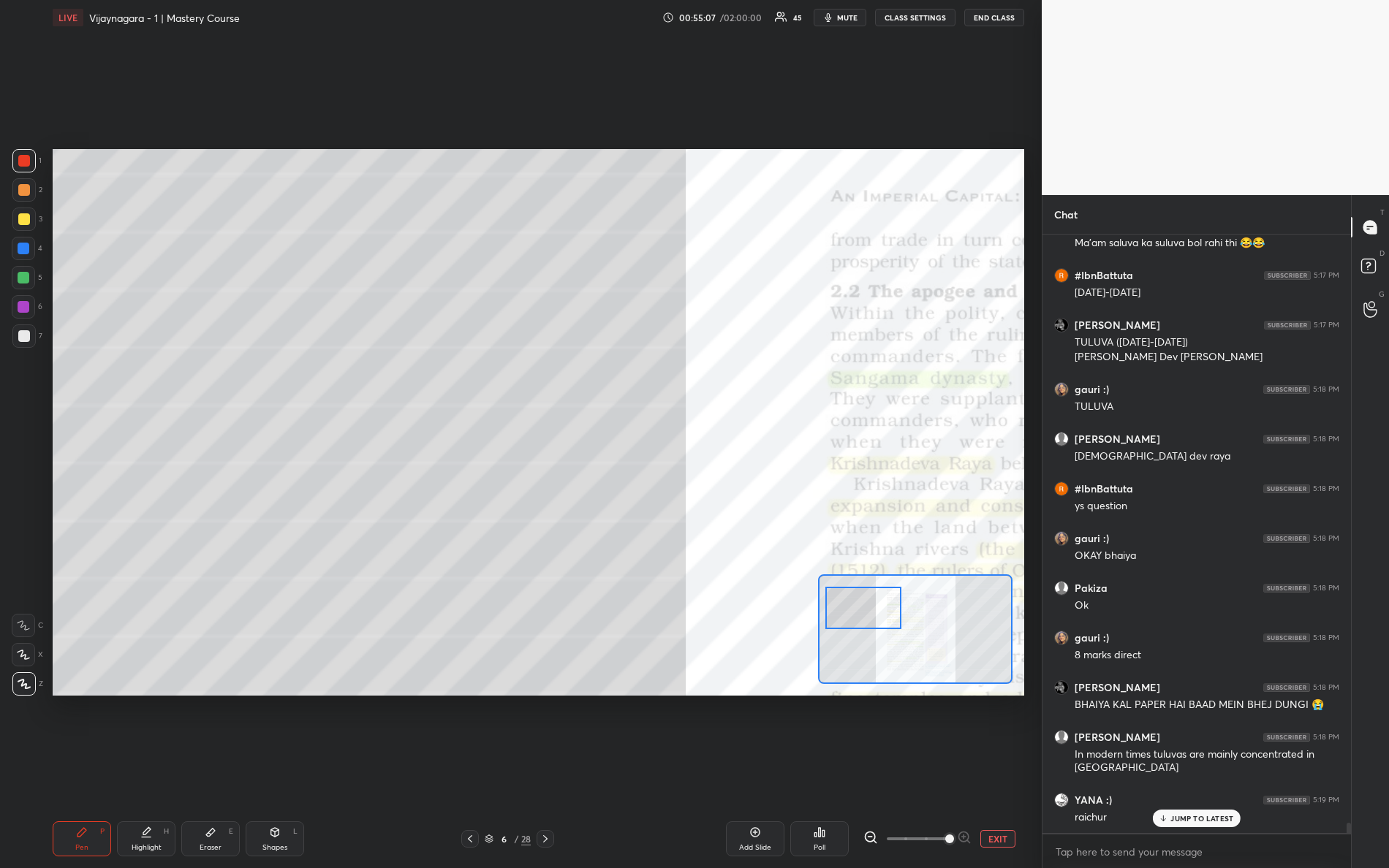
scroll to position [35577, 0]
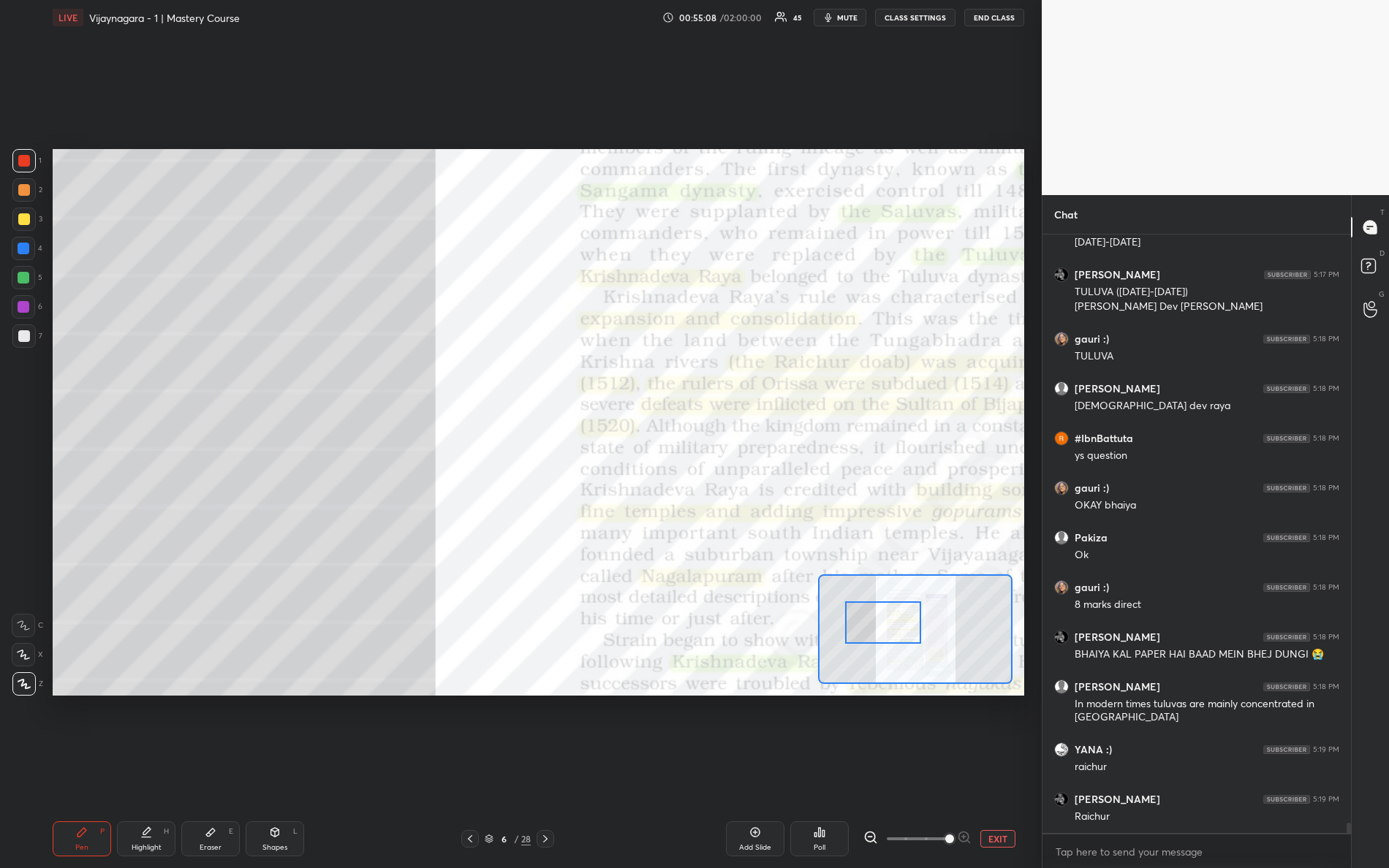
drag, startPoint x: 864, startPoint y: 610, endPoint x: 882, endPoint y: 614, distance: 18.4
click at [889, 629] on div at bounding box center [883, 623] width 77 height 42
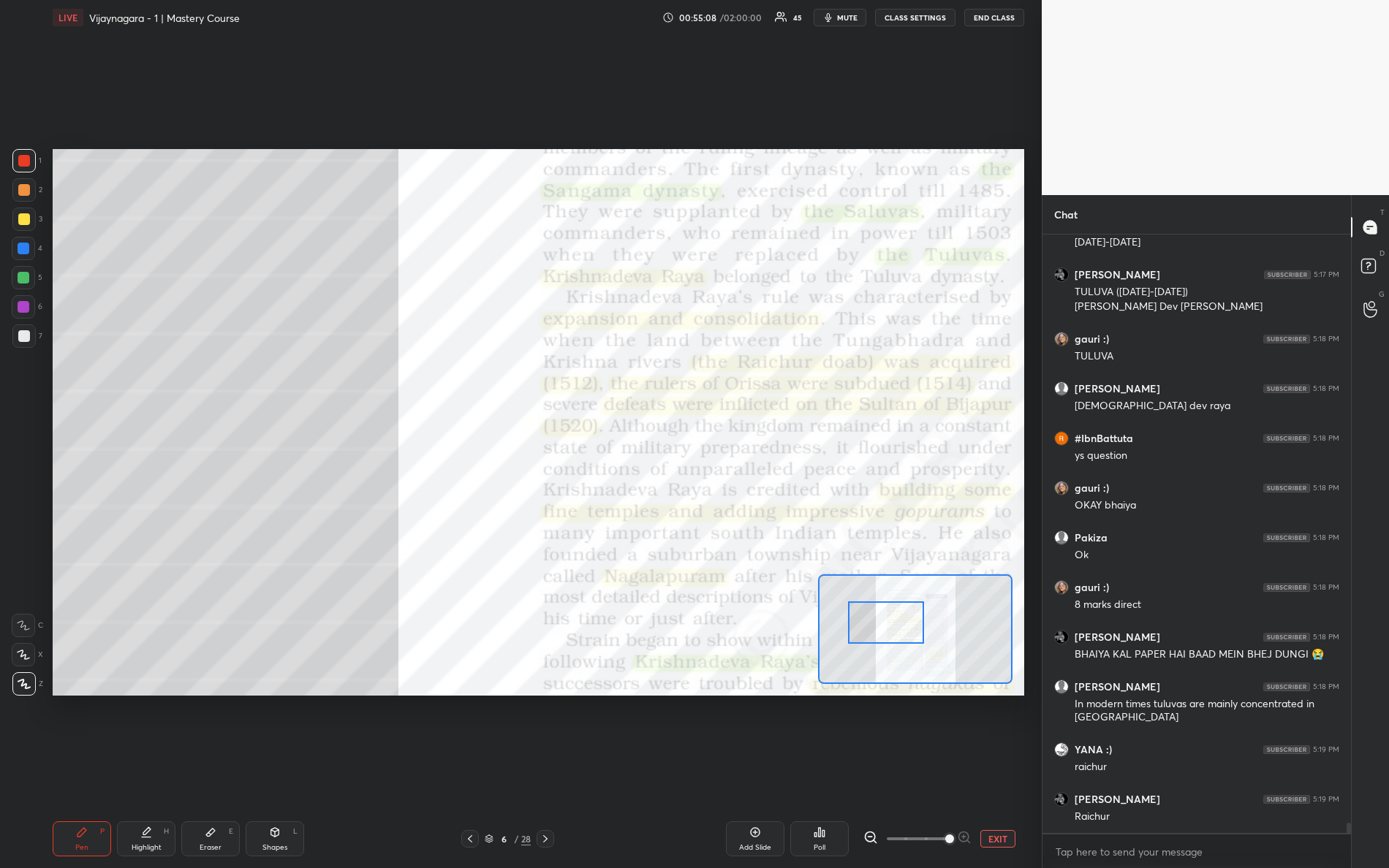
scroll to position [35676, 0]
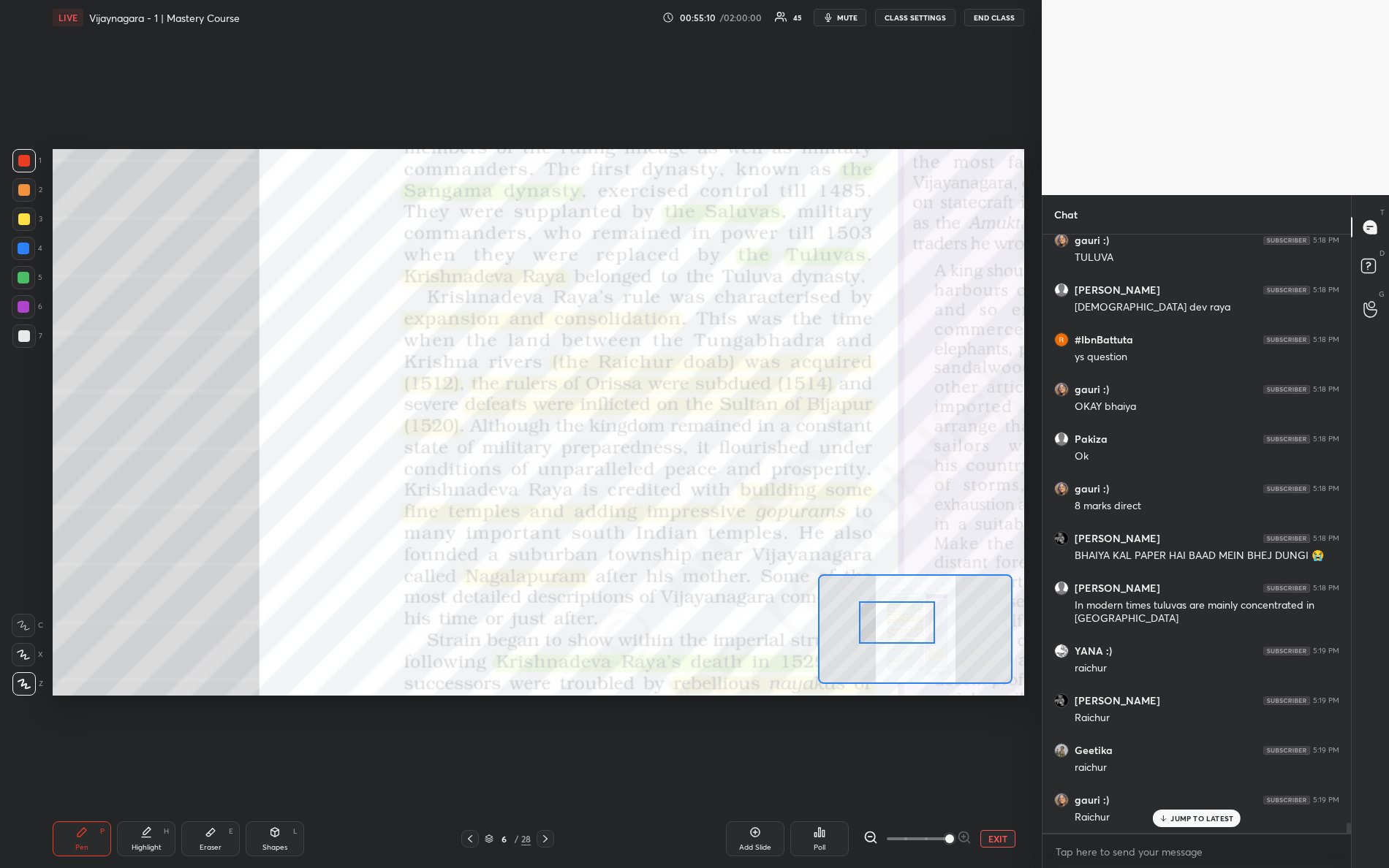
drag, startPoint x: 881, startPoint y: 624, endPoint x: 893, endPoint y: 627, distance: 12.4
click at [897, 626] on div at bounding box center [897, 623] width 77 height 42
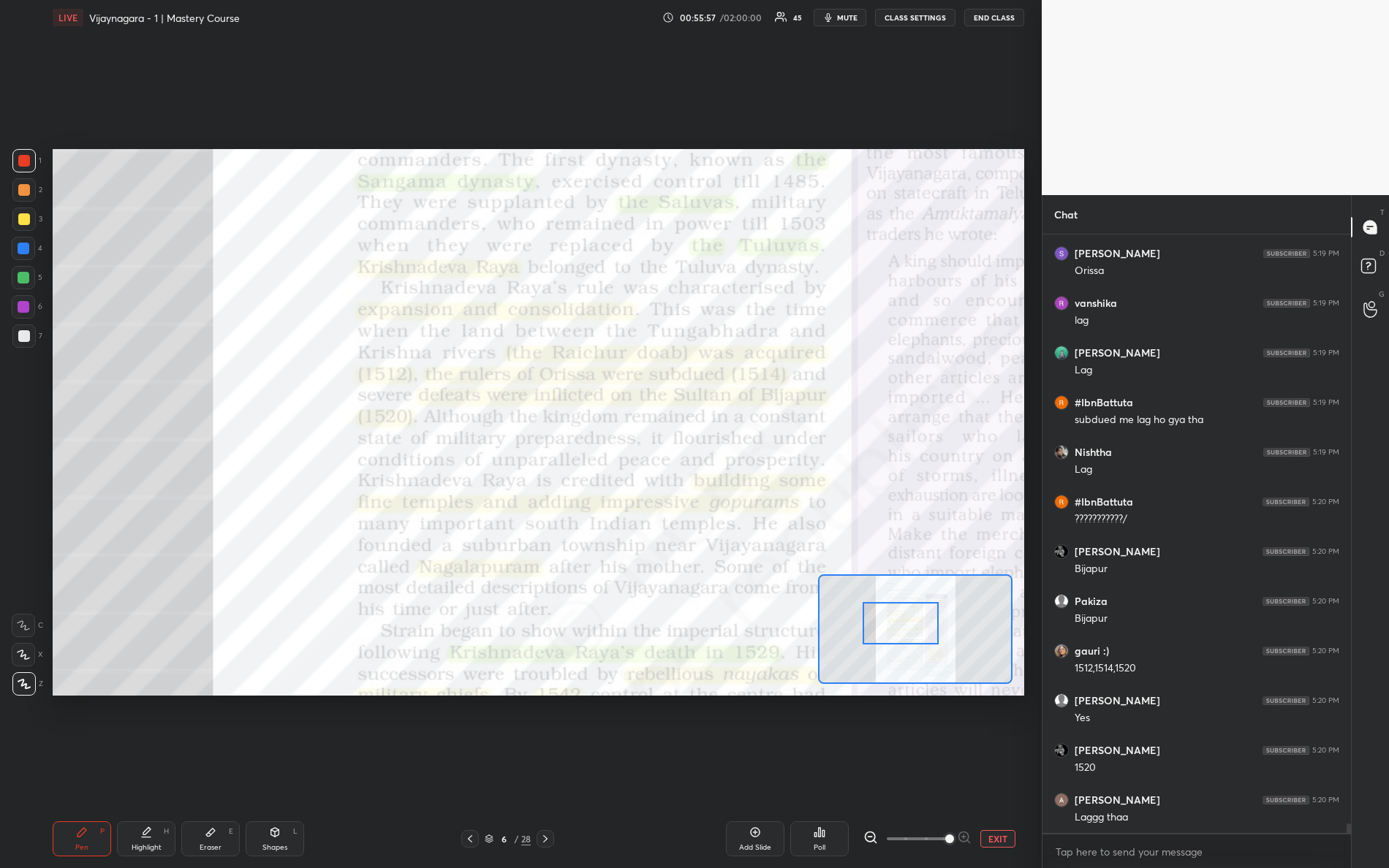
scroll to position [36968, 0]
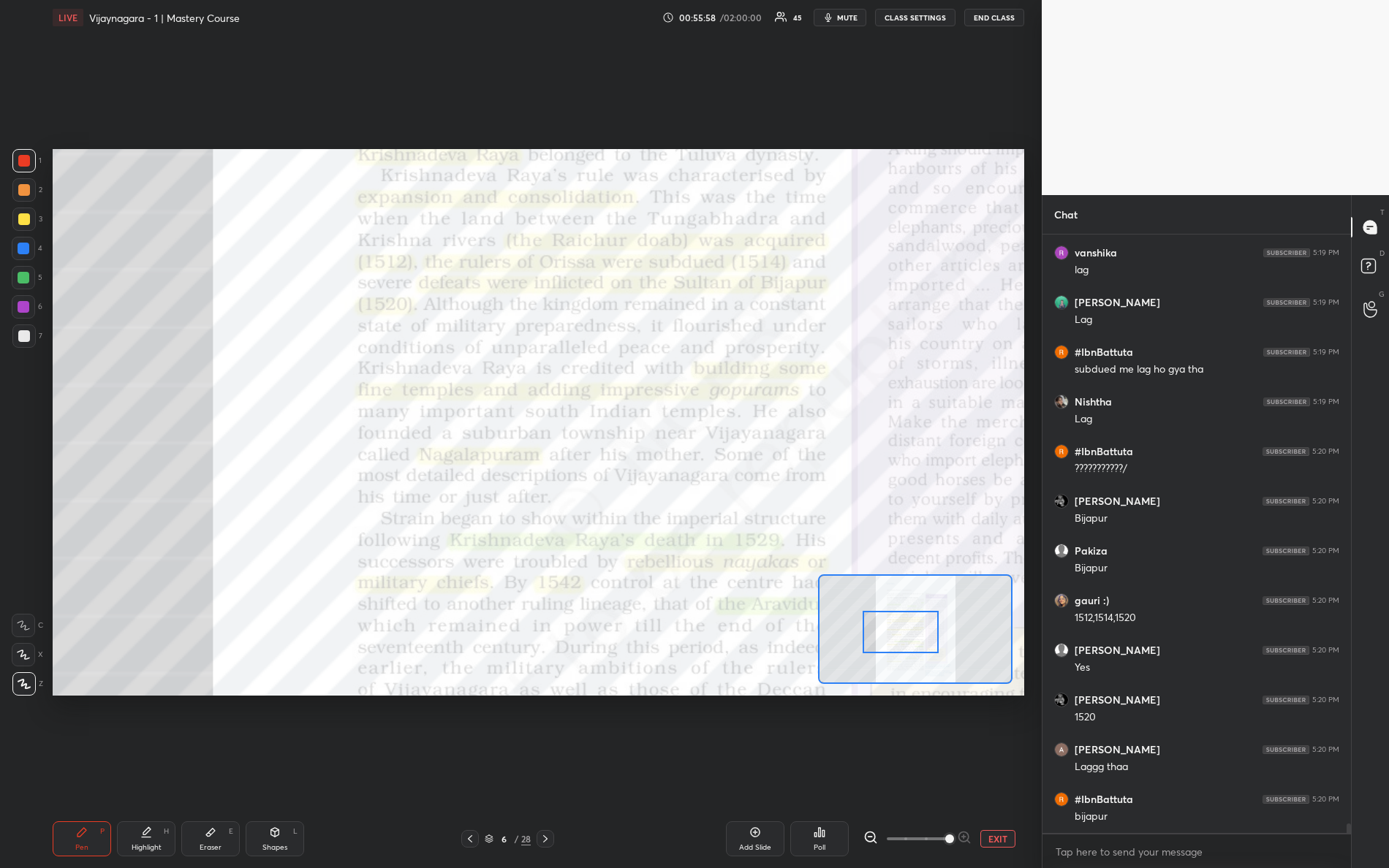
click at [901, 639] on div at bounding box center [901, 632] width 77 height 42
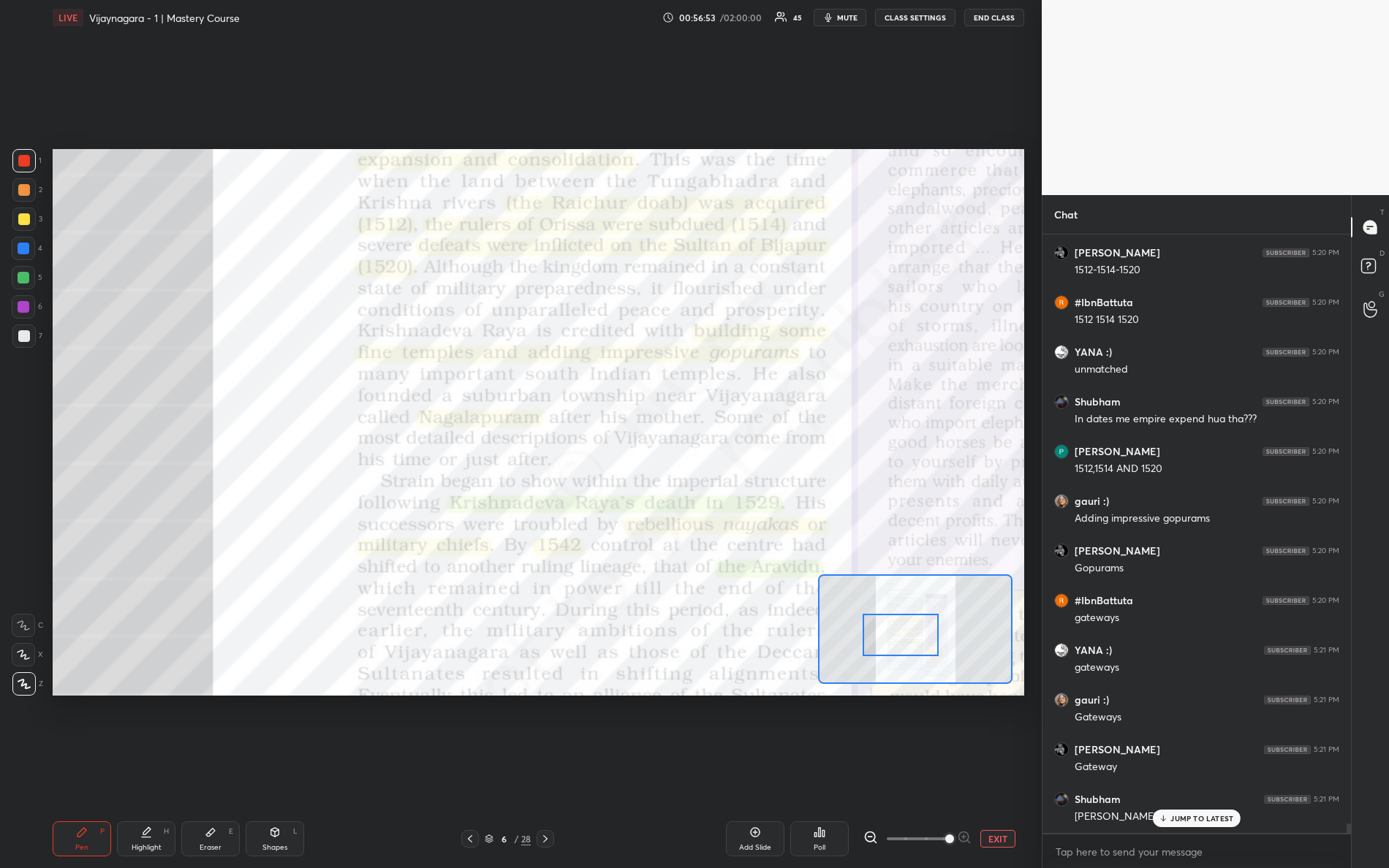
scroll to position [37663, 0]
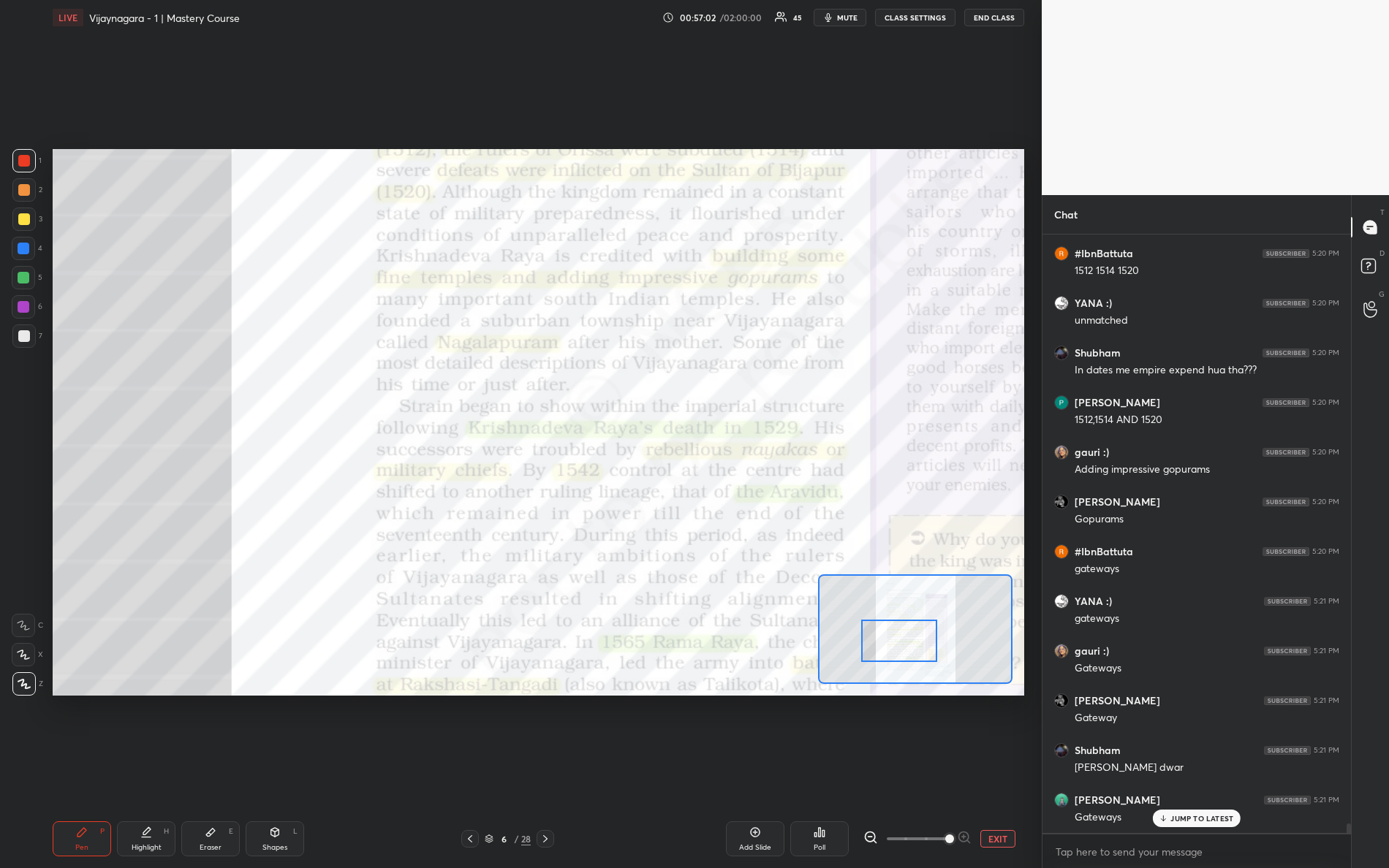
click at [903, 645] on div at bounding box center [899, 641] width 77 height 42
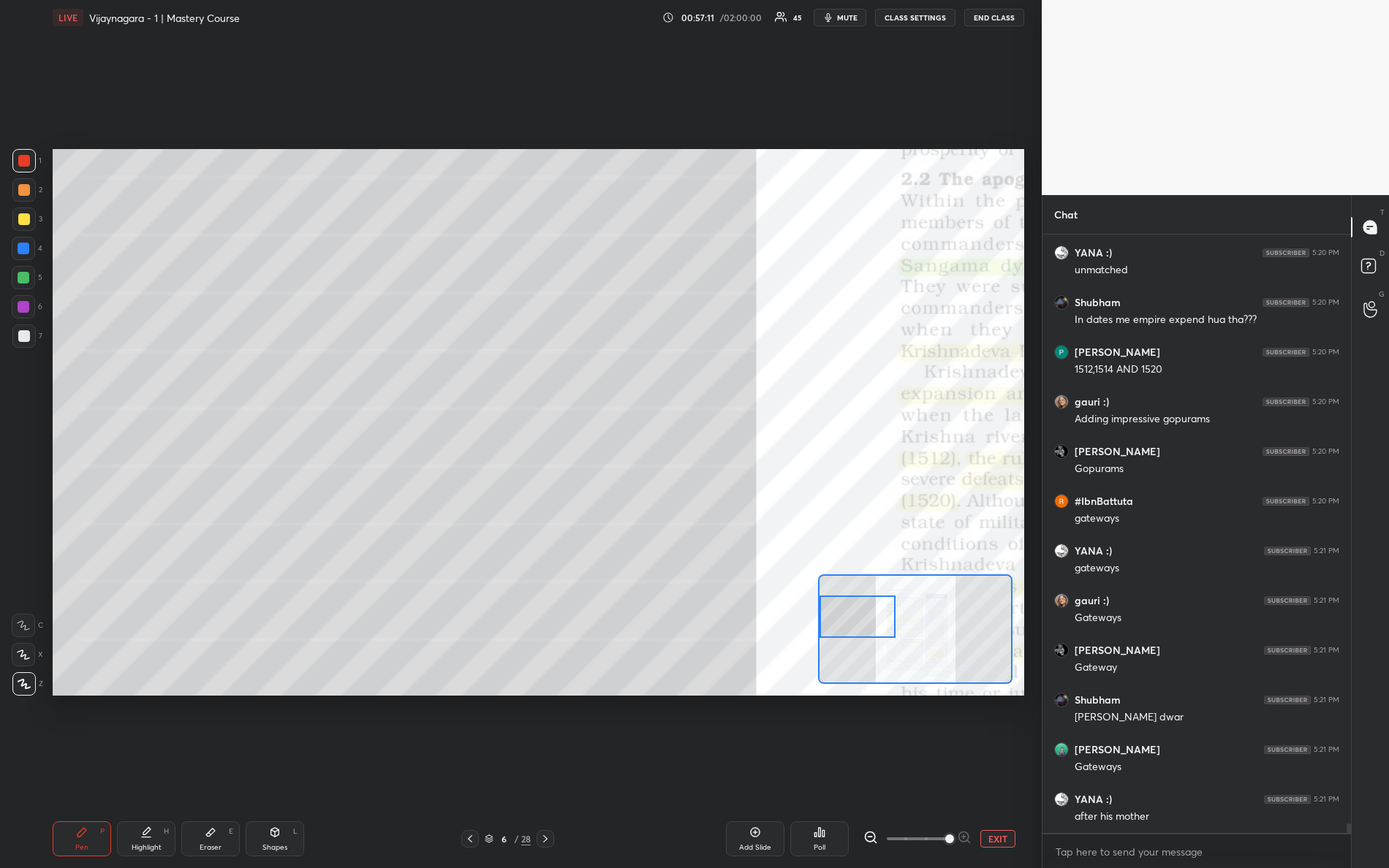
click at [712, 550] on div "Setting up your live class Poll for secs No correct answer Start poll" at bounding box center [538, 423] width 972 height 546
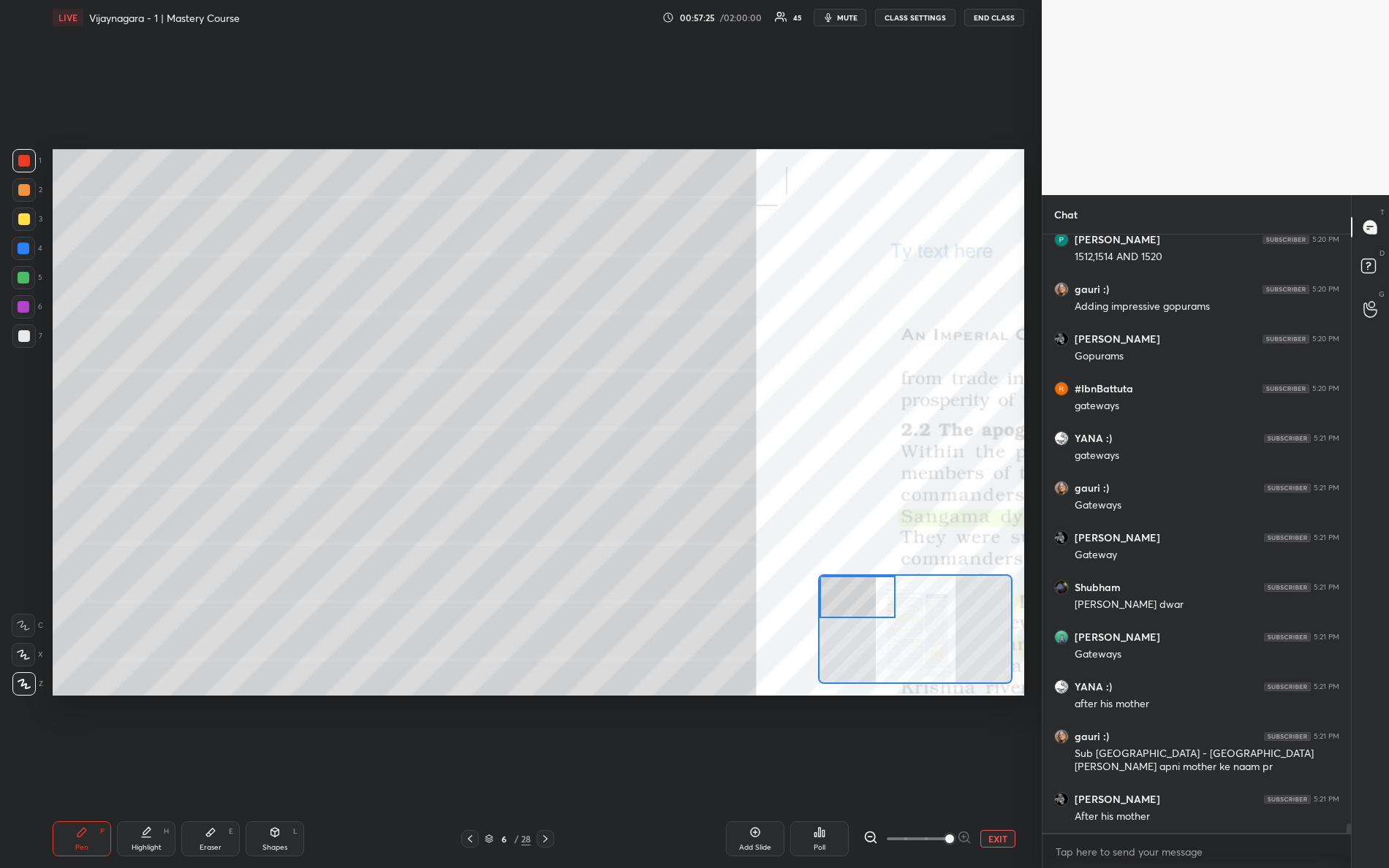
scroll to position [37875, 0]
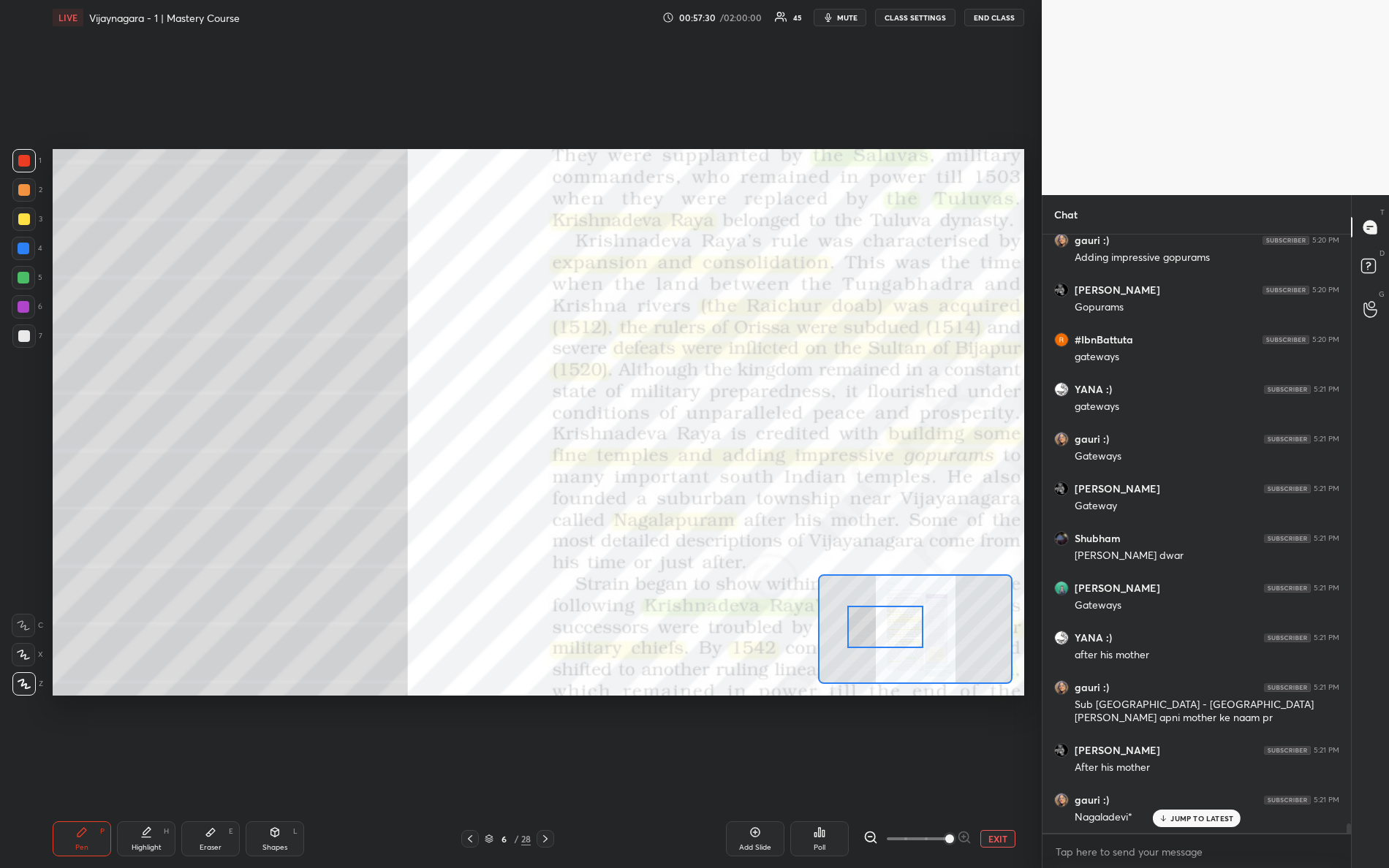
drag, startPoint x: 865, startPoint y: 601, endPoint x: 897, endPoint y: 633, distance: 45.3
click at [898, 634] on div at bounding box center [885, 627] width 77 height 42
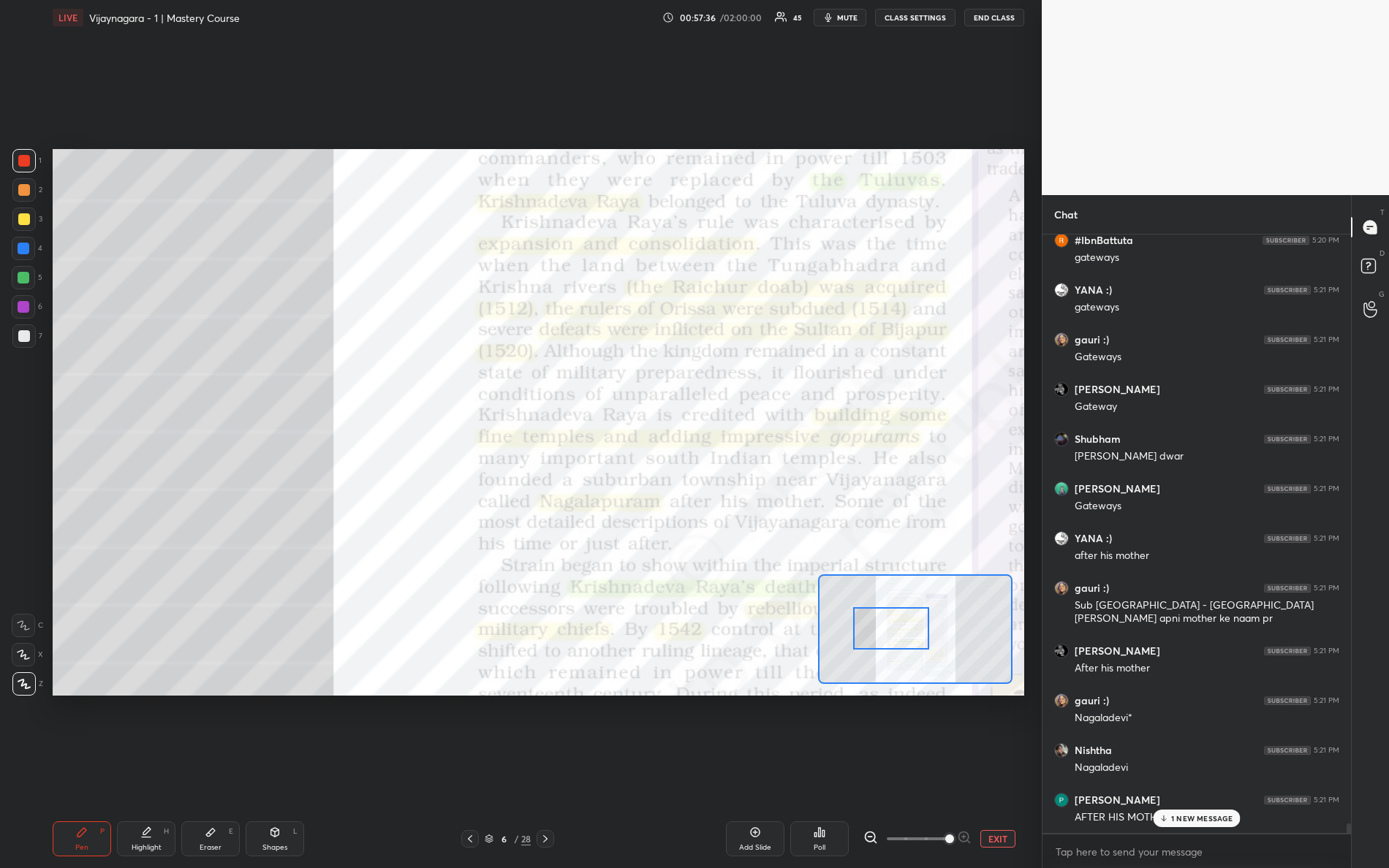
scroll to position [38025, 0]
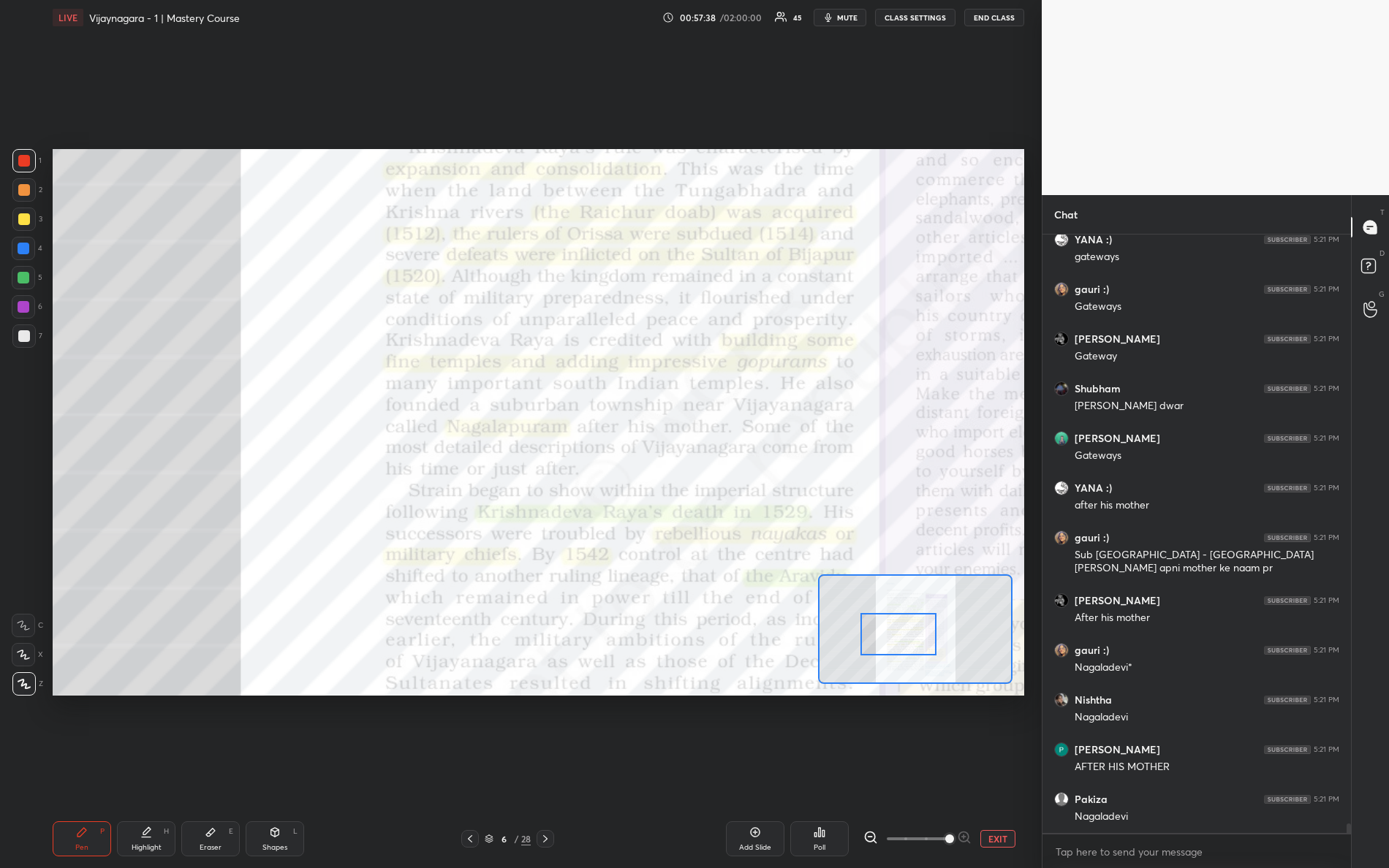
drag, startPoint x: 908, startPoint y: 633, endPoint x: 915, endPoint y: 639, distance: 9.2
click at [915, 639] on div at bounding box center [898, 635] width 77 height 42
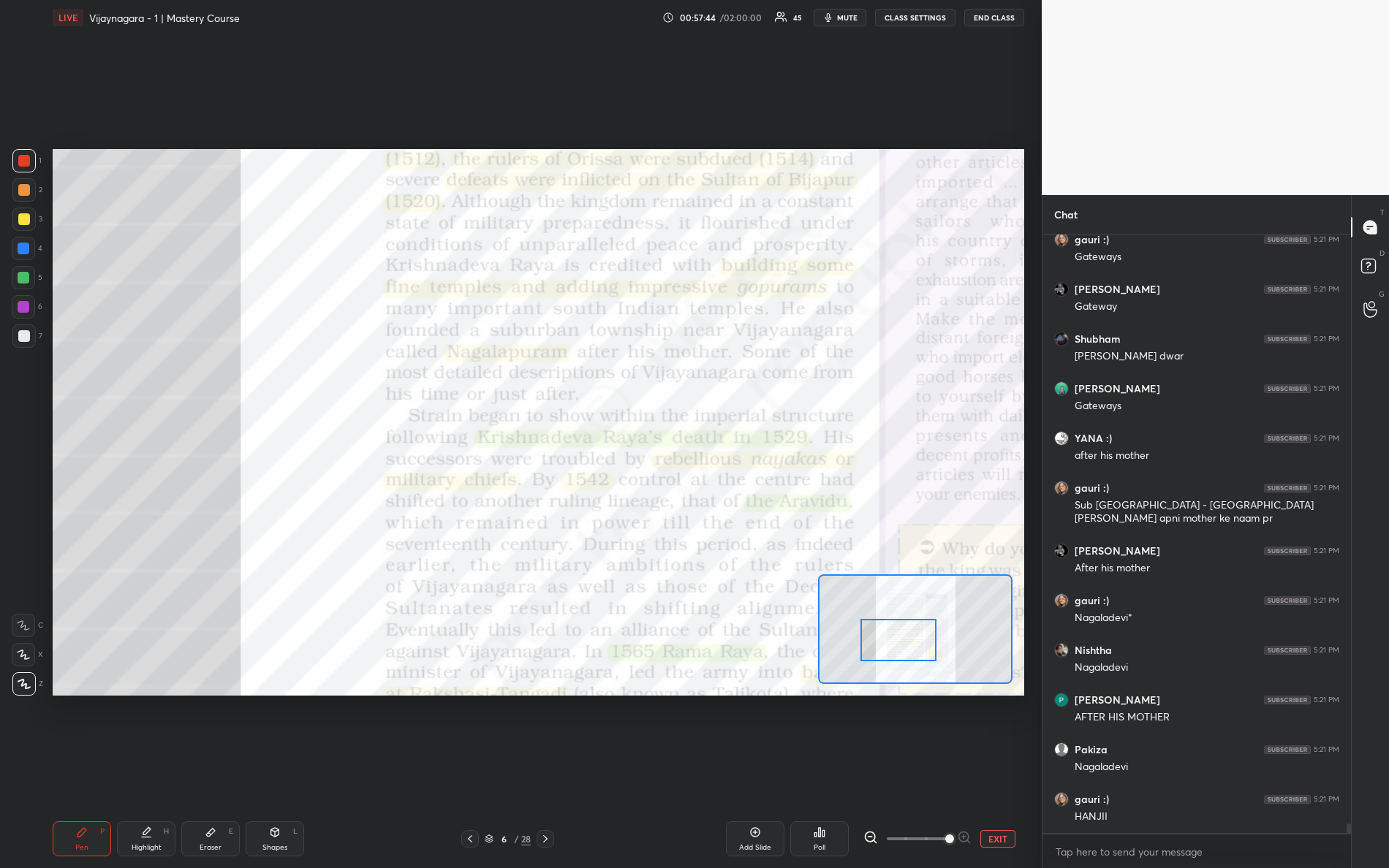
click at [889, 636] on div at bounding box center [898, 640] width 77 height 42
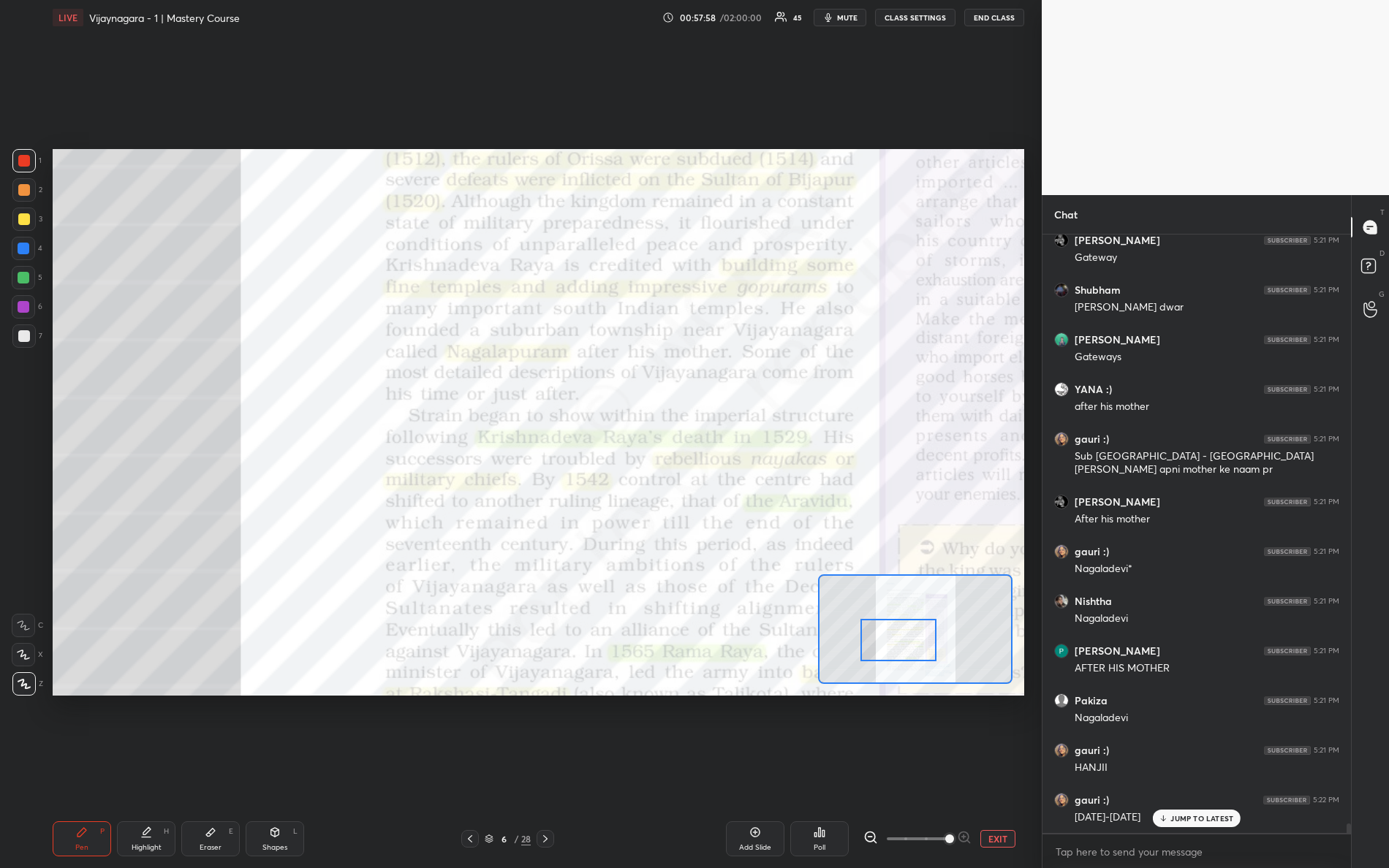
scroll to position [38138, 0]
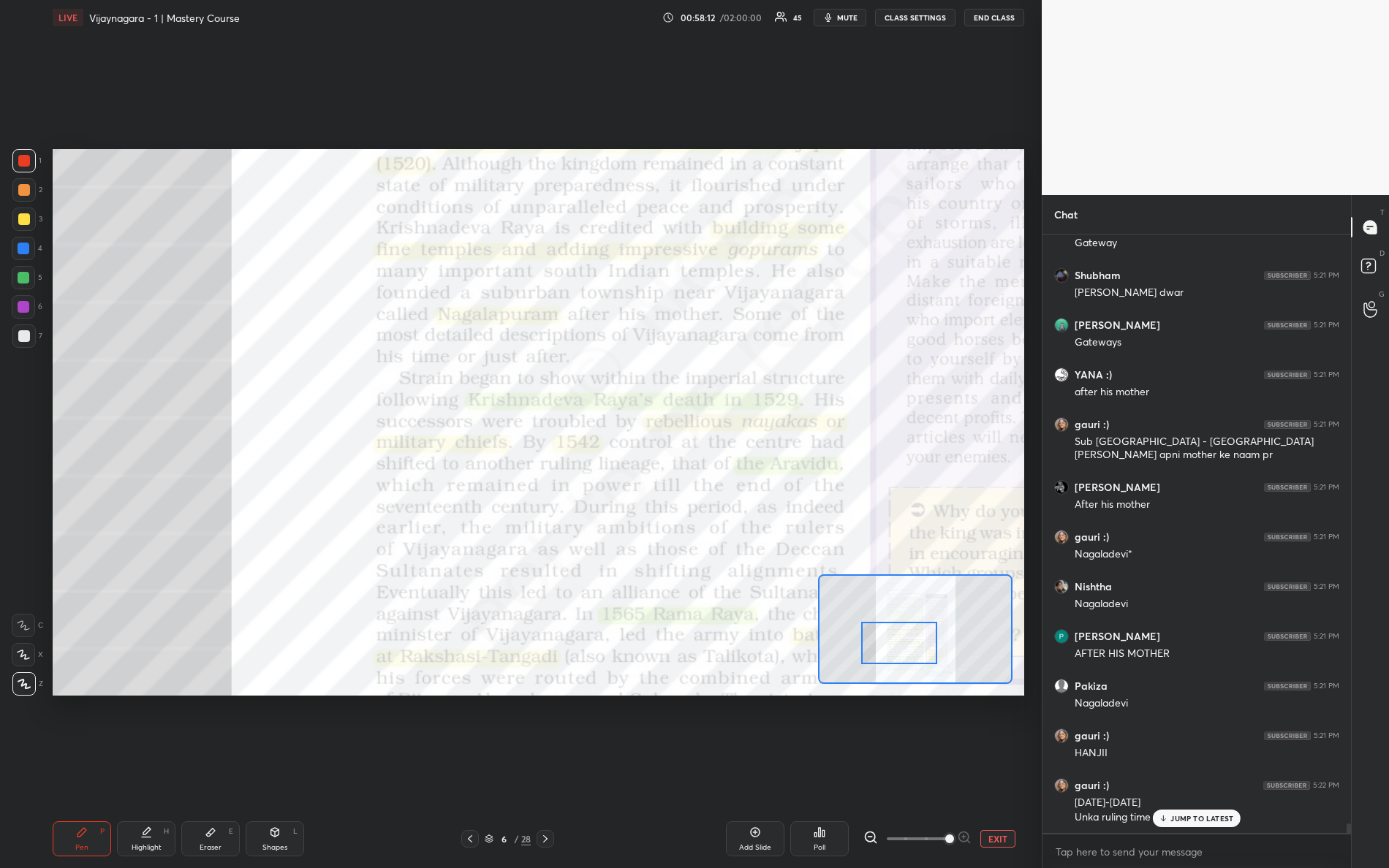
drag, startPoint x: 908, startPoint y: 643, endPoint x: 904, endPoint y: 634, distance: 9.8
click at [907, 649] on div at bounding box center [899, 643] width 77 height 42
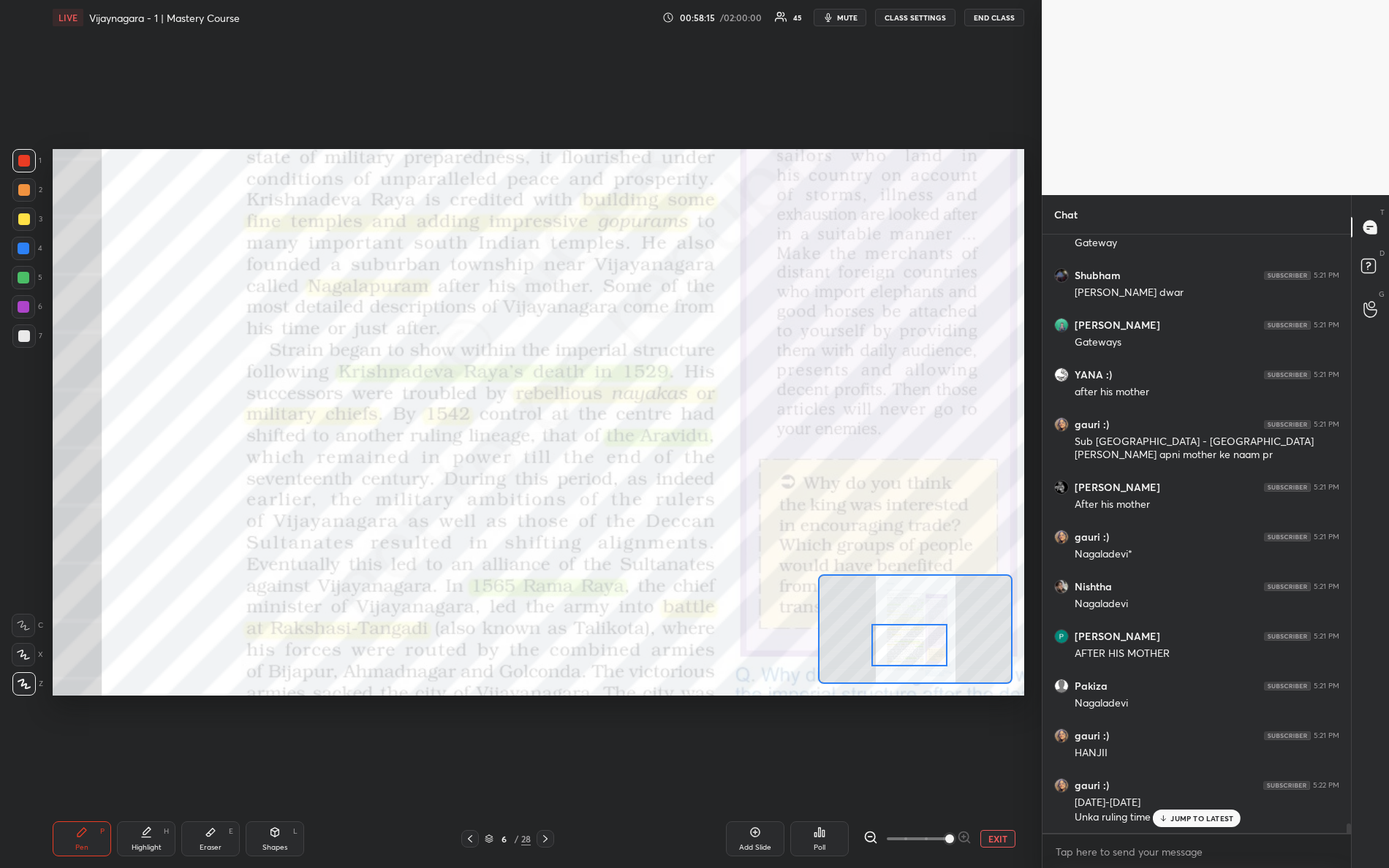
drag, startPoint x: 910, startPoint y: 639, endPoint x: 920, endPoint y: 639, distance: 10.0
click at [920, 639] on div at bounding box center [910, 645] width 77 height 42
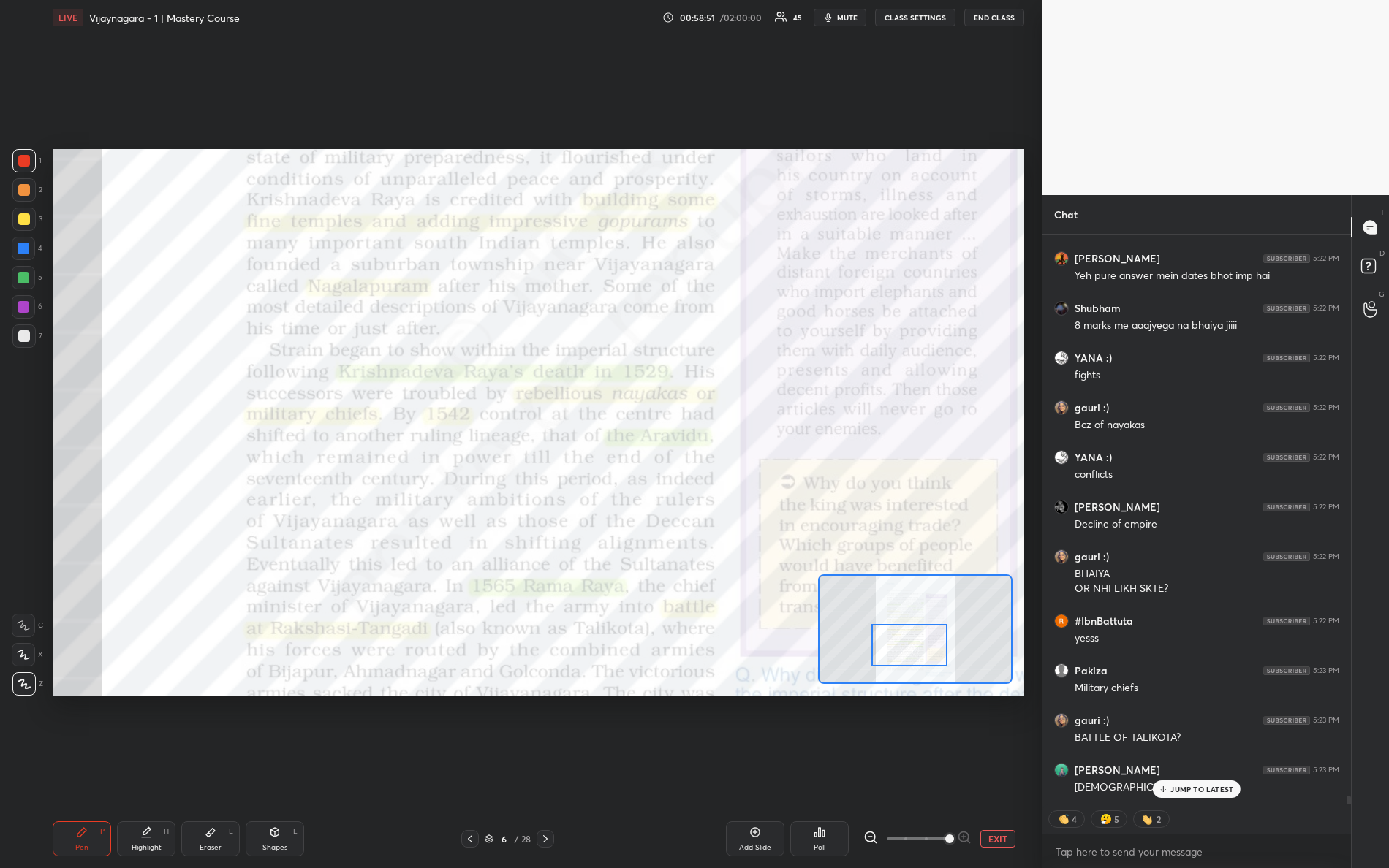
scroll to position [38927, 0]
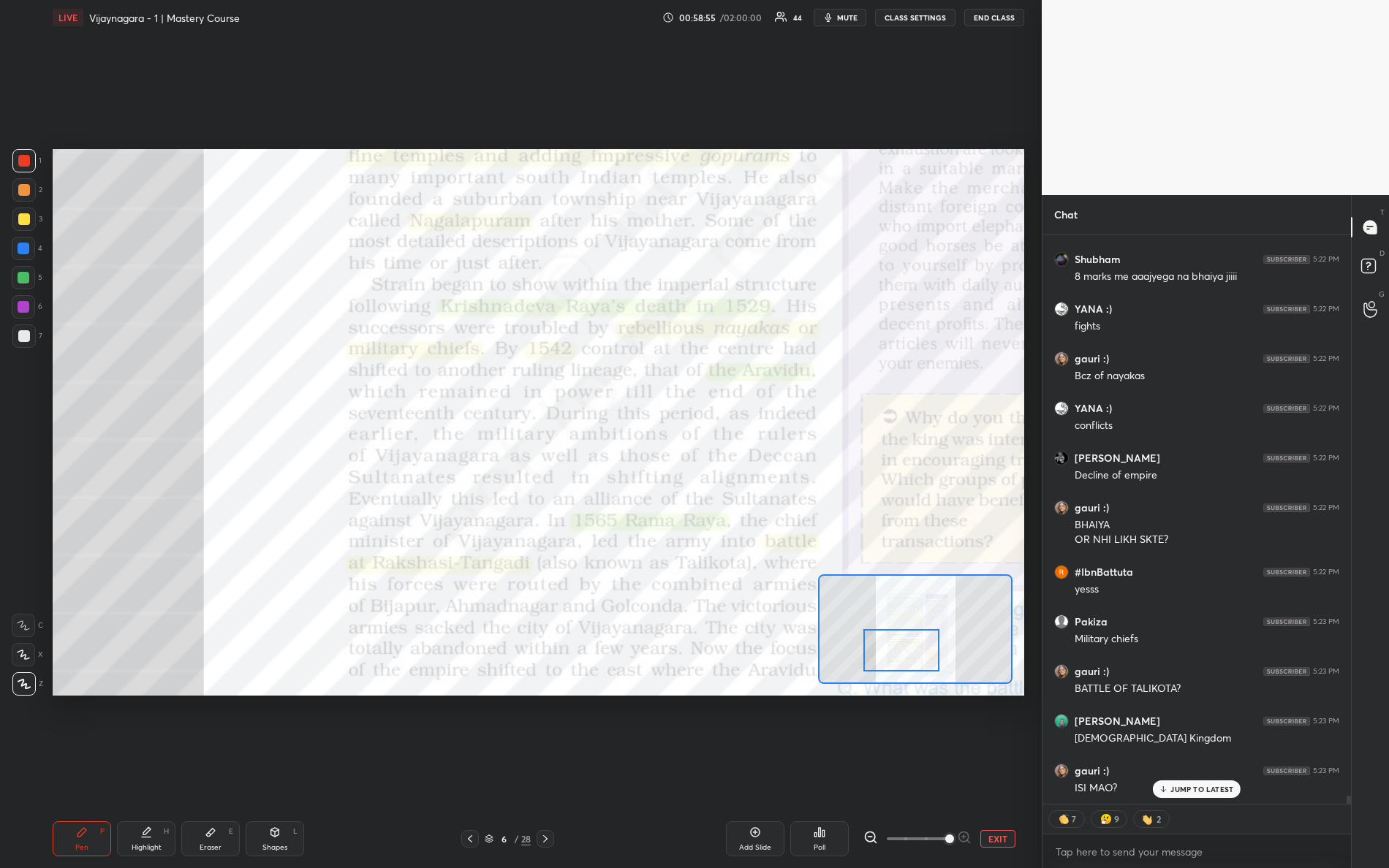
drag, startPoint x: 910, startPoint y: 639, endPoint x: 902, endPoint y: 644, distance: 9.4
click at [902, 644] on div at bounding box center [902, 651] width 77 height 42
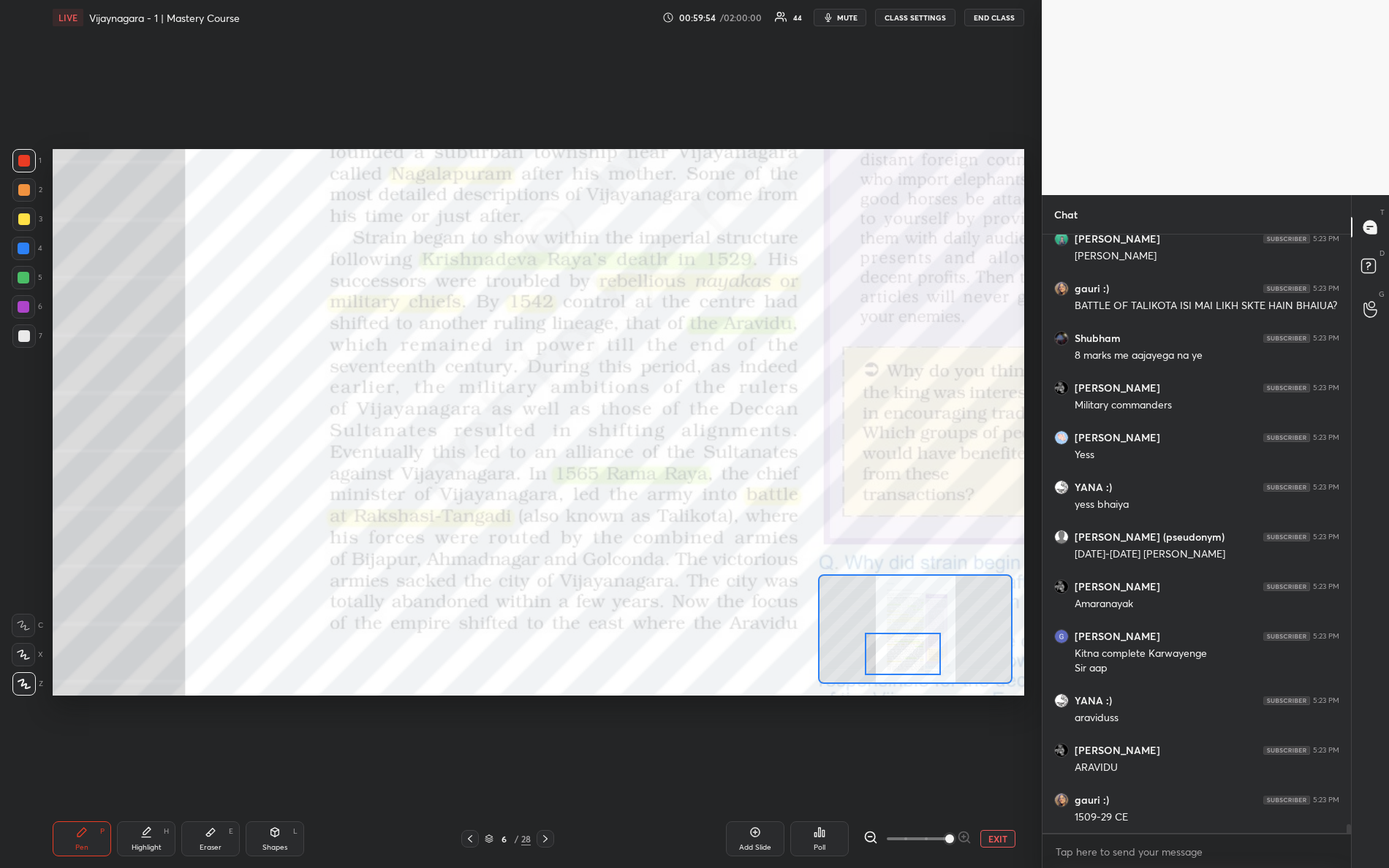
scroll to position [39559, 0]
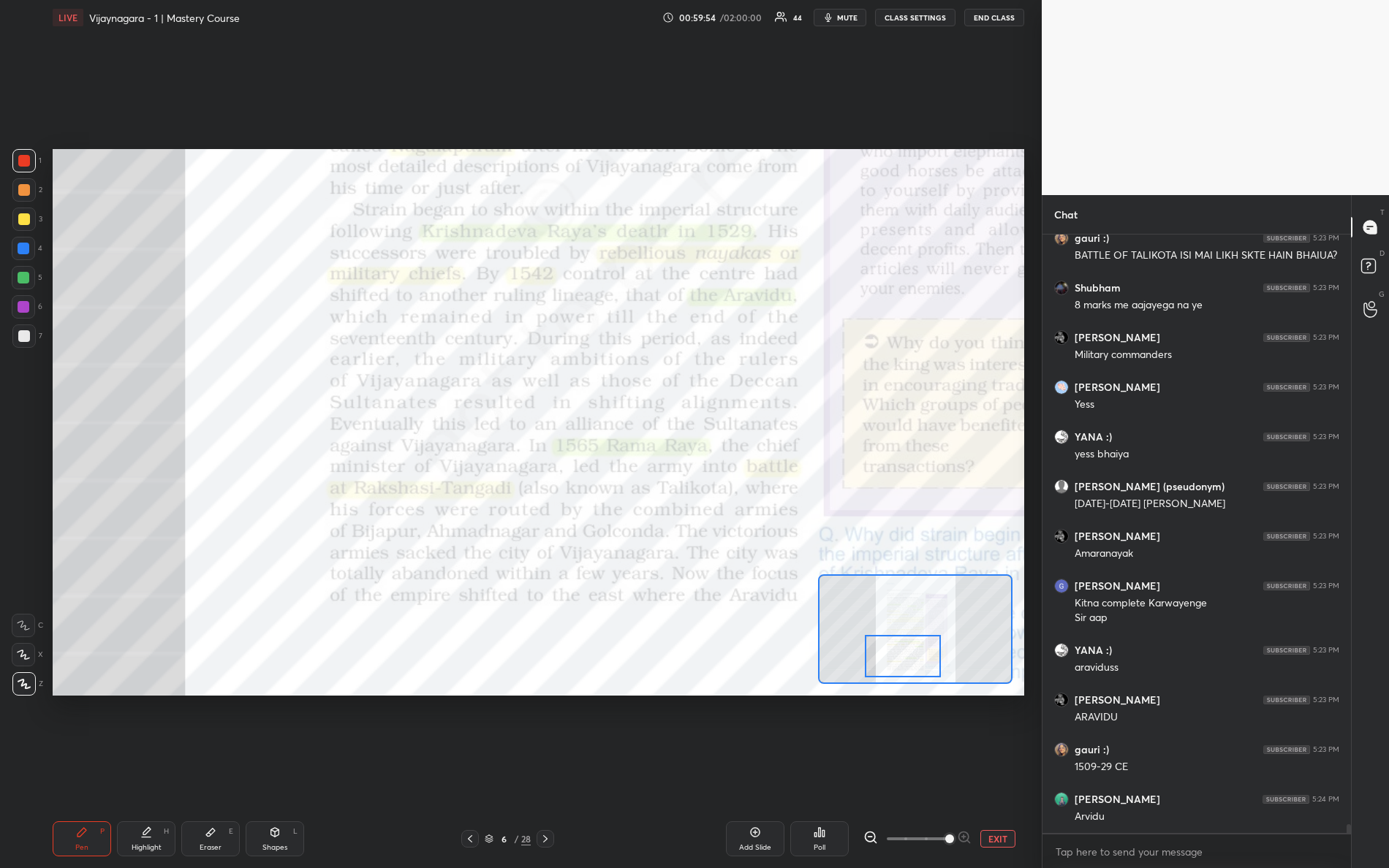
click at [897, 650] on div at bounding box center [903, 657] width 77 height 42
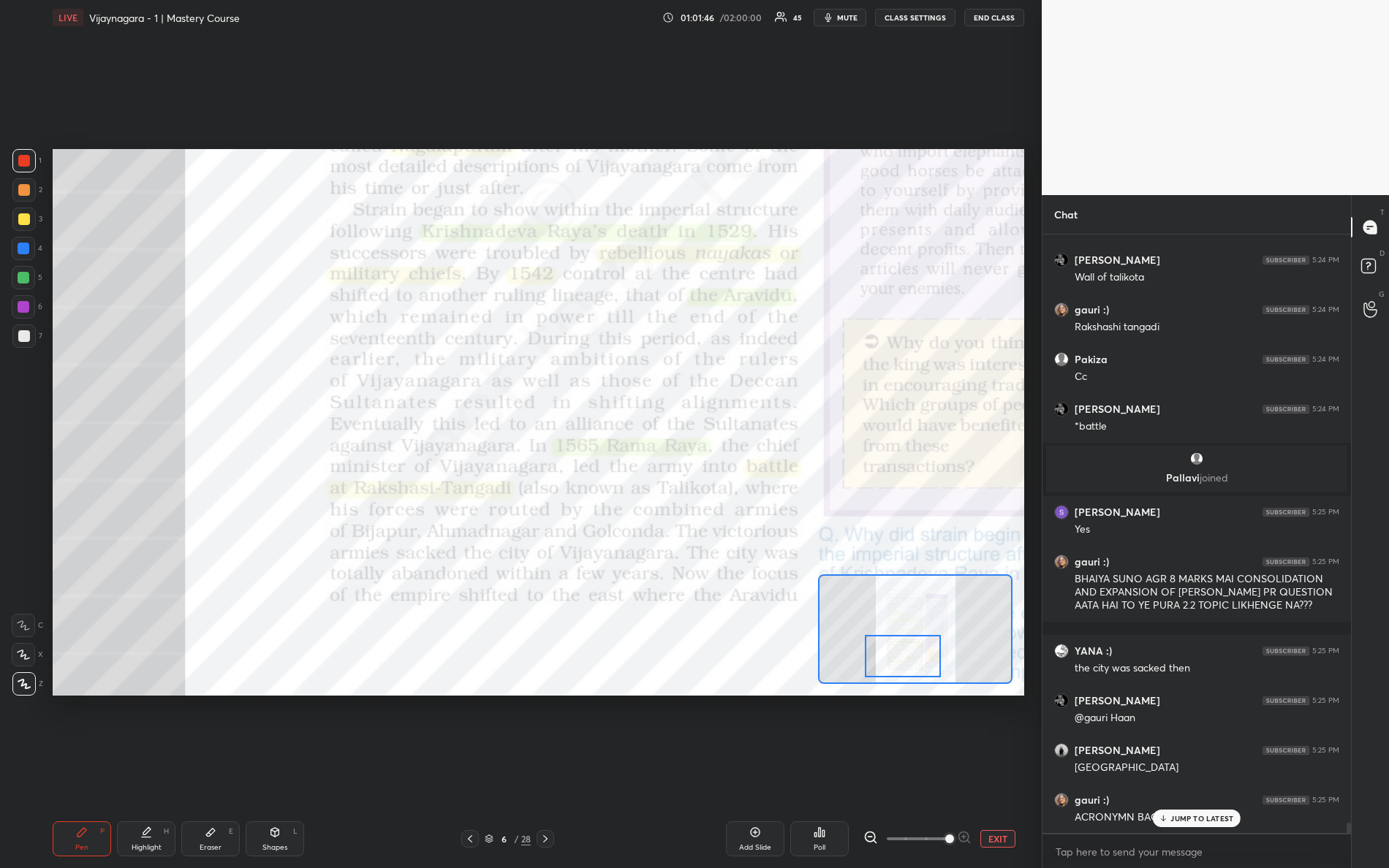
scroll to position [34666, 0]
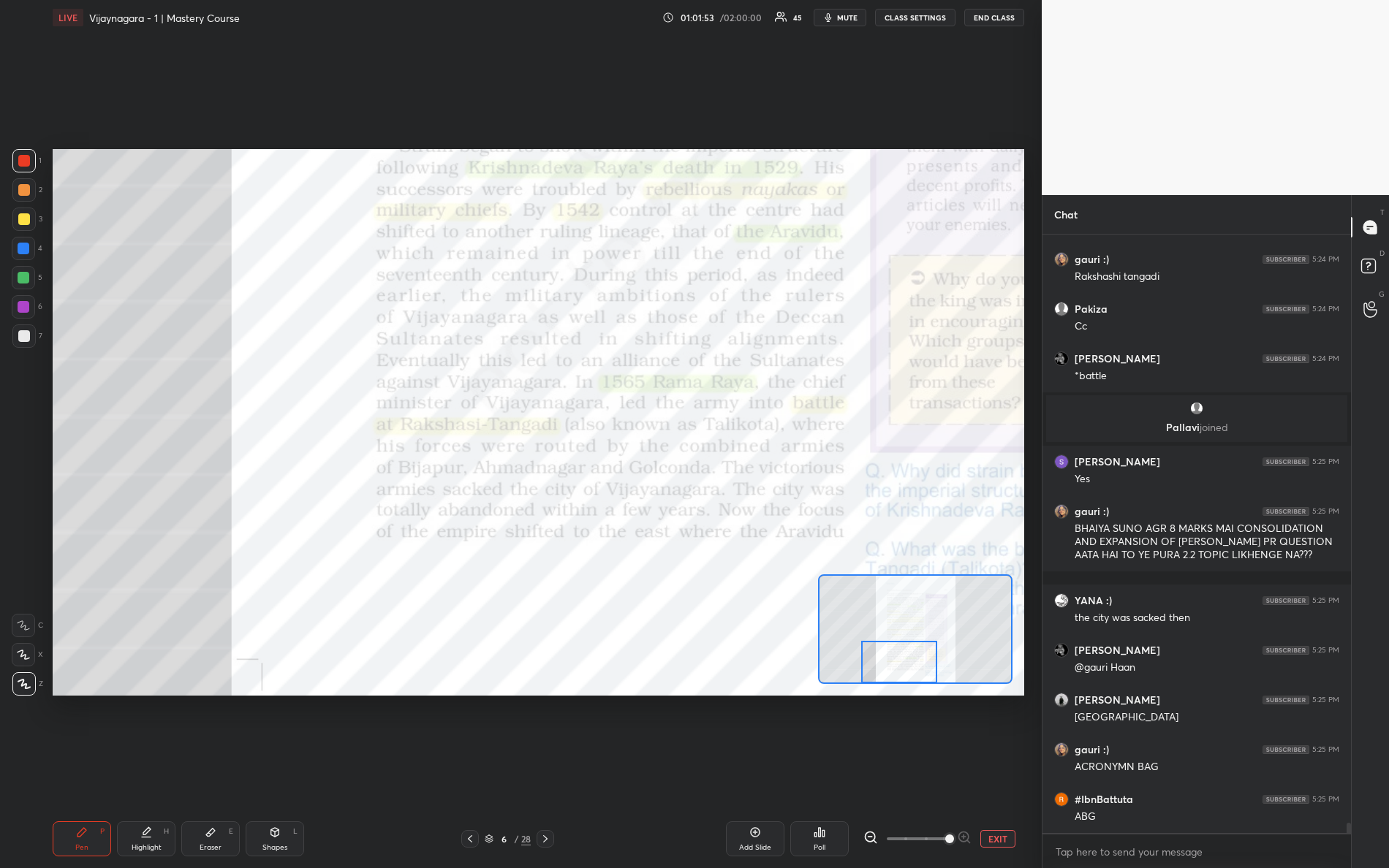
drag, startPoint x: 905, startPoint y: 656, endPoint x: 897, endPoint y: 667, distance: 13.6
click at [905, 681] on div at bounding box center [899, 662] width 77 height 42
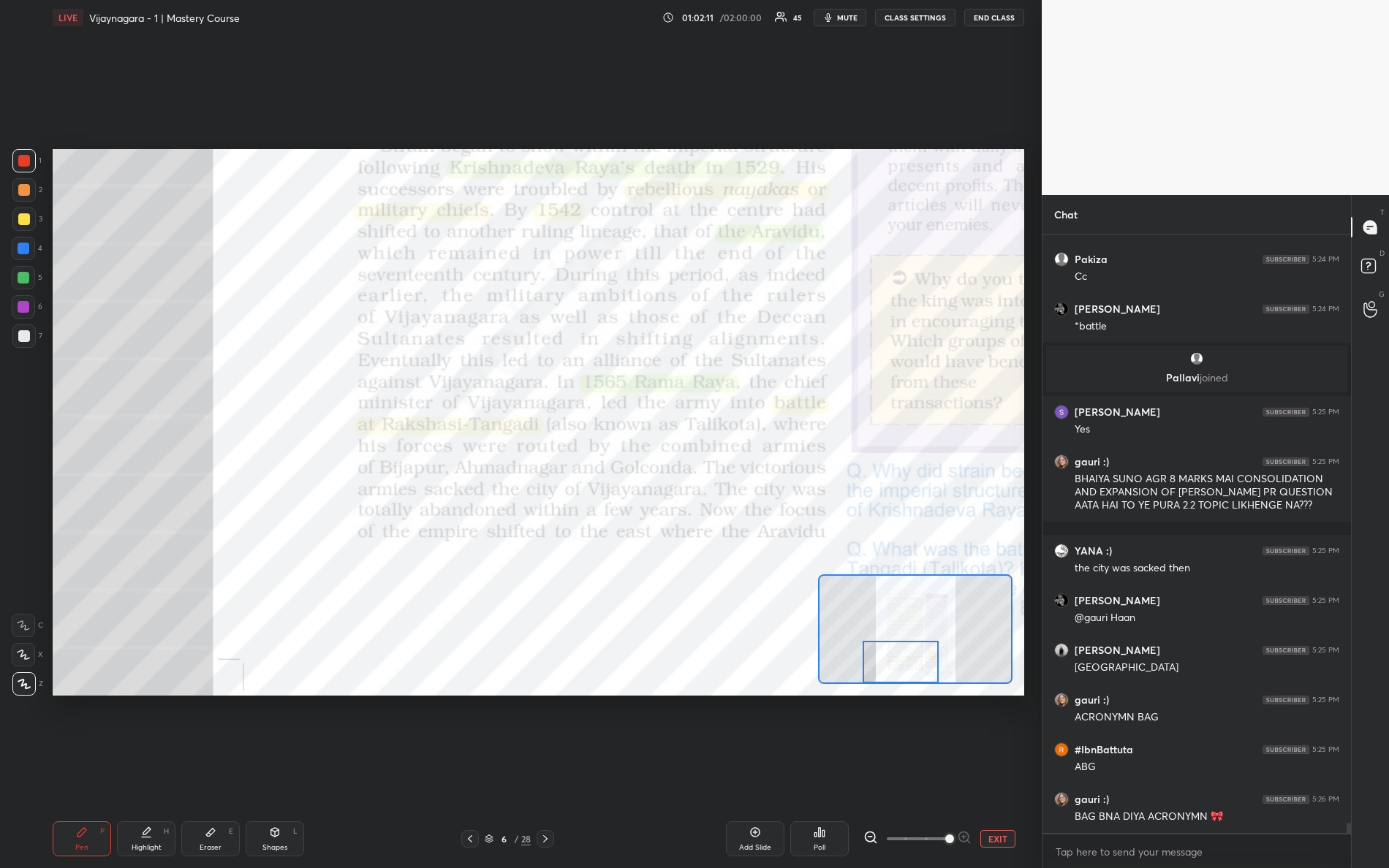
scroll to position [34765, 0]
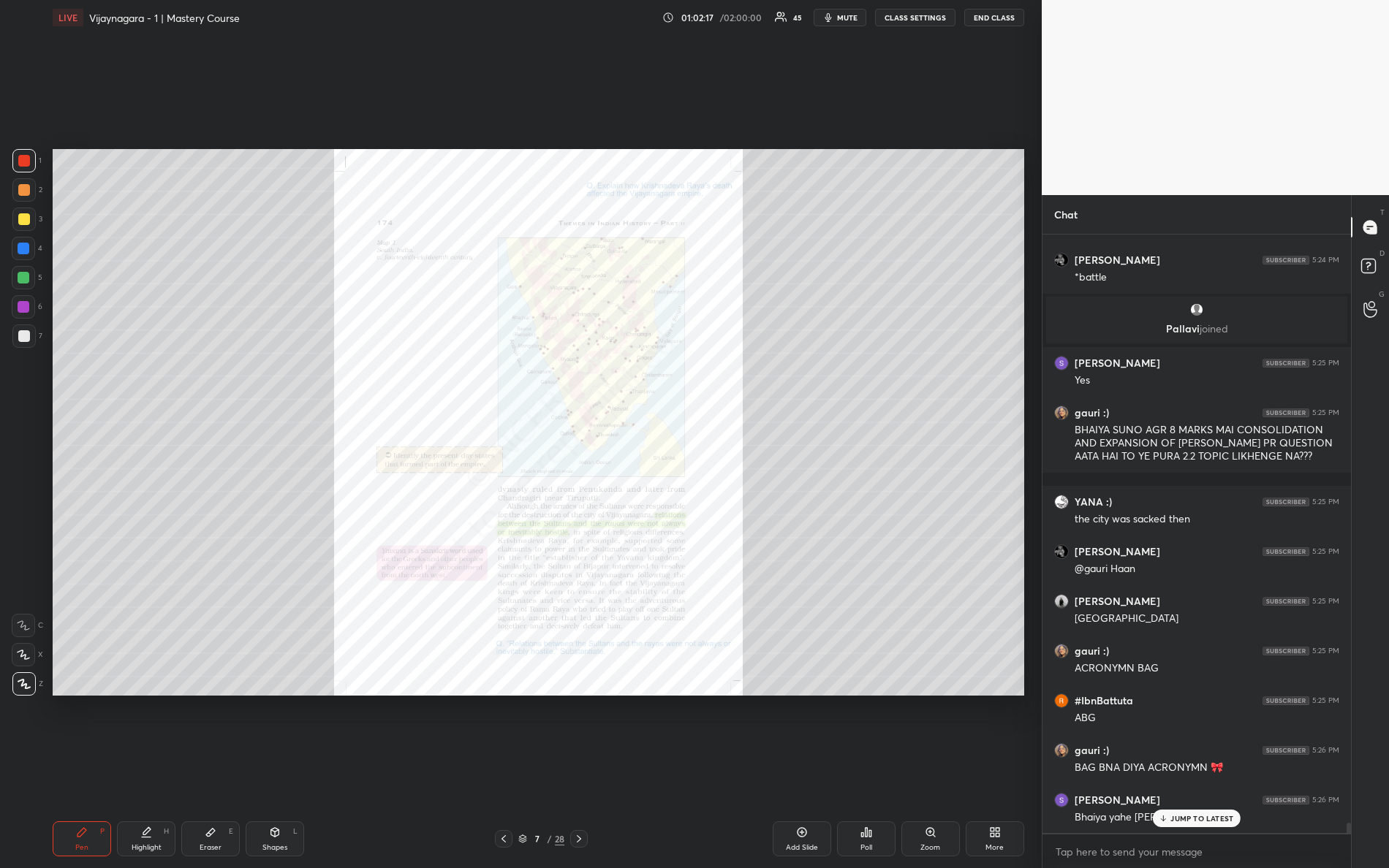
click at [936, 768] on div "Zoom" at bounding box center [931, 839] width 58 height 35
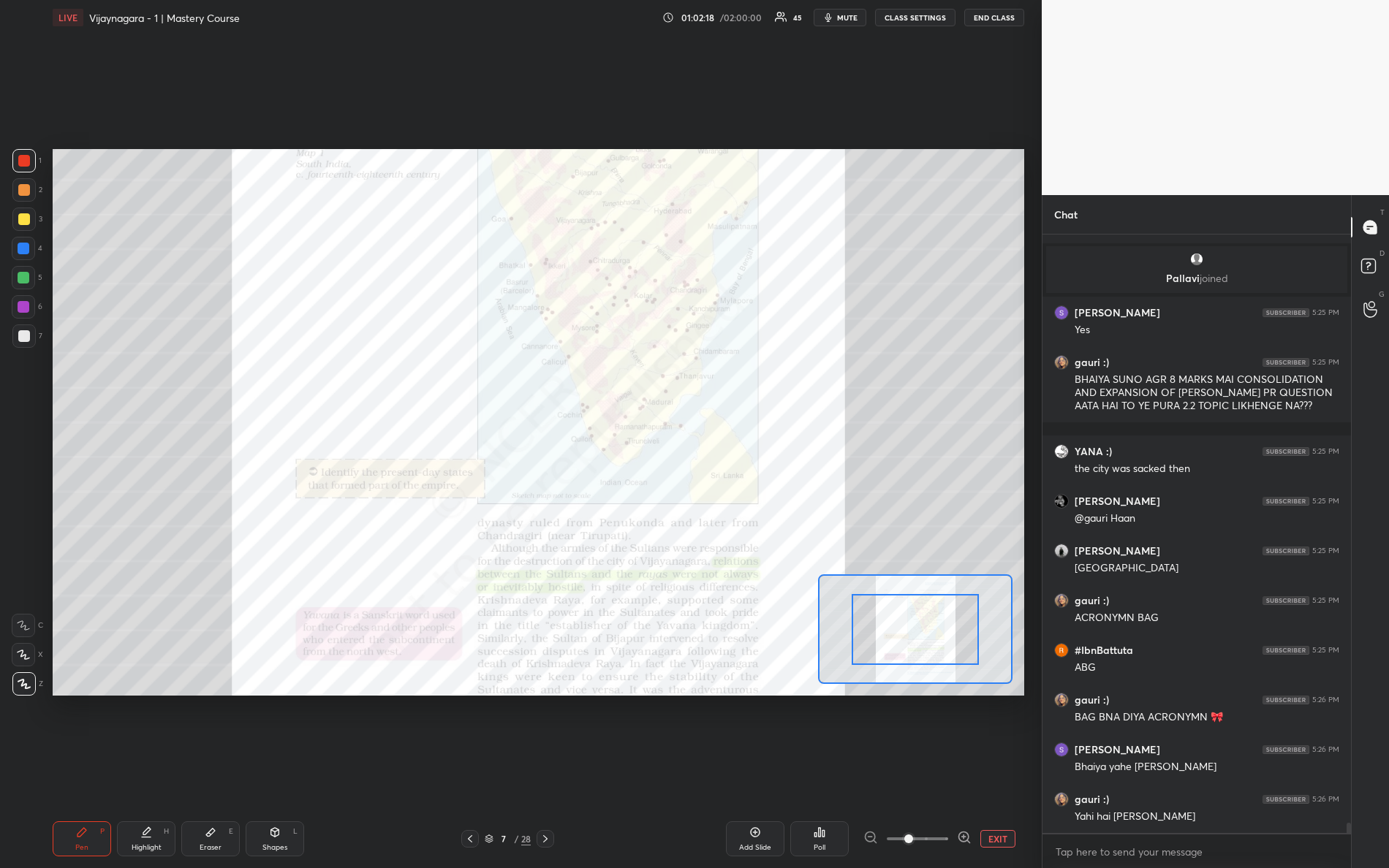
drag, startPoint x: 903, startPoint y: 841, endPoint x: 1013, endPoint y: 832, distance: 110.4
click at [1011, 768] on div "EXIT" at bounding box center [944, 839] width 161 height 18
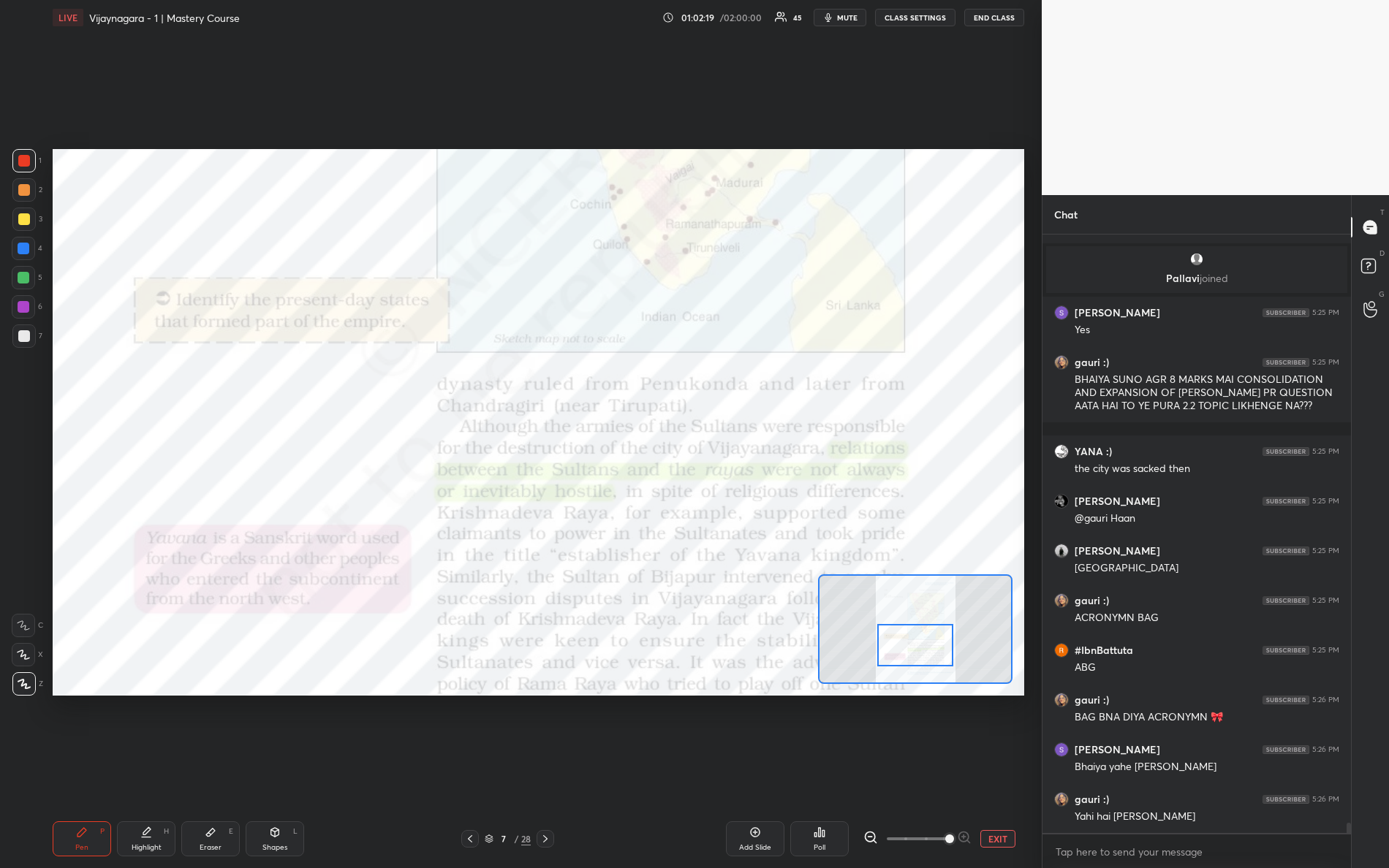
drag, startPoint x: 905, startPoint y: 625, endPoint x: 902, endPoint y: 643, distance: 18.2
click at [904, 643] on div at bounding box center [915, 645] width 77 height 42
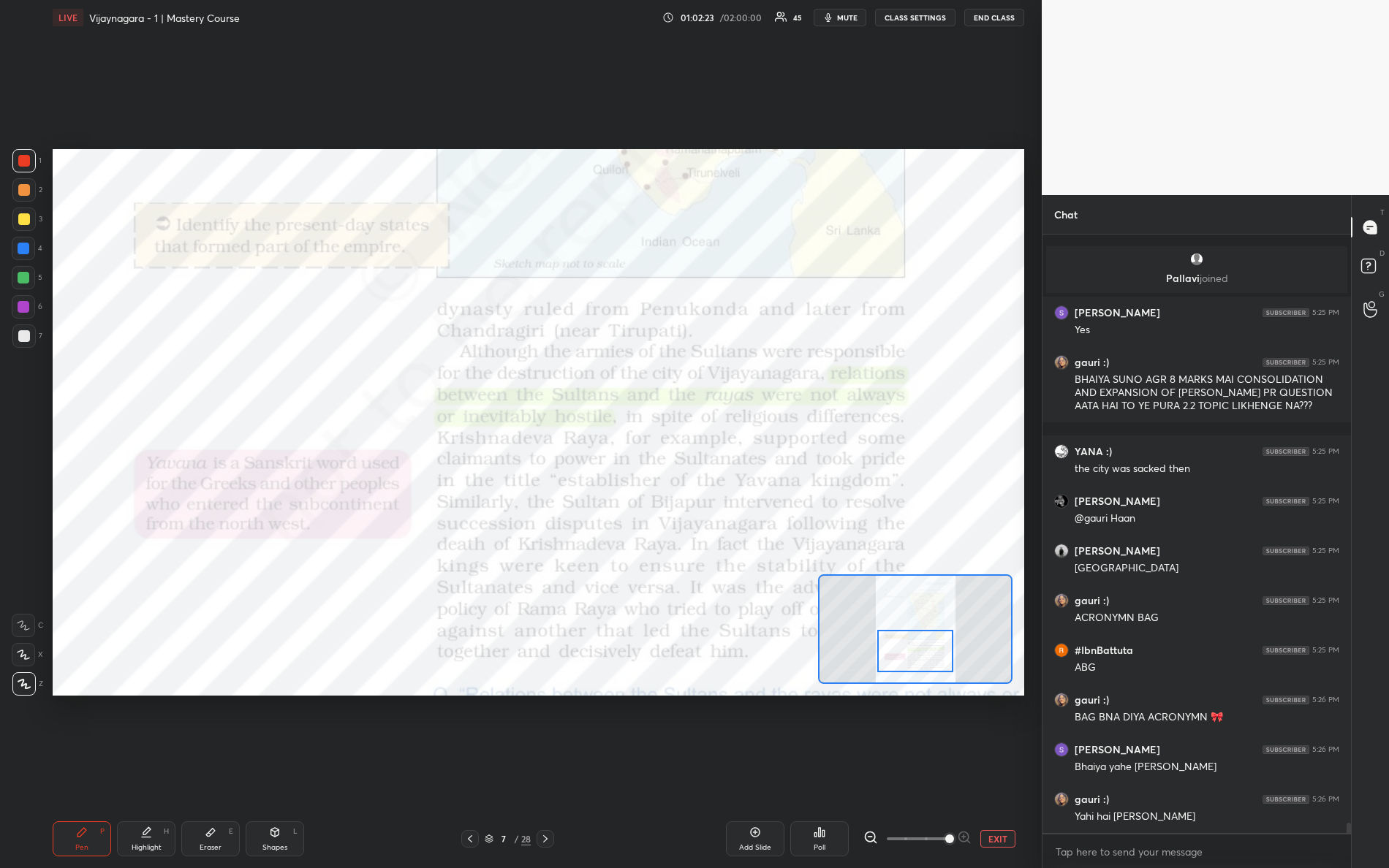
scroll to position [34878, 0]
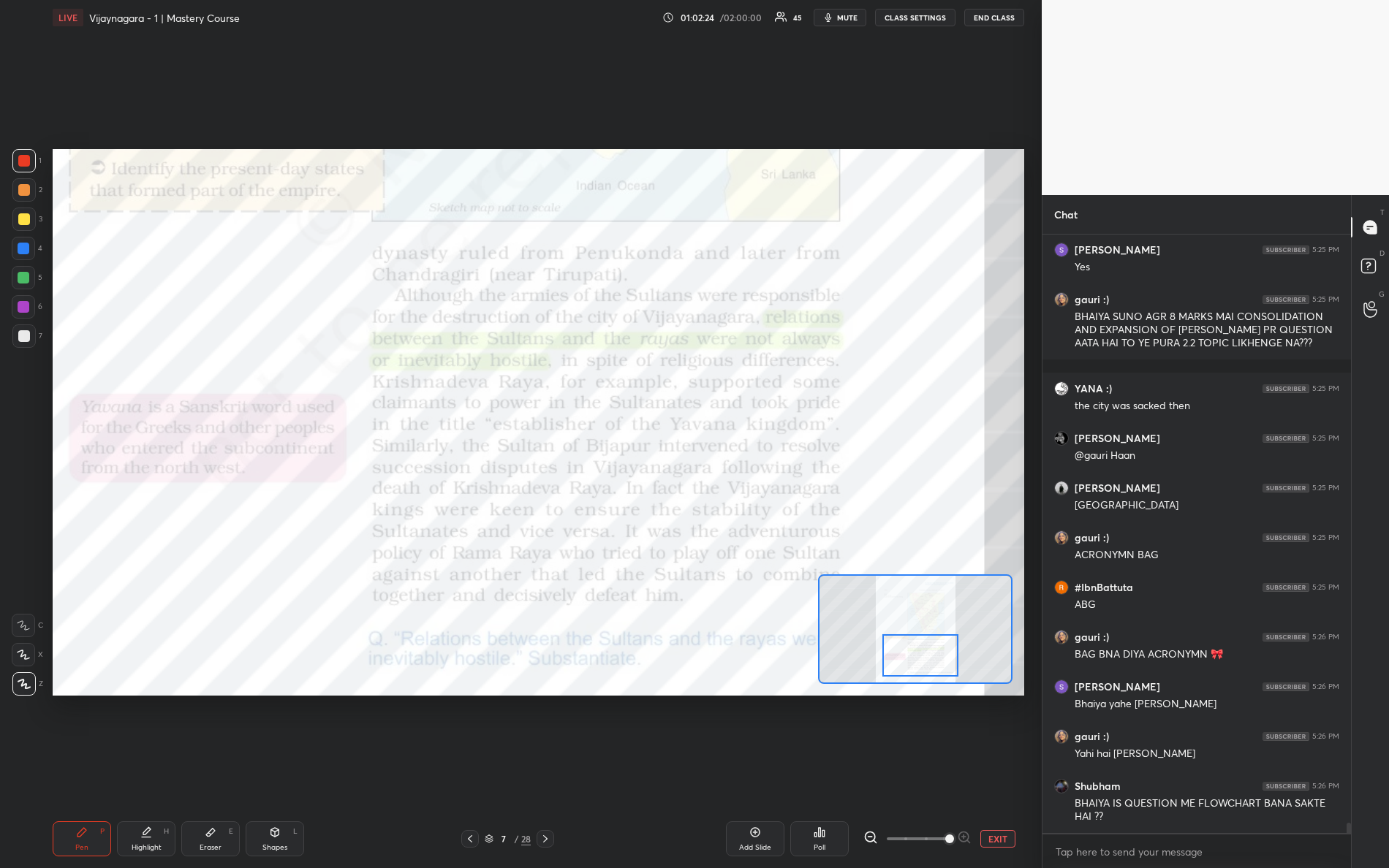
drag, startPoint x: 916, startPoint y: 648, endPoint x: 902, endPoint y: 646, distance: 14.1
click at [920, 653] on div at bounding box center [920, 656] width 77 height 42
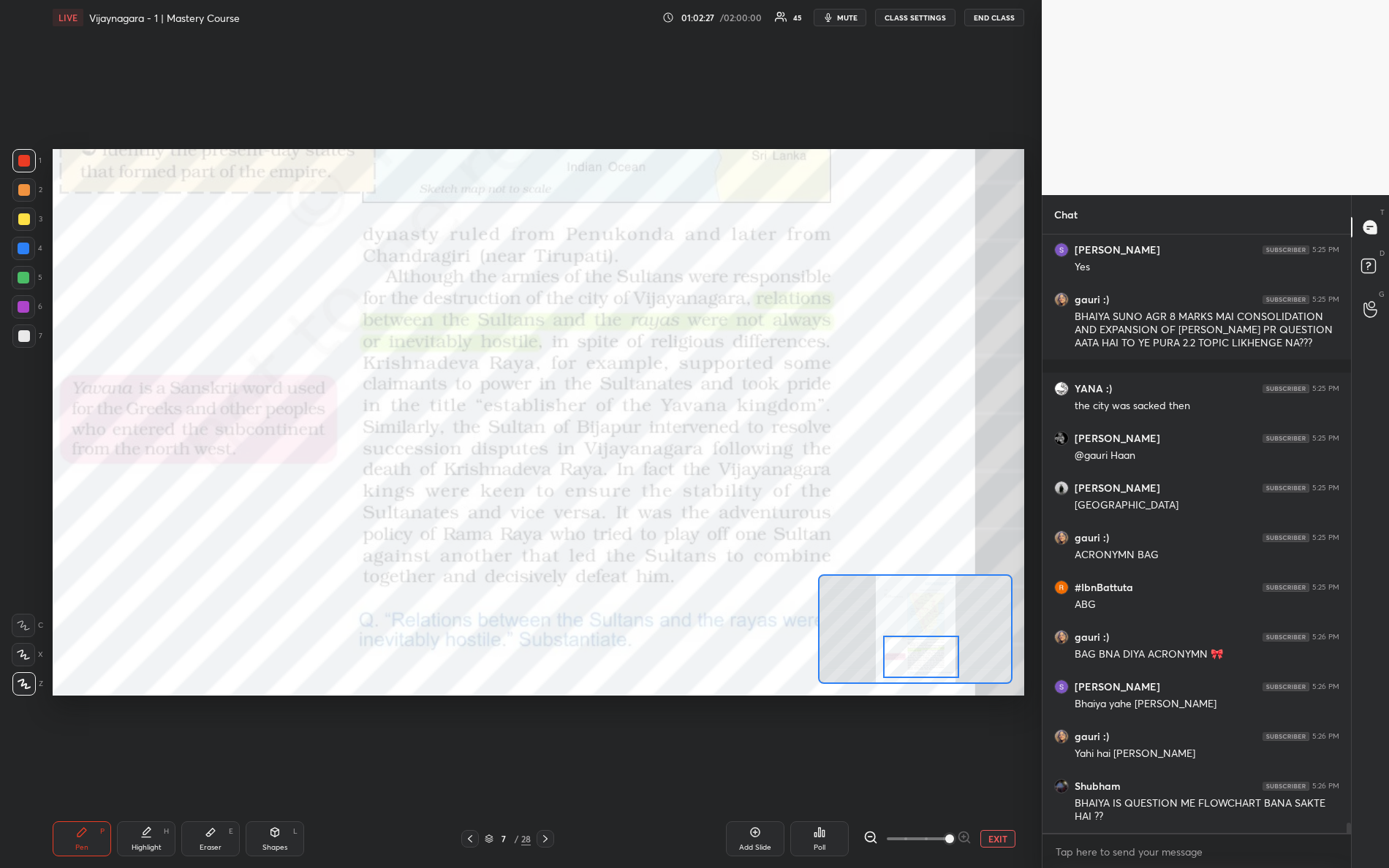
scroll to position [34928, 0]
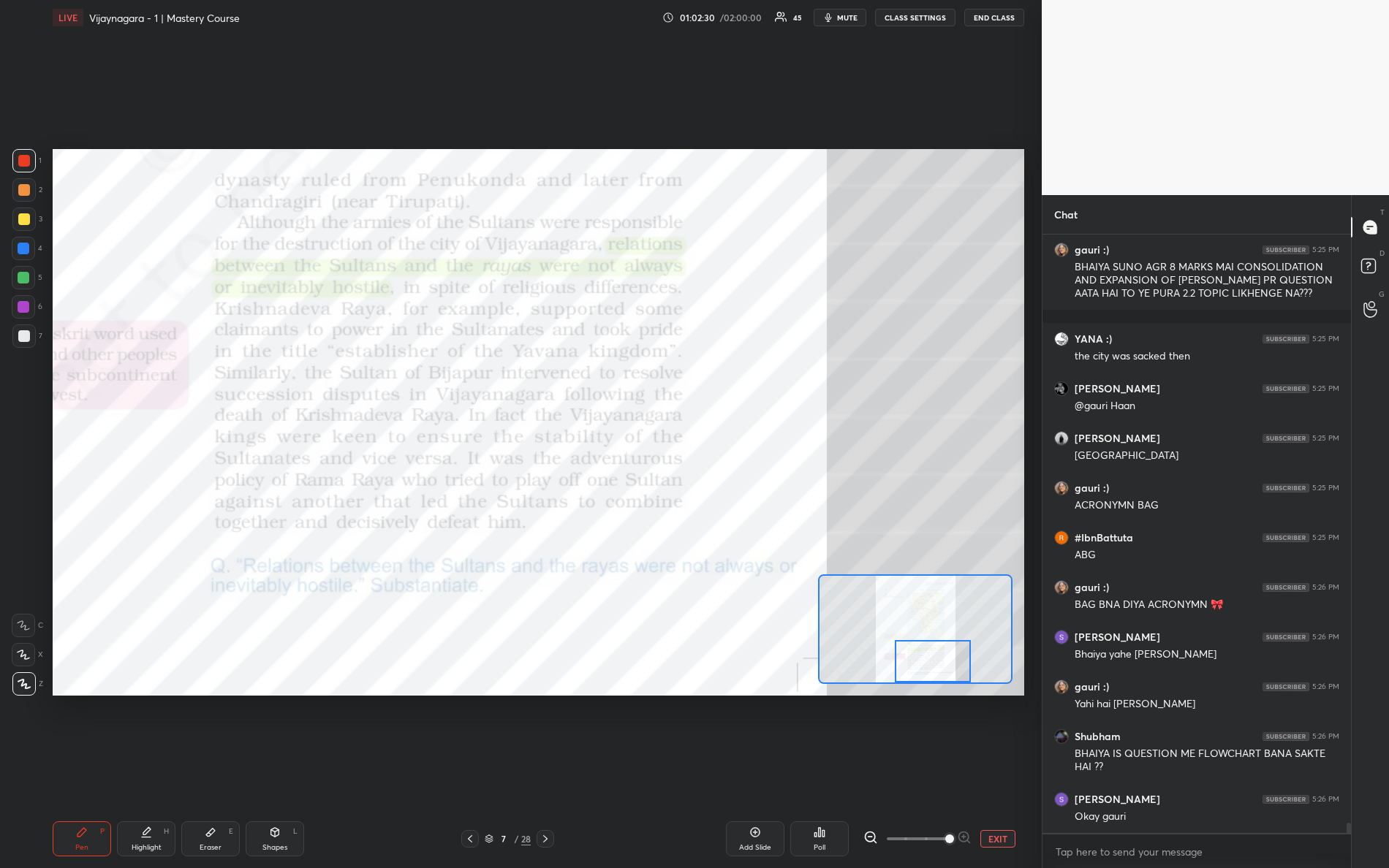
drag, startPoint x: 931, startPoint y: 666, endPoint x: 1003, endPoint y: 657, distance: 72.6
click at [972, 669] on div at bounding box center [933, 661] width 77 height 42
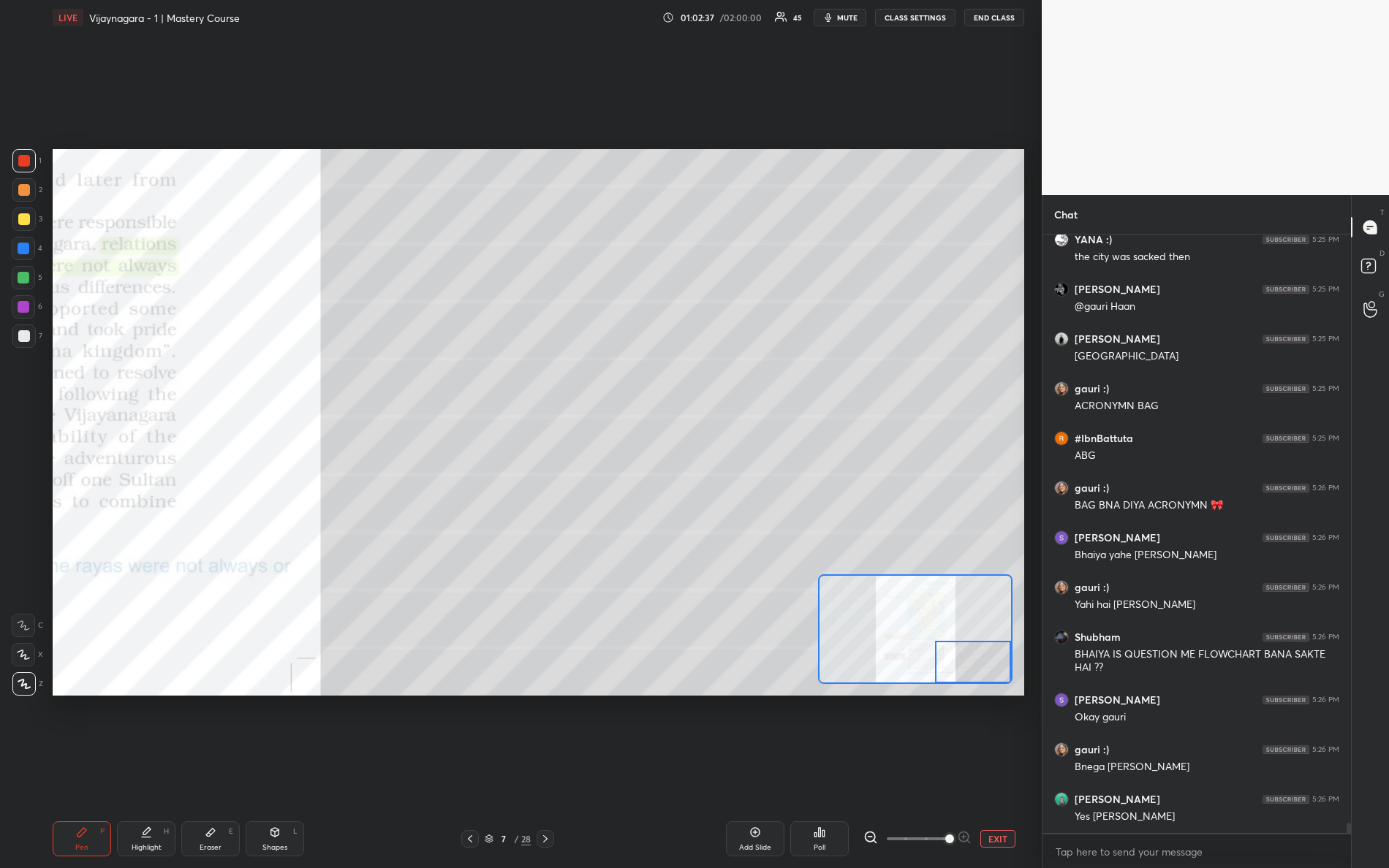
scroll to position [35076, 0]
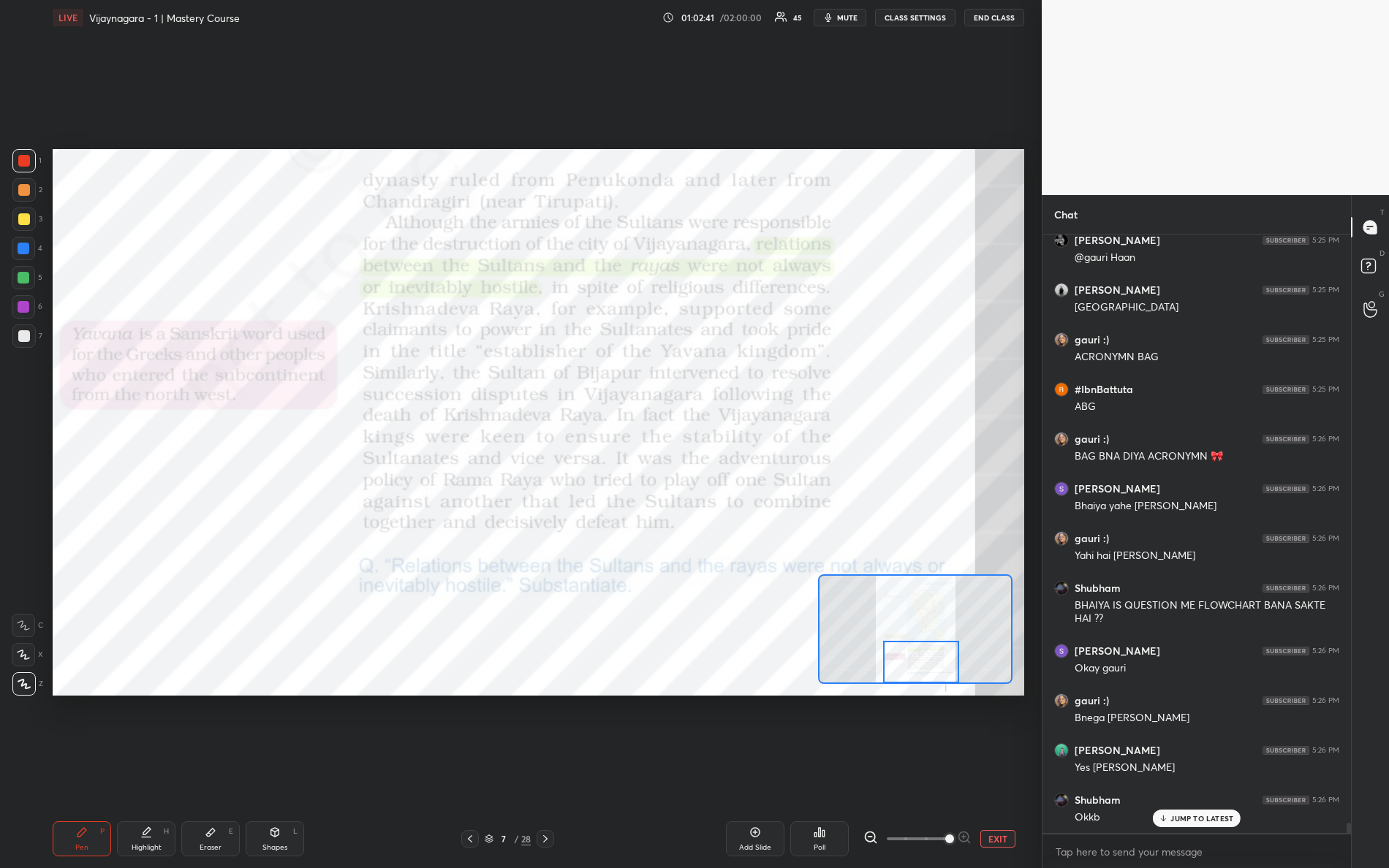
drag, startPoint x: 964, startPoint y: 671, endPoint x: 906, endPoint y: 705, distance: 67.2
click at [906, 707] on div "Setting up your live class Poll for secs No correct answer Start poll" at bounding box center [538, 423] width 983 height 774
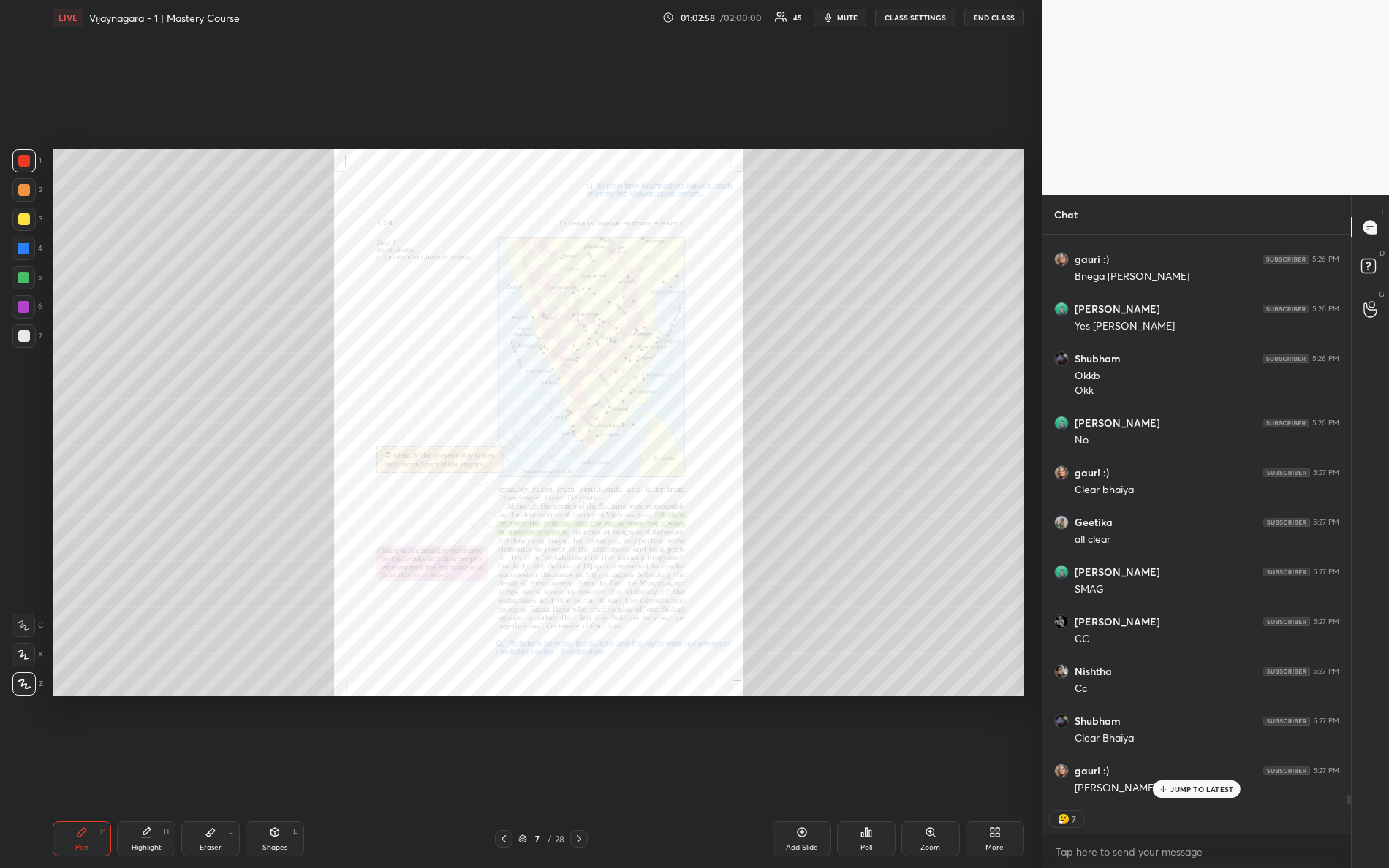
scroll to position [35489, 0]
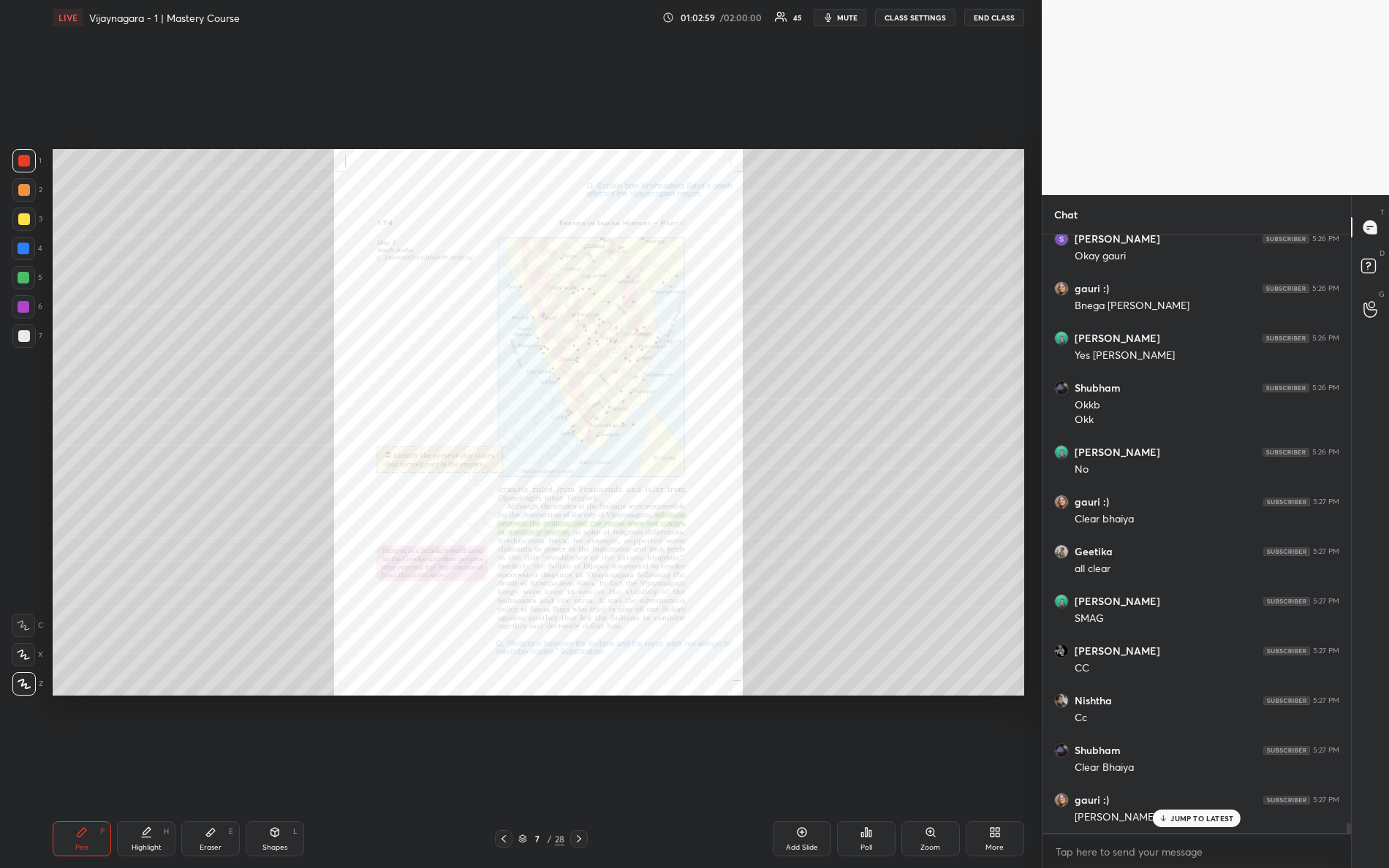
click at [935, 768] on div "Zoom" at bounding box center [931, 839] width 58 height 35
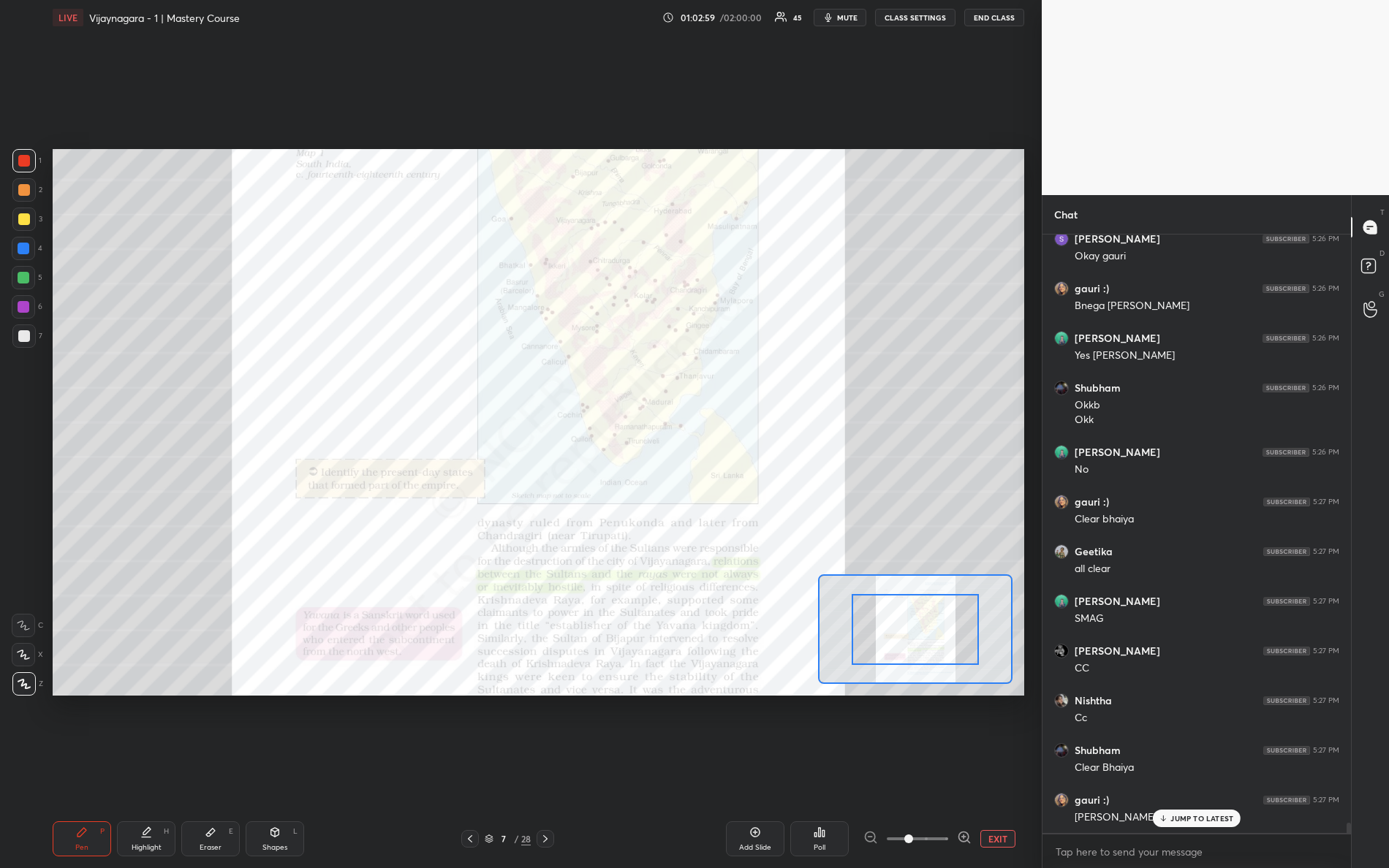
drag, startPoint x: 912, startPoint y: 842, endPoint x: 991, endPoint y: 848, distance: 79.2
click at [988, 768] on div "Add Slide Poll EXIT" at bounding box center [809, 839] width 431 height 35
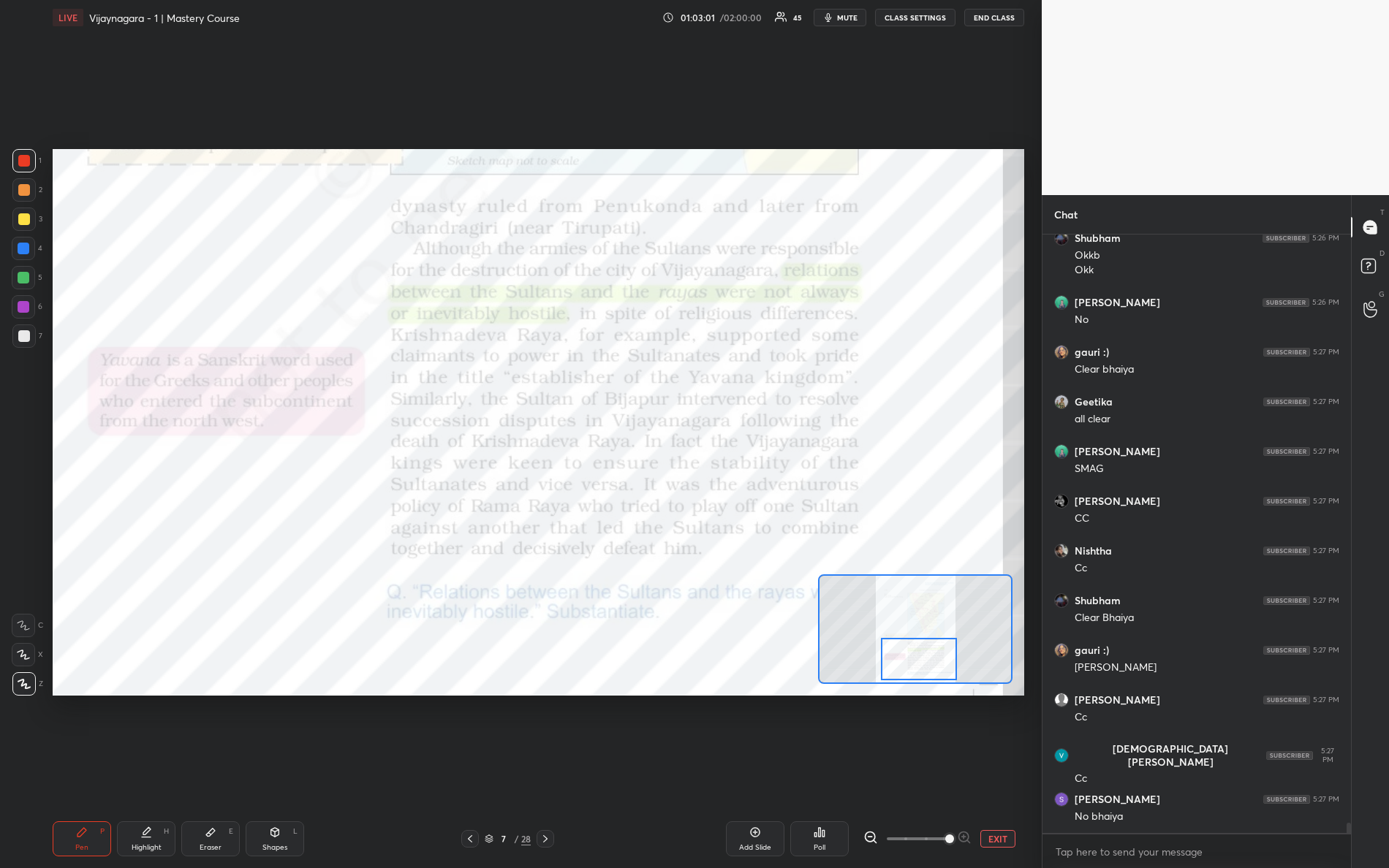
scroll to position [35688, 0]
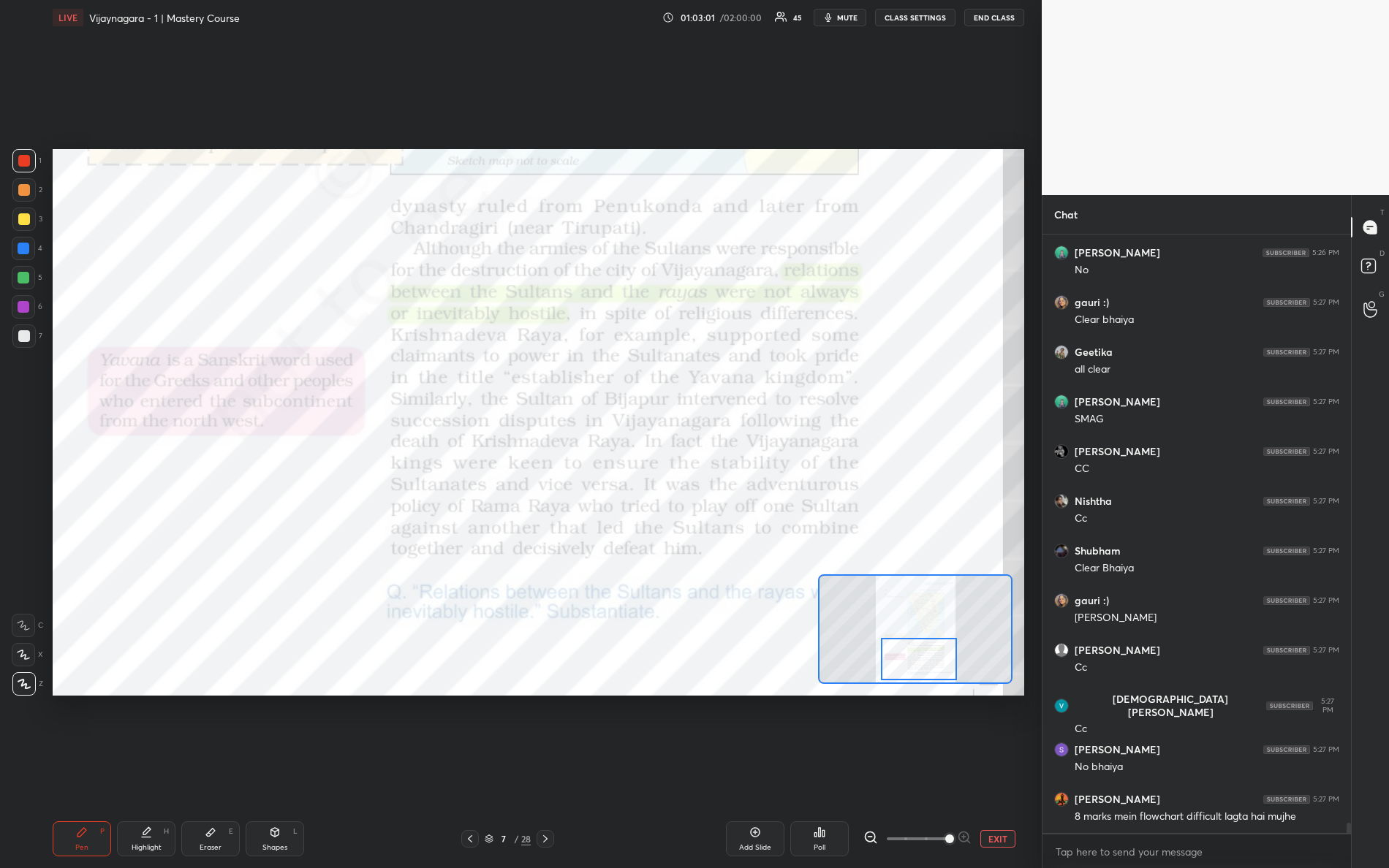
drag, startPoint x: 920, startPoint y: 628, endPoint x: 910, endPoint y: 655, distance: 28.8
click at [921, 659] on div at bounding box center [919, 659] width 77 height 42
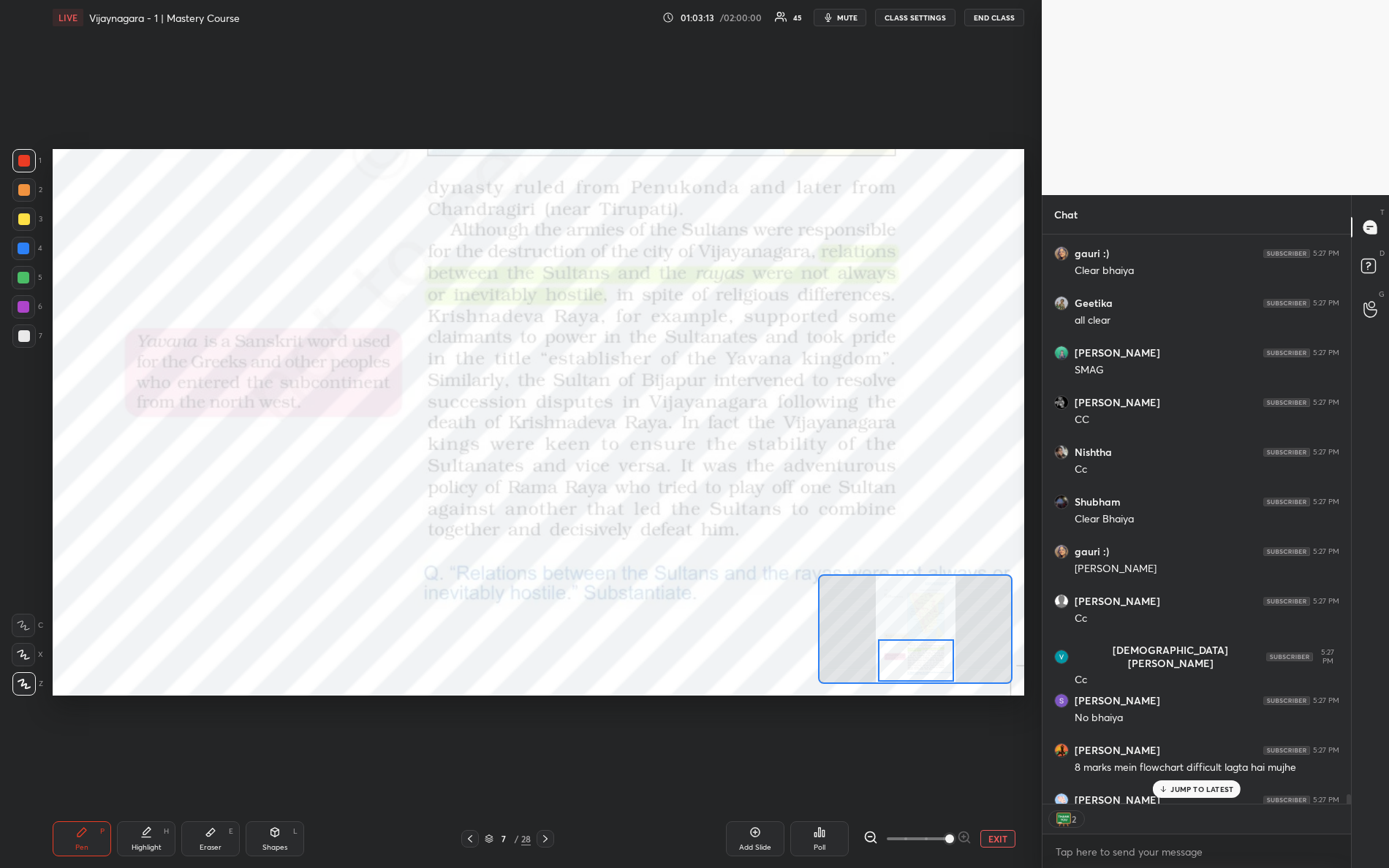
scroll to position [35817, 0]
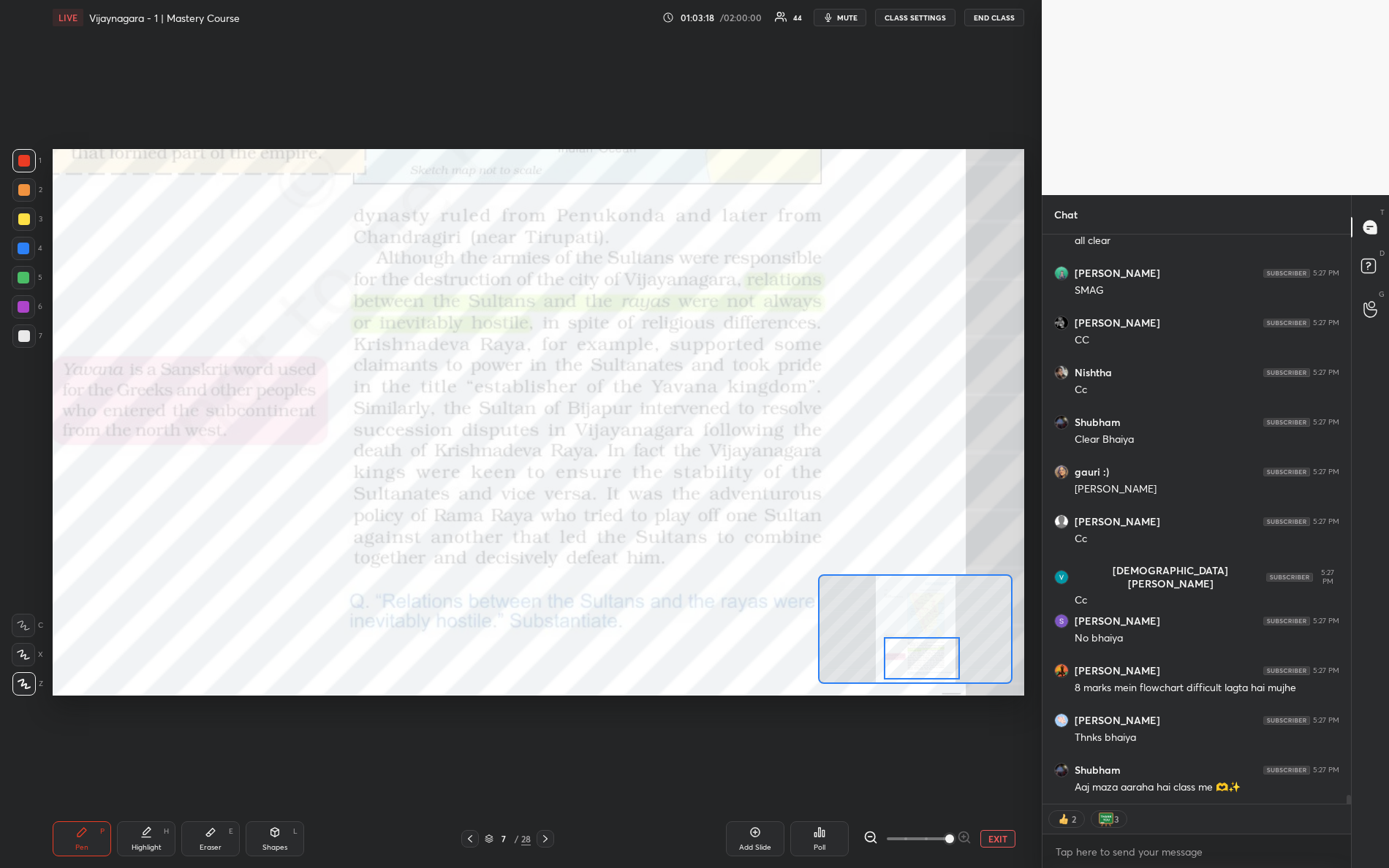
click at [911, 657] on div at bounding box center [922, 659] width 77 height 42
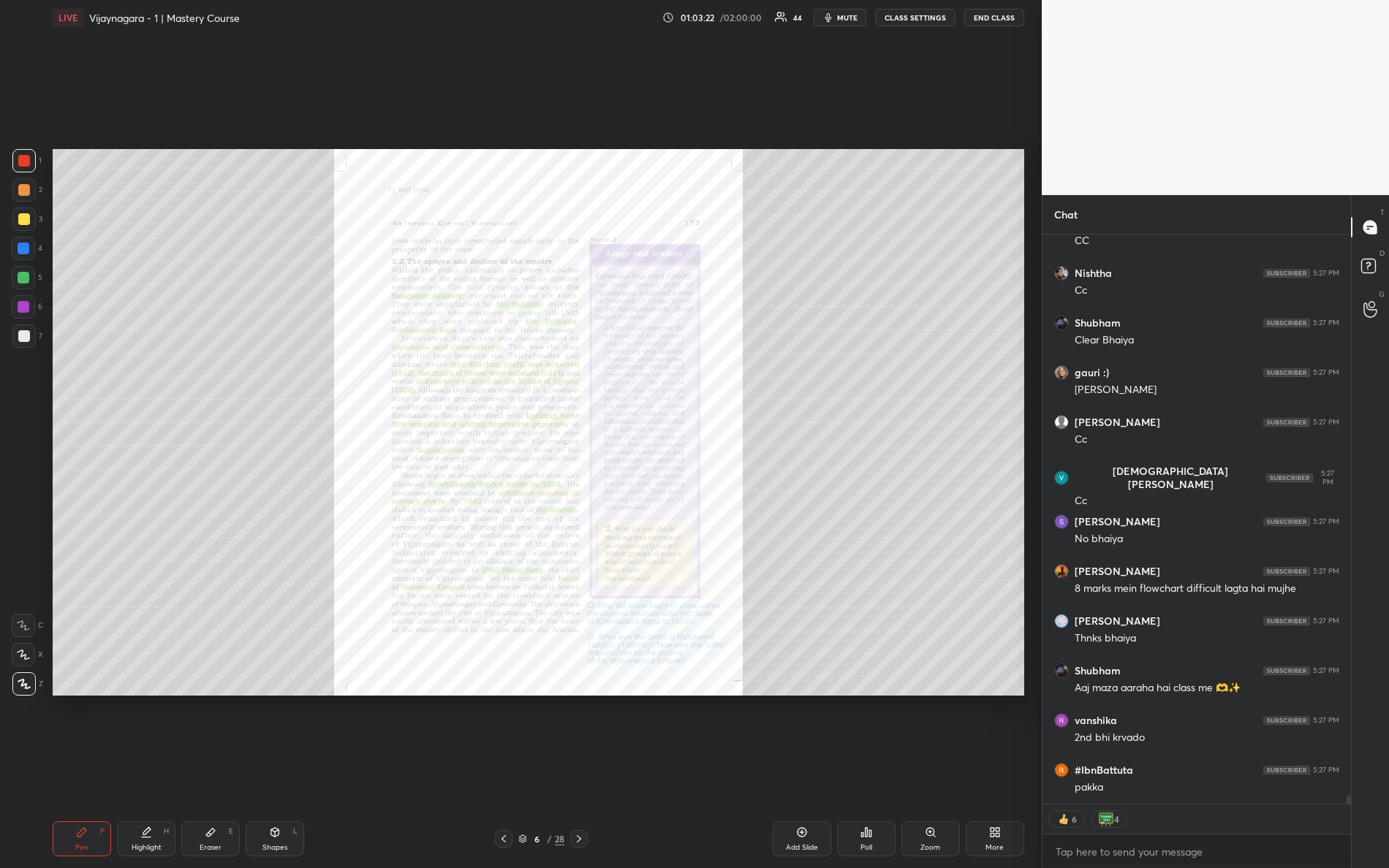
scroll to position [35966, 0]
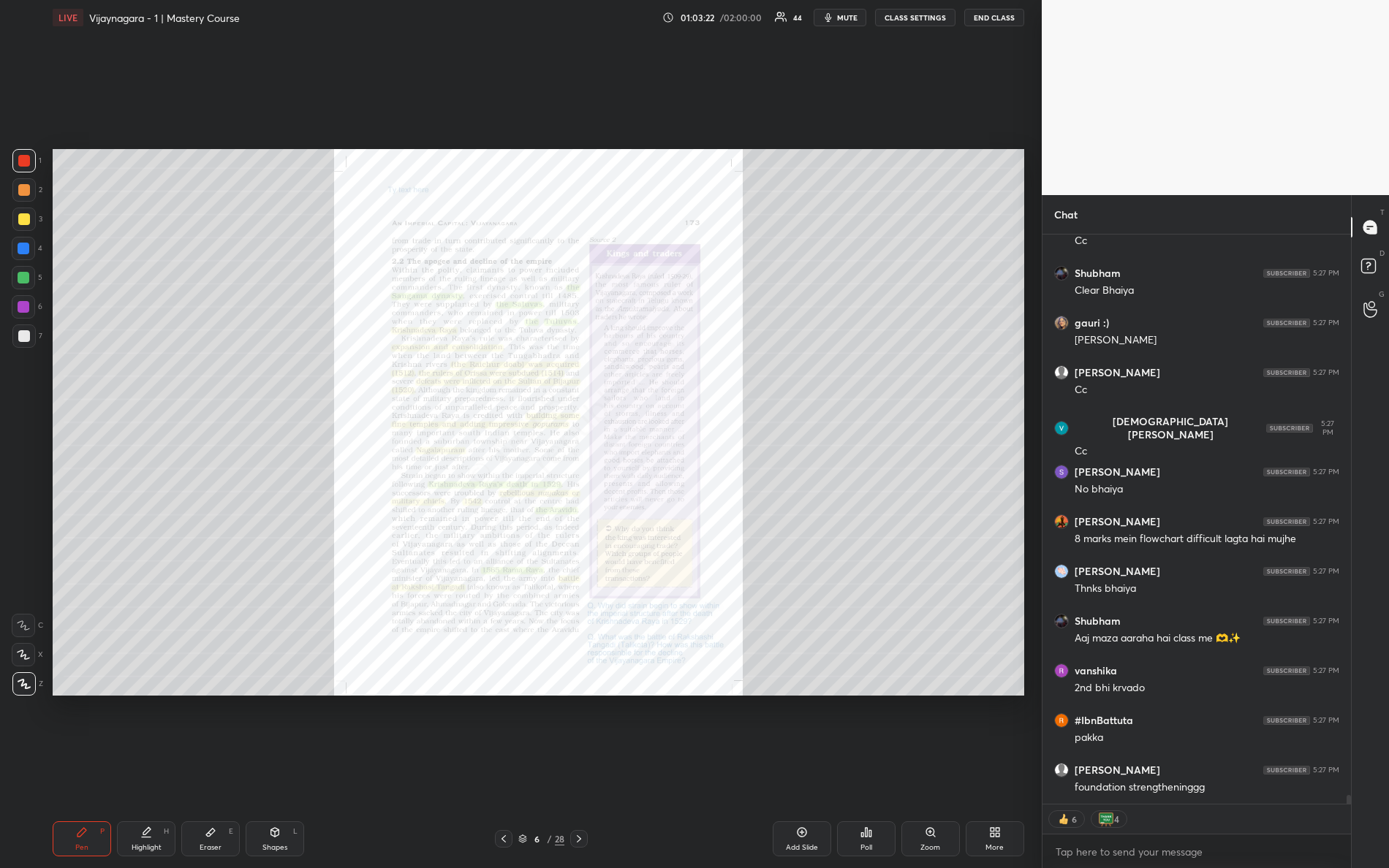
click at [930, 768] on icon at bounding box center [930, 832] width 8 height 8
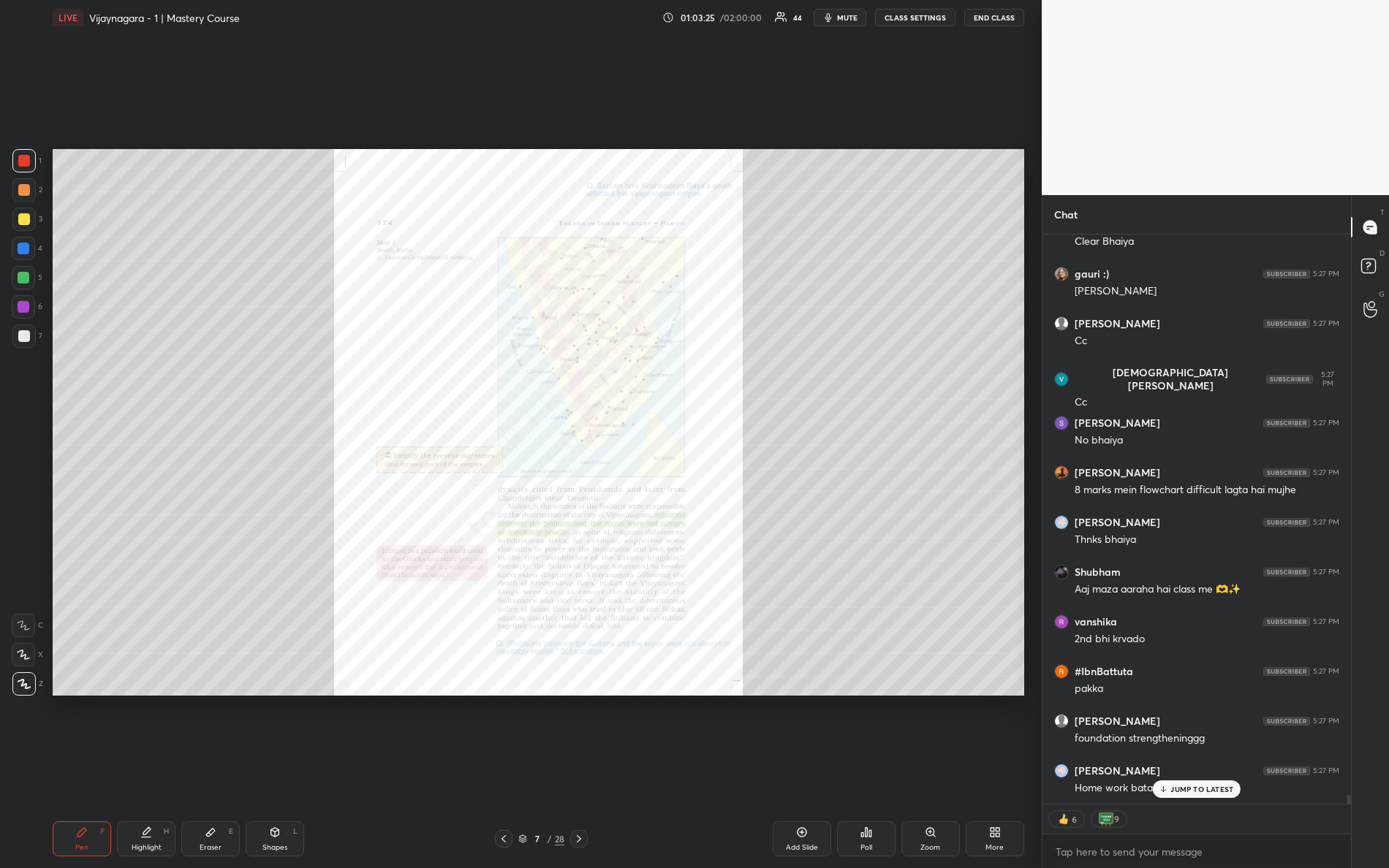
scroll to position [36065, 0]
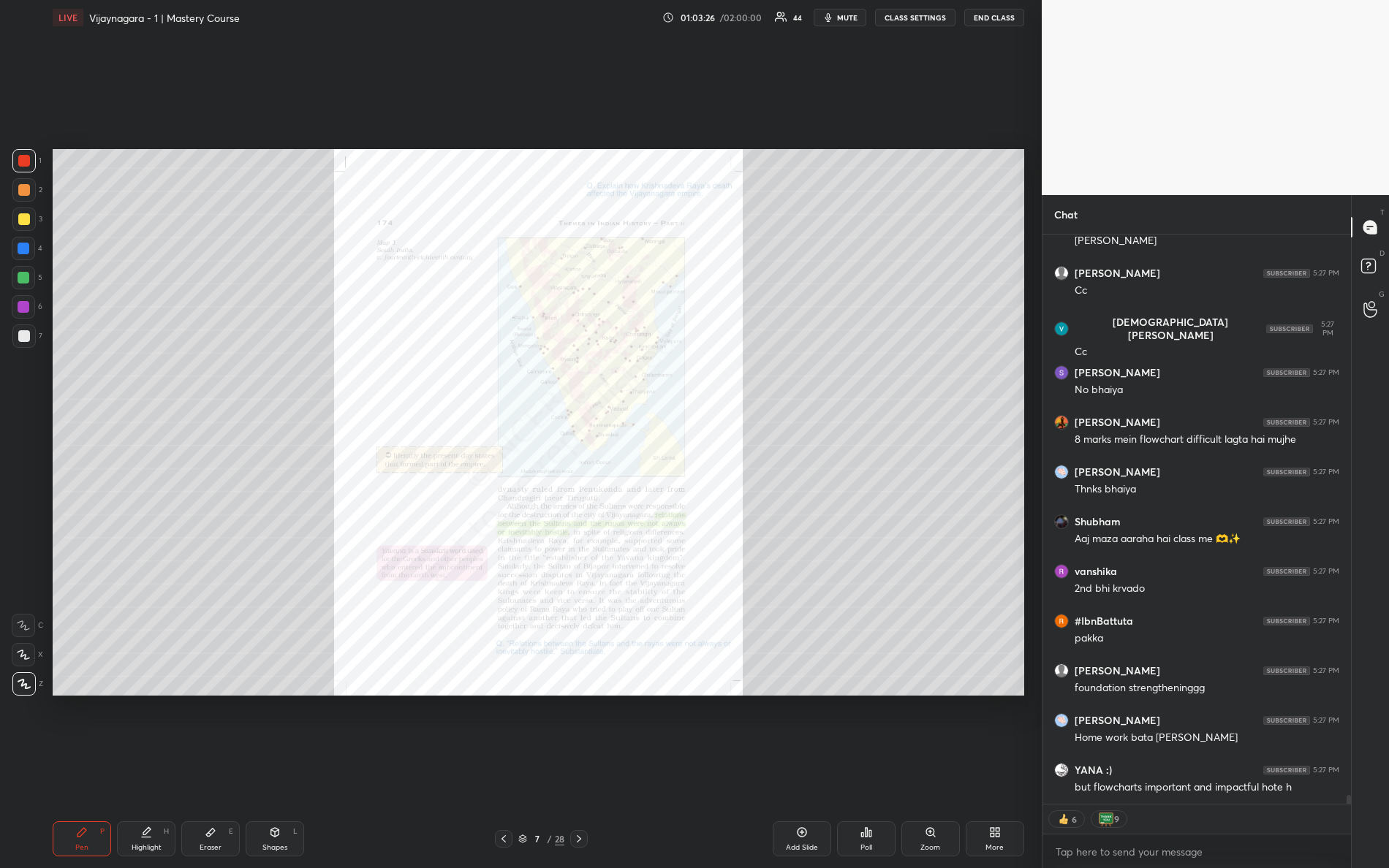
click at [928, 768] on icon at bounding box center [930, 832] width 11 height 11
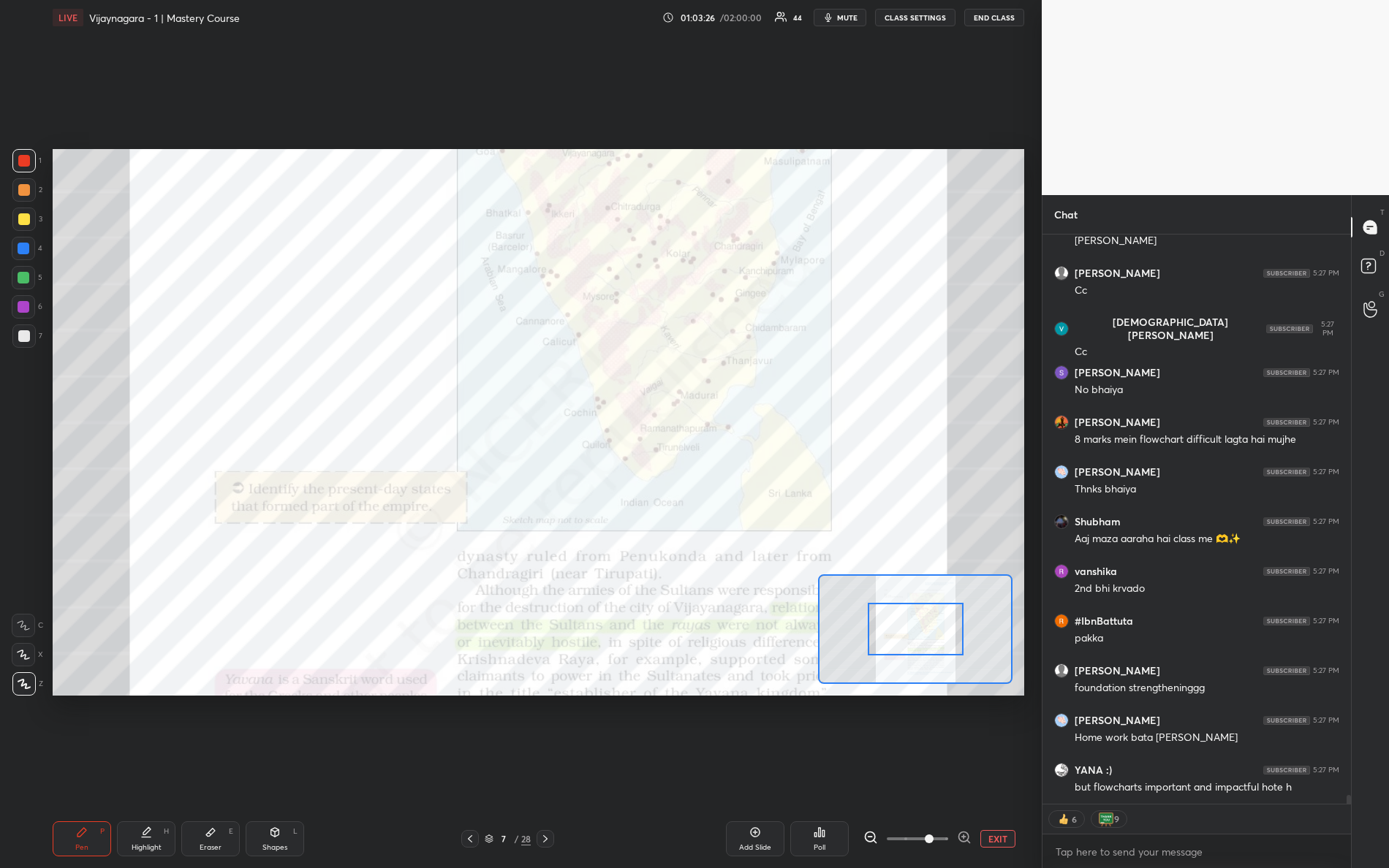
drag, startPoint x: 937, startPoint y: 842, endPoint x: 956, endPoint y: 750, distance: 93.9
click at [985, 768] on div "EXIT" at bounding box center [944, 839] width 161 height 18
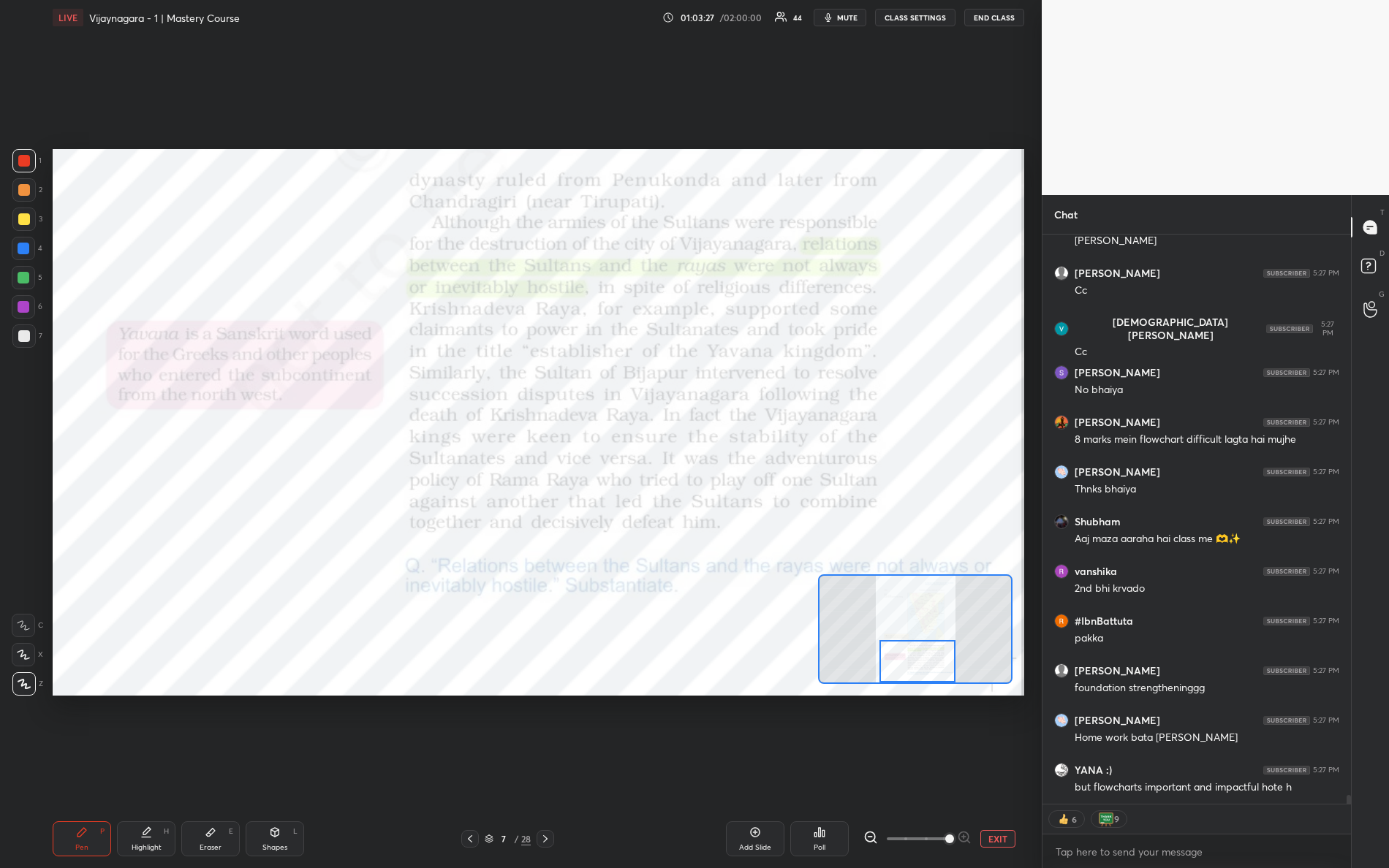
drag, startPoint x: 923, startPoint y: 637, endPoint x: 921, endPoint y: 651, distance: 14.1
click at [923, 657] on div at bounding box center [918, 661] width 77 height 42
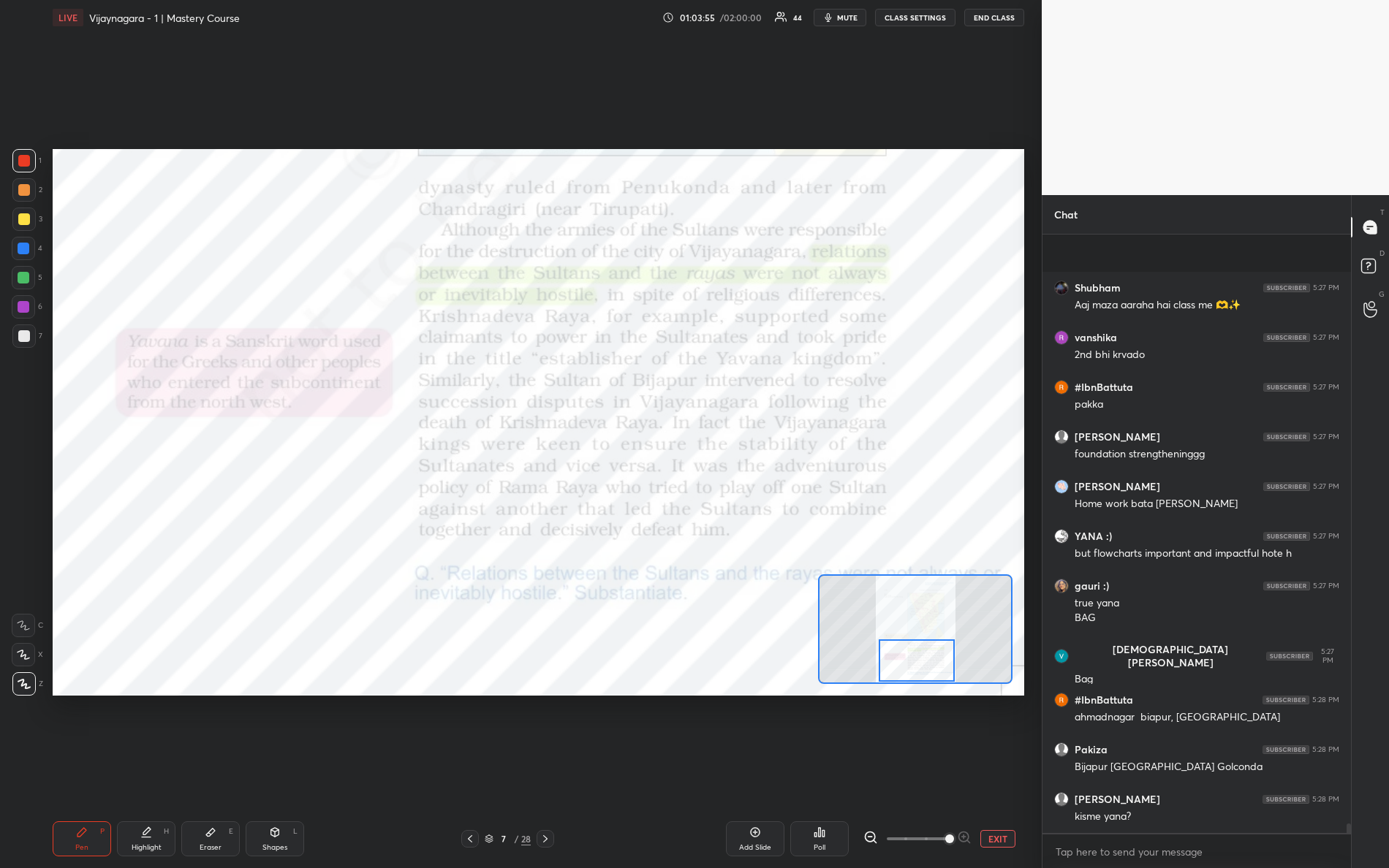
scroll to position [36399, 0]
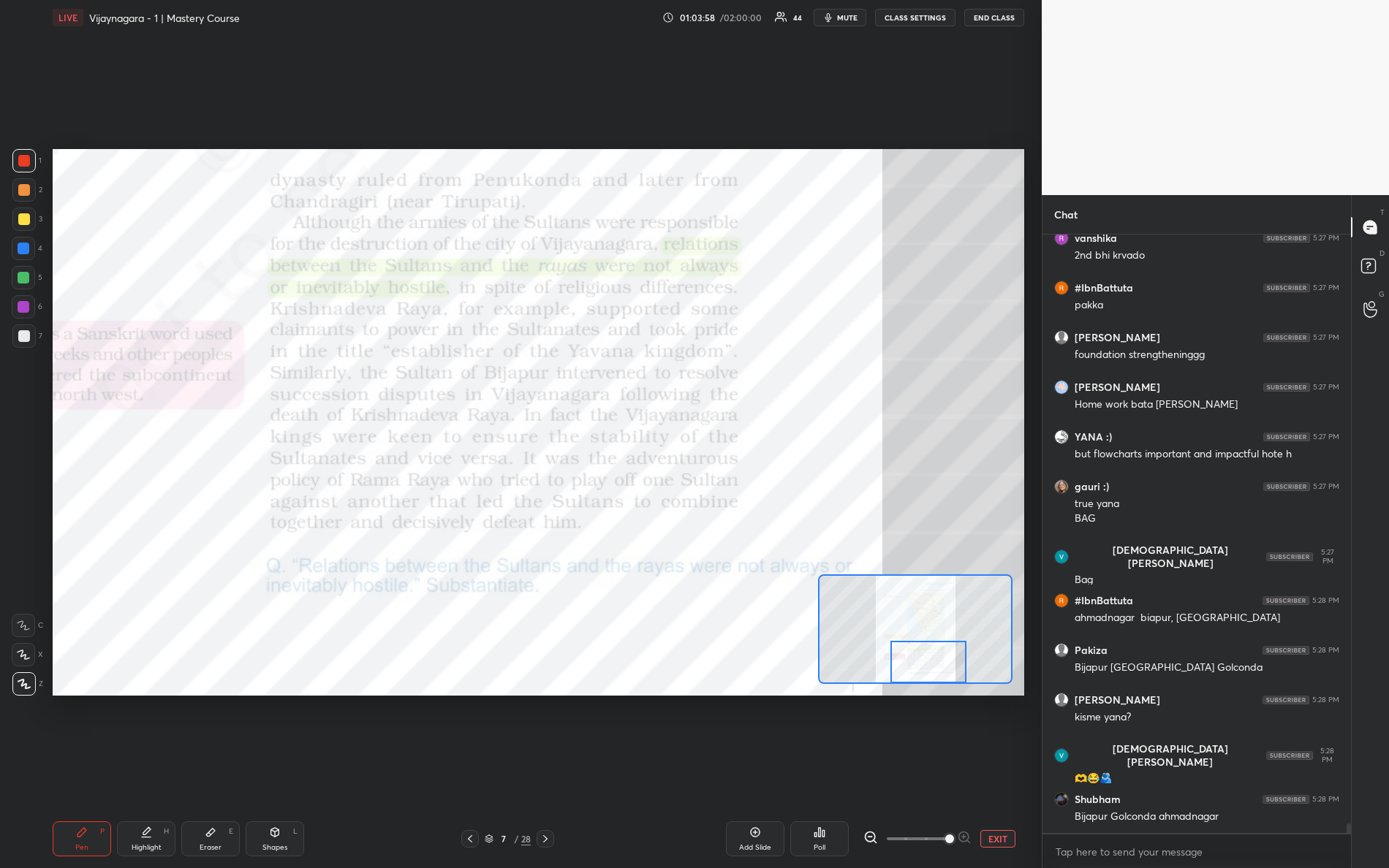
drag, startPoint x: 914, startPoint y: 652, endPoint x: 920, endPoint y: 672, distance: 20.9
click at [925, 674] on div at bounding box center [928, 662] width 77 height 42
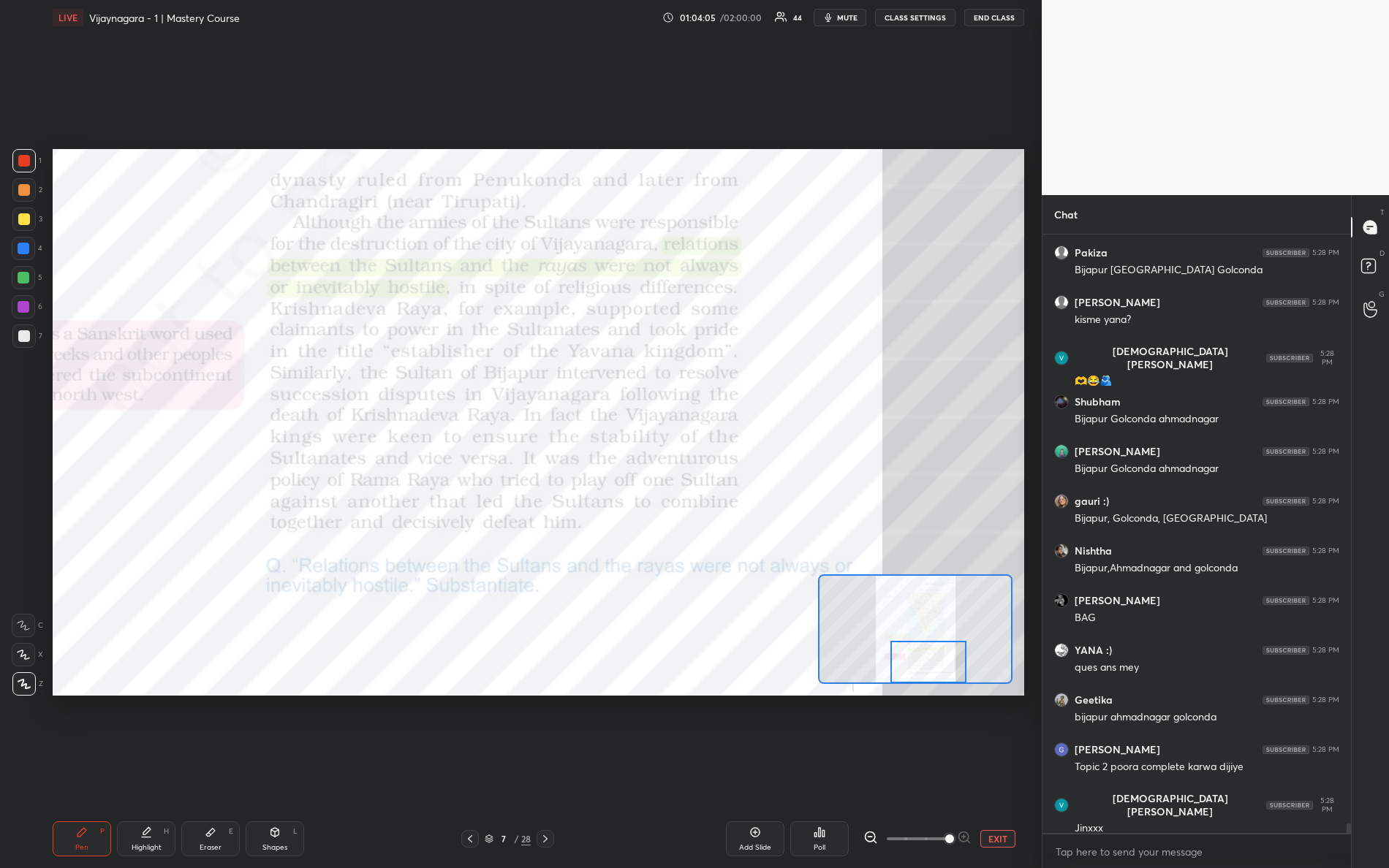
scroll to position [36845, 0]
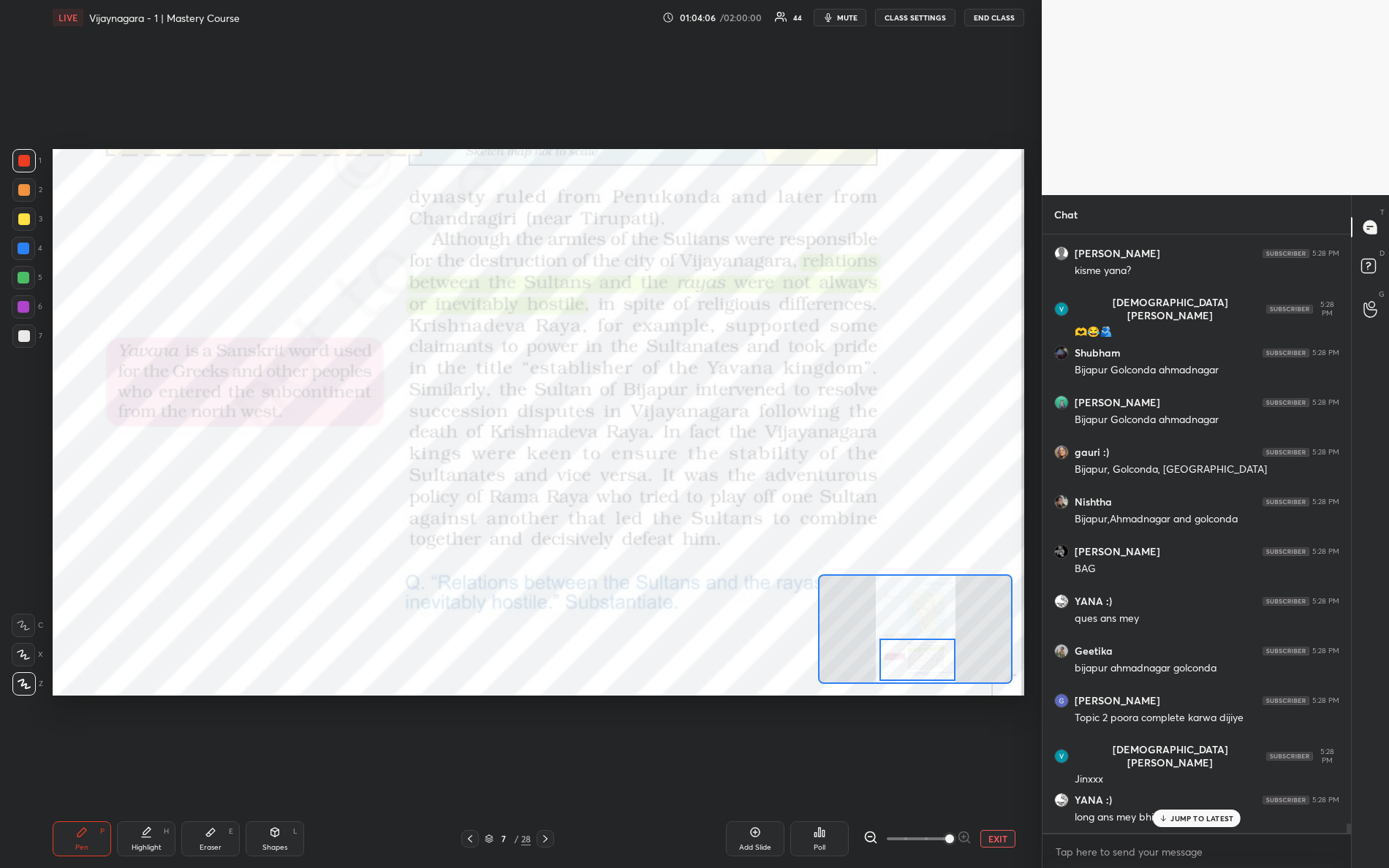
drag, startPoint x: 914, startPoint y: 660, endPoint x: 893, endPoint y: 652, distance: 22.5
click at [904, 660] on div at bounding box center [918, 660] width 77 height 42
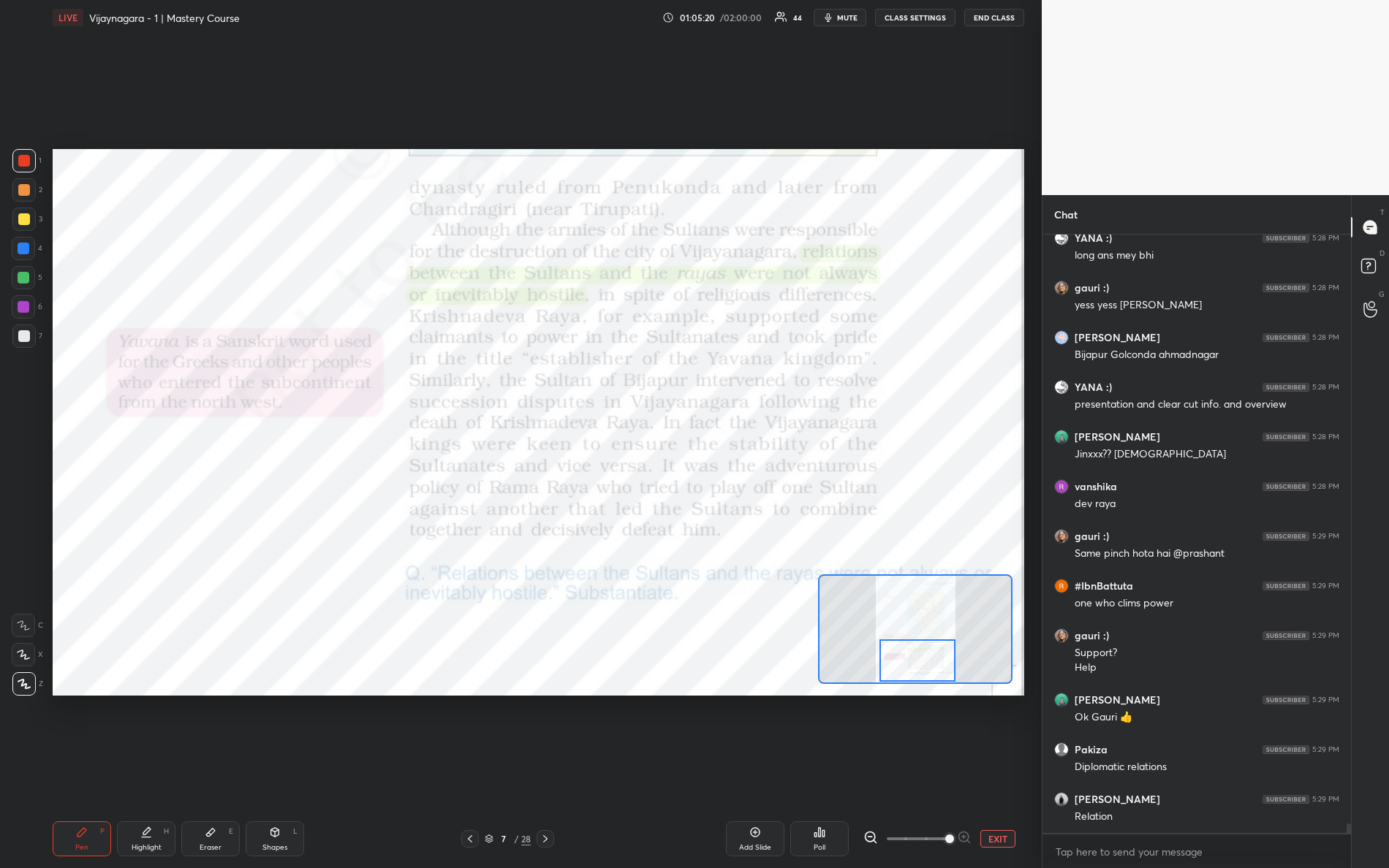
scroll to position [37457, 0]
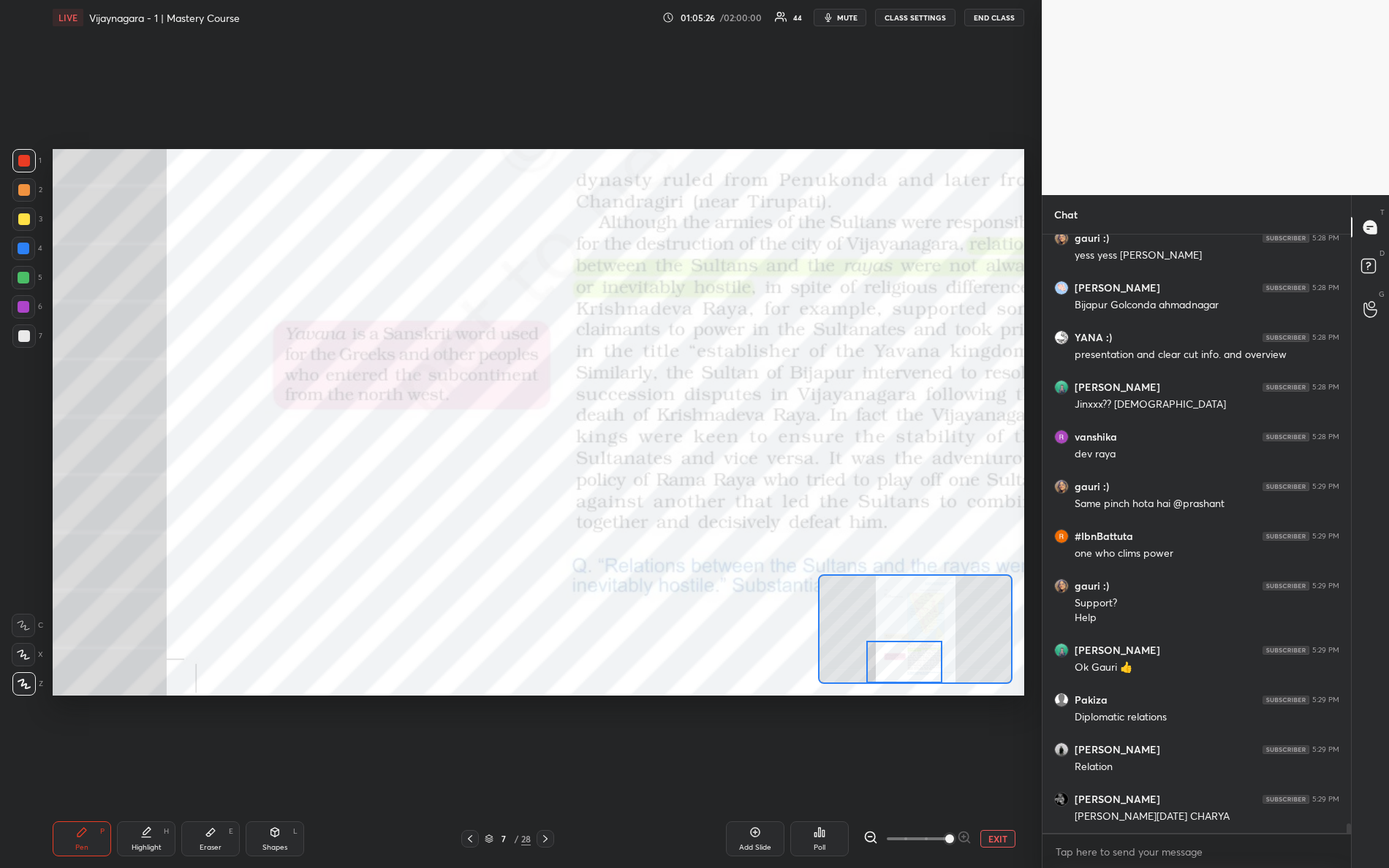
click at [902, 689] on div "Setting up your live class Poll for secs No correct answer Start poll" at bounding box center [538, 423] width 972 height 546
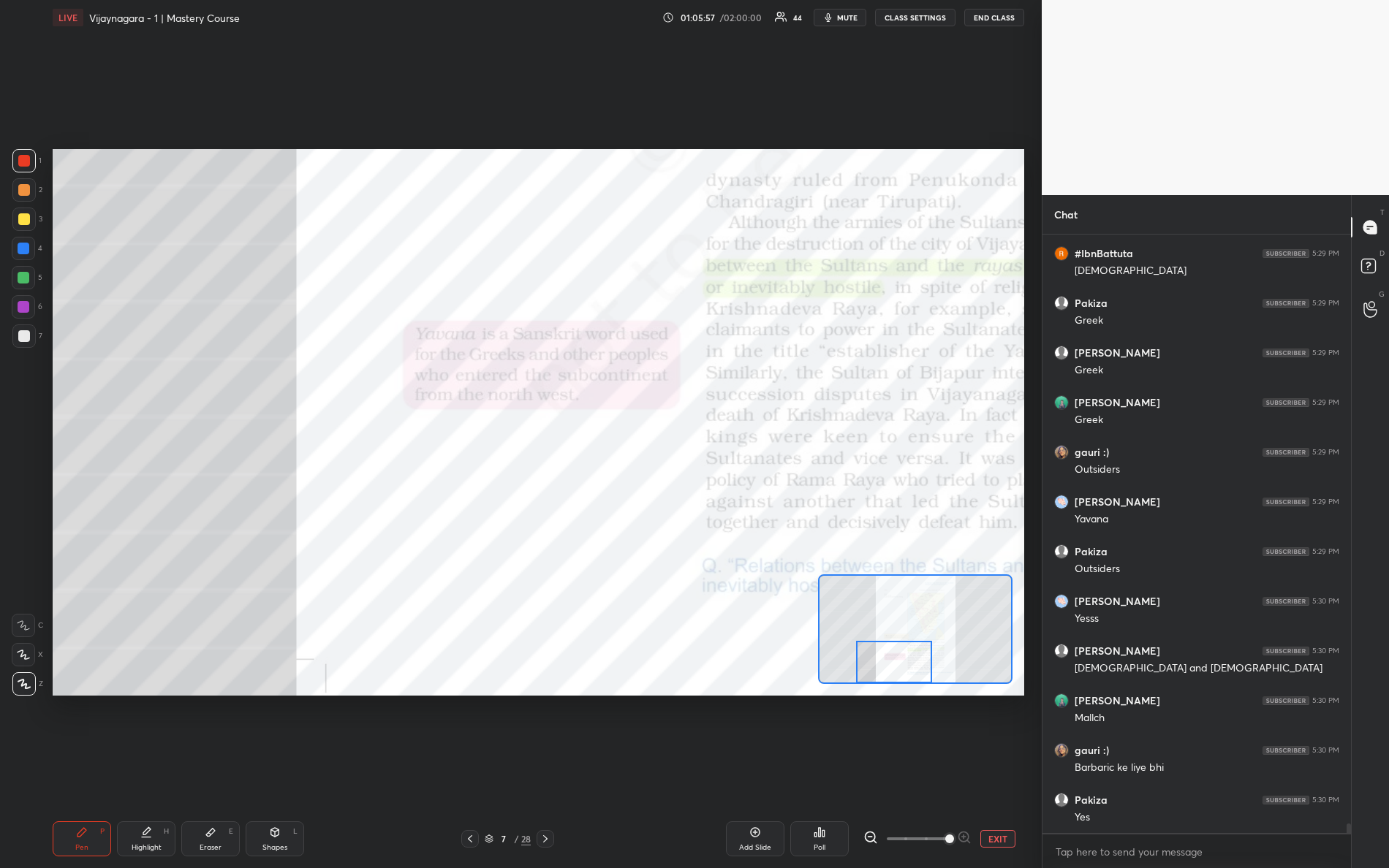
scroll to position [38302, 0]
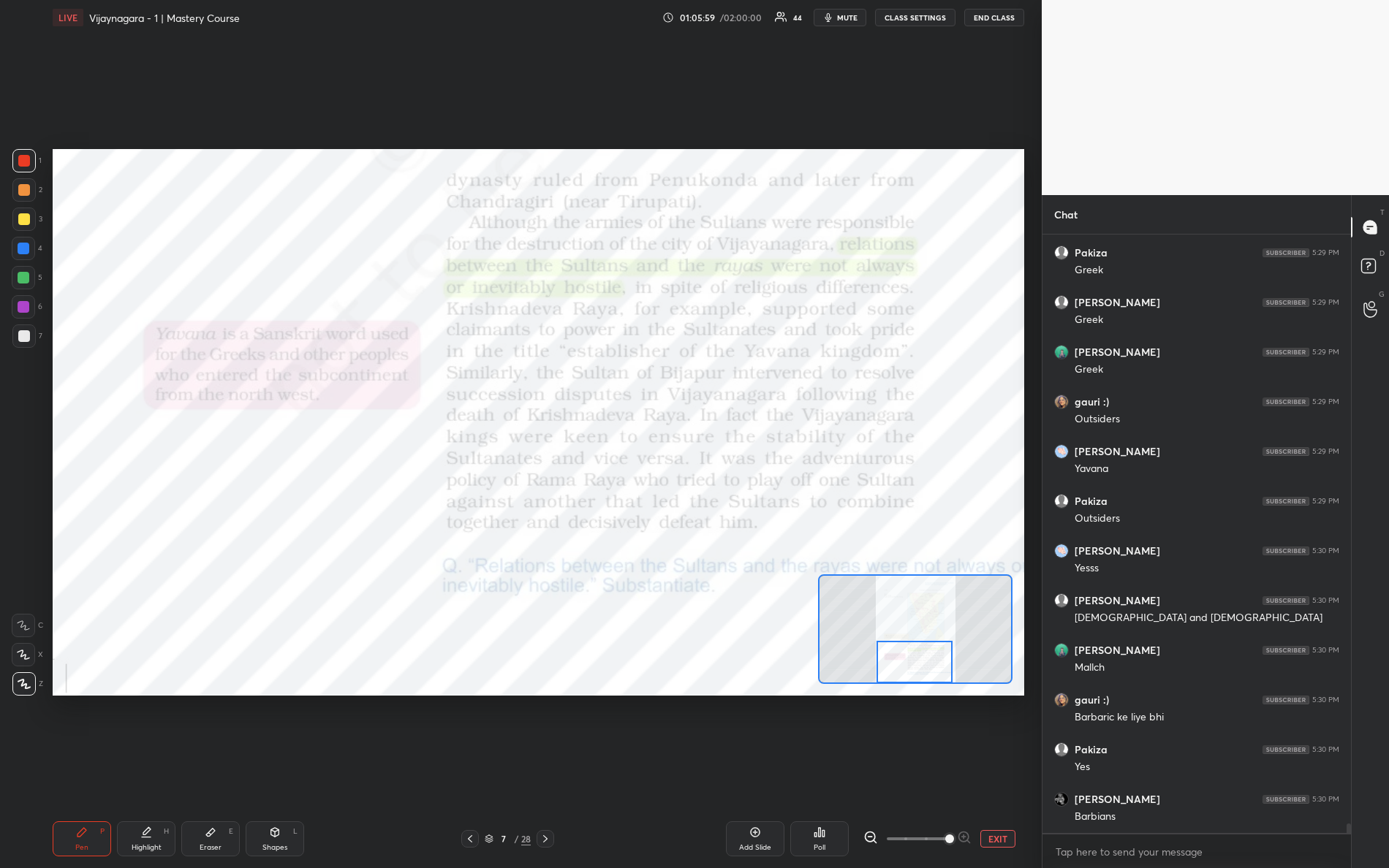
drag, startPoint x: 897, startPoint y: 663, endPoint x: 925, endPoint y: 681, distance: 33.3
click at [926, 681] on div at bounding box center [914, 662] width 77 height 42
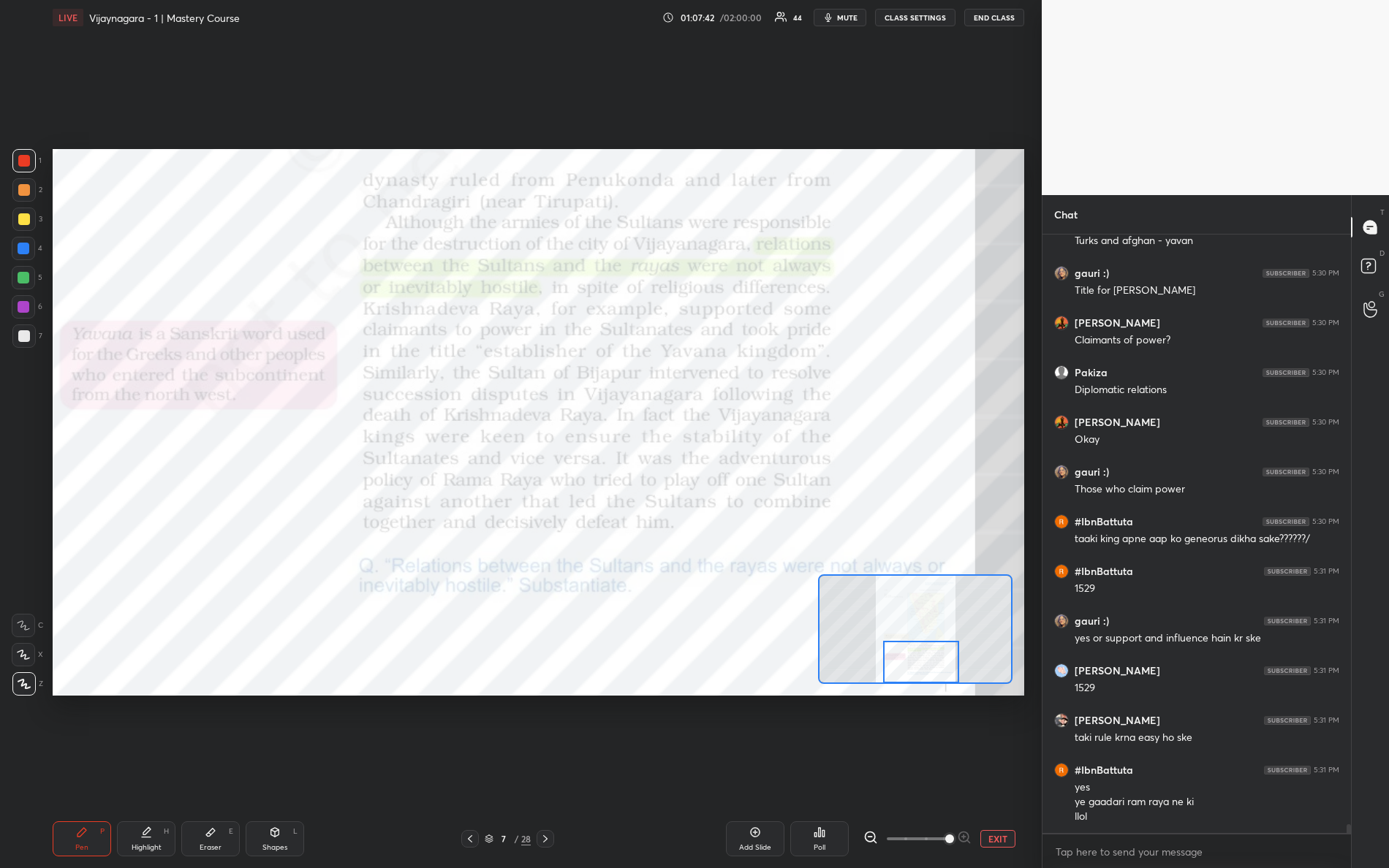
scroll to position [38942, 0]
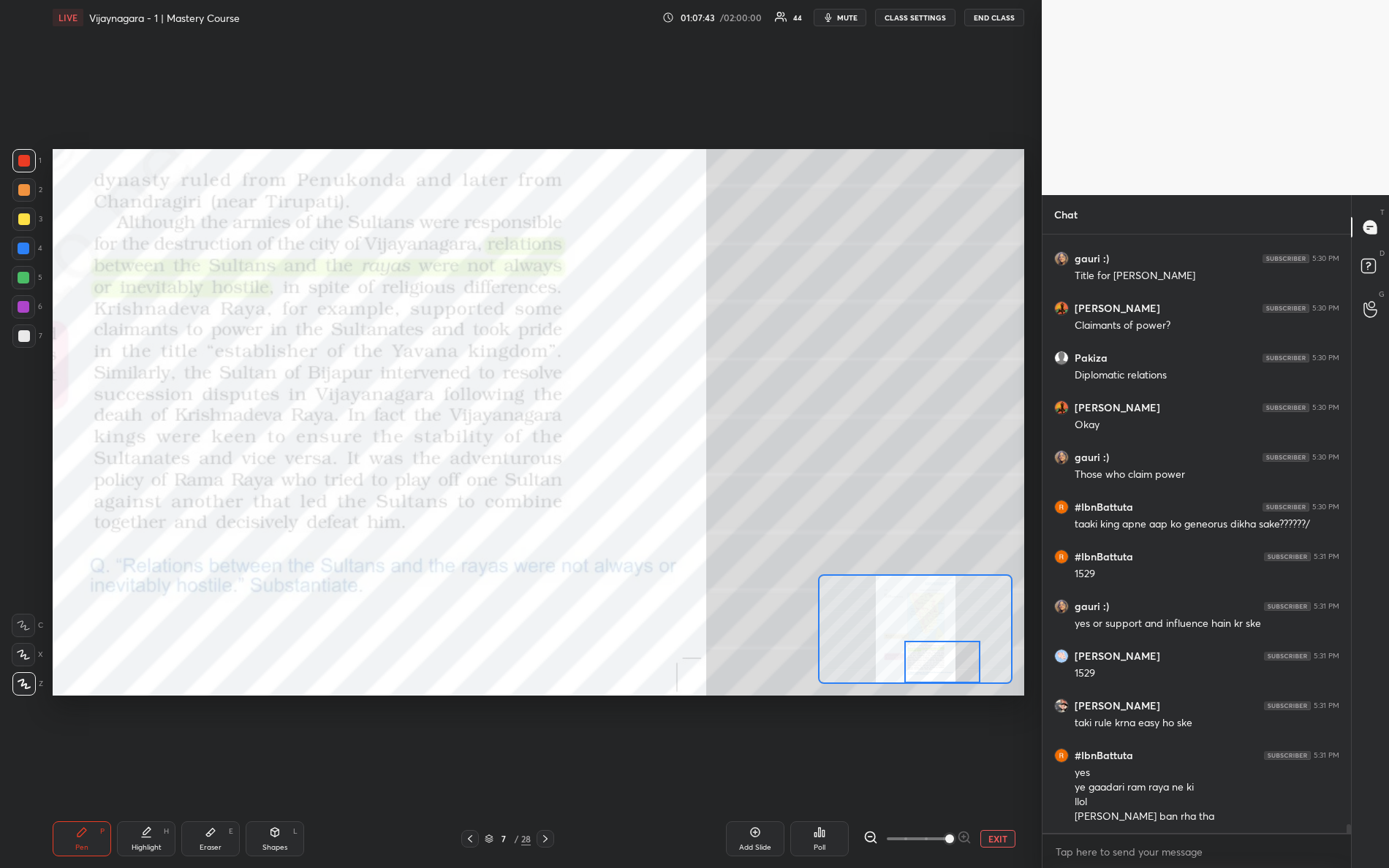
drag, startPoint x: 919, startPoint y: 666, endPoint x: 927, endPoint y: 653, distance: 15.3
click at [943, 675] on div at bounding box center [943, 662] width 77 height 42
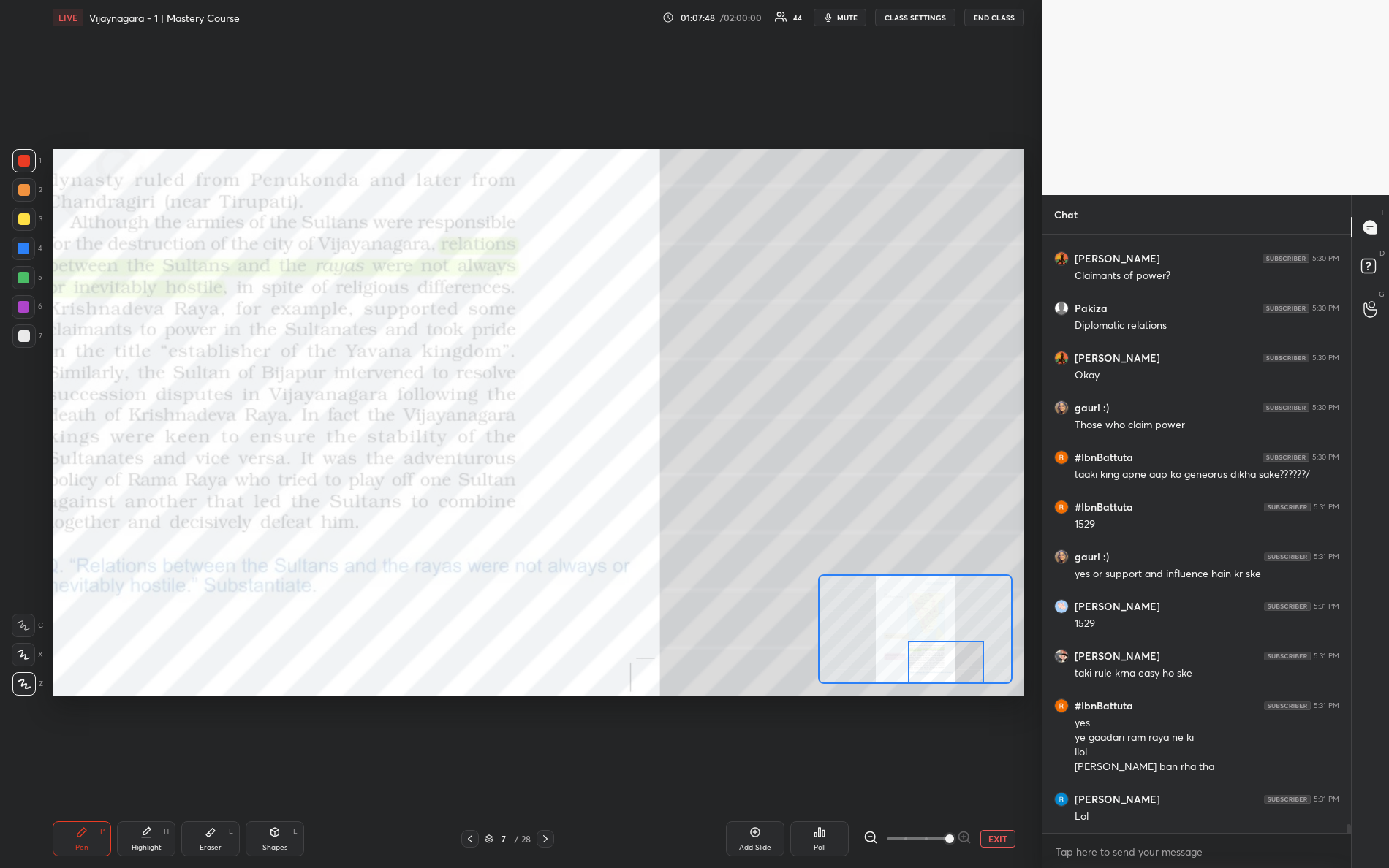
scroll to position [39041, 0]
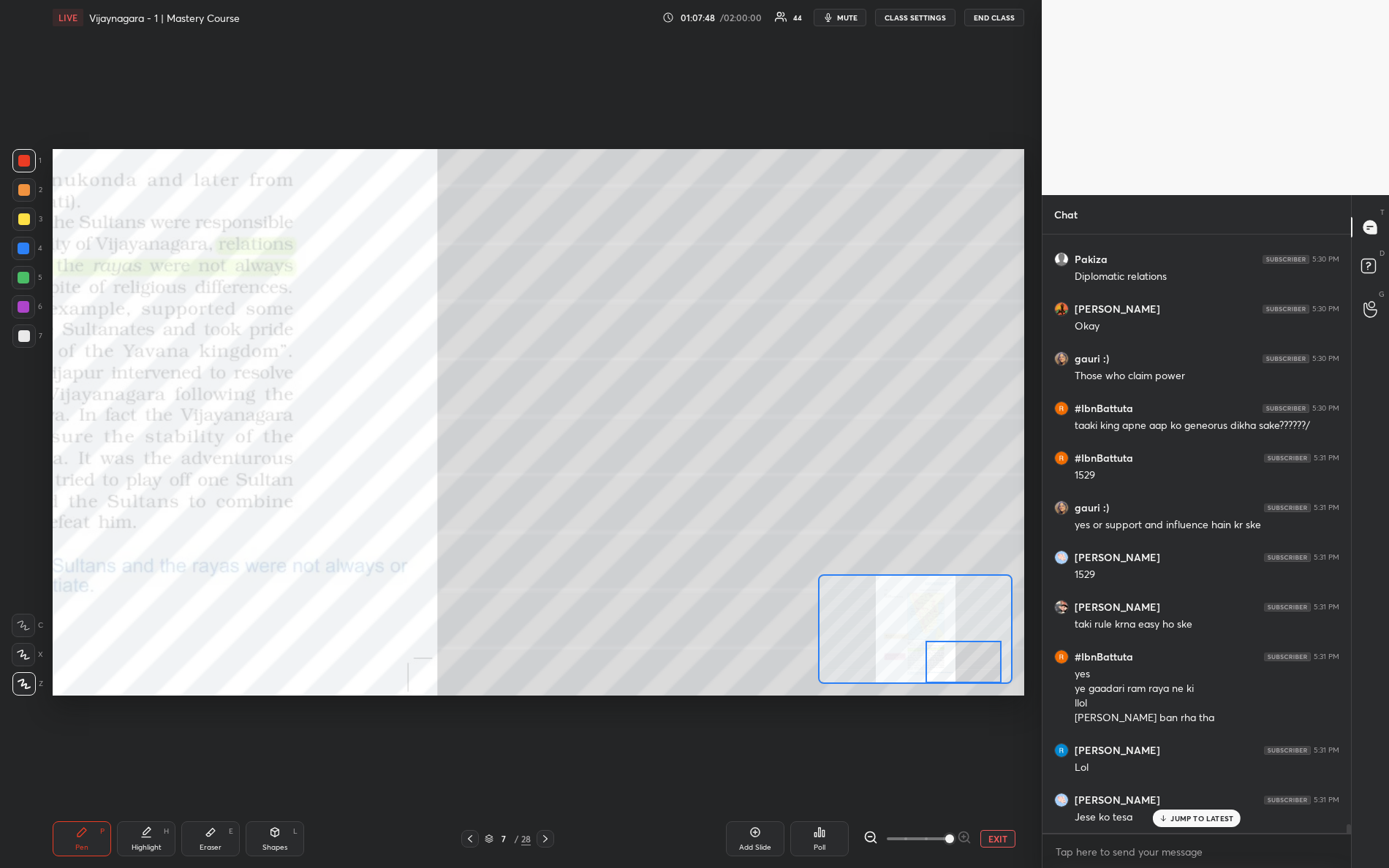
drag, startPoint x: 971, startPoint y: 663, endPoint x: 962, endPoint y: 666, distance: 9.5
click at [988, 681] on div at bounding box center [964, 662] width 77 height 42
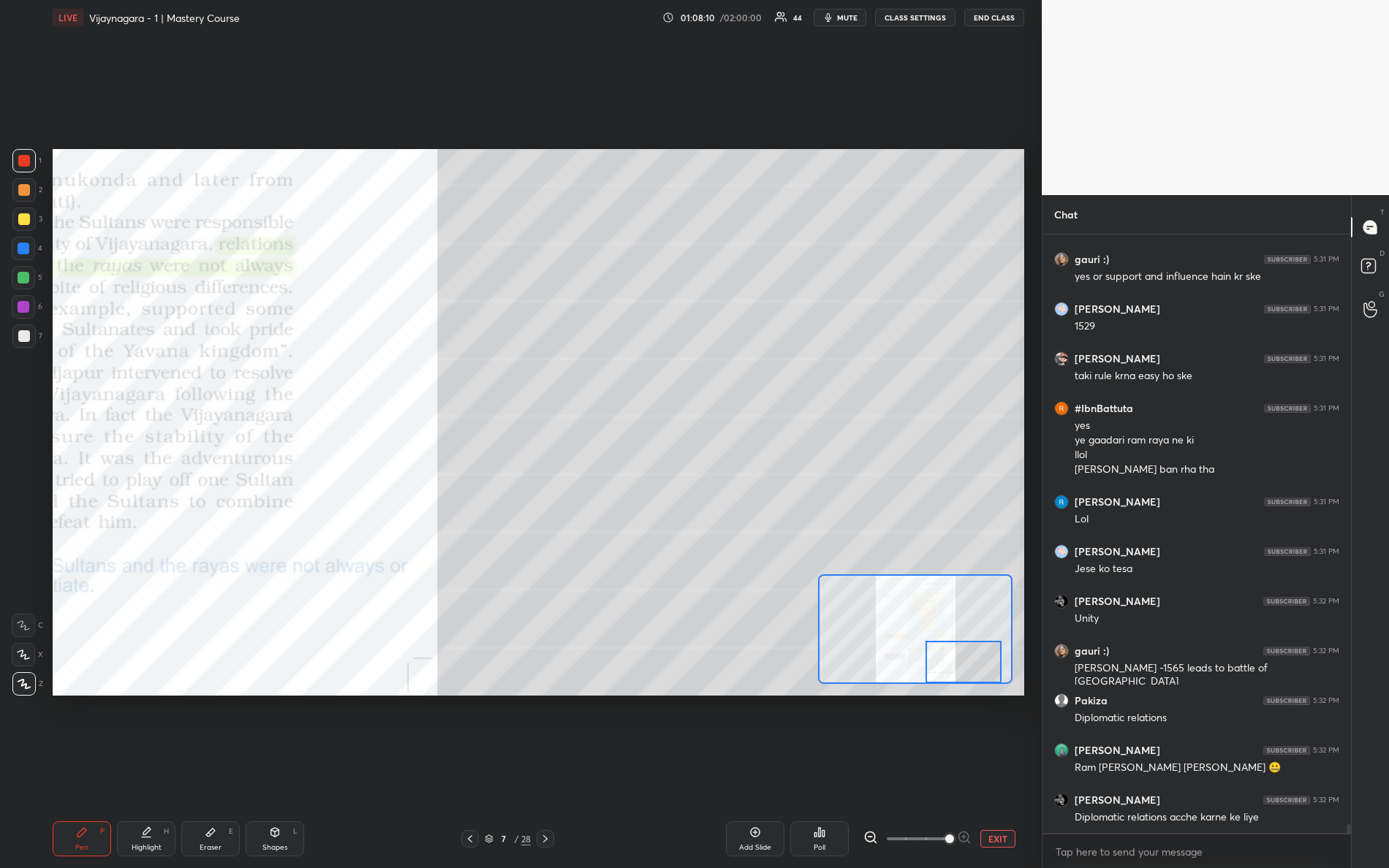
scroll to position [39339, 0]
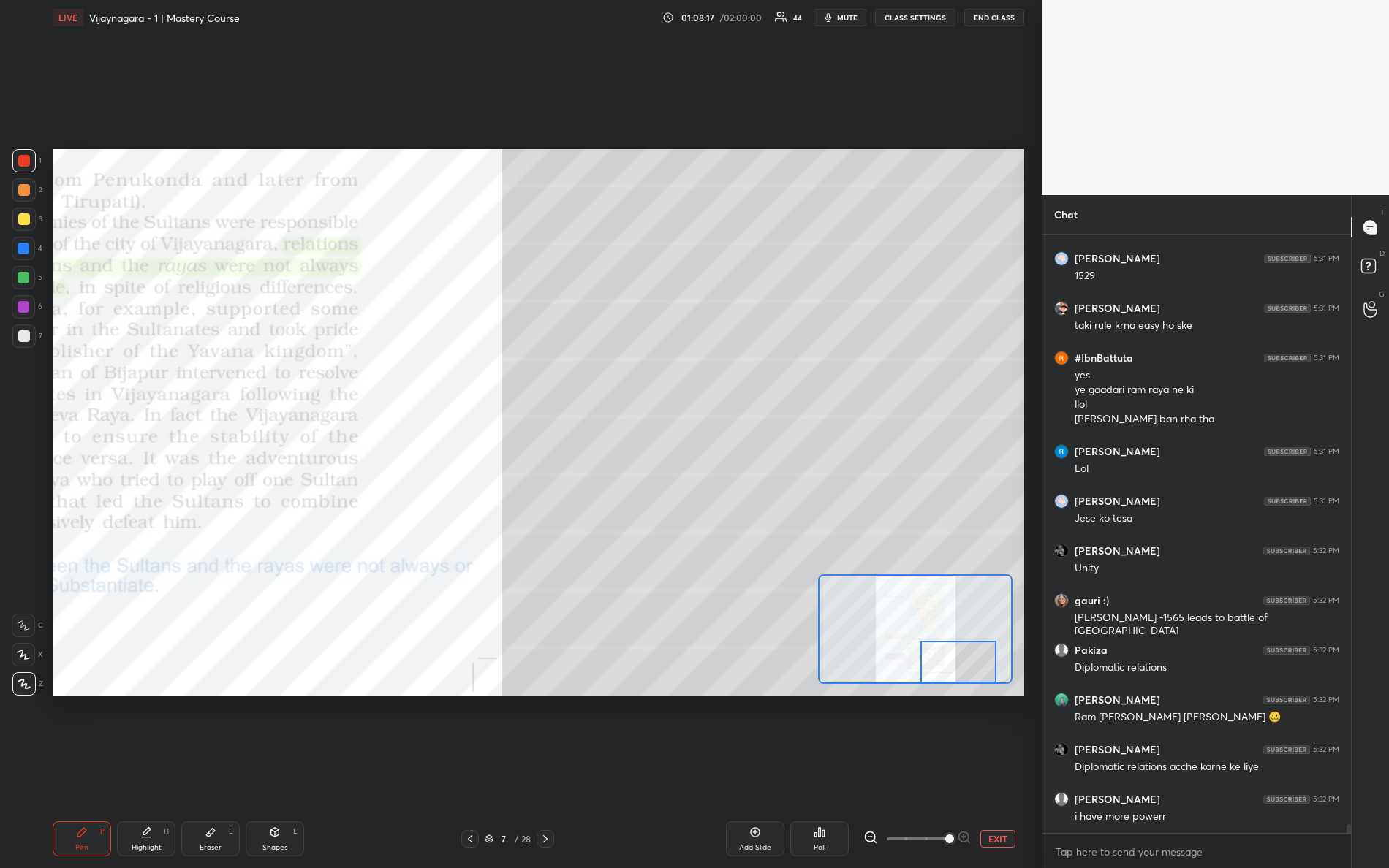
drag, startPoint x: 957, startPoint y: 677, endPoint x: 969, endPoint y: 698, distance: 24.2
click at [969, 698] on div "Setting up your live class Poll for secs No correct answer Start poll" at bounding box center [538, 423] width 983 height 774
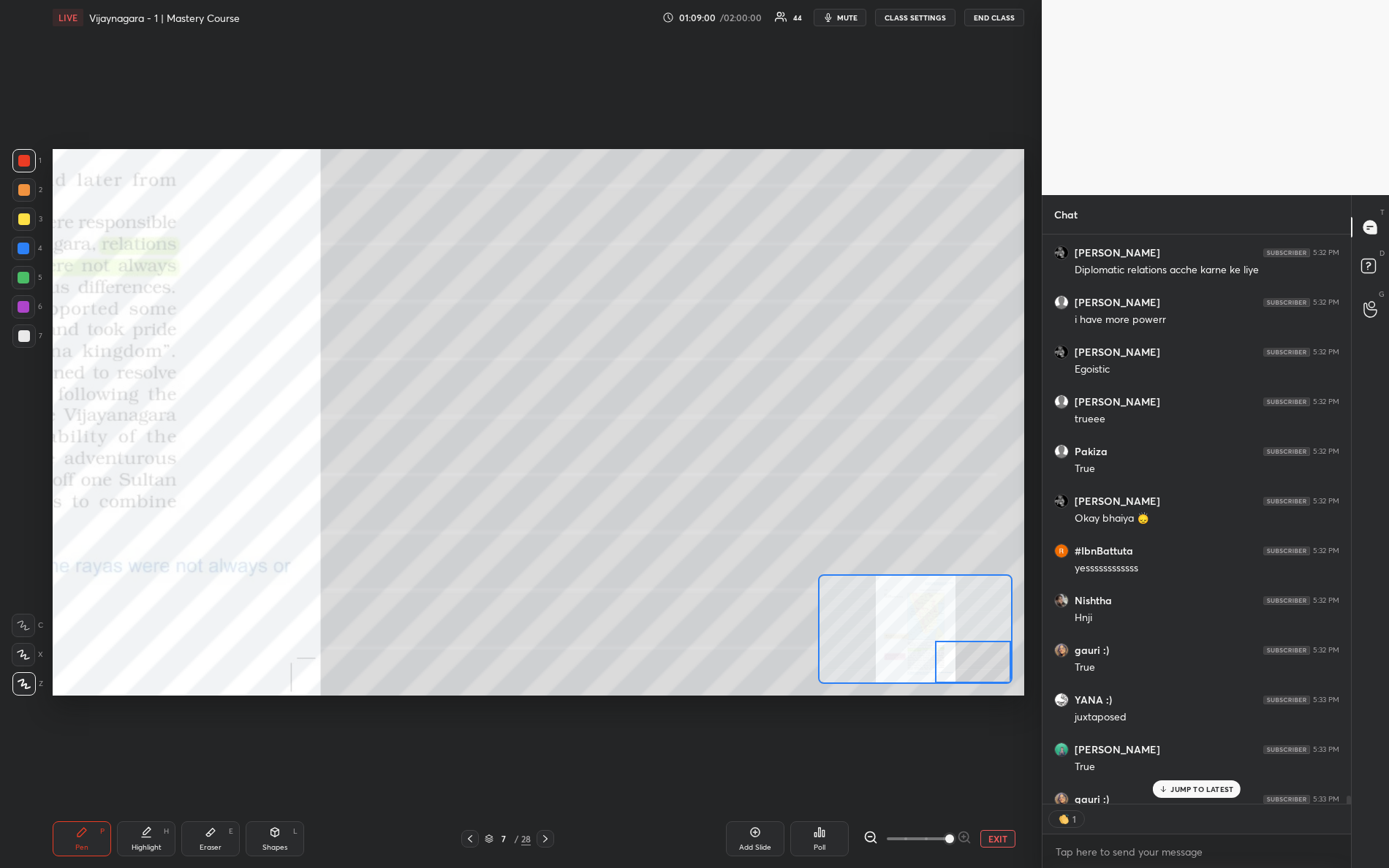
scroll to position [39915, 0]
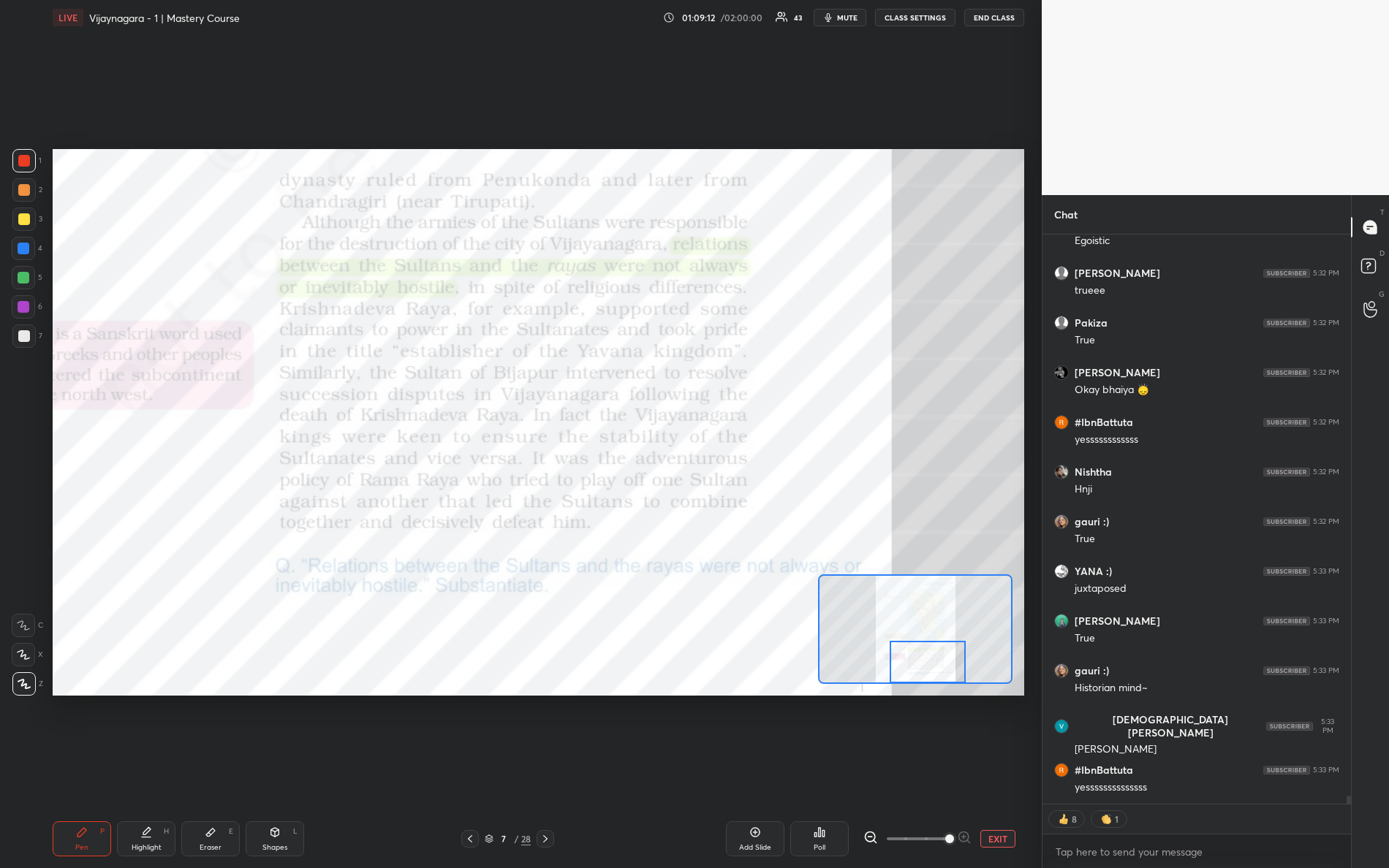
click at [932, 687] on div "Setting up your live class Poll for secs No correct answer Start poll" at bounding box center [538, 423] width 972 height 546
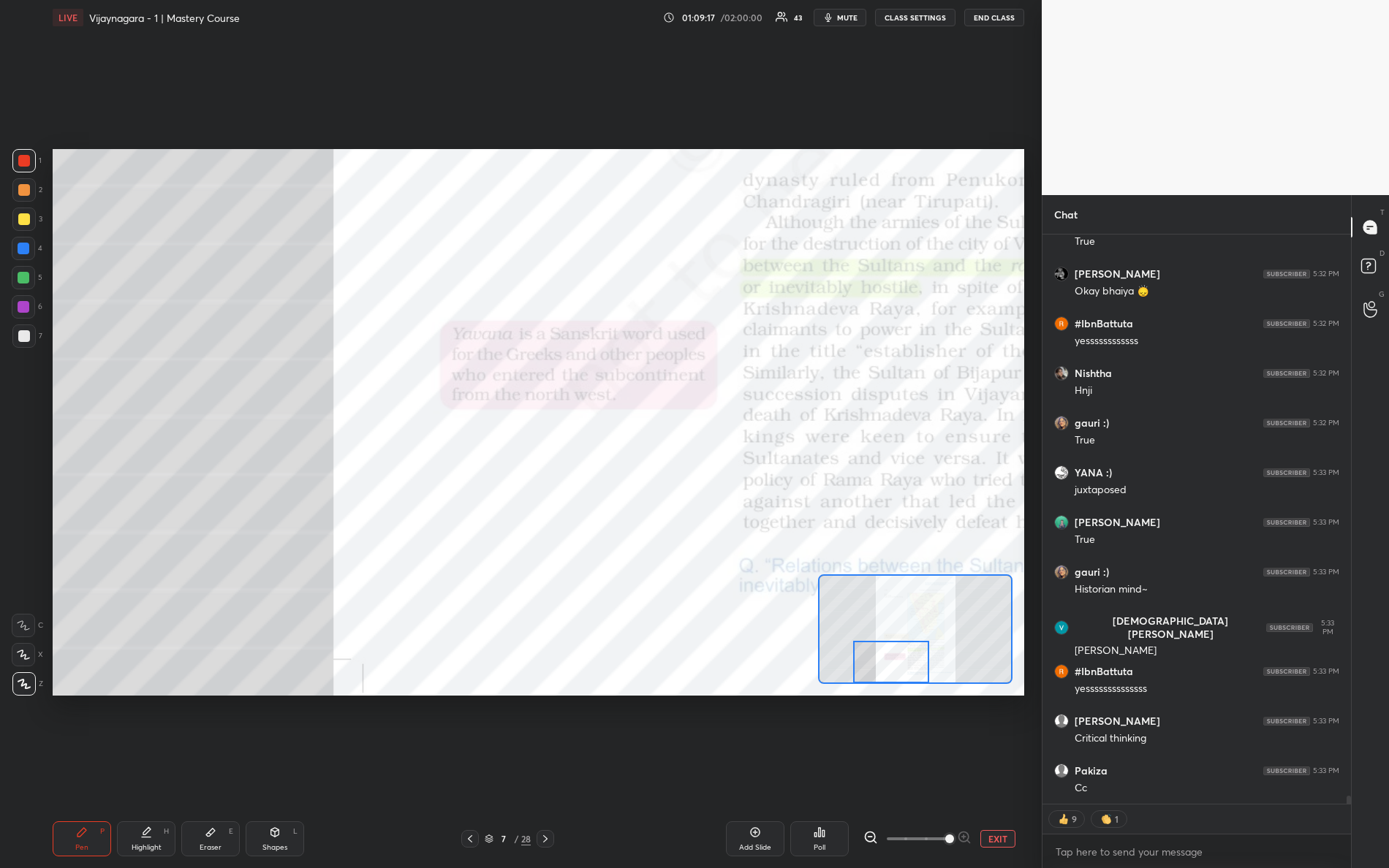
scroll to position [40115, 0]
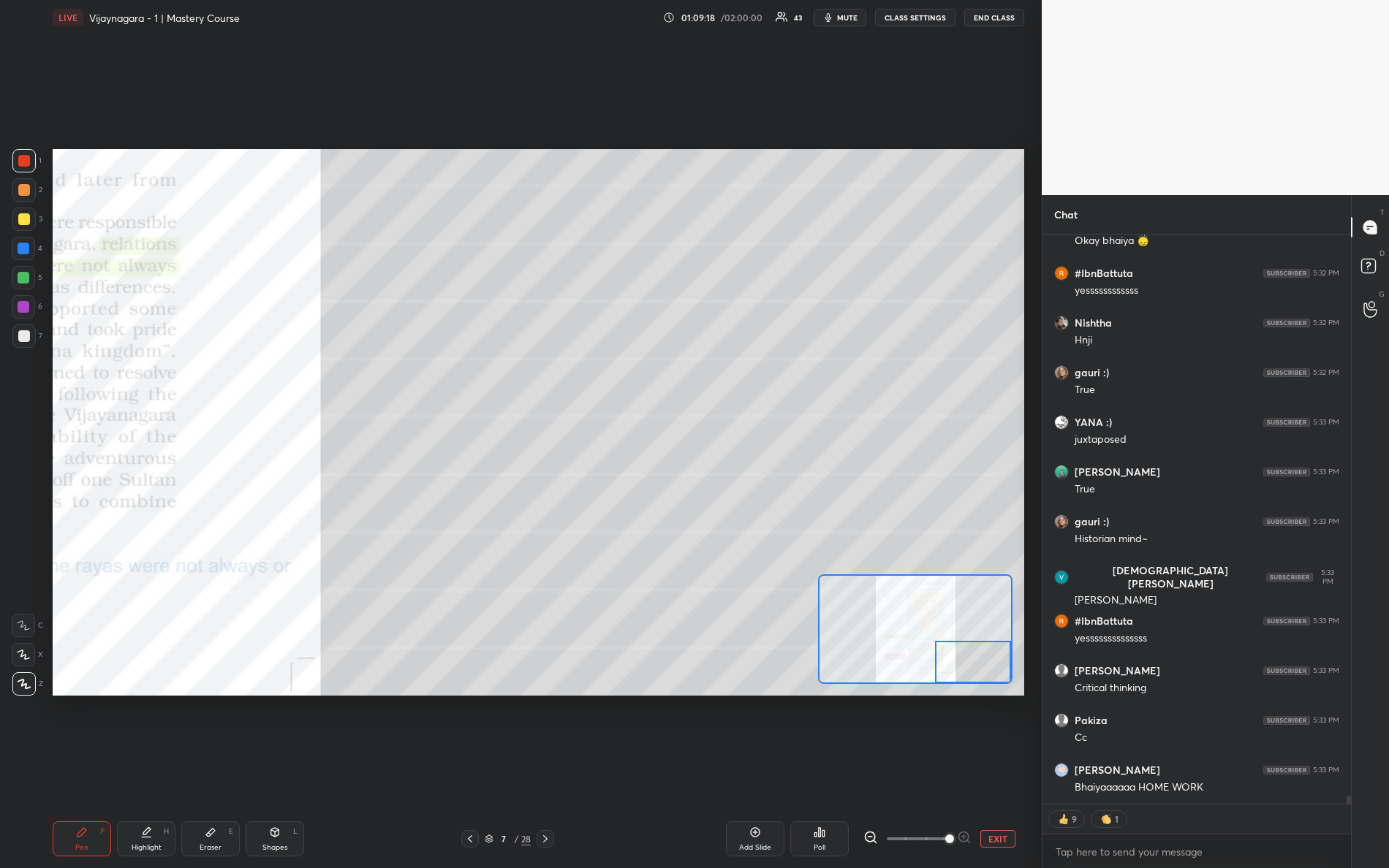
drag, startPoint x: 918, startPoint y: 671, endPoint x: 997, endPoint y: 717, distance: 91.4
click at [1001, 712] on div "Setting up your live class Poll for secs No correct answer Start poll" at bounding box center [538, 423] width 983 height 774
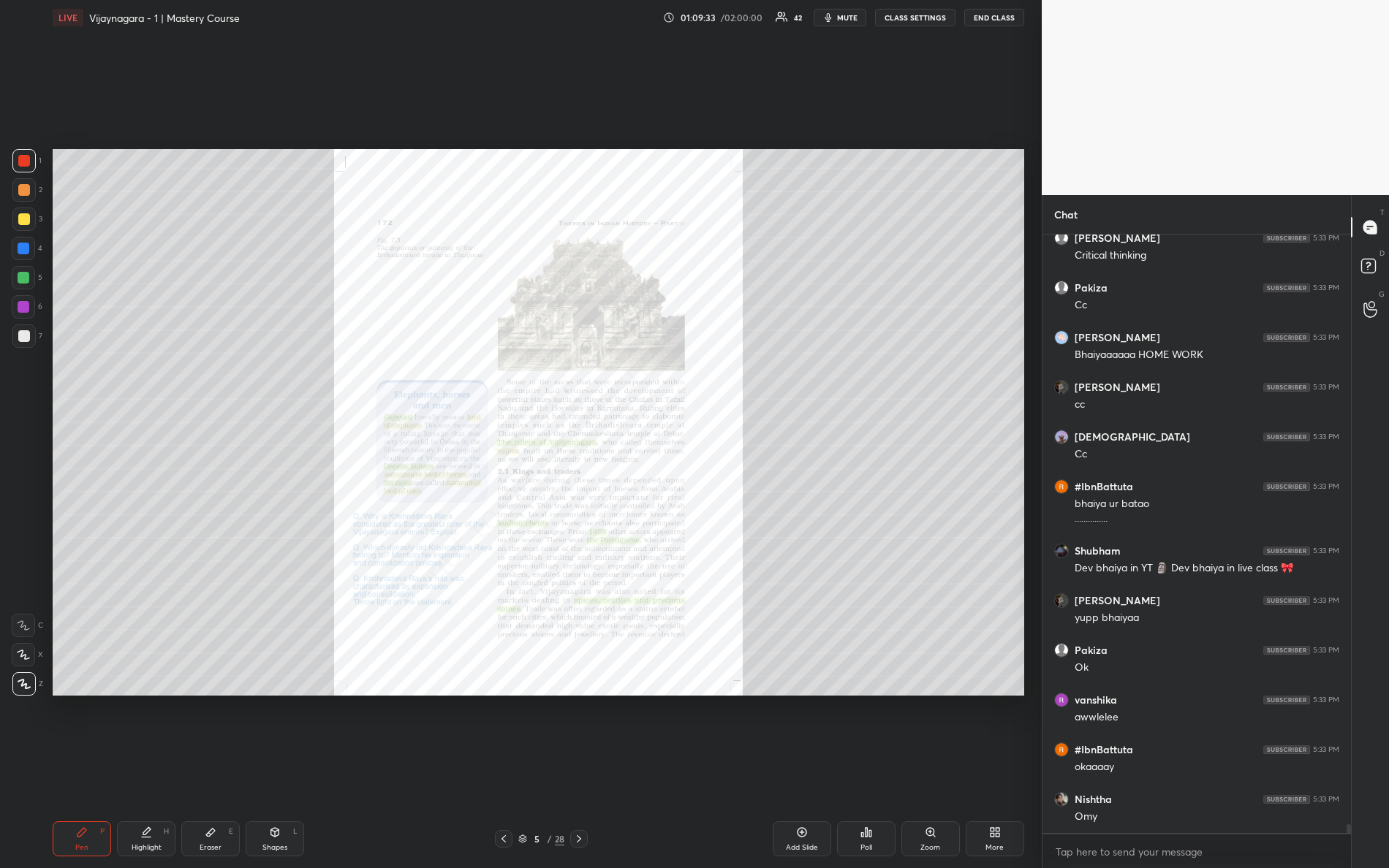
scroll to position [594, 305]
click at [931, 768] on div "Zoom" at bounding box center [931, 839] width 58 height 35
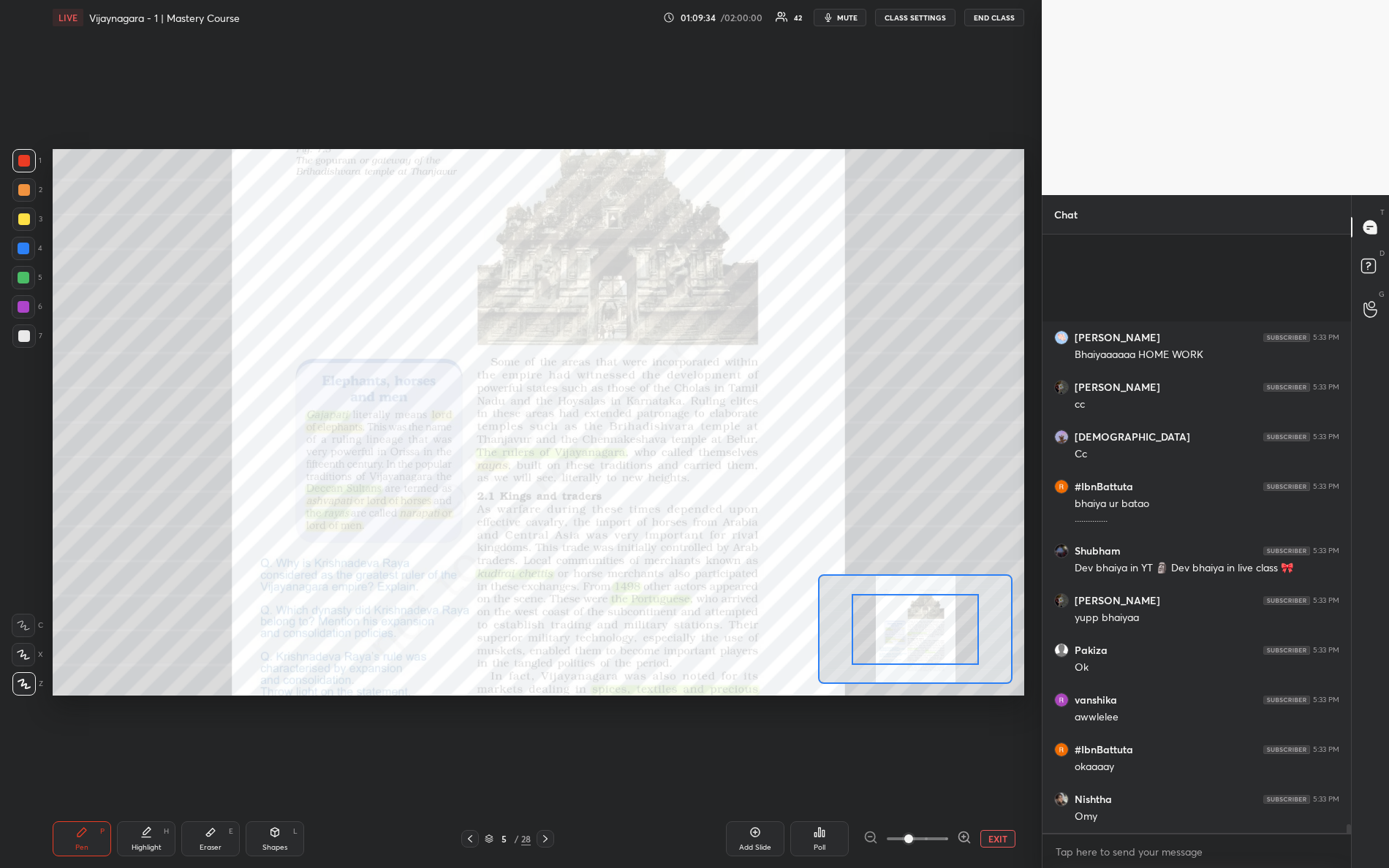
scroll to position [40696, 0]
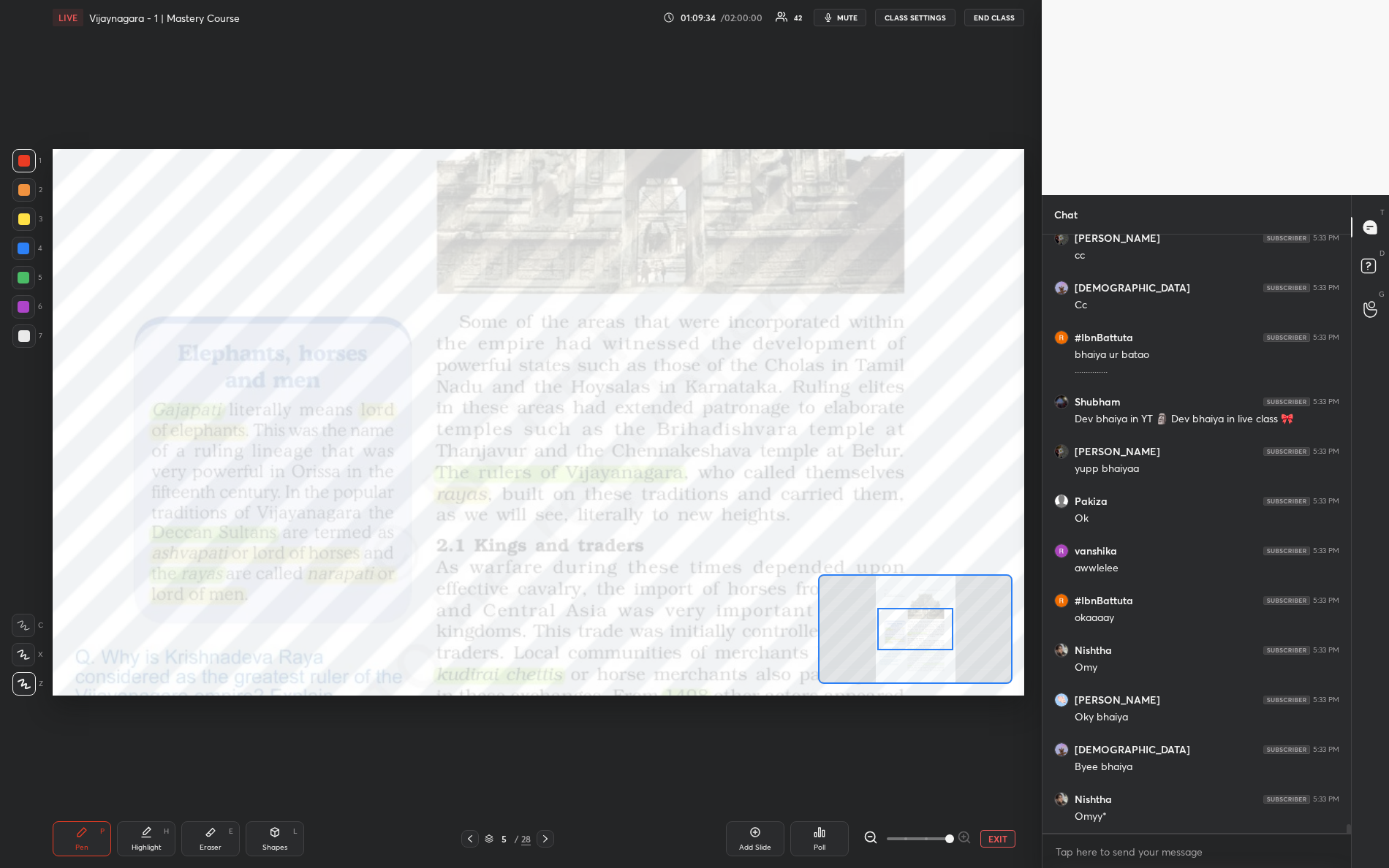
drag, startPoint x: 953, startPoint y: 841, endPoint x: 1010, endPoint y: 830, distance: 58.1
click at [1014, 768] on div "EXIT" at bounding box center [944, 839] width 161 height 18
click at [908, 695] on div "Setting up your live class Poll for secs No correct answer Start poll" at bounding box center [538, 423] width 972 height 546
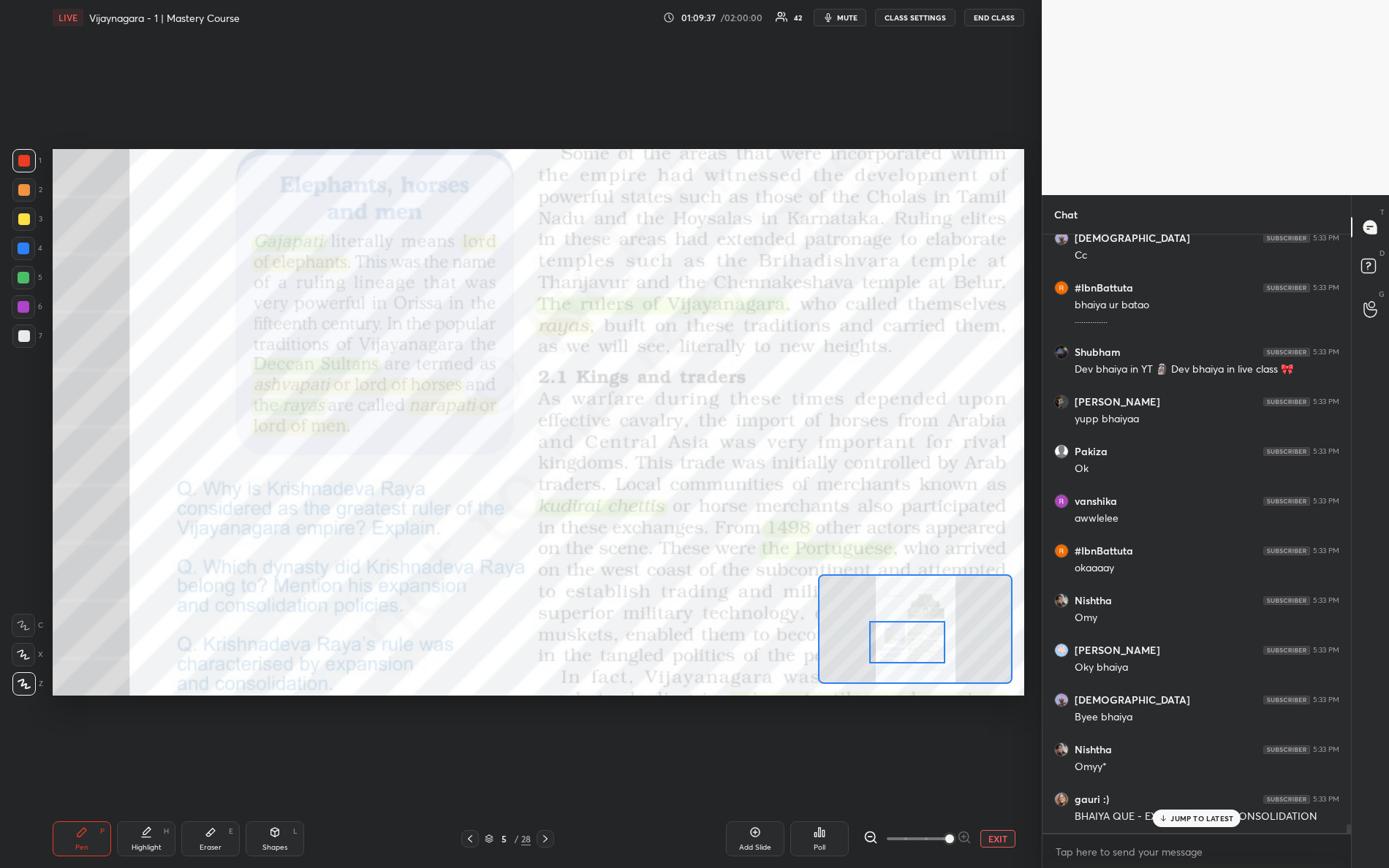
scroll to position [40795, 0]
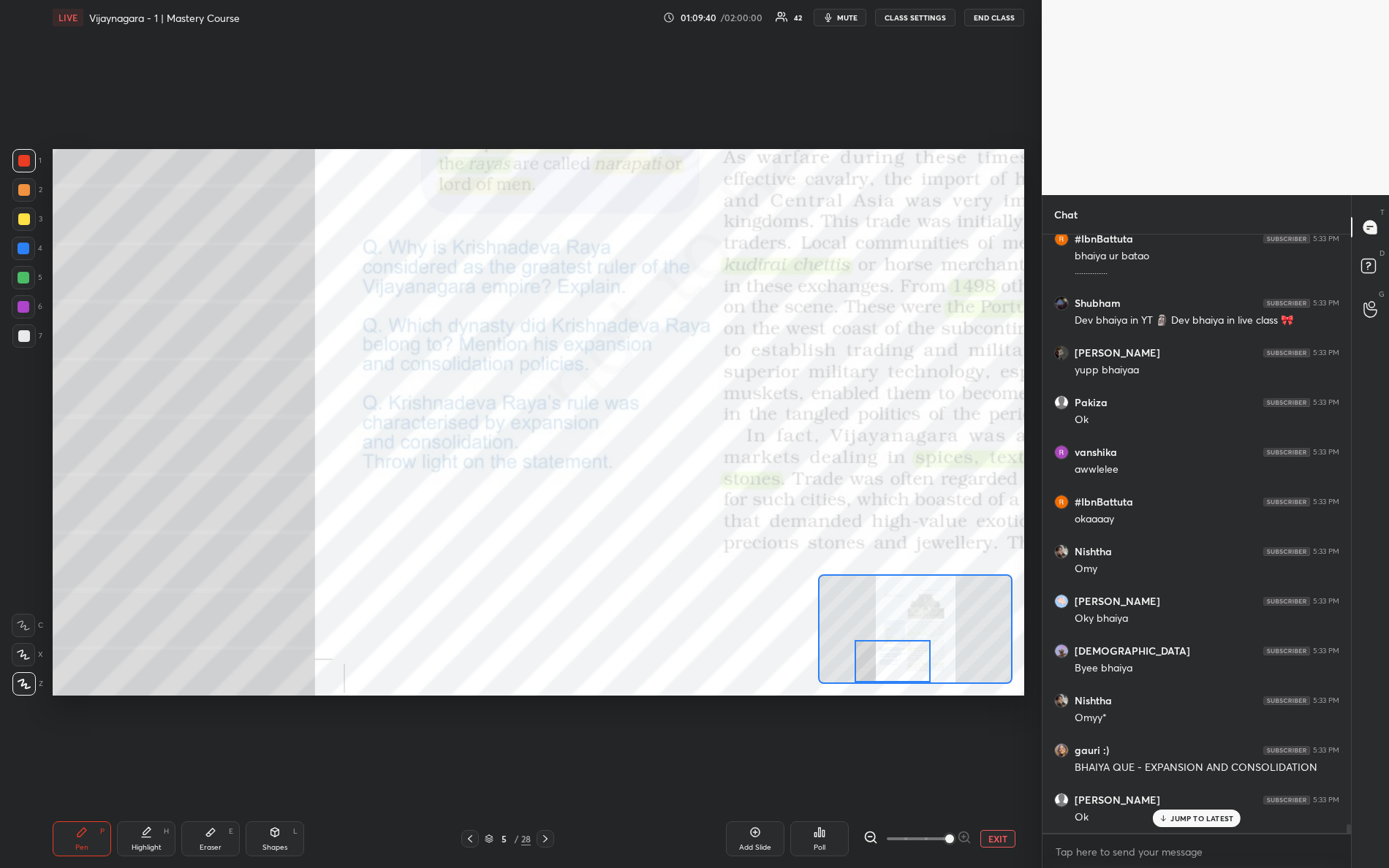
drag, startPoint x: 920, startPoint y: 629, endPoint x: 897, endPoint y: 662, distance: 40.2
click at [897, 662] on div at bounding box center [893, 661] width 77 height 42
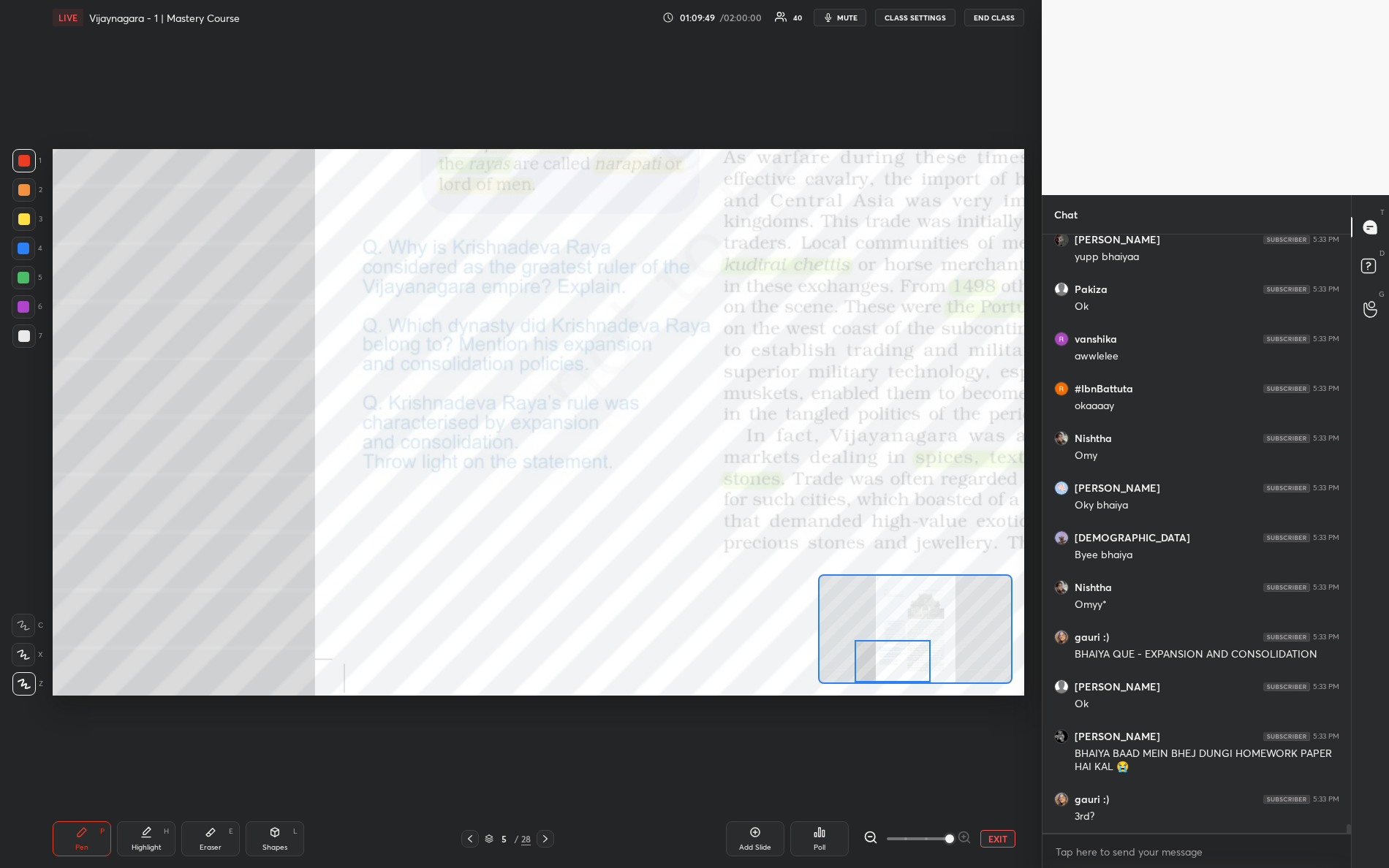
scroll to position [40958, 0]
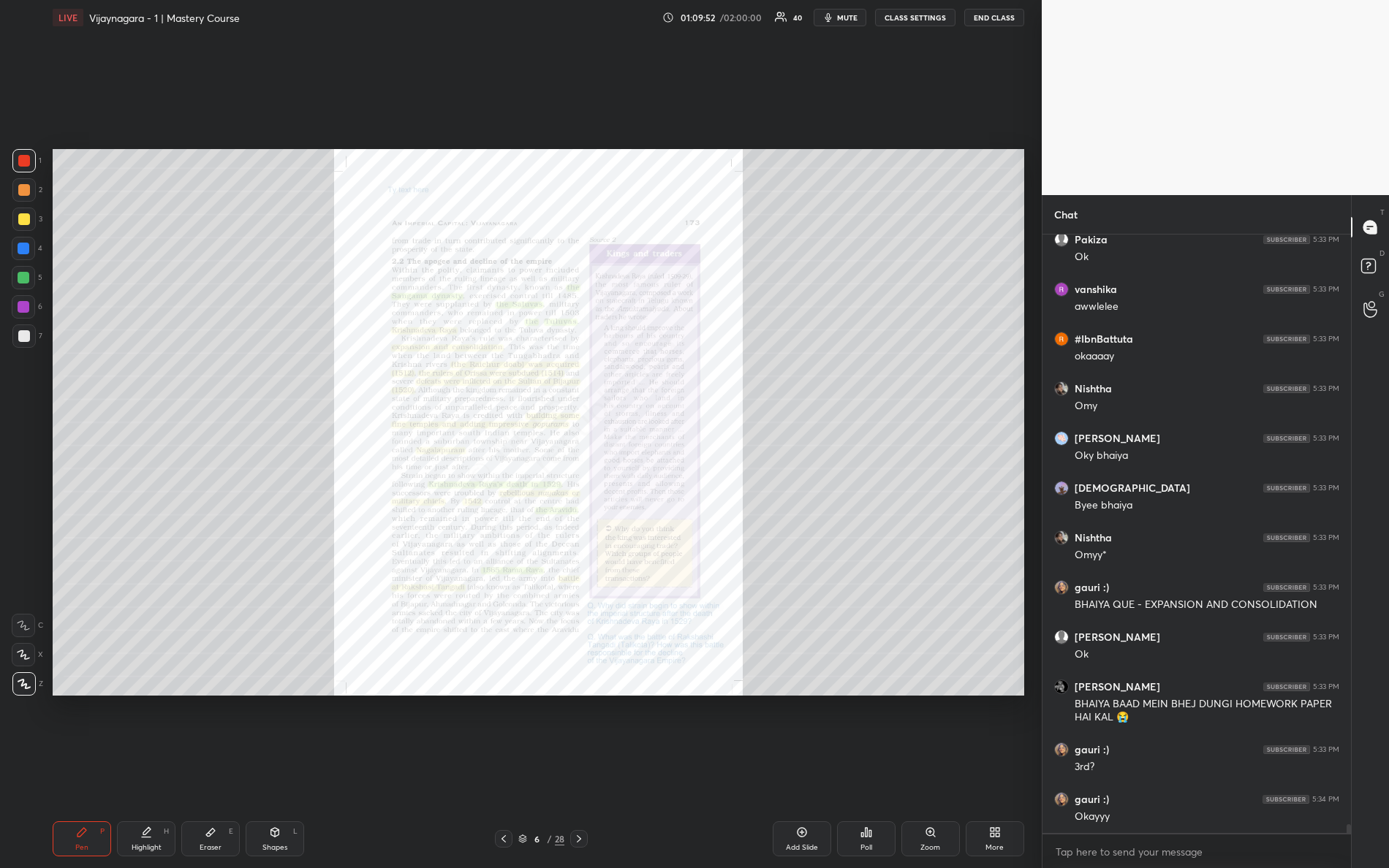
click at [947, 768] on div "Zoom" at bounding box center [931, 839] width 58 height 35
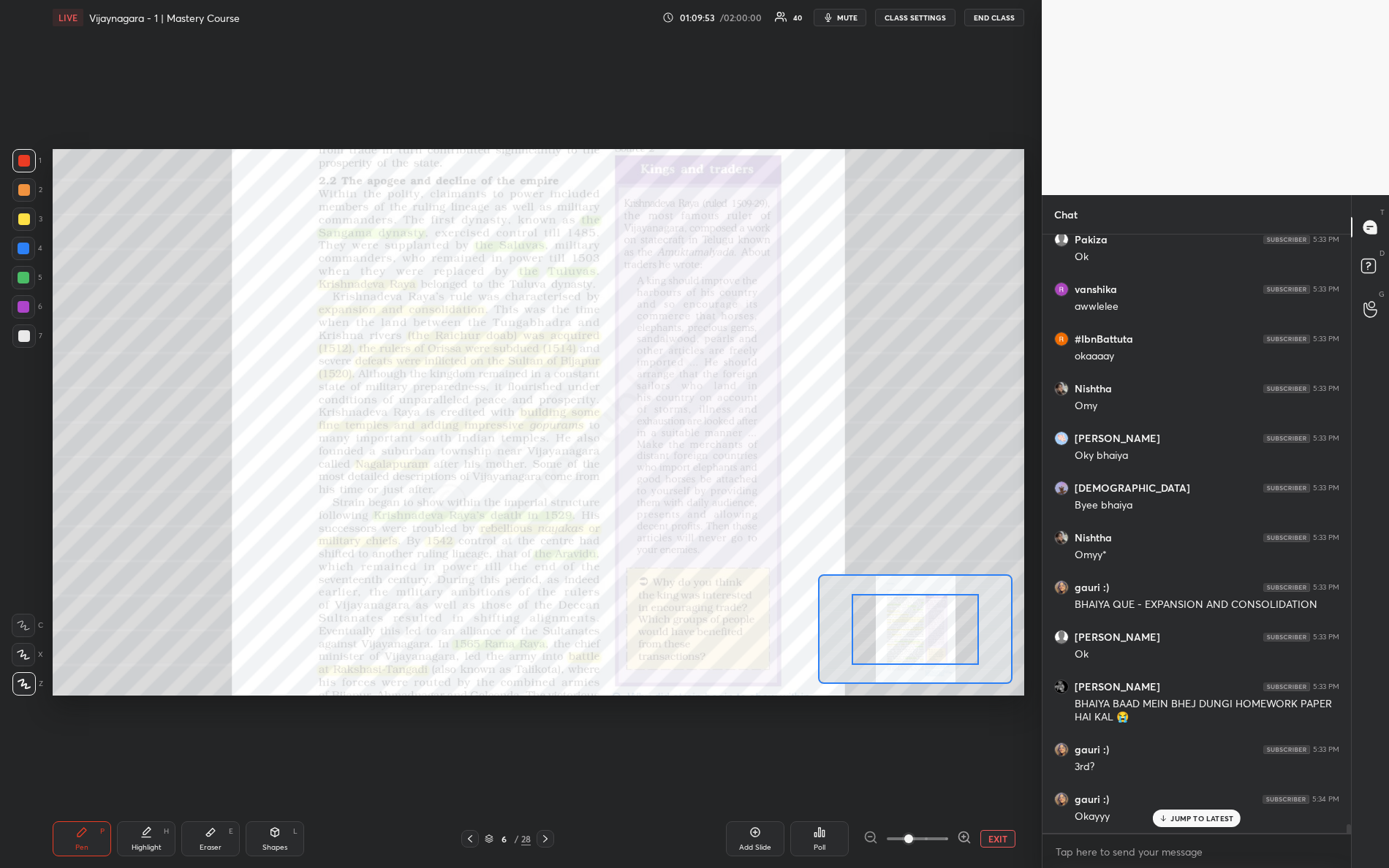
scroll to position [41006, 0]
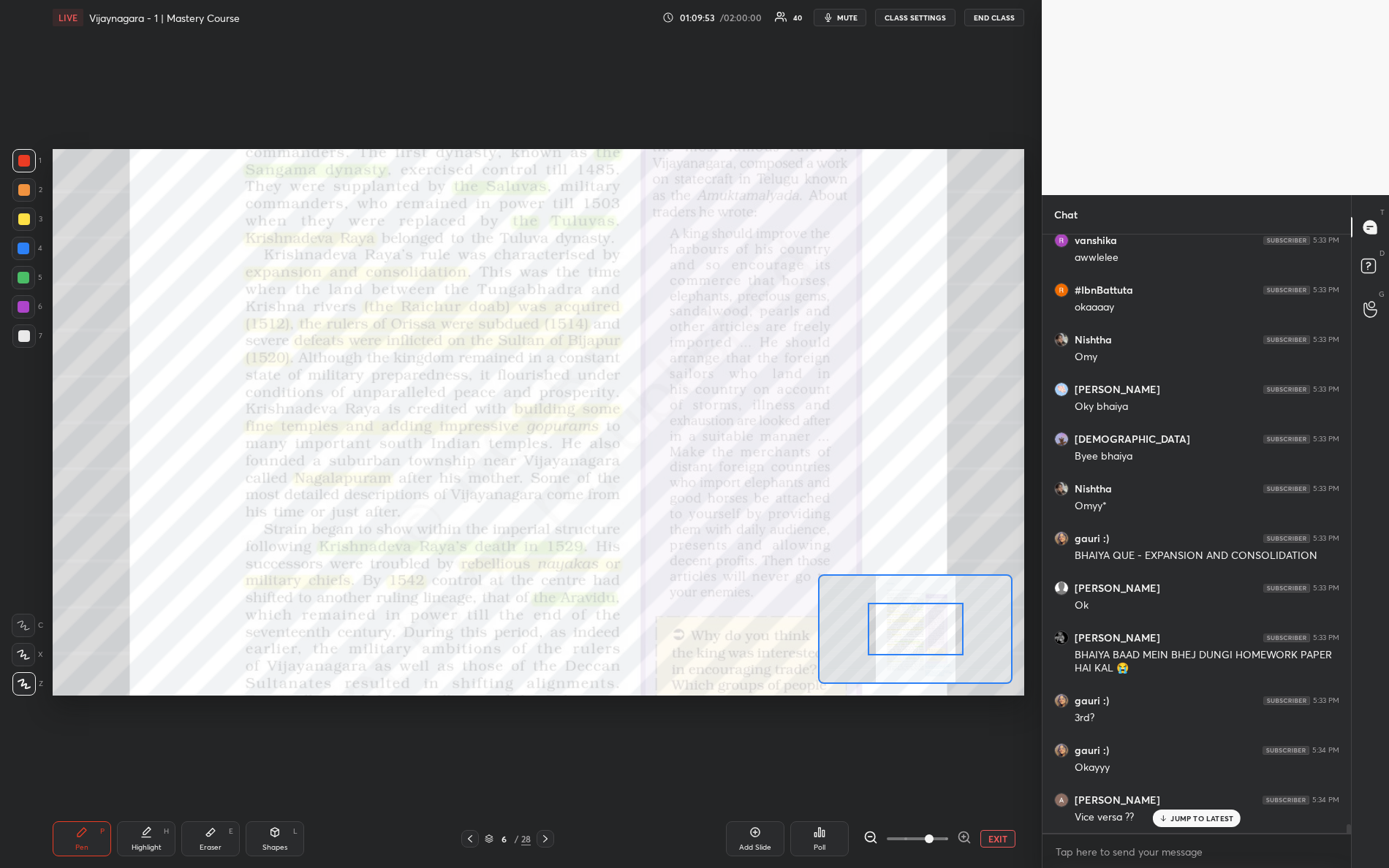
drag, startPoint x: 928, startPoint y: 845, endPoint x: 985, endPoint y: 800, distance: 72.6
click at [1017, 768] on div "Add Slide Poll EXIT" at bounding box center [809, 839] width 431 height 35
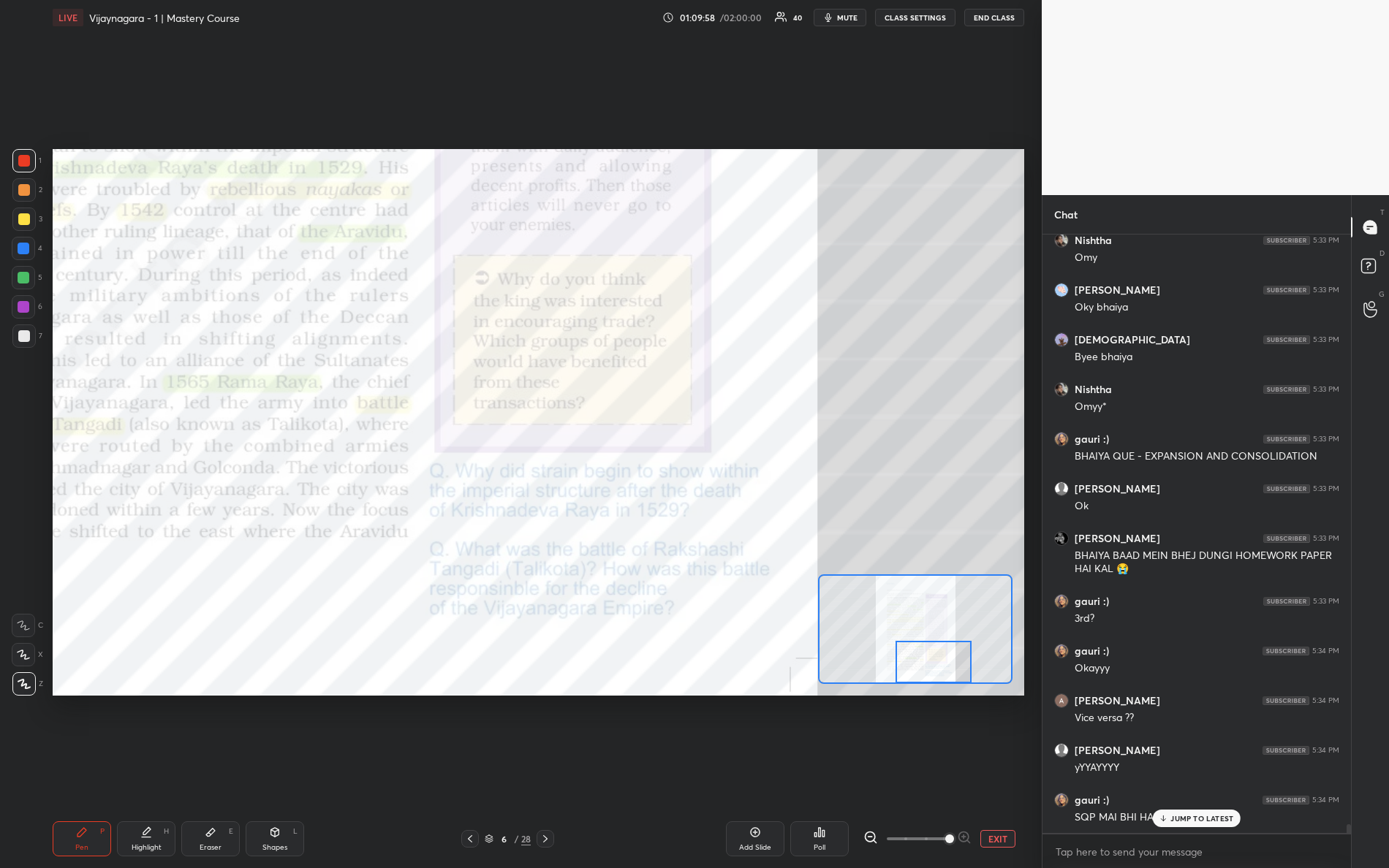
scroll to position [41120, 0]
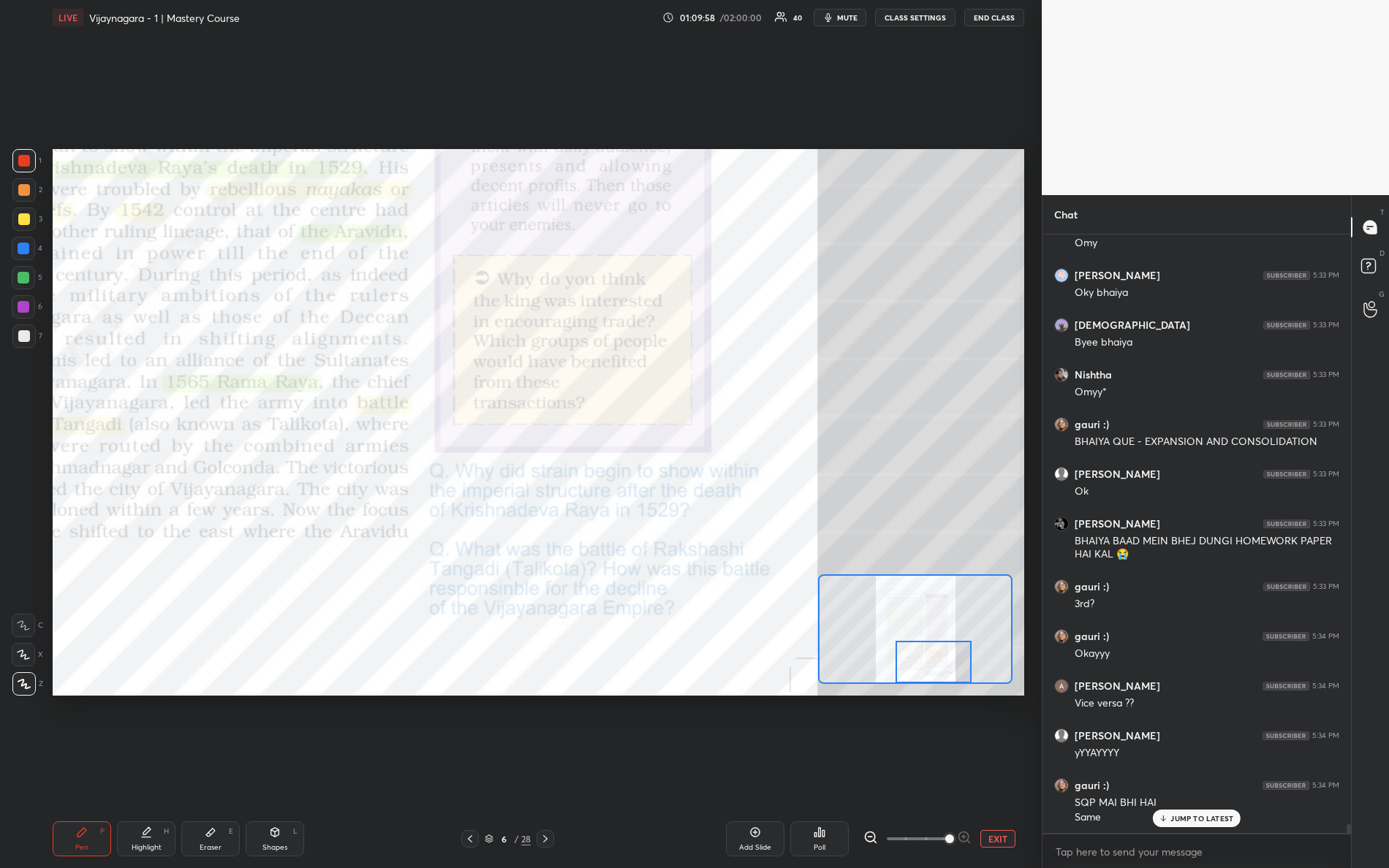
drag, startPoint x: 934, startPoint y: 654, endPoint x: 943, endPoint y: 697, distance: 43.9
click at [950, 720] on div "Setting up your live class Poll for secs No correct answer Start poll" at bounding box center [538, 423] width 983 height 774
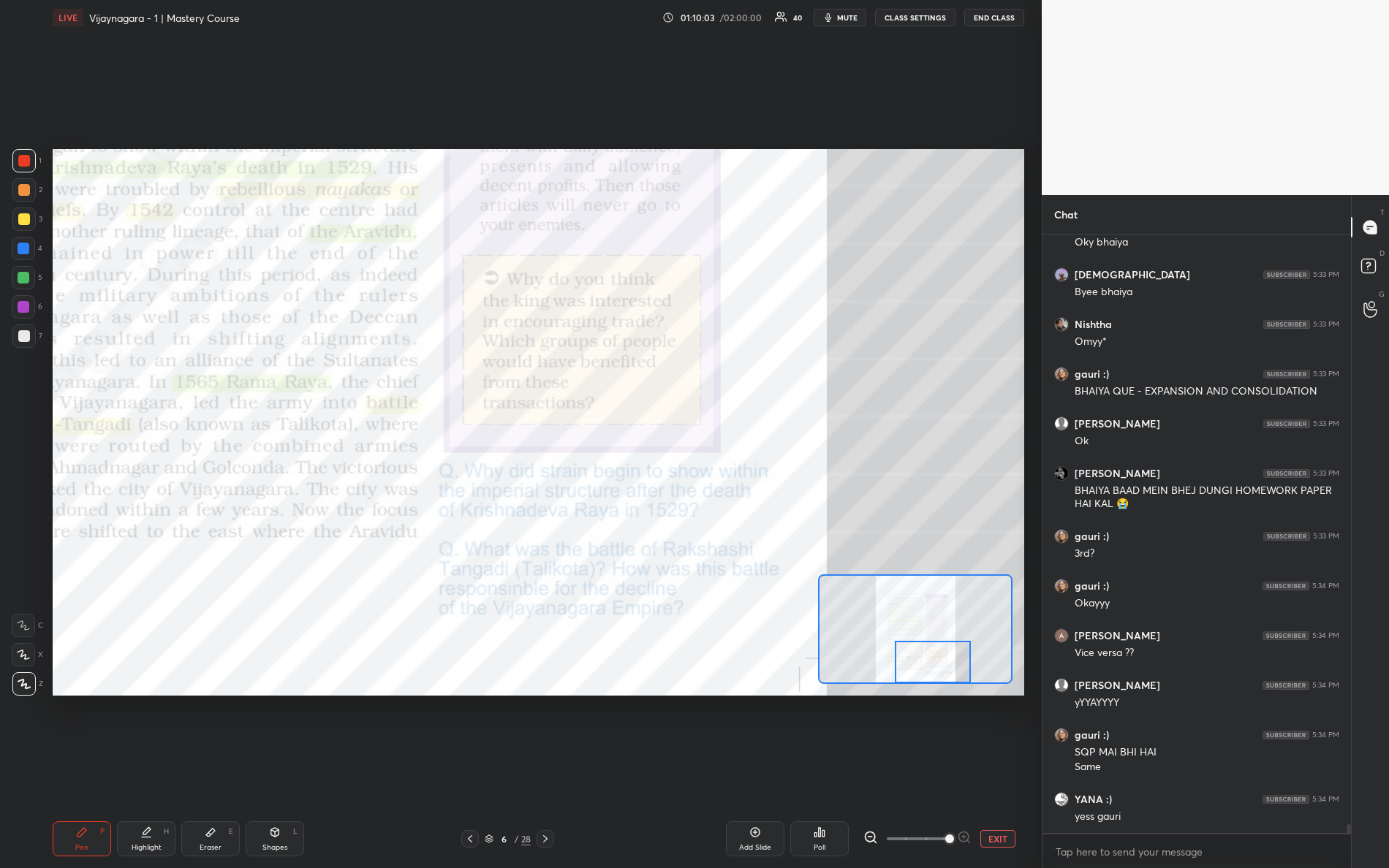
scroll to position [41221, 0]
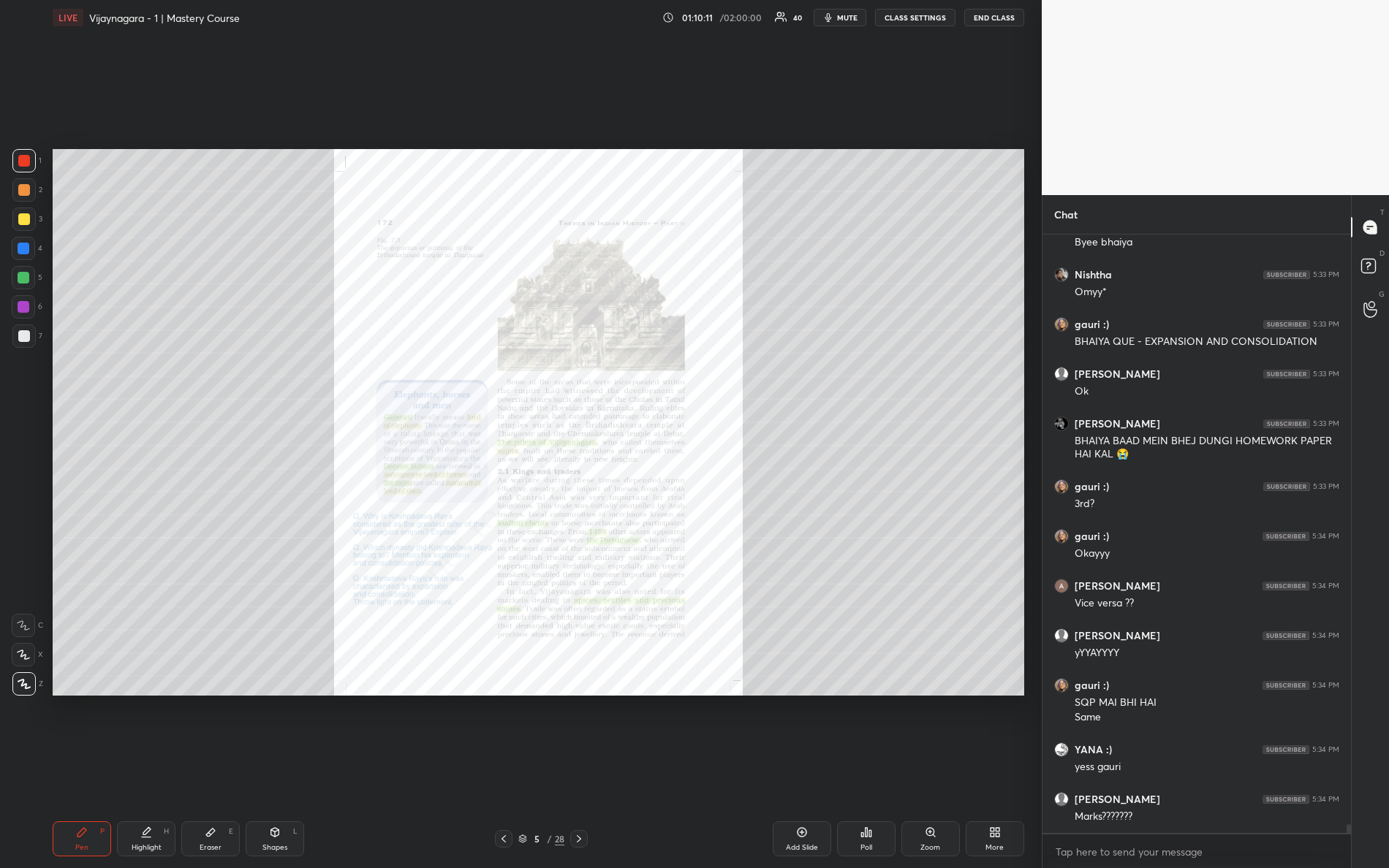
click at [934, 768] on div "Zoom" at bounding box center [931, 839] width 58 height 35
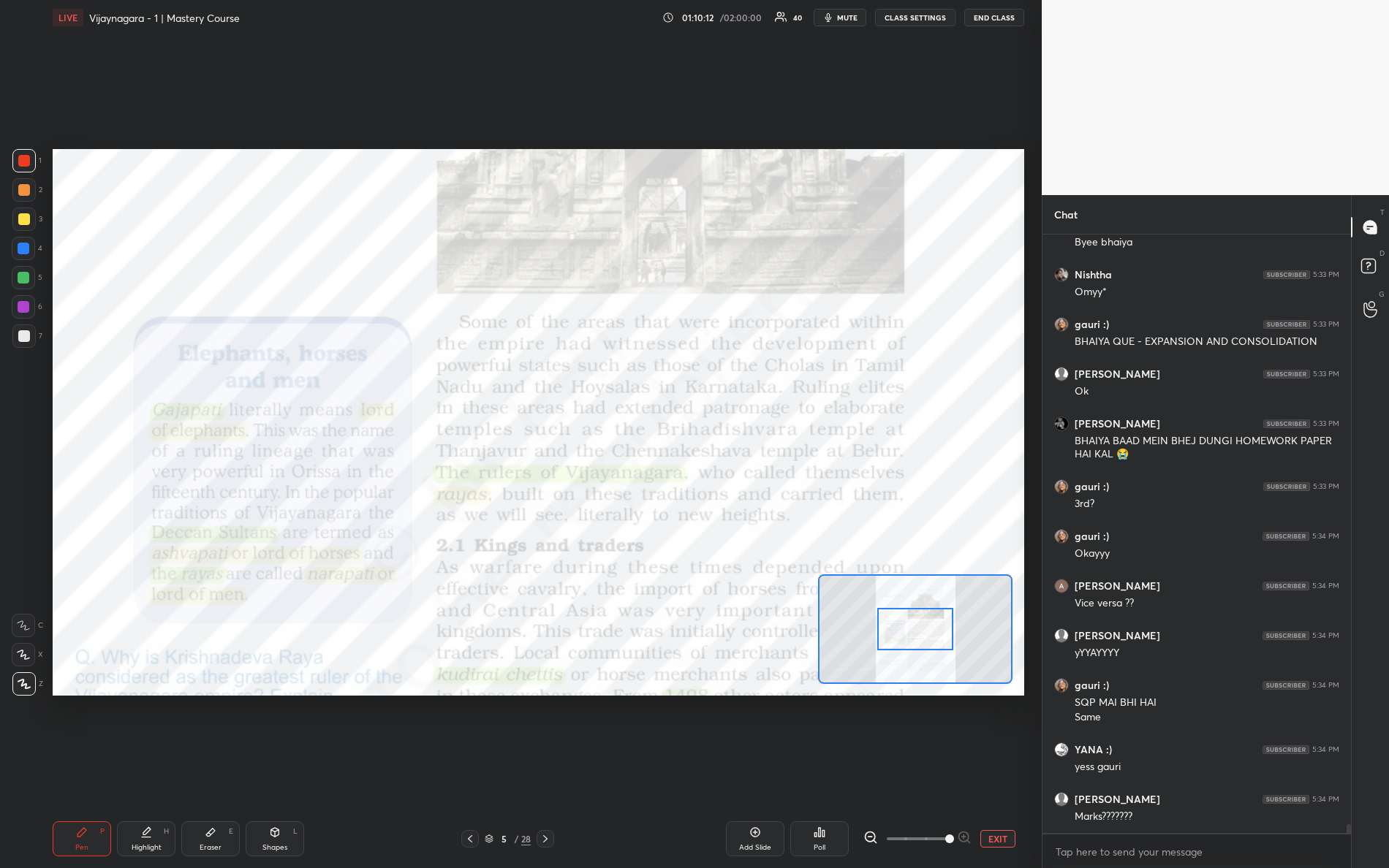
drag, startPoint x: 912, startPoint y: 838, endPoint x: 915, endPoint y: 701, distance: 137.0
click at [978, 768] on div "Add Slide Poll EXIT" at bounding box center [809, 839] width 431 height 35
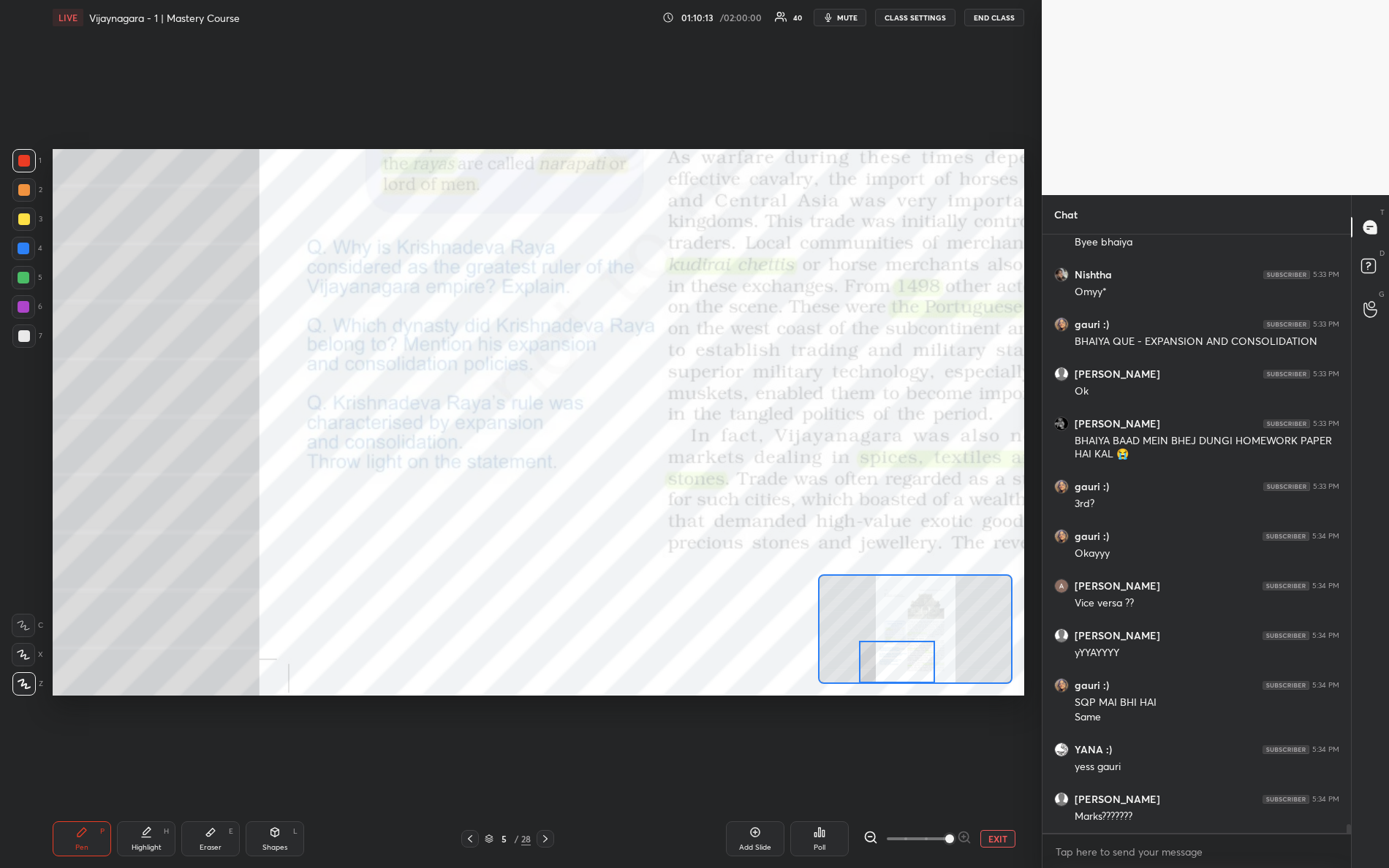
click at [883, 694] on div "Setting up your live class Poll for secs No correct answer Start poll" at bounding box center [538, 423] width 972 height 546
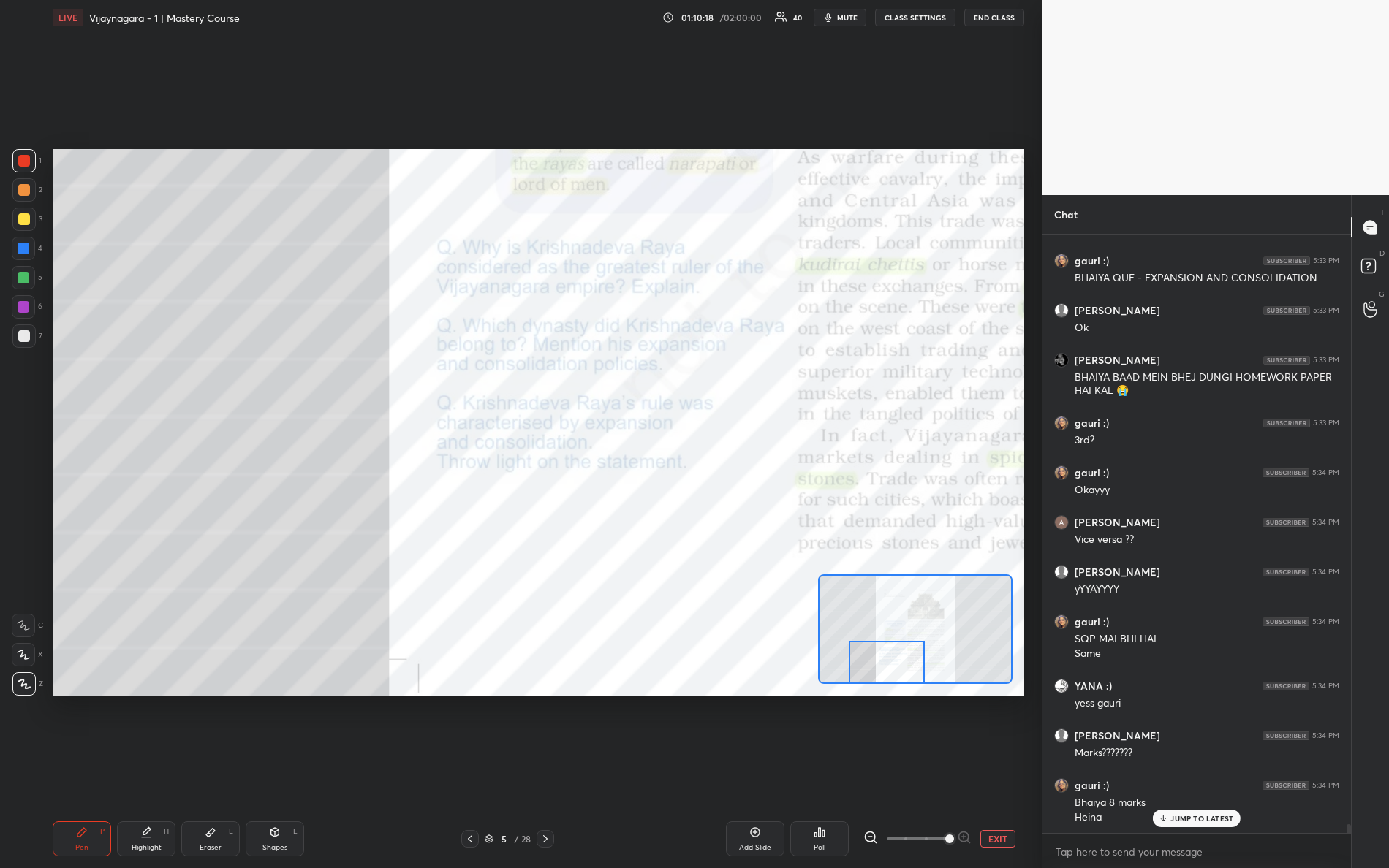
scroll to position [41335, 0]
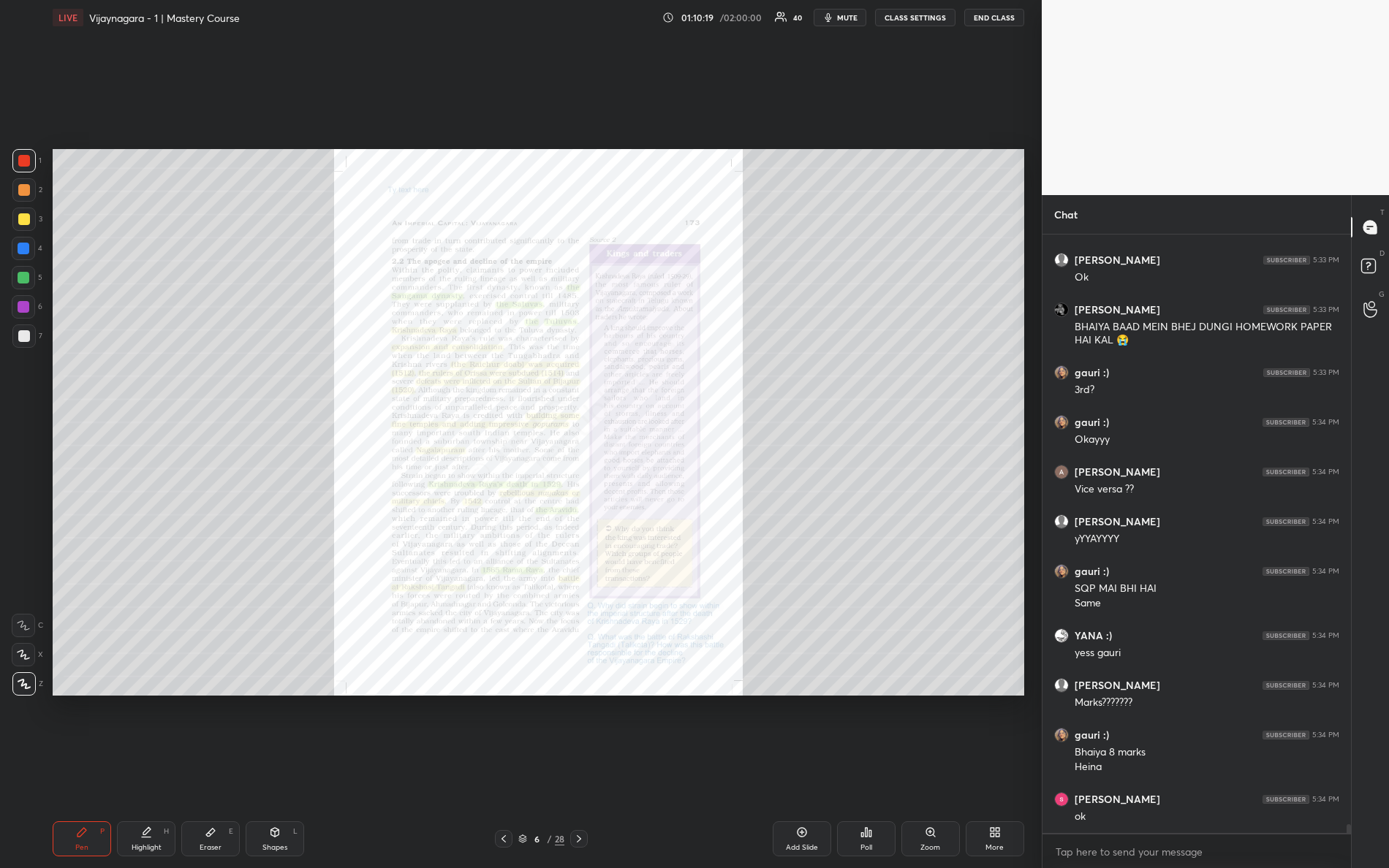
click at [931, 768] on div "Zoom" at bounding box center [931, 839] width 58 height 35
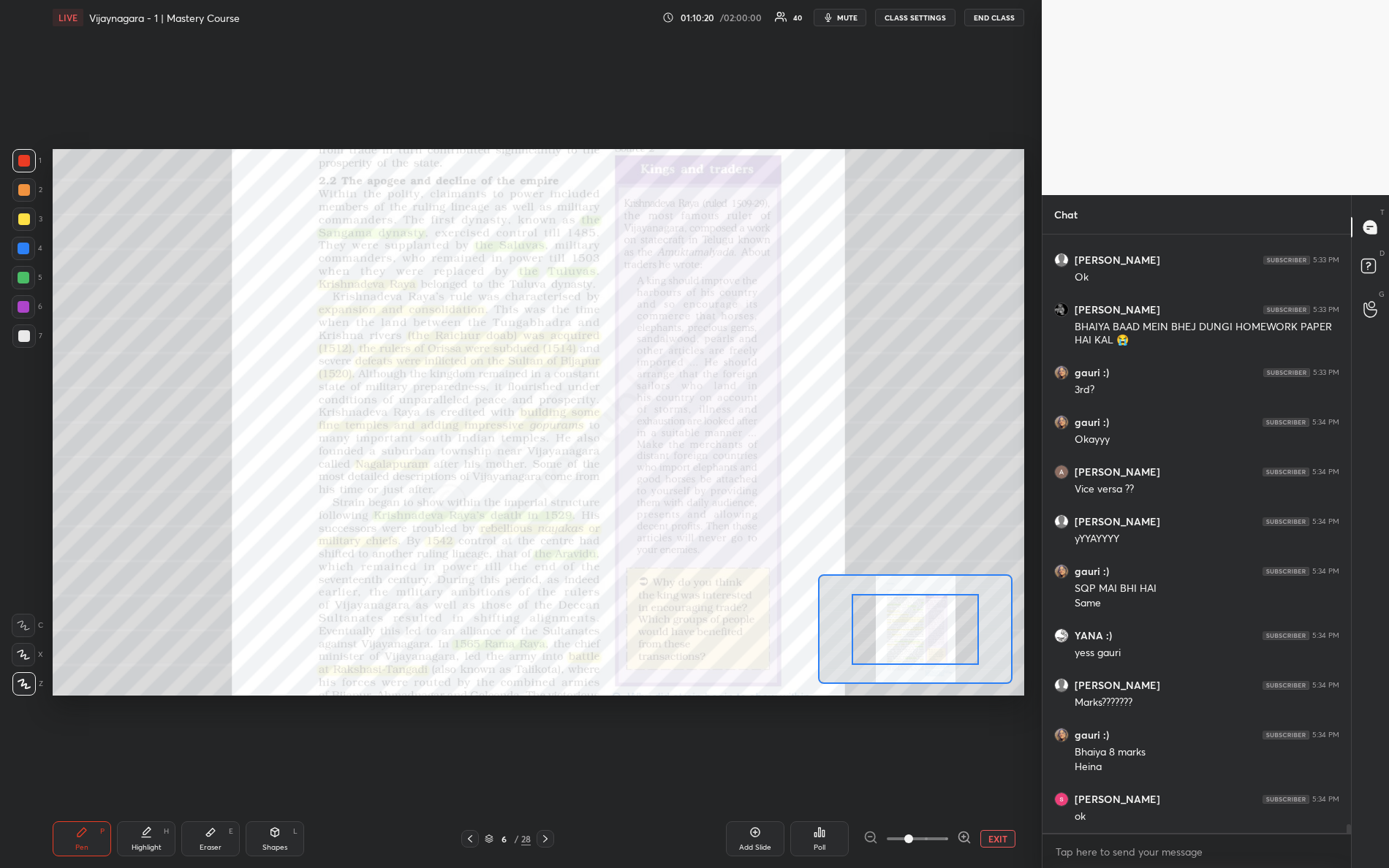
drag, startPoint x: 916, startPoint y: 838, endPoint x: 1015, endPoint y: 791, distance: 109.6
click at [1056, 768] on div "1 2 3 4 5 6 7 R O A L C X Z Erase all C X Z LIVE Vijaynagara - 1 | Mastery Cour…" at bounding box center [694, 434] width 1389 height 868
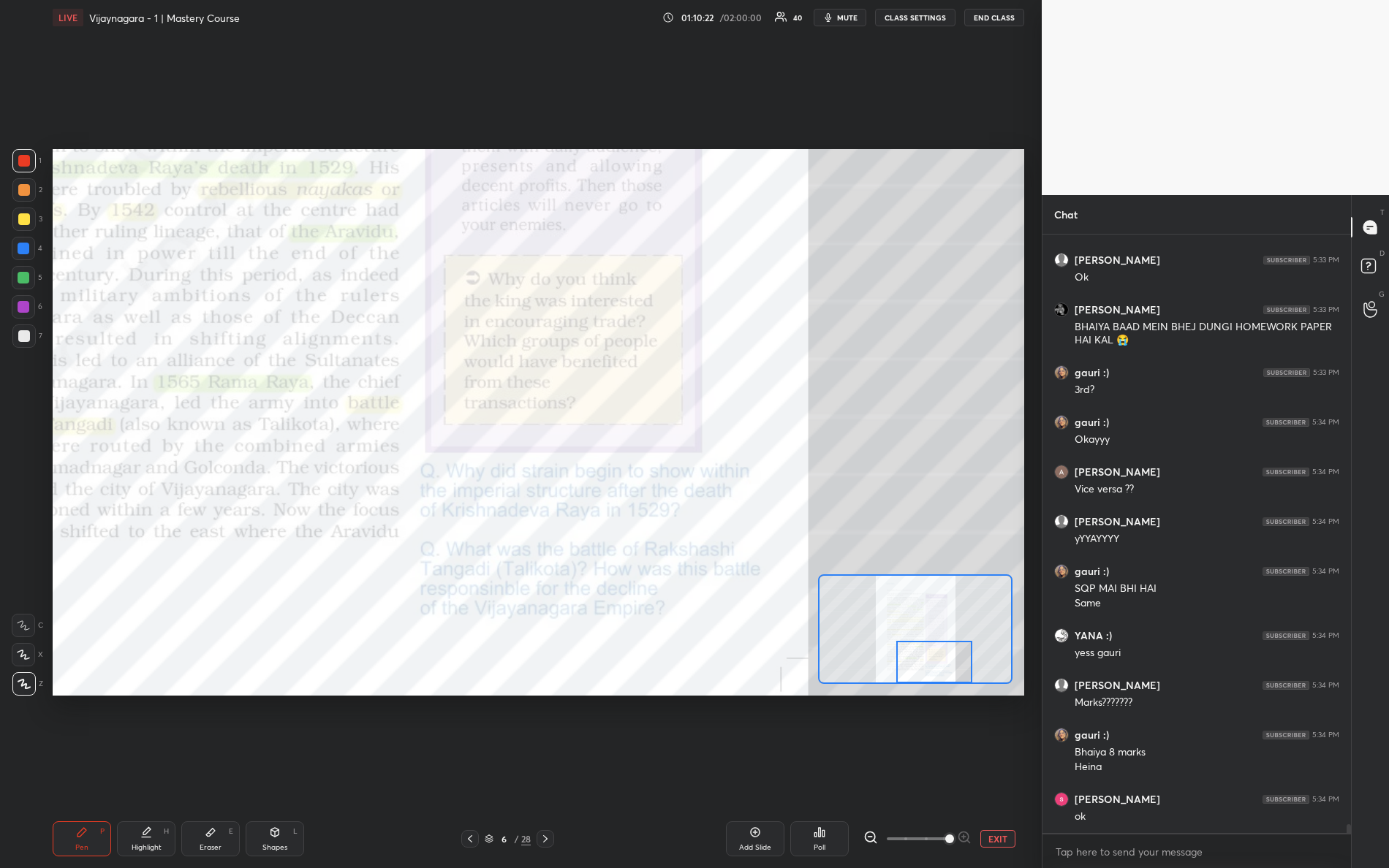
drag, startPoint x: 912, startPoint y: 631, endPoint x: 928, endPoint y: 681, distance: 52.5
click at [928, 681] on div at bounding box center [935, 662] width 77 height 42
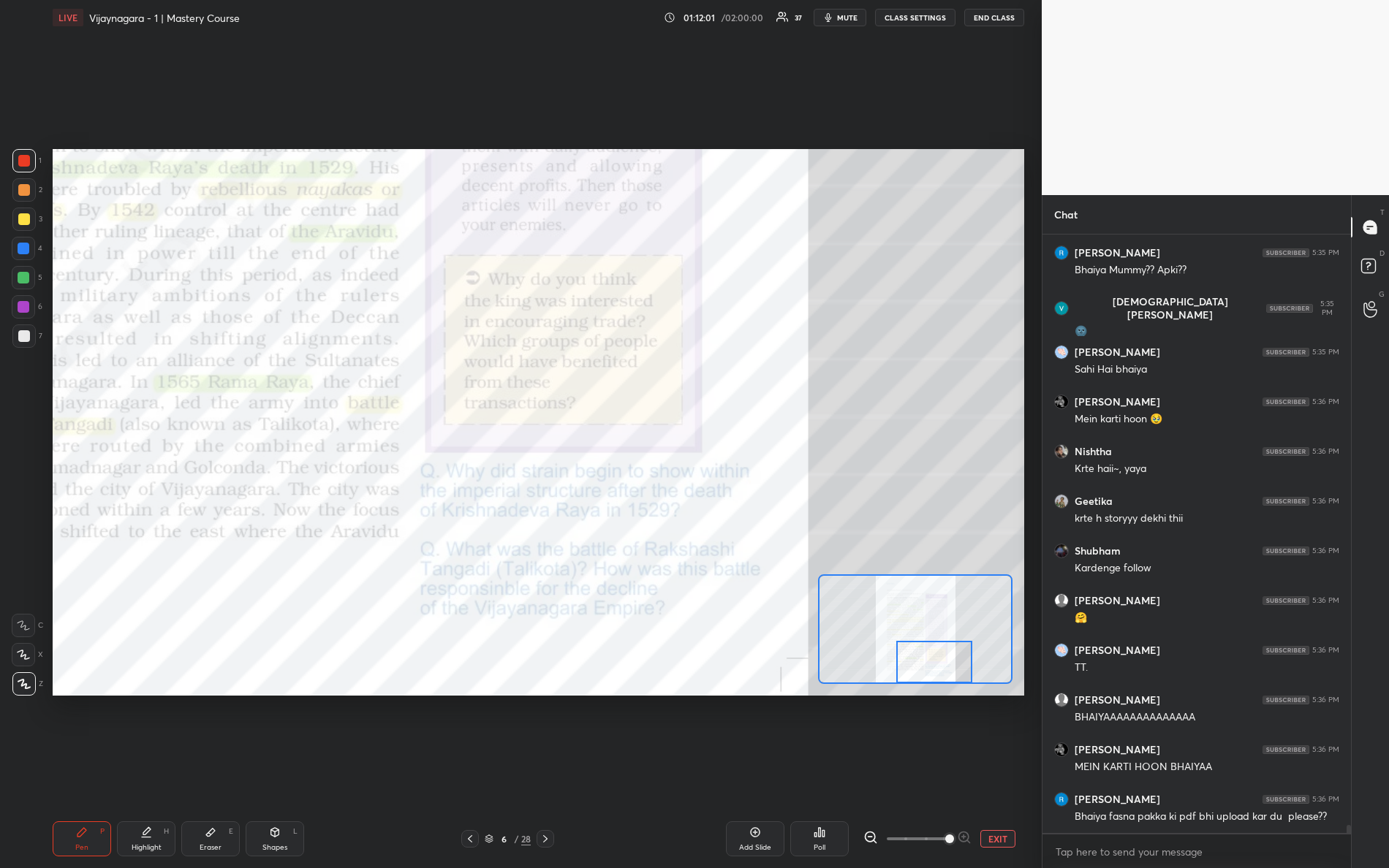
scroll to position [43711, 0]
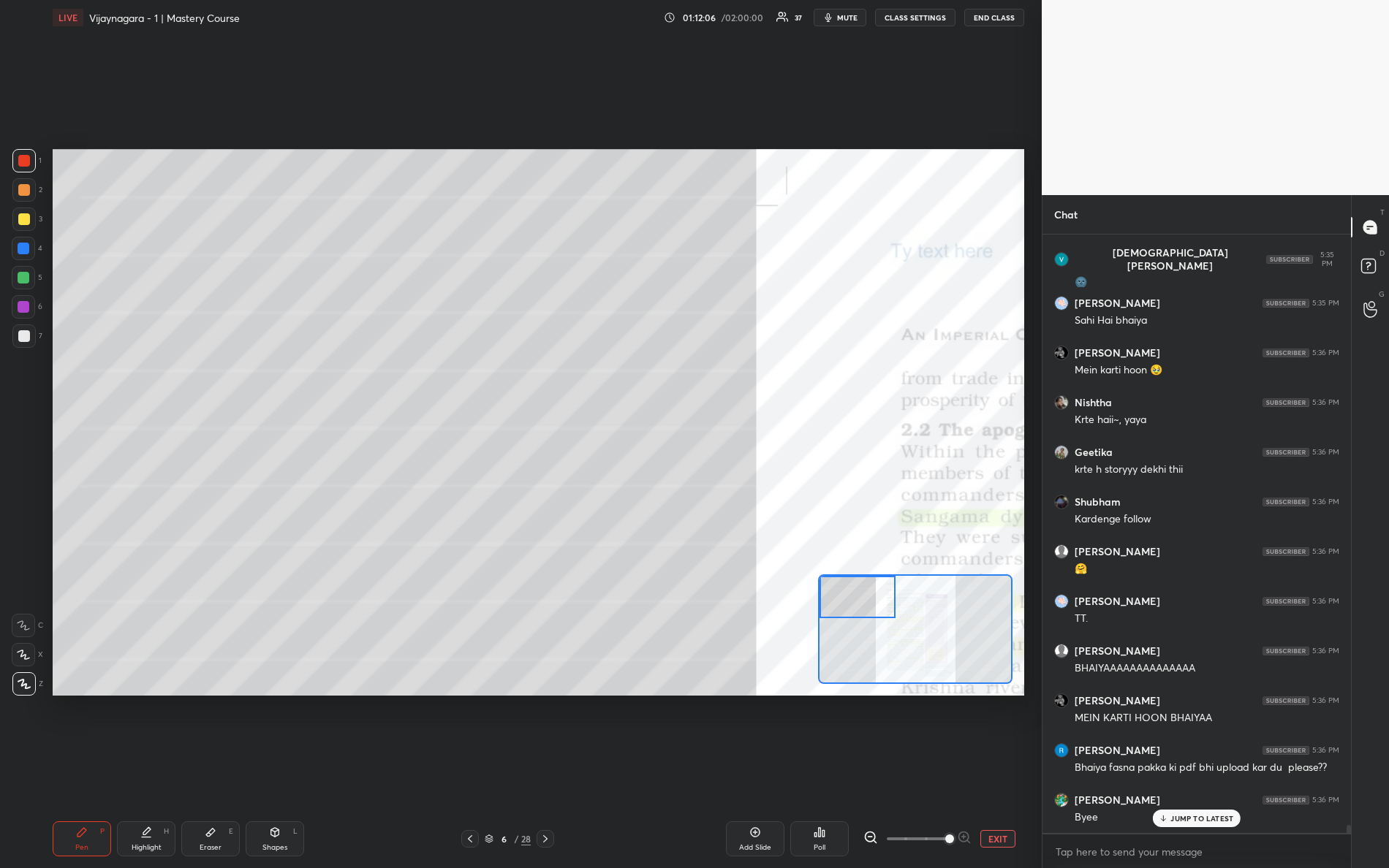
click at [762, 464] on div "Setting up your live class Poll for secs No correct answer Start poll" at bounding box center [538, 423] width 972 height 546
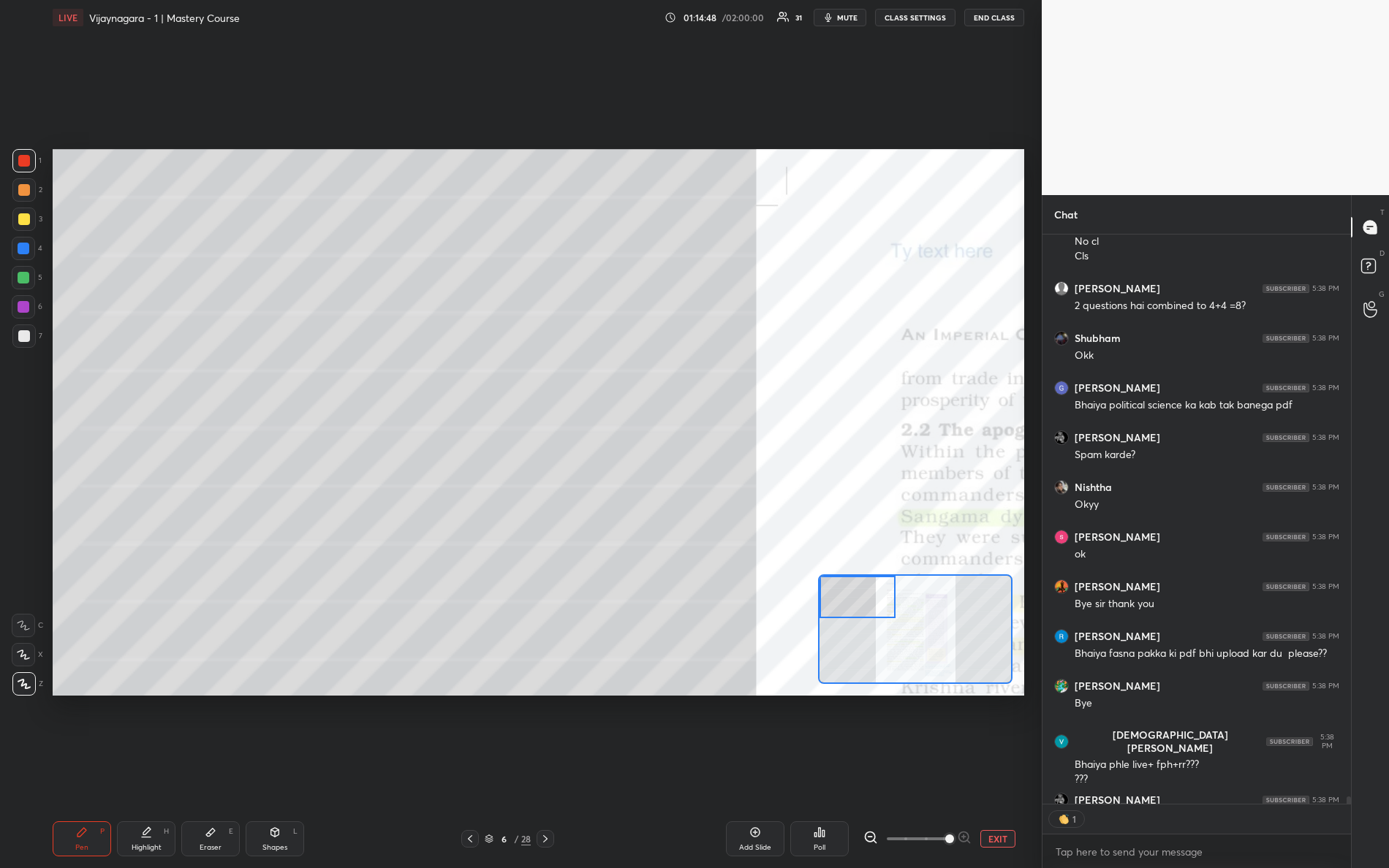
scroll to position [47252, 0]
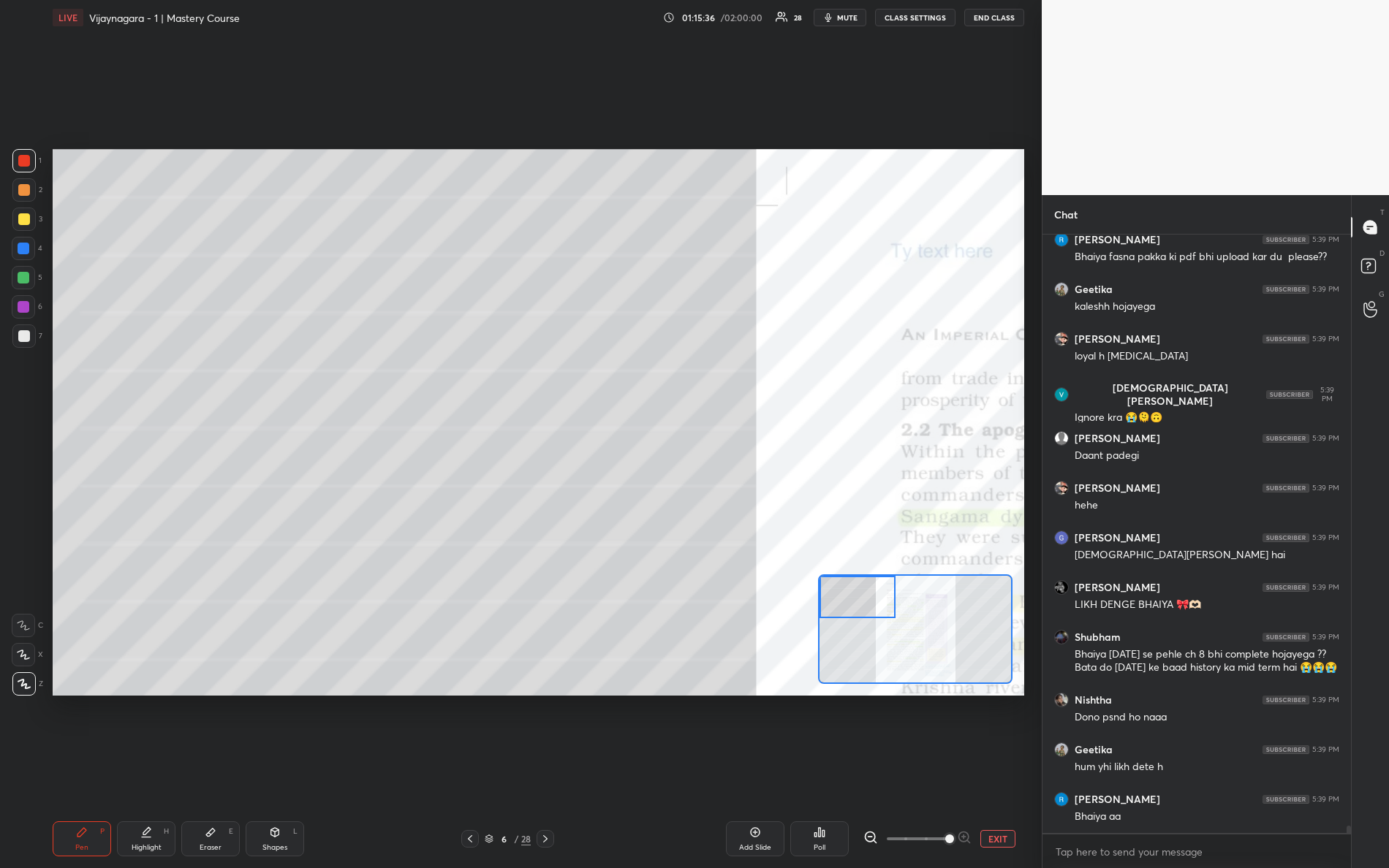
click at [995, 15] on button "END CLASS" at bounding box center [995, 18] width 60 height 18
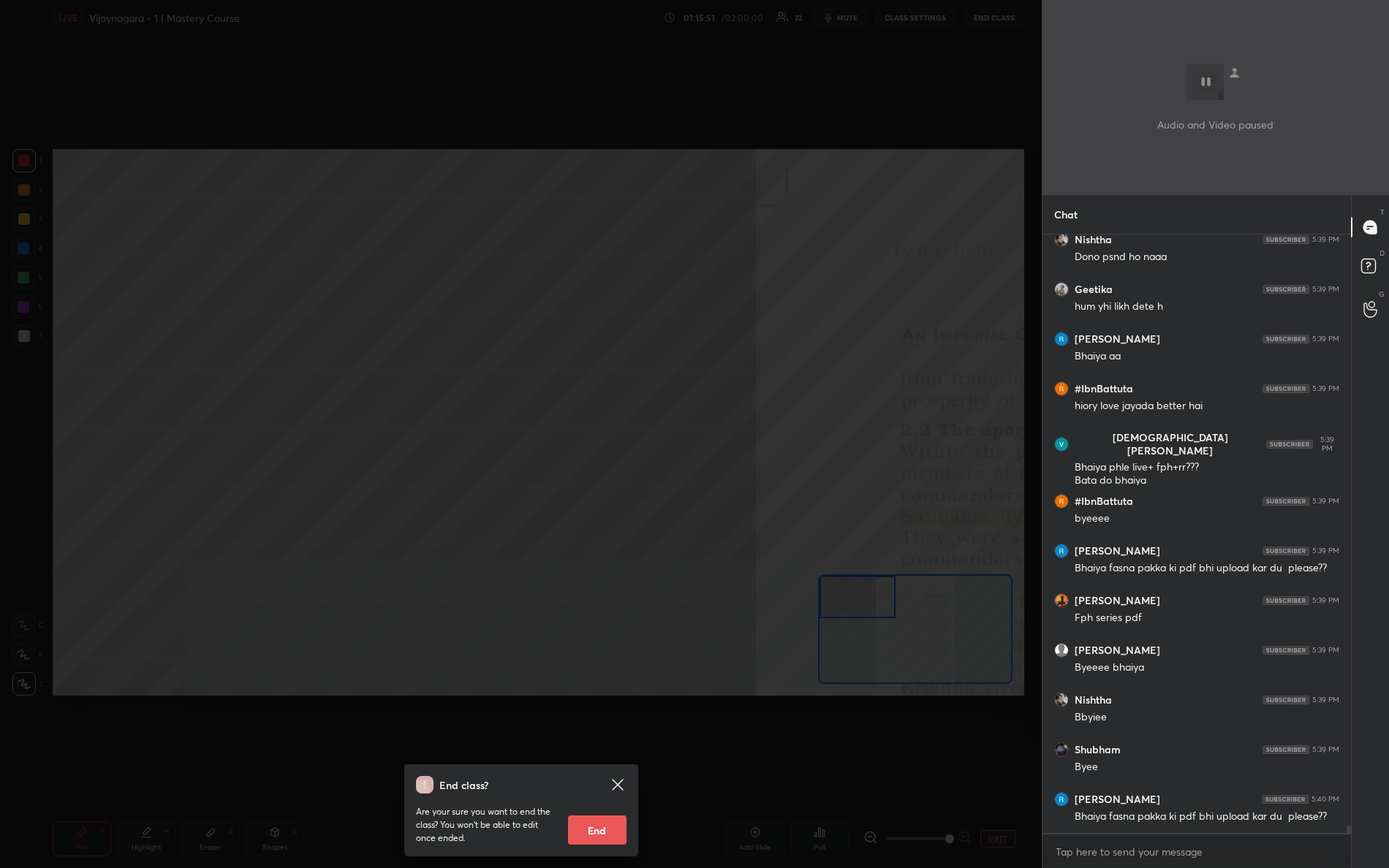
click at [612, 768] on icon at bounding box center [617, 784] width 11 height 11
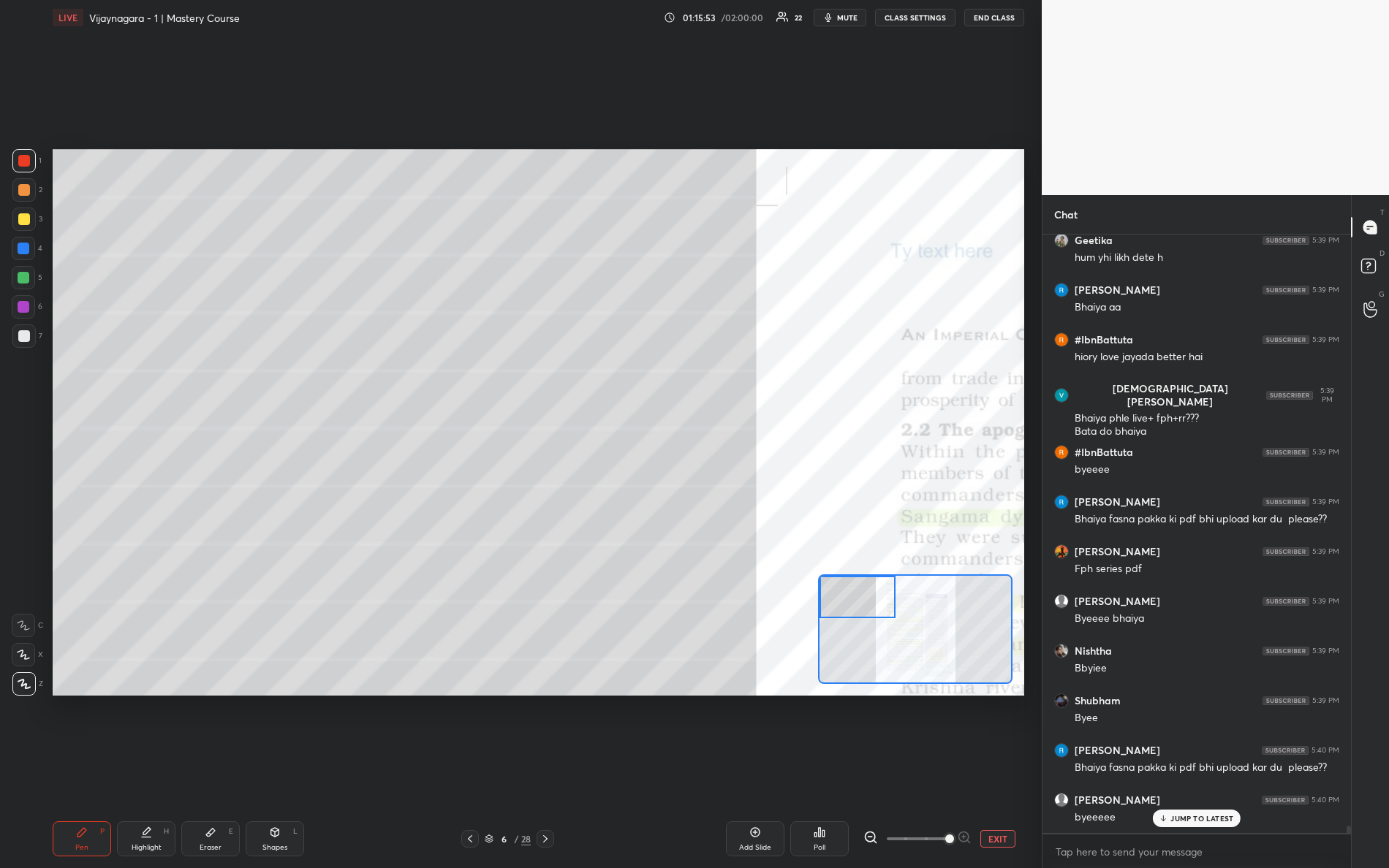
click at [1001, 11] on button "END CLASS" at bounding box center [995, 18] width 60 height 18
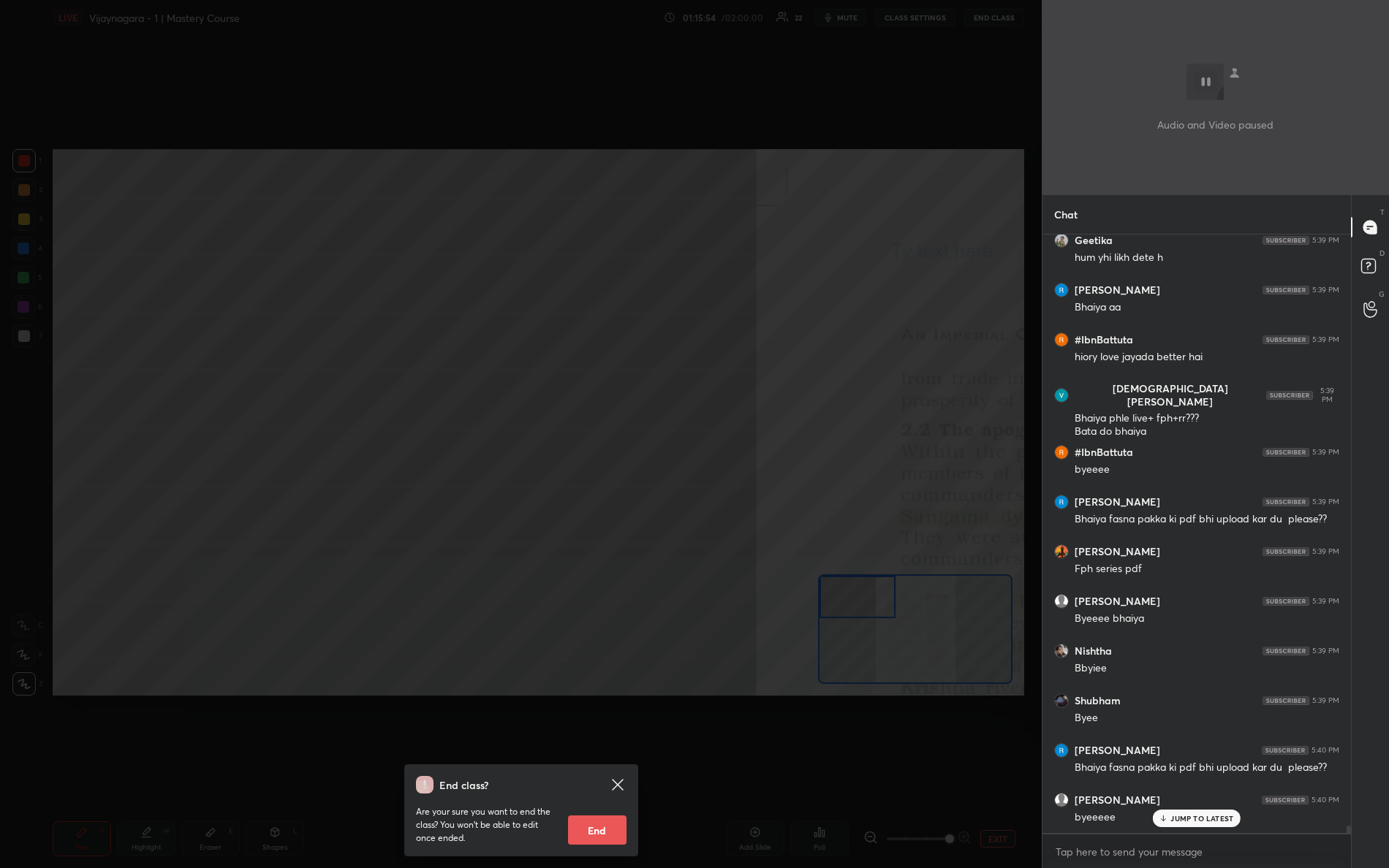
click at [598, 768] on button "End" at bounding box center [597, 830] width 58 height 29
type textarea "x"
